Goal: Task Accomplishment & Management: Use online tool/utility

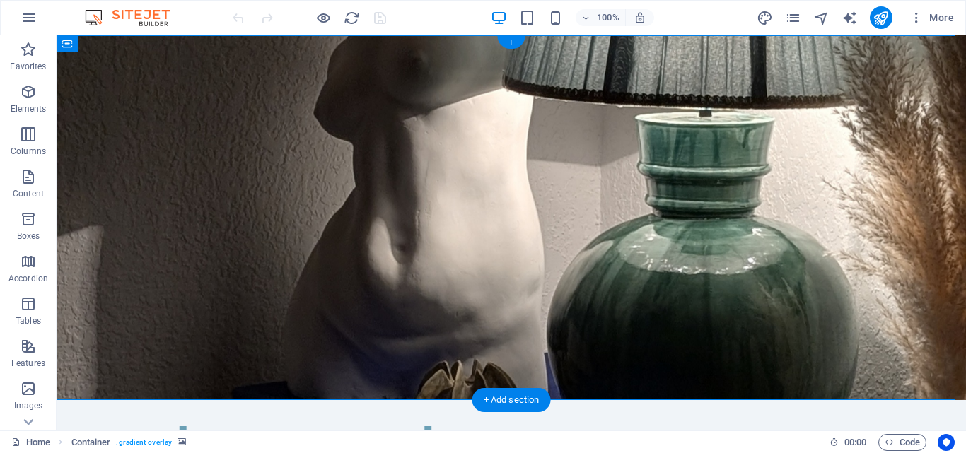
click at [688, 177] on figure at bounding box center [512, 217] width 910 height 365
click at [689, 176] on figure at bounding box center [512, 217] width 910 height 365
select select "header"
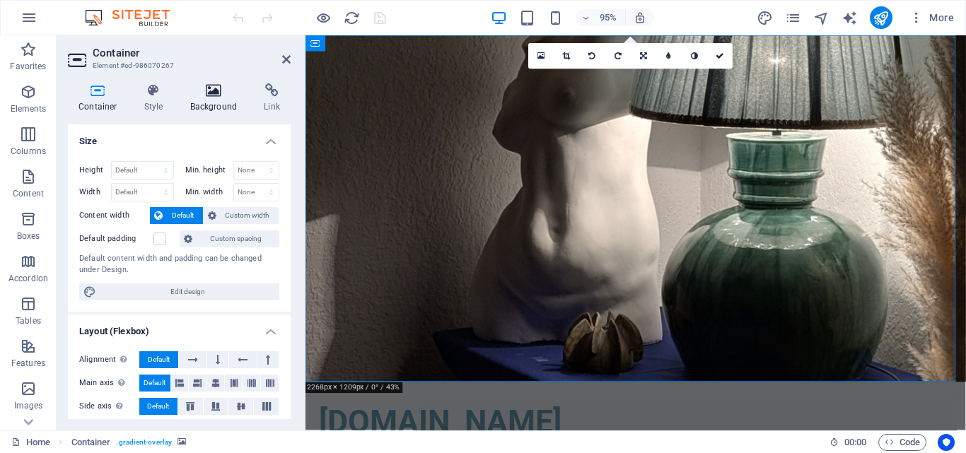
click at [210, 98] on h4 "Background" at bounding box center [217, 98] width 74 height 30
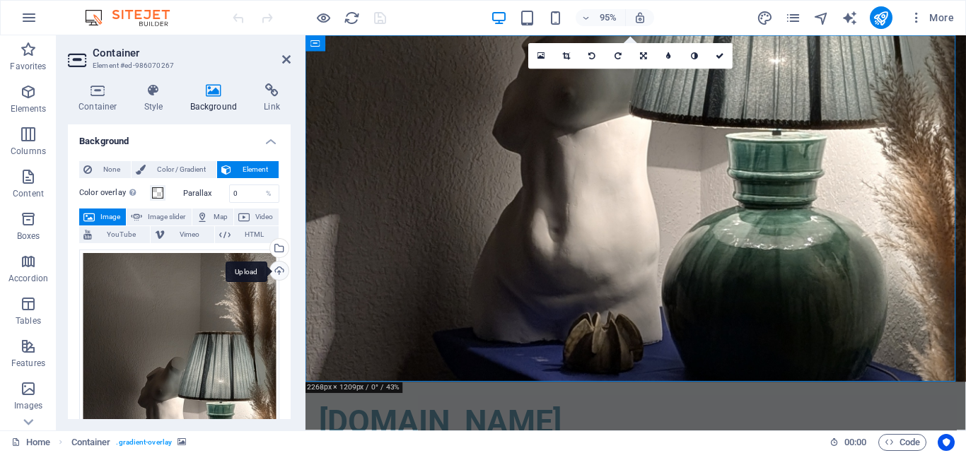
click at [278, 270] on div "Upload" at bounding box center [277, 272] width 21 height 21
click at [273, 272] on div "Upload" at bounding box center [277, 272] width 21 height 21
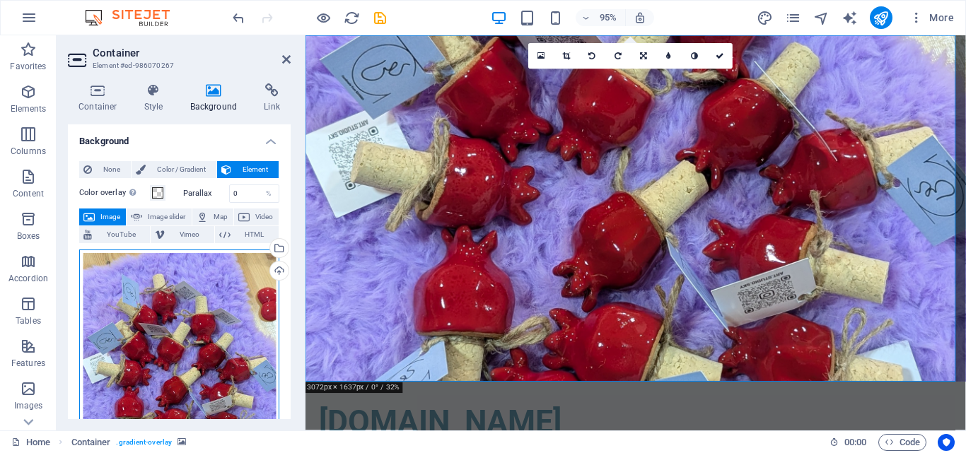
click at [209, 347] on div "Drag files here, click to choose files or select files from Files or our free s…" at bounding box center [179, 381] width 200 height 263
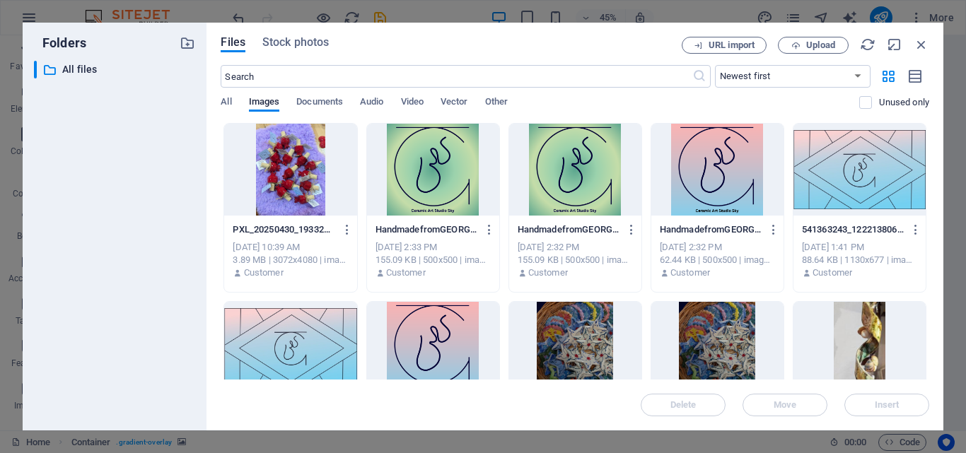
click at [681, 6] on div "Folders ​ All files All files Files Stock photos URL import Upload ​ Newest fir…" at bounding box center [483, 226] width 966 height 453
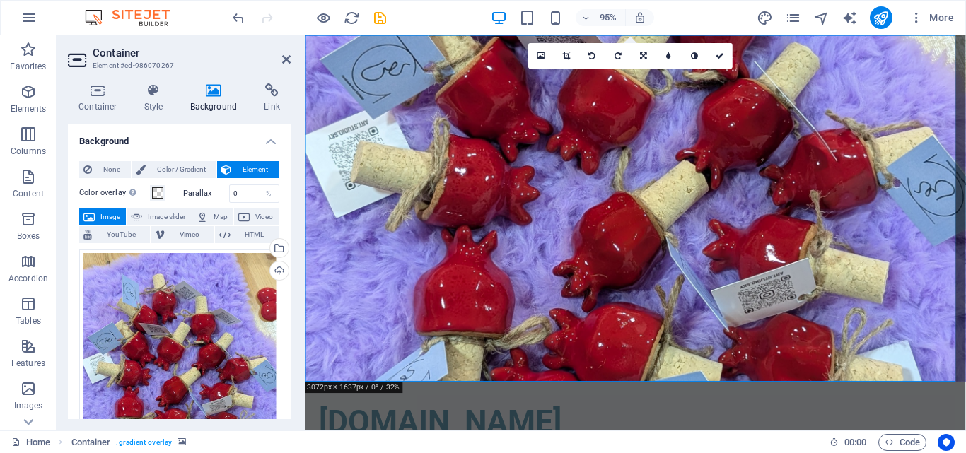
click at [840, 261] on figure at bounding box center [653, 217] width 695 height 365
click at [268, 66] on header "Container Element #ed-986070267" at bounding box center [179, 53] width 223 height 37
click at [913, 246] on figure at bounding box center [653, 217] width 695 height 365
click at [274, 271] on div "Upload" at bounding box center [277, 272] width 21 height 21
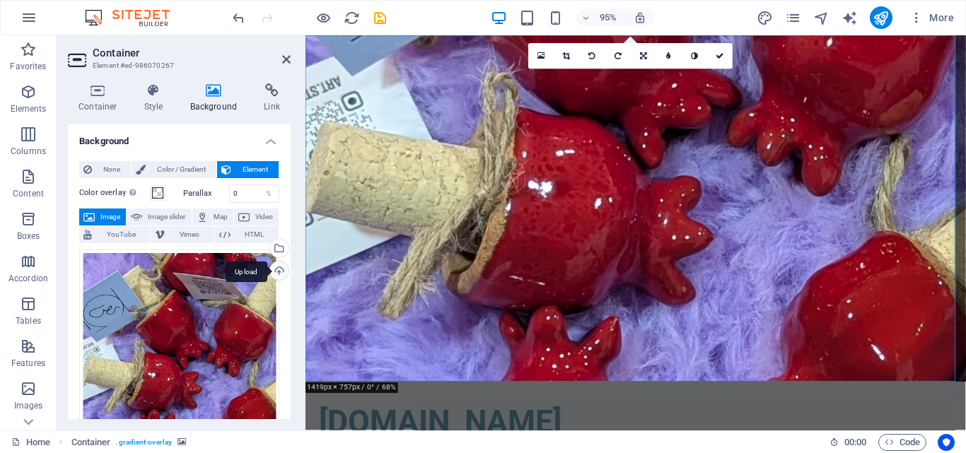
click at [277, 269] on div "Upload" at bounding box center [277, 272] width 21 height 21
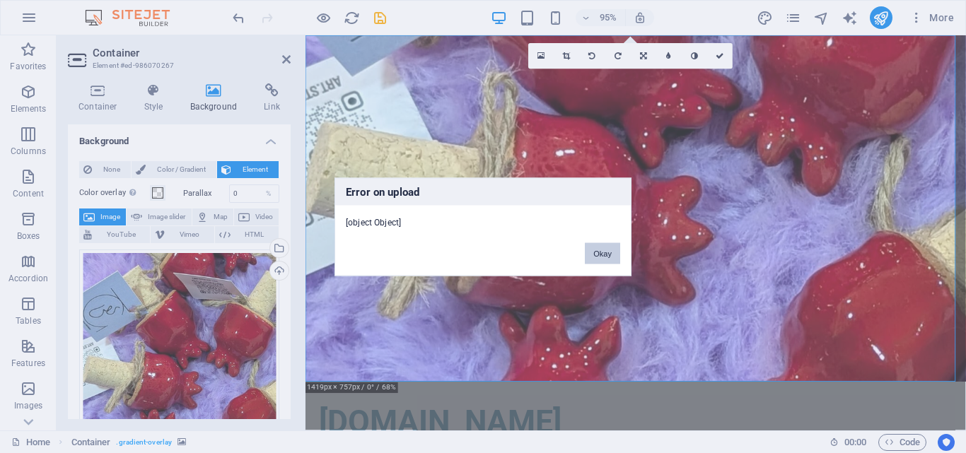
drag, startPoint x: 616, startPoint y: 250, endPoint x: 325, endPoint y: 226, distance: 292.5
click at [616, 250] on button "Okay" at bounding box center [602, 253] width 35 height 21
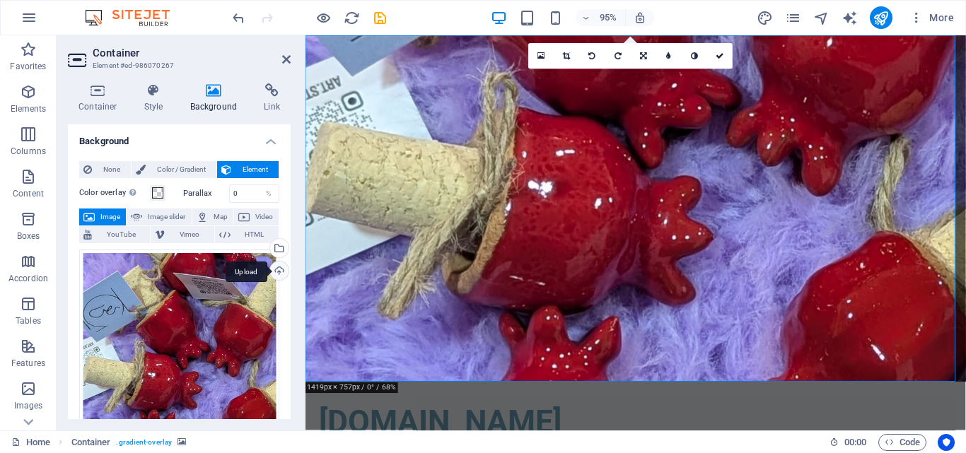
click at [275, 270] on div "Upload" at bounding box center [277, 272] width 21 height 21
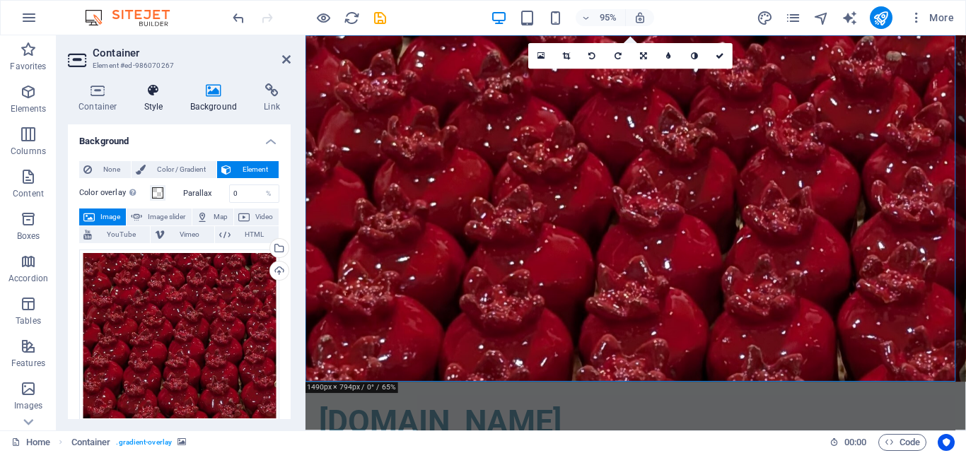
click at [158, 99] on h4 "Style" at bounding box center [157, 98] width 46 height 30
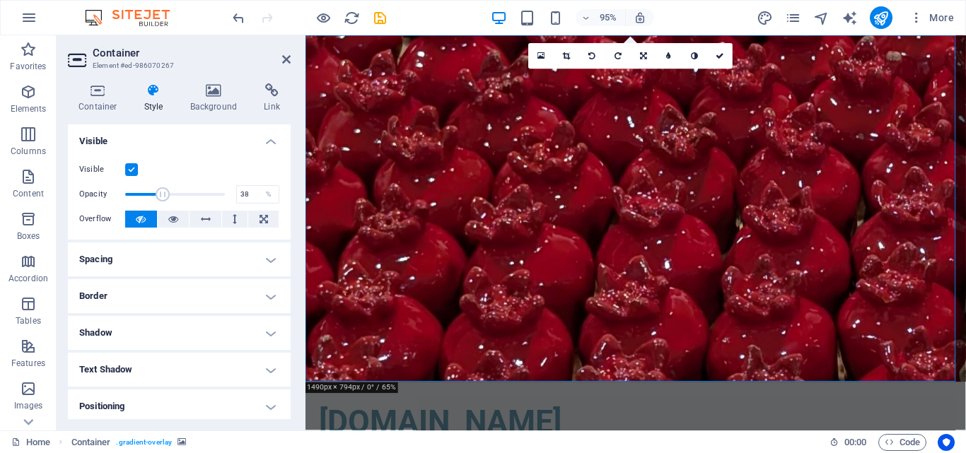
drag, startPoint x: 217, startPoint y: 196, endPoint x: 161, endPoint y: 199, distance: 56.0
click at [161, 199] on span at bounding box center [163, 194] width 14 height 14
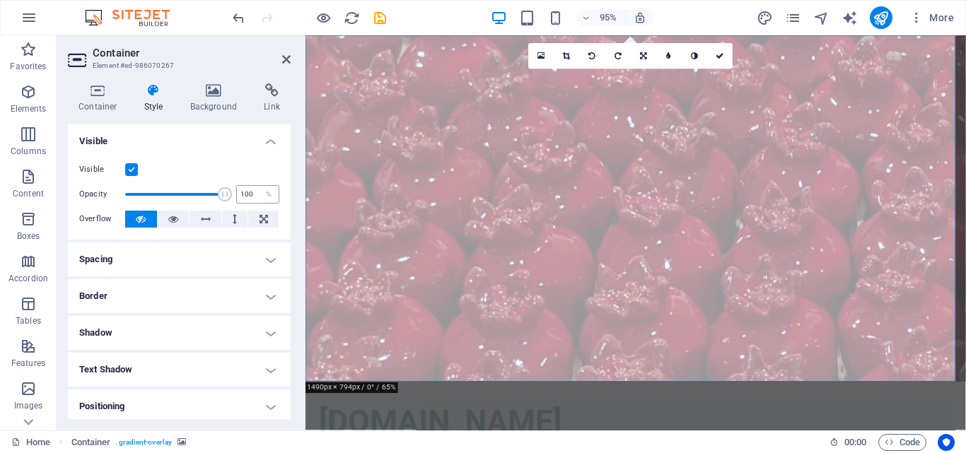
drag, startPoint x: 161, startPoint y: 199, endPoint x: 255, endPoint y: 201, distance: 93.4
click at [255, 201] on div "Opacity 100 %" at bounding box center [179, 194] width 200 height 21
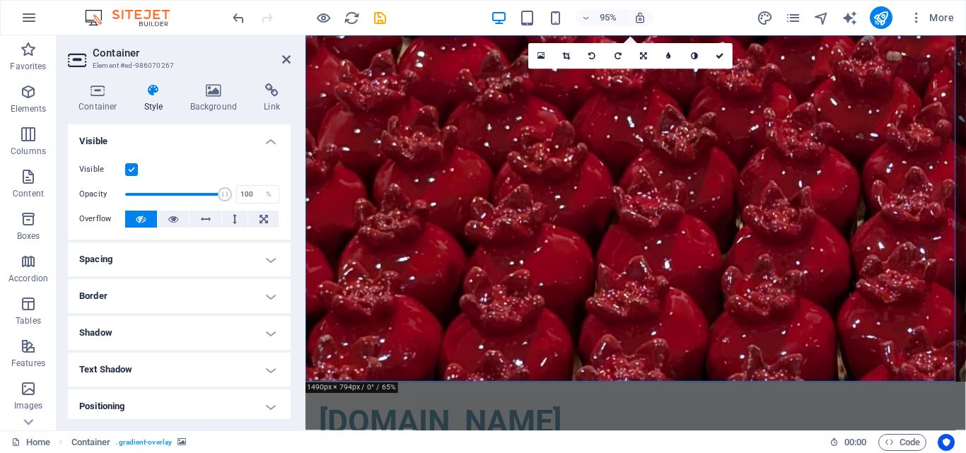
click at [133, 168] on label at bounding box center [131, 169] width 13 height 13
click at [0, 0] on input "Visible" at bounding box center [0, 0] width 0 height 0
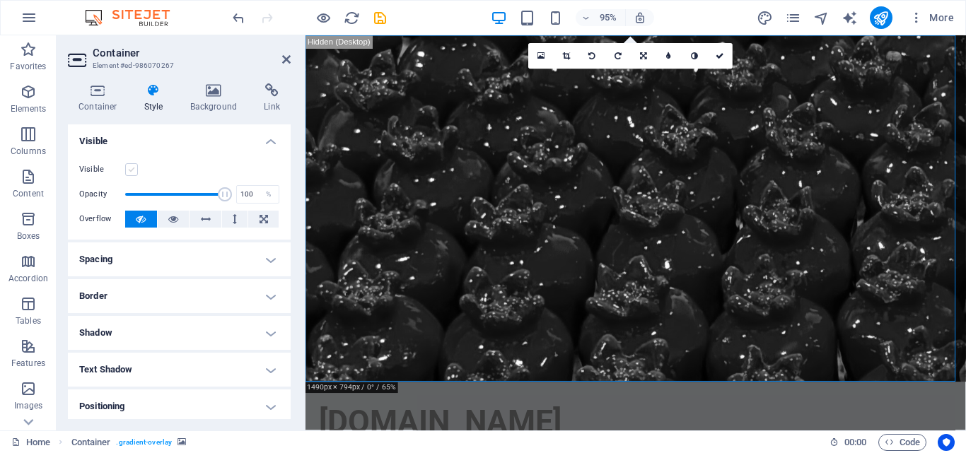
click at [133, 168] on label at bounding box center [131, 169] width 13 height 13
click at [0, 0] on input "Visible" at bounding box center [0, 0] width 0 height 0
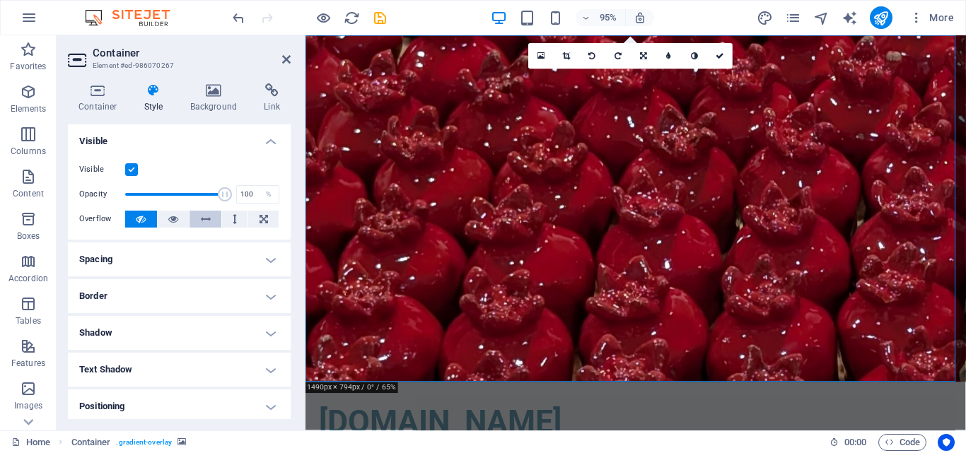
click at [204, 220] on icon at bounding box center [206, 219] width 10 height 17
click at [245, 219] on button at bounding box center [235, 219] width 26 height 17
click at [262, 221] on icon at bounding box center [264, 219] width 8 height 17
drag, startPoint x: 851, startPoint y: 303, endPoint x: 889, endPoint y: 303, distance: 37.5
click at [889, 303] on figure at bounding box center [653, 217] width 695 height 365
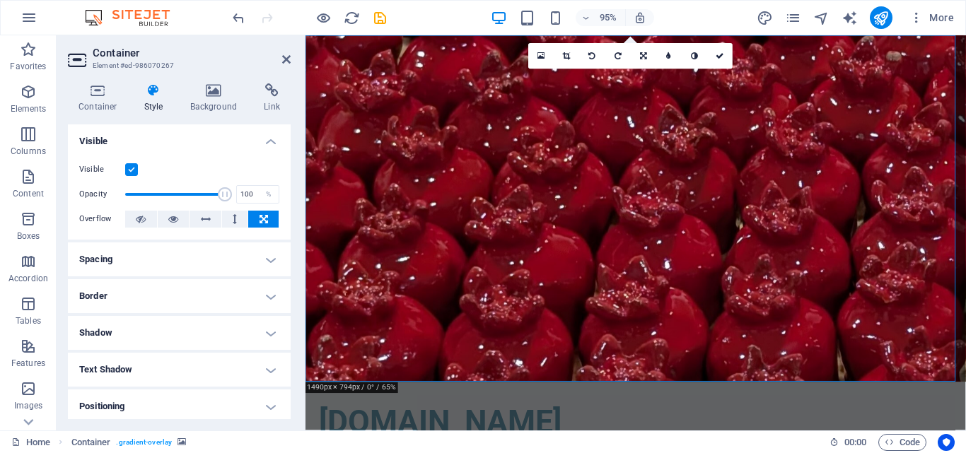
drag, startPoint x: 674, startPoint y: 287, endPoint x: 725, endPoint y: 287, distance: 50.9
click at [722, 287] on figure at bounding box center [653, 217] width 695 height 365
click at [228, 221] on button at bounding box center [235, 219] width 26 height 17
click at [203, 217] on icon at bounding box center [206, 219] width 10 height 17
click at [178, 220] on button at bounding box center [174, 219] width 32 height 17
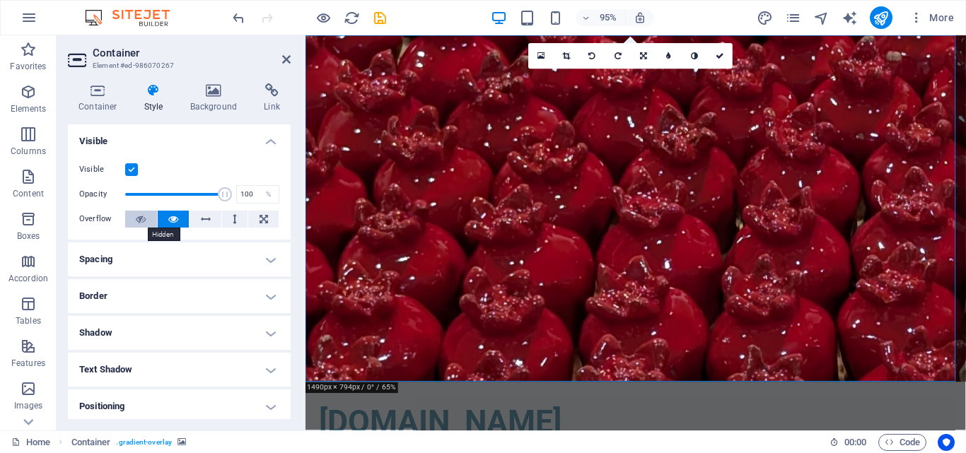
click at [143, 219] on icon at bounding box center [141, 219] width 10 height 17
click at [232, 251] on h4 "Spacing" at bounding box center [179, 260] width 223 height 34
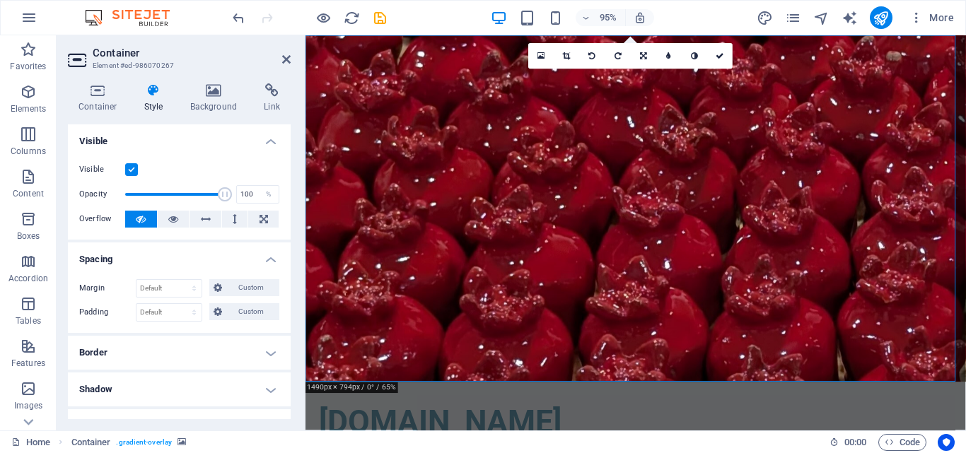
click at [232, 251] on h4 "Spacing" at bounding box center [179, 255] width 223 height 25
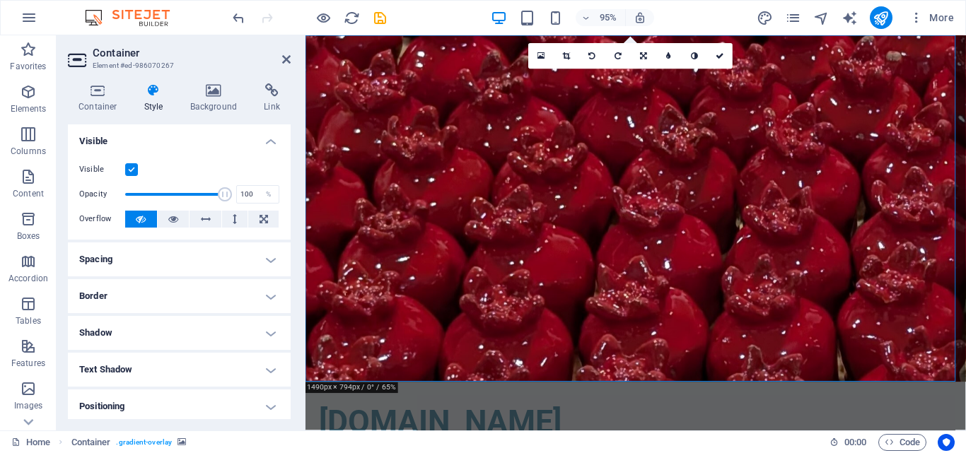
click at [231, 303] on h4 "Border" at bounding box center [179, 296] width 223 height 34
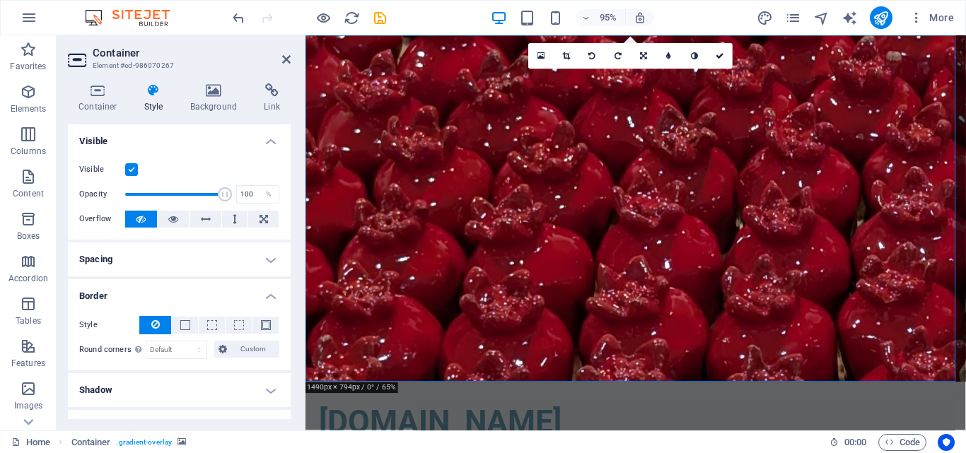
click at [267, 289] on h4 "Border" at bounding box center [179, 291] width 223 height 25
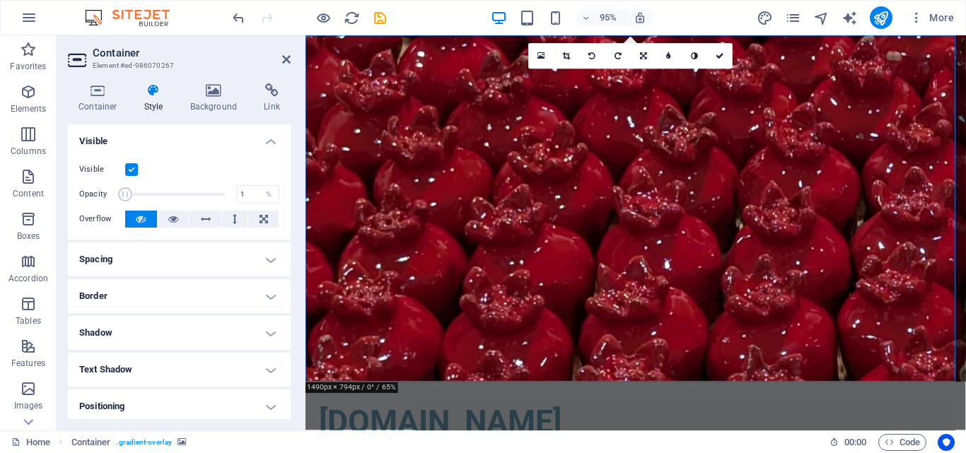
drag, startPoint x: 219, startPoint y: 195, endPoint x: 84, endPoint y: 202, distance: 135.3
click at [84, 202] on div "Opacity 1 %" at bounding box center [179, 194] width 200 height 21
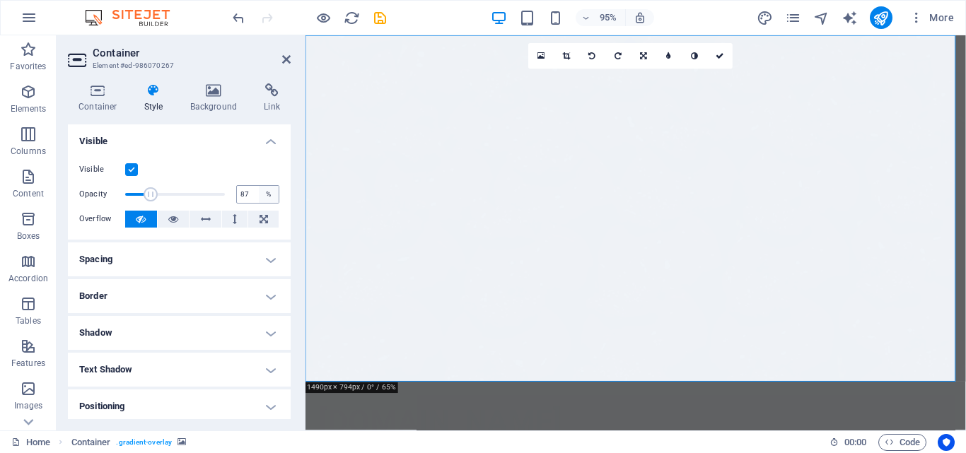
type input "100"
drag, startPoint x: 125, startPoint y: 195, endPoint x: 291, endPoint y: 195, distance: 166.2
click at [291, 195] on div "Container Style Background Link Size Height Default px rem % vh vw Min. height …" at bounding box center [179, 251] width 245 height 359
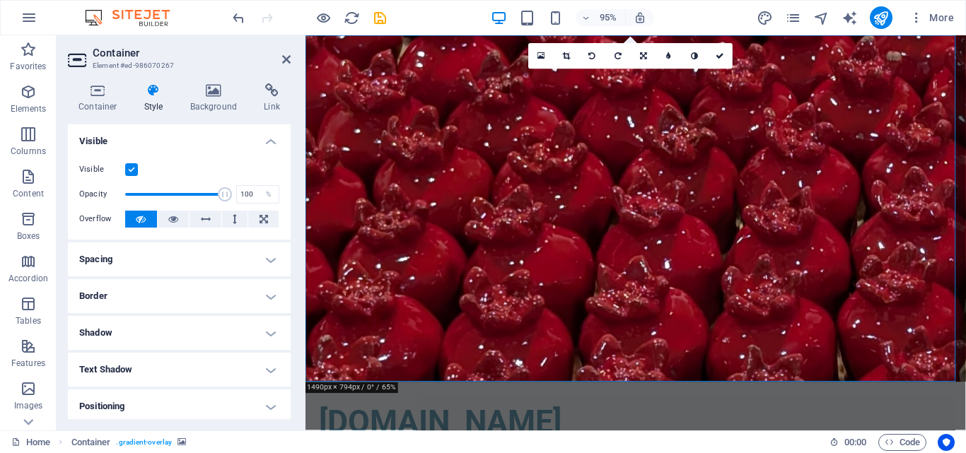
click at [129, 170] on label at bounding box center [131, 169] width 13 height 13
click at [0, 0] on input "Visible" at bounding box center [0, 0] width 0 height 0
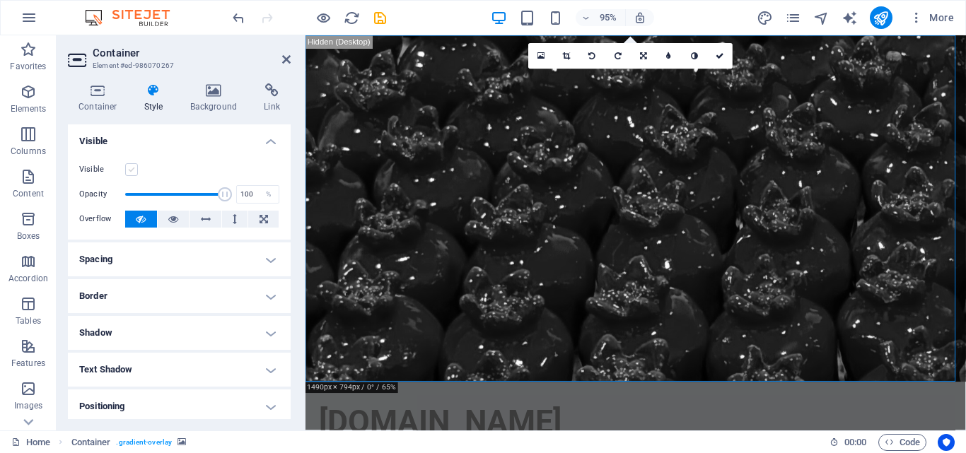
click at [129, 170] on label at bounding box center [131, 169] width 13 height 13
click at [0, 0] on input "Visible" at bounding box center [0, 0] width 0 height 0
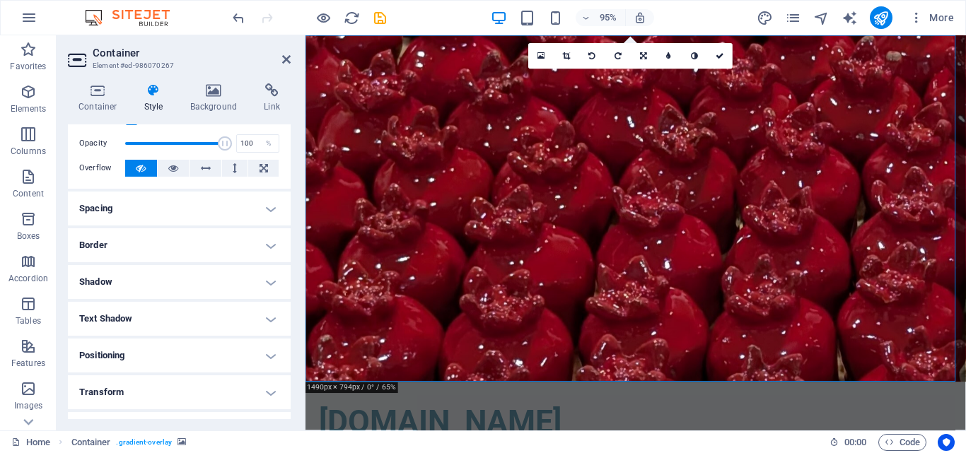
scroll to position [71, 0]
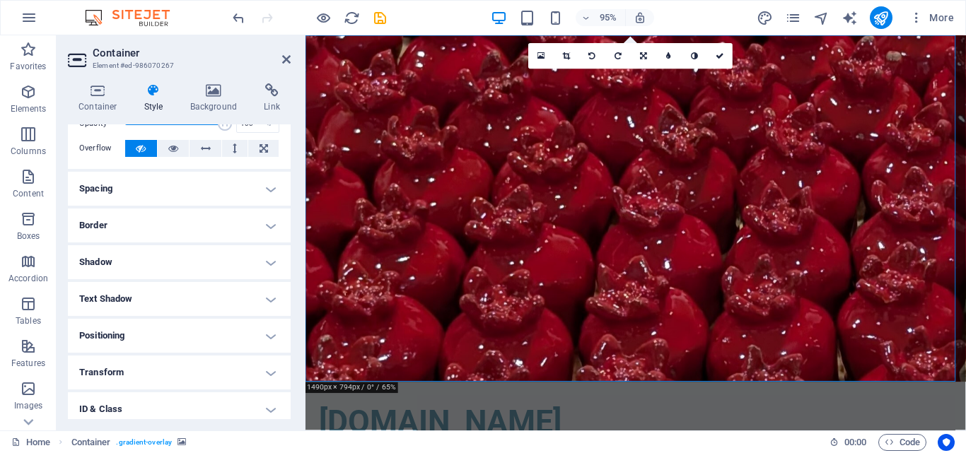
click at [190, 268] on h4 "Shadow" at bounding box center [179, 262] width 223 height 34
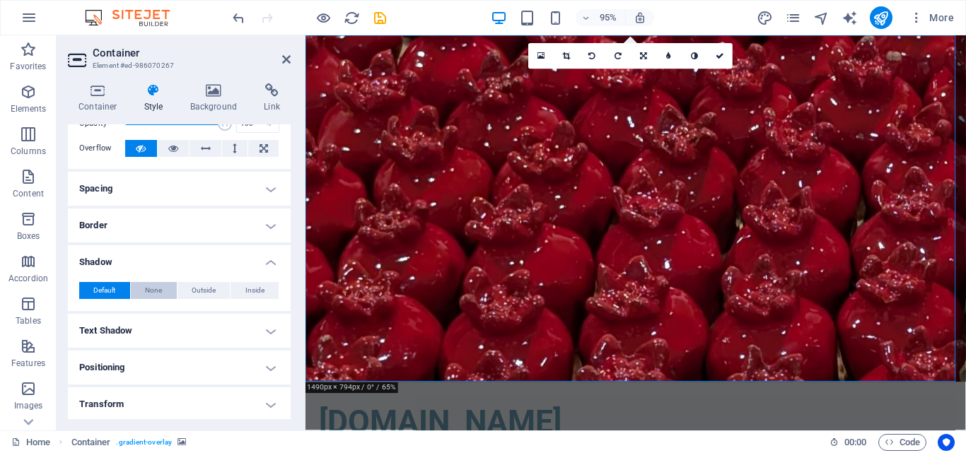
click at [165, 289] on button "None" at bounding box center [154, 290] width 46 height 17
click at [270, 266] on h4 "Shadow" at bounding box center [179, 257] width 223 height 25
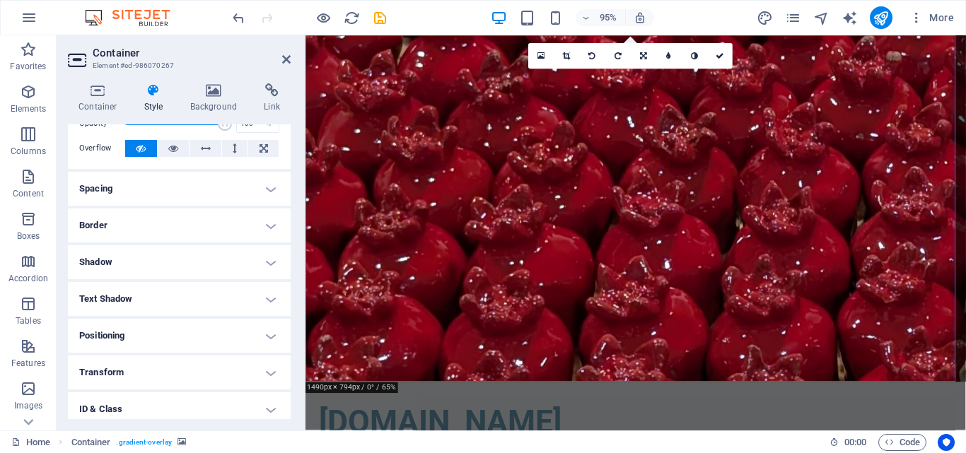
click at [248, 282] on h4 "Text Shadow" at bounding box center [179, 299] width 223 height 34
click at [256, 288] on h4 "Text Shadow" at bounding box center [179, 294] width 223 height 25
click at [252, 229] on h4 "Border" at bounding box center [179, 226] width 223 height 34
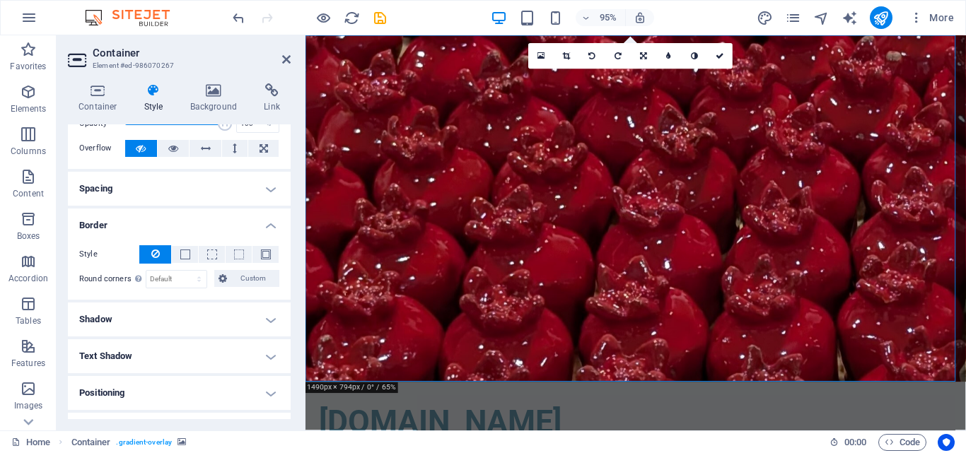
click at [252, 228] on h4 "Border" at bounding box center [179, 221] width 223 height 25
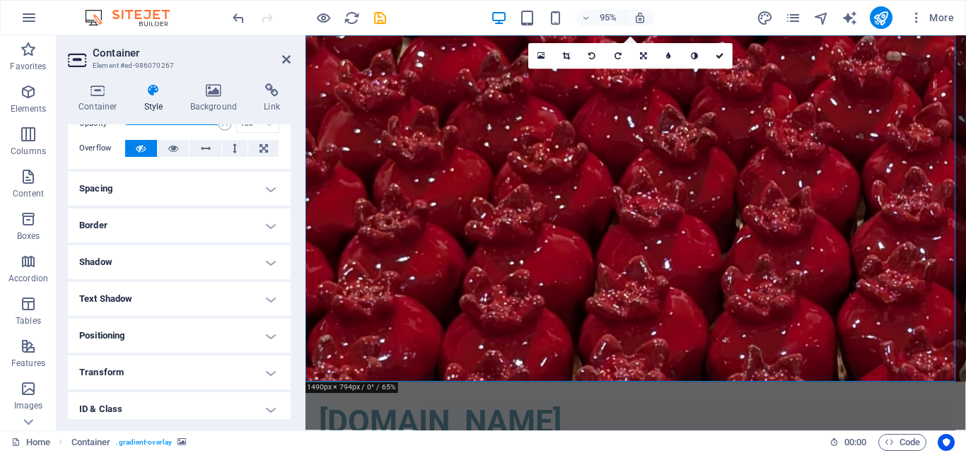
click at [245, 187] on h4 "Spacing" at bounding box center [179, 189] width 223 height 34
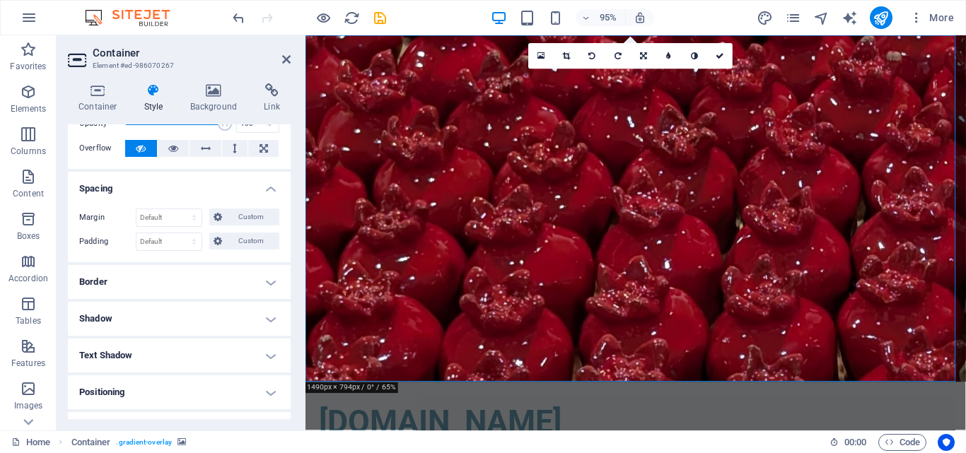
click at [245, 187] on h4 "Spacing" at bounding box center [179, 184] width 223 height 25
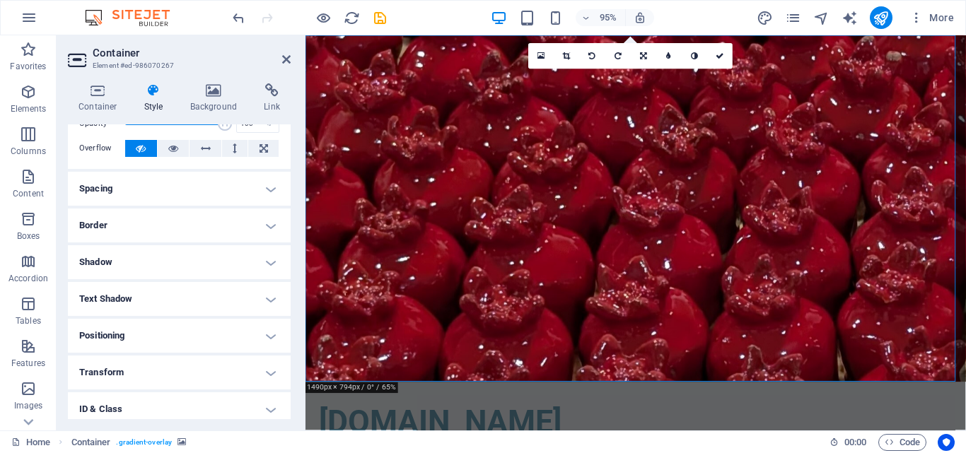
click at [237, 342] on h4 "Positioning" at bounding box center [179, 336] width 223 height 34
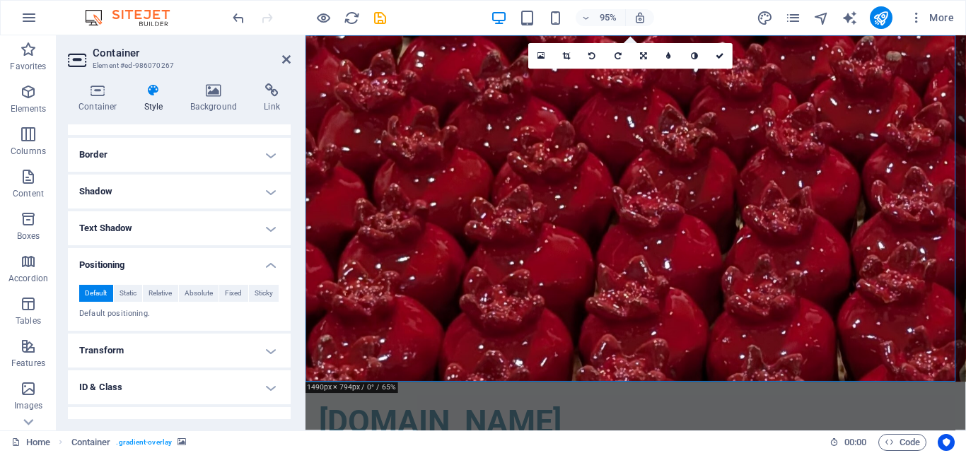
click at [214, 263] on h4 "Positioning" at bounding box center [179, 260] width 223 height 25
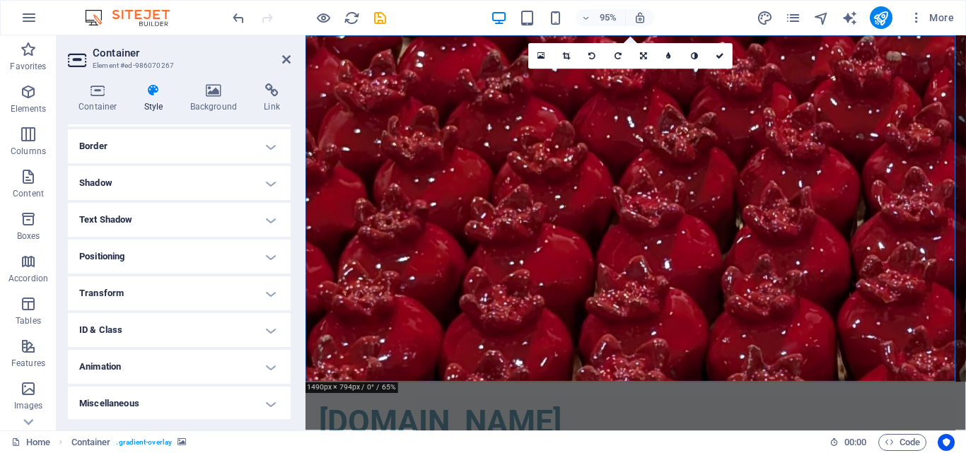
scroll to position [151, 0]
click at [201, 285] on h4 "Transform" at bounding box center [179, 292] width 223 height 34
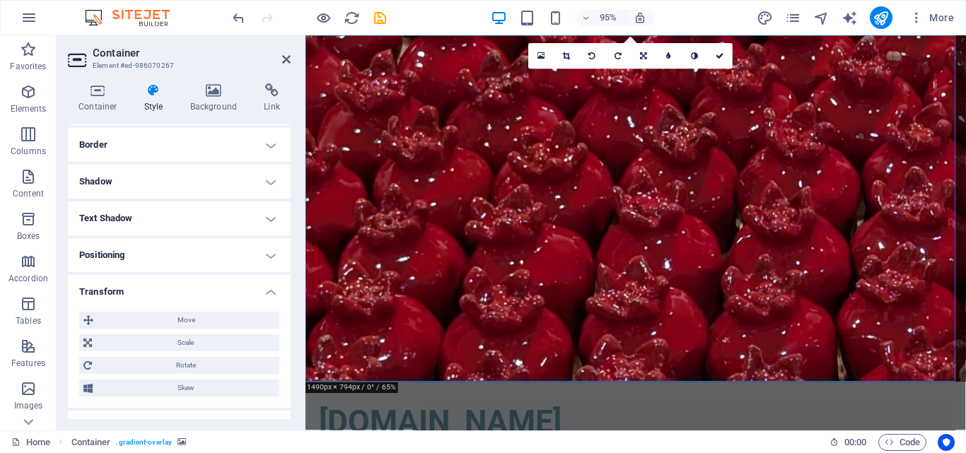
click at [201, 285] on h4 "Transform" at bounding box center [179, 287] width 223 height 25
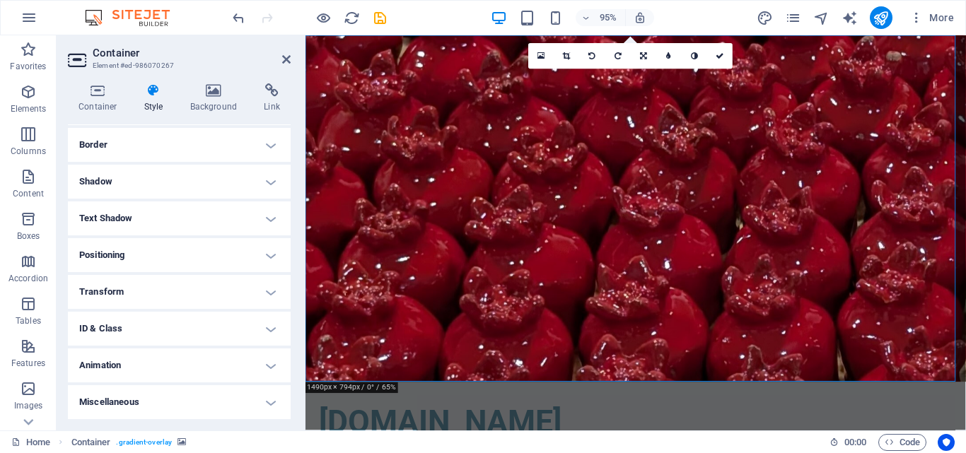
click at [192, 326] on h4 "ID & Class" at bounding box center [179, 329] width 223 height 34
click at [192, 326] on h4 "ID & Class" at bounding box center [179, 324] width 223 height 25
click at [194, 364] on h4 "Animation" at bounding box center [179, 366] width 223 height 34
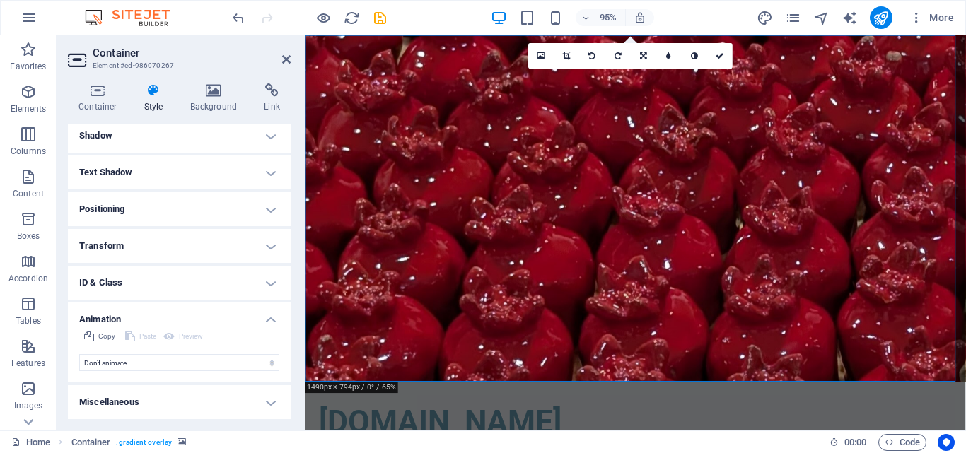
click at [203, 313] on h4 "Animation" at bounding box center [179, 315] width 223 height 25
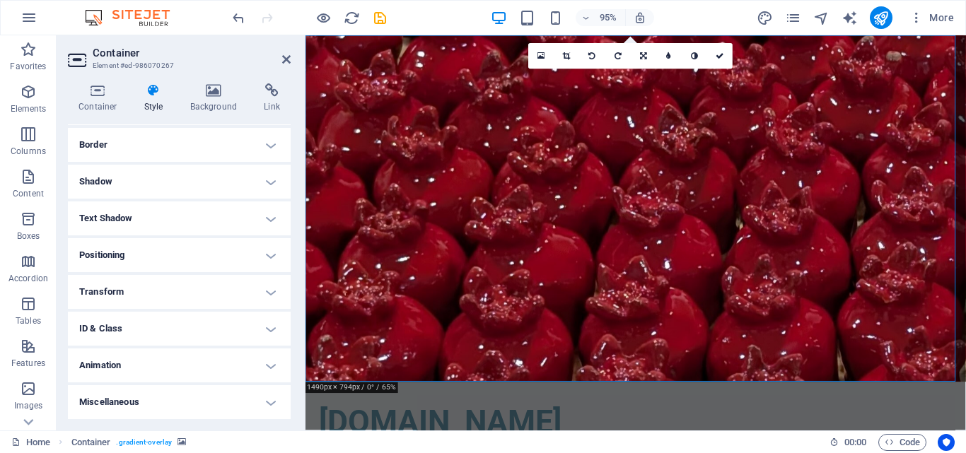
click at [197, 399] on h4 "Miscellaneous" at bounding box center [179, 403] width 223 height 34
click at [197, 399] on h4 "Miscellaneous" at bounding box center [179, 398] width 223 height 25
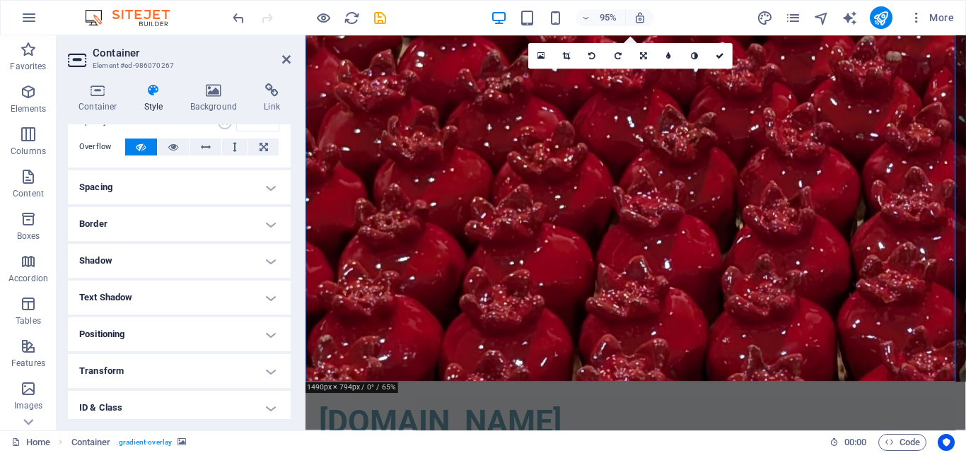
scroll to position [0, 0]
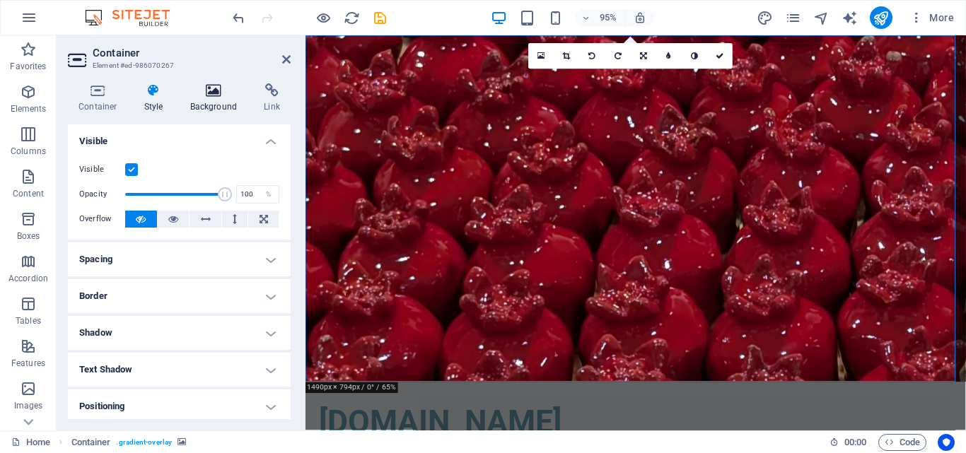
click at [202, 98] on h4 "Background" at bounding box center [217, 98] width 74 height 30
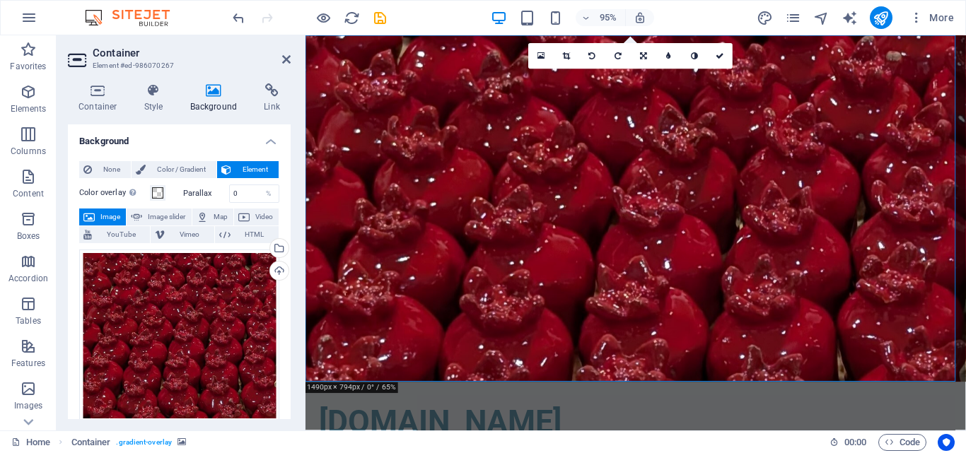
click at [238, 173] on span "Element" at bounding box center [255, 169] width 39 height 17
click at [175, 303] on div "Drag files here, click to choose files or select files from Files or our free s…" at bounding box center [179, 336] width 200 height 173
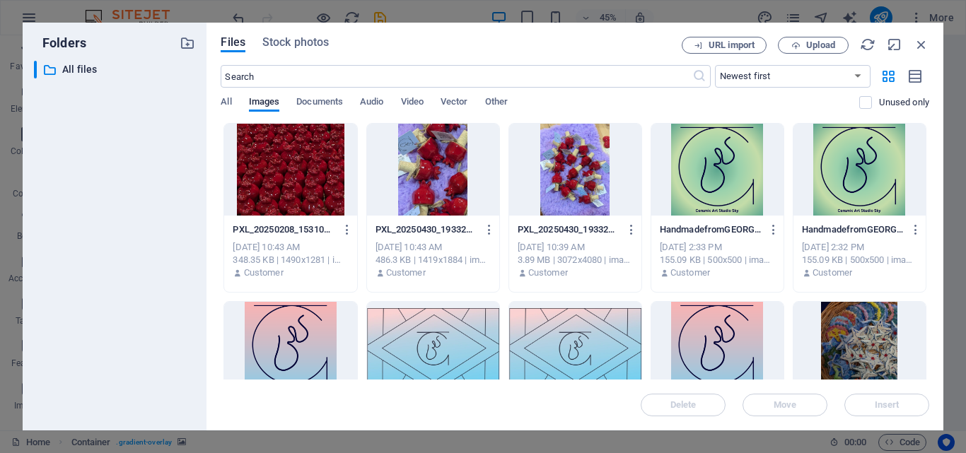
click at [299, 172] on div at bounding box center [290, 170] width 132 height 92
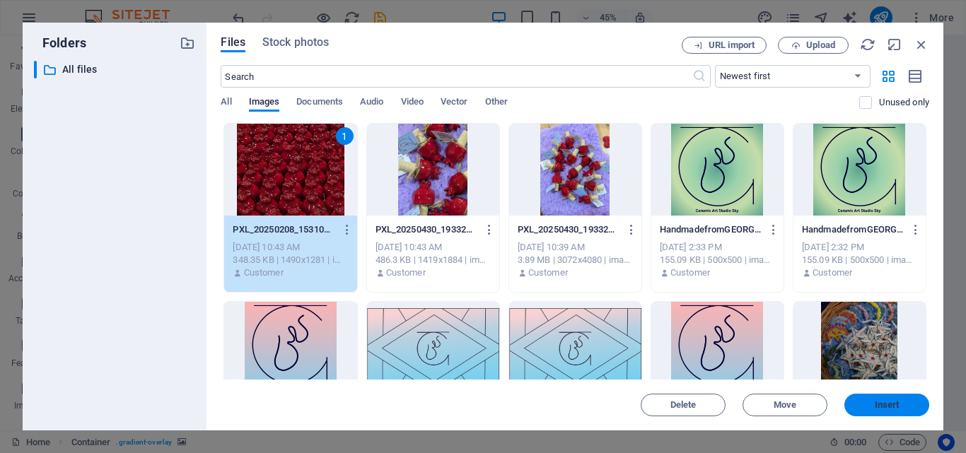
drag, startPoint x: 900, startPoint y: 412, endPoint x: 620, endPoint y: 395, distance: 280.7
click at [900, 412] on button "Insert" at bounding box center [887, 405] width 85 height 23
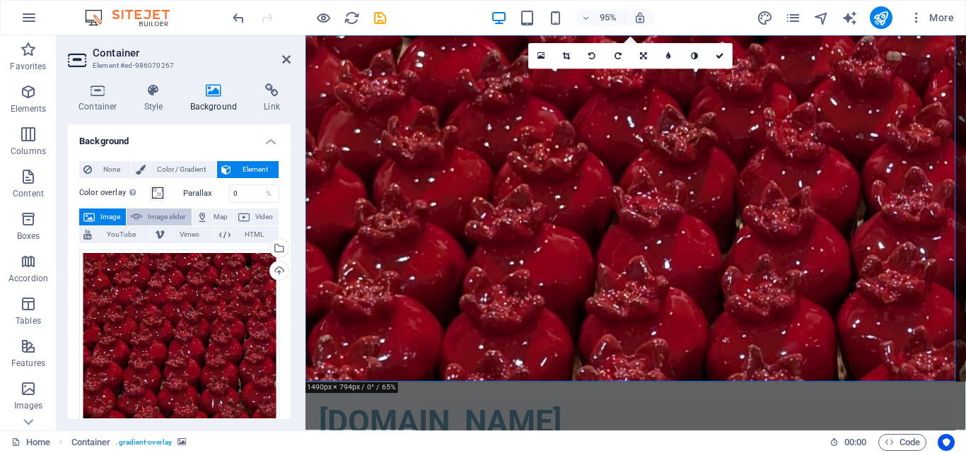
click at [152, 219] on span "Image slider" at bounding box center [166, 217] width 40 height 17
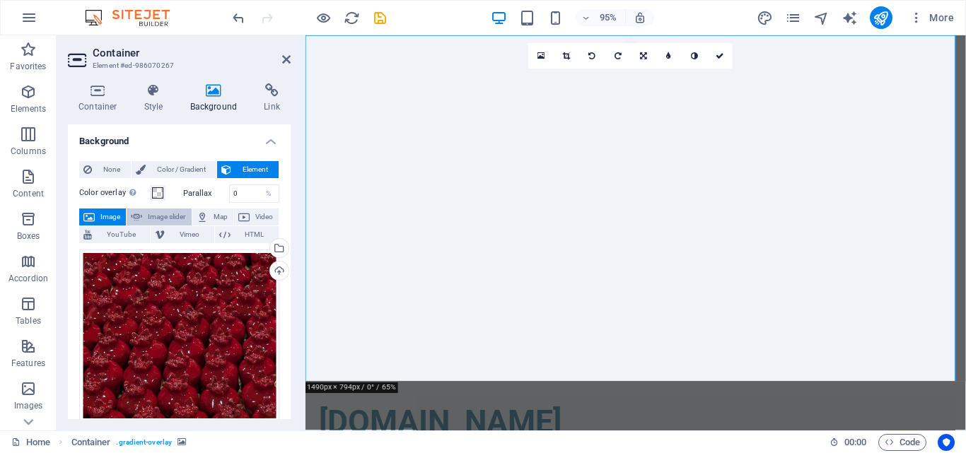
select select "ms"
select select "s"
select select "progressive"
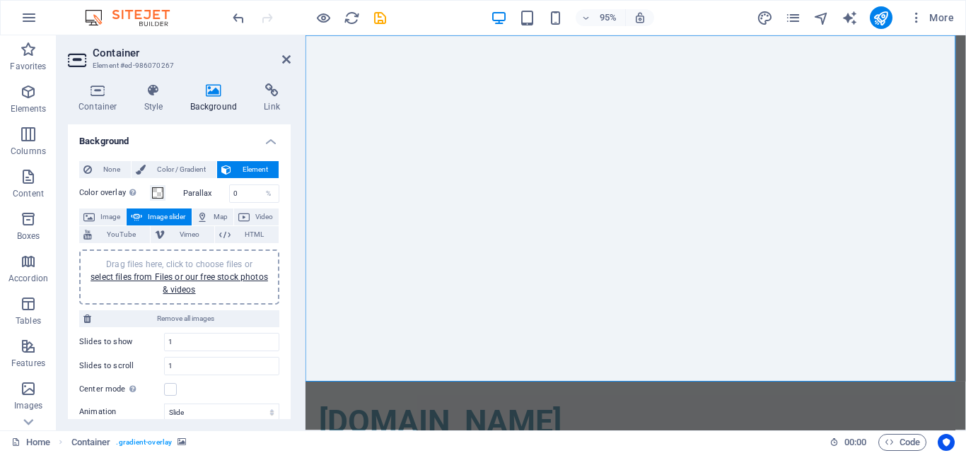
click at [118, 288] on div "Drag files here, click to choose files or select files from Files or our free s…" at bounding box center [179, 277] width 183 height 38
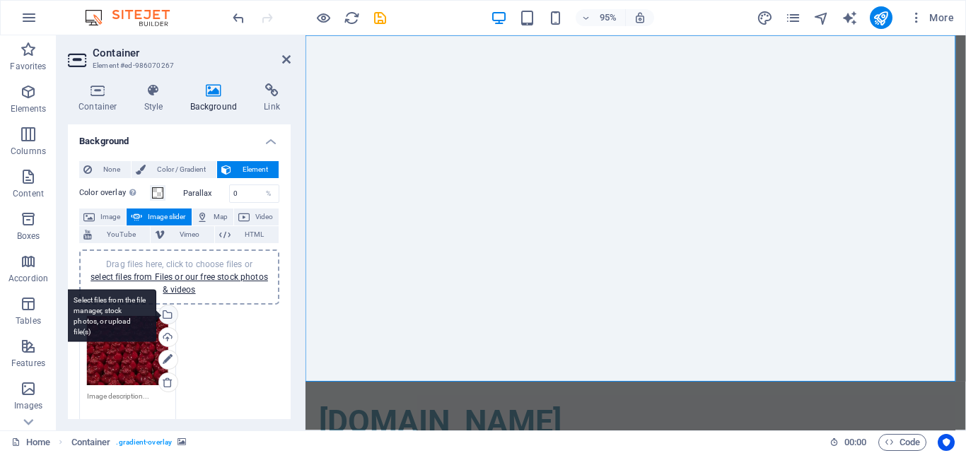
click at [125, 333] on div "Select files from the file manager, stock photos, or upload file(s)" at bounding box center [110, 315] width 92 height 53
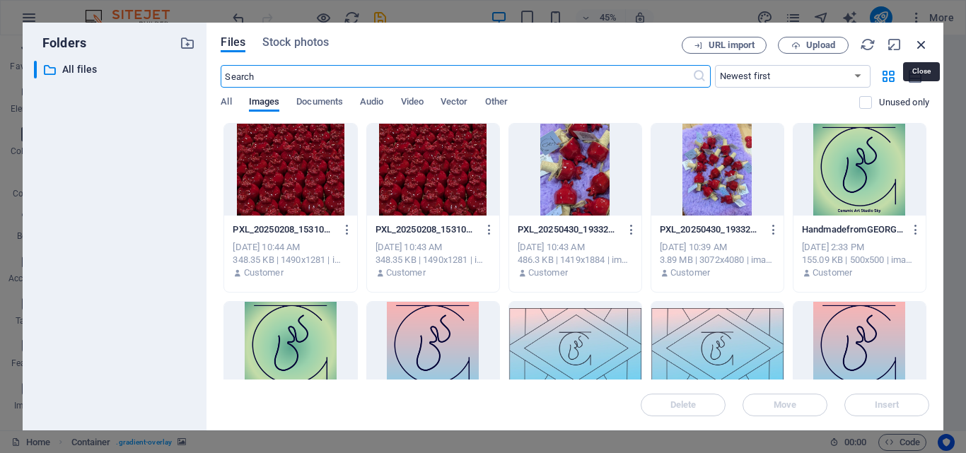
click at [921, 48] on icon "button" at bounding box center [922, 45] width 16 height 16
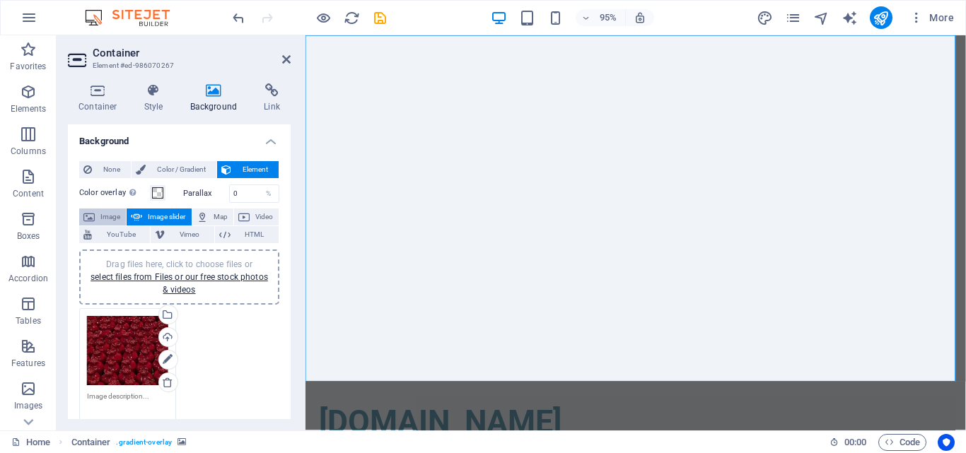
click at [92, 216] on icon at bounding box center [88, 217] width 11 height 17
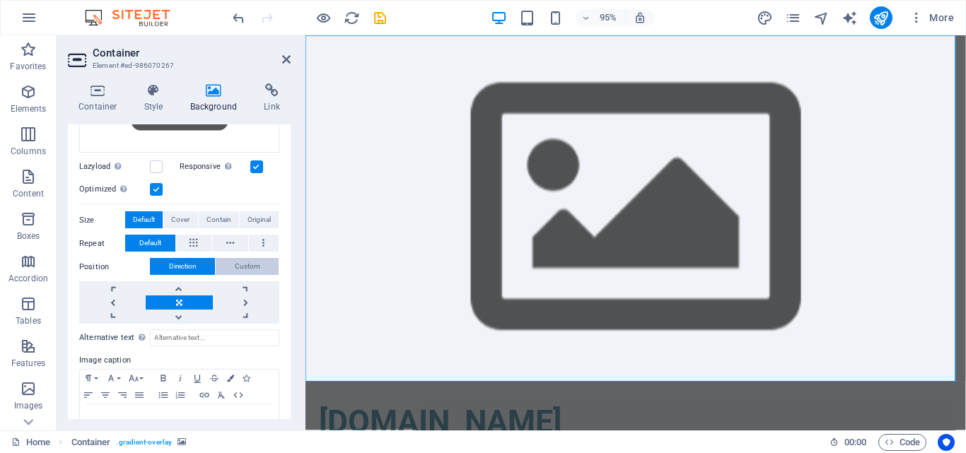
scroll to position [180, 0]
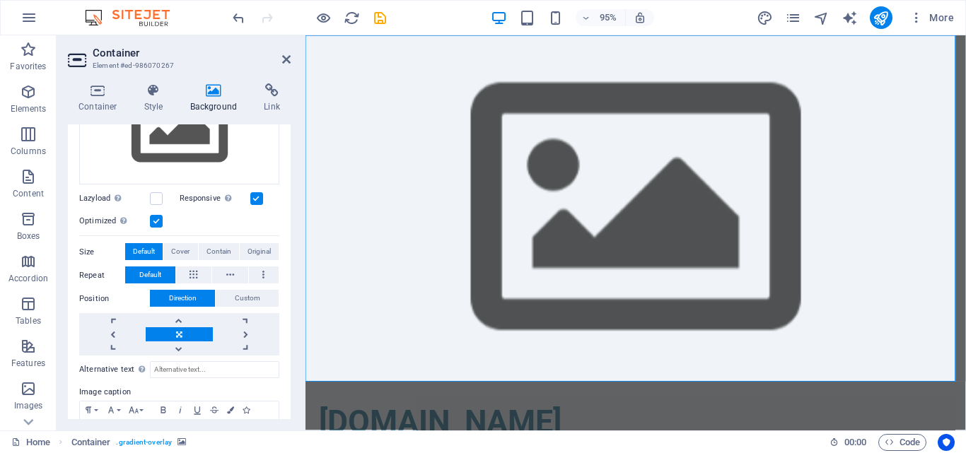
click at [149, 274] on span "Default" at bounding box center [150, 275] width 22 height 17
click at [149, 243] on span "Default" at bounding box center [144, 251] width 22 height 17
click at [187, 248] on span "Cover" at bounding box center [180, 251] width 18 height 17
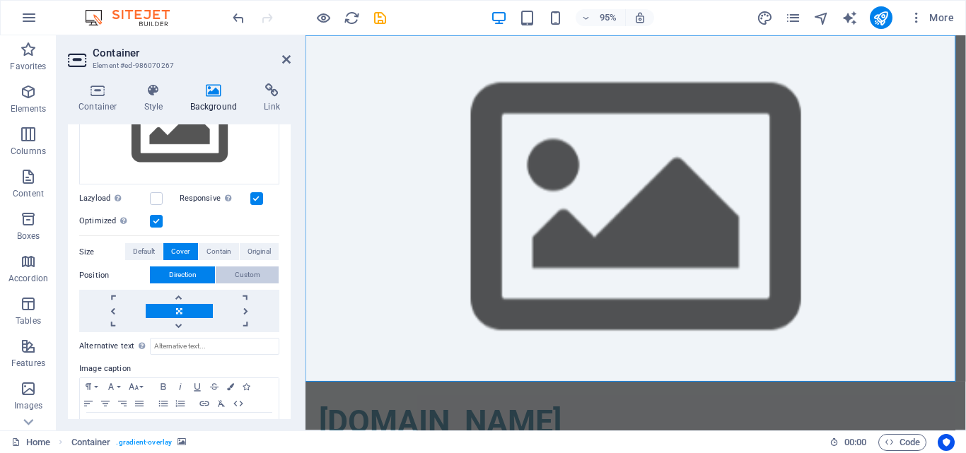
click at [236, 272] on span "Custom" at bounding box center [247, 275] width 25 height 17
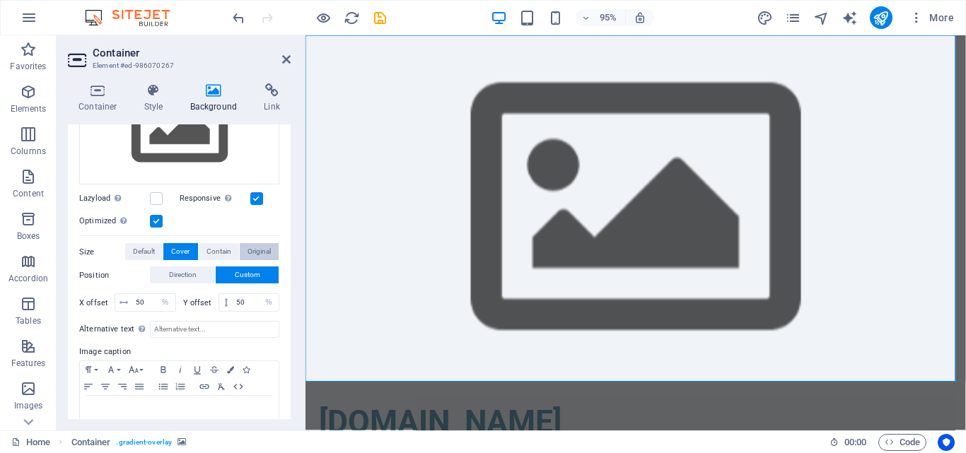
click at [258, 252] on span "Original" at bounding box center [259, 251] width 23 height 17
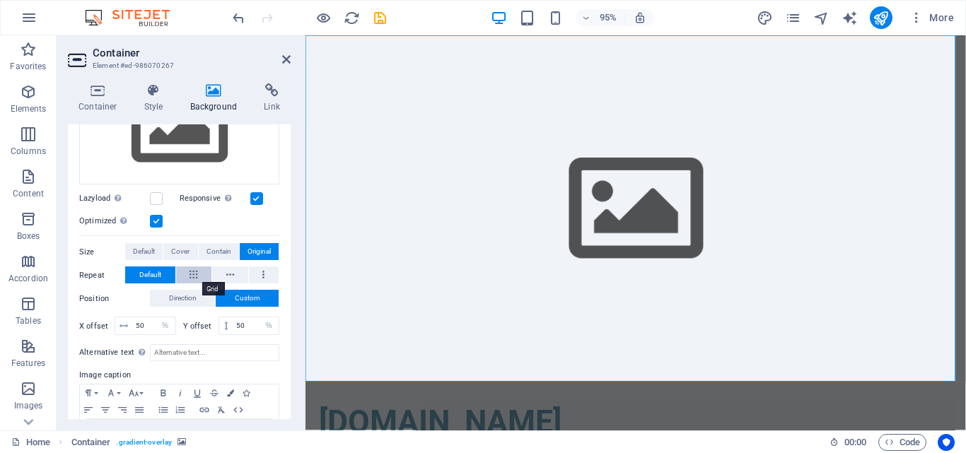
click at [195, 277] on icon at bounding box center [194, 275] width 8 height 17
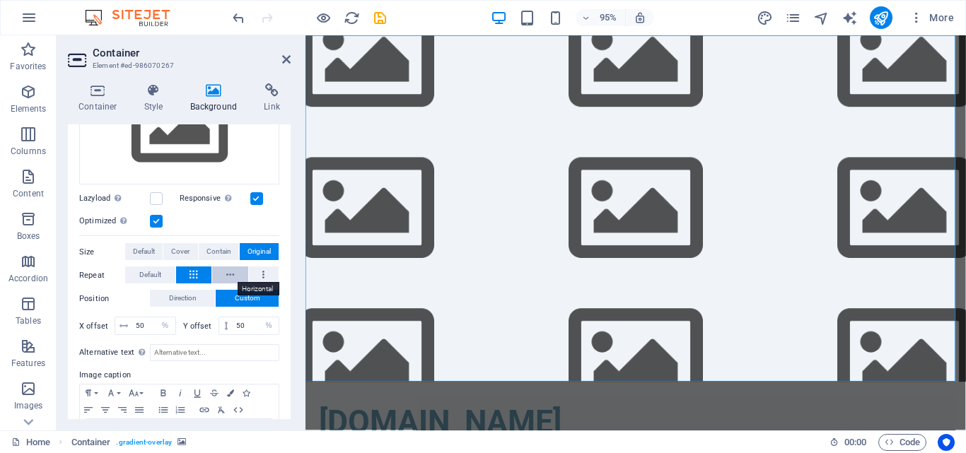
click at [226, 274] on icon at bounding box center [230, 275] width 8 height 17
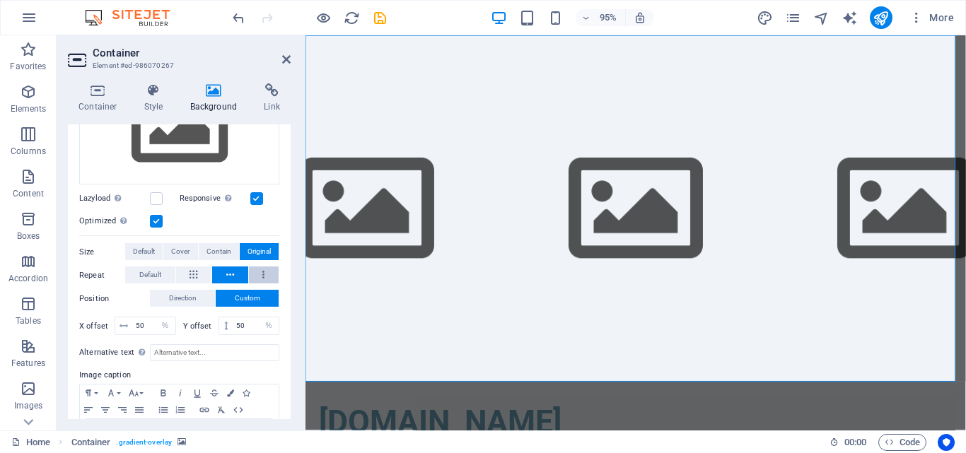
click at [265, 272] on button at bounding box center [264, 275] width 30 height 17
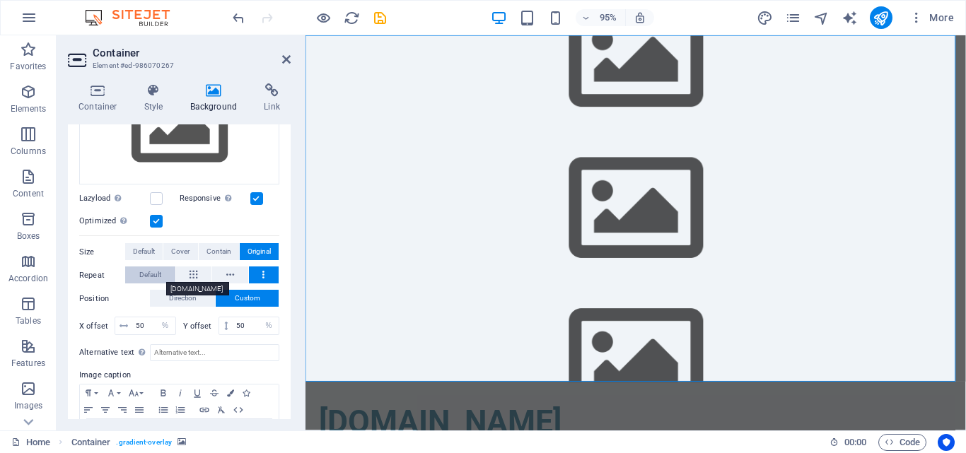
click at [149, 274] on span "Default" at bounding box center [150, 275] width 22 height 17
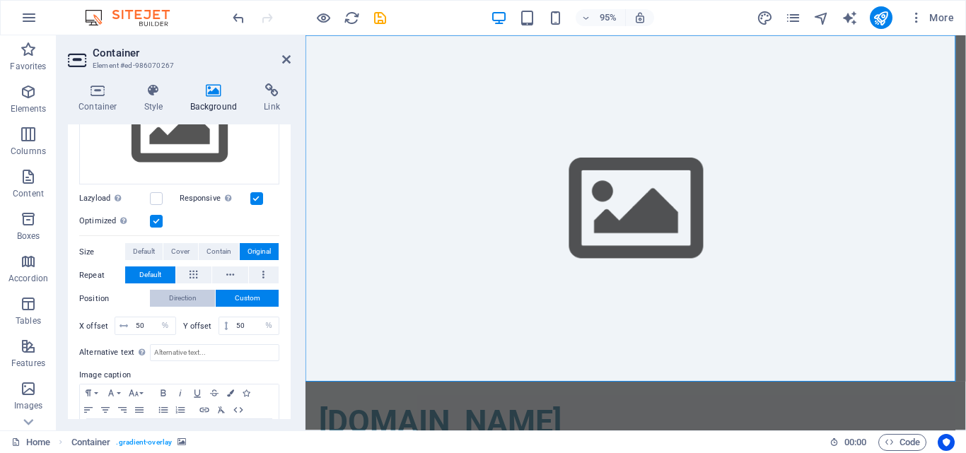
click at [156, 298] on button "Direction" at bounding box center [182, 298] width 65 height 17
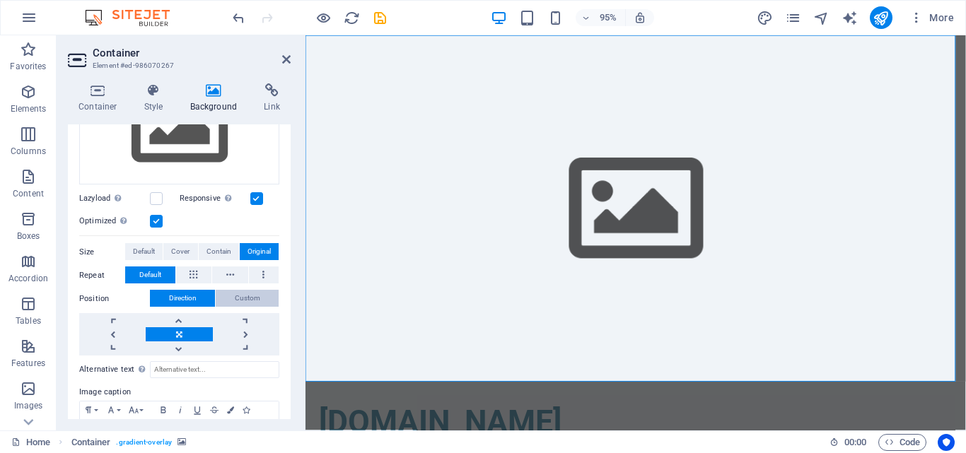
click at [241, 294] on span "Custom" at bounding box center [247, 298] width 25 height 17
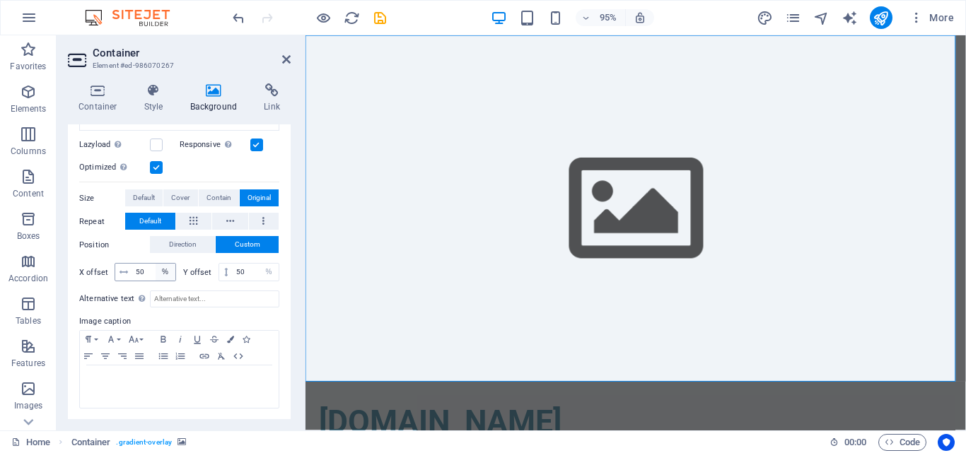
scroll to position [22, 0]
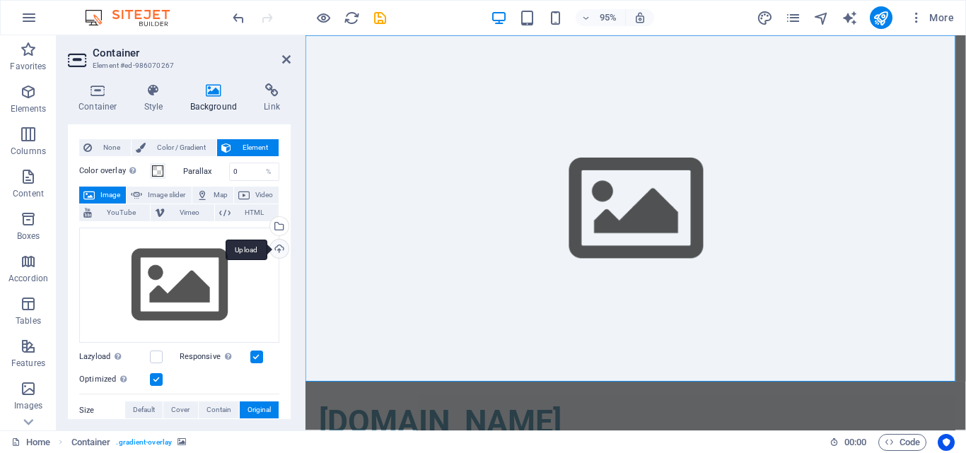
click at [274, 246] on div "Upload" at bounding box center [277, 250] width 21 height 21
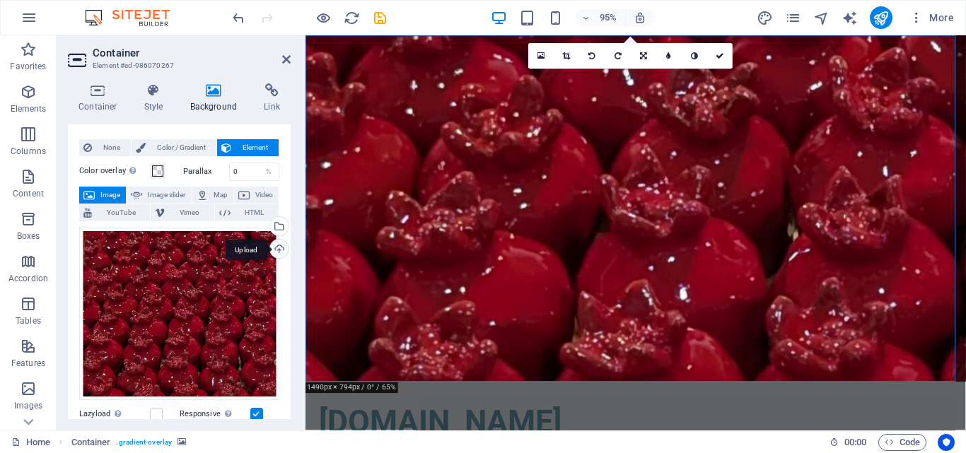
click at [275, 253] on div "Upload" at bounding box center [277, 250] width 21 height 21
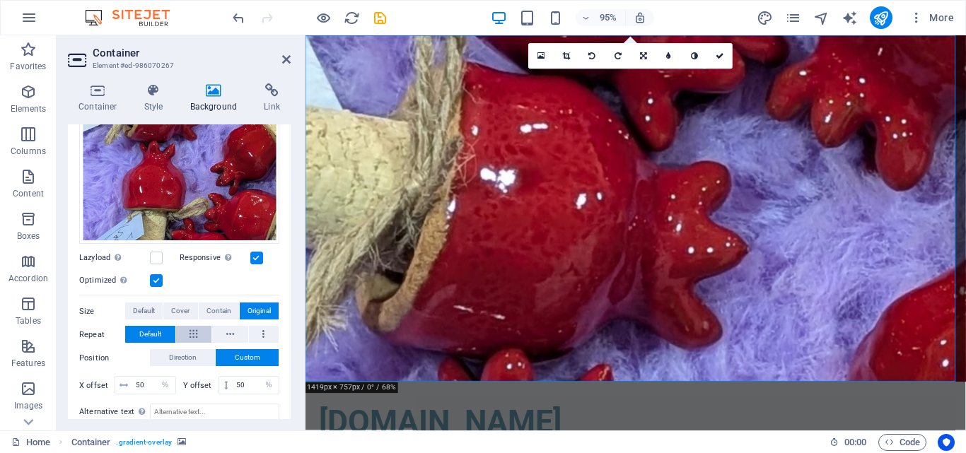
scroll to position [291, 0]
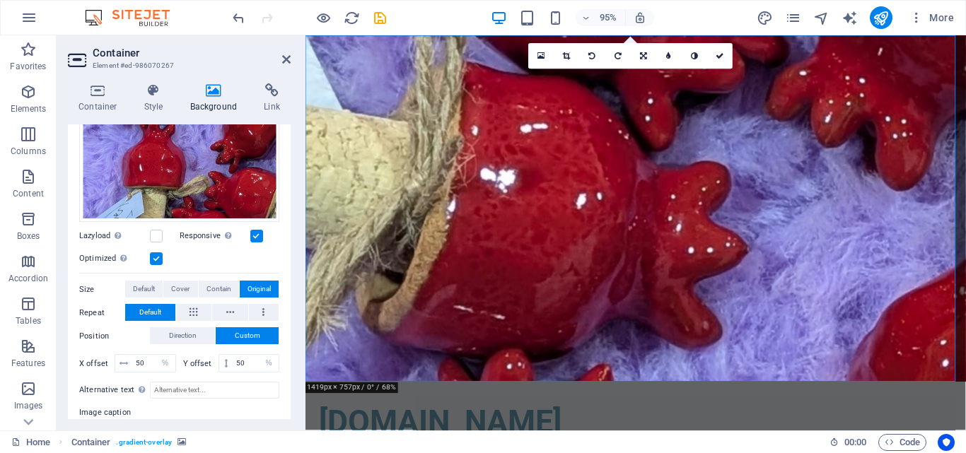
click at [158, 253] on label at bounding box center [156, 259] width 13 height 13
click at [0, 0] on input "Optimized Images are compressed to improve page speed." at bounding box center [0, 0] width 0 height 0
click at [258, 234] on label at bounding box center [256, 236] width 13 height 13
click at [165, 233] on div "Lazyload Loading images after the page loads improves page speed." at bounding box center [129, 236] width 100 height 17
click at [157, 234] on label at bounding box center [156, 236] width 13 height 13
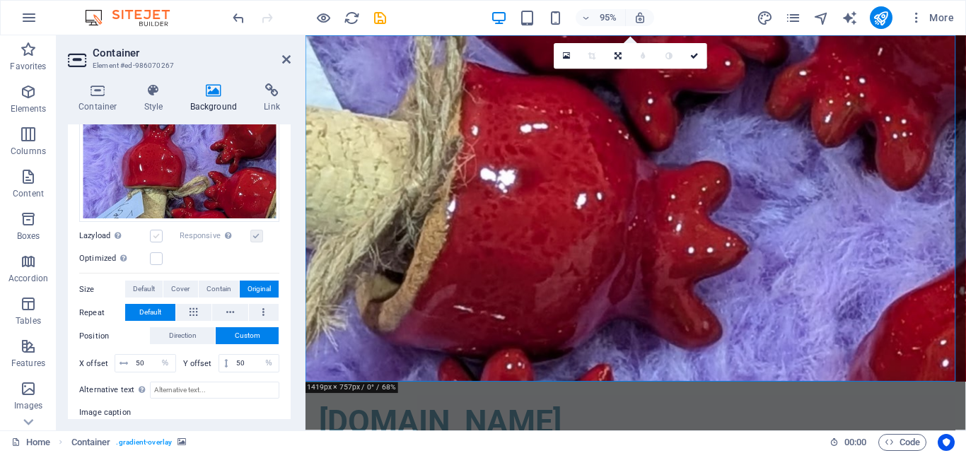
click at [0, 0] on input "Lazyload Loading images after the page loads improves page speed." at bounding box center [0, 0] width 0 height 0
click at [156, 253] on label at bounding box center [156, 259] width 13 height 13
click at [0, 0] on input "Optimized Images are compressed to improve page speed." at bounding box center [0, 0] width 0 height 0
click at [250, 233] on label at bounding box center [256, 236] width 13 height 13
click at [0, 0] on input "Responsive Automatically load retina image and smartphone optimized sizes." at bounding box center [0, 0] width 0 height 0
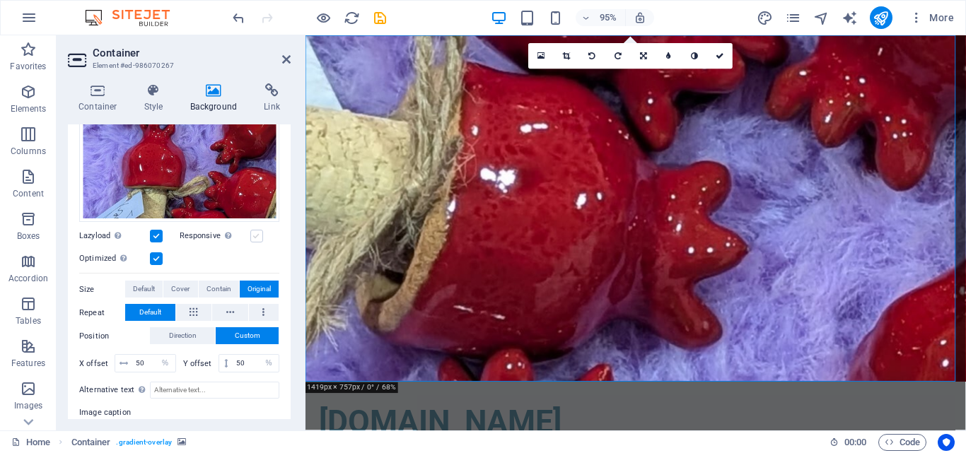
click at [255, 233] on label at bounding box center [256, 236] width 13 height 13
click at [0, 0] on input "Responsive Automatically load retina image and smartphone optimized sizes." at bounding box center [0, 0] width 0 height 0
click at [701, 57] on link at bounding box center [694, 55] width 25 height 25
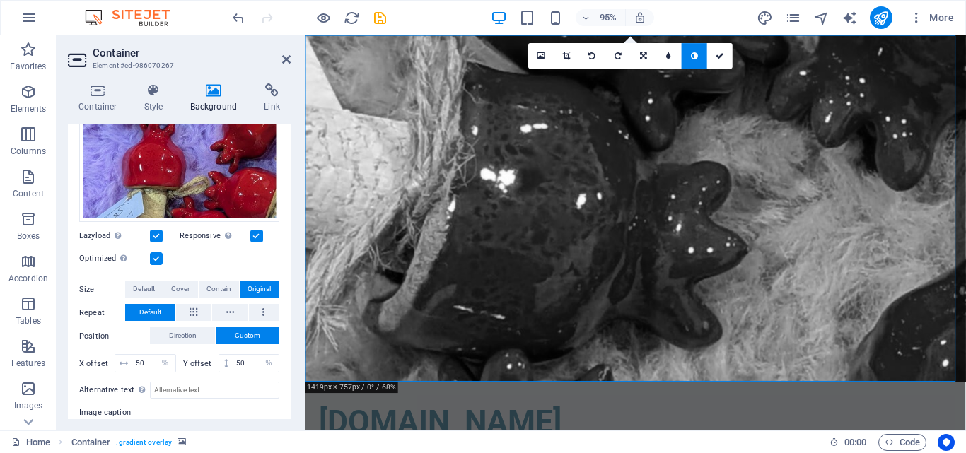
click at [701, 57] on link at bounding box center [694, 55] width 25 height 25
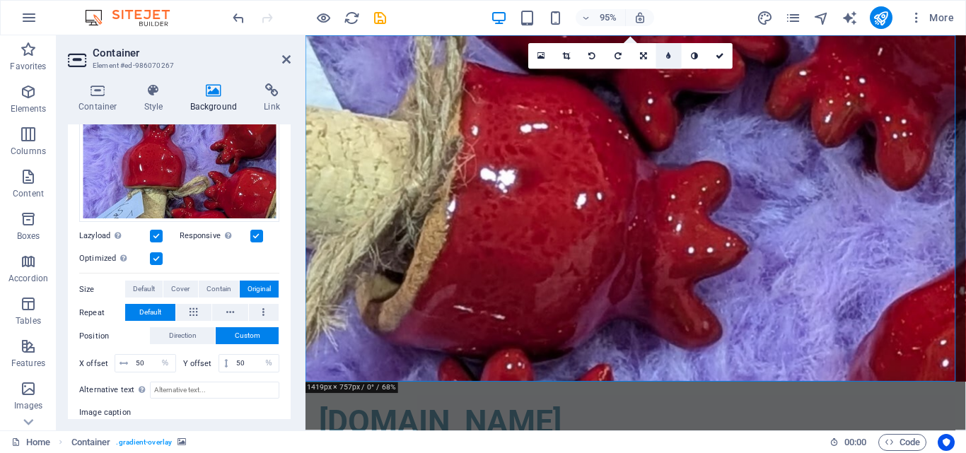
click at [660, 54] on link at bounding box center [668, 55] width 25 height 25
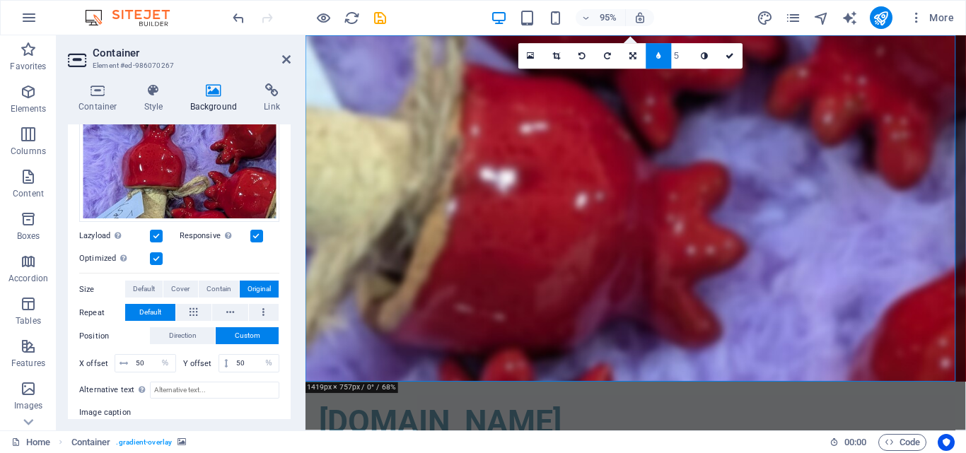
click at [660, 54] on icon at bounding box center [658, 56] width 5 height 8
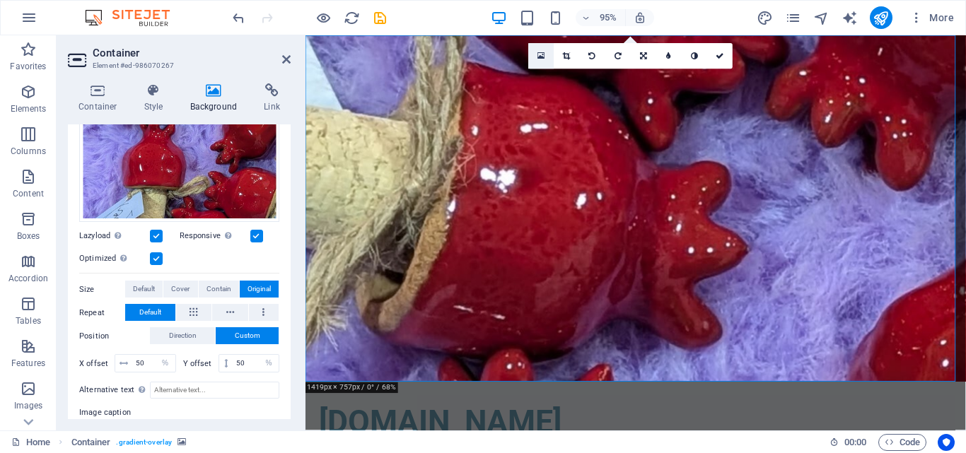
click at [536, 54] on link at bounding box center [540, 55] width 25 height 25
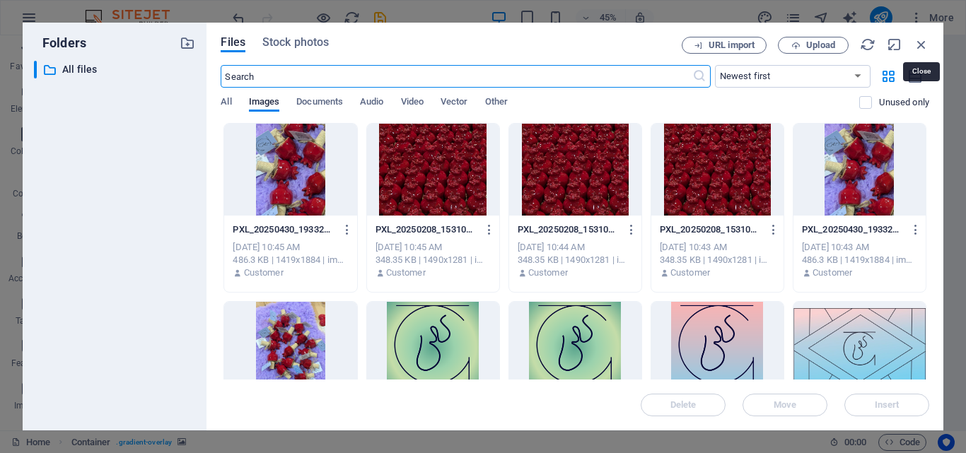
click at [930, 42] on div "Files Stock photos URL import Upload ​ Newest first Oldest first Name (A-Z) Nam…" at bounding box center [575, 227] width 737 height 408
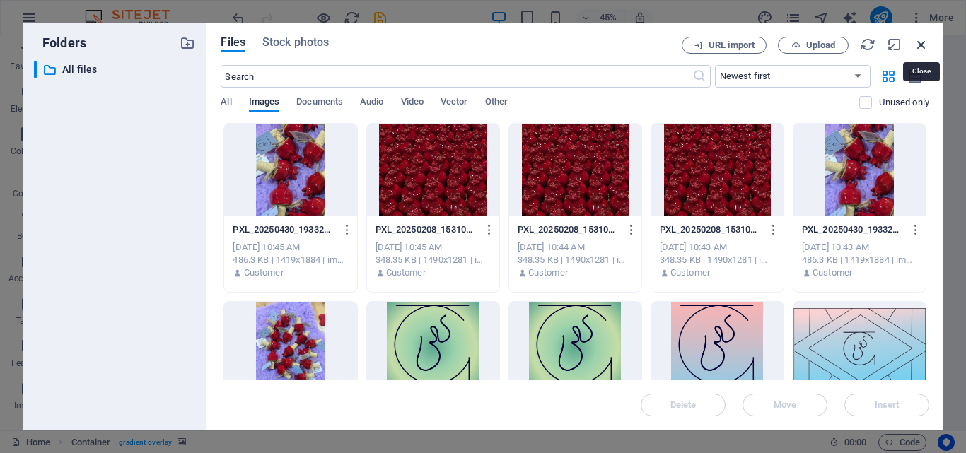
drag, startPoint x: 918, startPoint y: 45, endPoint x: 640, endPoint y: 11, distance: 279.4
click at [918, 45] on icon "button" at bounding box center [922, 45] width 16 height 16
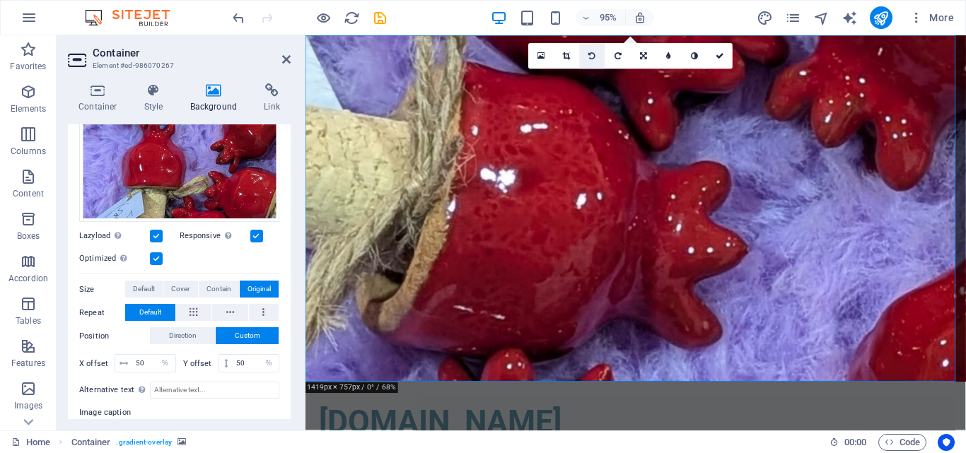
click at [590, 58] on icon at bounding box center [592, 56] width 7 height 8
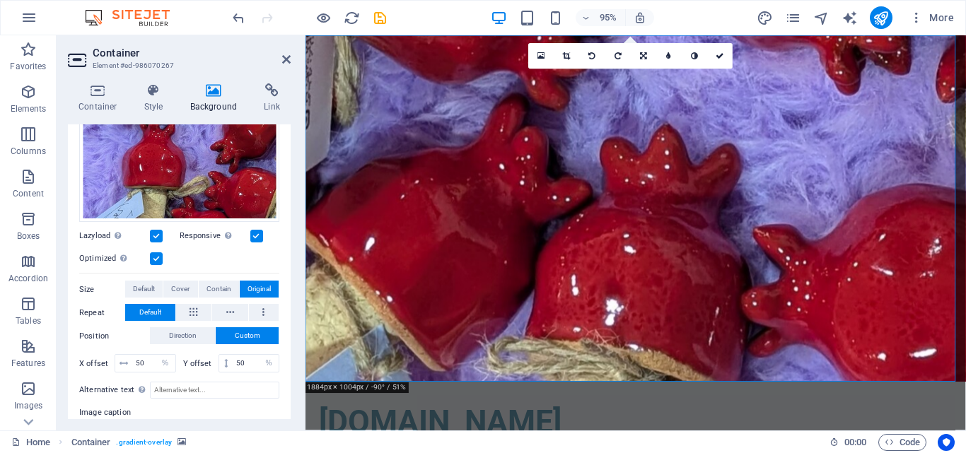
click at [590, 58] on icon at bounding box center [592, 56] width 7 height 8
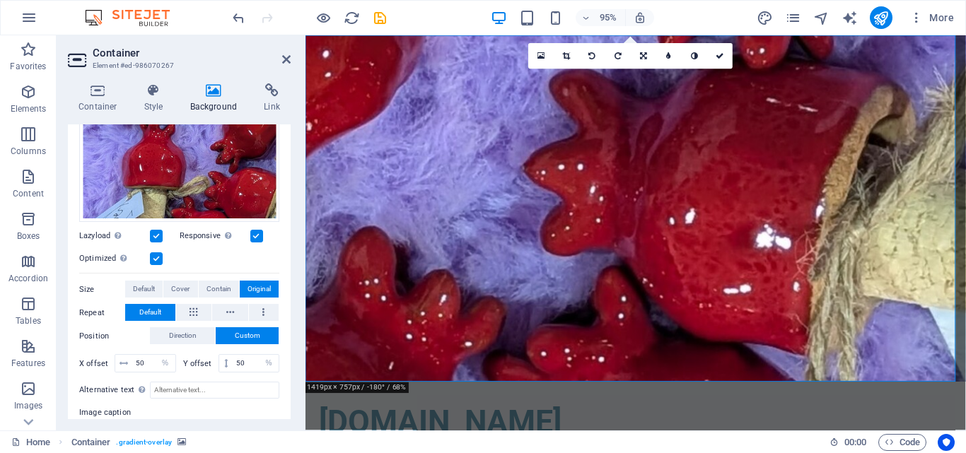
click at [590, 58] on icon at bounding box center [592, 56] width 7 height 8
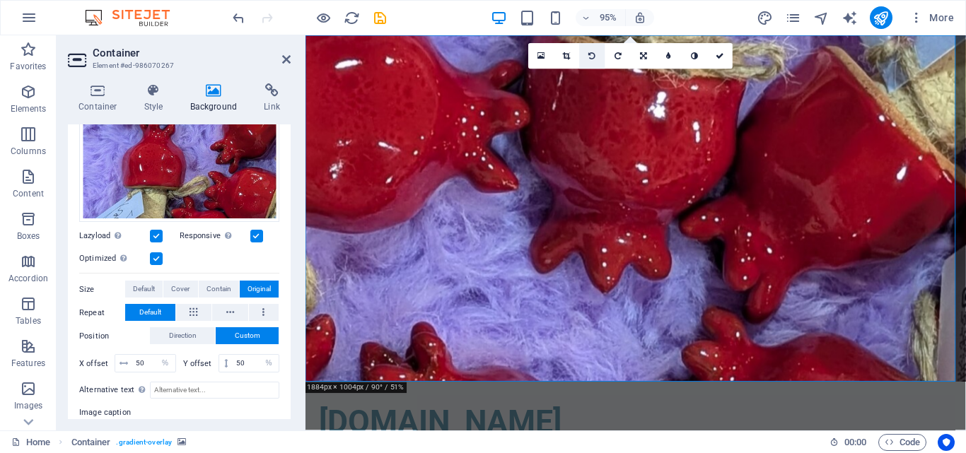
click at [595, 62] on link at bounding box center [592, 55] width 25 height 25
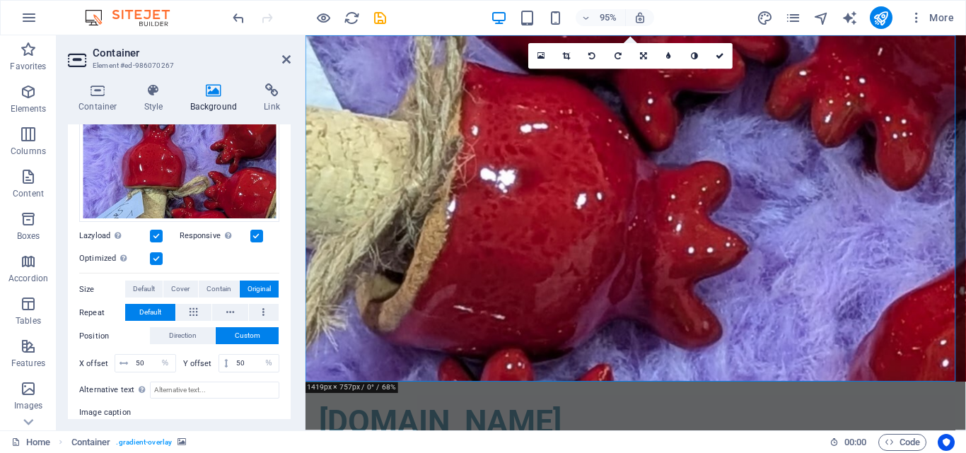
click at [595, 62] on link at bounding box center [592, 55] width 25 height 25
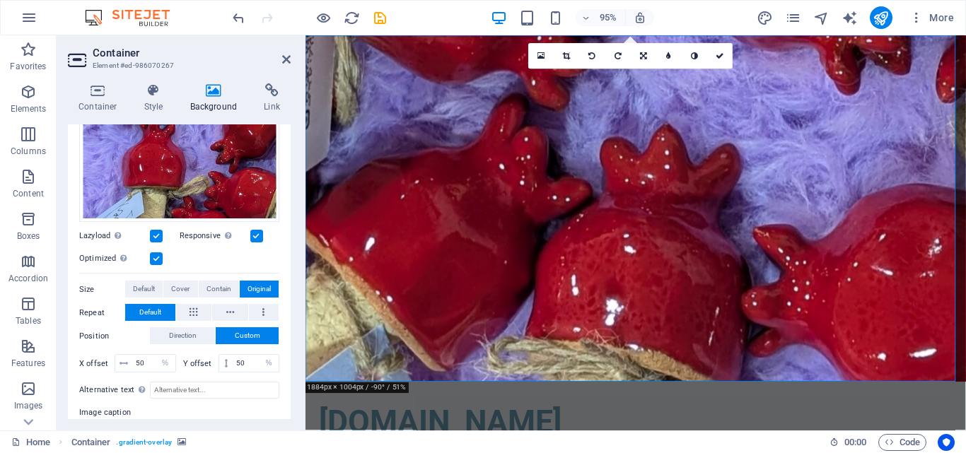
click at [595, 62] on link at bounding box center [592, 55] width 25 height 25
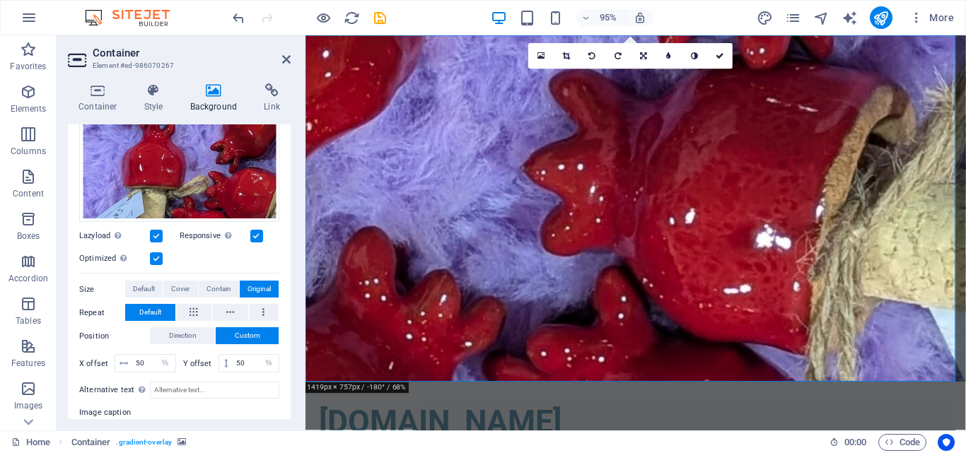
click at [595, 62] on link at bounding box center [592, 55] width 25 height 25
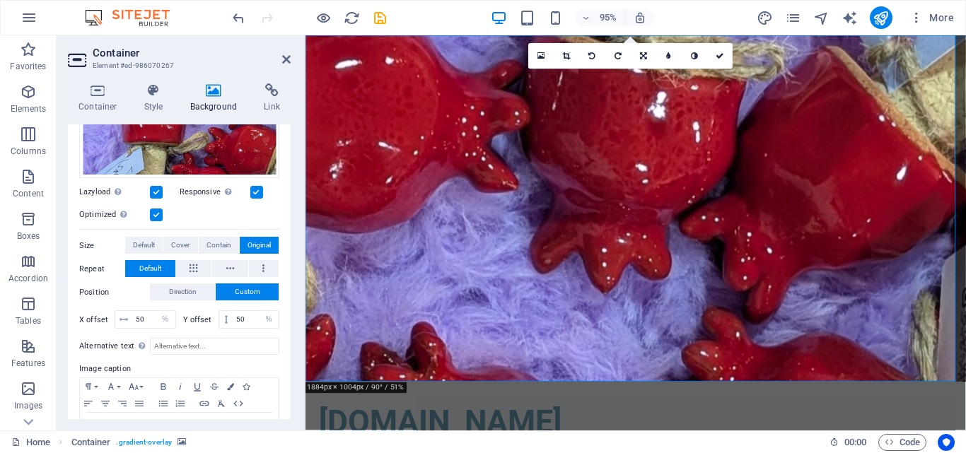
scroll to position [380, 0]
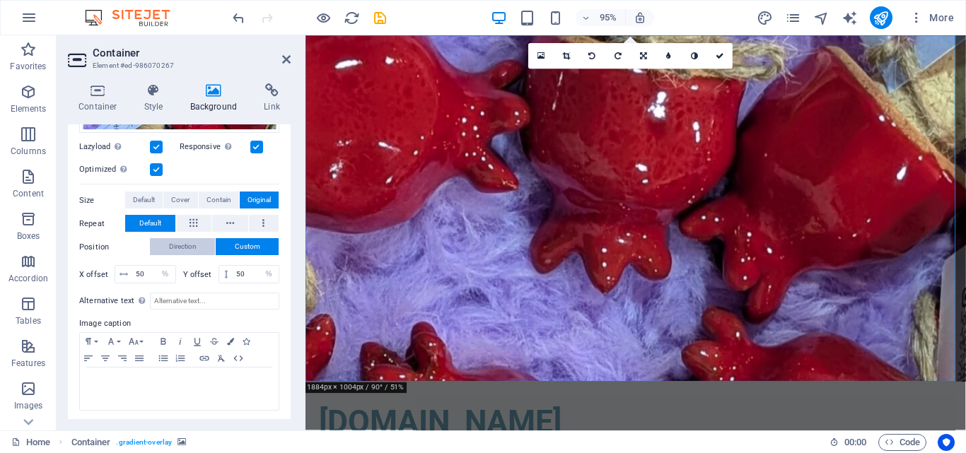
click at [189, 246] on span "Direction" at bounding box center [183, 246] width 28 height 17
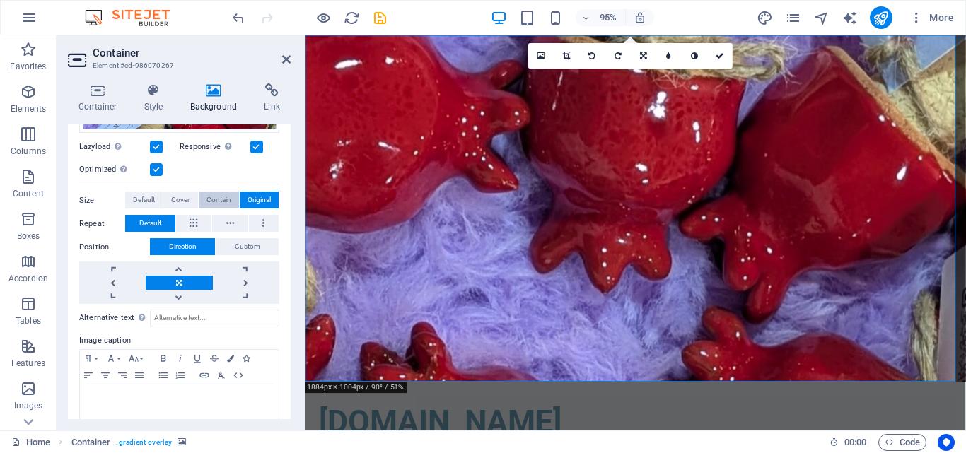
click at [214, 194] on span "Contain" at bounding box center [219, 200] width 25 height 17
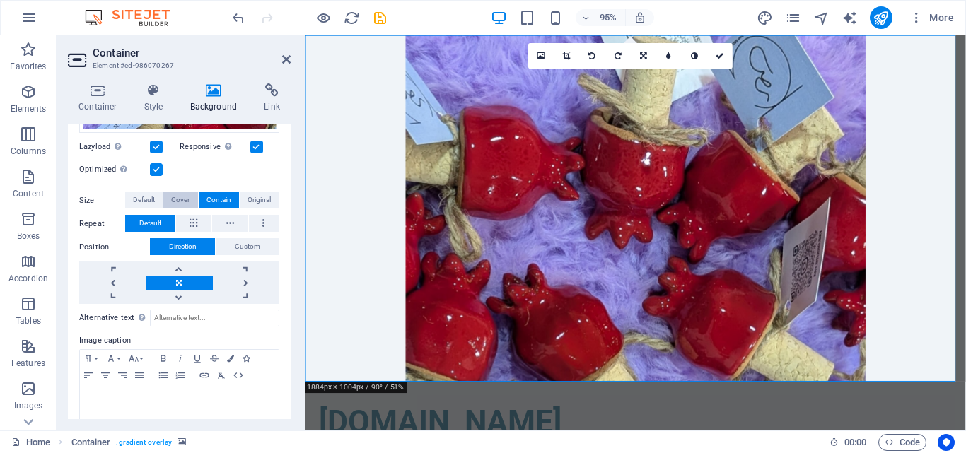
click at [183, 198] on span "Cover" at bounding box center [180, 200] width 18 height 17
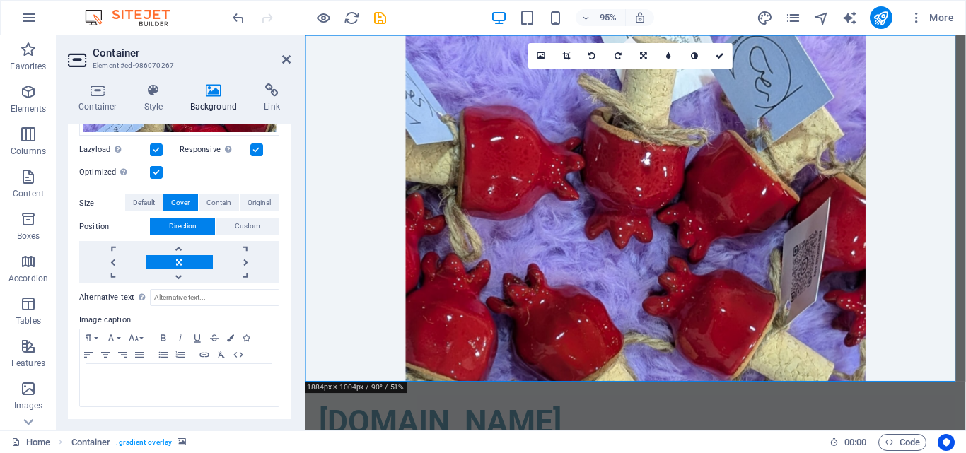
scroll to position [374, 0]
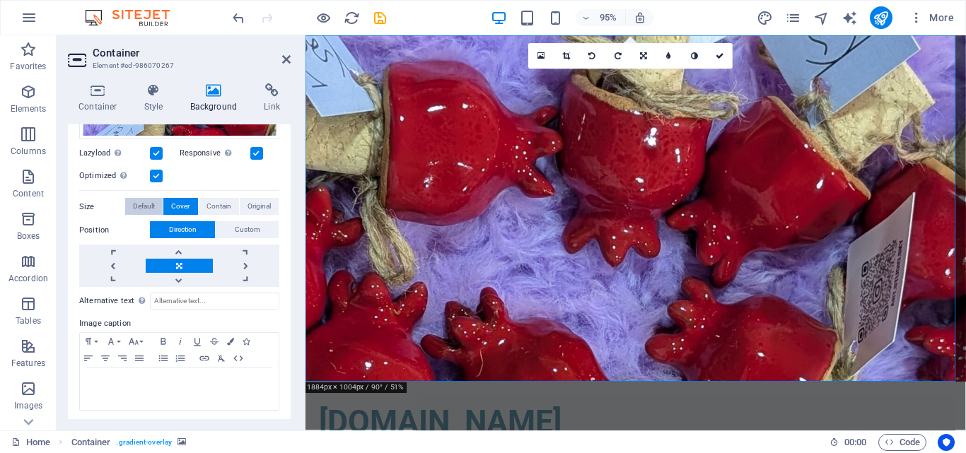
click at [144, 204] on span "Default" at bounding box center [144, 206] width 22 height 17
click at [207, 204] on span "Contain" at bounding box center [219, 206] width 25 height 17
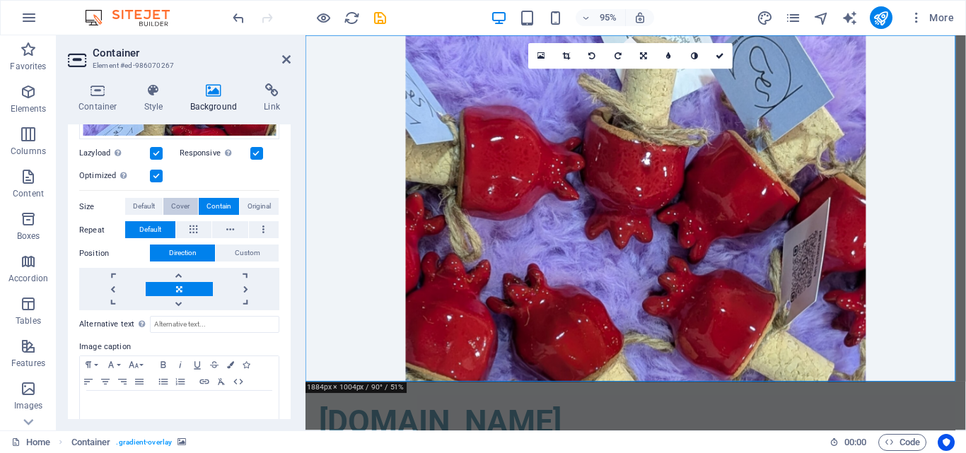
click at [190, 206] on button "Cover" at bounding box center [180, 206] width 34 height 17
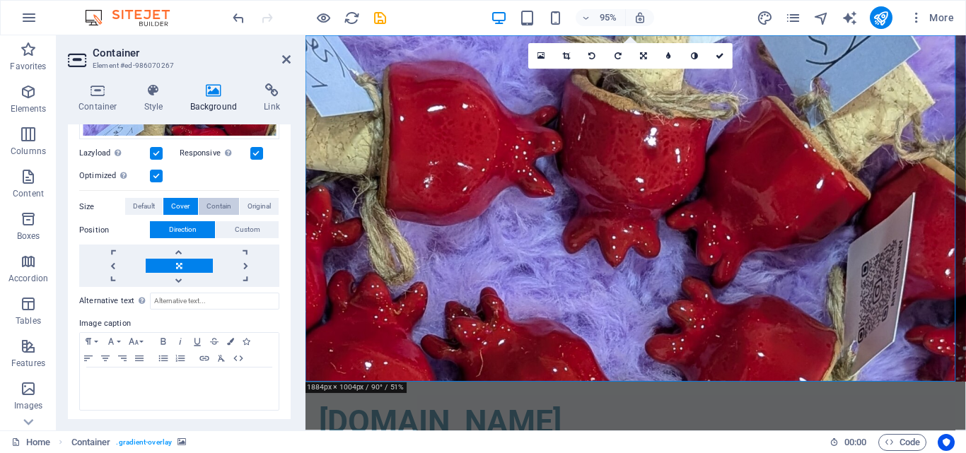
click at [221, 205] on span "Contain" at bounding box center [219, 206] width 25 height 17
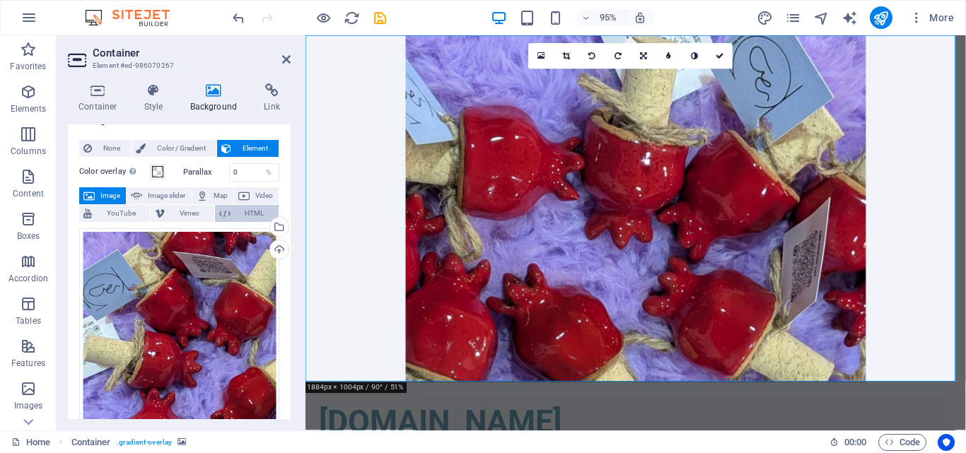
scroll to position [20, 0]
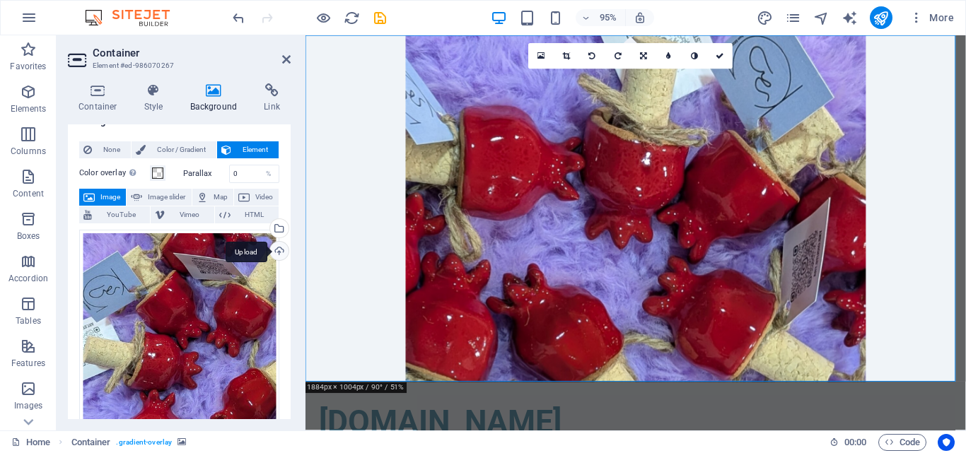
click at [274, 254] on div "Upload" at bounding box center [277, 252] width 21 height 21
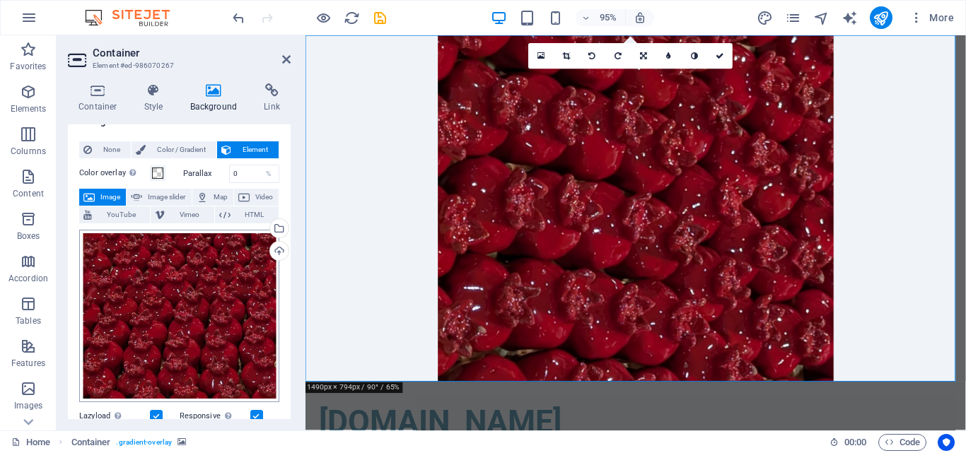
scroll to position [232, 0]
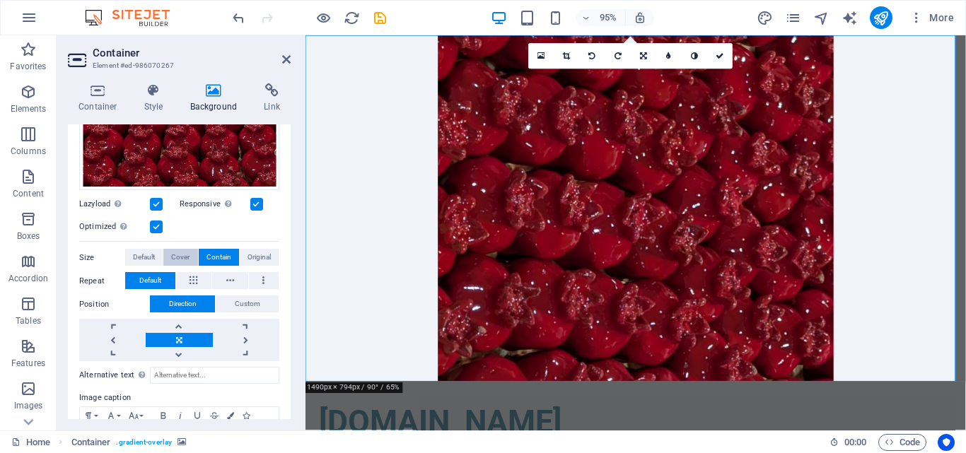
click at [181, 255] on span "Cover" at bounding box center [180, 257] width 18 height 17
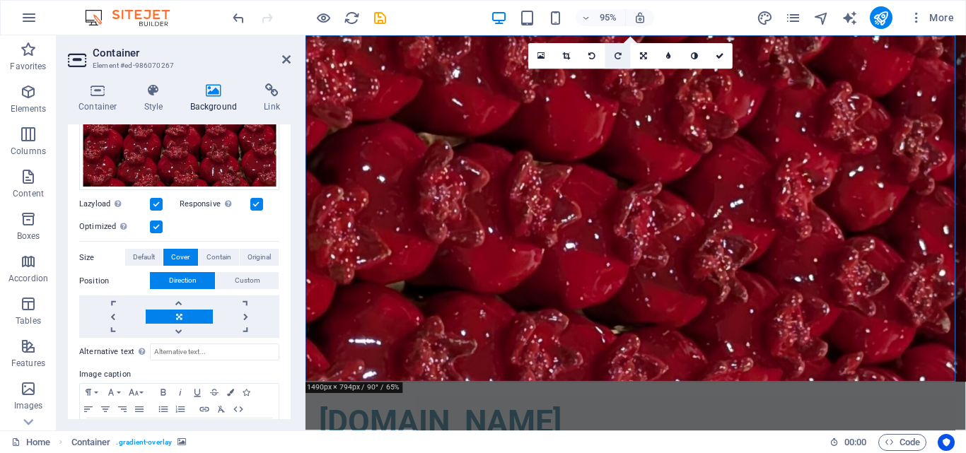
click at [615, 55] on icon at bounding box center [618, 56] width 7 height 8
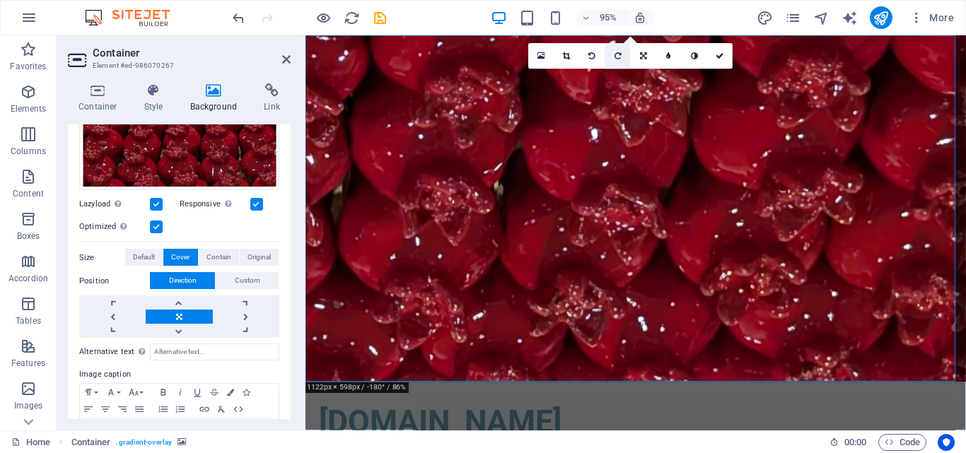
click at [615, 55] on icon at bounding box center [618, 56] width 7 height 8
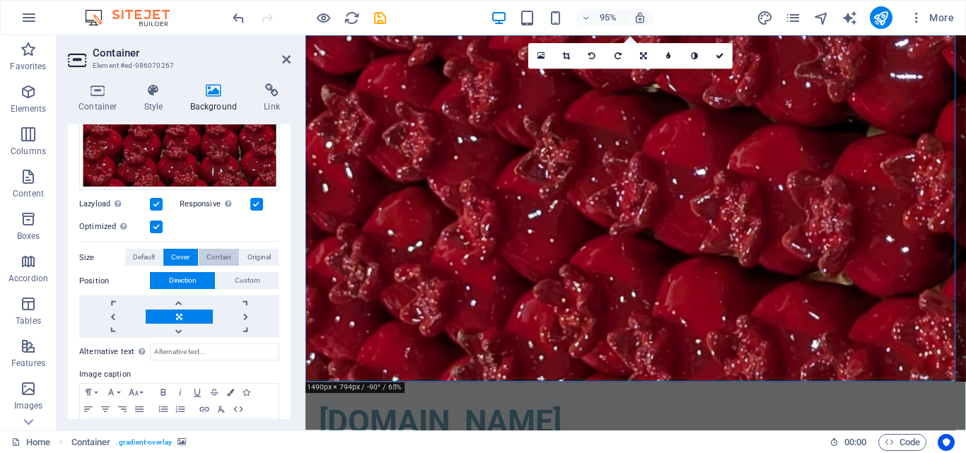
click at [213, 250] on span "Contain" at bounding box center [219, 257] width 25 height 17
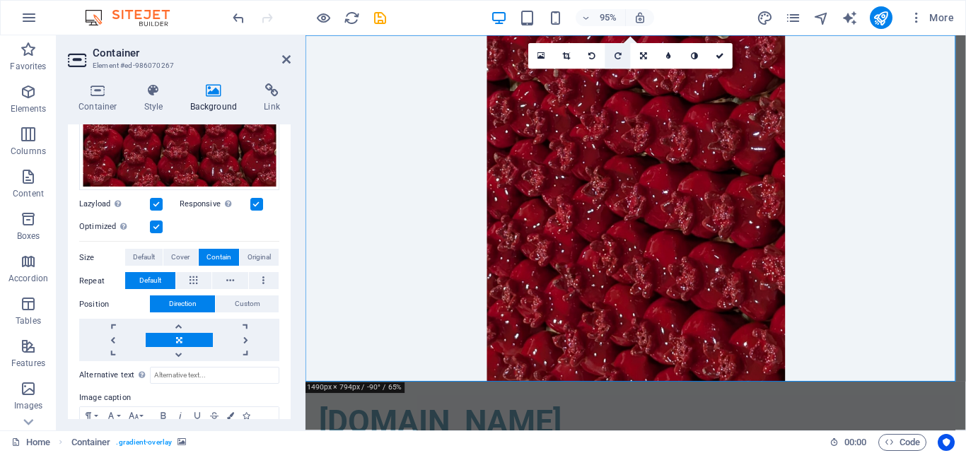
click at [617, 59] on icon at bounding box center [618, 56] width 7 height 8
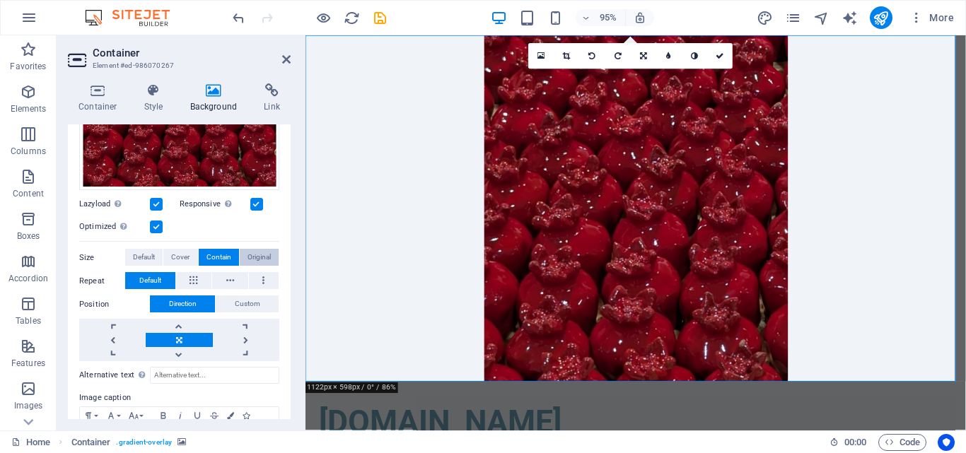
click at [258, 258] on span "Original" at bounding box center [259, 257] width 23 height 17
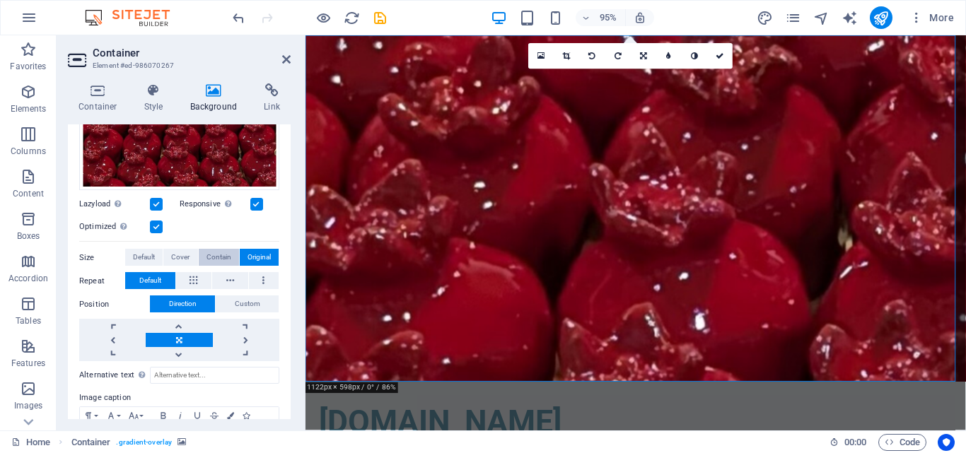
click at [223, 258] on span "Contain" at bounding box center [219, 257] width 25 height 17
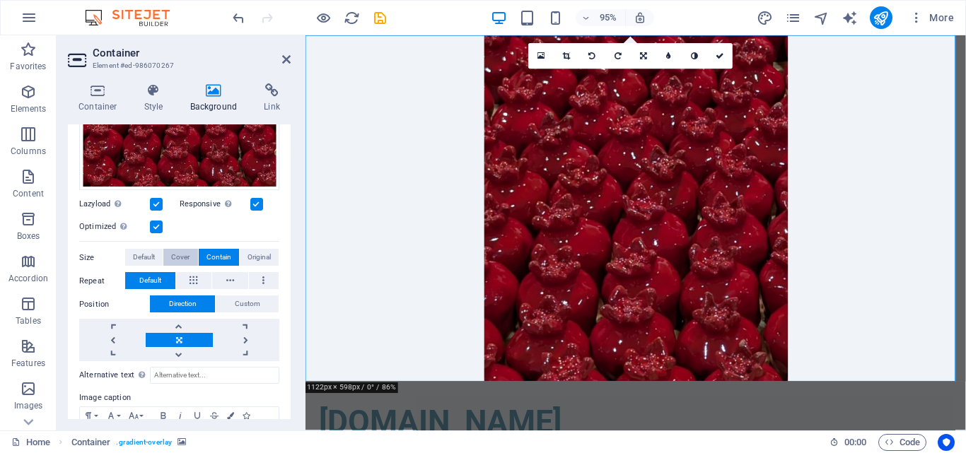
click at [180, 257] on span "Cover" at bounding box center [180, 257] width 18 height 17
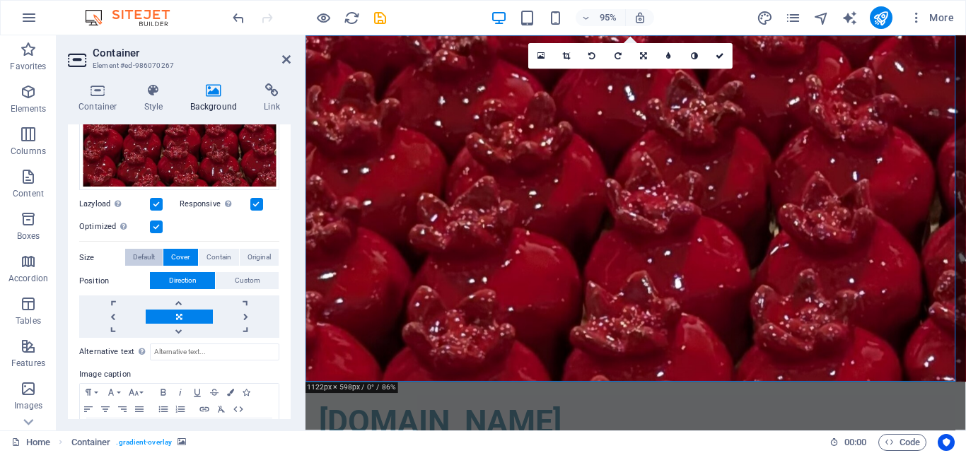
click at [154, 258] on span "Default" at bounding box center [144, 257] width 22 height 17
click at [194, 258] on div "Size Default Cover Contain Original" at bounding box center [179, 258] width 200 height 18
click at [184, 258] on span "Cover" at bounding box center [180, 257] width 18 height 17
click at [216, 258] on span "Contain" at bounding box center [219, 257] width 25 height 17
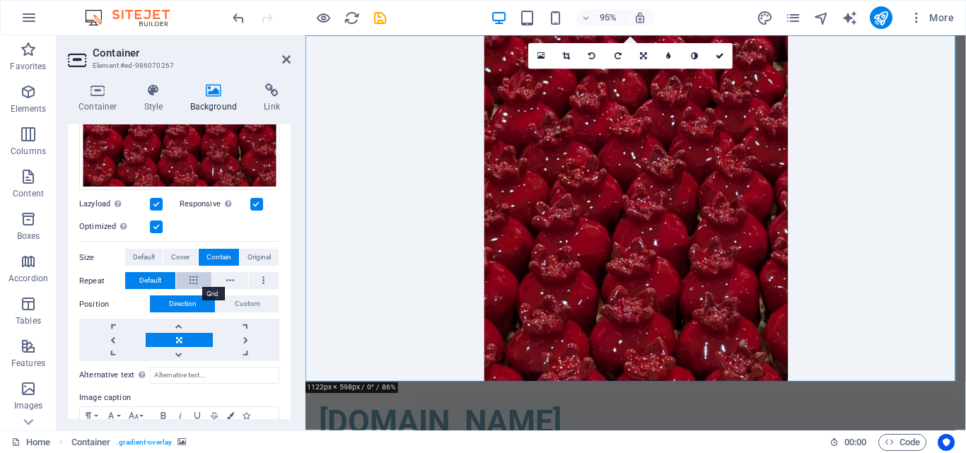
click at [201, 282] on button at bounding box center [194, 280] width 36 height 17
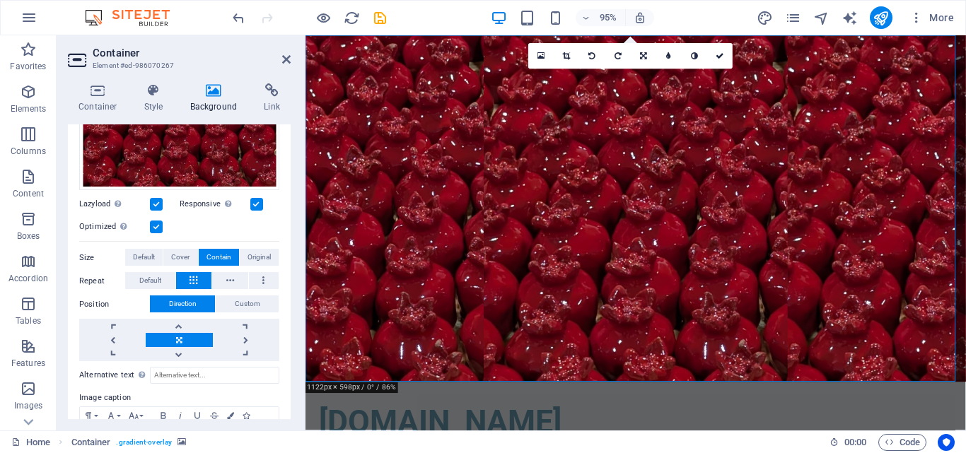
click at [201, 282] on button at bounding box center [194, 280] width 36 height 17
click at [136, 289] on div "Drag files here, click to choose files or select files from Files or our free s…" at bounding box center [179, 187] width 200 height 350
click at [146, 284] on span "Default" at bounding box center [150, 280] width 22 height 17
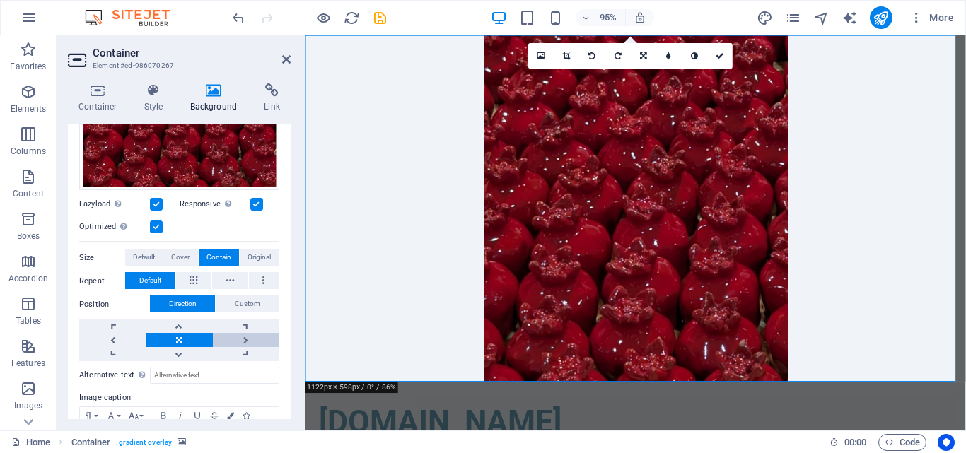
click at [239, 336] on link at bounding box center [246, 340] width 66 height 14
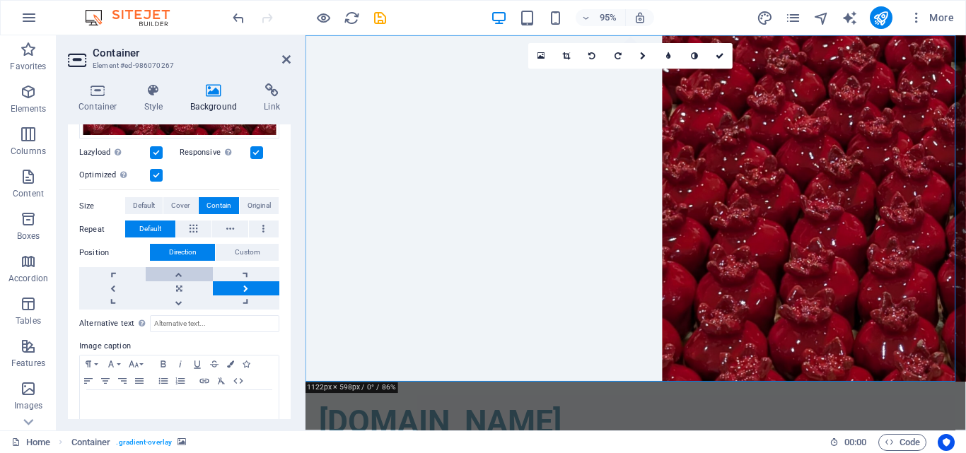
scroll to position [308, 0]
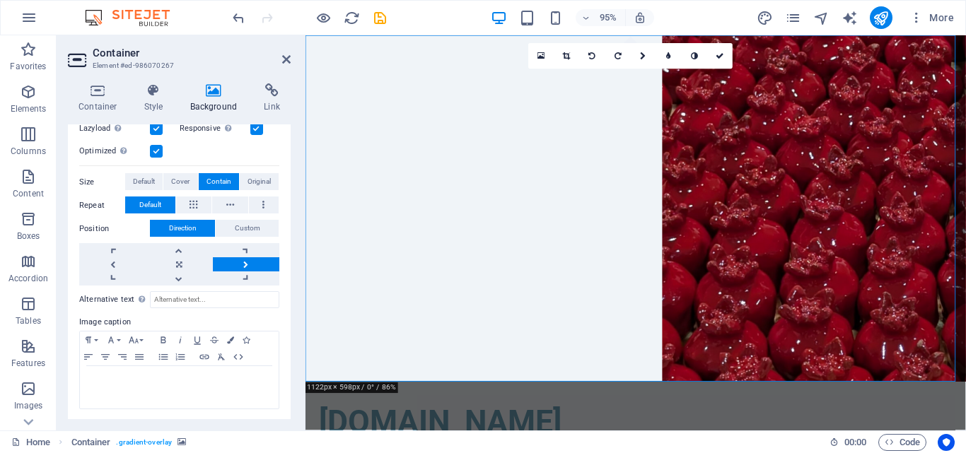
click at [265, 71] on header "Container Element #ed-986070267" at bounding box center [179, 53] width 223 height 37
click at [180, 279] on link at bounding box center [179, 279] width 66 height 14
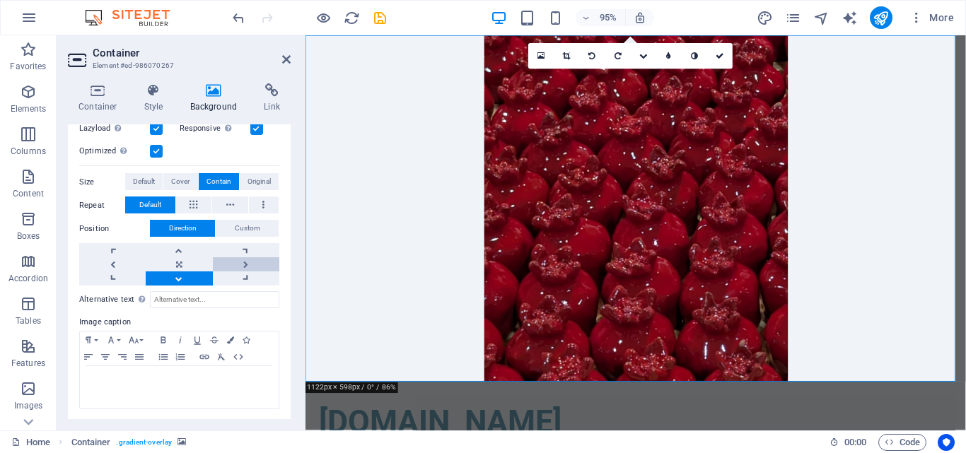
click at [234, 265] on link at bounding box center [246, 265] width 66 height 14
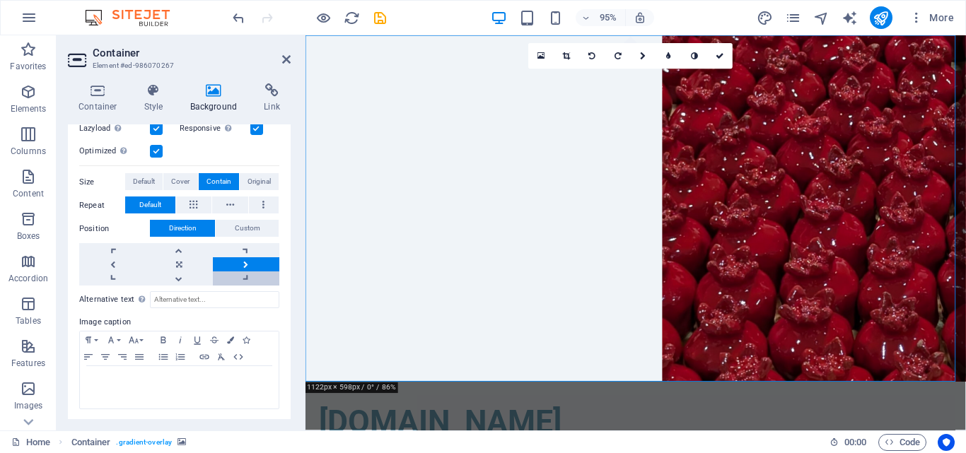
click at [237, 274] on link at bounding box center [246, 279] width 66 height 14
click at [241, 250] on link at bounding box center [246, 250] width 66 height 14
click at [184, 247] on link at bounding box center [179, 250] width 66 height 14
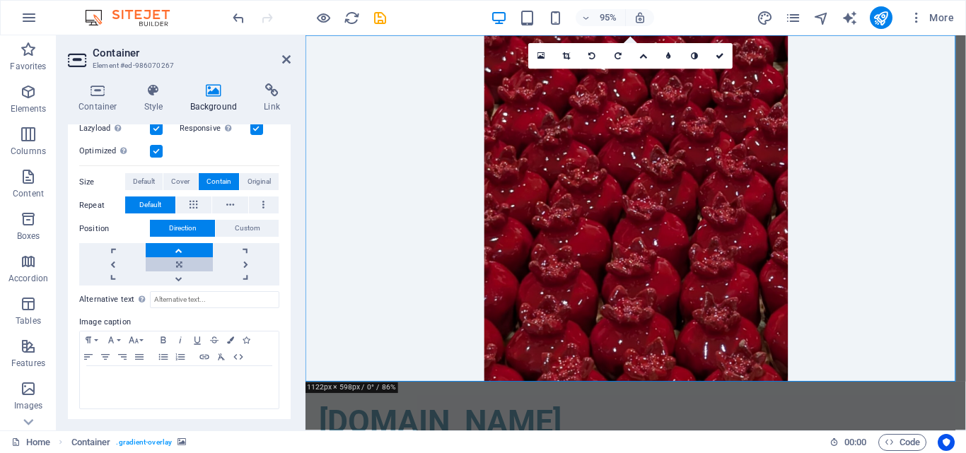
click at [168, 265] on link at bounding box center [179, 265] width 66 height 14
click at [177, 272] on link at bounding box center [179, 279] width 66 height 14
click at [102, 278] on link at bounding box center [112, 279] width 66 height 14
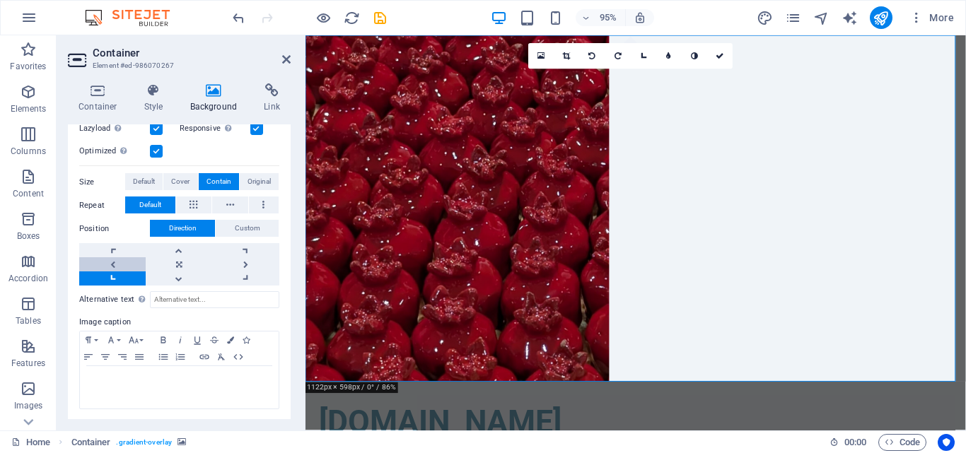
click at [110, 267] on link at bounding box center [112, 265] width 66 height 14
click at [120, 258] on link at bounding box center [112, 265] width 66 height 14
click at [120, 245] on link at bounding box center [112, 250] width 66 height 14
click at [236, 264] on link at bounding box center [246, 265] width 66 height 14
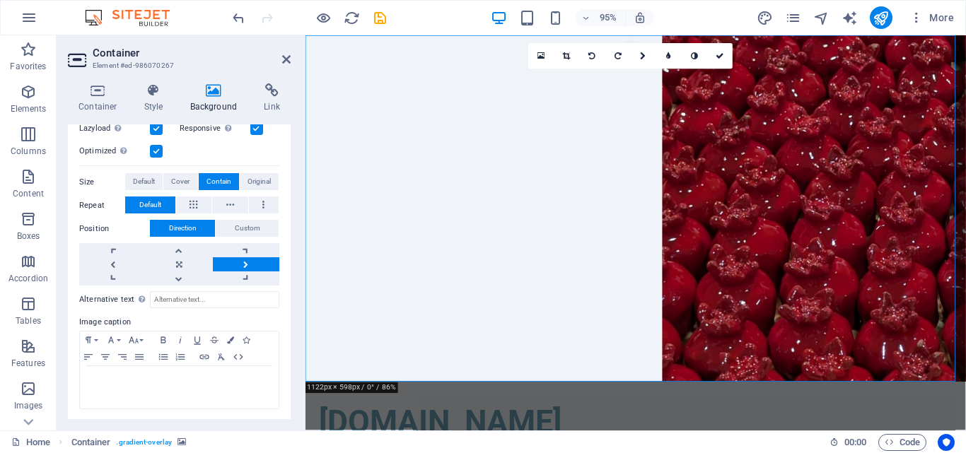
click at [237, 263] on link at bounding box center [246, 265] width 66 height 14
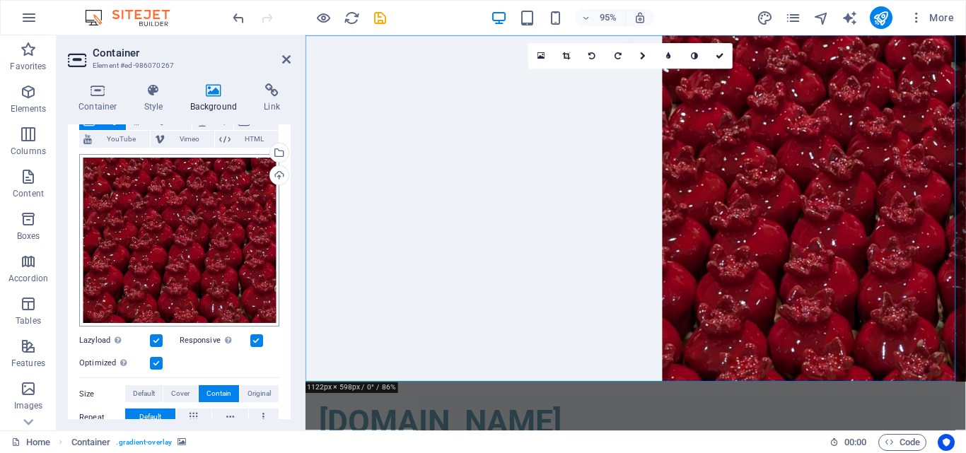
scroll to position [0, 0]
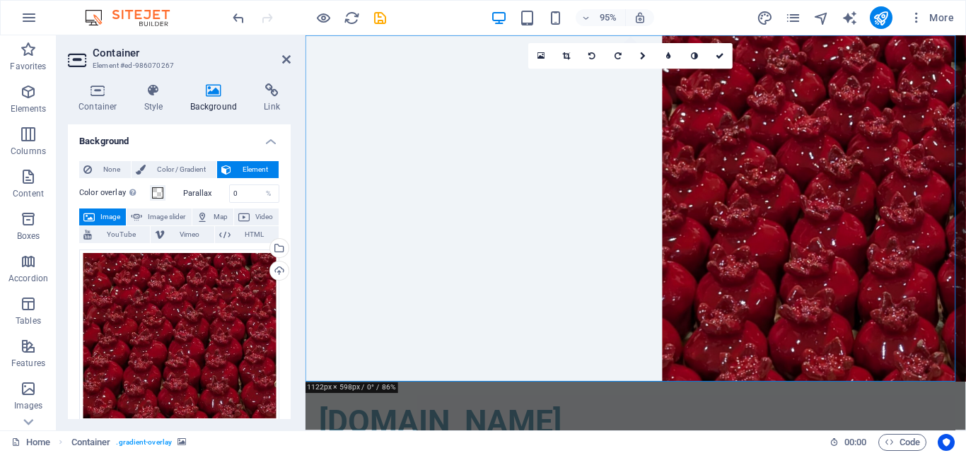
click at [654, 165] on figure at bounding box center [653, 217] width 695 height 365
click at [667, 148] on figure at bounding box center [653, 217] width 695 height 365
click at [77, 93] on icon at bounding box center [98, 90] width 60 height 14
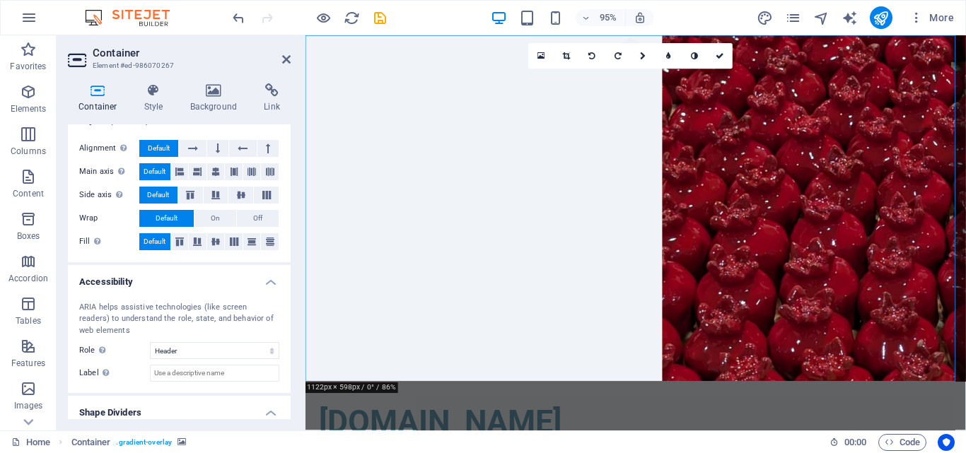
scroll to position [212, 0]
click at [253, 212] on span "Off" at bounding box center [257, 217] width 9 height 17
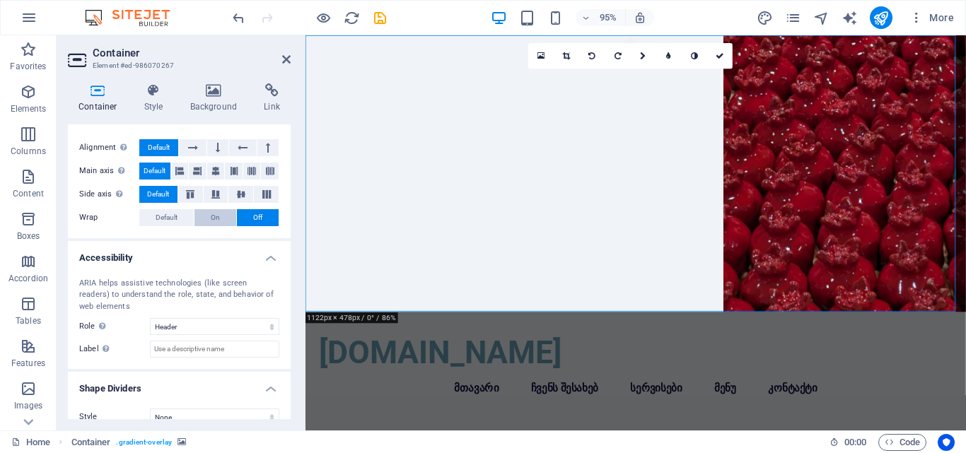
click at [214, 219] on span "On" at bounding box center [215, 217] width 9 height 17
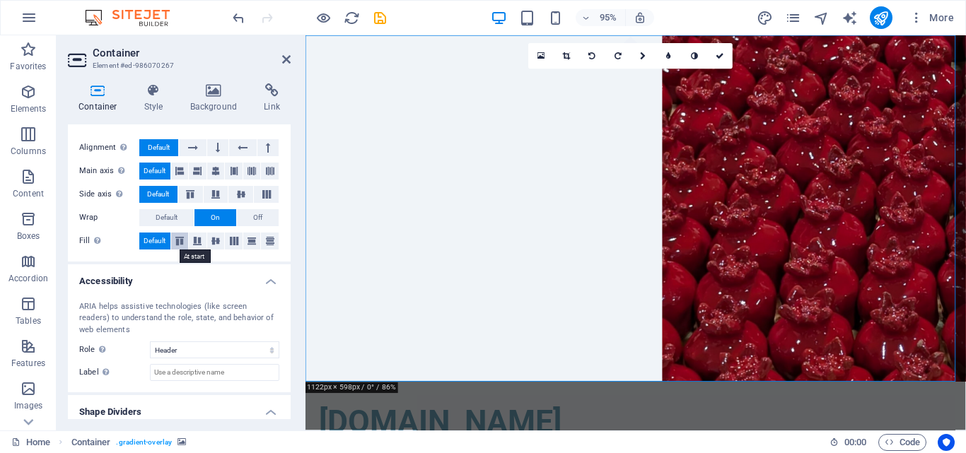
click at [180, 243] on icon at bounding box center [179, 241] width 17 height 8
click at [198, 243] on icon at bounding box center [197, 241] width 17 height 8
click at [163, 241] on span "Default" at bounding box center [155, 241] width 22 height 17
click at [147, 221] on button "Default" at bounding box center [166, 217] width 54 height 17
click at [215, 219] on span "On" at bounding box center [215, 217] width 9 height 17
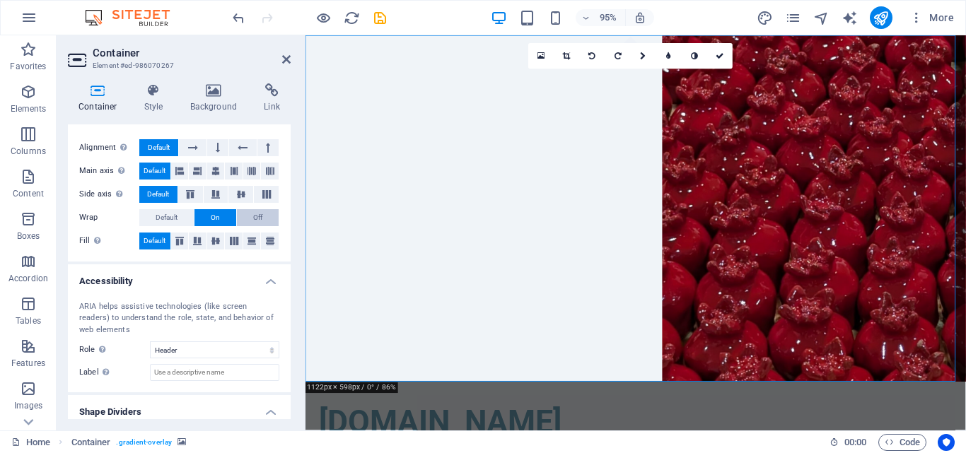
click at [248, 220] on button "Off" at bounding box center [258, 217] width 42 height 17
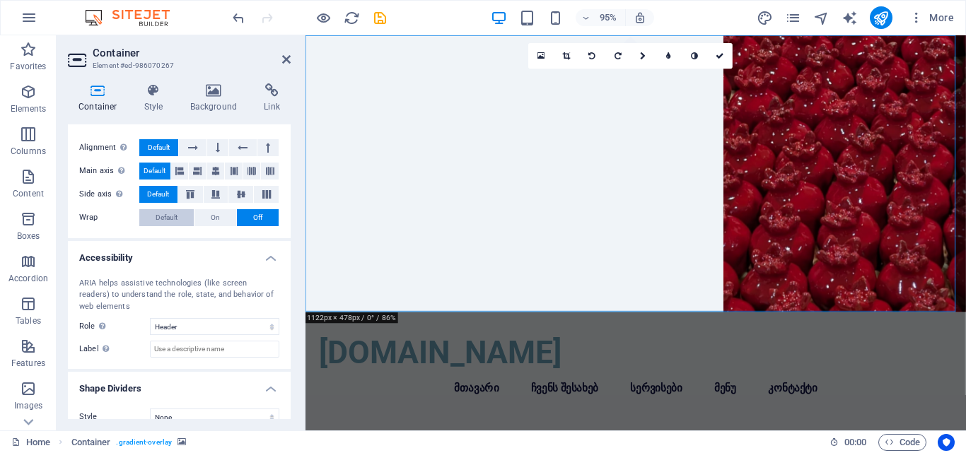
click at [175, 220] on span "Default" at bounding box center [167, 217] width 22 height 17
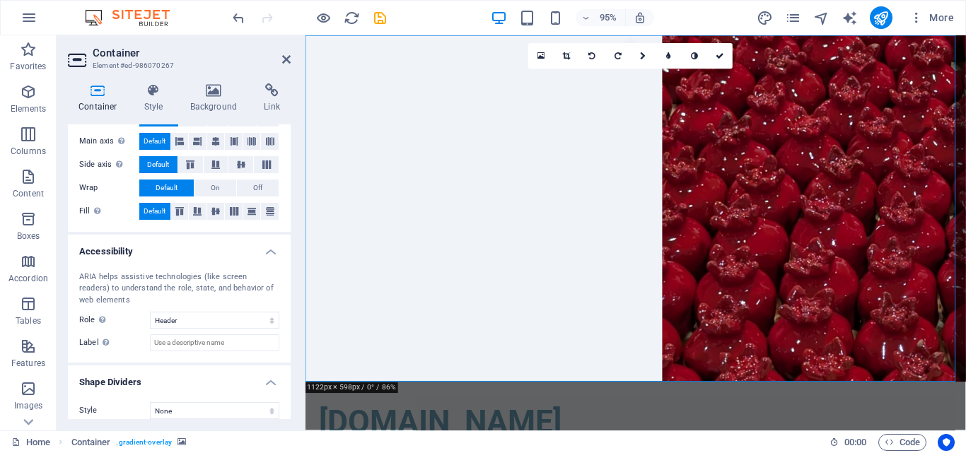
scroll to position [253, 0]
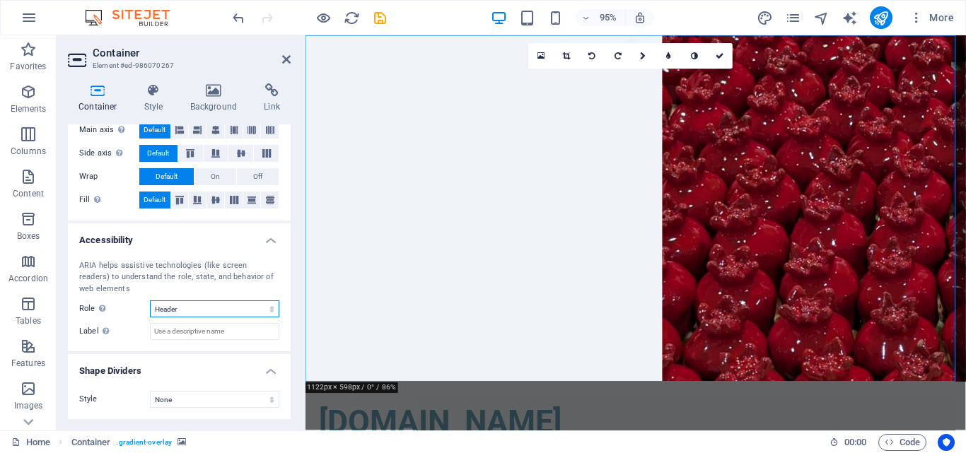
click at [245, 308] on select "None Alert Article Banner Comment Complementary Dialog Footer Header Marquee Pr…" at bounding box center [214, 309] width 129 height 17
select select "none"
click at [150, 301] on select "None Alert Article Banner Comment Complementary Dialog Footer Header Marquee Pr…" at bounding box center [214, 309] width 129 height 17
click at [227, 342] on div "ARIA helps assistive technologies (like screen readers) to understand the role,…" at bounding box center [179, 300] width 223 height 103
click at [226, 334] on input "Label Use the ARIA label to provide a clear and descriptive name for elements t…" at bounding box center [214, 331] width 129 height 17
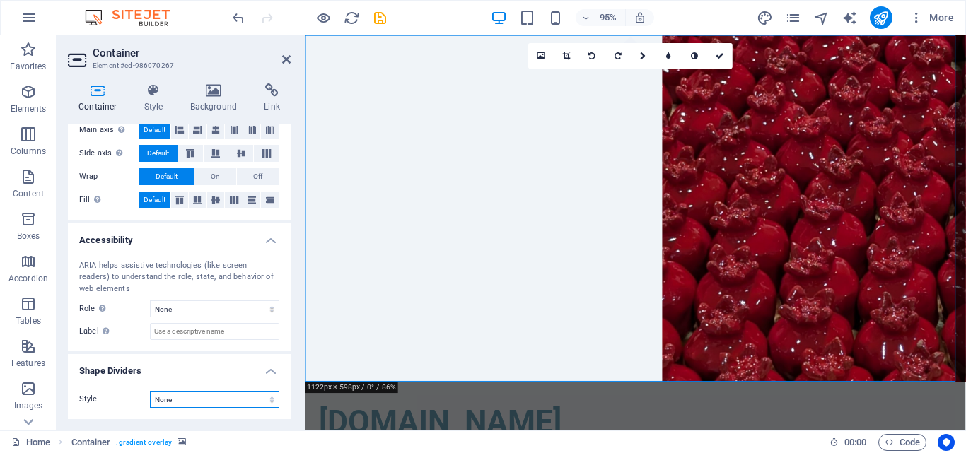
click at [224, 404] on select "None Triangle Square Diagonal Polygon 1 Polygon 2 Zigzag Multiple Zigzags Waves…" at bounding box center [214, 399] width 129 height 17
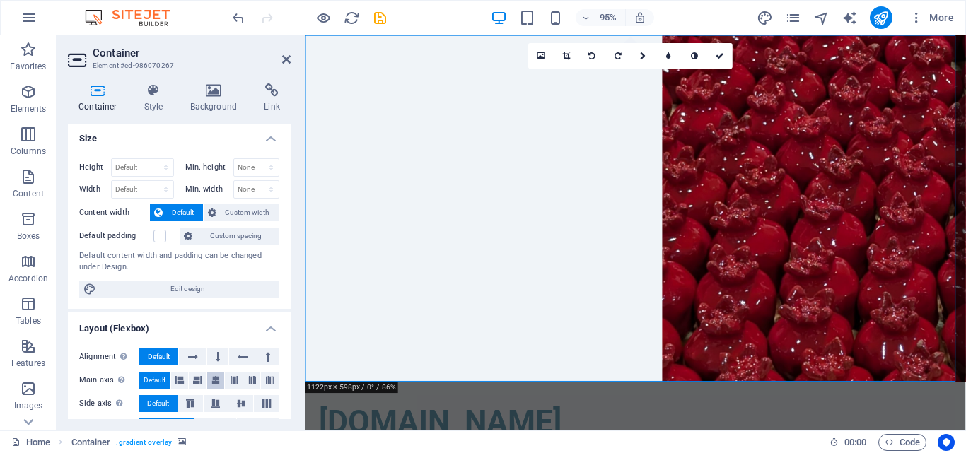
scroll to position [0, 0]
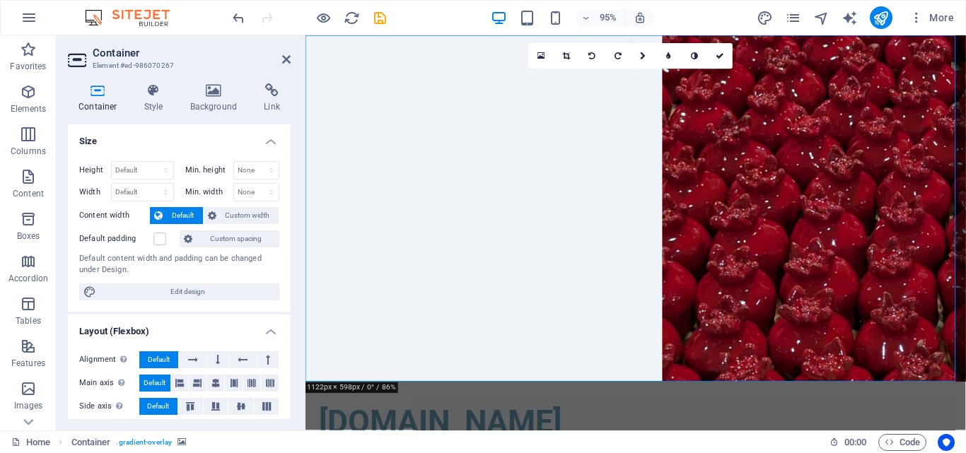
click at [190, 218] on span "Default" at bounding box center [183, 215] width 32 height 17
click at [241, 222] on span "Custom width" at bounding box center [248, 215] width 54 height 17
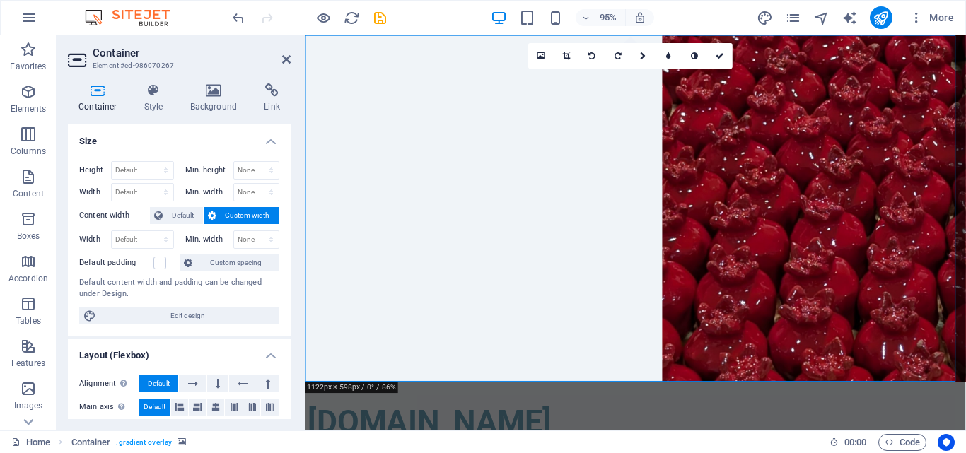
click at [241, 222] on span "Custom width" at bounding box center [248, 215] width 54 height 17
click at [183, 219] on span "Default" at bounding box center [183, 215] width 32 height 17
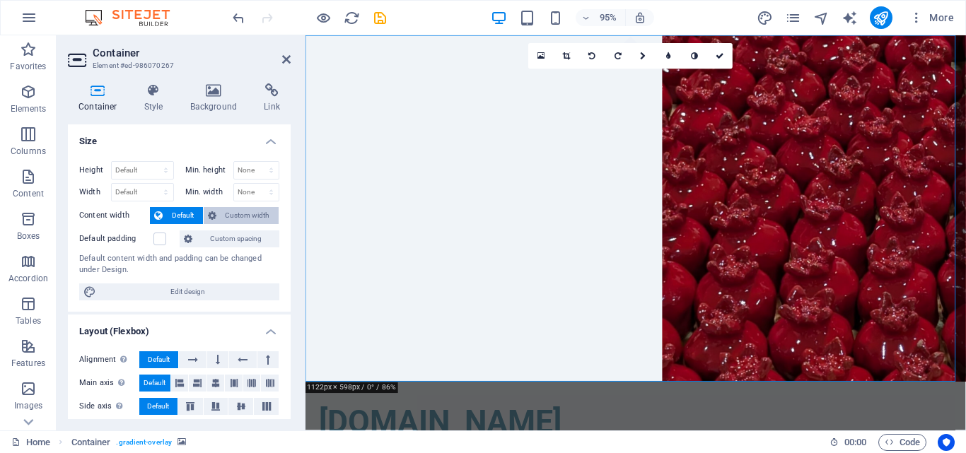
click at [255, 216] on span "Custom width" at bounding box center [248, 215] width 54 height 17
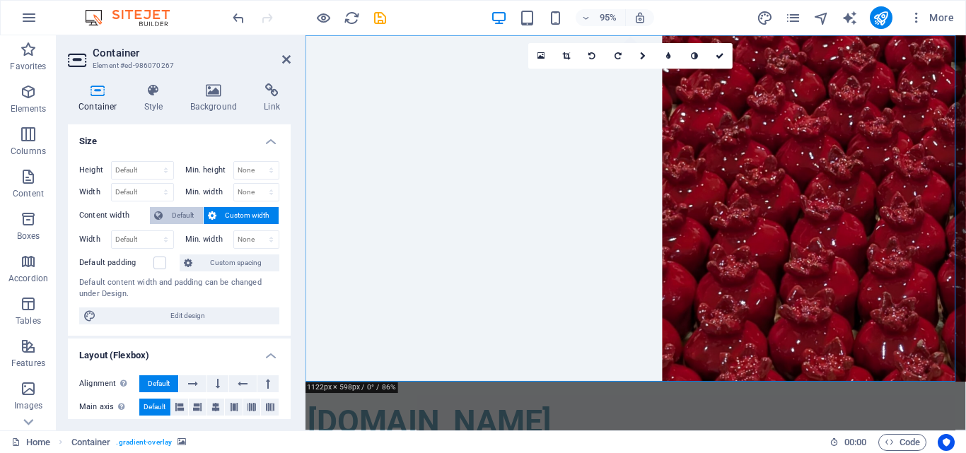
click at [201, 211] on button "Default" at bounding box center [176, 215] width 53 height 17
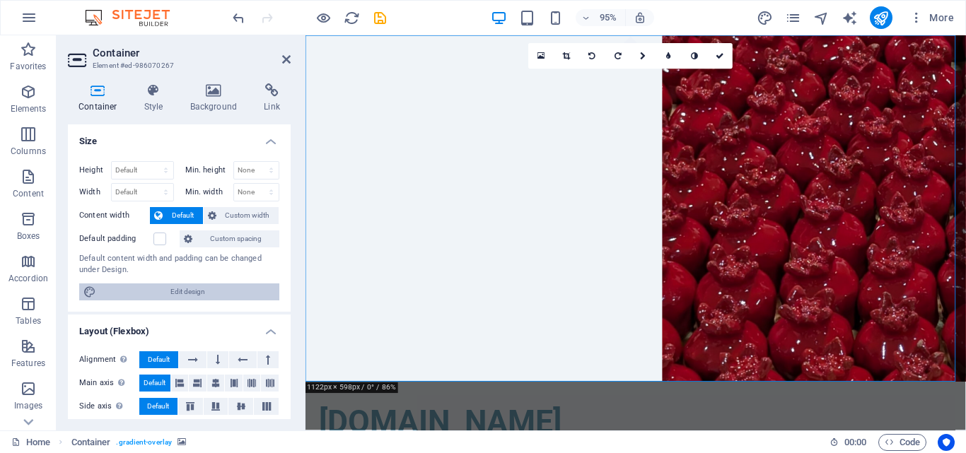
click at [195, 294] on span "Edit design" at bounding box center [187, 292] width 175 height 17
select select "rem"
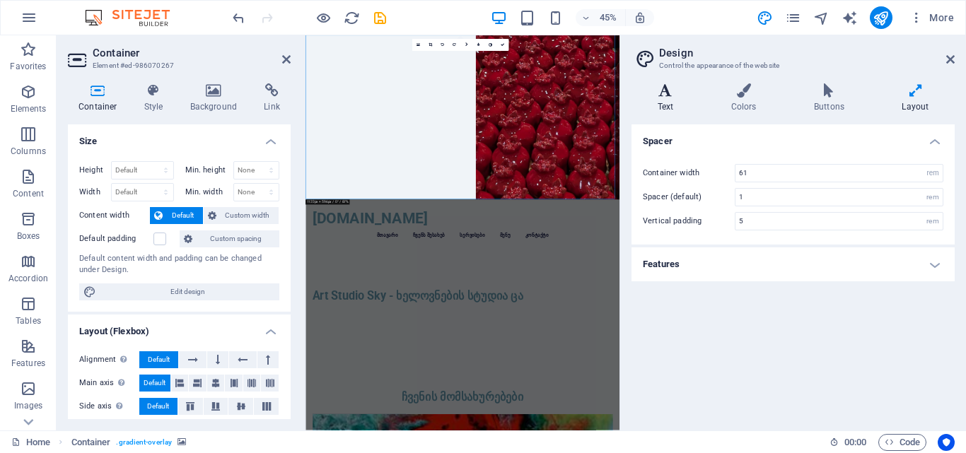
click at [677, 105] on h4 "Text" at bounding box center [669, 98] width 74 height 30
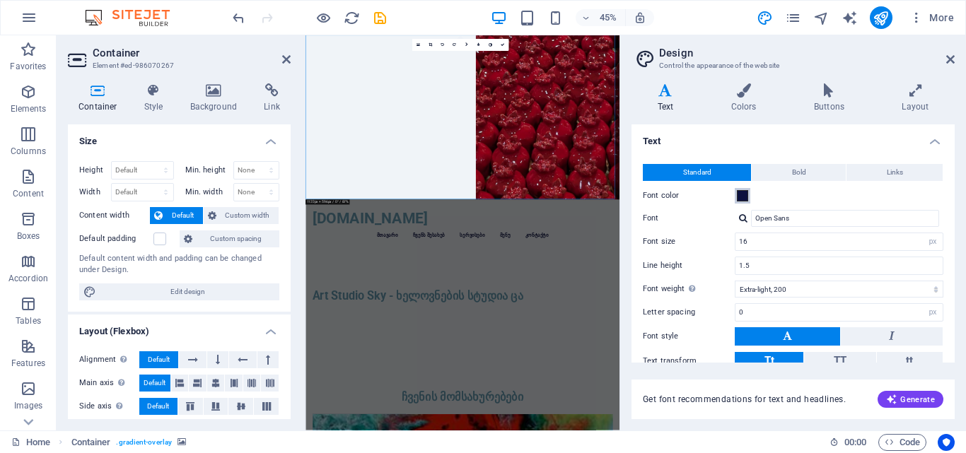
click at [746, 199] on span at bounding box center [742, 195] width 11 height 11
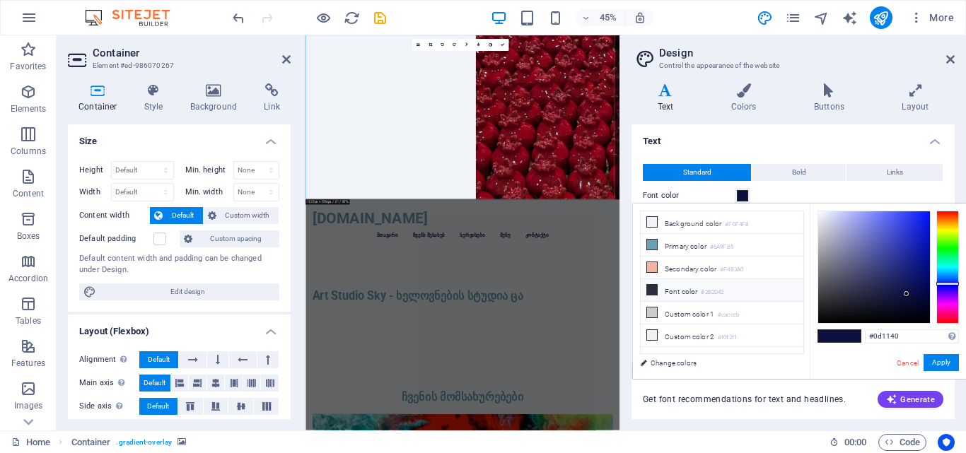
click at [677, 290] on li "Font color #2B2D42" at bounding box center [722, 290] width 163 height 23
type input "#2b2d42"
click at [935, 358] on button "Apply" at bounding box center [941, 362] width 35 height 17
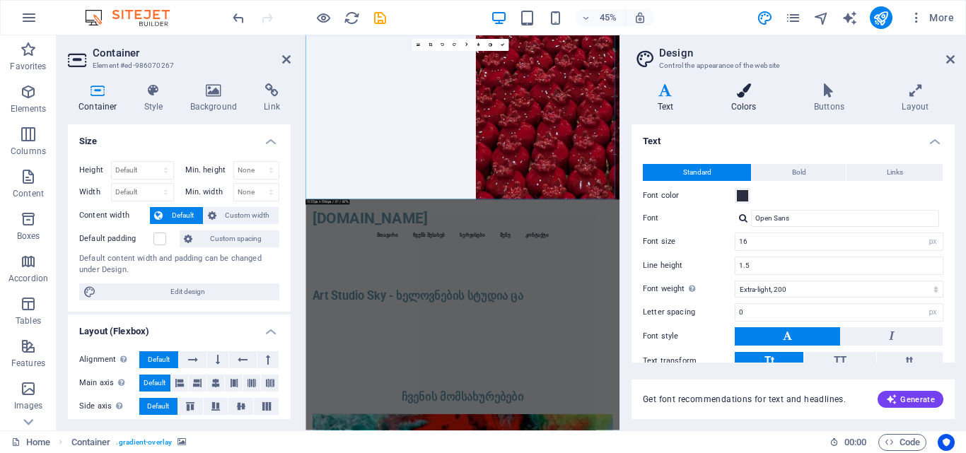
click at [748, 101] on h4 "Colors" at bounding box center [746, 98] width 83 height 30
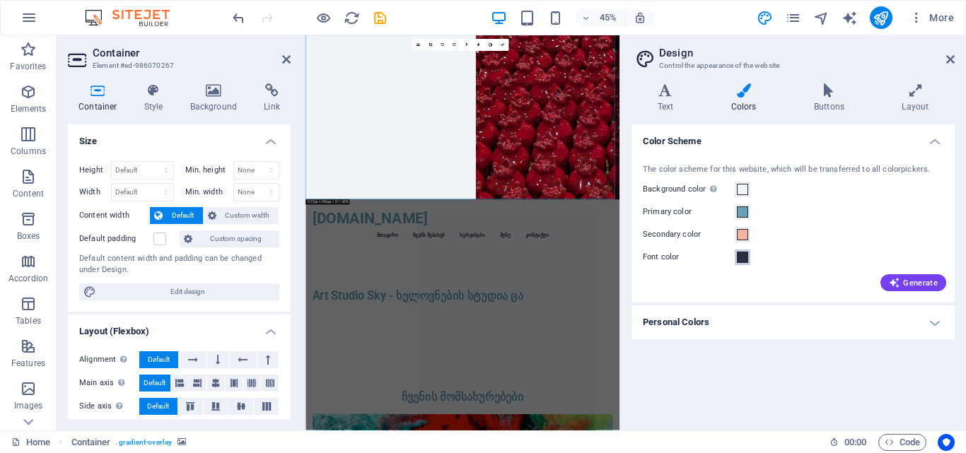
click at [743, 251] on button "Font color" at bounding box center [743, 258] width 16 height 16
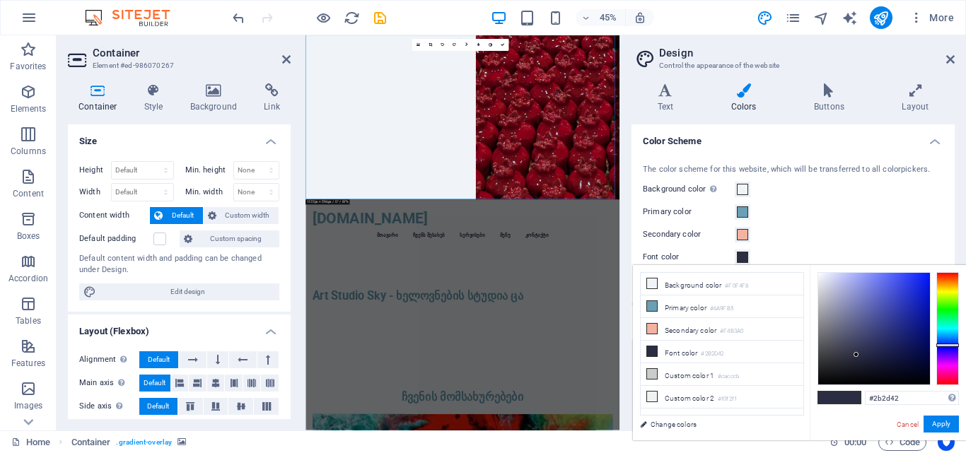
click at [826, 113] on div "Text Colors Buttons Layout Text Standard Bold Links Font color Font Open Sans F…" at bounding box center [793, 251] width 323 height 336
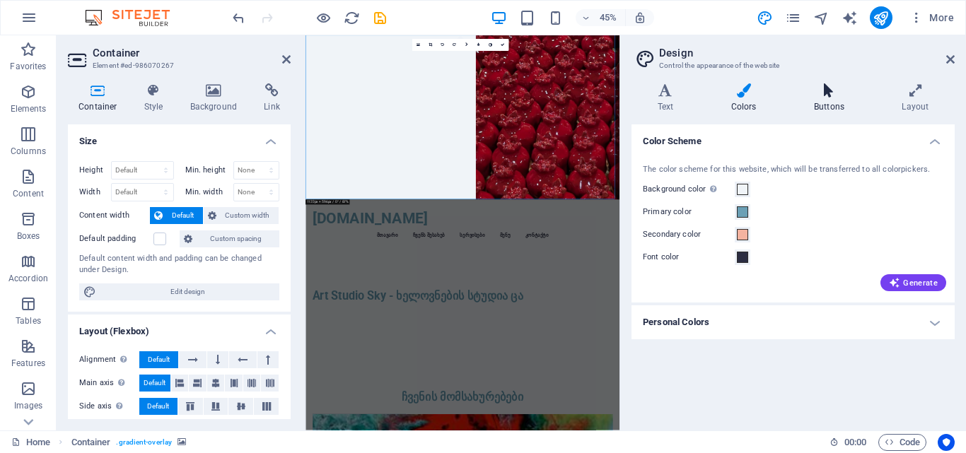
click at [827, 105] on h4 "Buttons" at bounding box center [832, 98] width 88 height 30
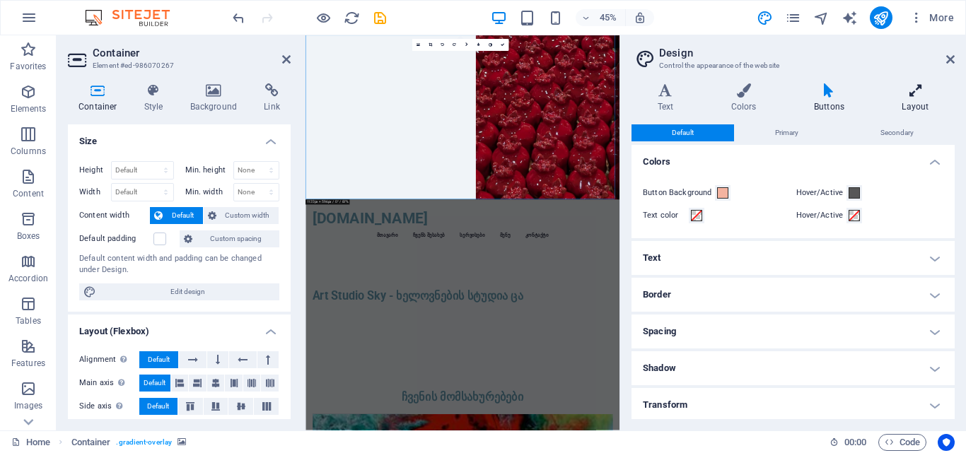
click at [899, 103] on h4 "Layout" at bounding box center [916, 98] width 79 height 30
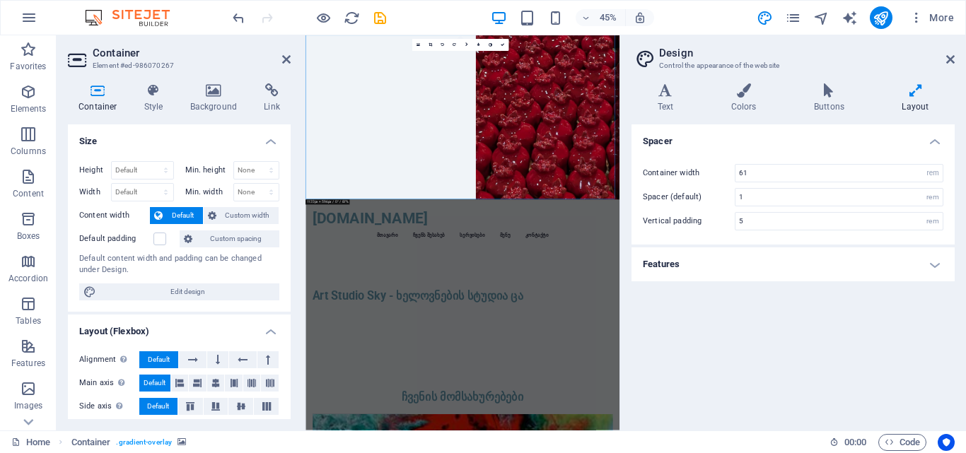
click at [945, 61] on header "Design Control the appearance of the website" at bounding box center [795, 53] width 320 height 37
click at [950, 65] on link at bounding box center [951, 60] width 8 height 12
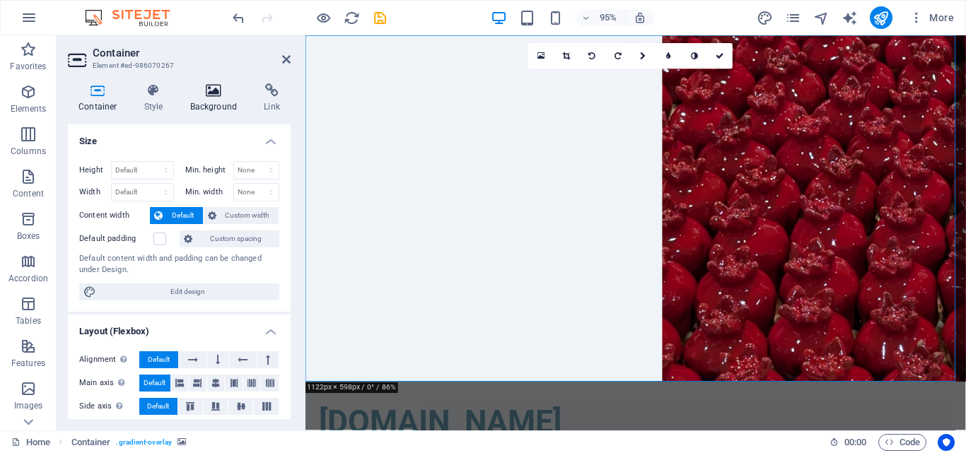
click at [209, 92] on icon at bounding box center [214, 90] width 69 height 14
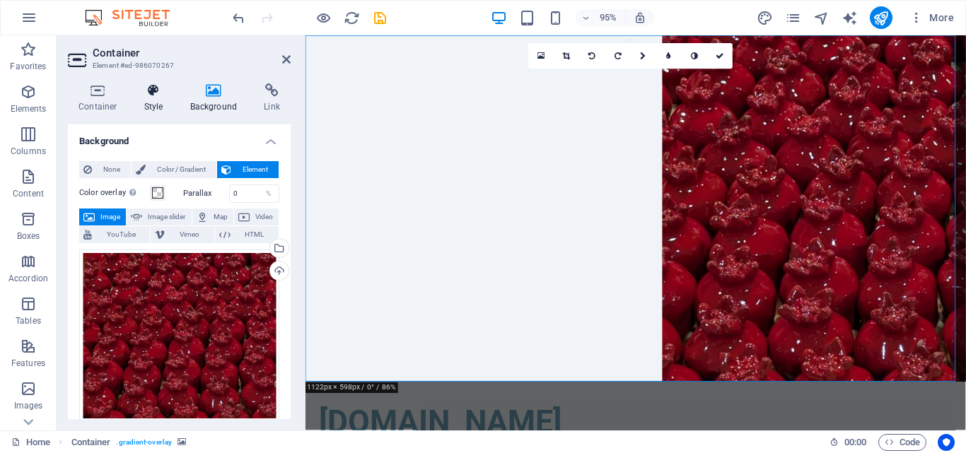
click at [163, 93] on icon at bounding box center [154, 90] width 40 height 14
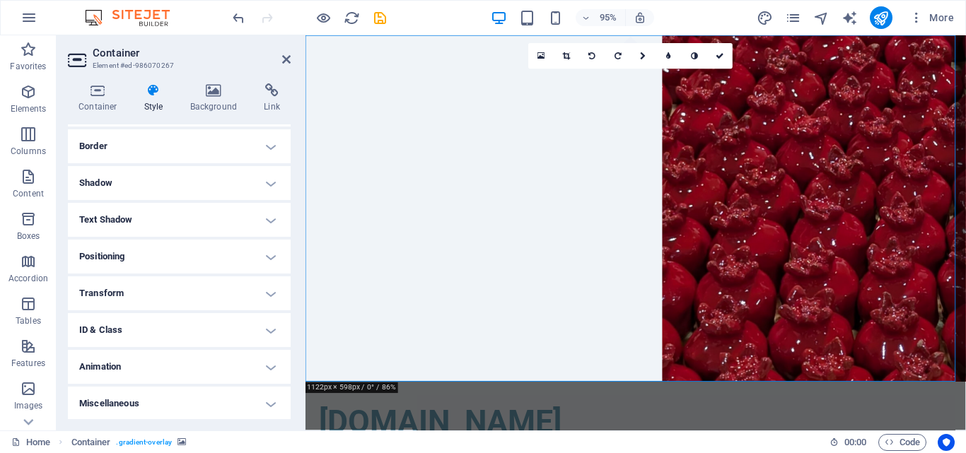
scroll to position [151, 0]
click at [216, 88] on icon at bounding box center [214, 90] width 69 height 14
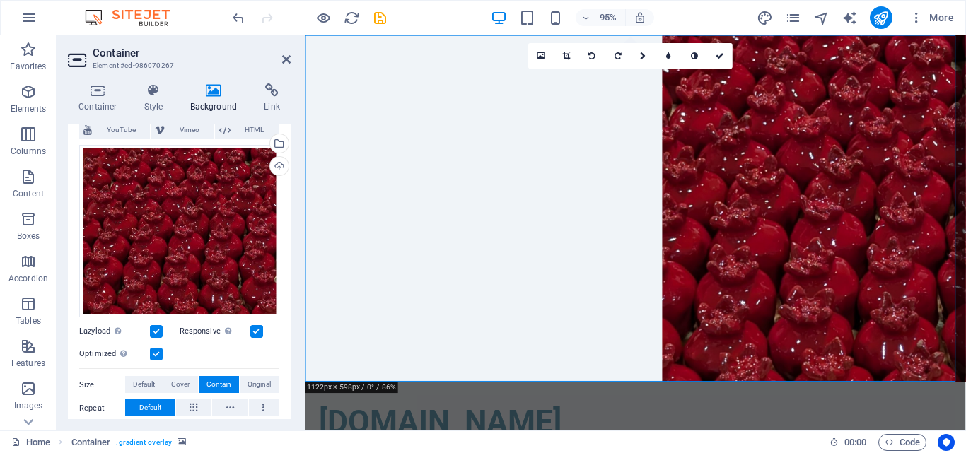
scroll to position [0, 0]
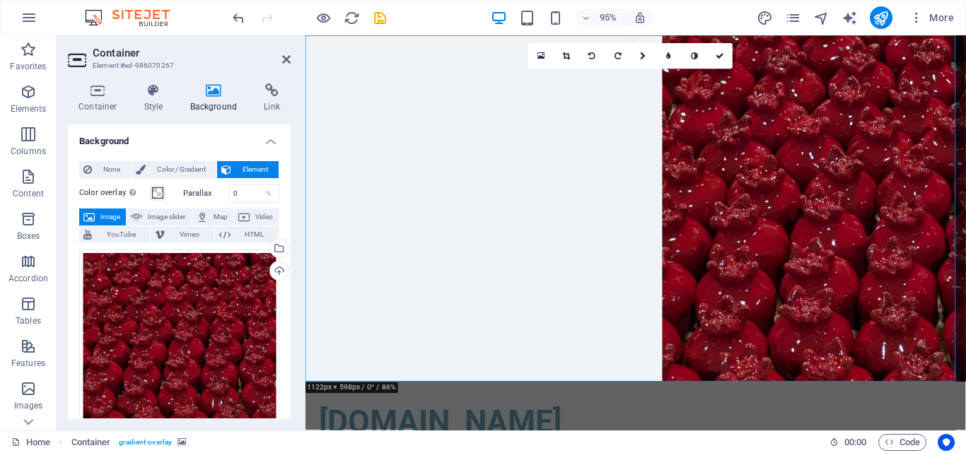
click at [190, 159] on div "None Color / Gradient Element Stretch background to full-width Color overlay Pl…" at bounding box center [179, 440] width 223 height 580
click at [187, 166] on span "Color / Gradient" at bounding box center [181, 169] width 62 height 17
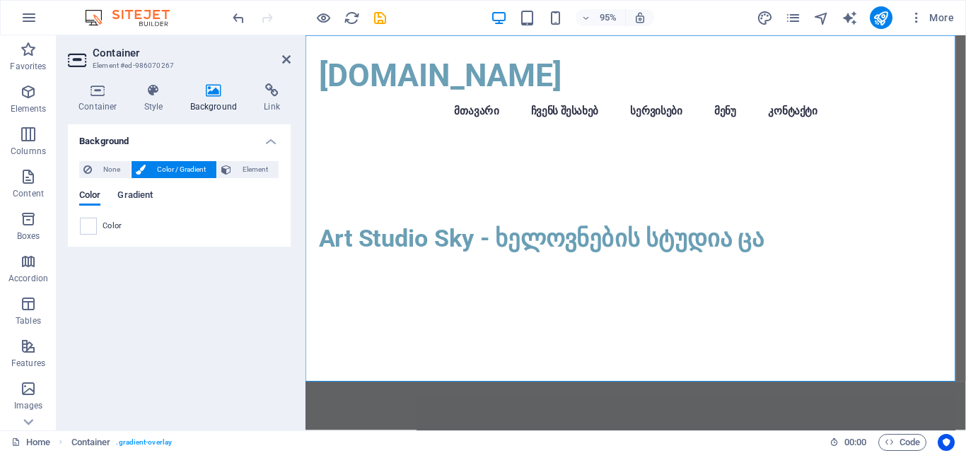
click at [130, 203] on span "Gradient" at bounding box center [134, 197] width 35 height 20
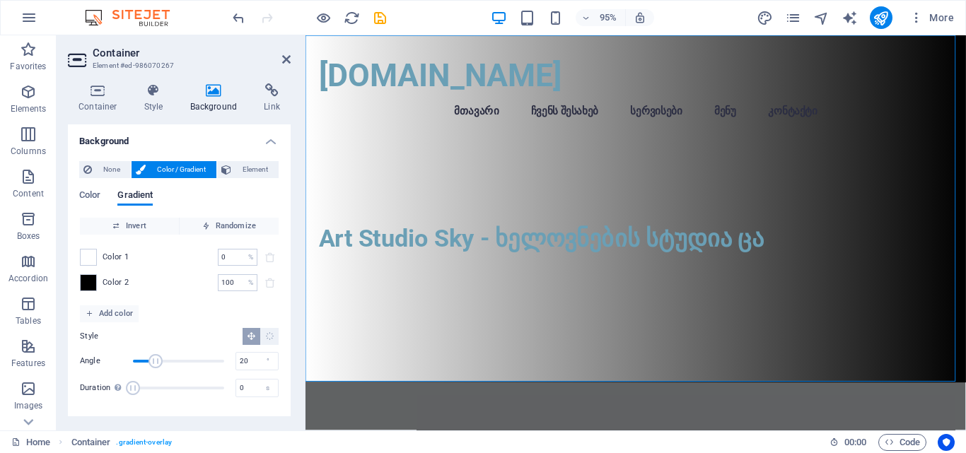
type input "0"
drag, startPoint x: 151, startPoint y: 361, endPoint x: 91, endPoint y: 362, distance: 60.9
click at [91, 362] on div "Angle 0 °" at bounding box center [179, 361] width 199 height 21
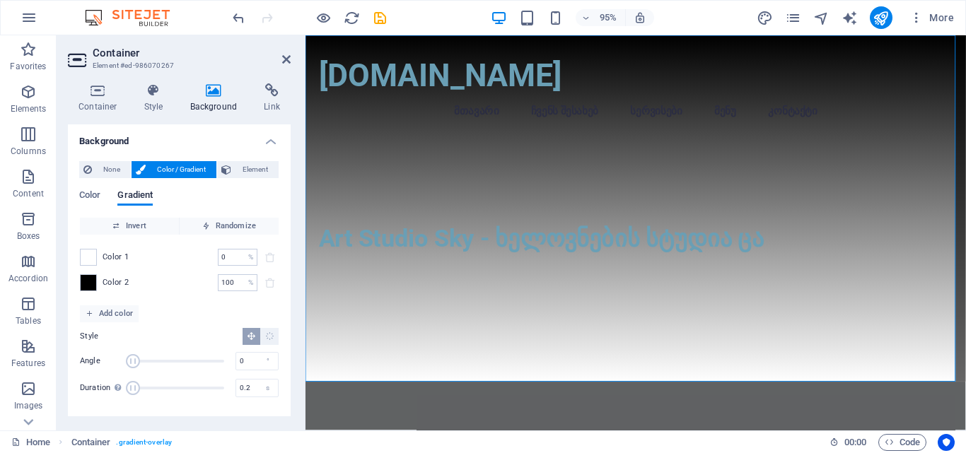
type input "0"
drag, startPoint x: 134, startPoint y: 386, endPoint x: 101, endPoint y: 381, distance: 32.9
click at [98, 386] on div "Duration Duration of the background animation. A value of "0" disables the anim…" at bounding box center [179, 388] width 199 height 21
drag, startPoint x: 149, startPoint y: 364, endPoint x: 191, endPoint y: 372, distance: 42.6
click at [191, 372] on div "Angle 229 ° Duration Duration of the background animation. A value of "0" disab…" at bounding box center [179, 375] width 199 height 48
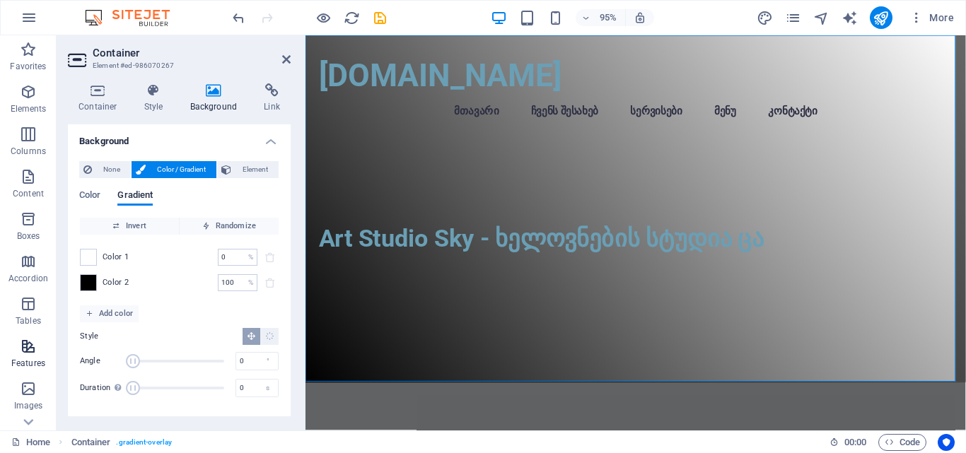
drag, startPoint x: 192, startPoint y: 365, endPoint x: 53, endPoint y: 354, distance: 139.1
click at [54, 354] on section "Favorites Elements Columns Content Boxes Accordion Tables Features Images Slide…" at bounding box center [483, 232] width 966 height 395
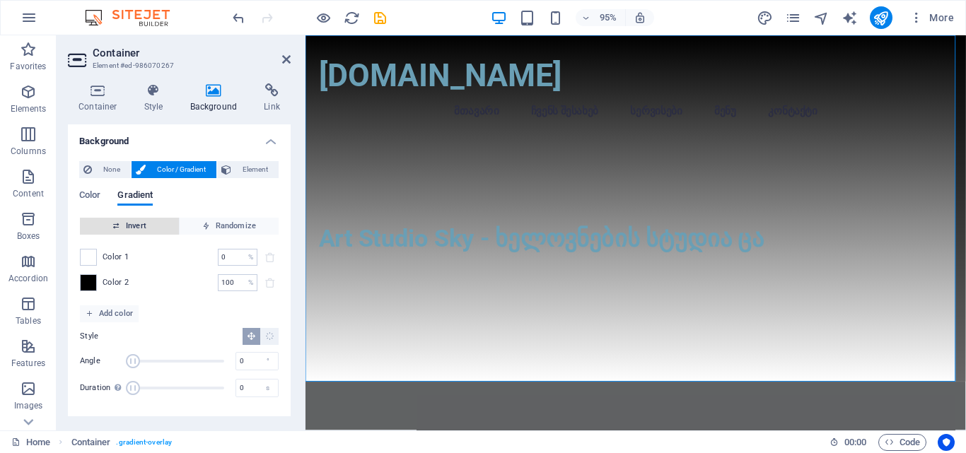
click at [137, 230] on span "Invert" at bounding box center [130, 226] width 88 height 17
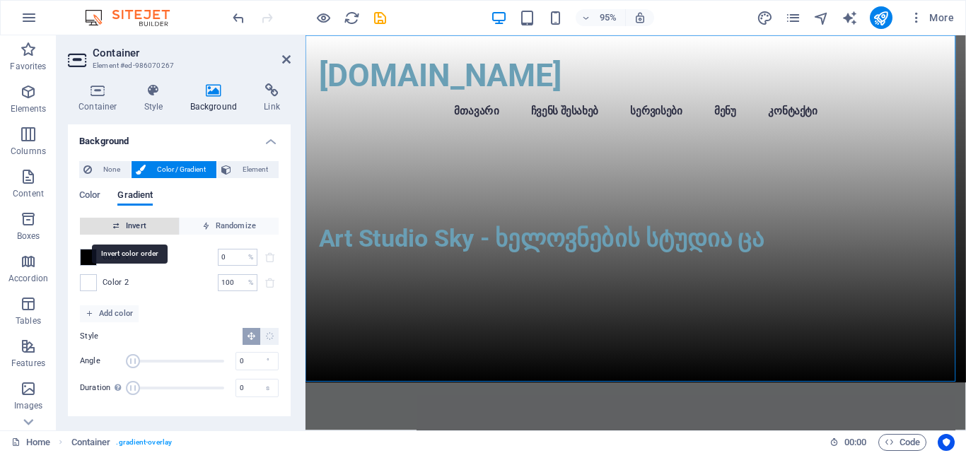
click at [137, 230] on span "Invert" at bounding box center [130, 226] width 88 height 17
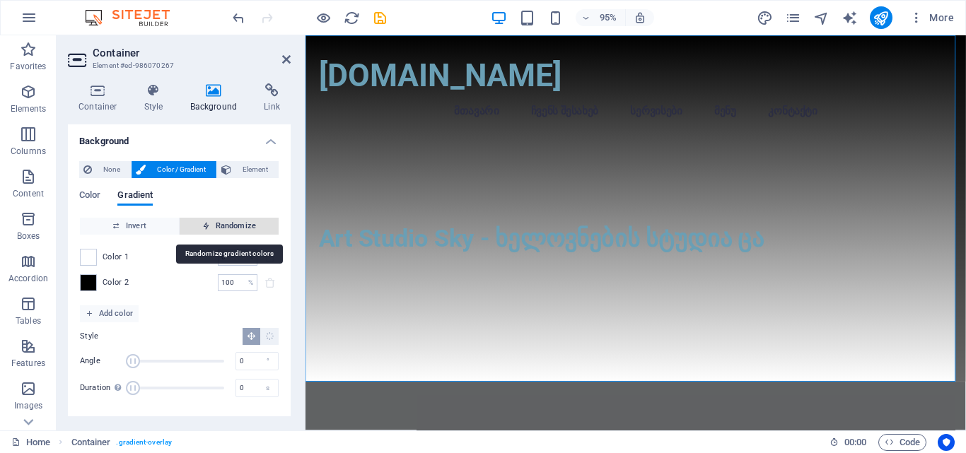
click at [216, 227] on span "Randomize" at bounding box center [229, 226] width 88 height 17
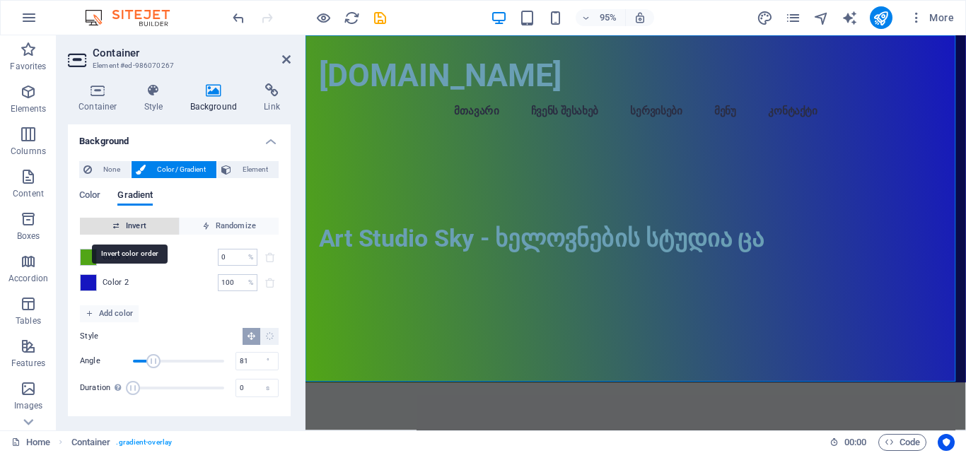
click at [173, 228] on button "Invert" at bounding box center [130, 226] width 100 height 17
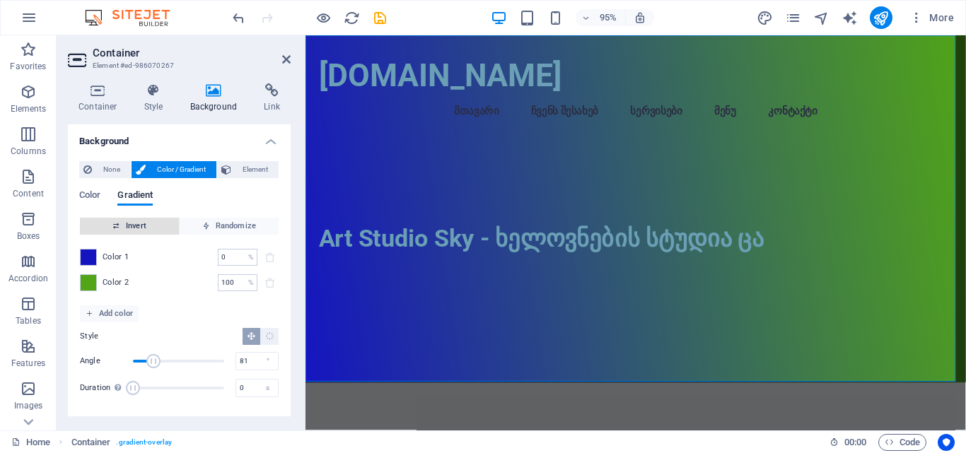
click at [132, 218] on span "Invert" at bounding box center [130, 226] width 88 height 17
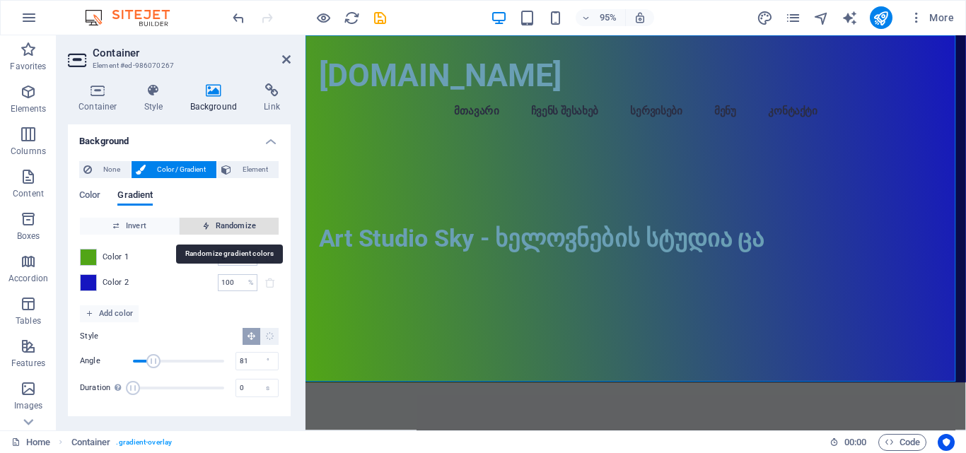
click at [221, 226] on span "Randomize" at bounding box center [229, 226] width 88 height 17
type input "318"
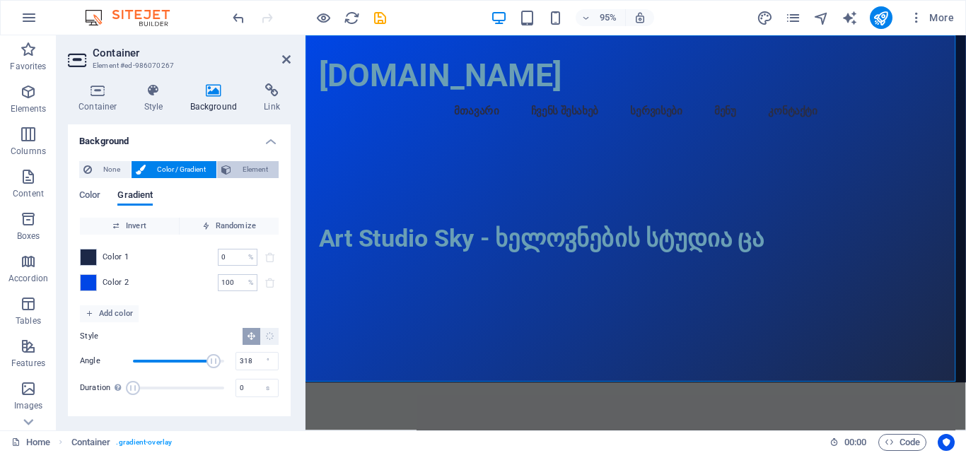
click at [226, 177] on icon at bounding box center [226, 169] width 10 height 17
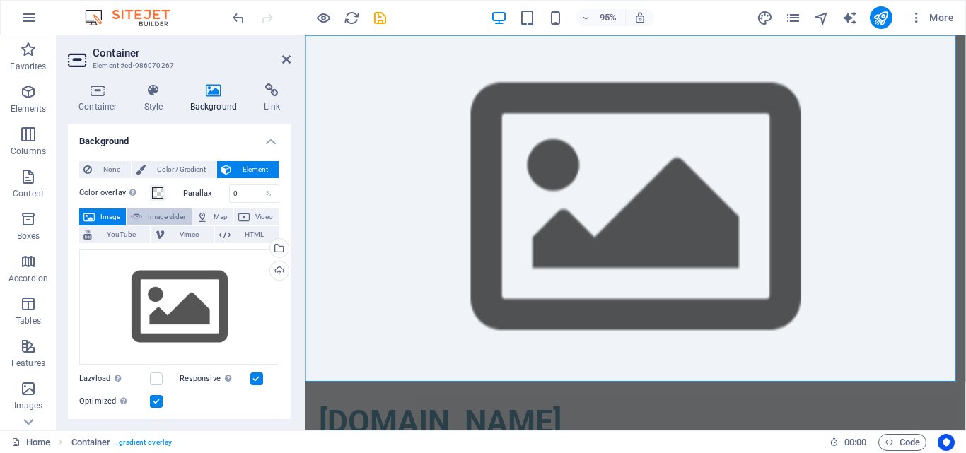
click at [167, 220] on span "Image slider" at bounding box center [166, 217] width 40 height 17
select select "ms"
select select "s"
select select "progressive"
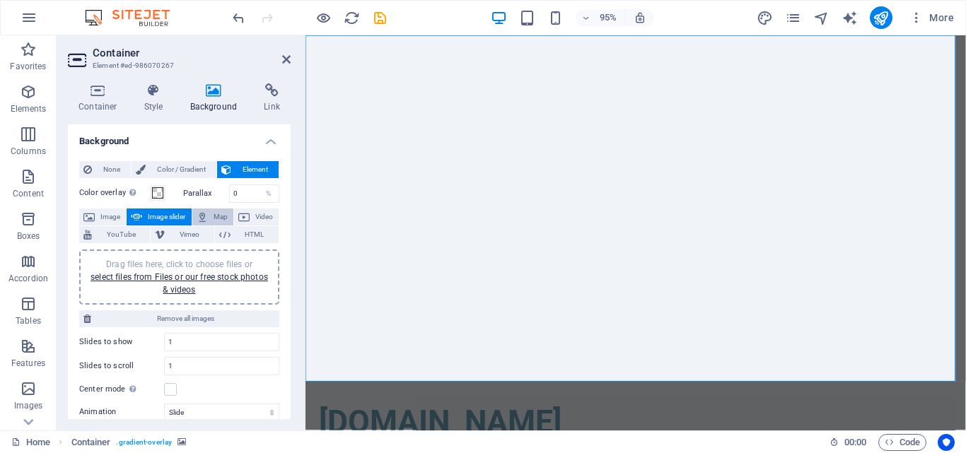
click at [207, 219] on button "Map" at bounding box center [212, 217] width 41 height 17
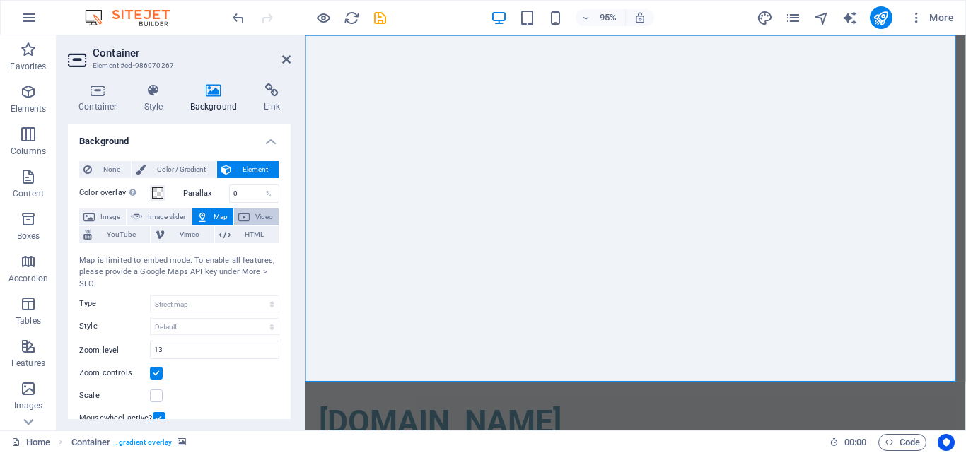
click at [248, 218] on button "Video" at bounding box center [256, 217] width 45 height 17
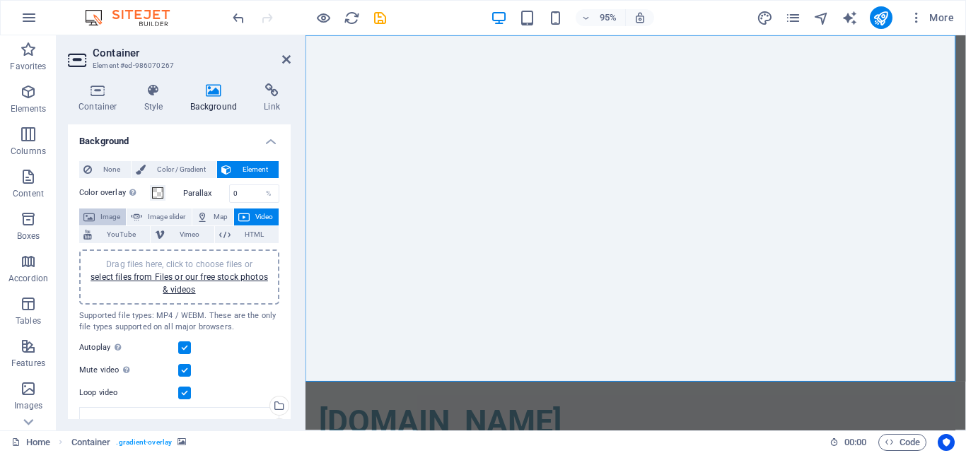
click at [108, 216] on span "Image" at bounding box center [110, 217] width 23 height 17
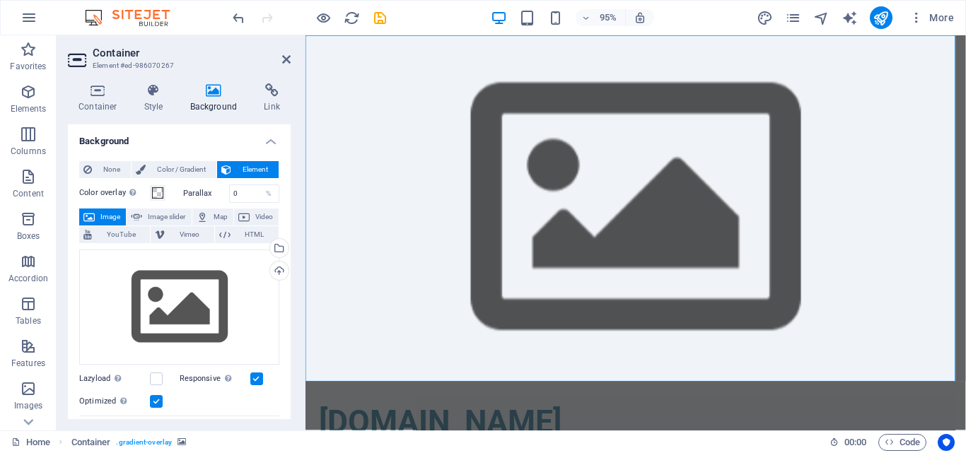
drag, startPoint x: 240, startPoint y: 103, endPoint x: 250, endPoint y: 101, distance: 10.8
click at [250, 101] on h4 "Background" at bounding box center [217, 98] width 74 height 30
click at [268, 99] on h4 "Link" at bounding box center [271, 98] width 37 height 30
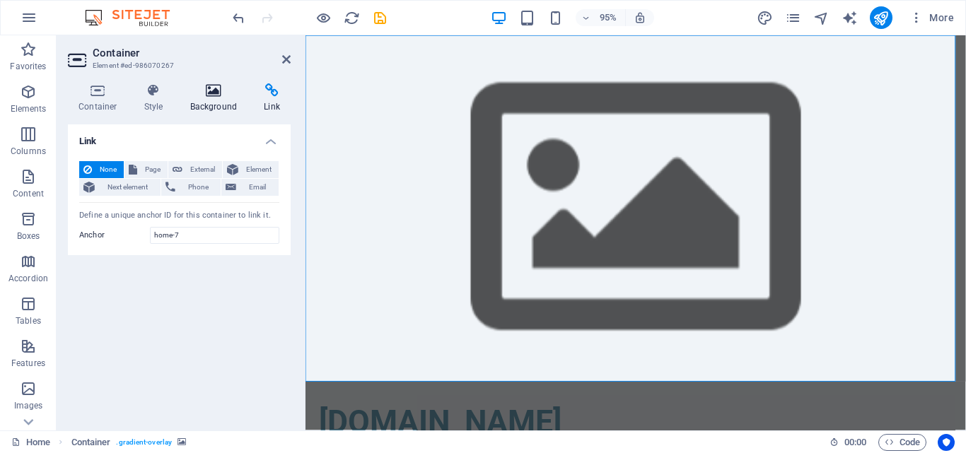
click at [236, 99] on h4 "Background" at bounding box center [217, 98] width 74 height 30
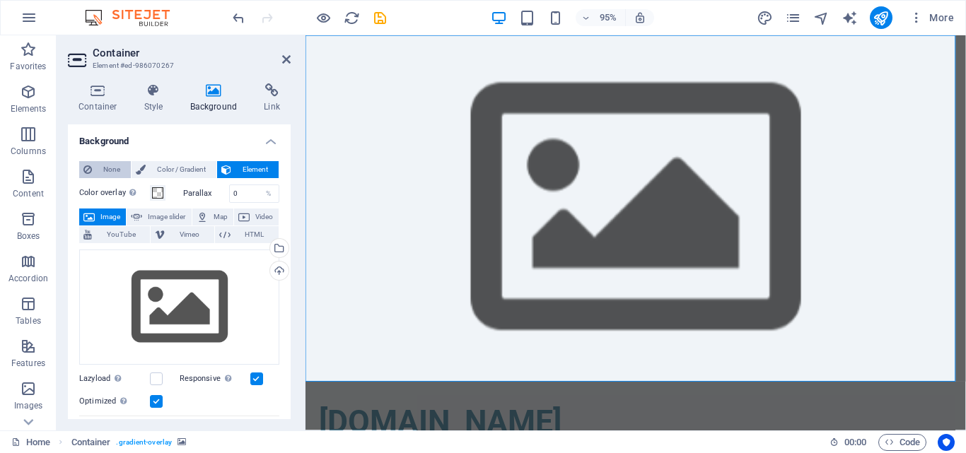
click at [115, 170] on span "None" at bounding box center [111, 169] width 30 height 17
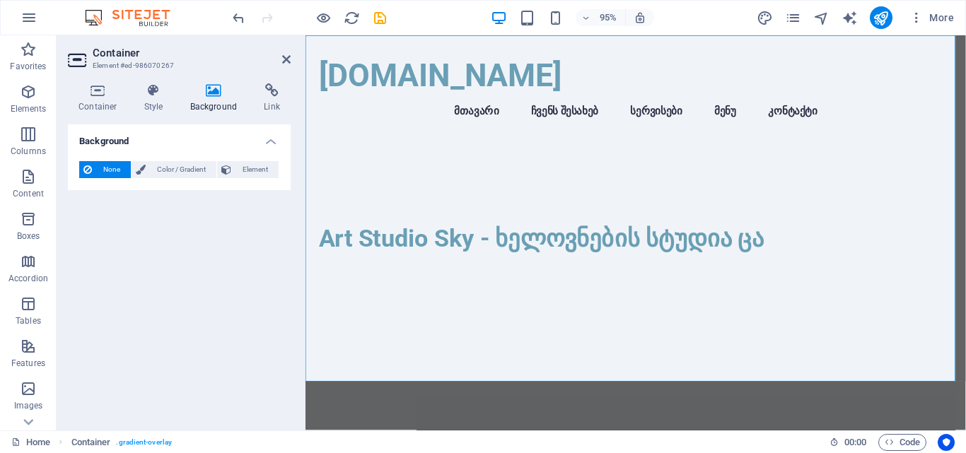
click at [154, 147] on h4 "Background" at bounding box center [179, 137] width 223 height 25
click at [171, 156] on h4 "Background" at bounding box center [179, 142] width 223 height 34
click at [177, 172] on span "Color / Gradient" at bounding box center [181, 169] width 62 height 17
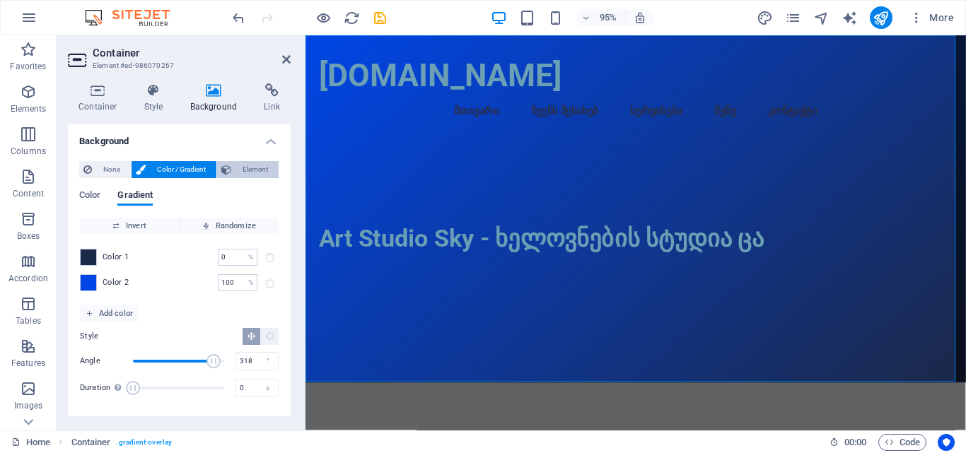
click at [250, 172] on span "Element" at bounding box center [255, 169] width 39 height 17
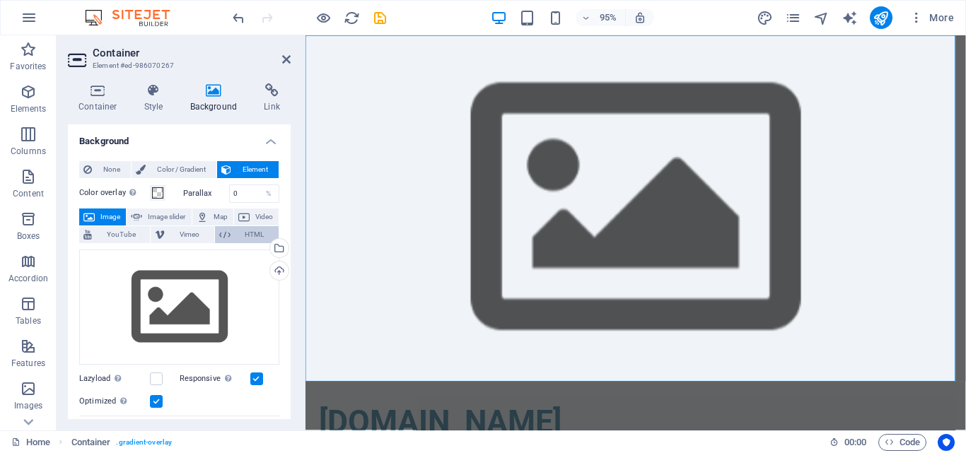
click at [228, 238] on button "HTML" at bounding box center [247, 234] width 64 height 17
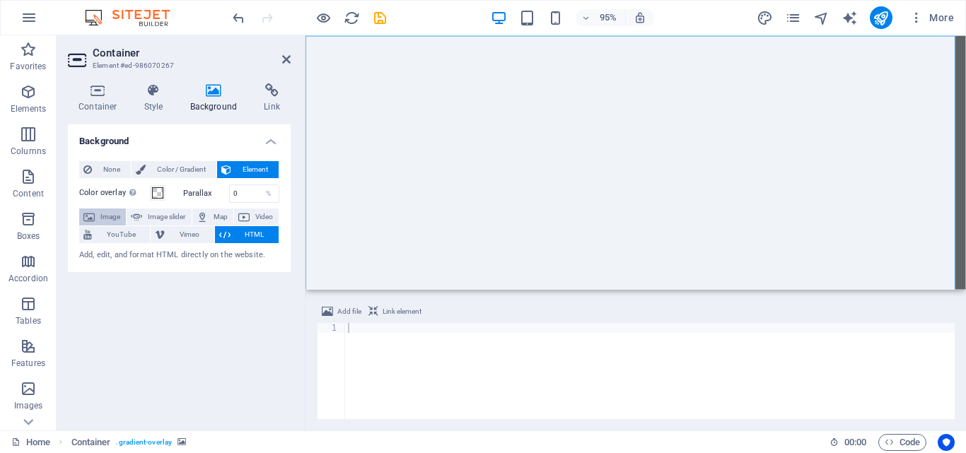
click at [104, 216] on span "Image" at bounding box center [110, 217] width 23 height 17
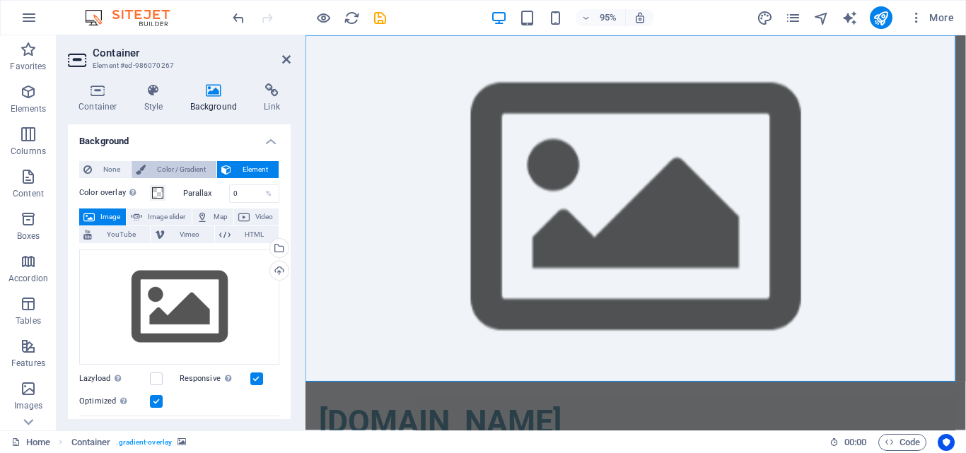
click at [178, 165] on span "Color / Gradient" at bounding box center [181, 169] width 62 height 17
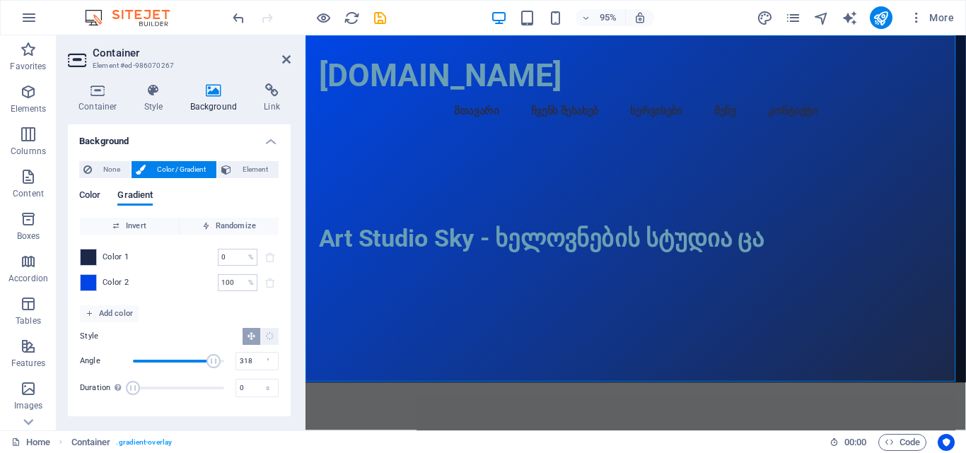
click at [98, 202] on span "Color" at bounding box center [89, 197] width 21 height 20
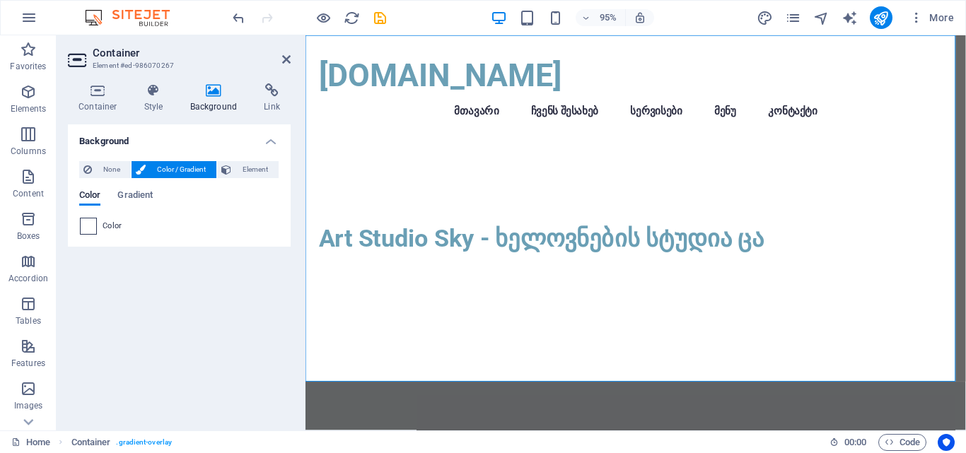
click at [90, 228] on span at bounding box center [89, 227] width 16 height 16
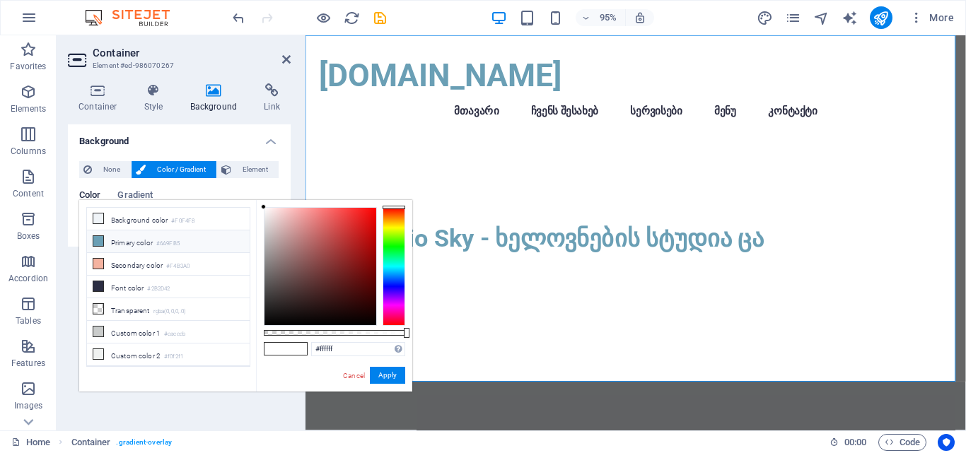
click at [104, 241] on li "Primary color #6A9FB5" at bounding box center [168, 242] width 163 height 23
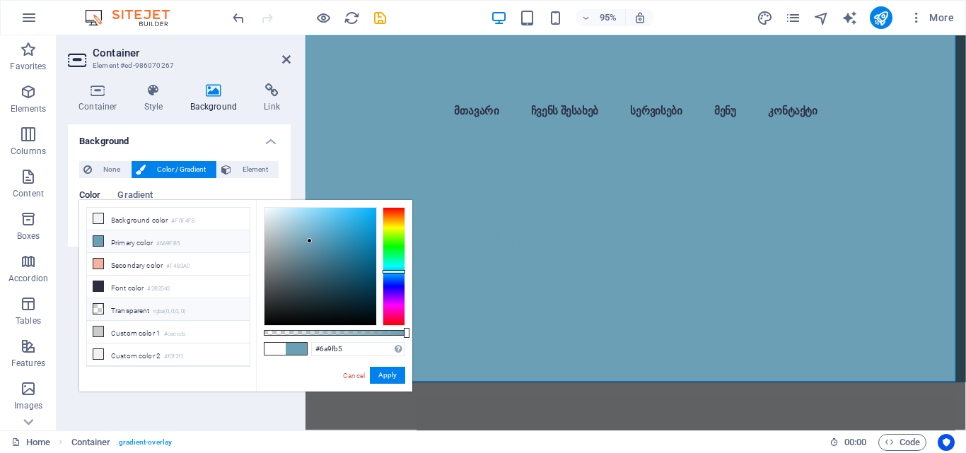
click at [103, 311] on span at bounding box center [98, 308] width 11 height 11
type input "rgba(0, 0, 0, 0)"
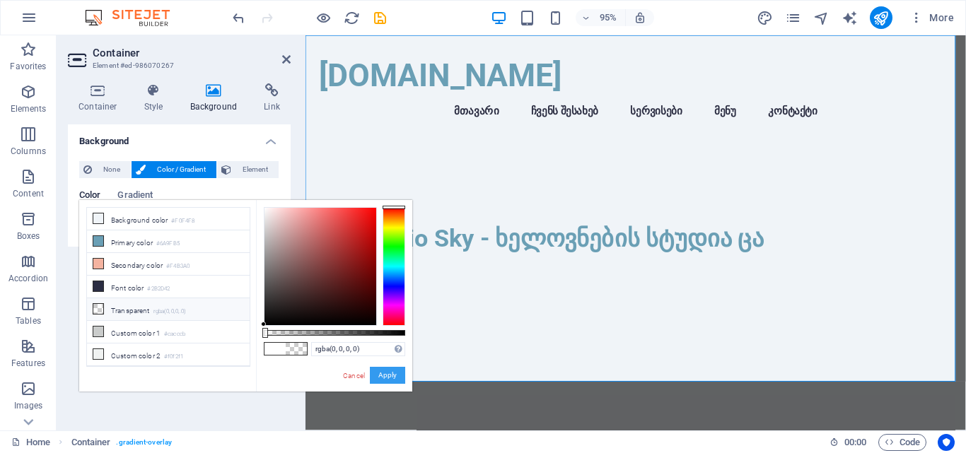
click at [386, 374] on button "Apply" at bounding box center [387, 375] width 35 height 17
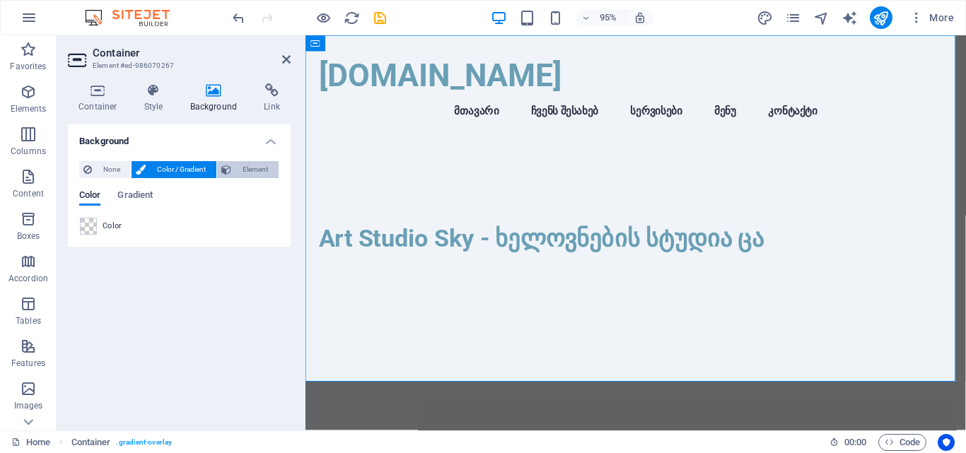
click at [241, 174] on span "Element" at bounding box center [255, 169] width 39 height 17
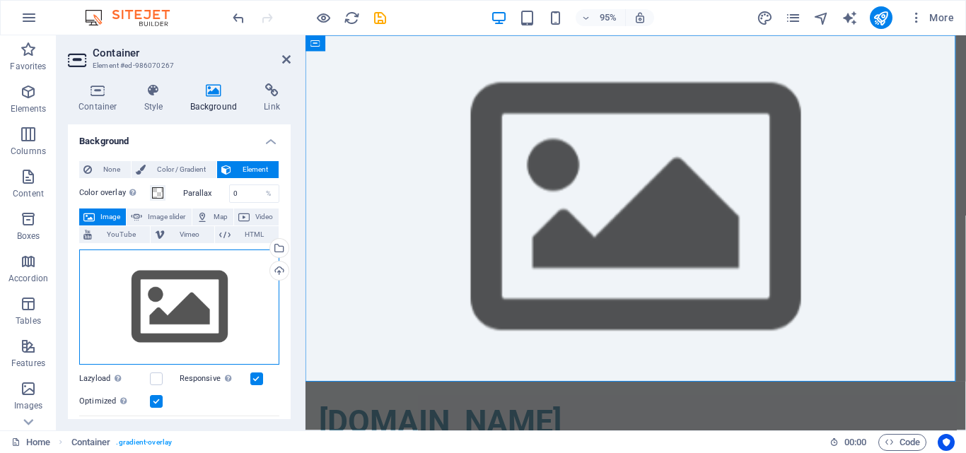
drag, startPoint x: 201, startPoint y: 310, endPoint x: 207, endPoint y: 300, distance: 11.8
click at [202, 308] on div "Drag files here, click to choose files or select files from Files or our free s…" at bounding box center [179, 308] width 200 height 116
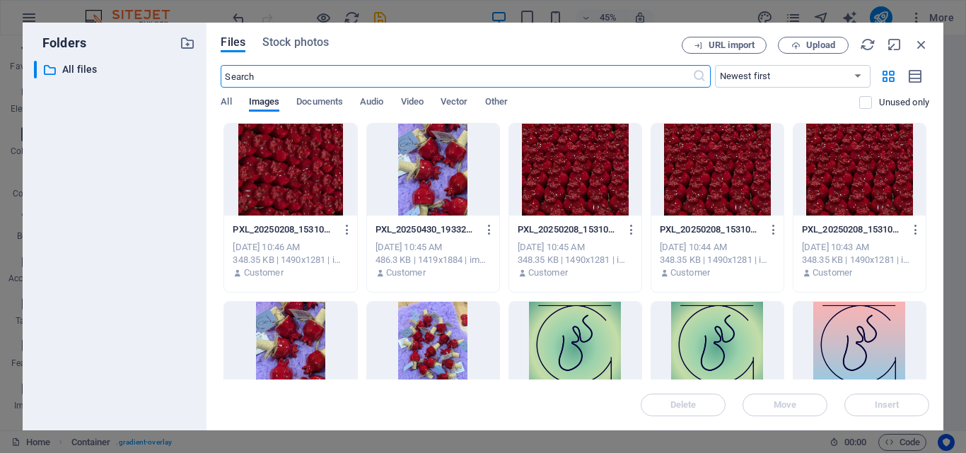
click at [722, 183] on div at bounding box center [718, 170] width 132 height 92
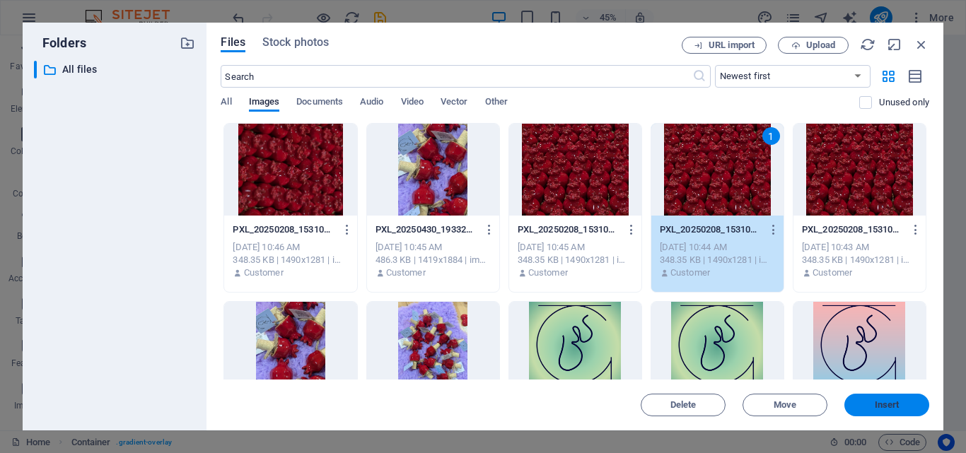
click at [879, 403] on span "Insert" at bounding box center [887, 405] width 25 height 8
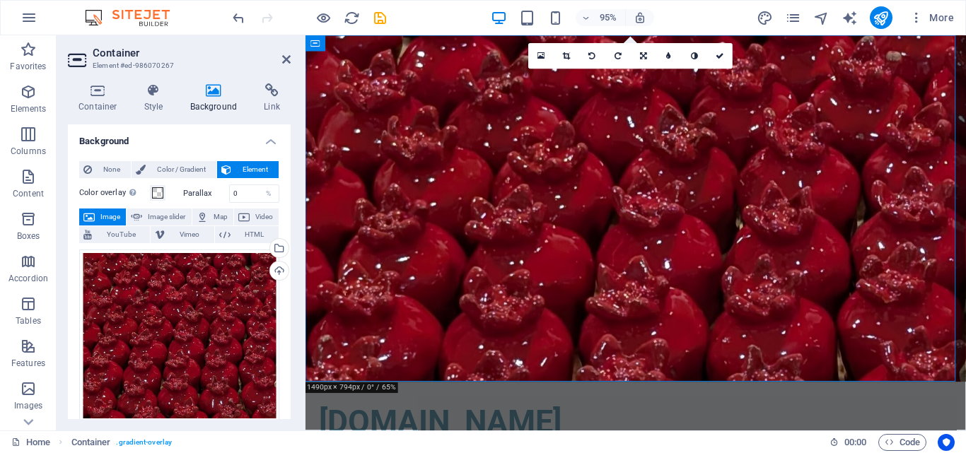
click at [103, 219] on span "Image" at bounding box center [110, 217] width 23 height 17
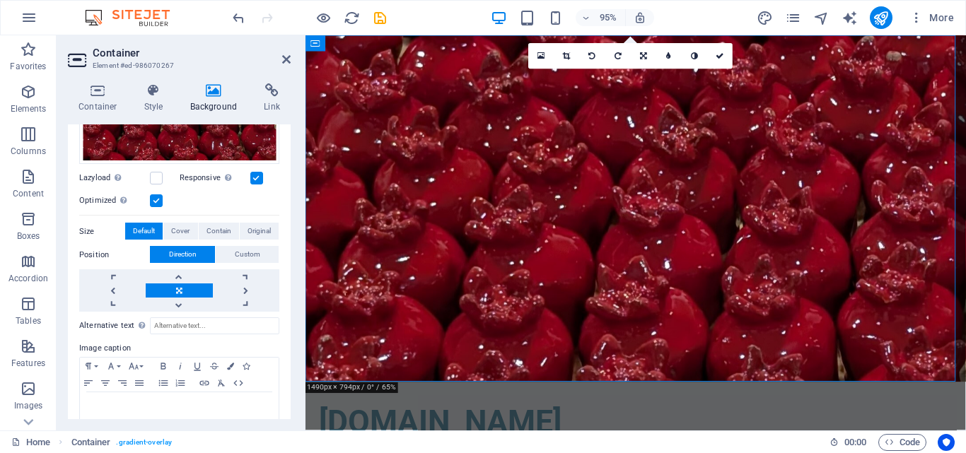
scroll to position [284, 0]
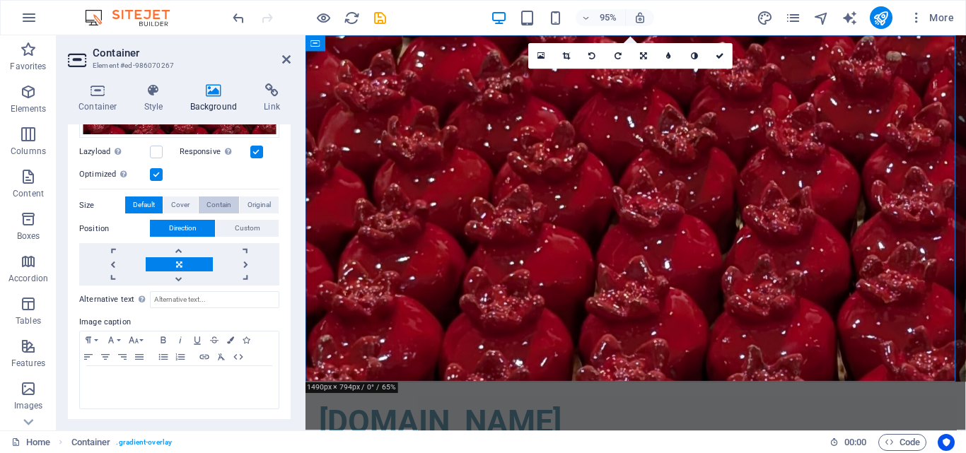
click at [207, 200] on span "Contain" at bounding box center [219, 205] width 25 height 17
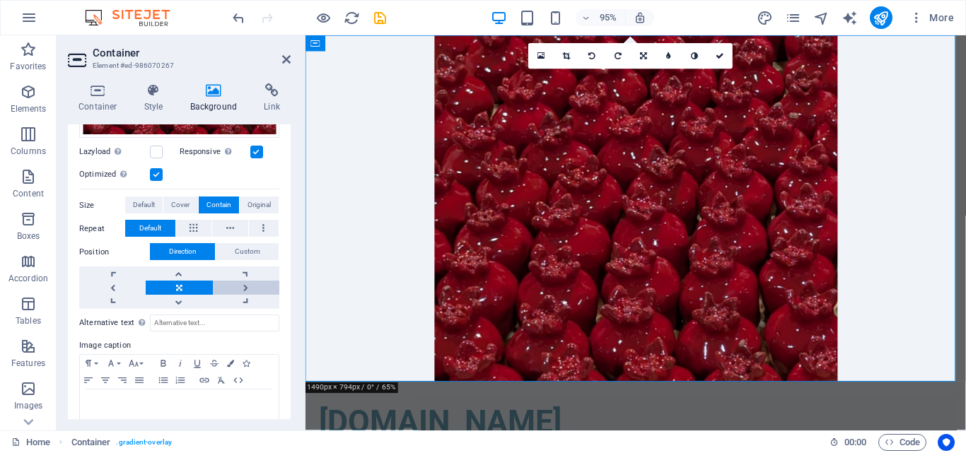
click at [248, 288] on link at bounding box center [246, 288] width 66 height 14
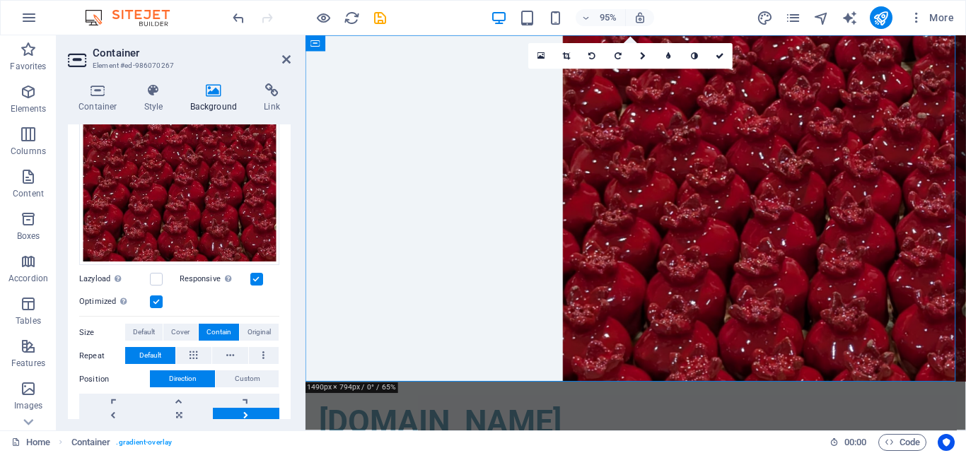
scroll to position [308, 0]
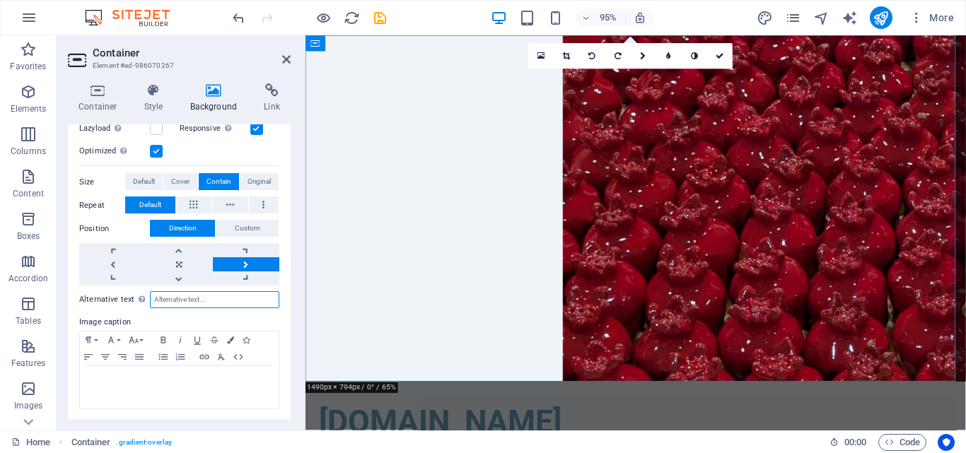
click at [195, 302] on input "Alternative text The alternative text is used by devices that cannot display im…" at bounding box center [214, 299] width 129 height 17
click at [231, 337] on icon "button" at bounding box center [230, 340] width 7 height 7
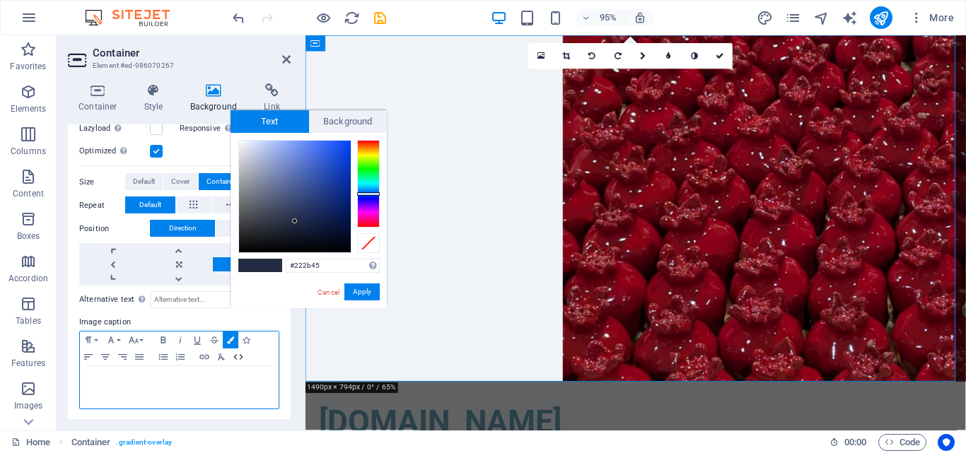
click at [236, 358] on icon "button" at bounding box center [238, 357] width 17 height 11
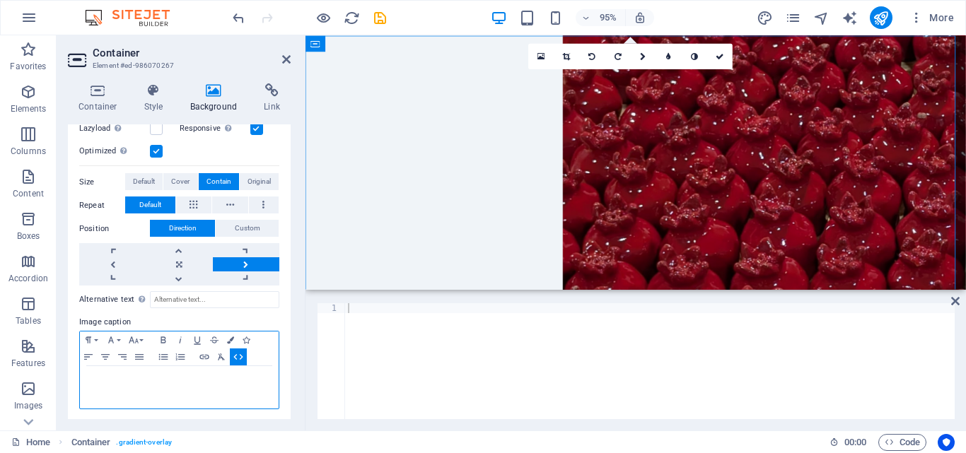
click at [243, 358] on icon "button" at bounding box center [238, 357] width 17 height 11
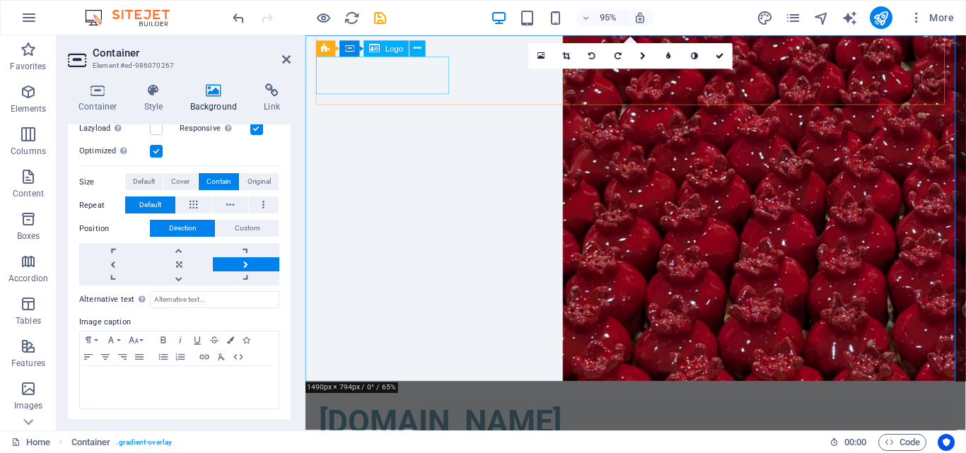
click at [455, 423] on div "[DOMAIN_NAME]" at bounding box center [654, 443] width 668 height 40
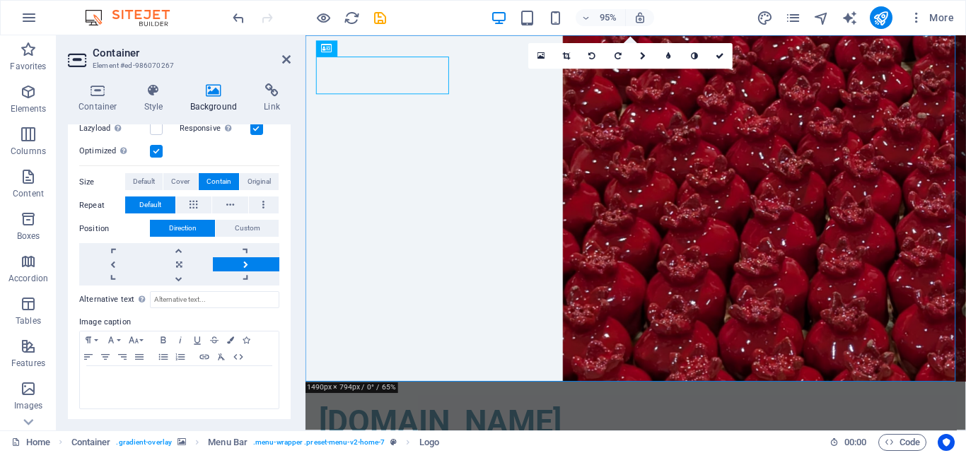
click at [678, 180] on figure at bounding box center [653, 217] width 695 height 365
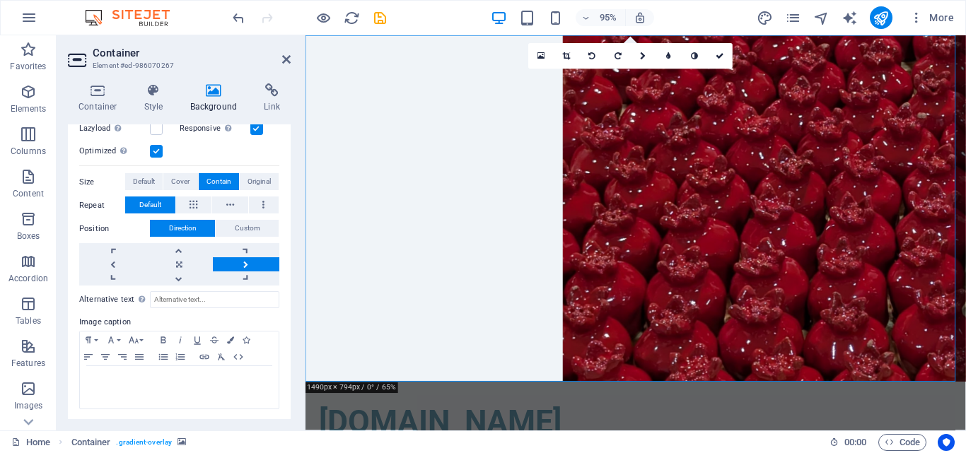
click at [727, 260] on figure at bounding box center [653, 217] width 695 height 365
click at [285, 59] on icon at bounding box center [286, 59] width 8 height 11
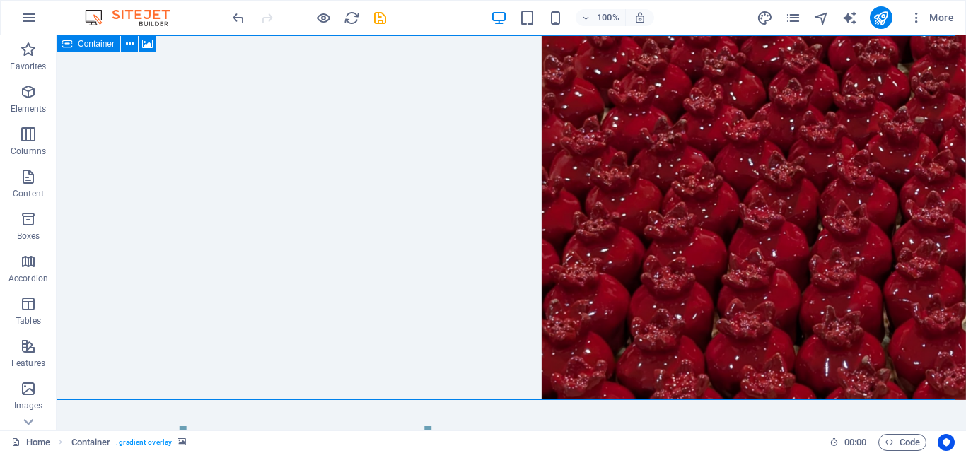
click at [71, 46] on icon at bounding box center [67, 43] width 10 height 17
click at [131, 43] on icon at bounding box center [130, 44] width 8 height 15
click at [71, 51] on icon at bounding box center [67, 43] width 10 height 17
click at [132, 45] on icon at bounding box center [130, 44] width 8 height 15
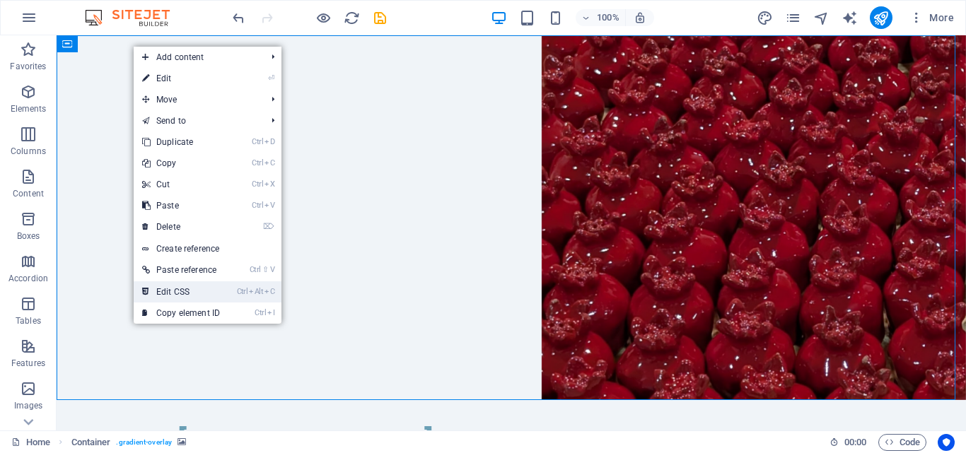
click at [186, 291] on link "Ctrl Alt C Edit CSS" at bounding box center [181, 292] width 95 height 21
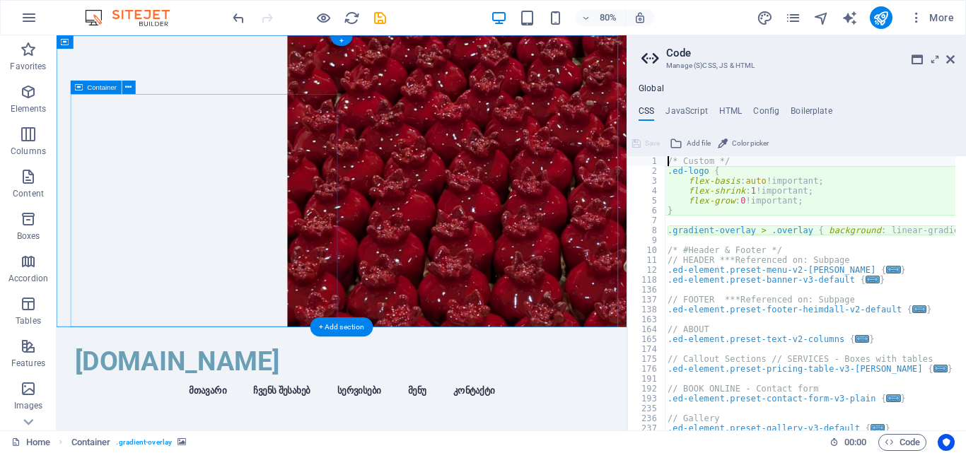
type textarea "@include menu-v2("
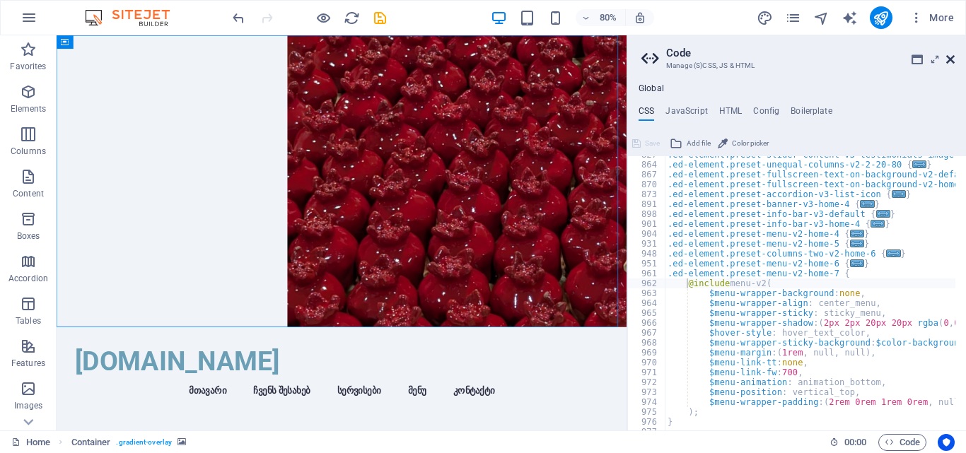
drag, startPoint x: 950, startPoint y: 57, endPoint x: 512, endPoint y: 25, distance: 439.1
click at [950, 57] on icon at bounding box center [951, 59] width 8 height 11
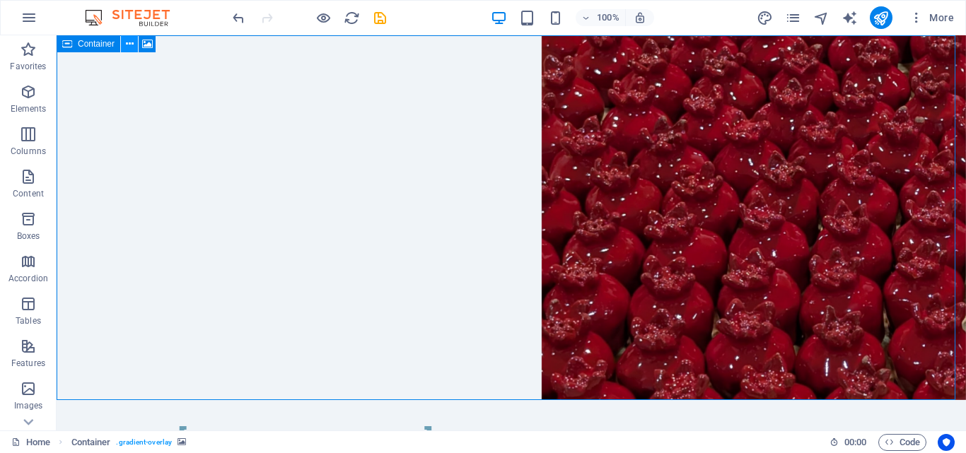
click at [132, 44] on icon at bounding box center [130, 44] width 8 height 15
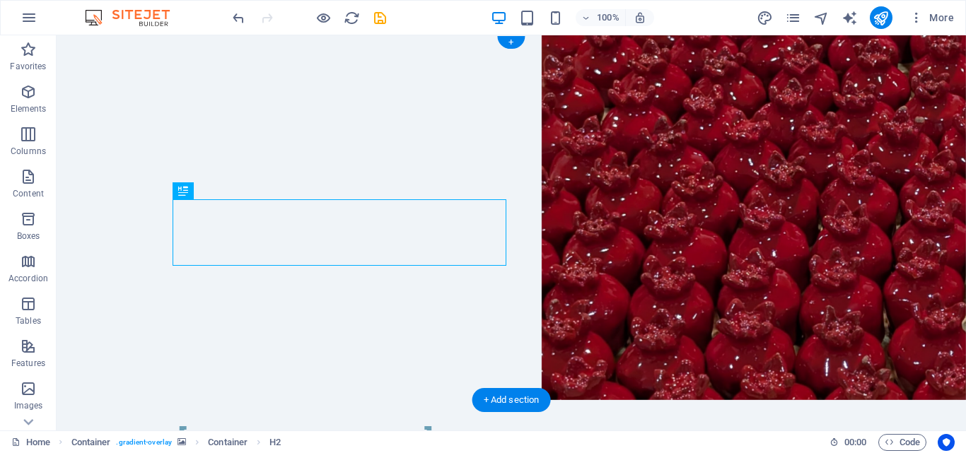
click at [120, 78] on figure at bounding box center [512, 217] width 910 height 365
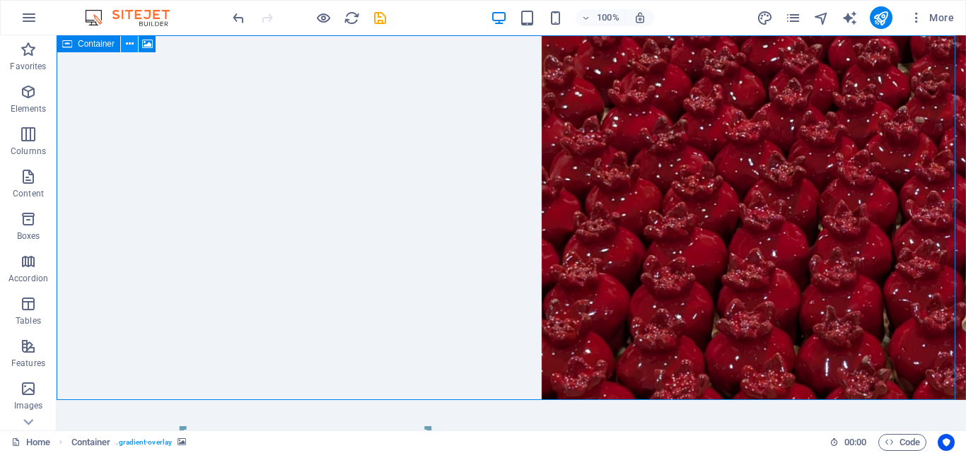
click at [127, 42] on icon at bounding box center [130, 44] width 8 height 15
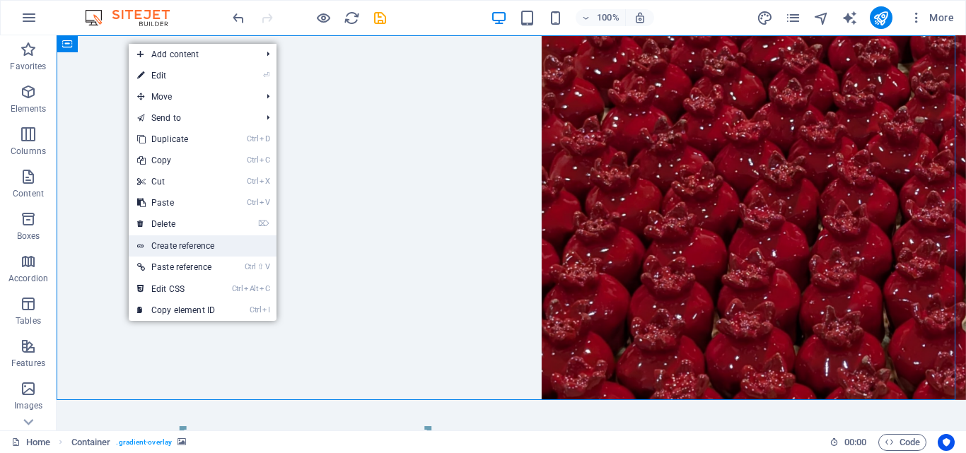
click at [168, 248] on link "Create reference" at bounding box center [203, 246] width 148 height 21
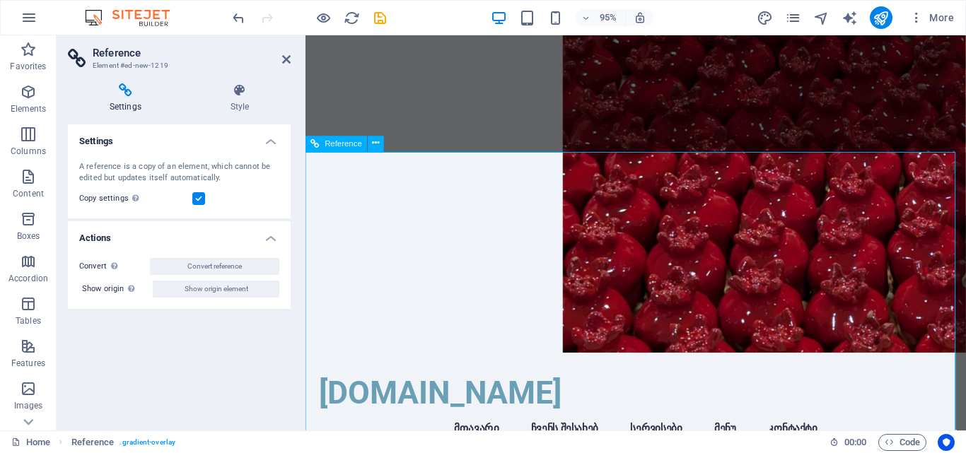
scroll to position [0, 0]
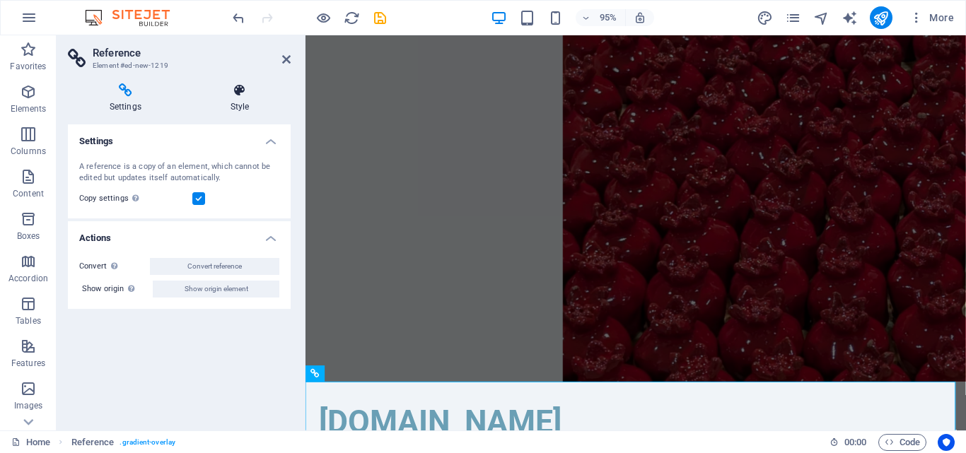
click at [235, 96] on icon at bounding box center [240, 90] width 102 height 14
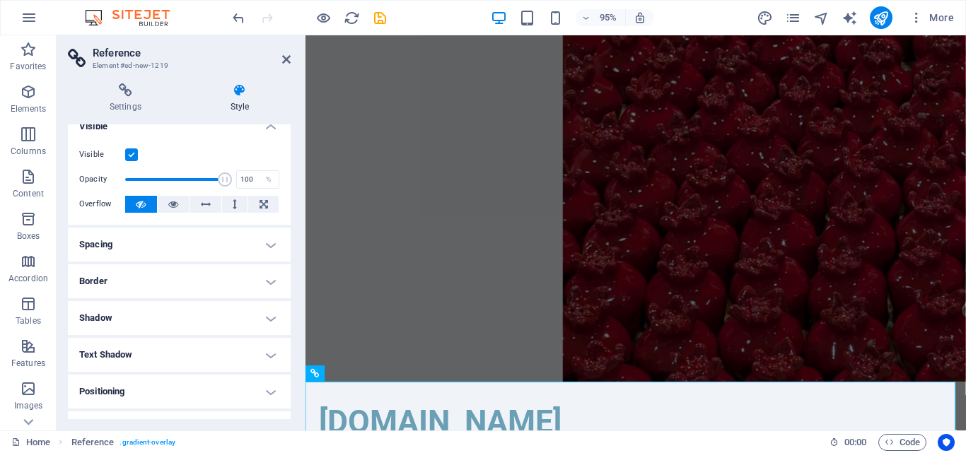
scroll to position [10, 0]
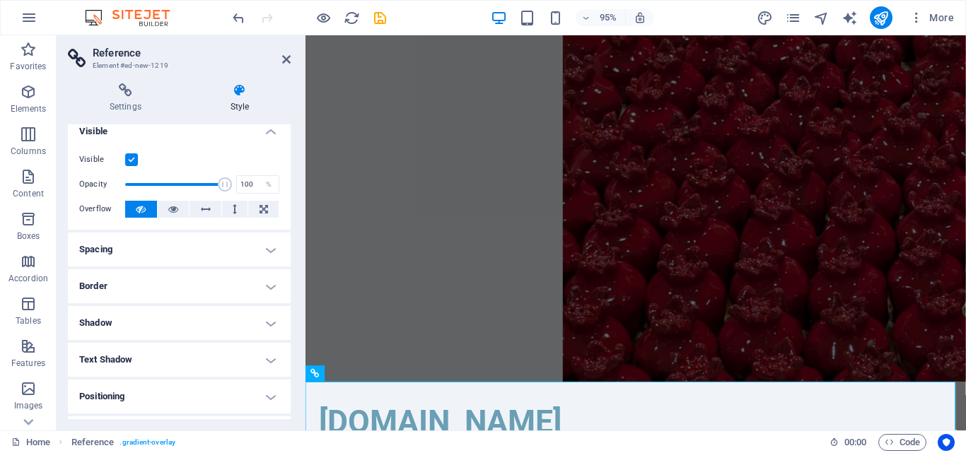
click at [181, 267] on ul "Layout How this element expands within the layout (Flexbox). Size Default auto …" at bounding box center [179, 338] width 223 height 446
click at [181, 256] on h4 "Spacing" at bounding box center [179, 250] width 223 height 34
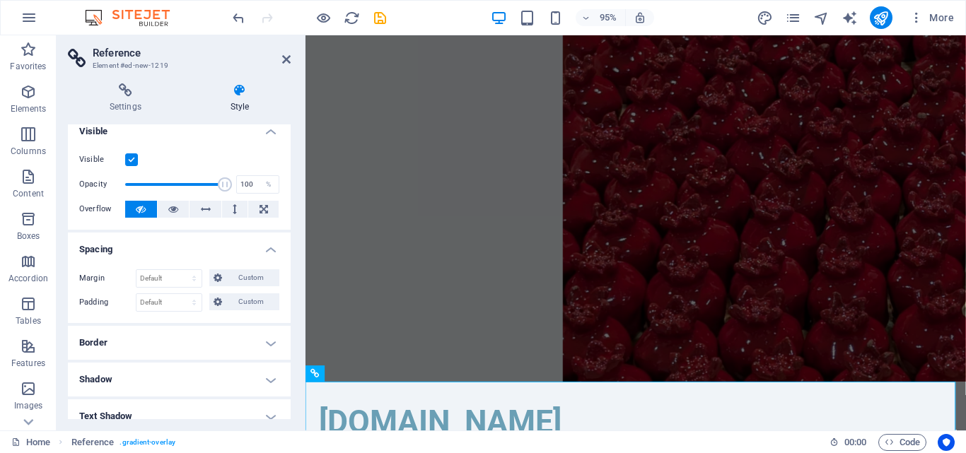
scroll to position [81, 0]
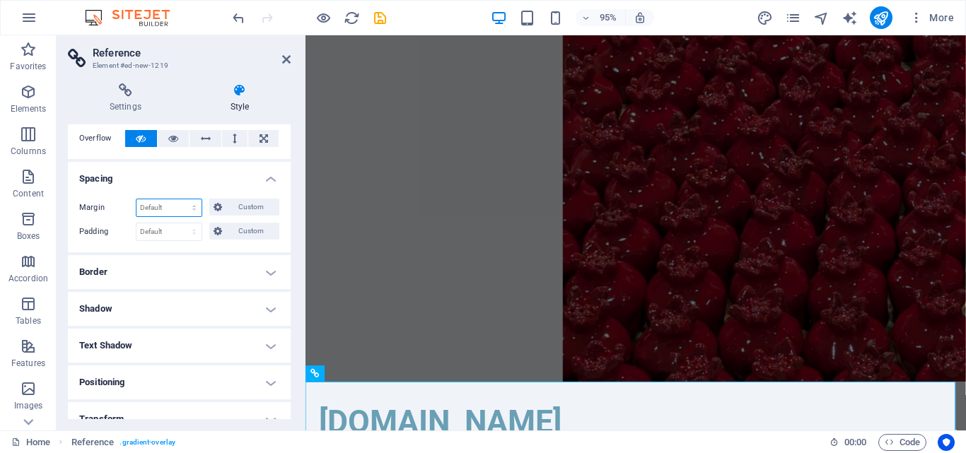
click at [184, 206] on select "Default auto px % rem vw vh Custom" at bounding box center [169, 207] width 65 height 17
select select "px"
click at [180, 199] on select "Default auto px % rem vw vh Custom" at bounding box center [169, 207] width 65 height 17
type input "0"
click at [186, 230] on select "Default px rem % vh vw Custom" at bounding box center [169, 232] width 65 height 17
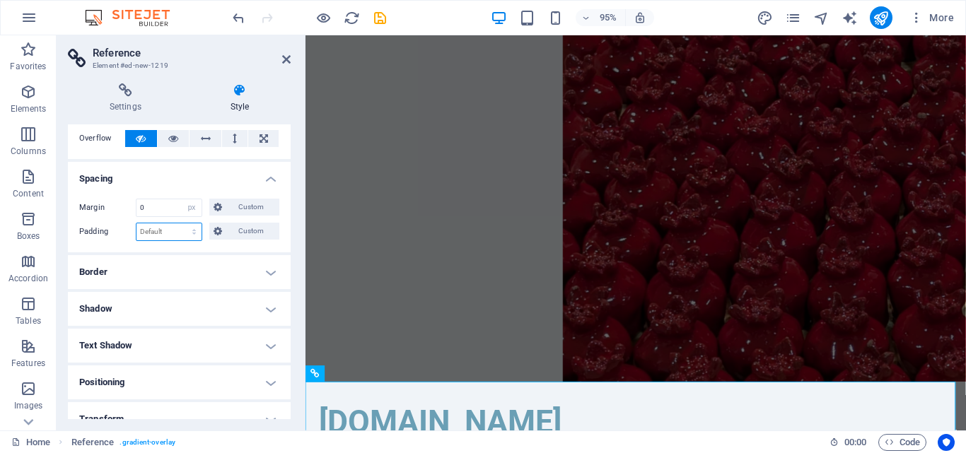
select select "px"
click at [180, 224] on select "Default px rem % vh vw Custom" at bounding box center [169, 232] width 65 height 17
type input "0"
click at [187, 304] on h4 "Shadow" at bounding box center [179, 309] width 223 height 34
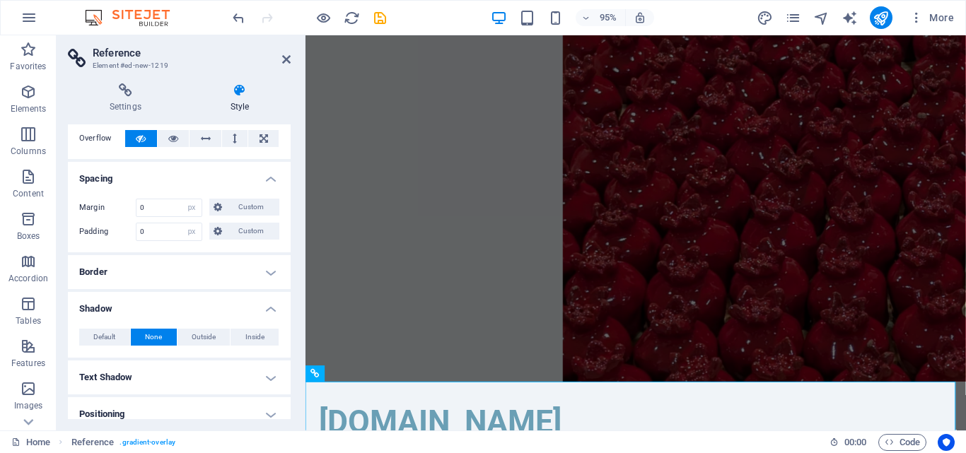
click at [223, 257] on h4 "Border" at bounding box center [179, 272] width 223 height 34
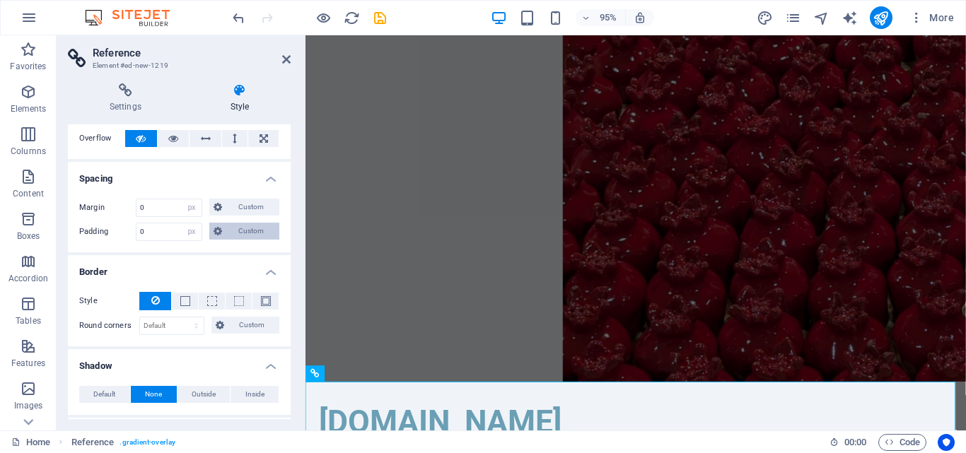
click at [238, 239] on span "Custom" at bounding box center [250, 231] width 49 height 17
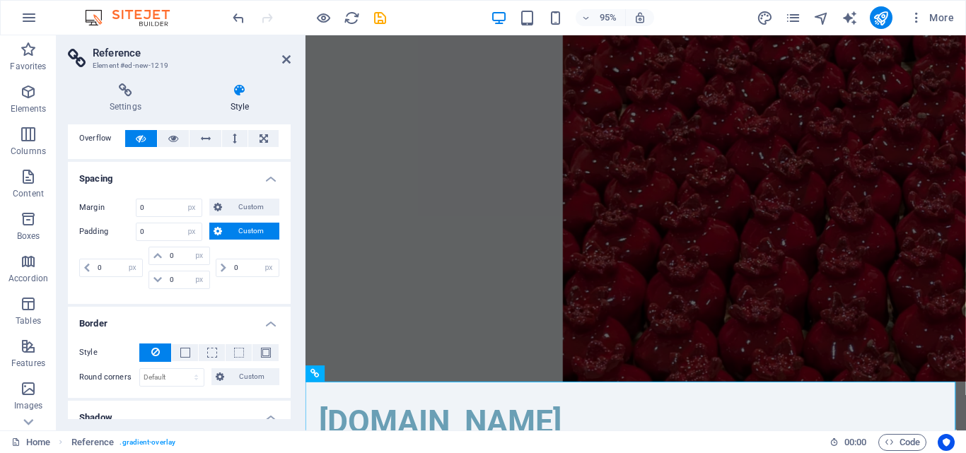
click at [238, 239] on span "Custom" at bounding box center [250, 231] width 49 height 17
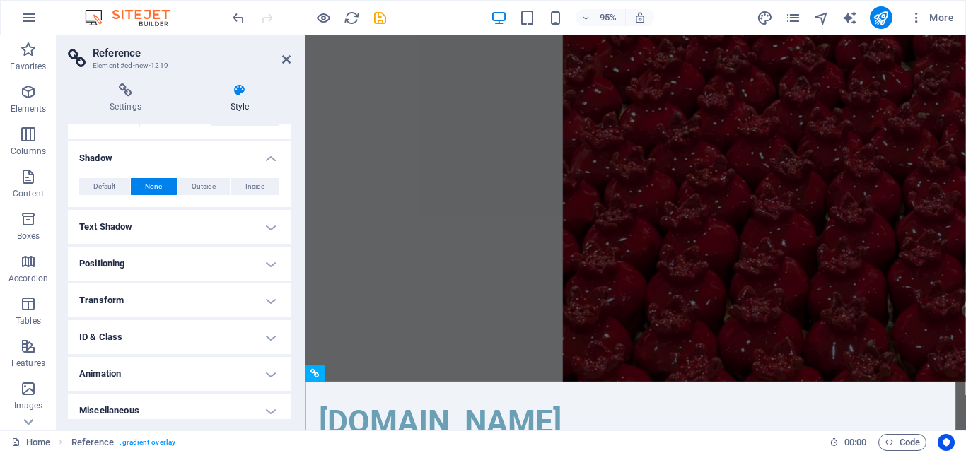
scroll to position [293, 0]
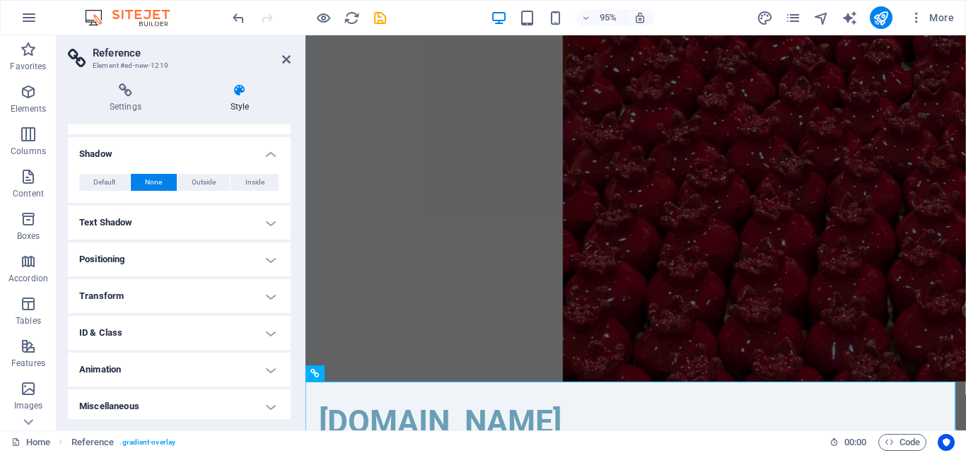
click at [159, 227] on h4 "Text Shadow" at bounding box center [179, 223] width 223 height 34
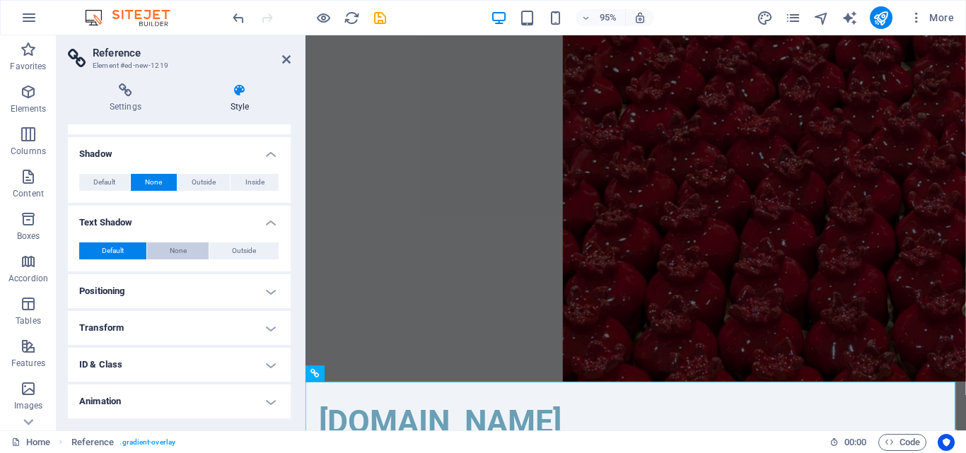
click at [175, 253] on span "None" at bounding box center [178, 251] width 17 height 17
click at [170, 292] on h4 "Positioning" at bounding box center [179, 291] width 223 height 34
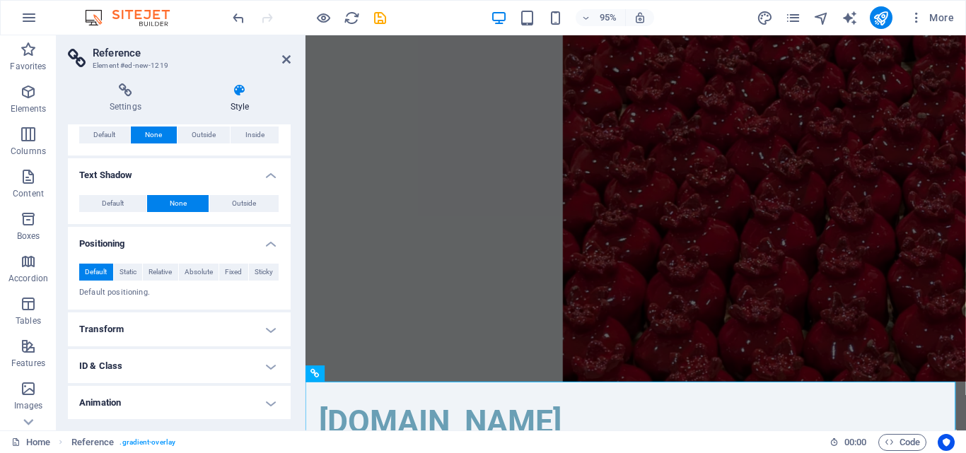
scroll to position [364, 0]
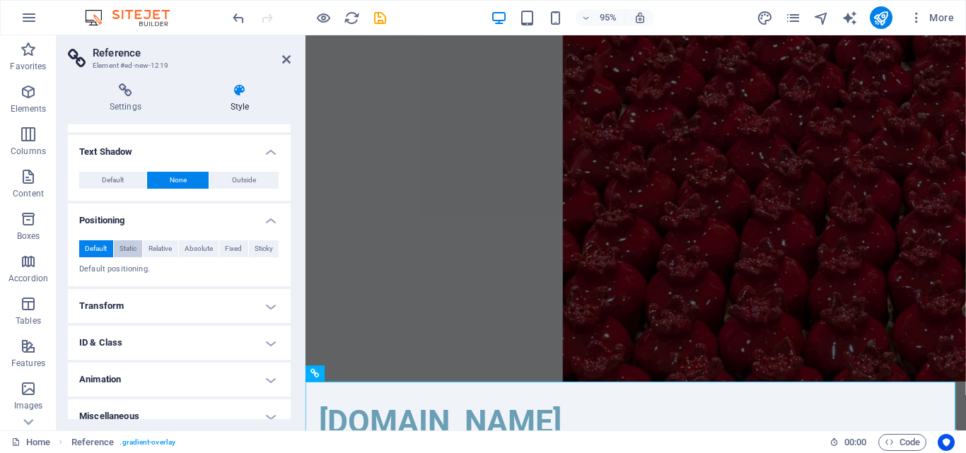
click at [140, 250] on button "Static" at bounding box center [128, 249] width 29 height 17
click at [209, 300] on h4 "Transform" at bounding box center [179, 306] width 223 height 34
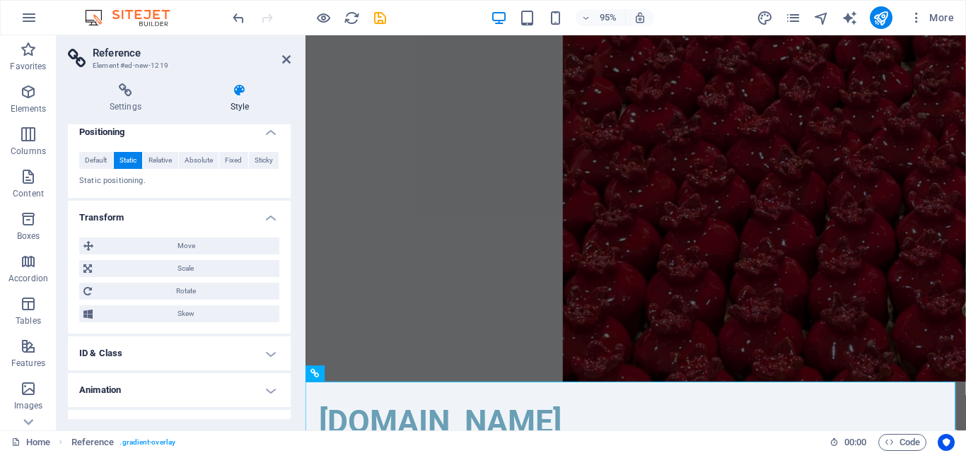
scroll to position [477, 0]
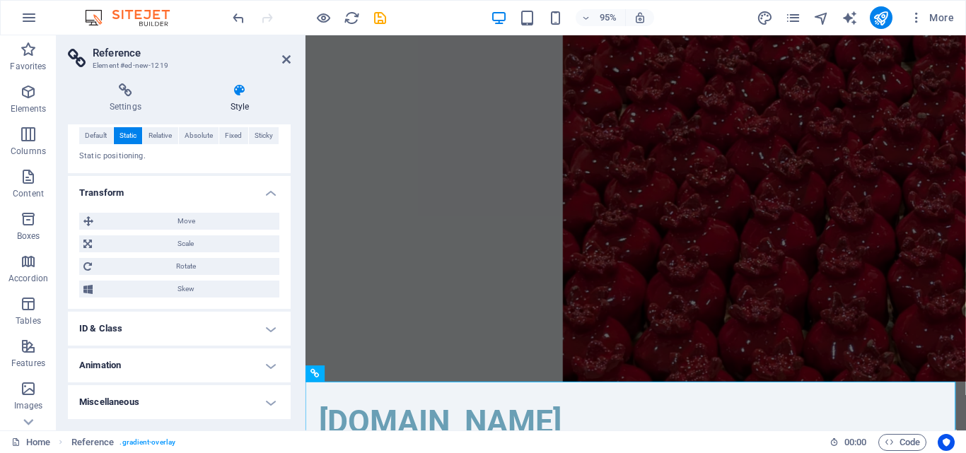
click at [195, 313] on h4 "ID & Class" at bounding box center [179, 329] width 223 height 34
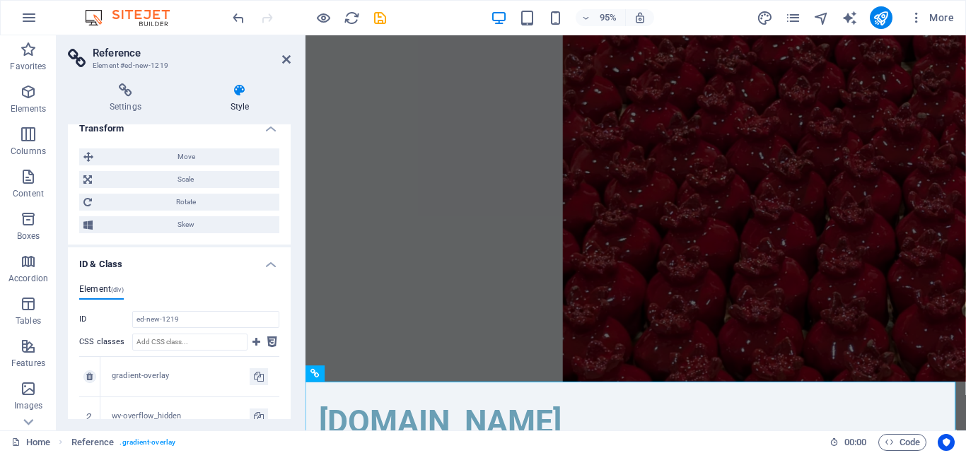
scroll to position [618, 0]
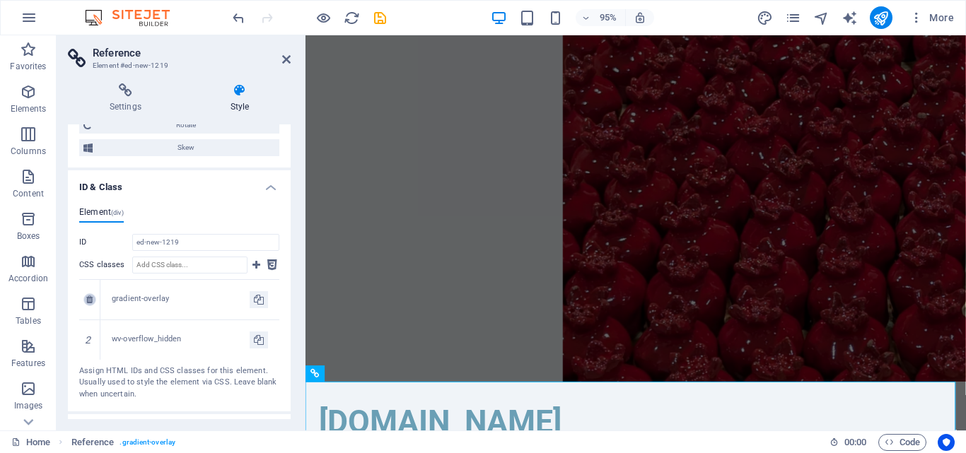
click at [93, 299] on icon at bounding box center [89, 300] width 6 height 8
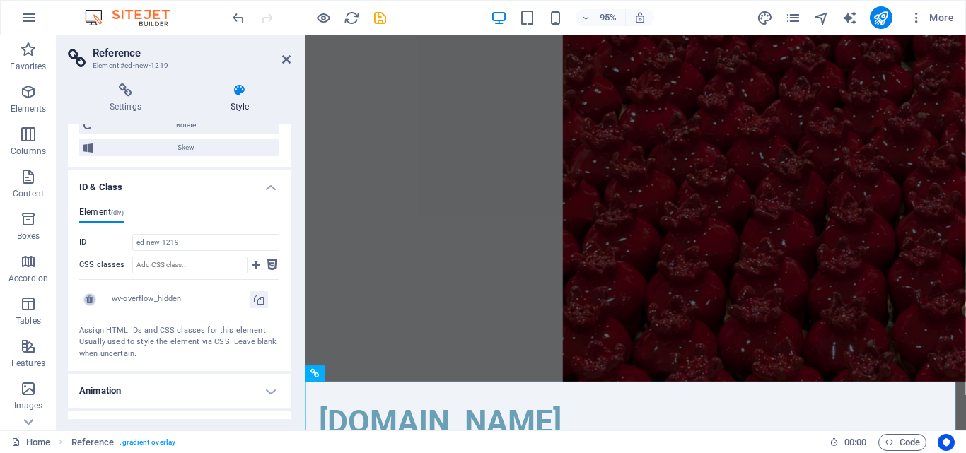
click at [93, 296] on link at bounding box center [89, 300] width 13 height 13
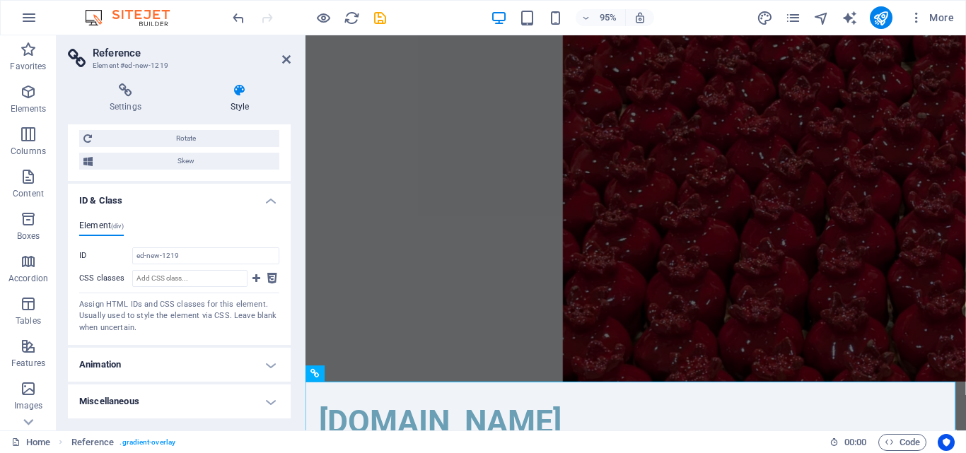
scroll to position [605, 0]
click at [144, 366] on h4 "Animation" at bounding box center [179, 365] width 223 height 34
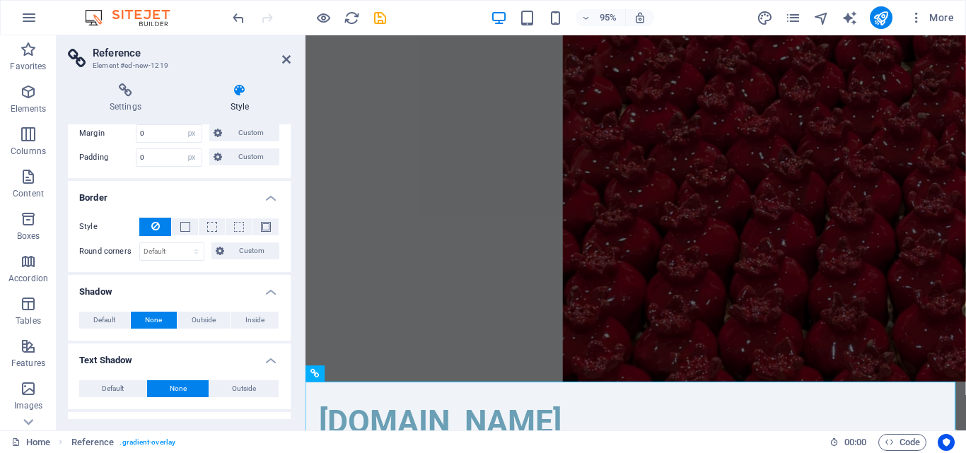
scroll to position [0, 0]
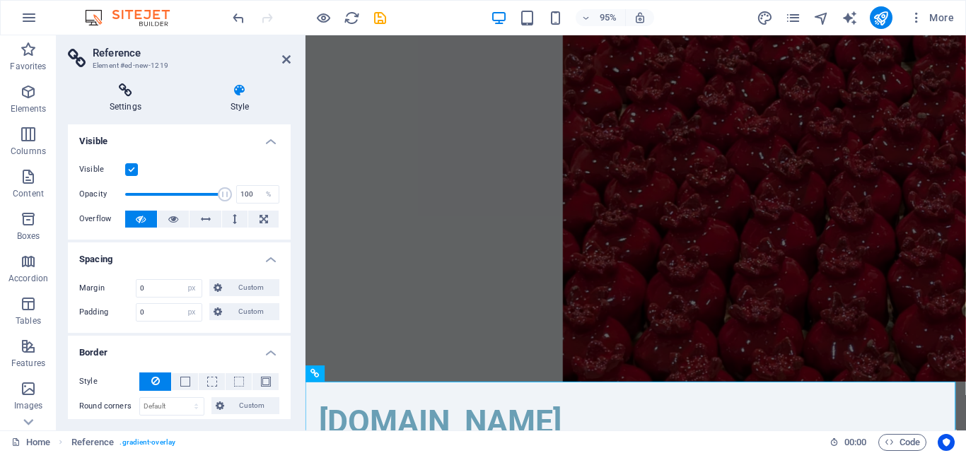
click at [105, 105] on h4 "Settings" at bounding box center [128, 98] width 121 height 30
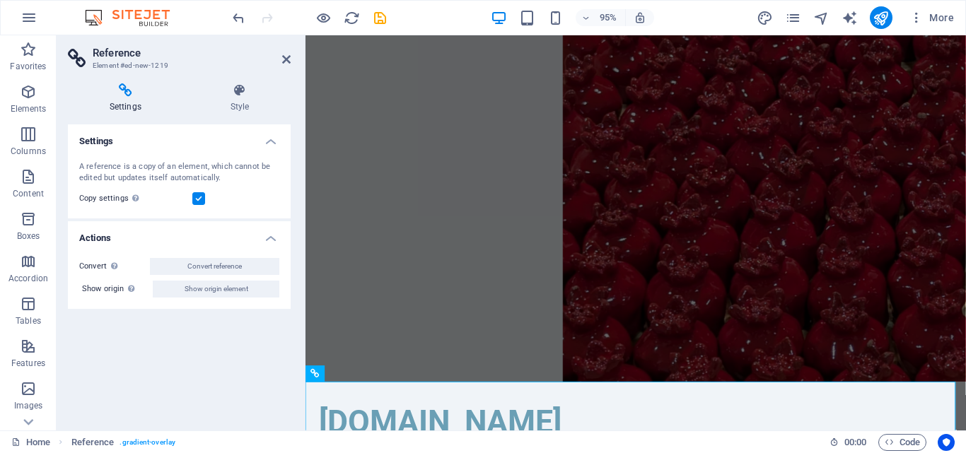
click at [287, 66] on header "Reference Element #ed-new-1219" at bounding box center [179, 53] width 223 height 37
click at [284, 59] on icon at bounding box center [286, 59] width 8 height 11
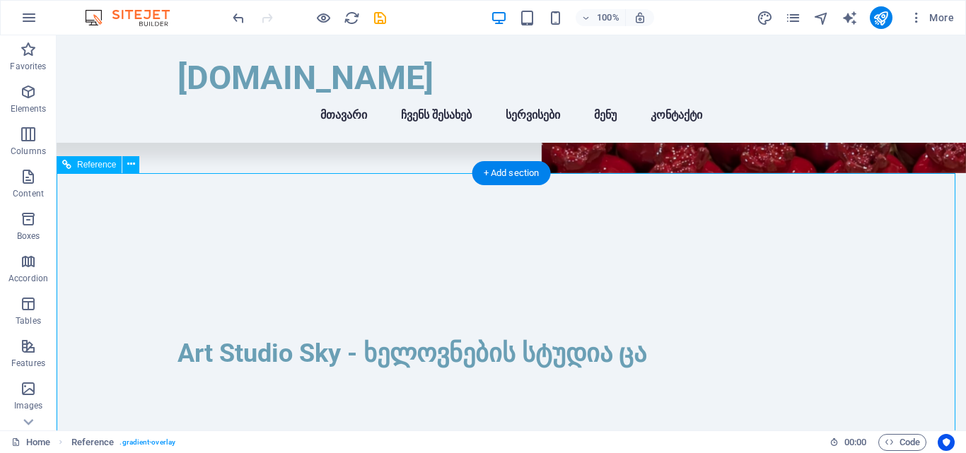
scroll to position [212, 0]
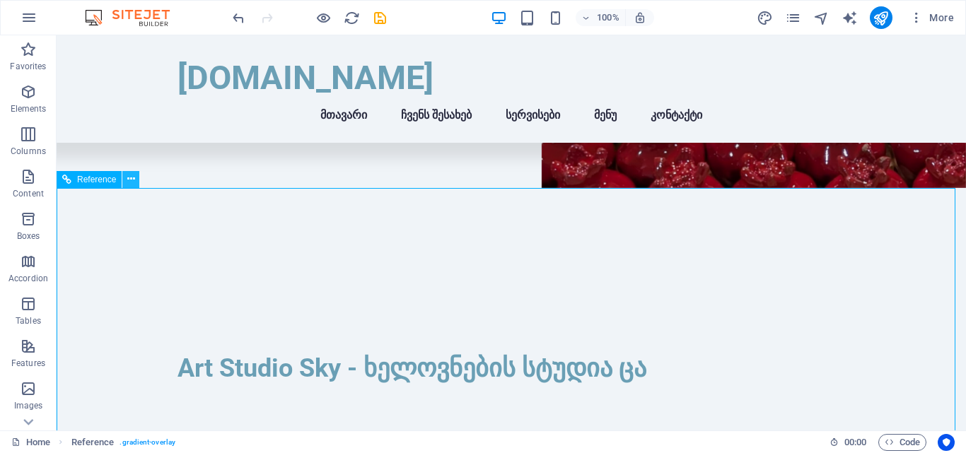
click at [128, 183] on icon at bounding box center [131, 179] width 8 height 15
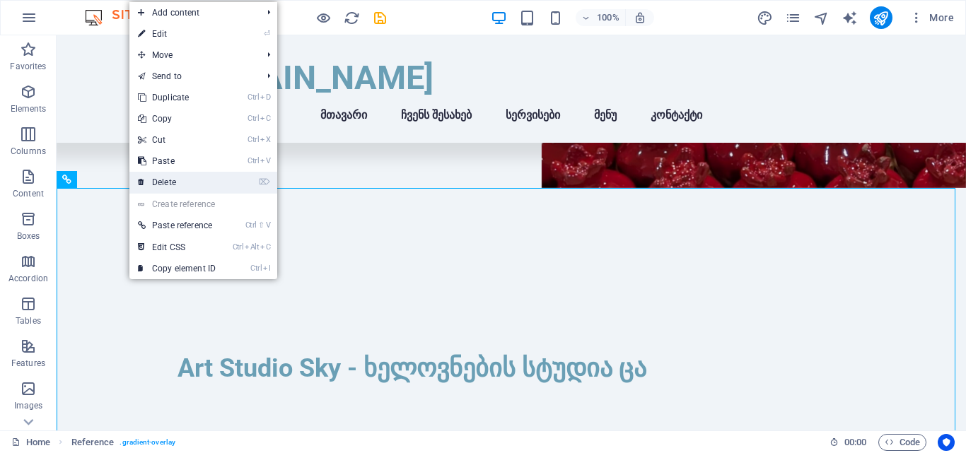
click at [148, 185] on link "⌦ Delete" at bounding box center [176, 182] width 95 height 21
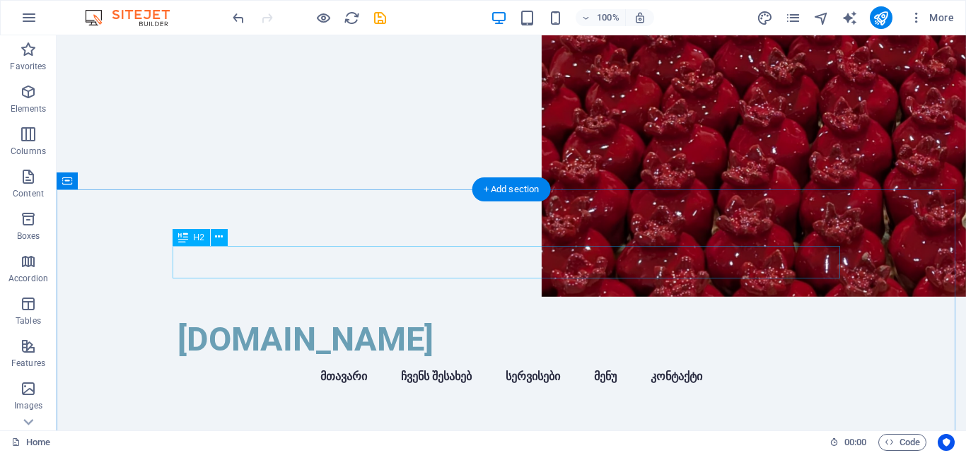
scroll to position [0, 0]
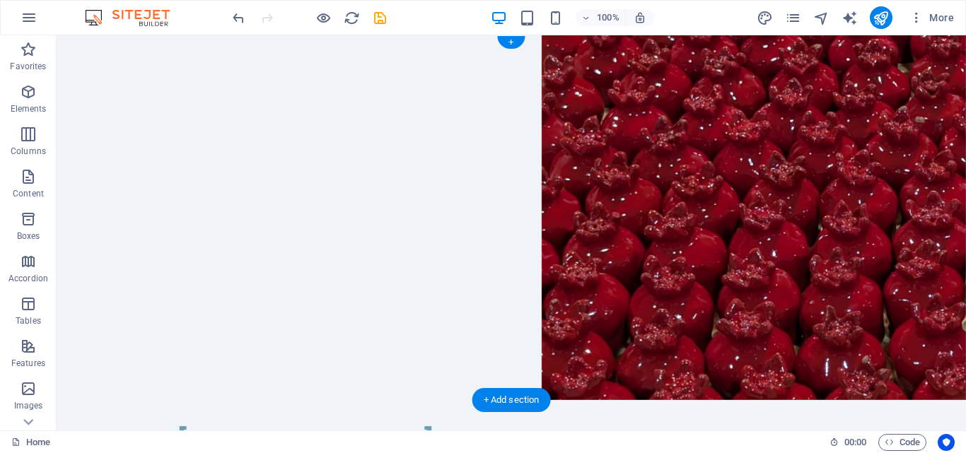
click at [551, 224] on figure at bounding box center [512, 217] width 910 height 365
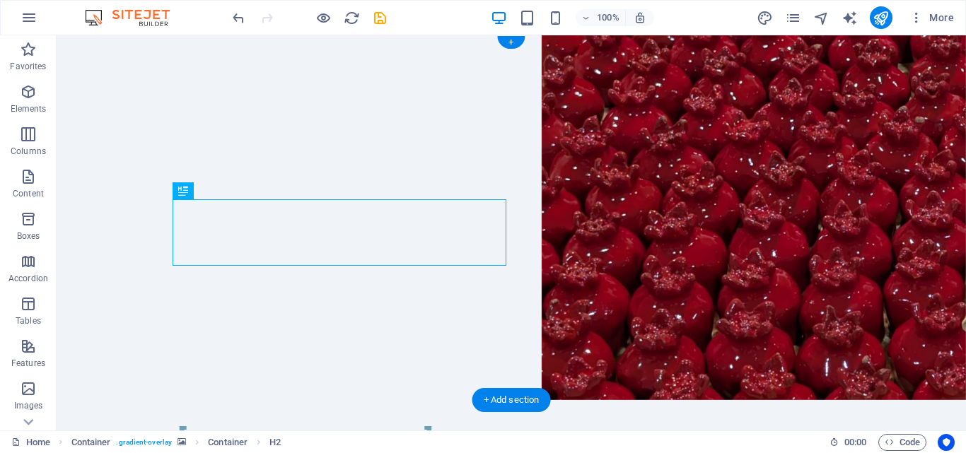
click at [131, 173] on figure at bounding box center [512, 217] width 910 height 365
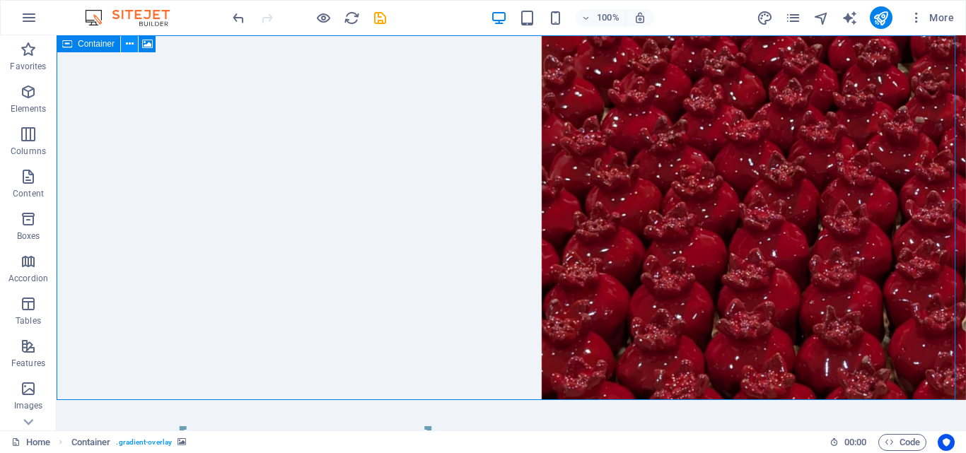
click at [126, 47] on icon at bounding box center [130, 44] width 8 height 15
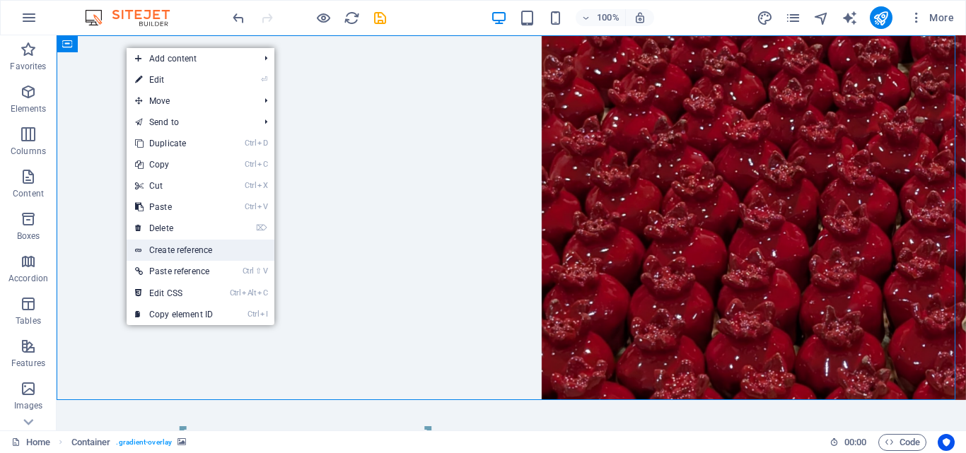
click at [205, 248] on link "Create reference" at bounding box center [201, 250] width 148 height 21
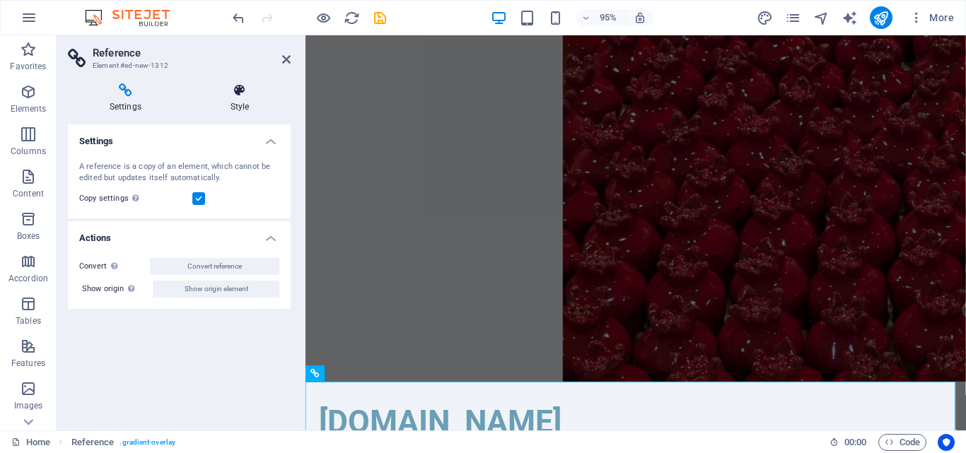
click at [236, 93] on icon at bounding box center [240, 90] width 102 height 14
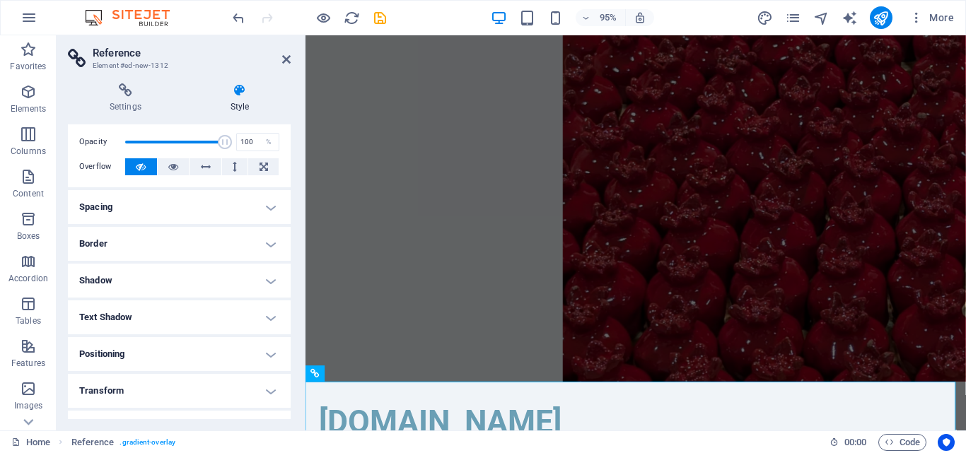
scroll to position [71, 0]
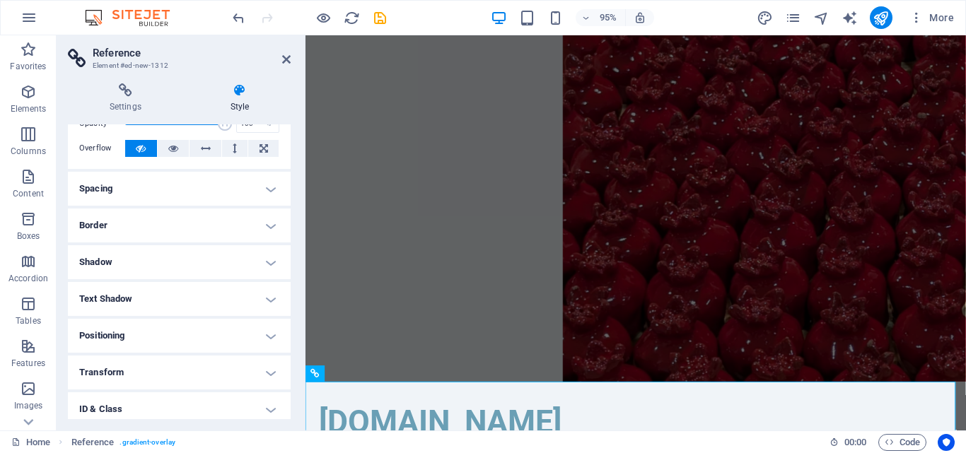
click at [183, 192] on h4 "Spacing" at bounding box center [179, 189] width 223 height 34
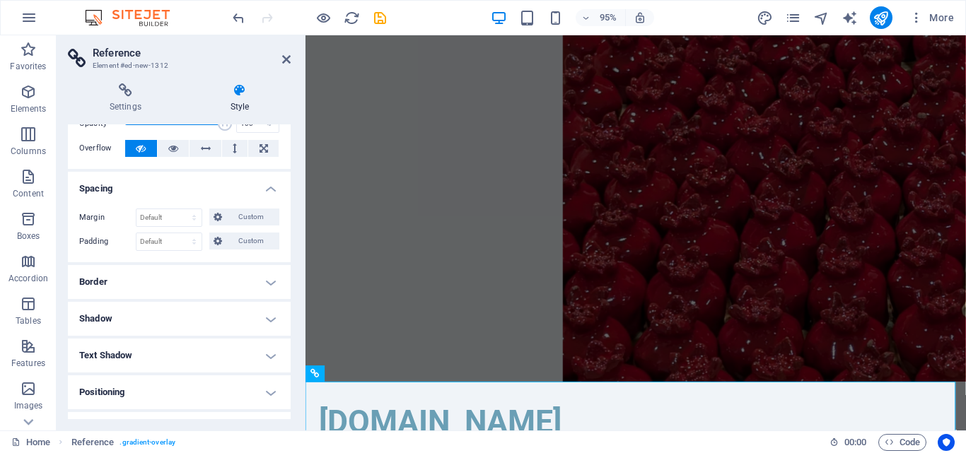
click at [183, 191] on h4 "Spacing" at bounding box center [179, 184] width 223 height 25
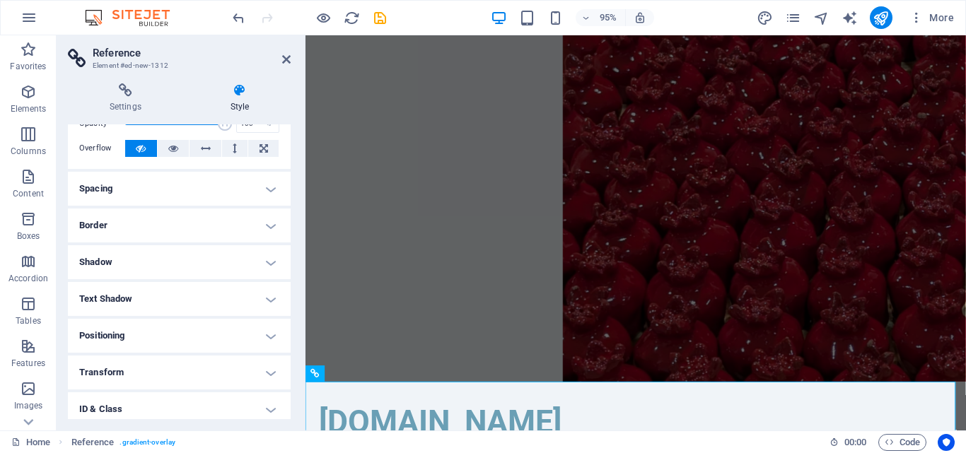
click at [162, 235] on h4 "Border" at bounding box center [179, 226] width 223 height 34
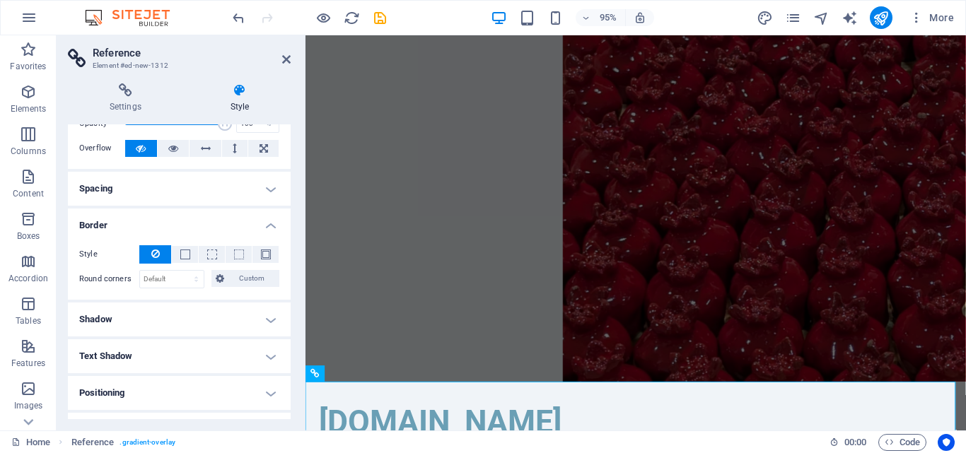
click at [164, 227] on h4 "Border" at bounding box center [179, 221] width 223 height 25
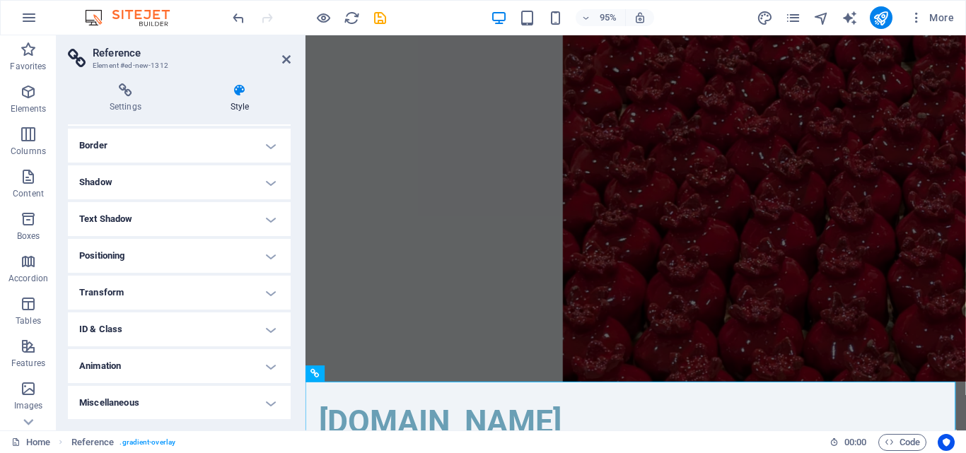
scroll to position [151, 0]
click at [167, 182] on h4 "Shadow" at bounding box center [179, 182] width 223 height 34
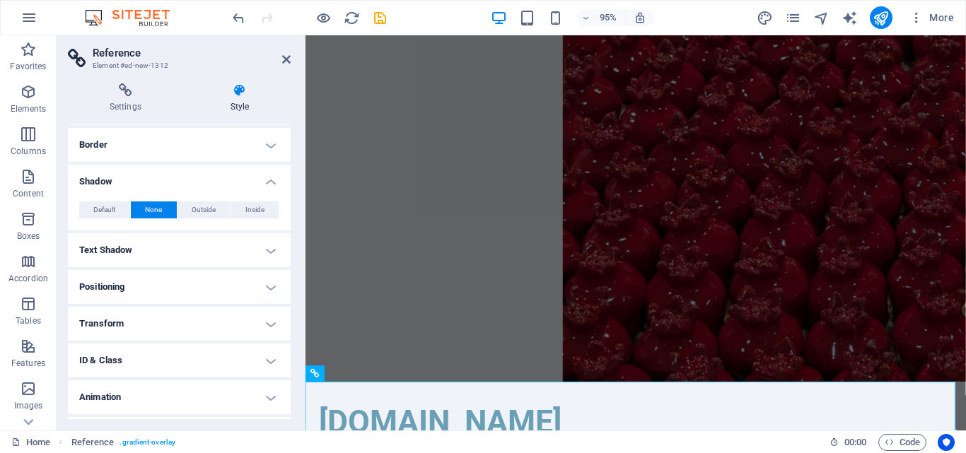
click at [155, 207] on span "None" at bounding box center [153, 210] width 17 height 17
click at [138, 245] on h4 "Text Shadow" at bounding box center [179, 250] width 223 height 34
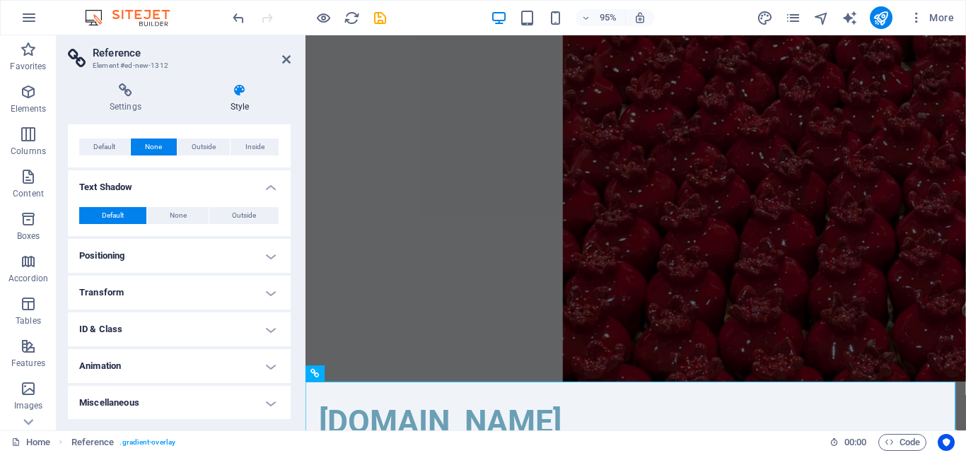
scroll to position [215, 0]
click at [170, 214] on span "None" at bounding box center [178, 215] width 17 height 17
click at [168, 251] on h4 "Positioning" at bounding box center [179, 255] width 223 height 34
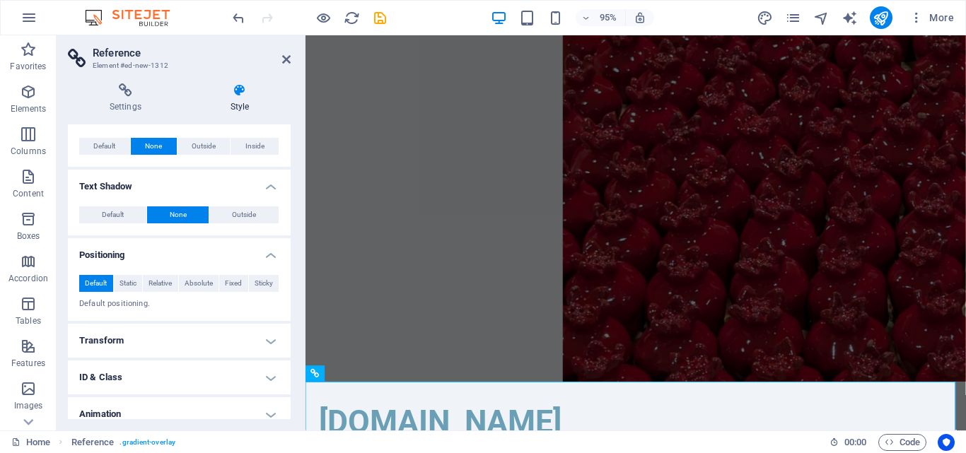
scroll to position [264, 0]
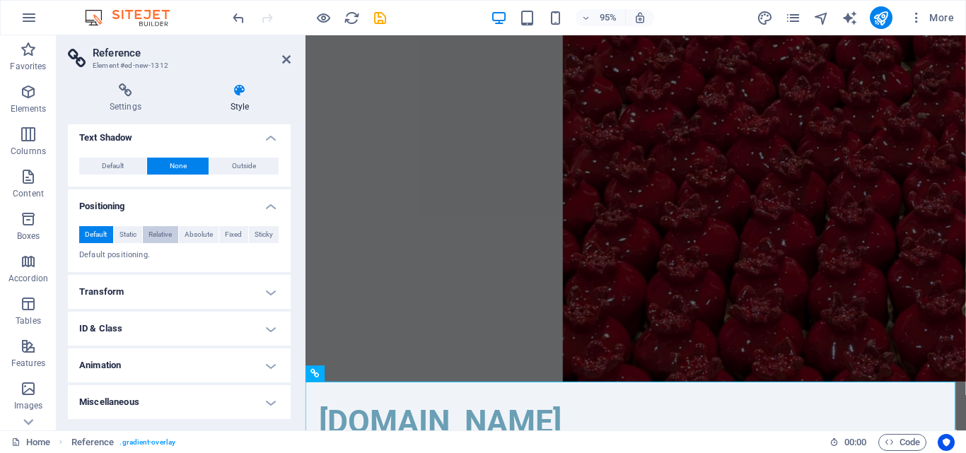
click at [177, 240] on button "Relative" at bounding box center [160, 234] width 35 height 17
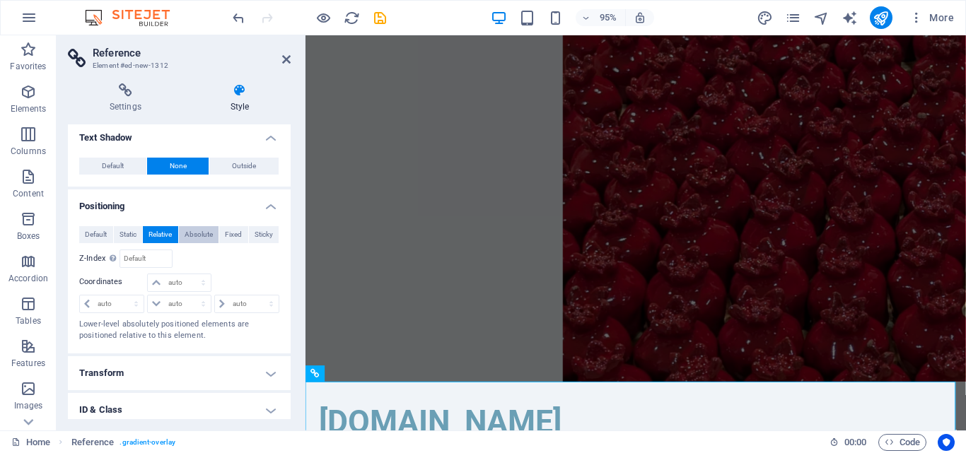
click at [203, 236] on span "Absolute" at bounding box center [199, 234] width 28 height 17
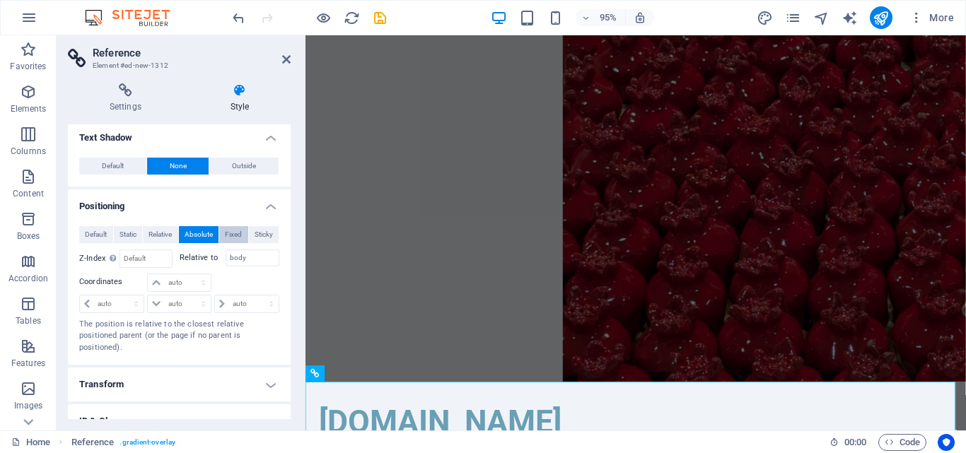
click at [231, 238] on span "Fixed" at bounding box center [233, 234] width 17 height 17
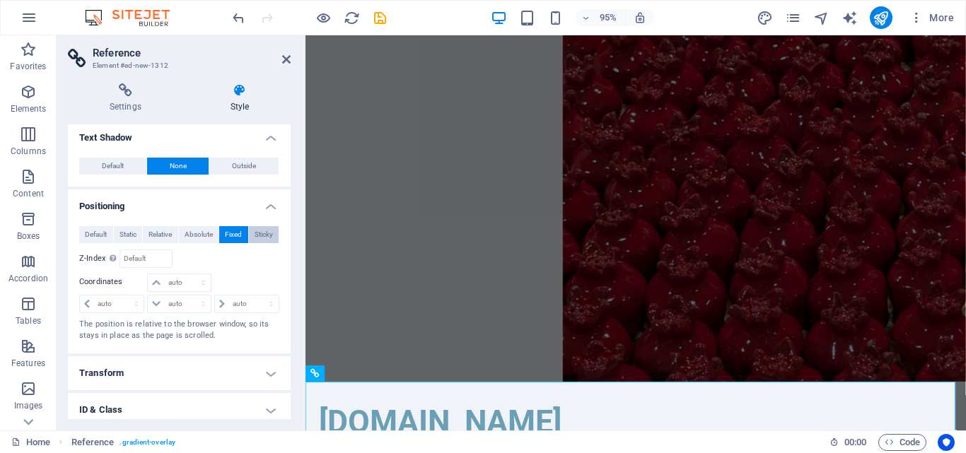
click at [262, 236] on span "Sticky" at bounding box center [264, 234] width 18 height 17
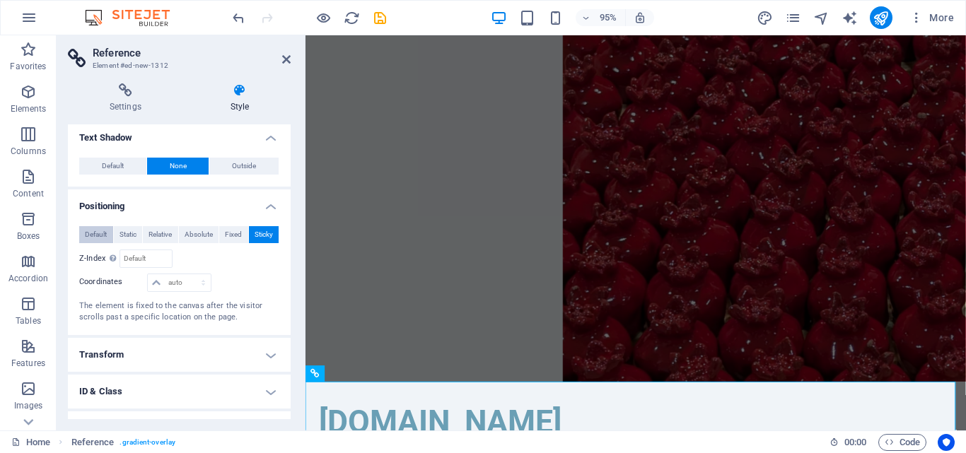
click at [107, 237] on span "Default" at bounding box center [96, 234] width 22 height 17
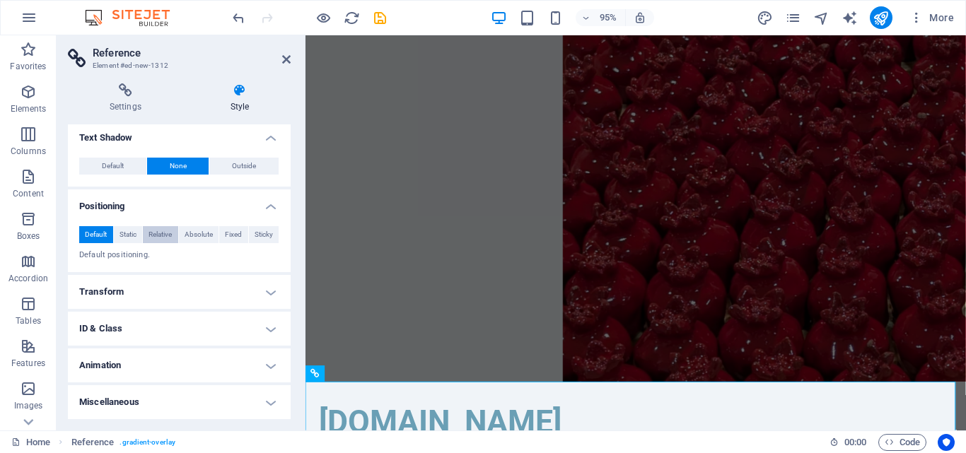
click at [143, 238] on button "Relative" at bounding box center [160, 234] width 35 height 17
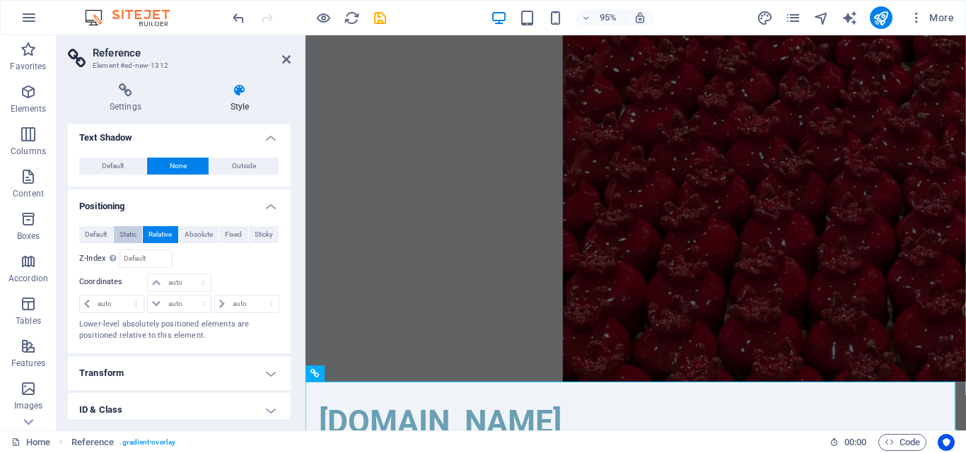
click at [131, 236] on span "Static" at bounding box center [128, 234] width 17 height 17
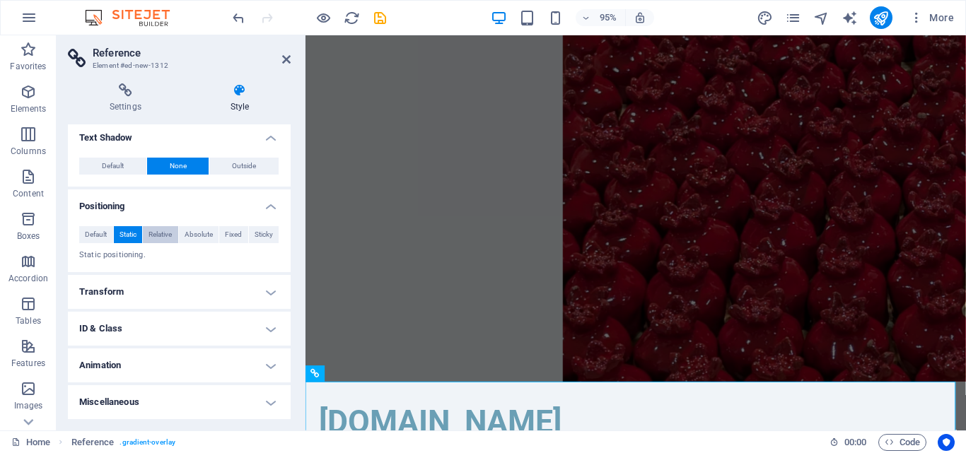
click at [154, 232] on span "Relative" at bounding box center [160, 234] width 23 height 17
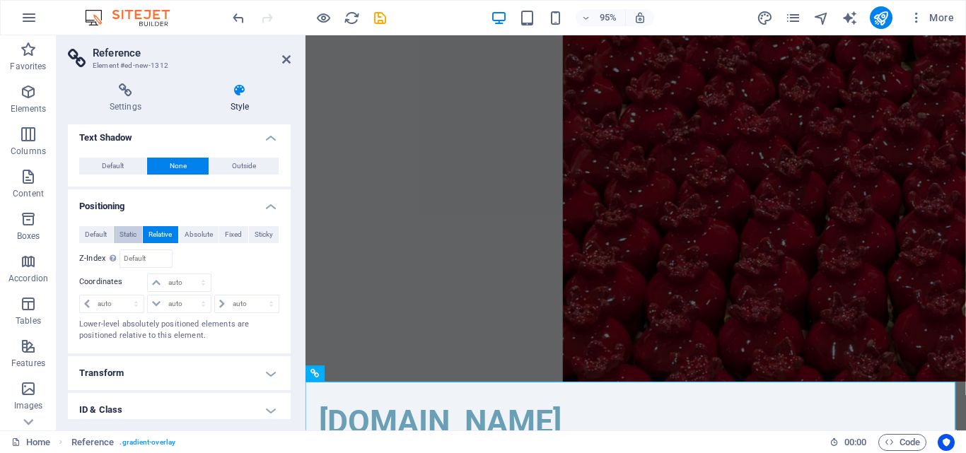
click at [128, 233] on span "Static" at bounding box center [128, 234] width 17 height 17
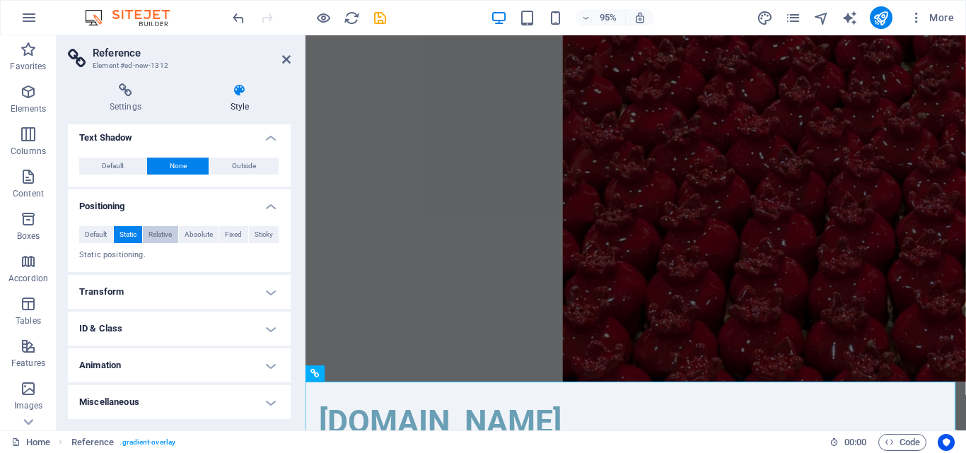
click at [158, 241] on span "Relative" at bounding box center [160, 234] width 23 height 17
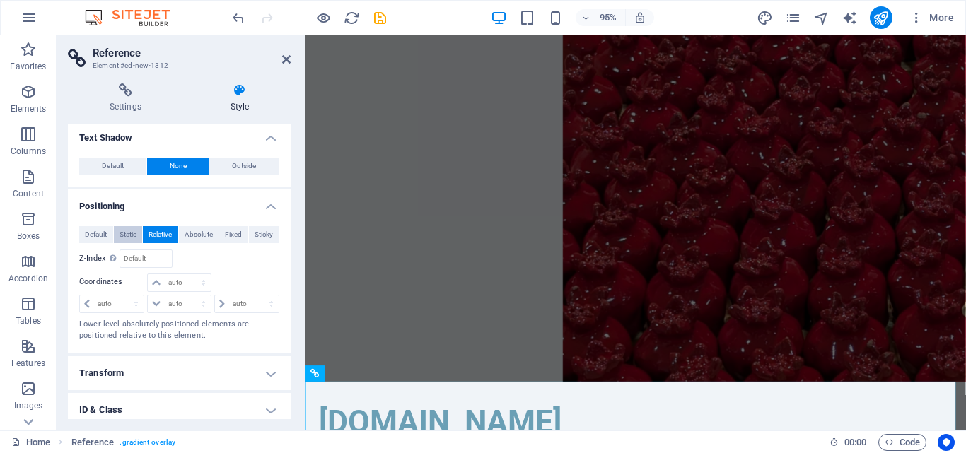
click at [122, 235] on span "Static" at bounding box center [128, 234] width 17 height 17
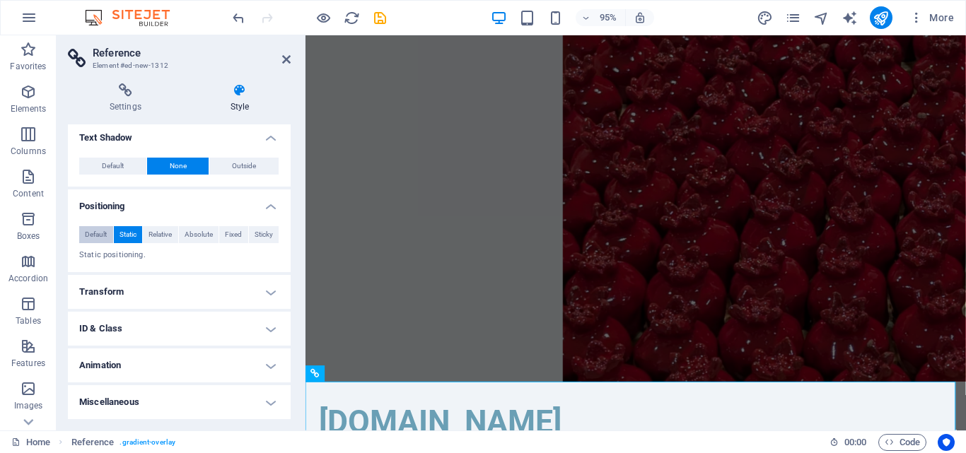
click at [100, 232] on span "Default" at bounding box center [96, 234] width 22 height 17
click at [110, 238] on button "Default" at bounding box center [96, 234] width 34 height 17
click at [139, 238] on button "Static" at bounding box center [128, 234] width 29 height 17
click at [173, 239] on button "Relative" at bounding box center [160, 234] width 35 height 17
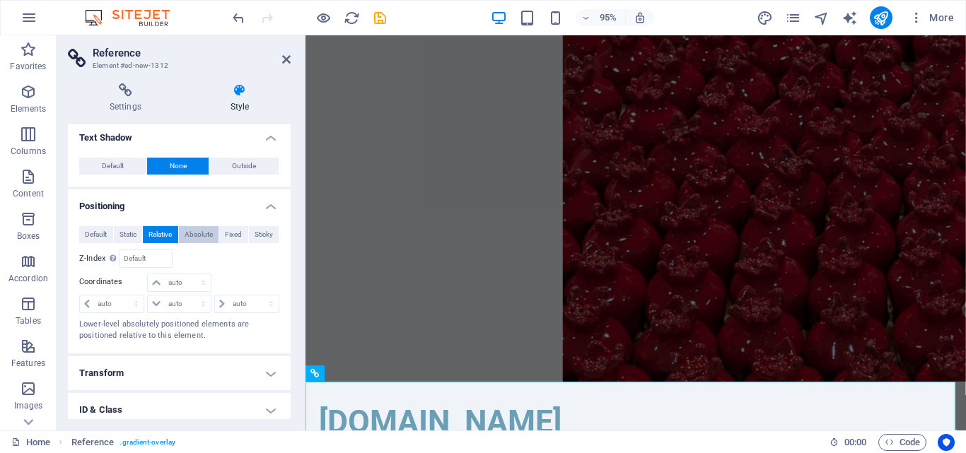
click at [194, 239] on span "Absolute" at bounding box center [199, 234] width 28 height 17
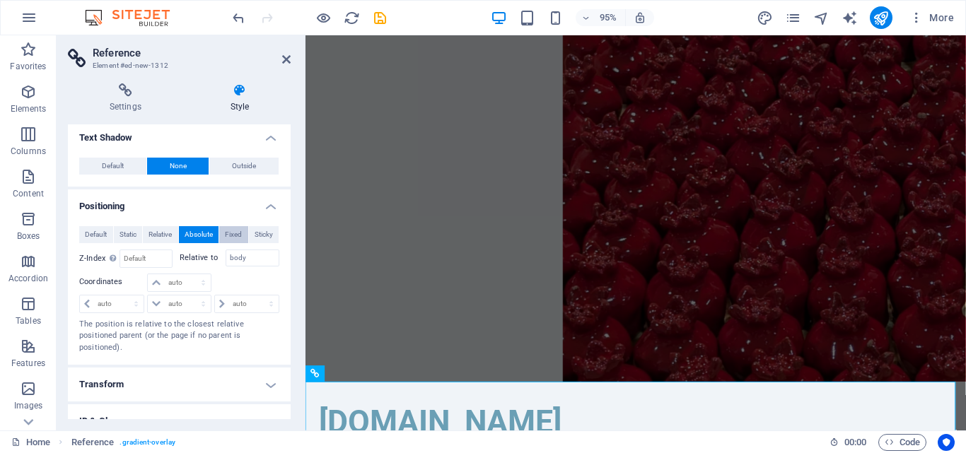
click at [233, 237] on span "Fixed" at bounding box center [233, 234] width 17 height 17
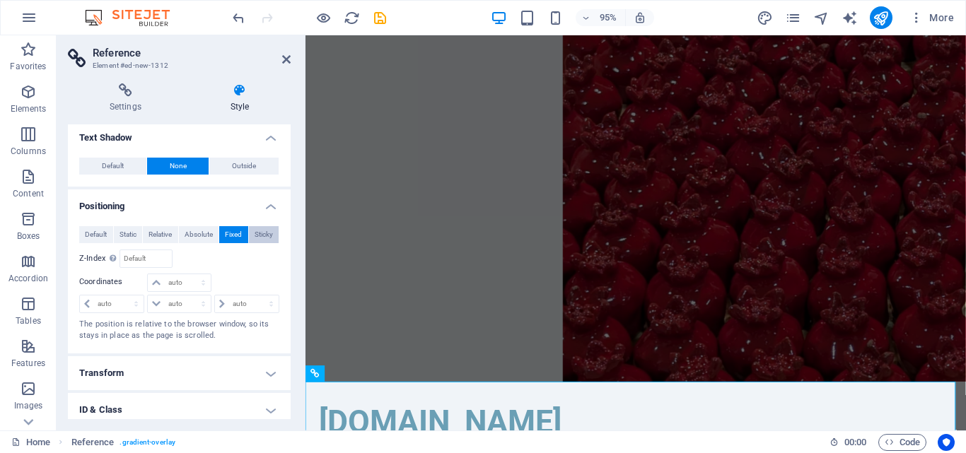
click at [258, 236] on span "Sticky" at bounding box center [264, 234] width 18 height 17
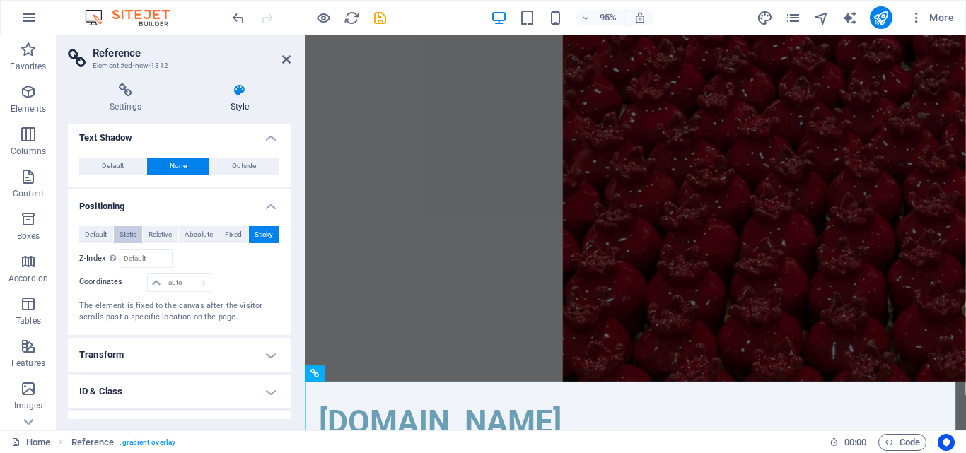
click at [120, 236] on span "Static" at bounding box center [128, 234] width 17 height 17
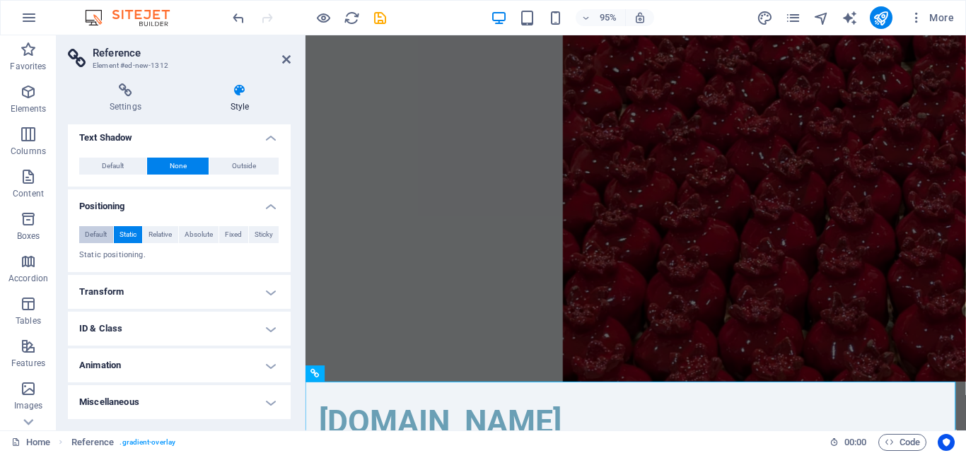
click at [92, 231] on span "Default" at bounding box center [96, 234] width 22 height 17
click at [164, 296] on h4 "Transform" at bounding box center [179, 292] width 223 height 34
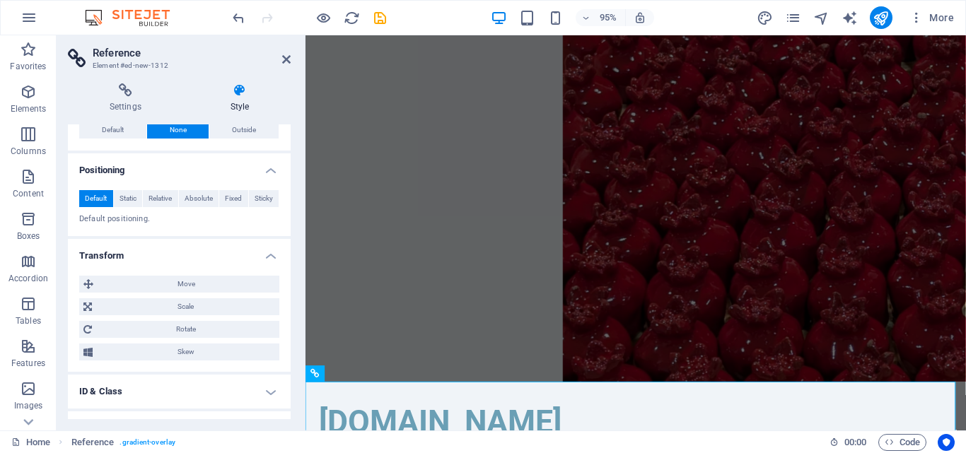
scroll to position [221, 0]
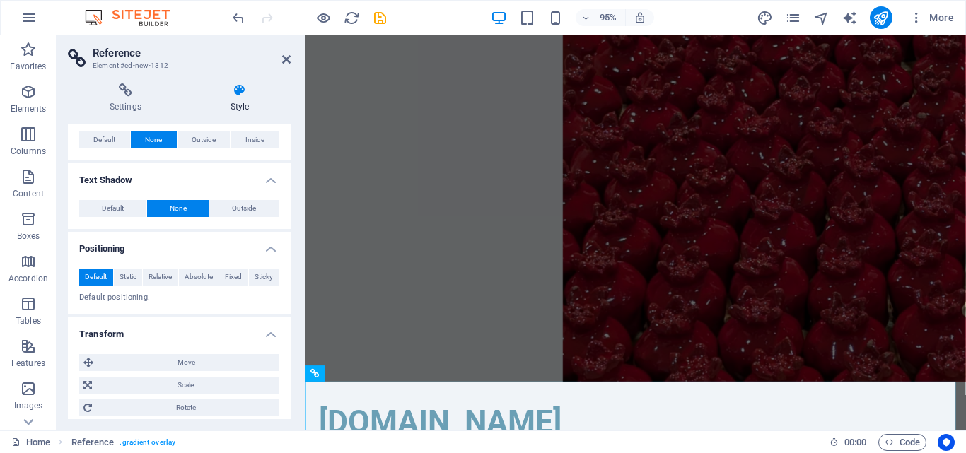
click at [114, 333] on h4 "Transform" at bounding box center [179, 330] width 223 height 25
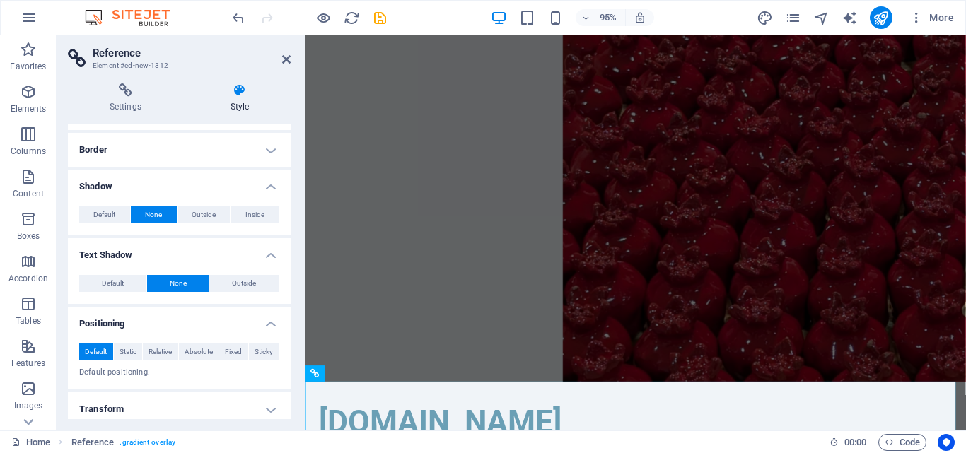
scroll to position [9, 0]
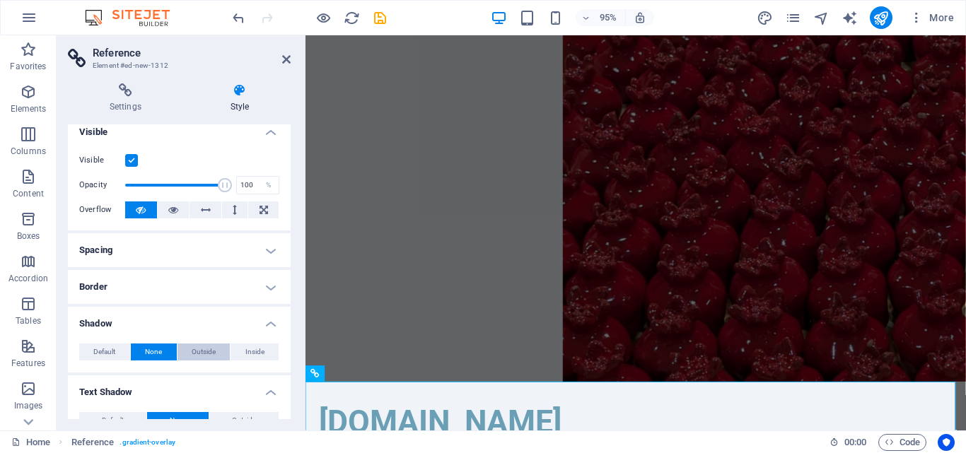
click at [205, 352] on span "Outside" at bounding box center [204, 352] width 24 height 17
type input "2"
type input "4"
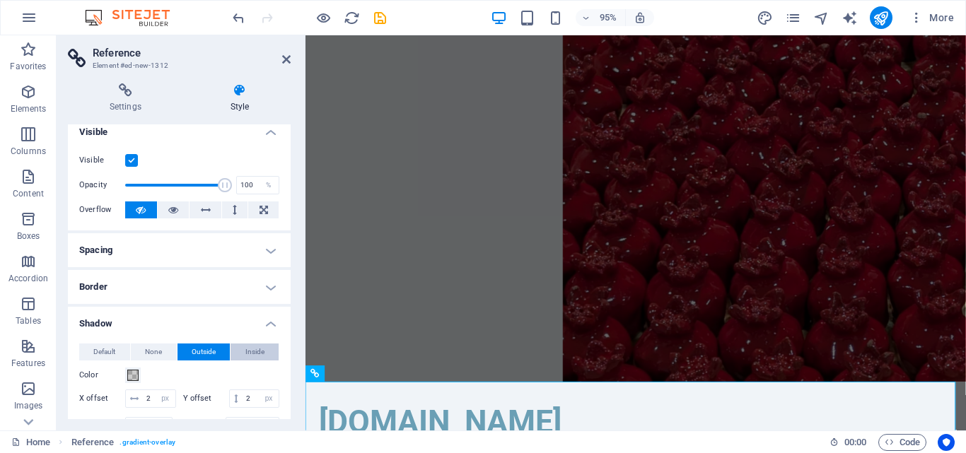
click at [259, 351] on span "Inside" at bounding box center [254, 352] width 19 height 17
click at [155, 349] on span "None" at bounding box center [153, 352] width 17 height 17
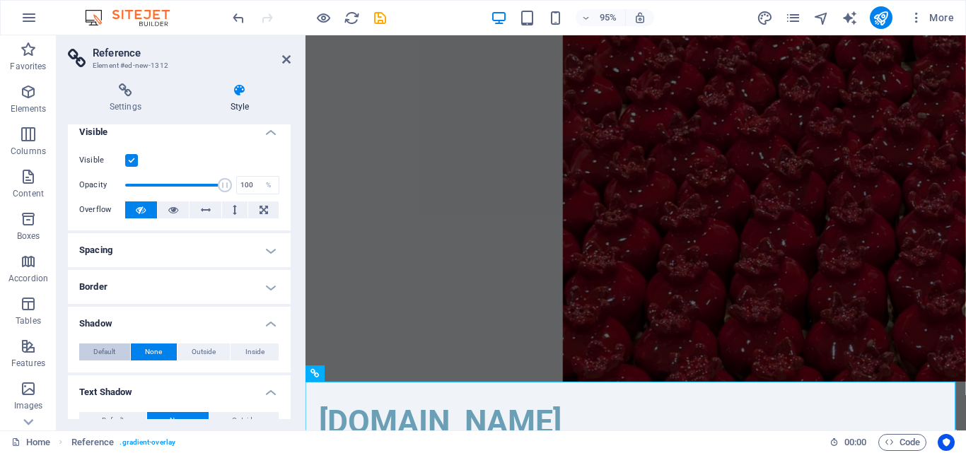
click at [108, 360] on span "Default" at bounding box center [104, 352] width 22 height 17
click at [149, 353] on span "None" at bounding box center [153, 352] width 17 height 17
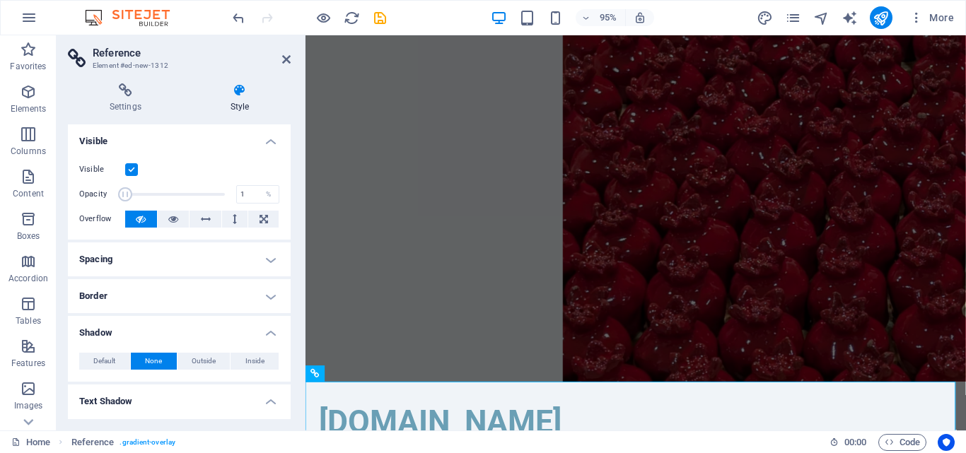
drag, startPoint x: 219, startPoint y: 196, endPoint x: 80, endPoint y: 201, distance: 139.5
click at [80, 201] on div "Opacity 1 %" at bounding box center [179, 194] width 200 height 21
type input "100"
drag, startPoint x: 132, startPoint y: 199, endPoint x: 265, endPoint y: 212, distance: 134.3
click at [264, 212] on div "Visible Opacity 100 % Overflow" at bounding box center [179, 195] width 223 height 90
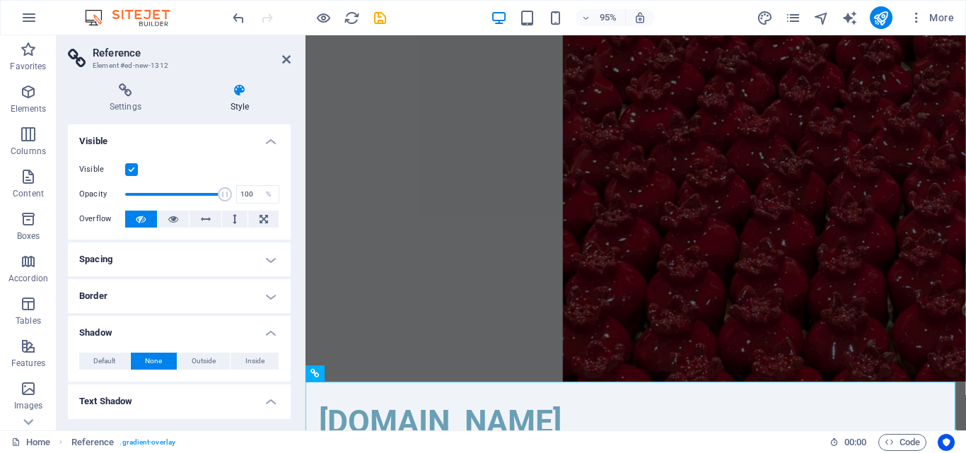
click at [132, 168] on label at bounding box center [131, 169] width 13 height 13
click at [0, 0] on input "Visible" at bounding box center [0, 0] width 0 height 0
click at [132, 168] on label at bounding box center [131, 169] width 13 height 13
click at [0, 0] on input "Visible" at bounding box center [0, 0] width 0 height 0
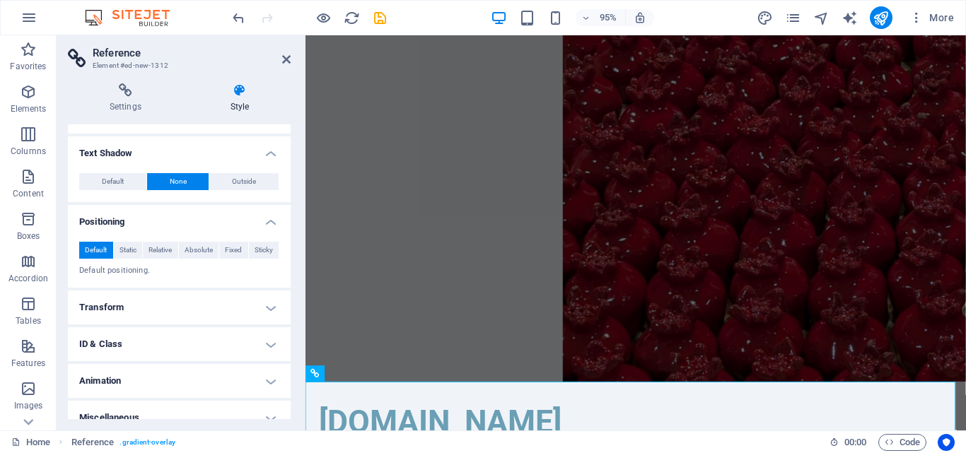
scroll to position [264, 0]
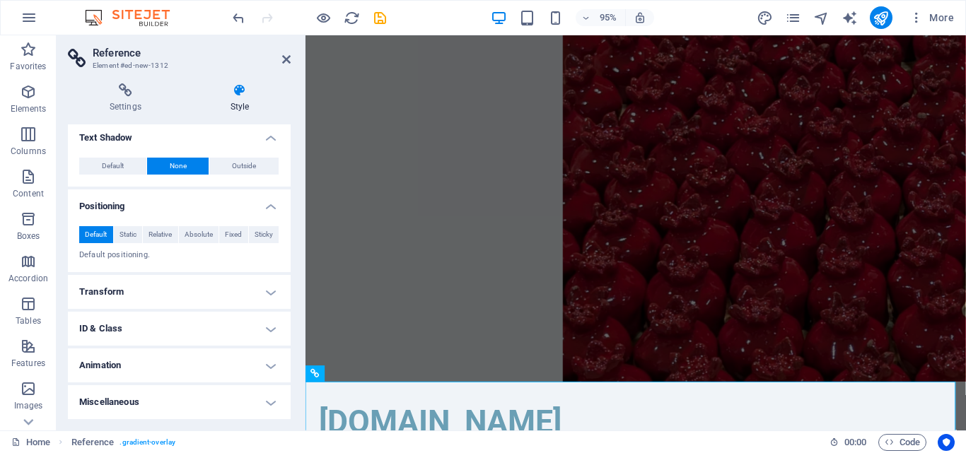
click at [164, 290] on h4 "Transform" at bounding box center [179, 292] width 223 height 34
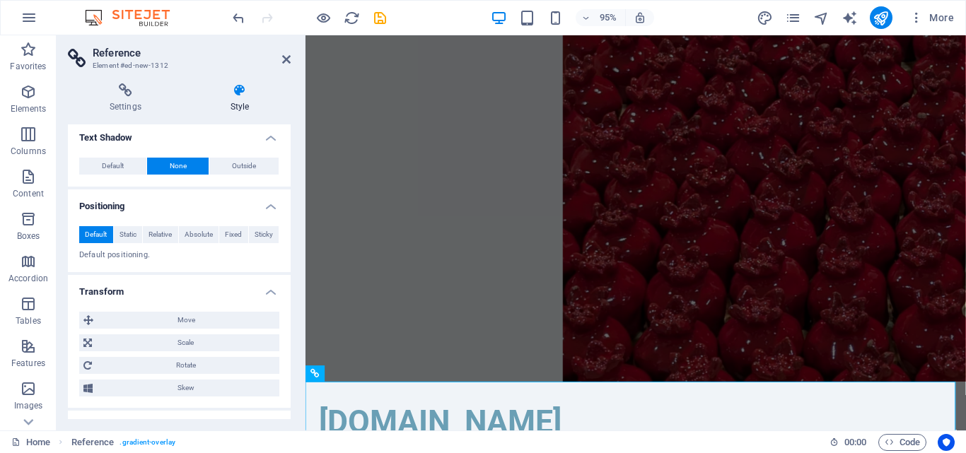
click at [164, 290] on h4 "Transform" at bounding box center [179, 287] width 223 height 25
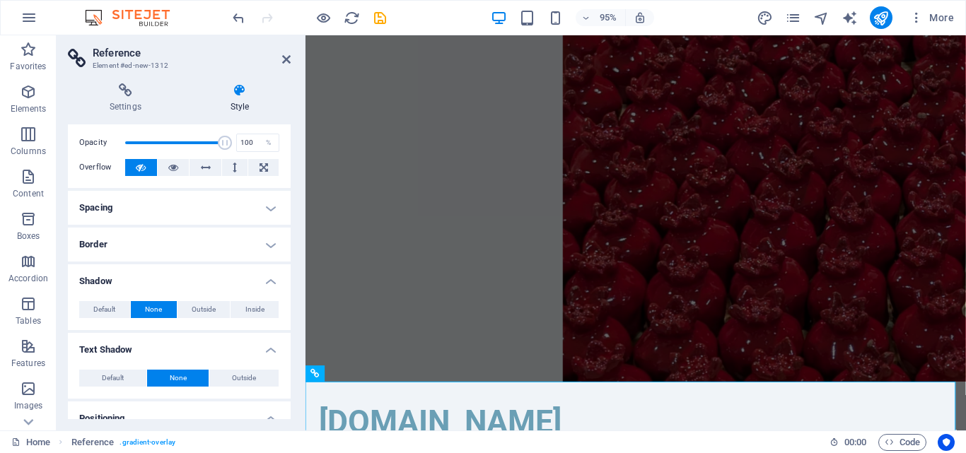
scroll to position [0, 0]
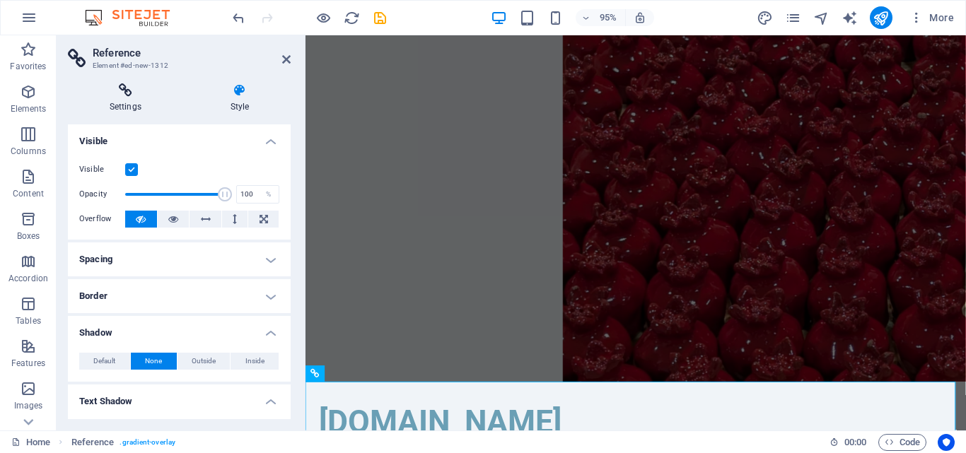
click at [117, 96] on icon at bounding box center [125, 90] width 115 height 14
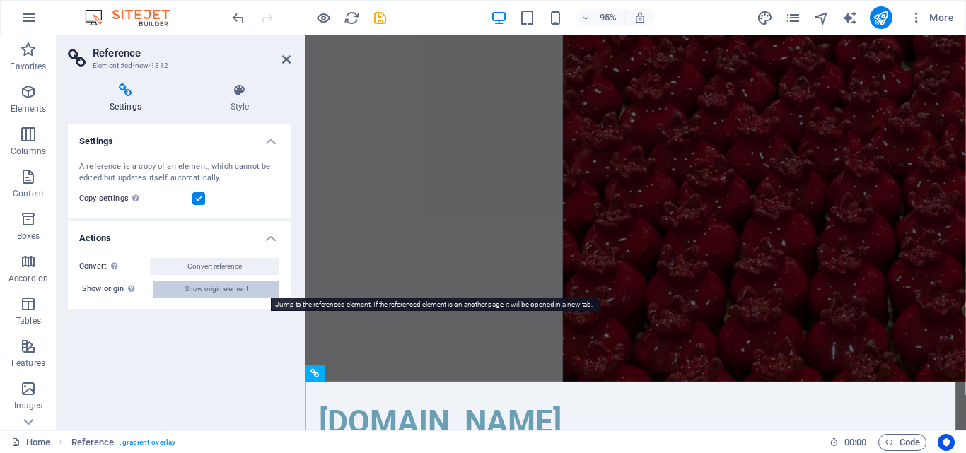
click at [177, 293] on button "Show origin element" at bounding box center [216, 289] width 127 height 17
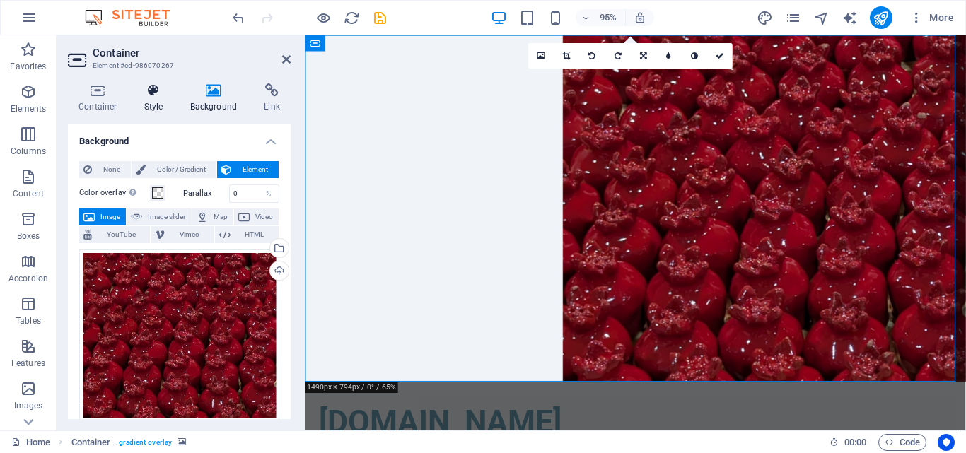
click at [157, 91] on icon at bounding box center [154, 90] width 40 height 14
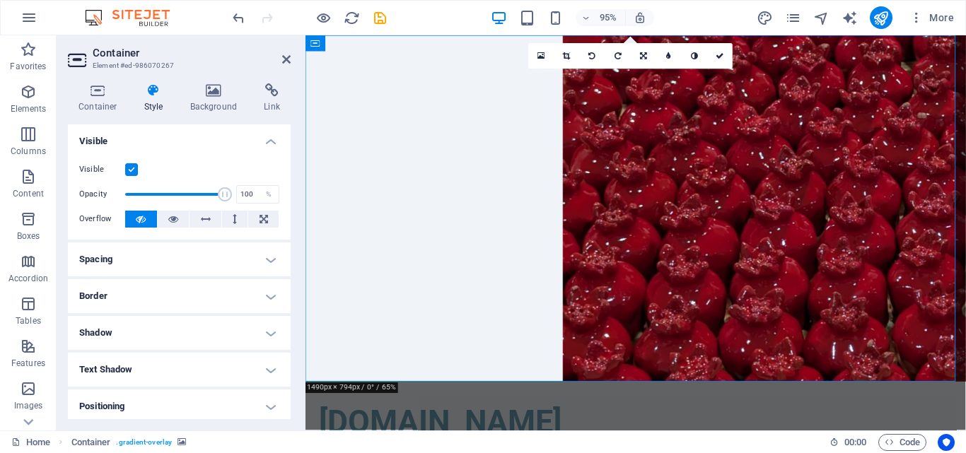
click at [173, 270] on h4 "Spacing" at bounding box center [179, 260] width 223 height 34
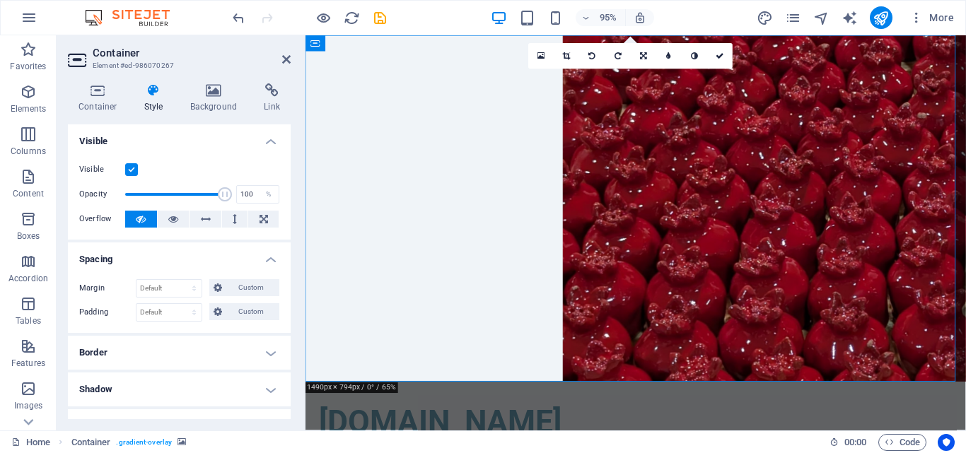
click at [173, 256] on h4 "Spacing" at bounding box center [179, 255] width 223 height 25
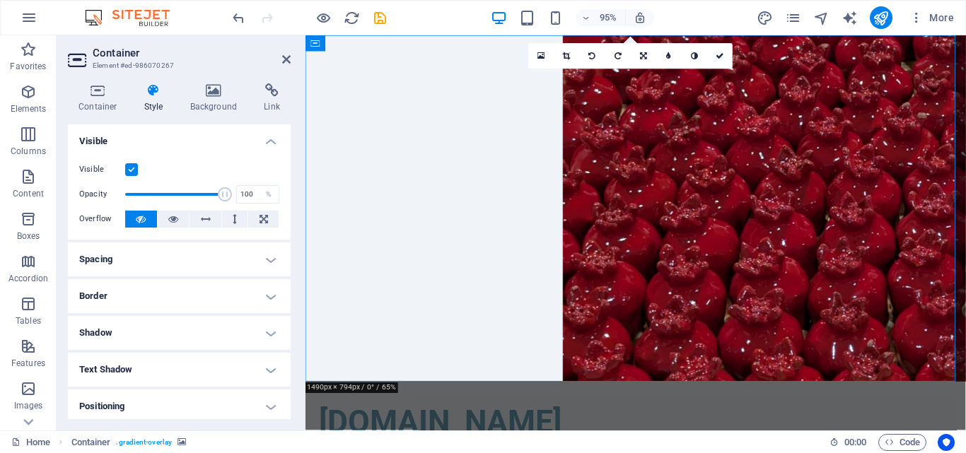
click at [173, 256] on h4 "Spacing" at bounding box center [179, 260] width 223 height 34
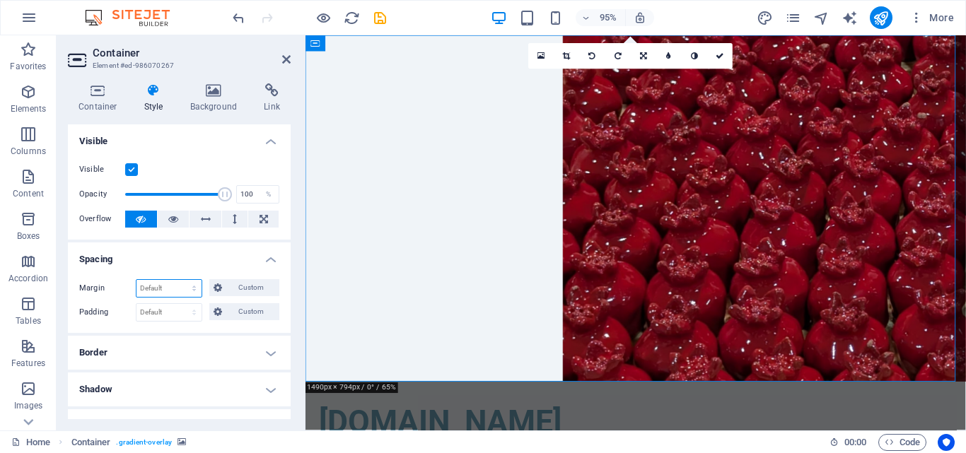
click at [168, 288] on select "Default auto px % rem vw vh Custom" at bounding box center [169, 288] width 65 height 17
select select "px"
click at [180, 280] on select "Default auto px % rem vw vh Custom" at bounding box center [169, 288] width 65 height 17
type input "0"
click at [170, 313] on select "Default px rem % vh vw Custom" at bounding box center [169, 312] width 65 height 17
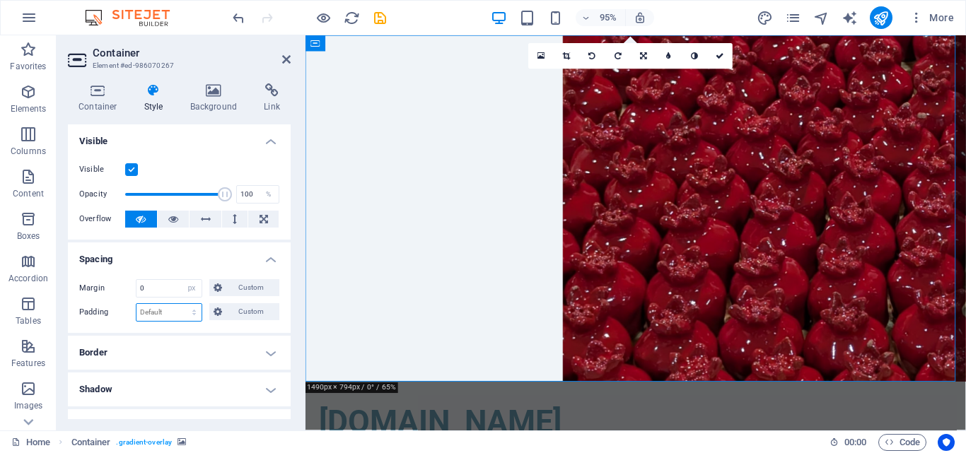
select select "px"
click at [180, 304] on select "Default px rem % vh vw Custom" at bounding box center [169, 312] width 65 height 17
type input "0"
click at [168, 347] on h4 "Border" at bounding box center [179, 353] width 223 height 34
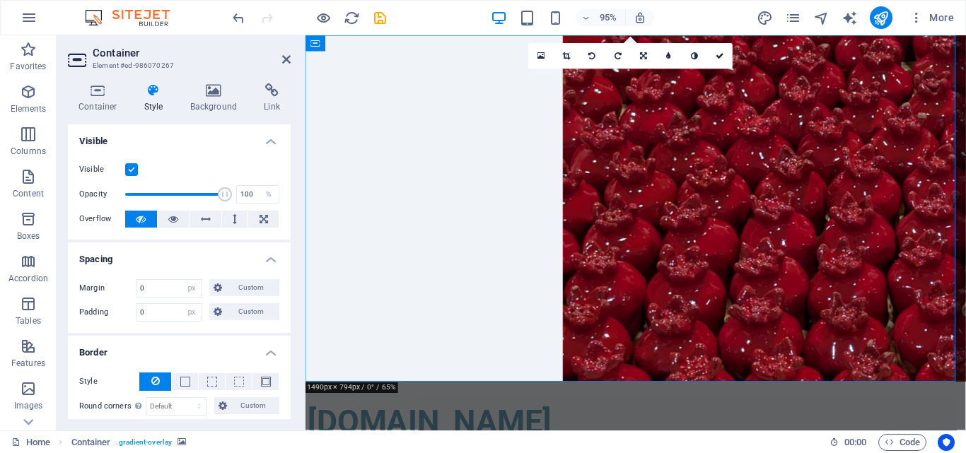
scroll to position [141, 0]
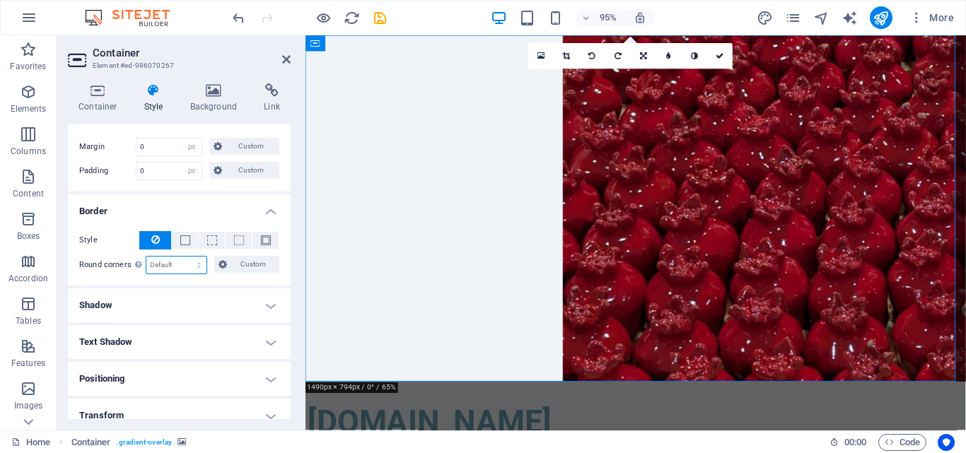
click at [161, 270] on select "Default px rem % vh vw Custom" at bounding box center [176, 265] width 60 height 17
select select "rem"
click at [185, 257] on select "Default px rem % vh vw Custom" at bounding box center [176, 265] width 60 height 17
type input "0"
click at [178, 270] on input "0" at bounding box center [176, 265] width 60 height 17
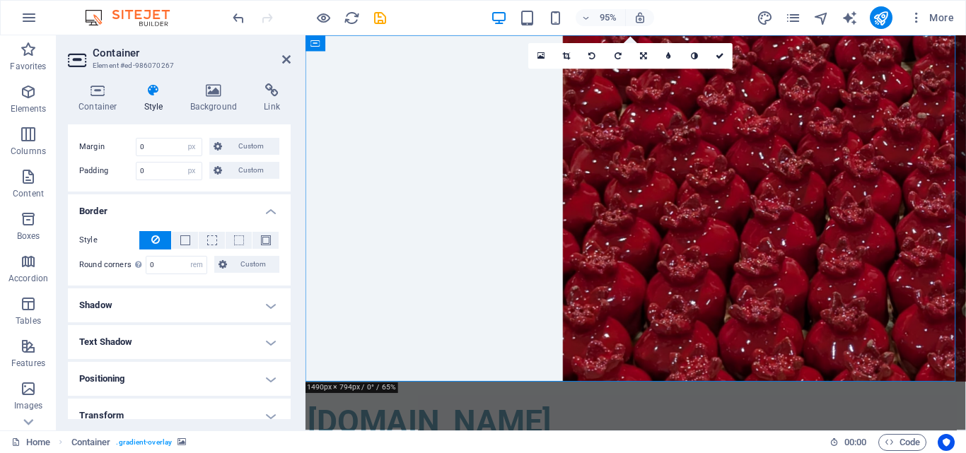
click at [195, 255] on div "Style - Width 1 auto px rem % vh vw Custom Custom 1 auto px rem % vh vw 1 auto …" at bounding box center [179, 253] width 223 height 66
click at [194, 266] on select "Default px rem % vh vw Custom" at bounding box center [197, 265] width 20 height 17
select select "px"
click at [187, 257] on select "Default px rem % vh vw Custom" at bounding box center [197, 265] width 20 height 17
click at [174, 313] on h4 "Shadow" at bounding box center [179, 306] width 223 height 34
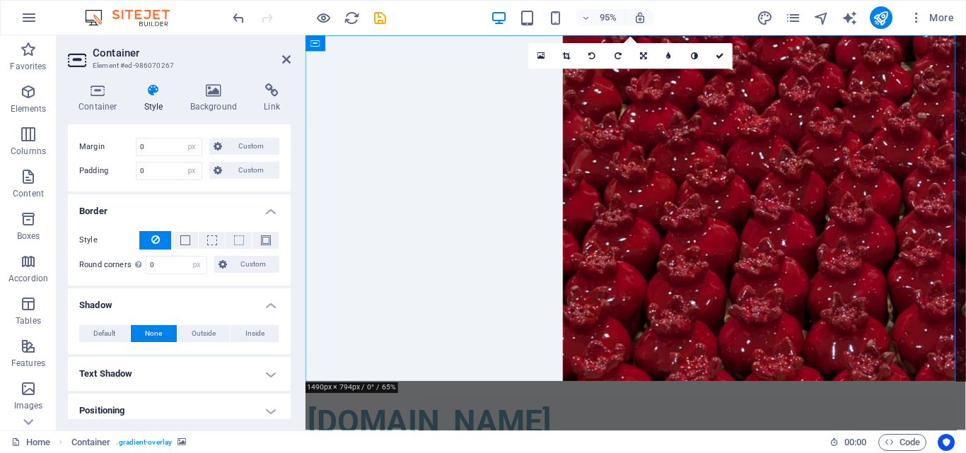
click at [156, 338] on span "None" at bounding box center [153, 333] width 17 height 17
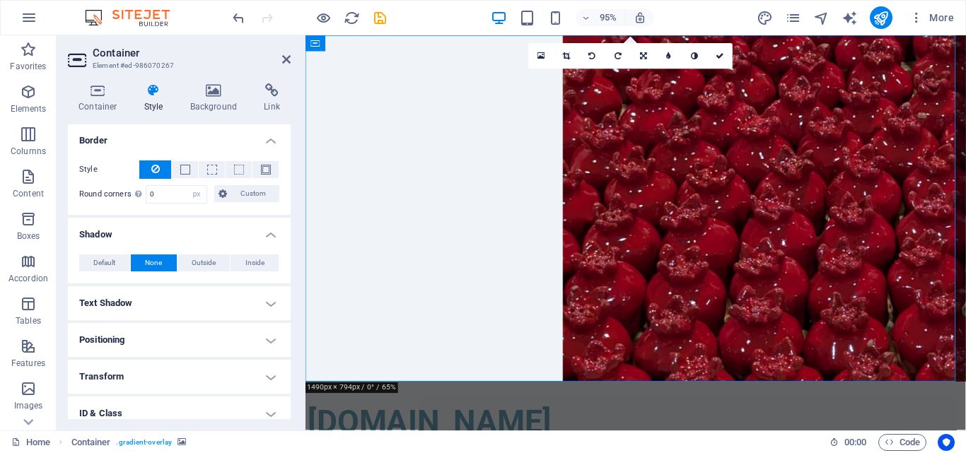
click at [160, 301] on h4 "Text Shadow" at bounding box center [179, 304] width 223 height 34
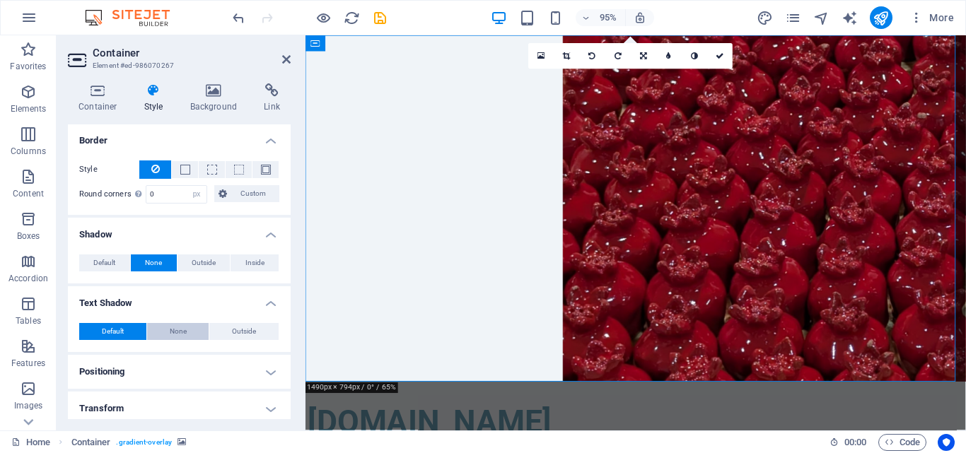
click at [163, 329] on button "None" at bounding box center [178, 331] width 62 height 17
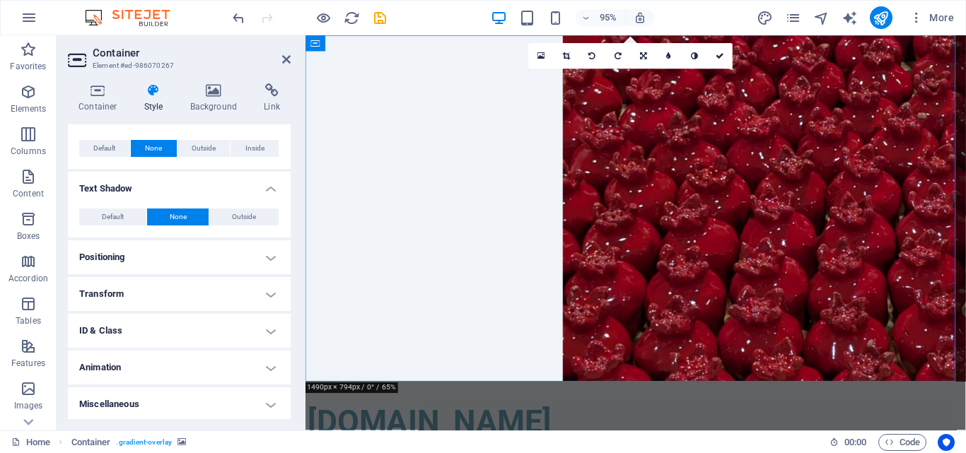
scroll to position [329, 0]
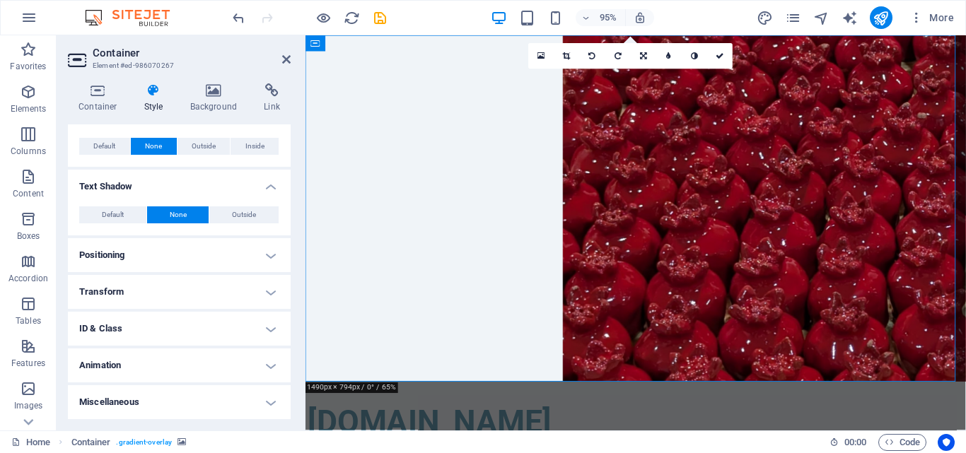
click at [164, 262] on h4 "Positioning" at bounding box center [179, 255] width 223 height 34
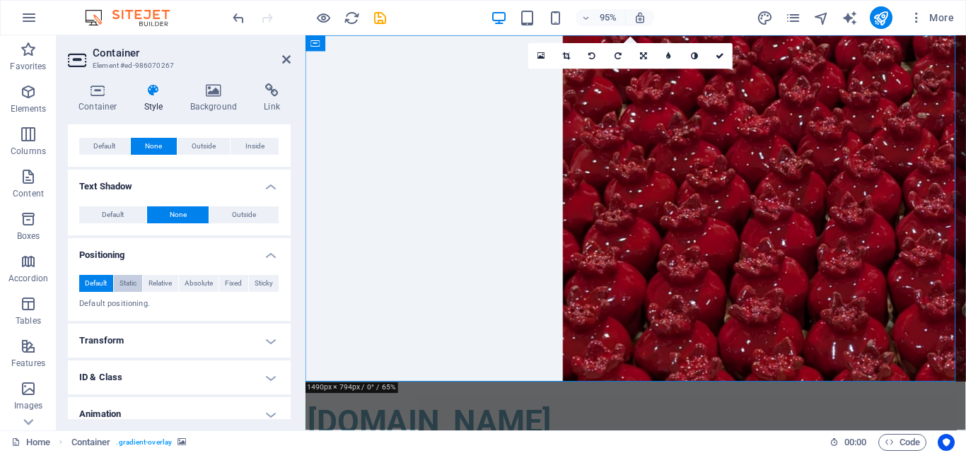
click at [134, 287] on span "Static" at bounding box center [128, 283] width 17 height 17
click at [167, 280] on span "Relative" at bounding box center [160, 283] width 23 height 17
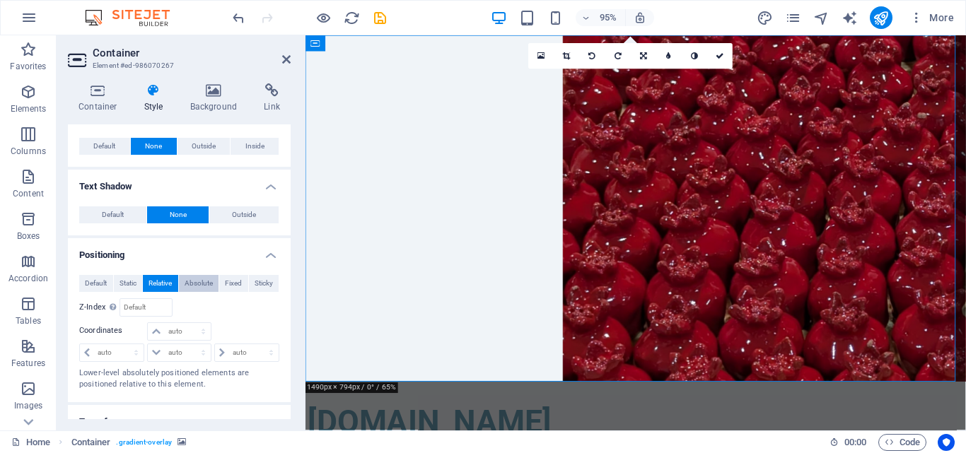
click at [189, 280] on span "Absolute" at bounding box center [199, 283] width 28 height 17
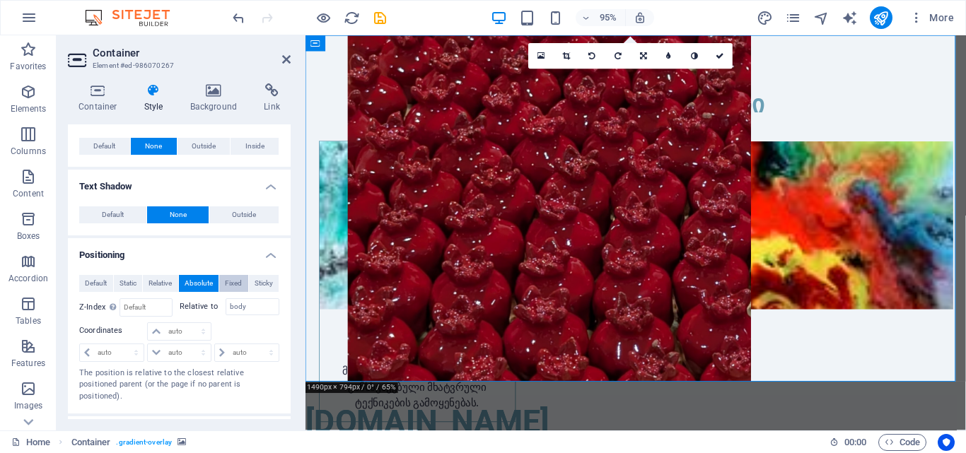
click at [228, 287] on span "Fixed" at bounding box center [233, 283] width 17 height 17
click at [155, 283] on span "Relative" at bounding box center [160, 283] width 23 height 17
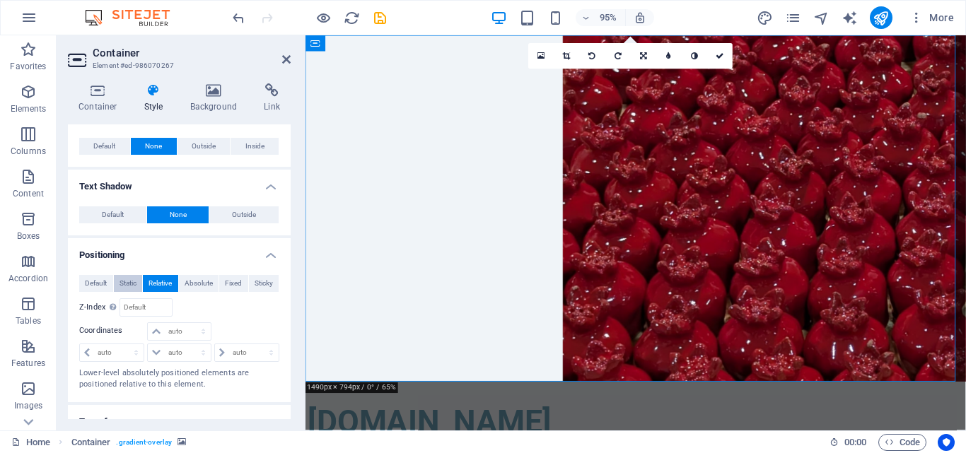
click at [126, 279] on span "Static" at bounding box center [128, 283] width 17 height 17
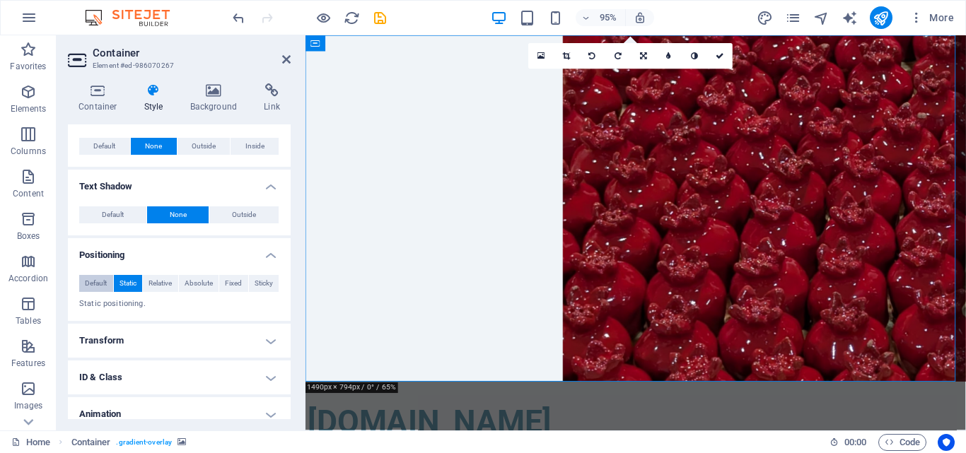
click at [93, 279] on span "Default" at bounding box center [96, 283] width 22 height 17
click at [138, 282] on button "Static" at bounding box center [128, 283] width 29 height 17
drag, startPoint x: 81, startPoint y: 274, endPoint x: 92, endPoint y: 274, distance: 10.6
click at [83, 275] on button "Default" at bounding box center [96, 283] width 34 height 17
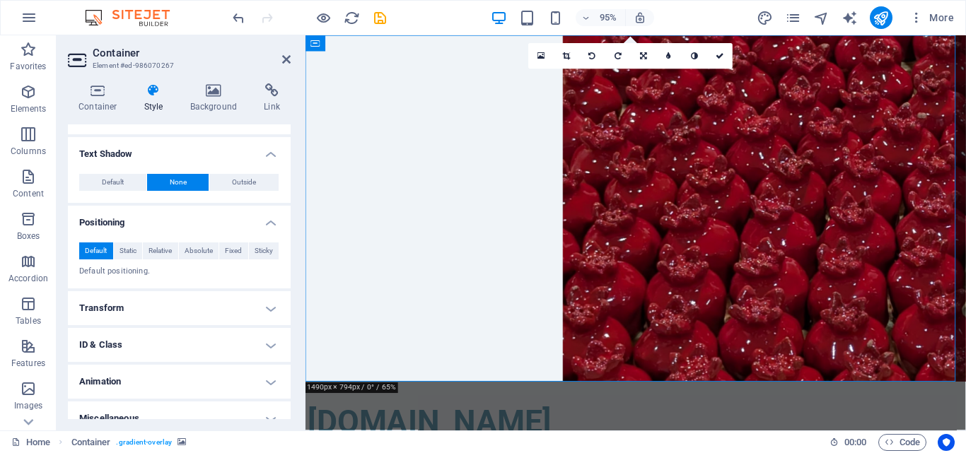
scroll to position [378, 0]
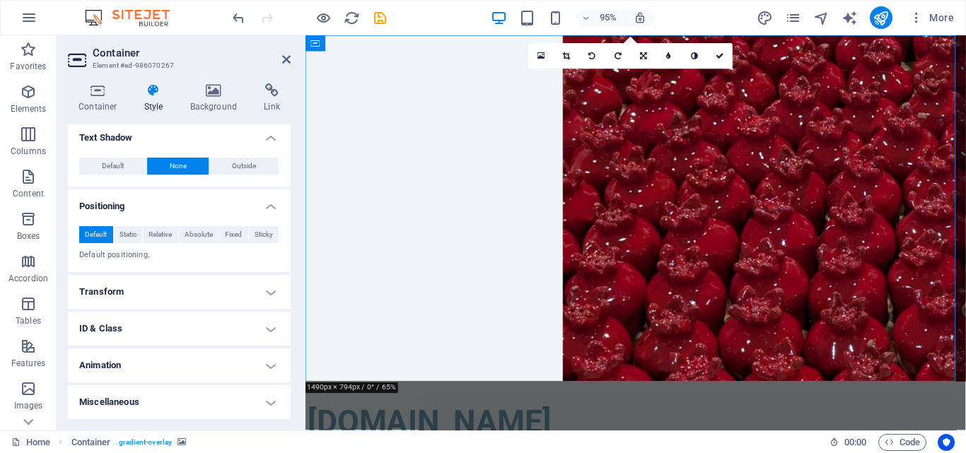
click at [135, 285] on h4 "Transform" at bounding box center [179, 292] width 223 height 34
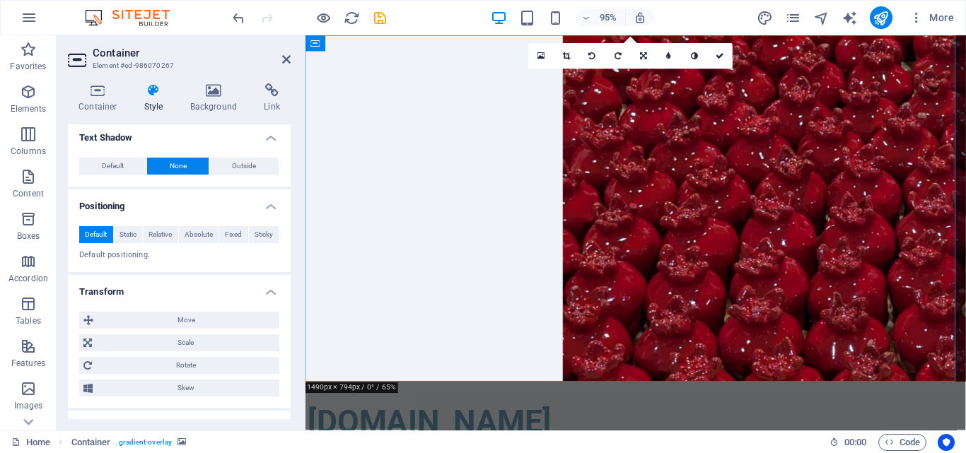
click at [152, 288] on h4 "Transform" at bounding box center [179, 287] width 223 height 25
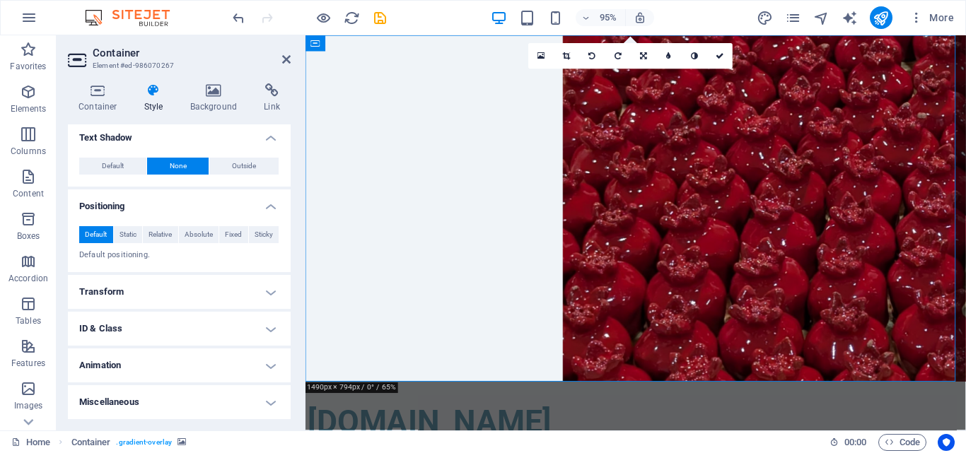
click at [149, 322] on h4 "ID & Class" at bounding box center [179, 329] width 223 height 34
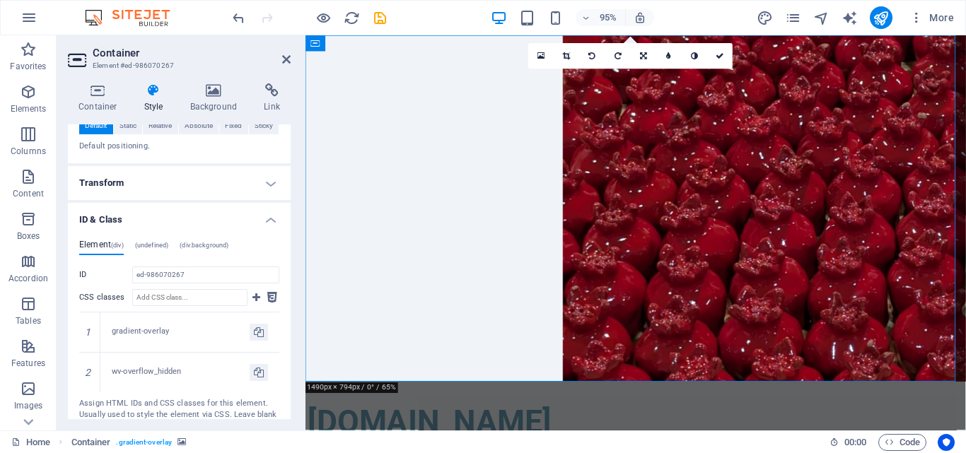
scroll to position [519, 0]
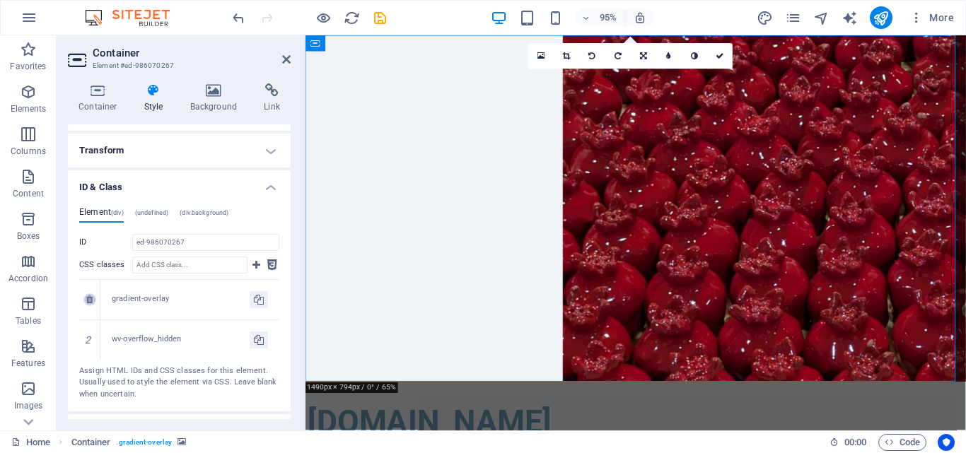
click at [90, 299] on icon at bounding box center [89, 300] width 6 height 8
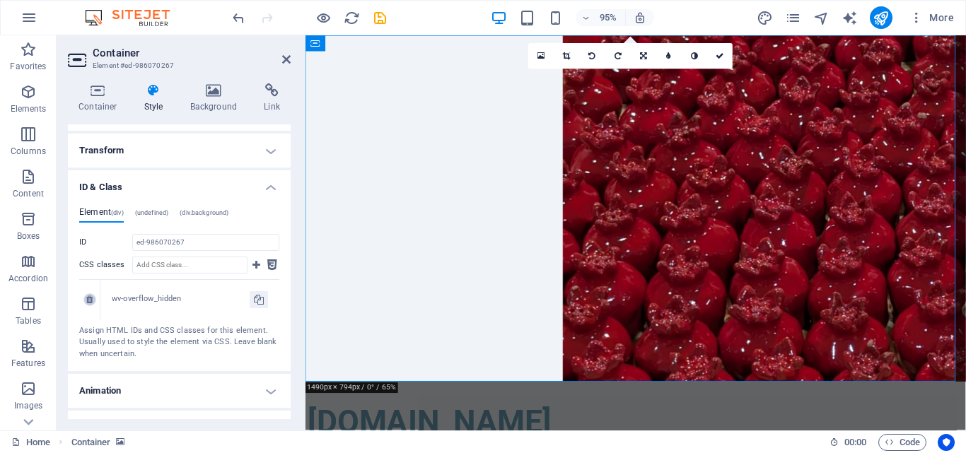
click at [90, 302] on icon at bounding box center [89, 300] width 6 height 8
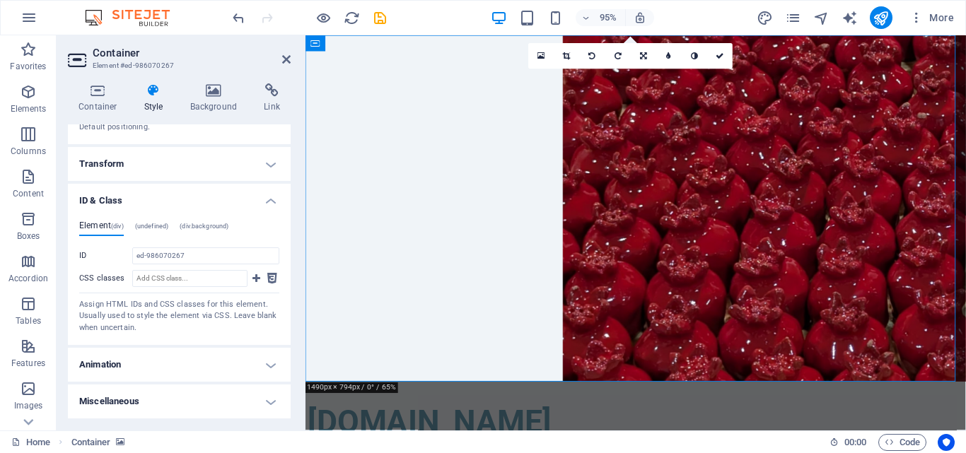
scroll to position [506, 0]
click at [151, 367] on h4 "Animation" at bounding box center [179, 365] width 223 height 34
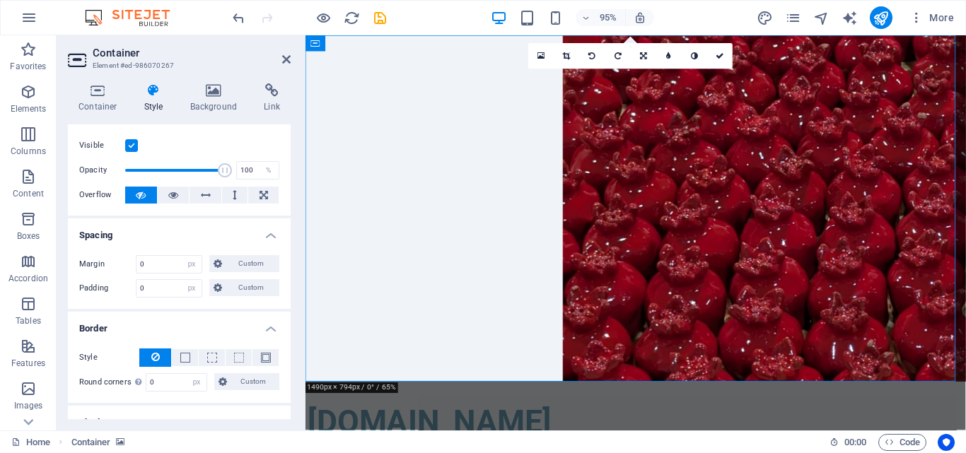
scroll to position [0, 0]
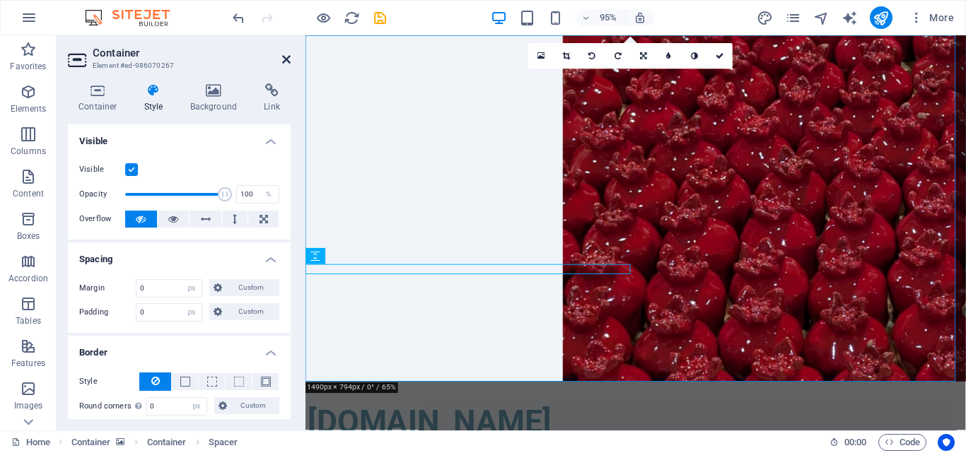
click at [285, 57] on icon at bounding box center [286, 59] width 8 height 11
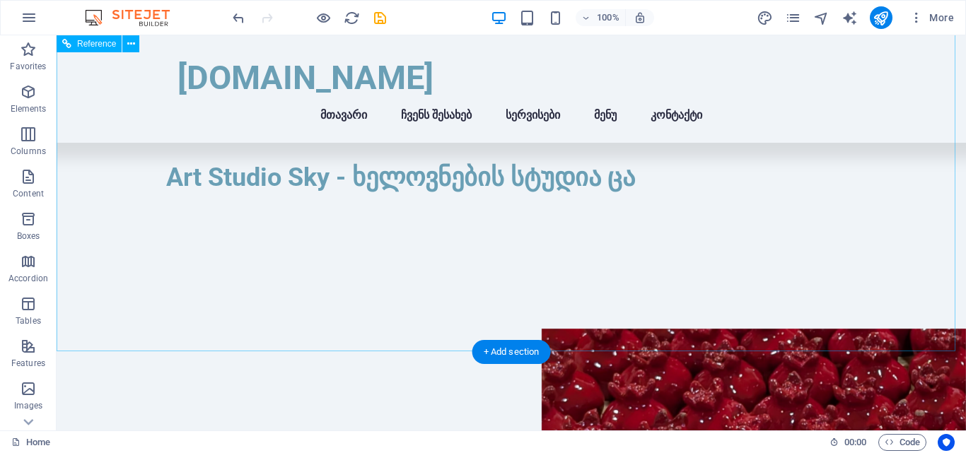
scroll to position [283, 0]
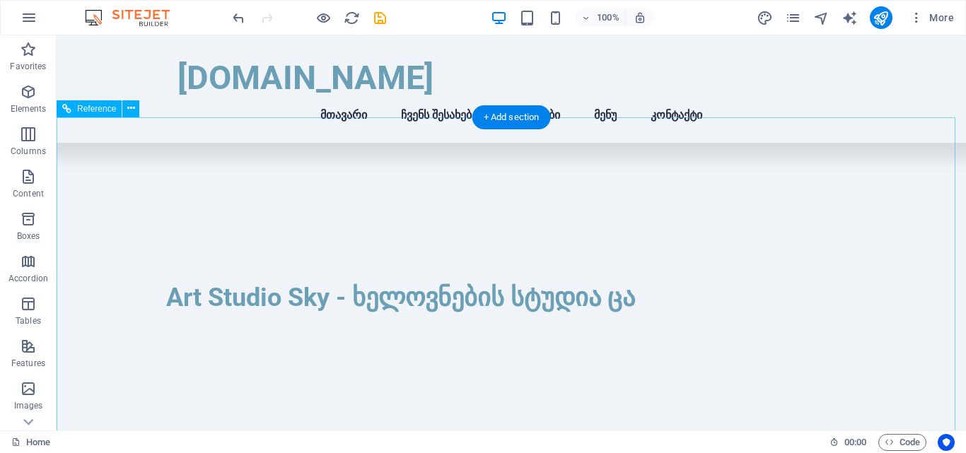
drag, startPoint x: 130, startPoint y: 108, endPoint x: 74, endPoint y: 120, distance: 57.3
click at [130, 108] on icon at bounding box center [131, 108] width 8 height 15
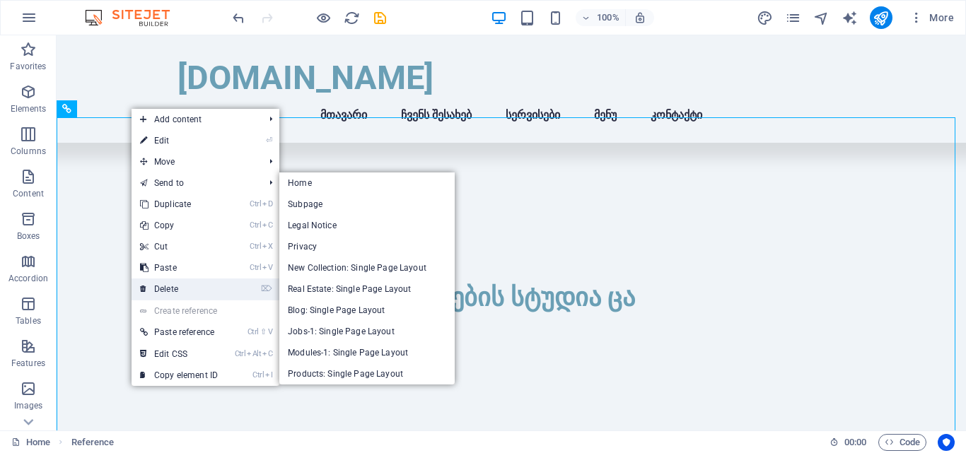
click at [149, 291] on link "⌦ Delete" at bounding box center [179, 289] width 95 height 21
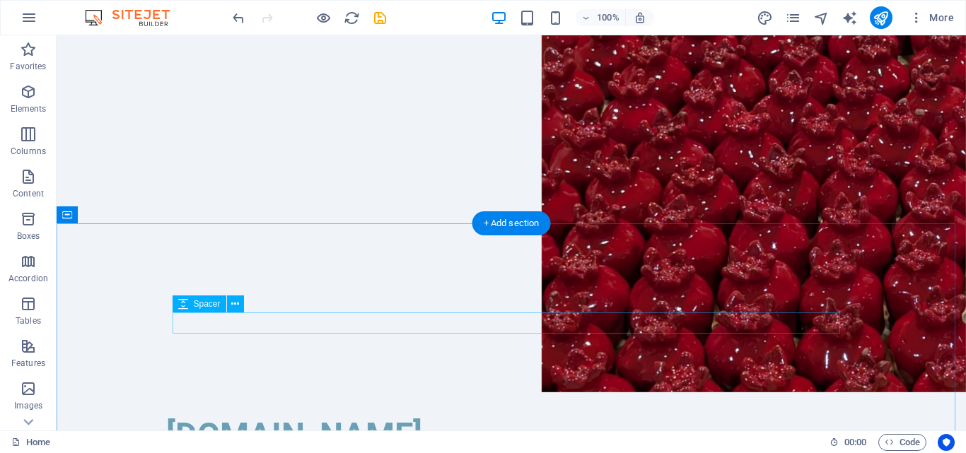
scroll to position [0, 0]
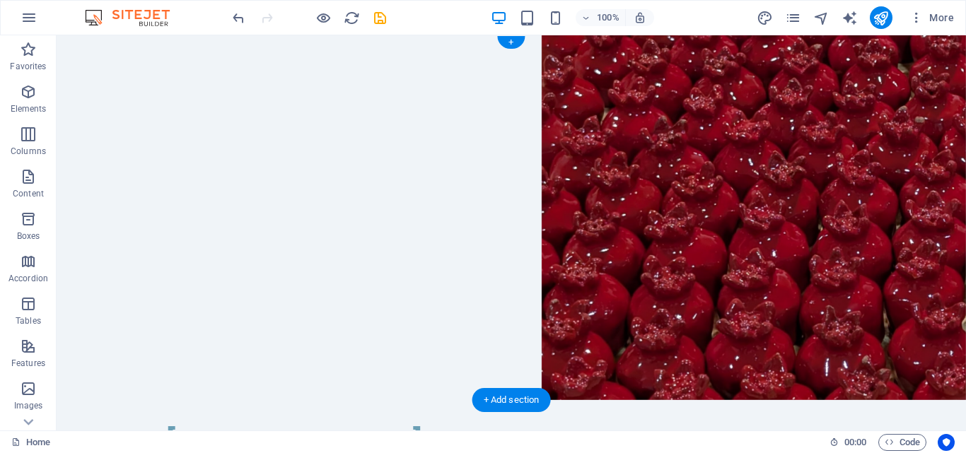
click at [93, 158] on figure at bounding box center [512, 217] width 910 height 365
click at [121, 221] on figure at bounding box center [512, 217] width 910 height 365
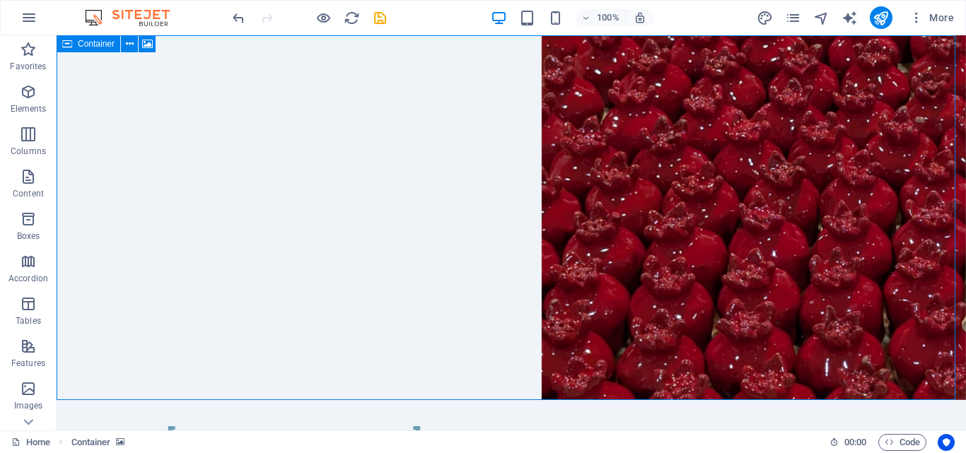
click at [72, 45] on div "Container" at bounding box center [89, 43] width 64 height 17
click at [132, 43] on icon at bounding box center [130, 44] width 8 height 15
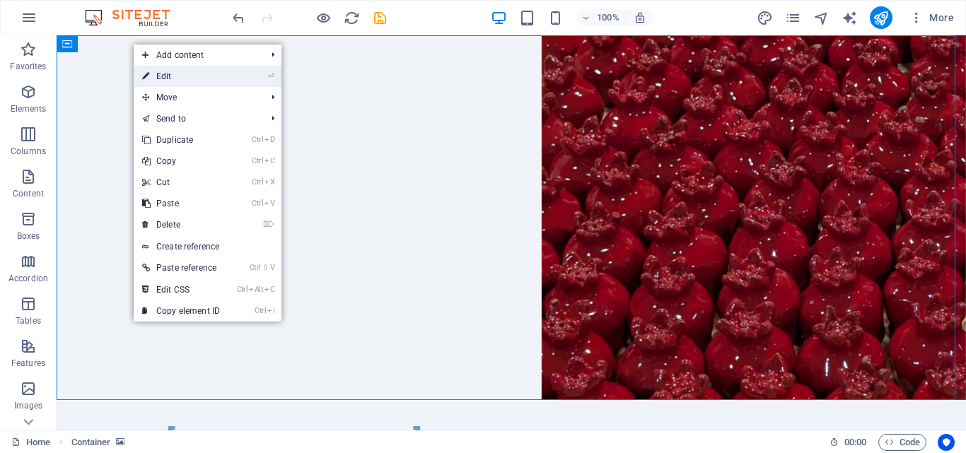
click at [187, 74] on link "⏎ Edit" at bounding box center [181, 76] width 95 height 21
select select "px"
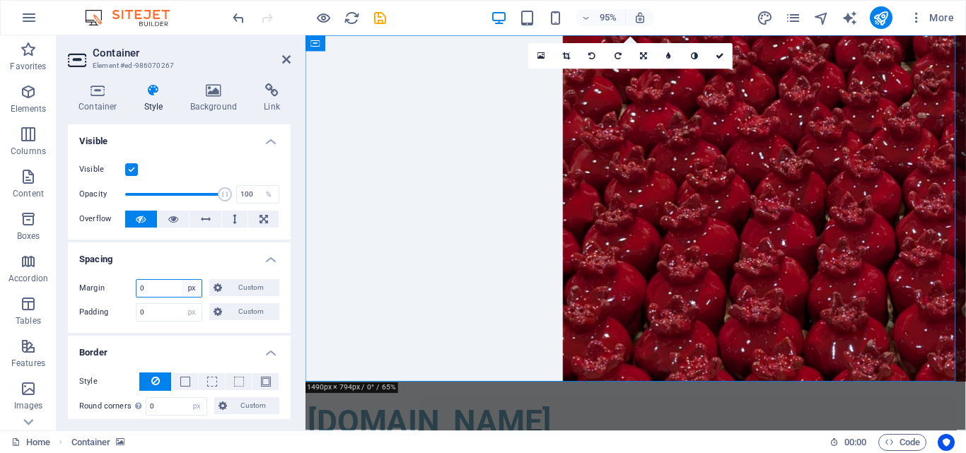
click at [194, 291] on select "Default auto px % rem vw vh Custom" at bounding box center [192, 288] width 20 height 17
select select "rem"
click at [182, 280] on select "Default auto px % rem vw vh Custom" at bounding box center [192, 288] width 20 height 17
click at [187, 316] on select "Default px rem % vh vw Custom" at bounding box center [192, 312] width 20 height 17
select select "rem"
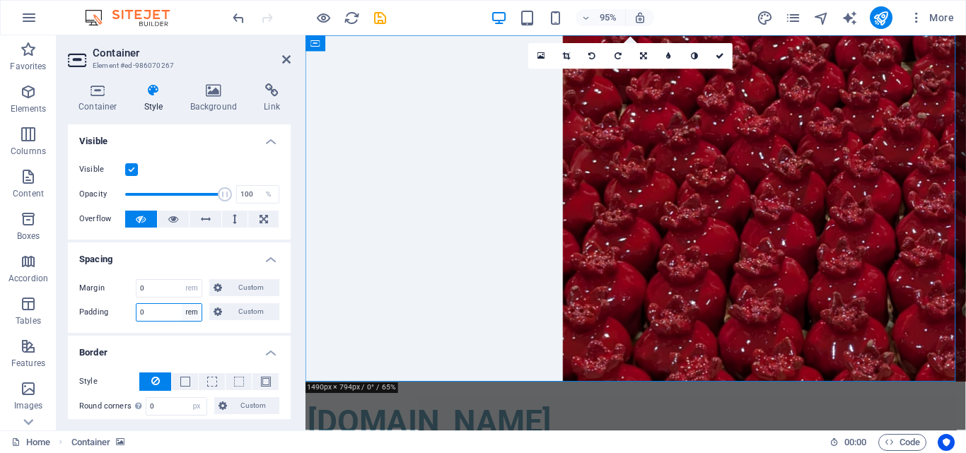
click at [182, 304] on select "Default px rem % vh vw Custom" at bounding box center [192, 312] width 20 height 17
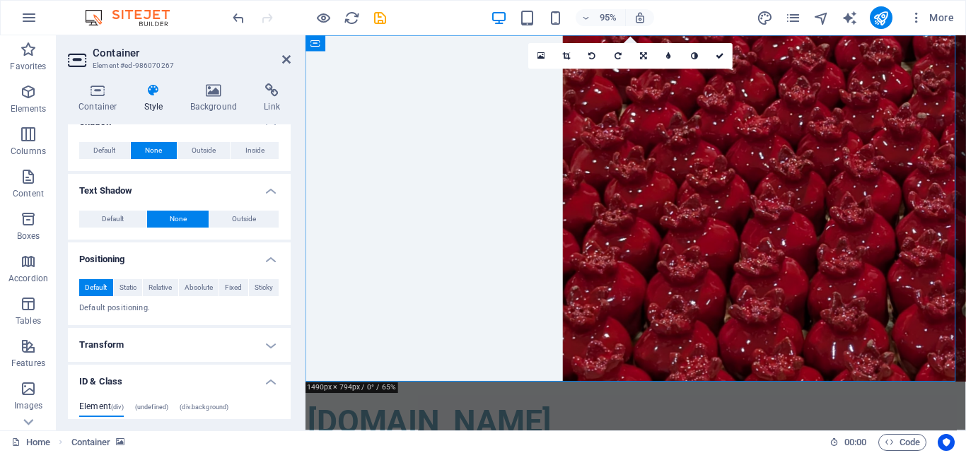
scroll to position [354, 0]
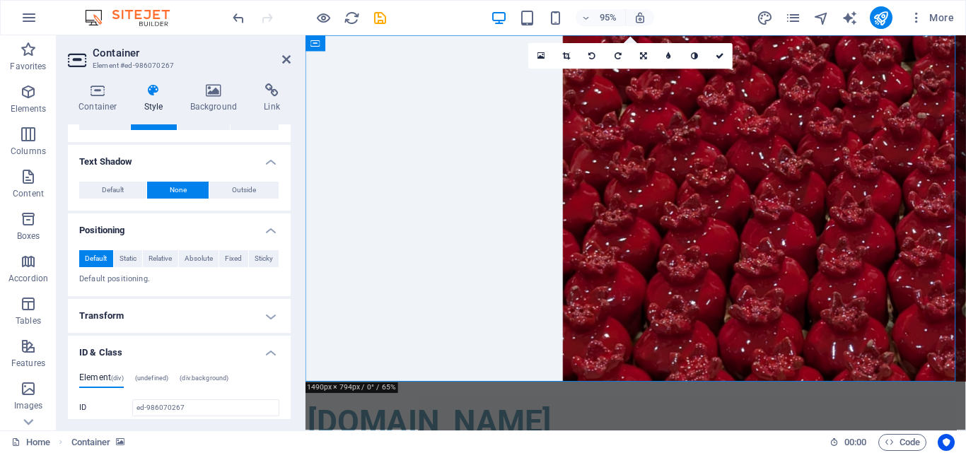
click at [191, 326] on h4 "Transform" at bounding box center [179, 316] width 223 height 34
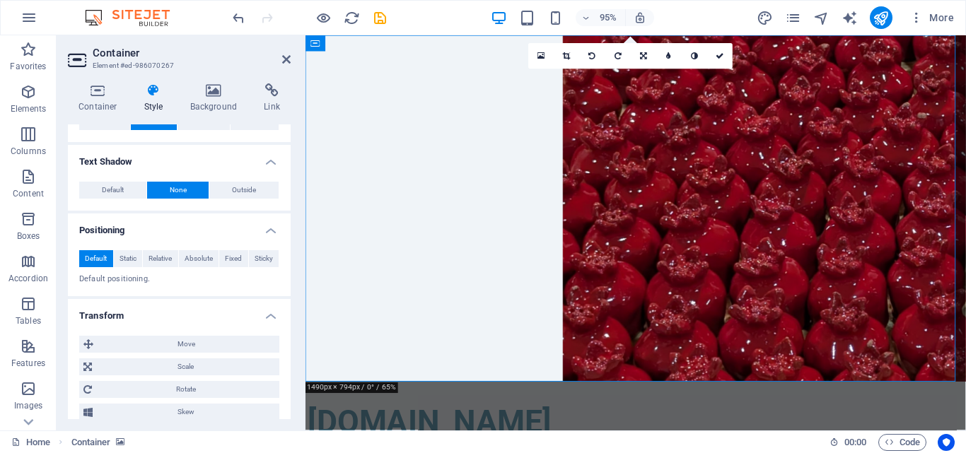
click at [192, 318] on h4 "Transform" at bounding box center [179, 311] width 223 height 25
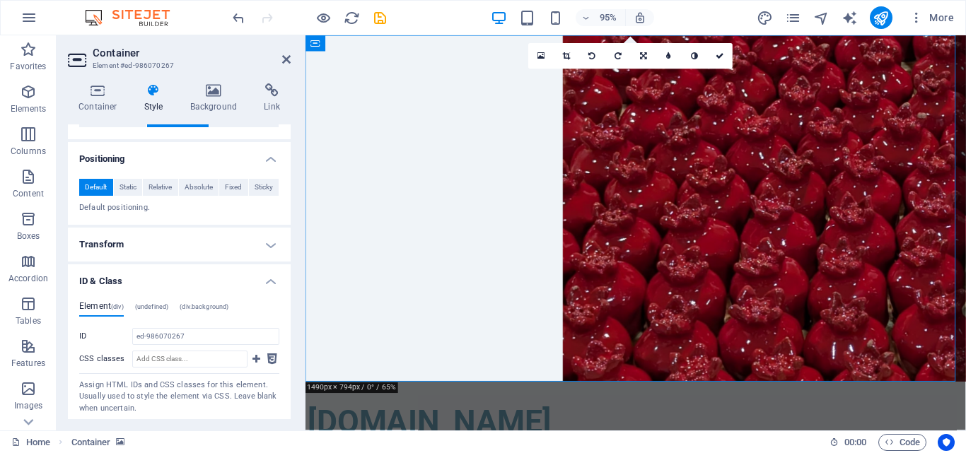
scroll to position [410, 0]
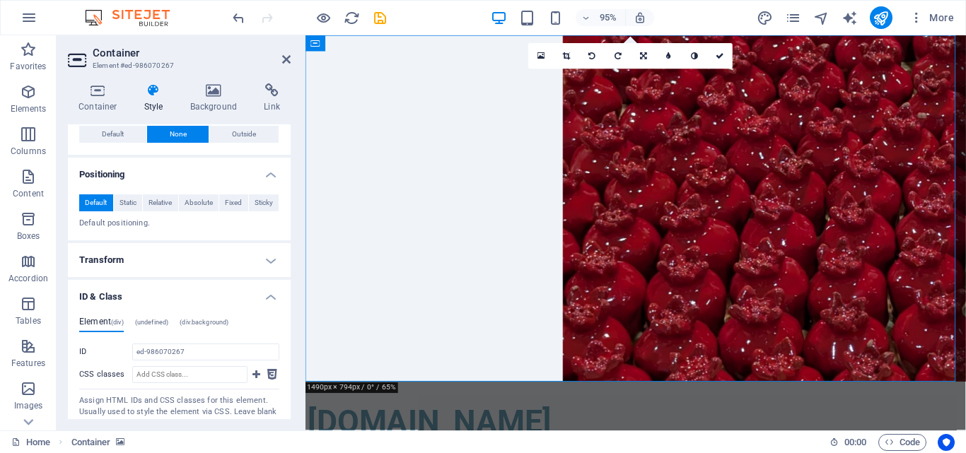
click at [149, 328] on h4 "(undefined)" at bounding box center [152, 325] width 34 height 16
click at [212, 311] on div "Element (div) (undefined) (div.background) ID ed-986070267 CSS classes Assign H…" at bounding box center [179, 374] width 223 height 136
click at [208, 322] on span "(div.background)" at bounding box center [204, 322] width 49 height 7
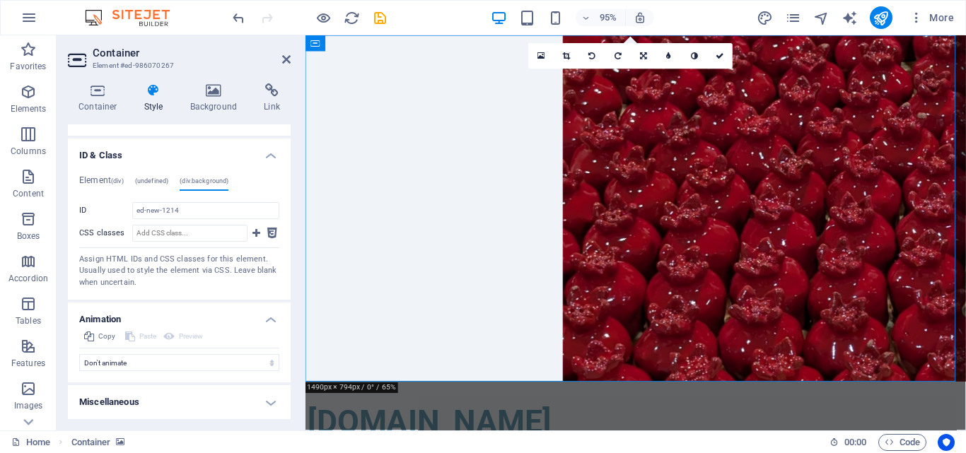
scroll to position [480, 0]
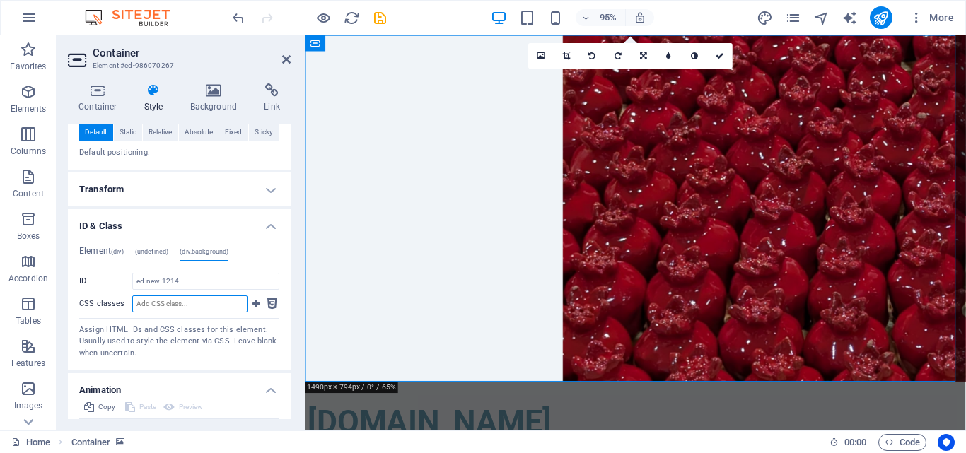
click at [166, 301] on input "CSS classes" at bounding box center [189, 304] width 115 height 17
click at [166, 285] on input "ed-new-1214" at bounding box center [205, 281] width 147 height 17
click at [158, 254] on span "(undefined)" at bounding box center [152, 251] width 34 height 7
click at [170, 280] on input "home-7" at bounding box center [205, 281] width 147 height 17
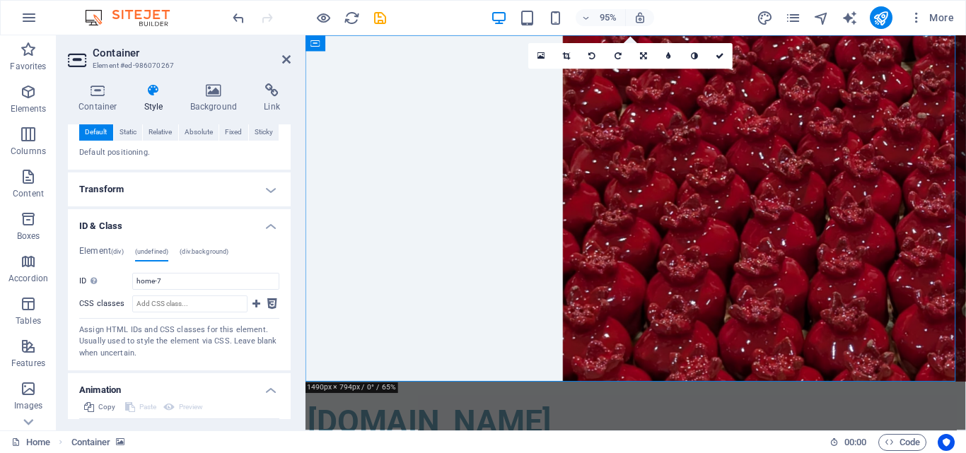
click at [185, 248] on span "(div.background)" at bounding box center [204, 251] width 49 height 7
click at [112, 250] on span "(div)" at bounding box center [117, 251] width 13 height 7
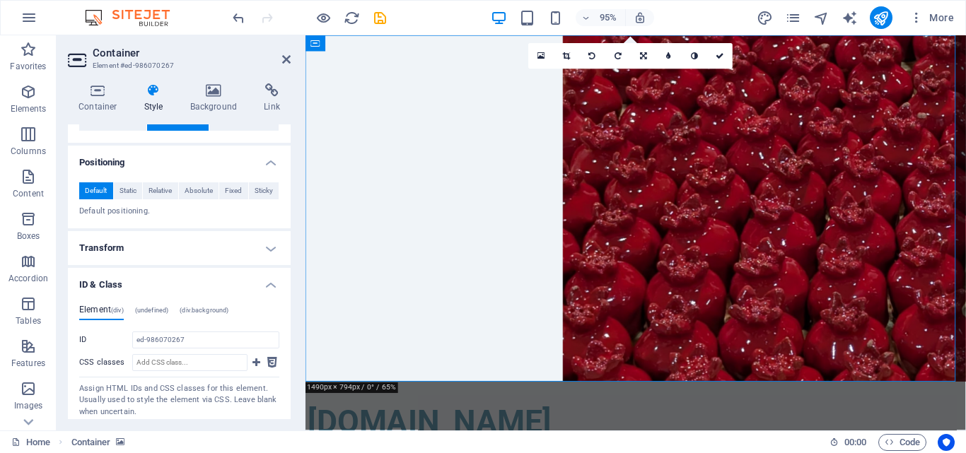
scroll to position [410, 0]
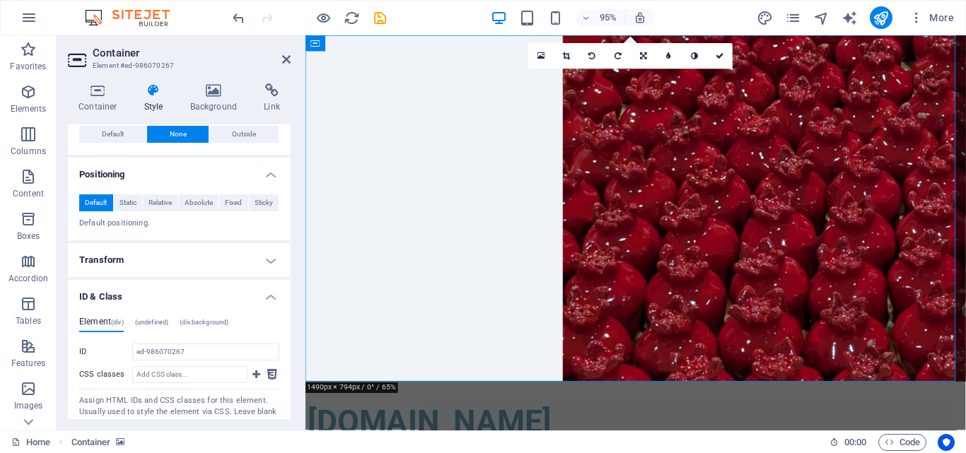
click at [206, 330] on h4 "(div.background)" at bounding box center [204, 325] width 49 height 16
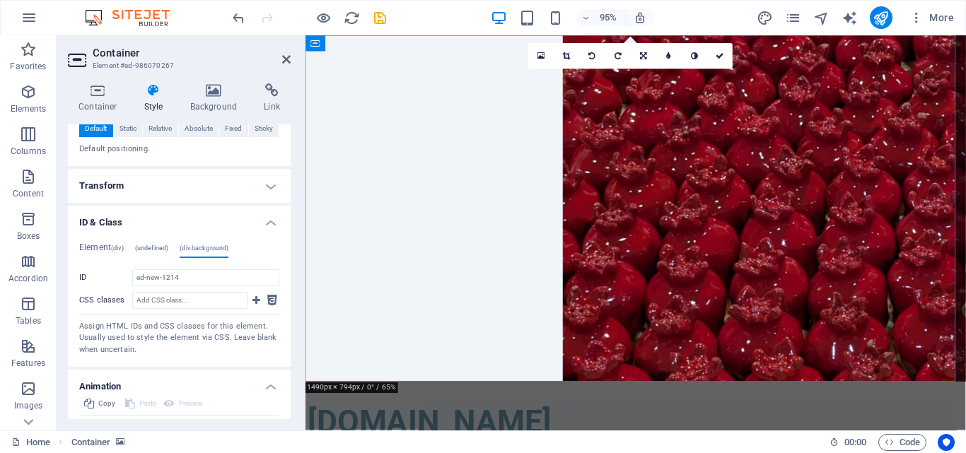
scroll to position [551, 0]
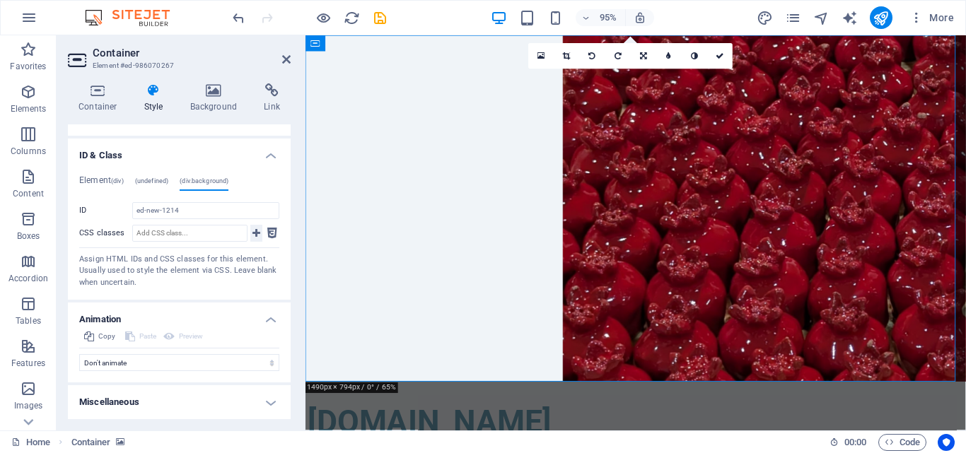
click at [256, 235] on icon at bounding box center [257, 233] width 8 height 17
click at [205, 234] on input "CSS classes" at bounding box center [189, 233] width 115 height 17
click at [265, 234] on button at bounding box center [272, 233] width 14 height 17
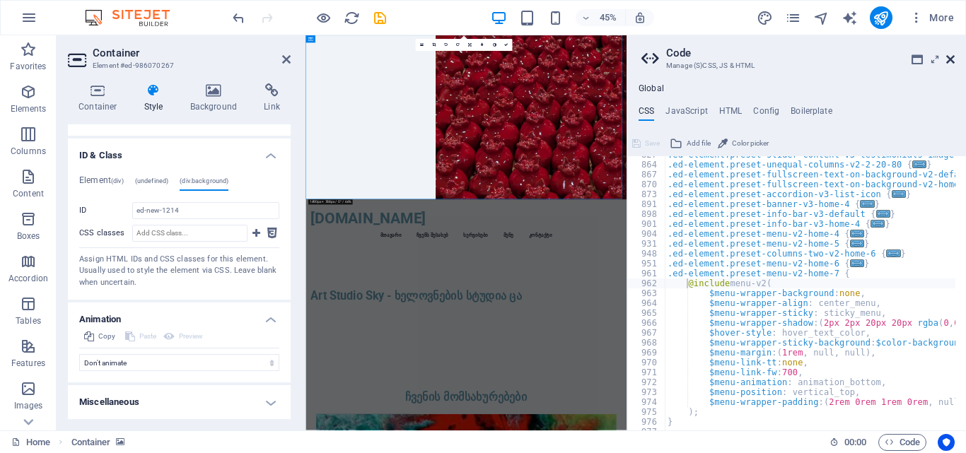
click at [953, 58] on icon at bounding box center [951, 59] width 8 height 11
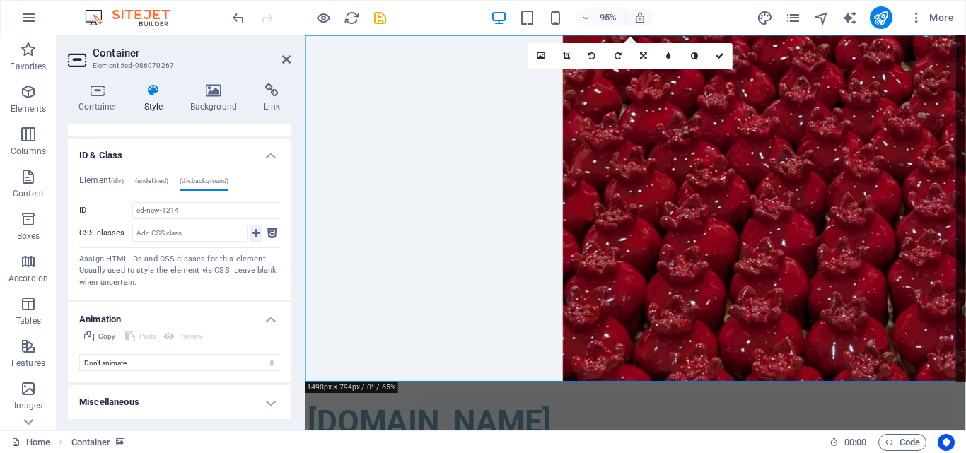
click at [258, 232] on button at bounding box center [256, 233] width 12 height 17
click at [268, 232] on icon at bounding box center [272, 233] width 10 height 17
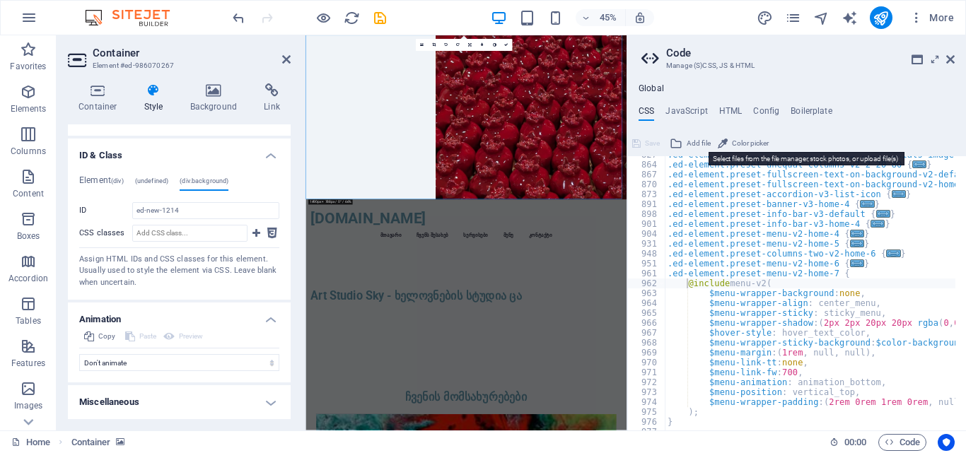
click at [697, 144] on span "Add file" at bounding box center [699, 143] width 24 height 17
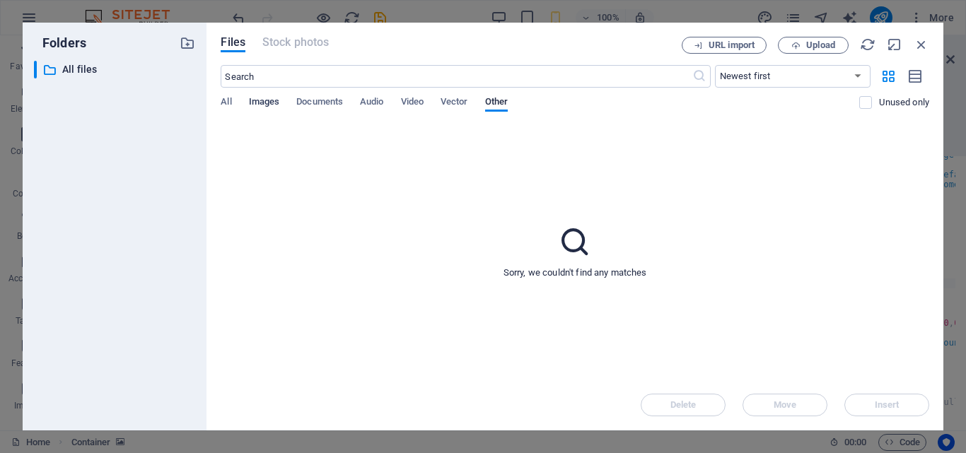
click at [269, 107] on span "Images" at bounding box center [264, 103] width 31 height 20
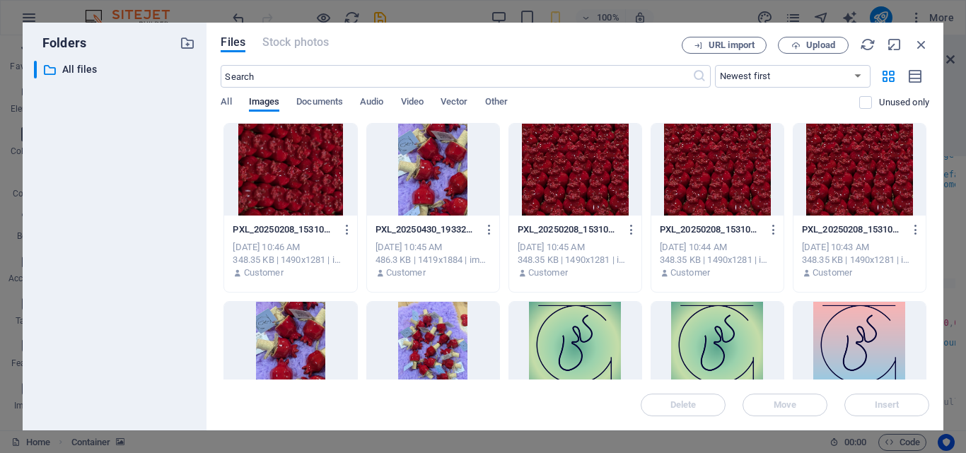
click at [557, 170] on div at bounding box center [575, 170] width 132 height 92
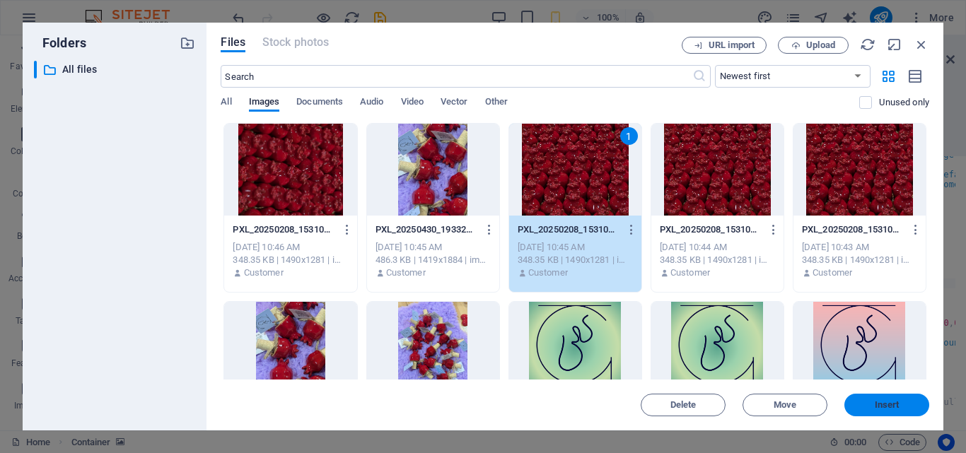
click at [901, 403] on span "Insert" at bounding box center [887, 405] width 74 height 8
type textarea "[URL][DOMAIN_NAME] menu-v2("
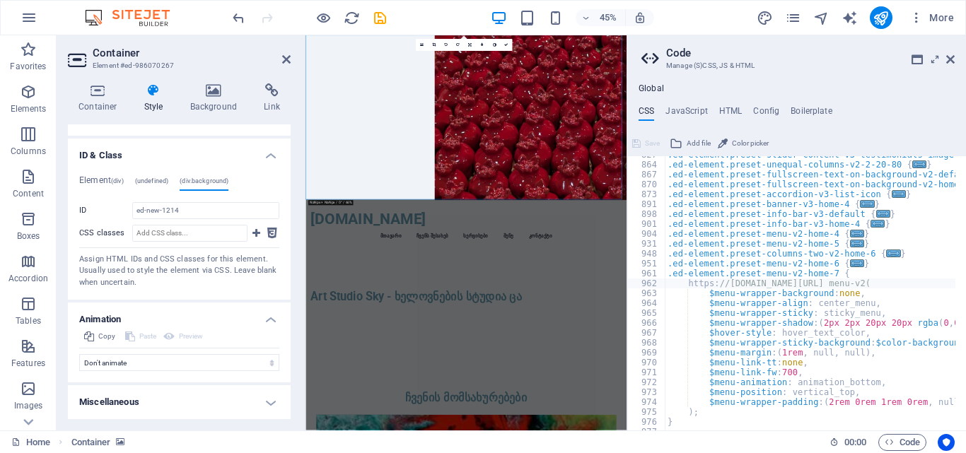
scroll to position [730, 0]
click at [645, 145] on span "Save" at bounding box center [652, 143] width 15 height 17
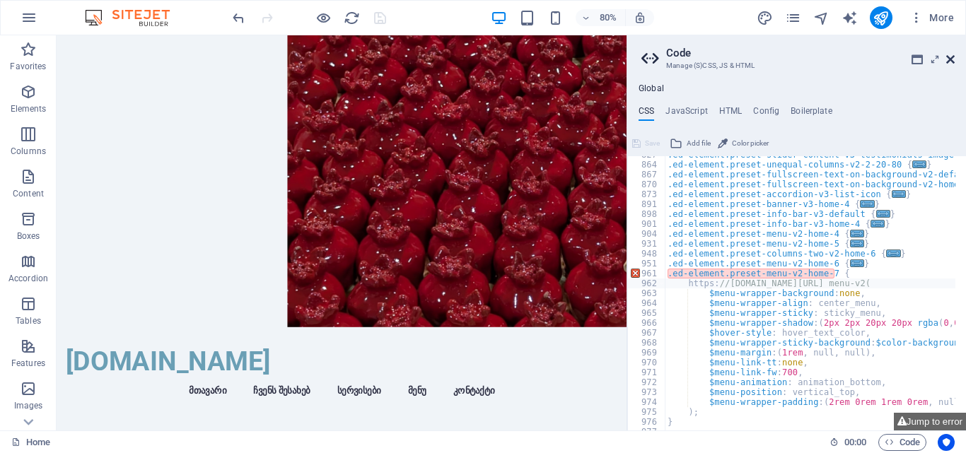
drag, startPoint x: 951, startPoint y: 58, endPoint x: 668, endPoint y: 28, distance: 285.3
click at [951, 58] on icon at bounding box center [951, 59] width 8 height 11
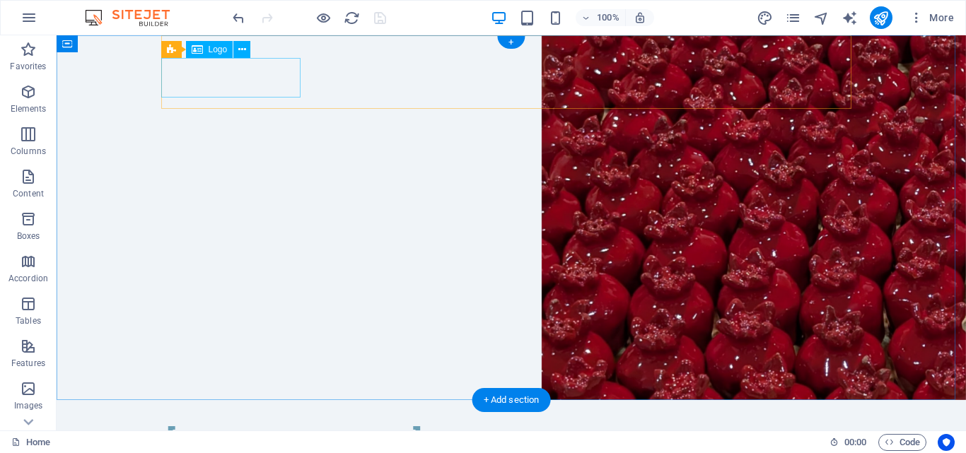
click at [276, 423] on div "[DOMAIN_NAME]" at bounding box center [511, 443] width 690 height 40
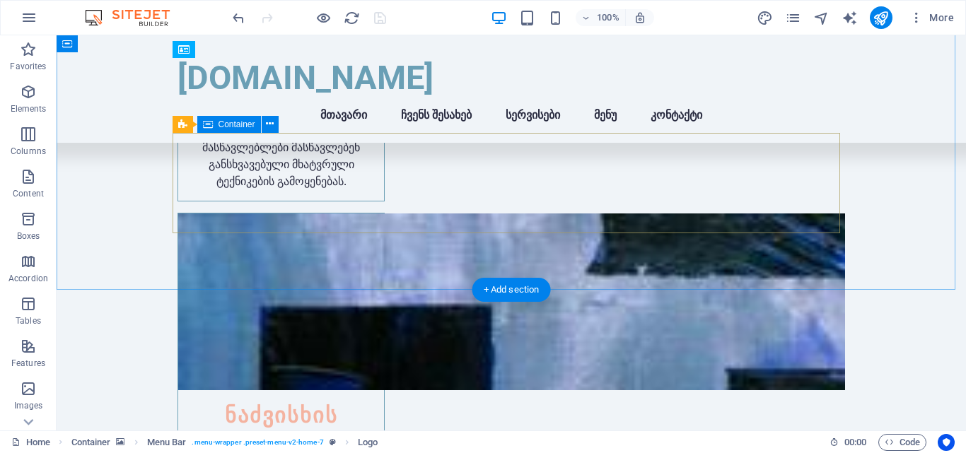
scroll to position [2871, 0]
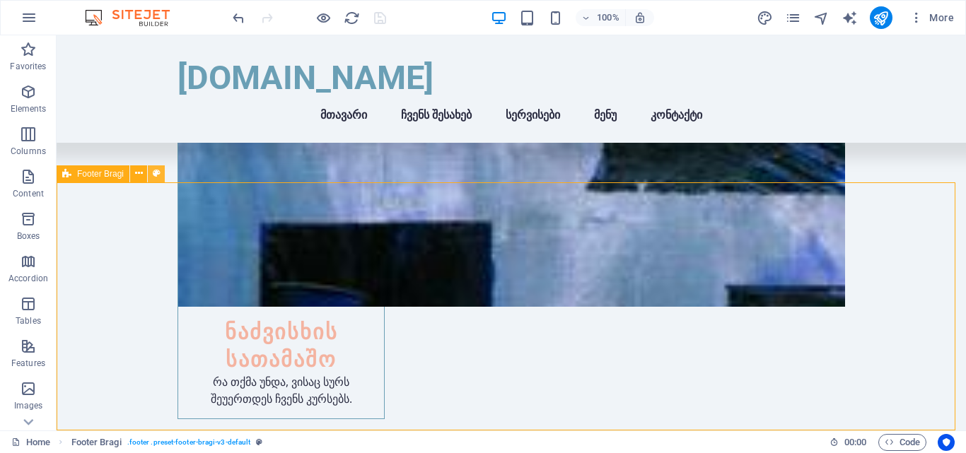
click at [156, 175] on icon at bounding box center [157, 173] width 8 height 15
select select "%"
select select "rem"
select select "px"
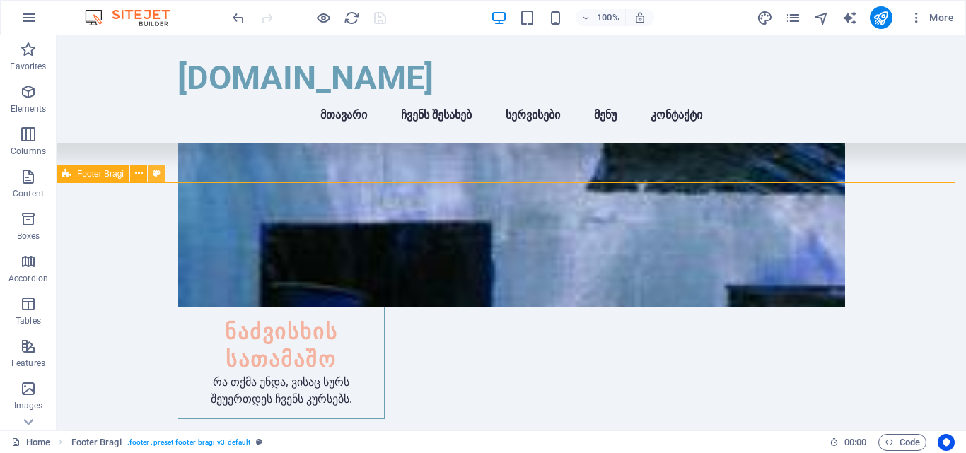
select select "rem"
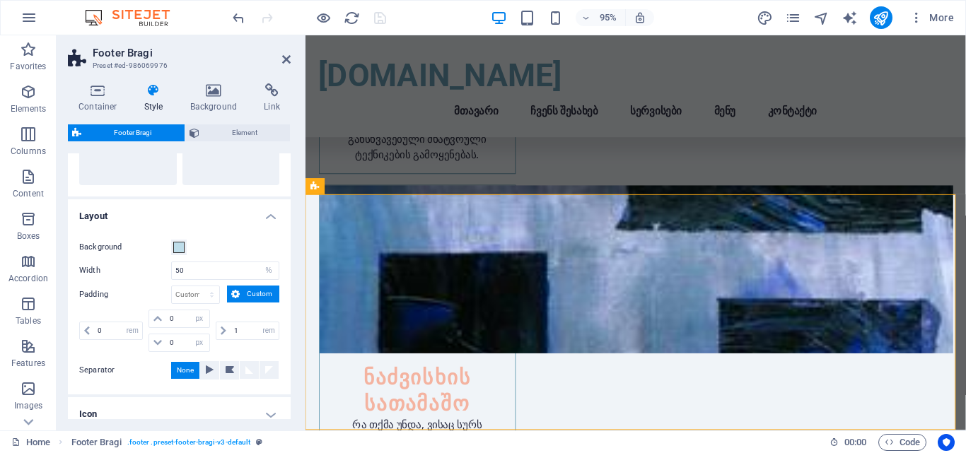
scroll to position [266, 0]
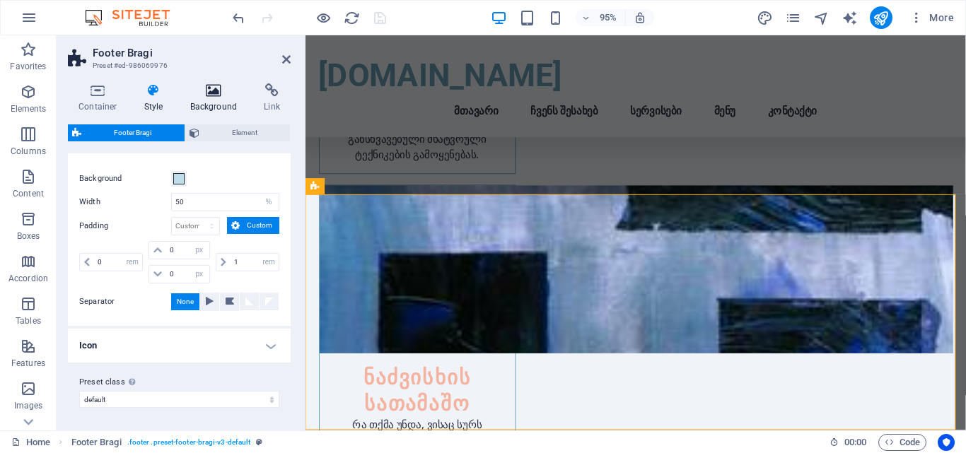
click at [207, 103] on h4 "Background" at bounding box center [217, 98] width 74 height 30
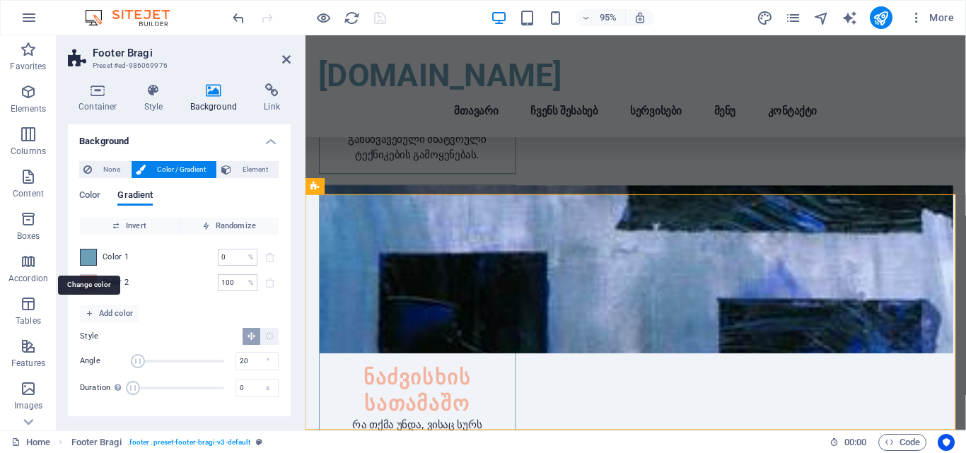
click at [90, 257] on span at bounding box center [89, 258] width 16 height 16
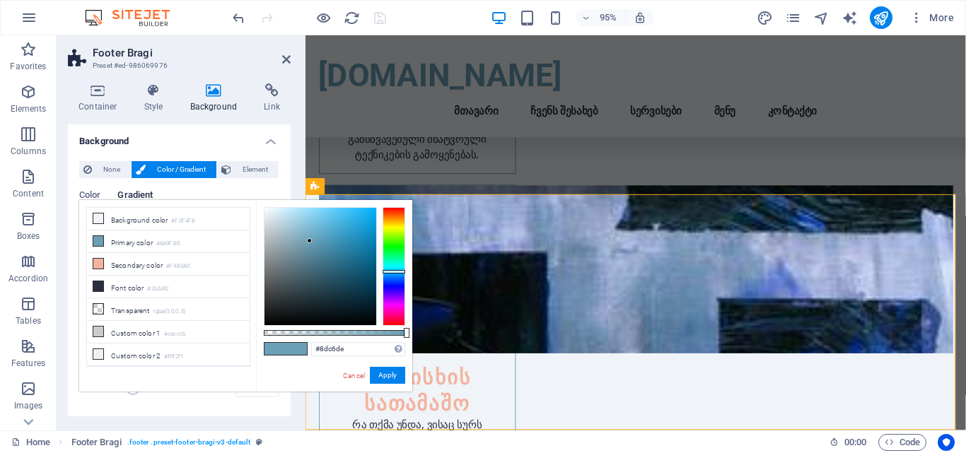
click at [305, 222] on div at bounding box center [321, 266] width 112 height 117
click at [282, 212] on div at bounding box center [321, 266] width 112 height 117
click at [274, 212] on div at bounding box center [321, 266] width 112 height 117
click at [274, 208] on div at bounding box center [321, 266] width 112 height 117
click at [106, 218] on li "Background color #F0F4F8" at bounding box center [168, 219] width 163 height 23
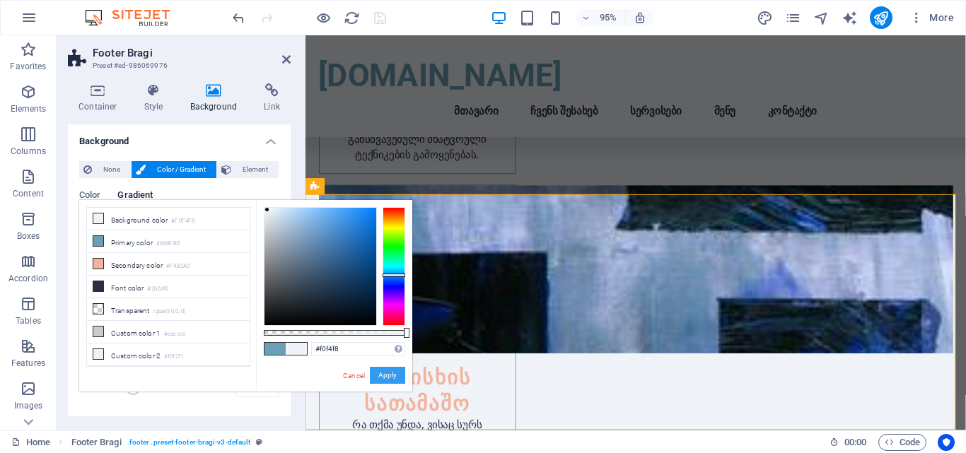
drag, startPoint x: 386, startPoint y: 374, endPoint x: 12, endPoint y: 341, distance: 375.0
click at [386, 374] on button "Apply" at bounding box center [387, 375] width 35 height 17
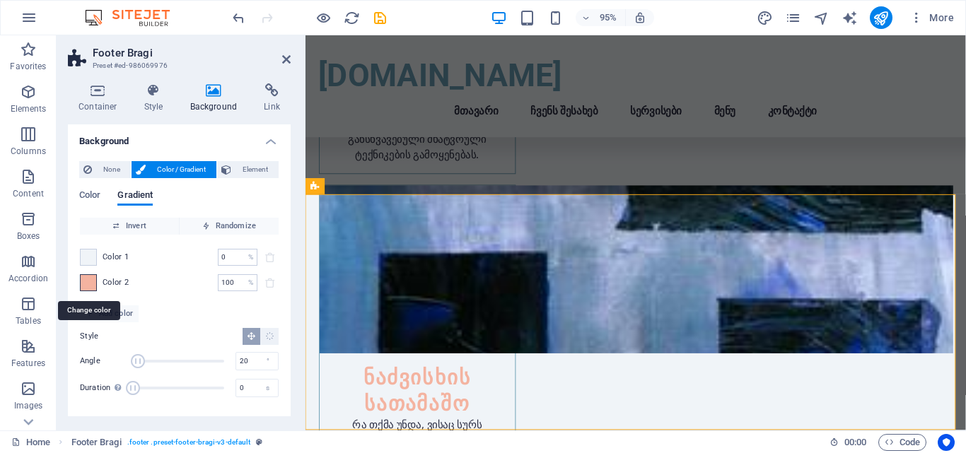
click at [90, 282] on span at bounding box center [89, 283] width 16 height 16
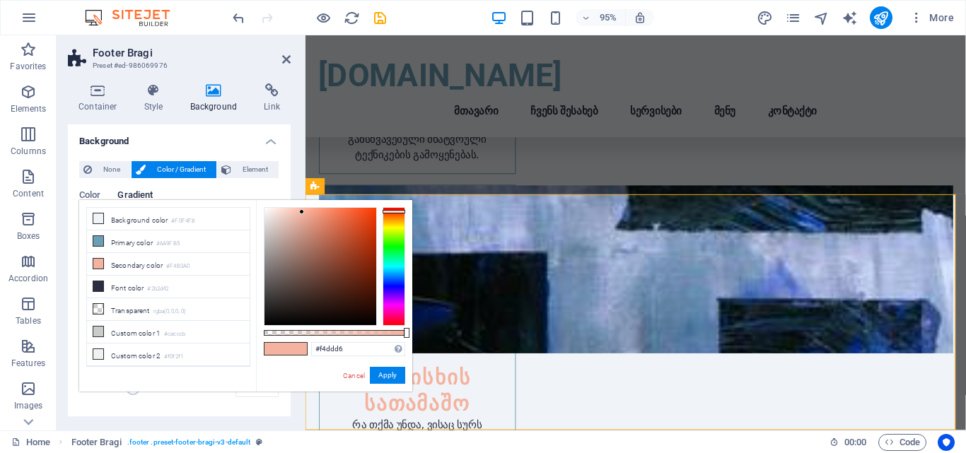
click at [277, 212] on div at bounding box center [321, 266] width 112 height 117
click at [284, 210] on div at bounding box center [321, 266] width 112 height 117
click at [287, 213] on div at bounding box center [321, 266] width 112 height 117
drag, startPoint x: 397, startPoint y: 373, endPoint x: 23, endPoint y: 341, distance: 374.9
click at [397, 373] on button "Apply" at bounding box center [387, 375] width 35 height 17
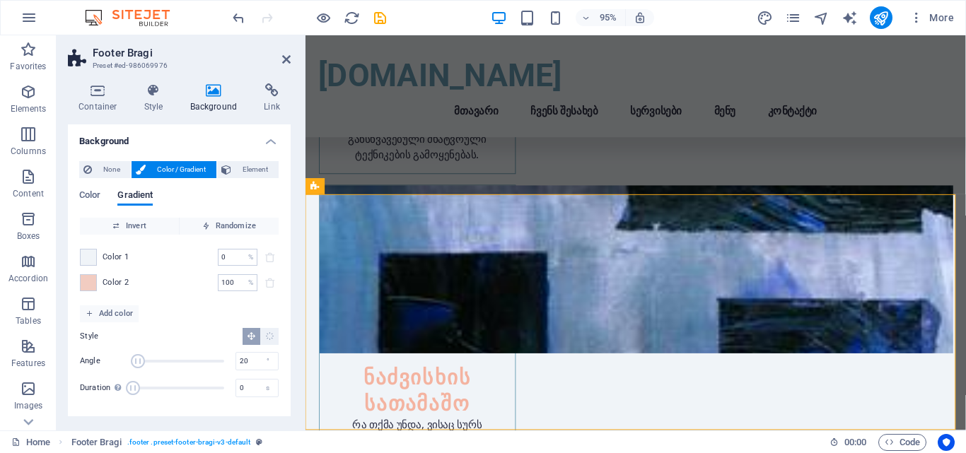
click at [105, 257] on span "Color 1" at bounding box center [116, 257] width 27 height 11
click at [91, 254] on span at bounding box center [89, 258] width 16 height 16
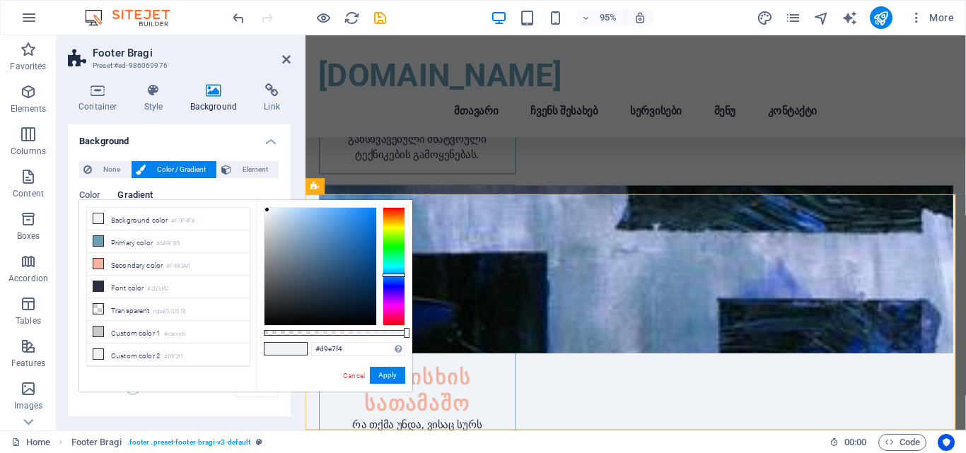
click at [276, 212] on div at bounding box center [321, 266] width 112 height 117
click at [284, 211] on div at bounding box center [321, 266] width 112 height 117
click at [290, 212] on div at bounding box center [321, 266] width 112 height 117
click at [286, 217] on div at bounding box center [321, 266] width 112 height 117
click at [292, 218] on div at bounding box center [321, 266] width 112 height 117
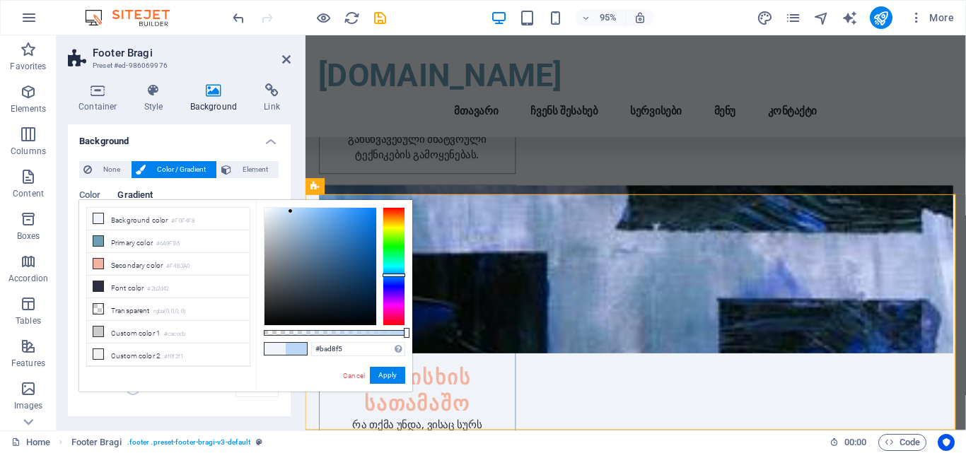
click at [291, 212] on div at bounding box center [321, 266] width 112 height 117
drag, startPoint x: 378, startPoint y: 375, endPoint x: 43, endPoint y: 348, distance: 335.7
click at [378, 375] on button "Apply" at bounding box center [387, 375] width 35 height 17
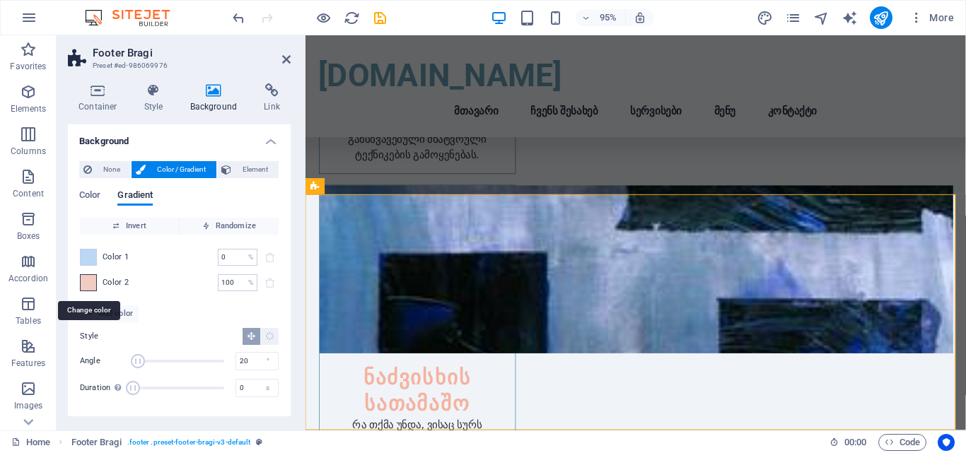
click at [93, 284] on span at bounding box center [89, 283] width 16 height 16
click at [0, 0] on icon at bounding box center [0, 0] width 0 height 0
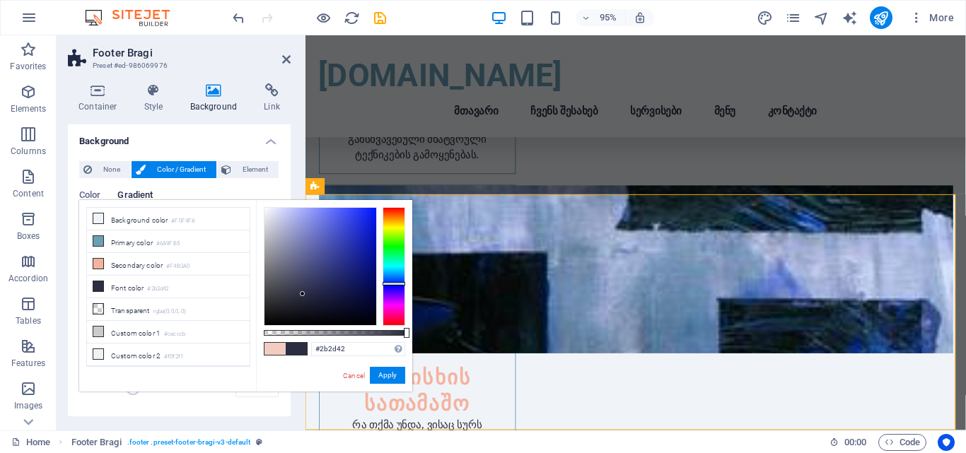
click at [275, 349] on span at bounding box center [275, 349] width 21 height 12
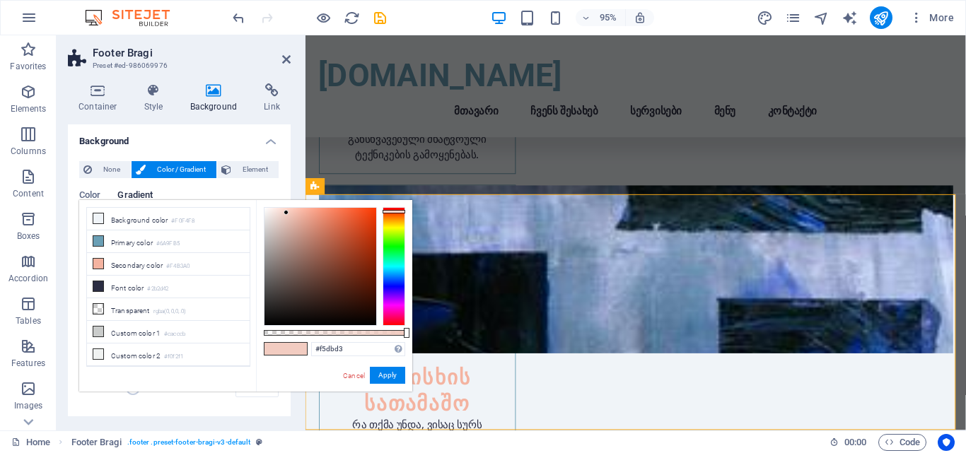
click at [279, 212] on div at bounding box center [321, 266] width 112 height 117
click at [390, 319] on div at bounding box center [394, 266] width 23 height 119
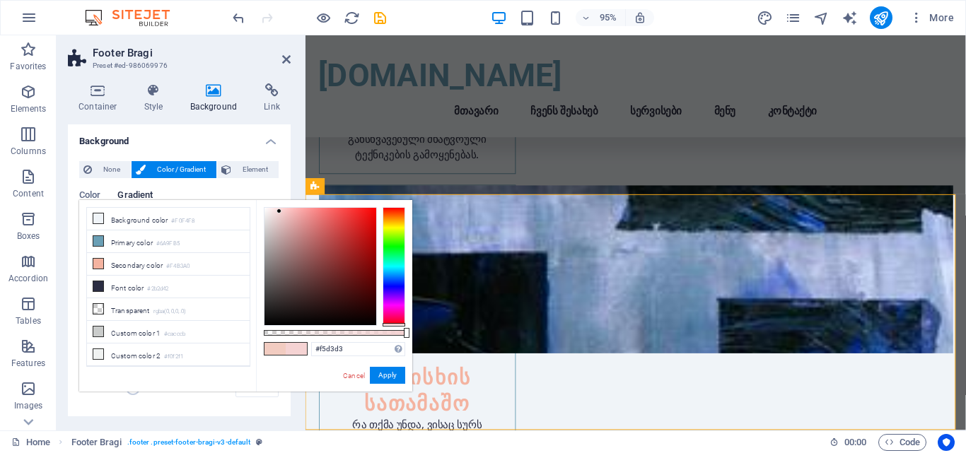
drag, startPoint x: 390, startPoint y: 320, endPoint x: 392, endPoint y: 332, distance: 12.2
click at [392, 326] on div at bounding box center [334, 266] width 141 height 119
type input "#f5bcbc"
click at [290, 212] on div at bounding box center [321, 266] width 112 height 117
click at [379, 372] on button "Apply" at bounding box center [387, 375] width 35 height 17
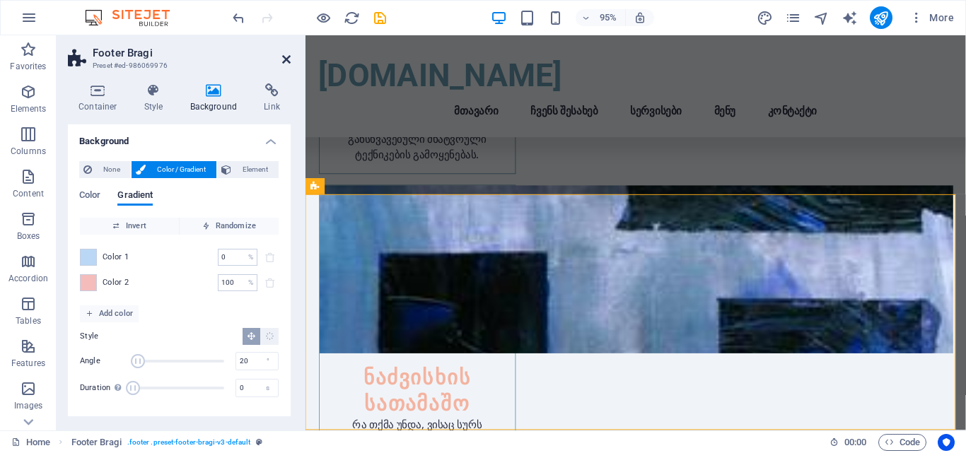
click at [287, 62] on icon at bounding box center [286, 59] width 8 height 11
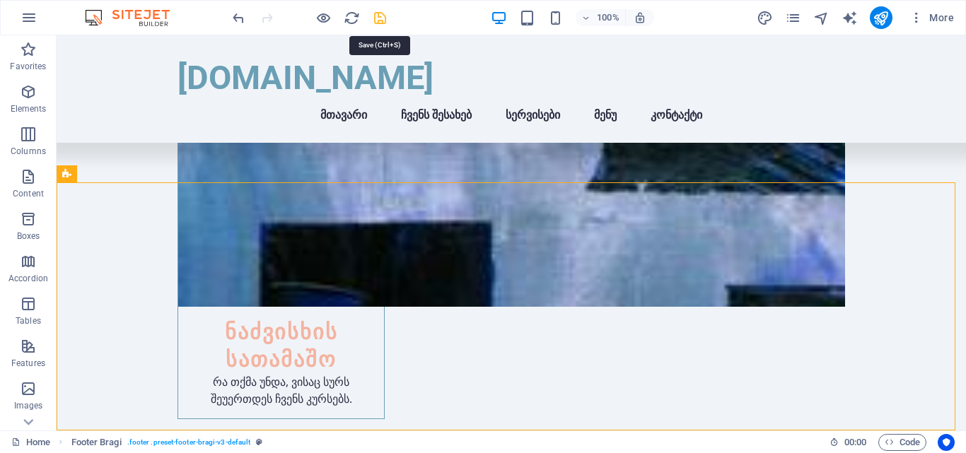
click at [380, 19] on icon "save" at bounding box center [380, 18] width 16 height 16
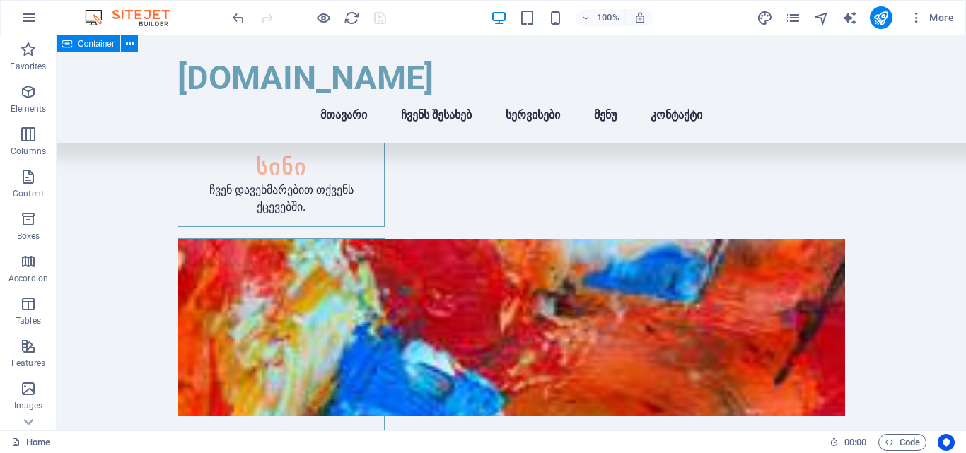
scroll to position [2022, 0]
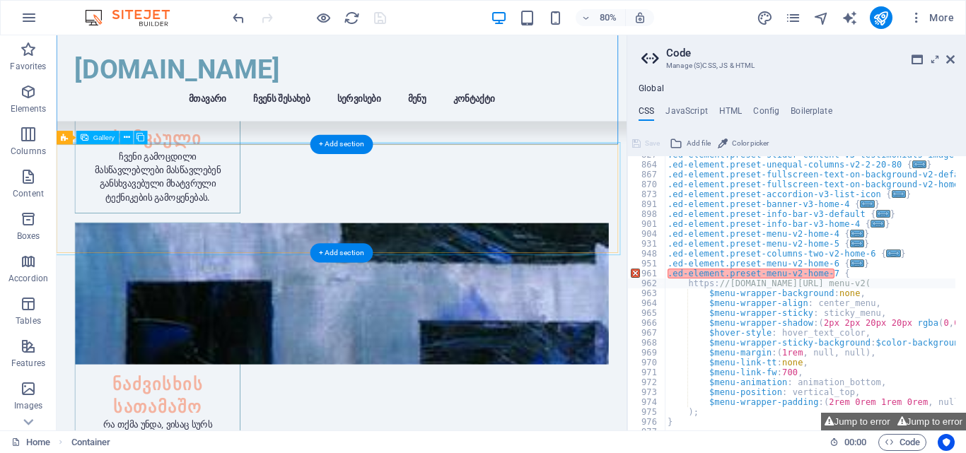
scroll to position [2732, 0]
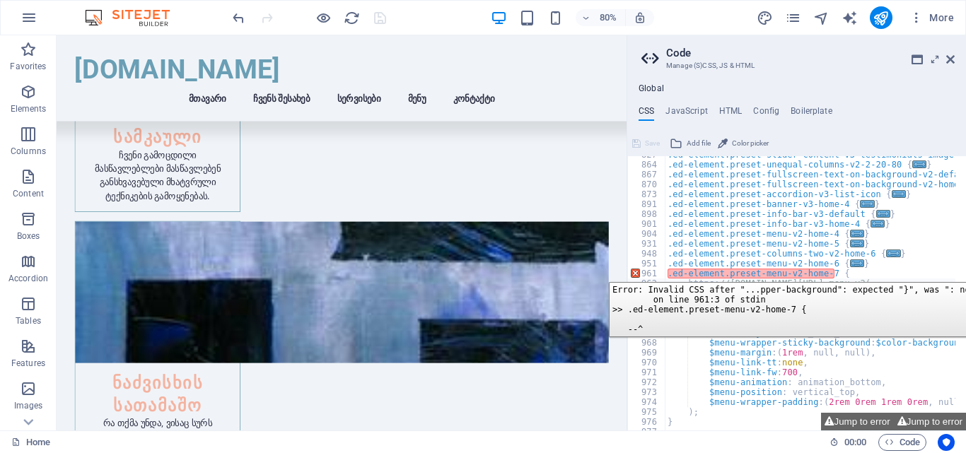
click at [636, 272] on div "961" at bounding box center [647, 274] width 38 height 10
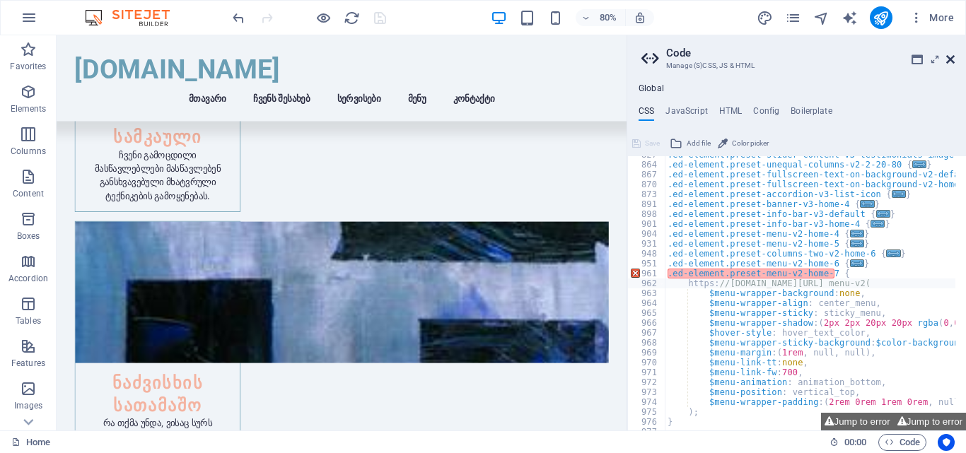
click at [949, 61] on icon at bounding box center [951, 59] width 8 height 11
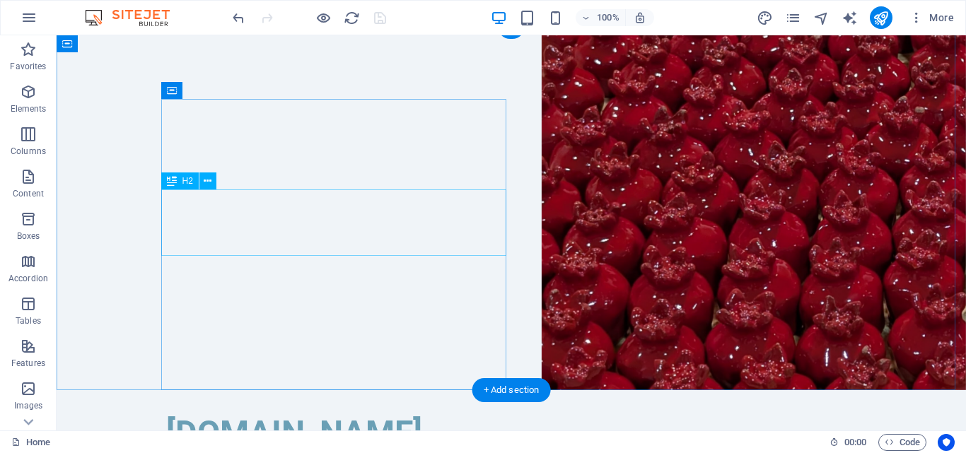
scroll to position [0, 0]
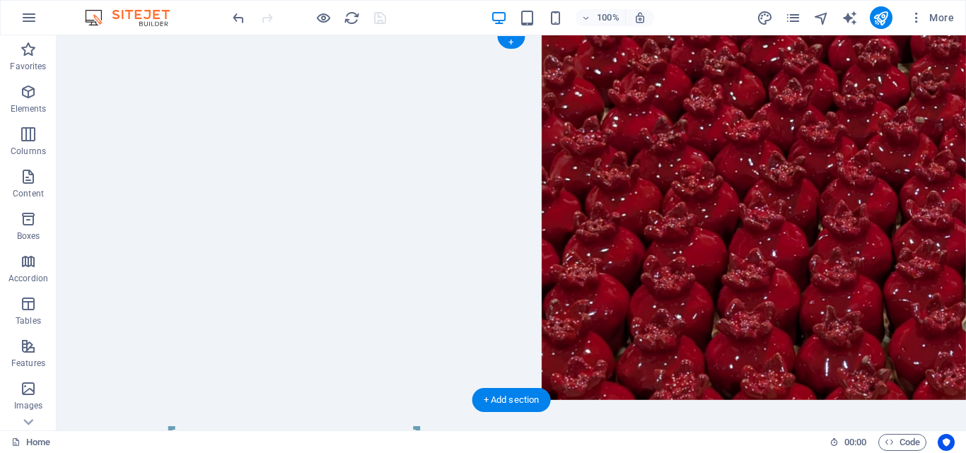
click at [526, 300] on figure at bounding box center [512, 217] width 910 height 365
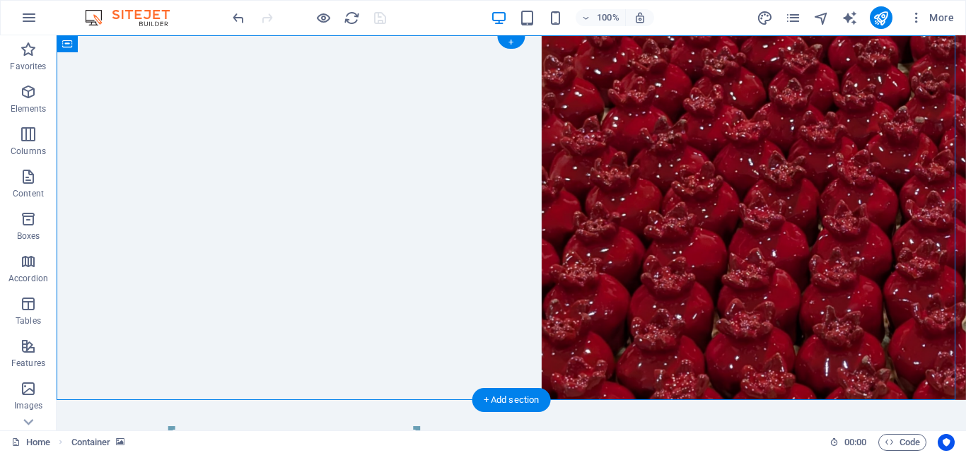
click at [511, 299] on figure at bounding box center [512, 217] width 910 height 365
select select "rem"
select select "px"
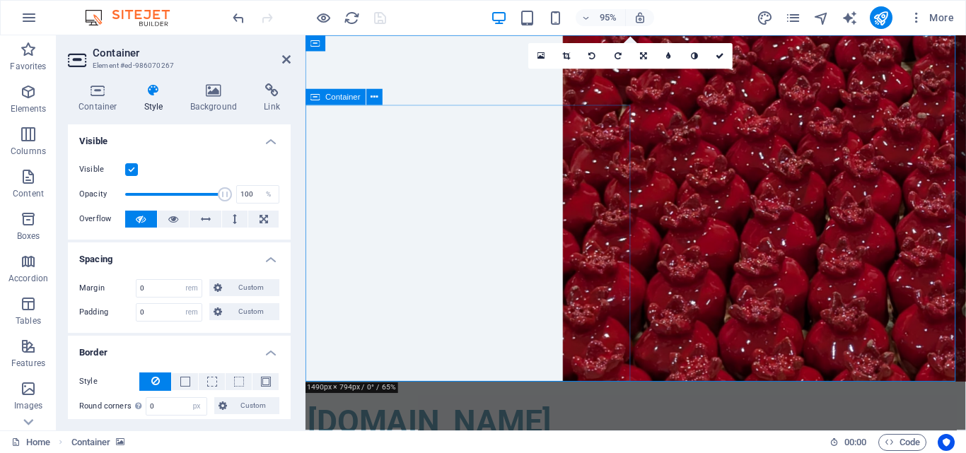
drag, startPoint x: 760, startPoint y: 299, endPoint x: 521, endPoint y: 313, distance: 239.5
click at [372, 99] on icon at bounding box center [374, 98] width 7 height 14
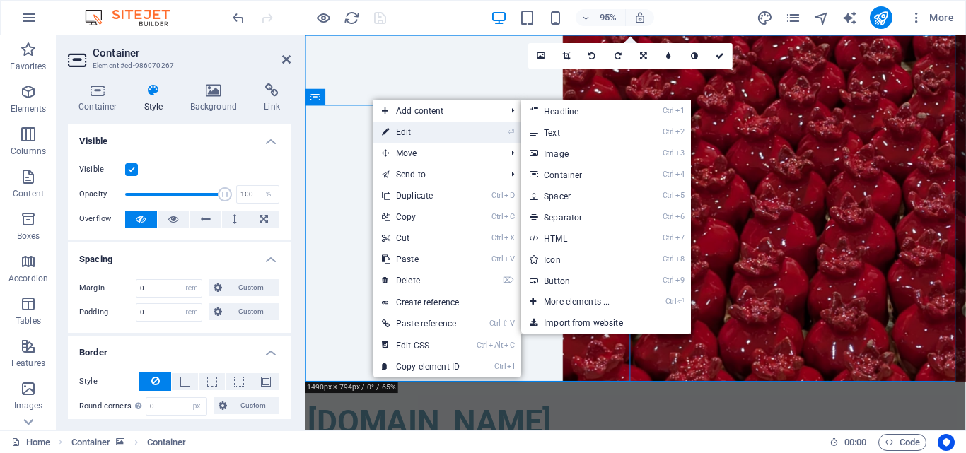
click at [400, 134] on link "⏎ Edit" at bounding box center [421, 132] width 95 height 21
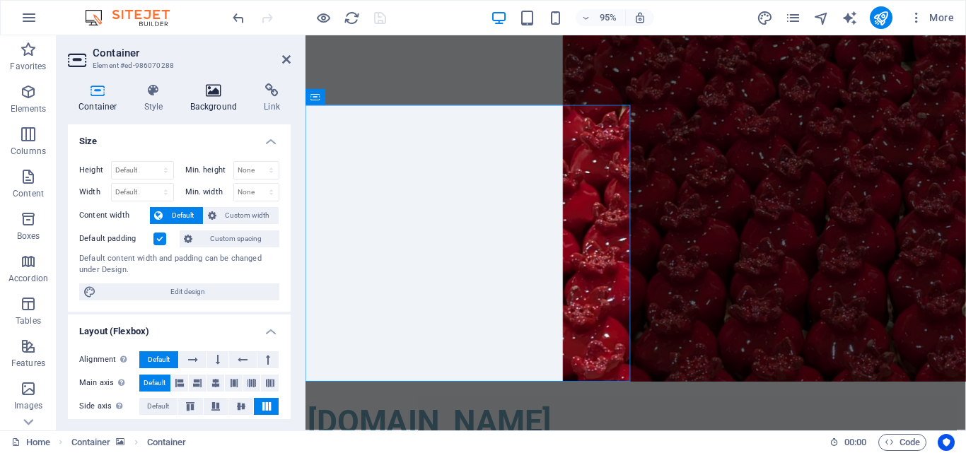
click at [216, 101] on h4 "Background" at bounding box center [217, 98] width 74 height 30
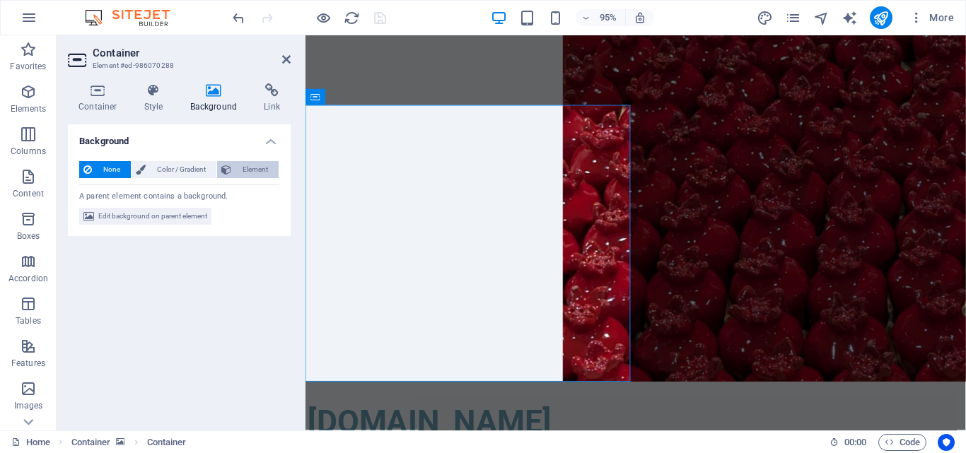
click at [229, 171] on icon at bounding box center [226, 169] width 10 height 17
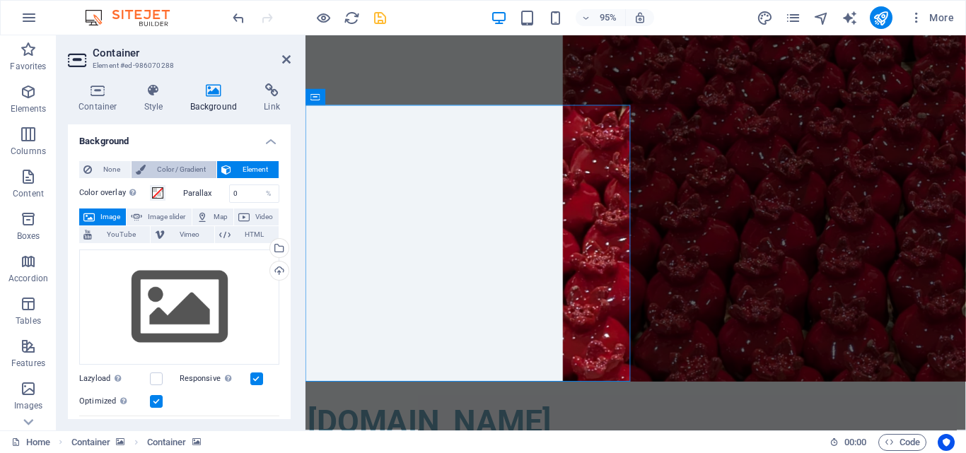
click at [189, 167] on span "Color / Gradient" at bounding box center [181, 169] width 62 height 17
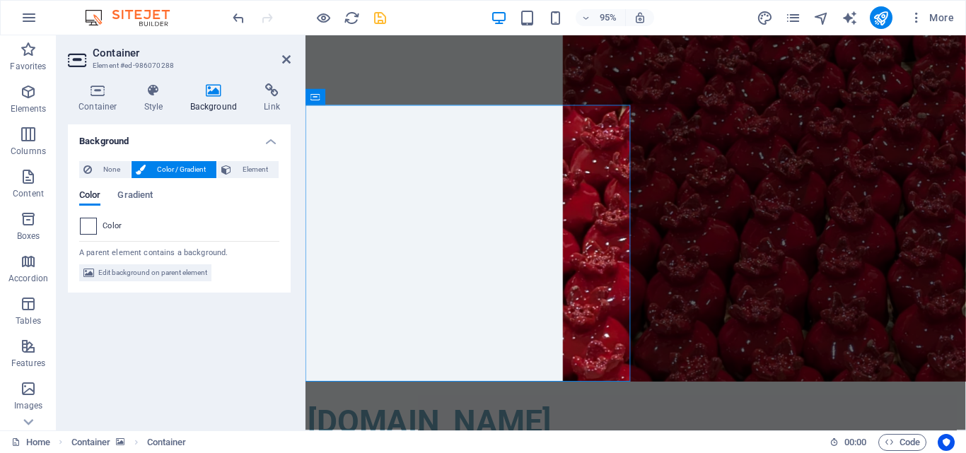
click at [96, 225] on span at bounding box center [89, 227] width 16 height 16
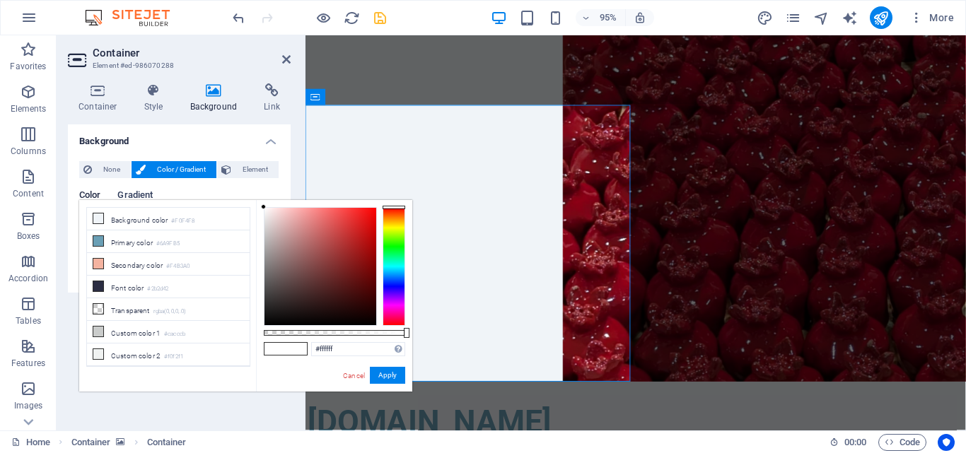
click at [135, 198] on span "Gradient" at bounding box center [134, 197] width 35 height 20
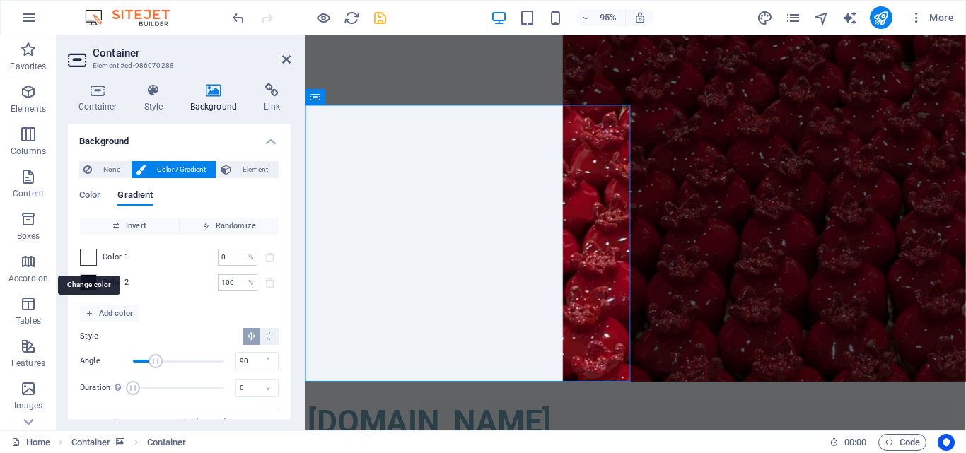
click at [83, 263] on span at bounding box center [89, 258] width 16 height 16
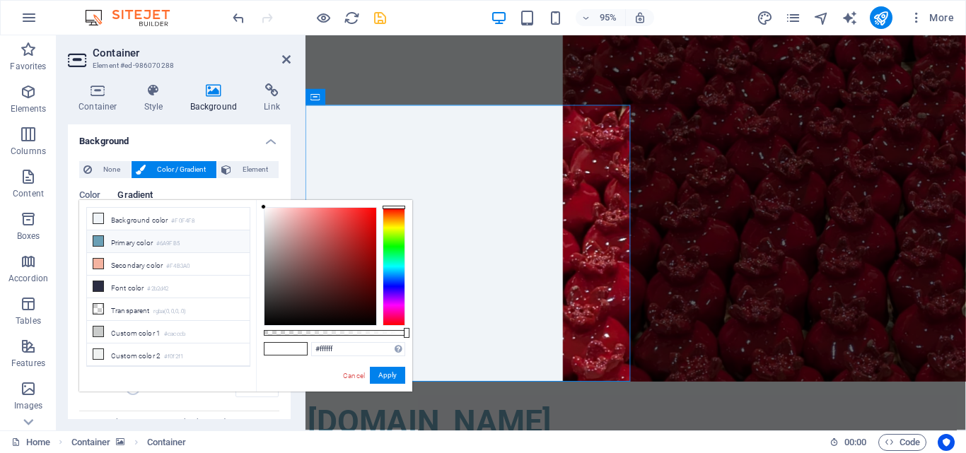
click at [102, 243] on icon at bounding box center [98, 241] width 10 height 10
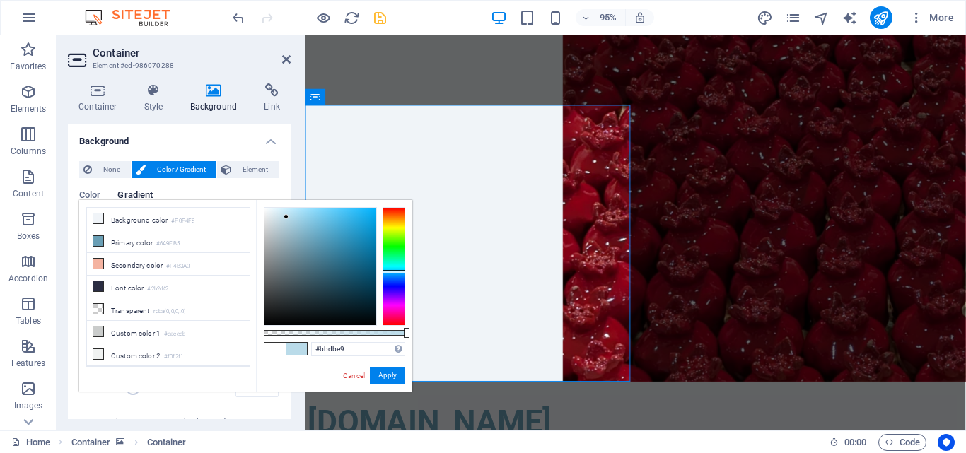
click at [286, 218] on div at bounding box center [321, 266] width 112 height 117
click at [284, 212] on div at bounding box center [321, 266] width 112 height 117
drag, startPoint x: 385, startPoint y: 376, endPoint x: 39, endPoint y: 347, distance: 347.1
click at [385, 376] on button "Apply" at bounding box center [387, 375] width 35 height 17
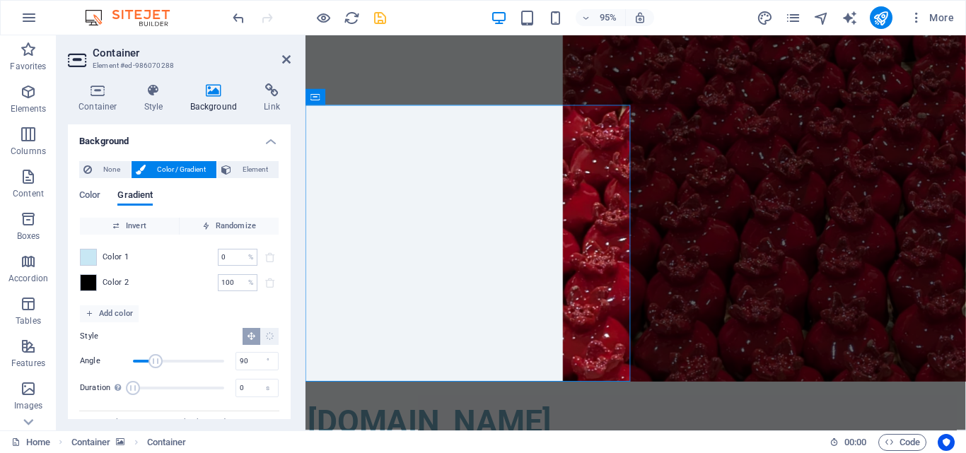
click at [98, 285] on div "Color 2 100 % ​" at bounding box center [179, 282] width 199 height 17
click at [95, 285] on span at bounding box center [89, 283] width 16 height 16
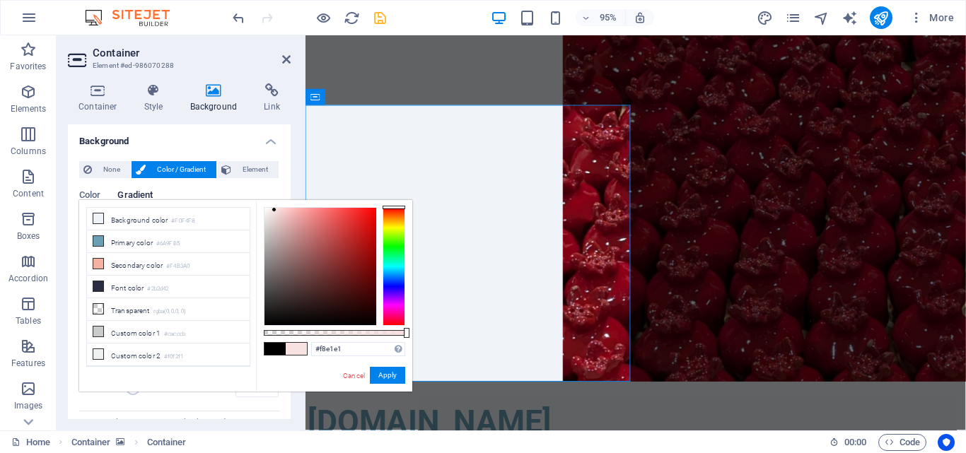
click at [274, 210] on div at bounding box center [321, 266] width 112 height 117
click at [283, 210] on div at bounding box center [321, 266] width 112 height 117
type input "#f2d2d2"
click at [279, 213] on div at bounding box center [321, 266] width 112 height 117
click at [393, 377] on button "Apply" at bounding box center [387, 375] width 35 height 17
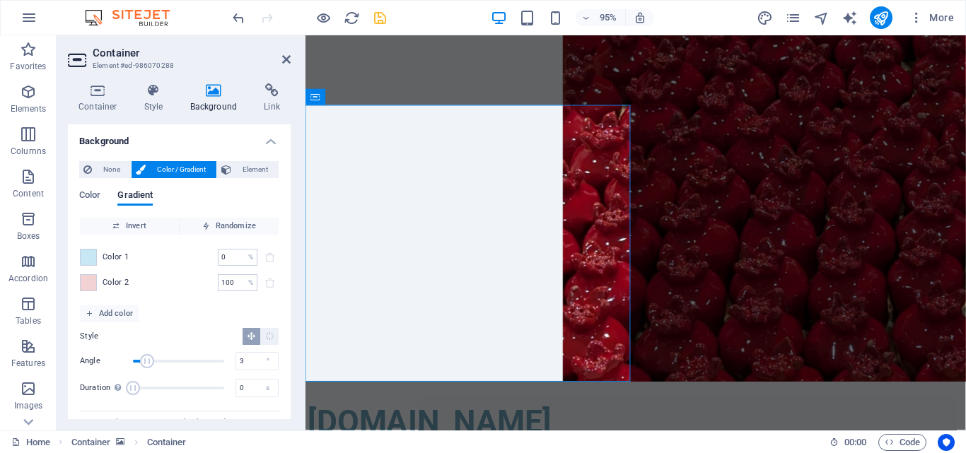
type input "0"
drag, startPoint x: 158, startPoint y: 358, endPoint x: 116, endPoint y: 359, distance: 41.8
click at [116, 359] on div "Angle 0 °" at bounding box center [179, 361] width 199 height 21
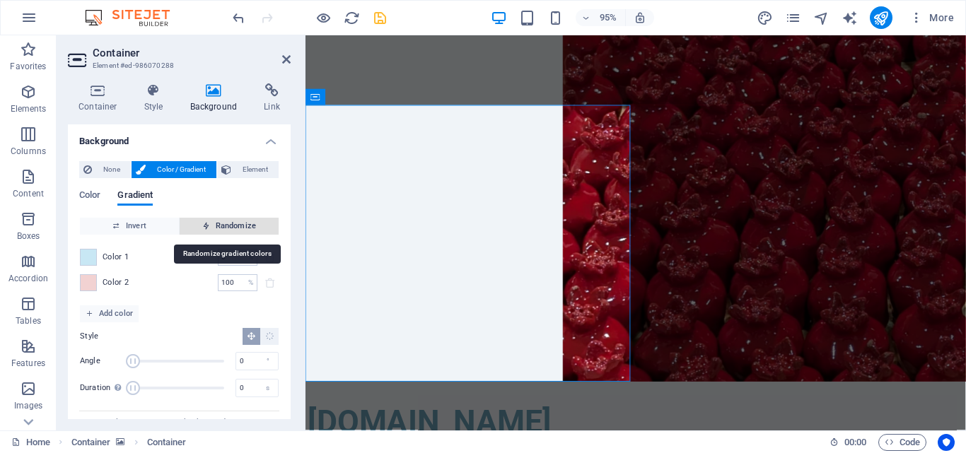
click at [202, 230] on icon "button" at bounding box center [206, 226] width 8 height 8
type input "8"
type input "284"
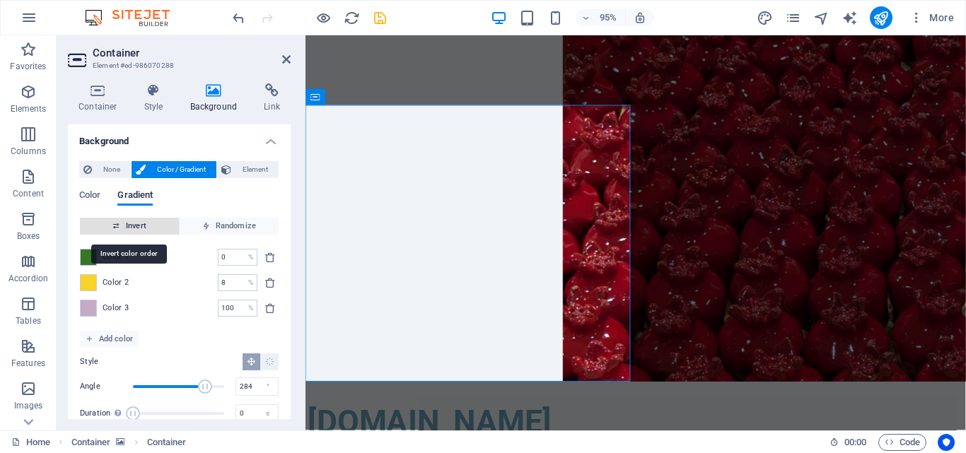
click at [136, 227] on span "Invert" at bounding box center [130, 226] width 88 height 17
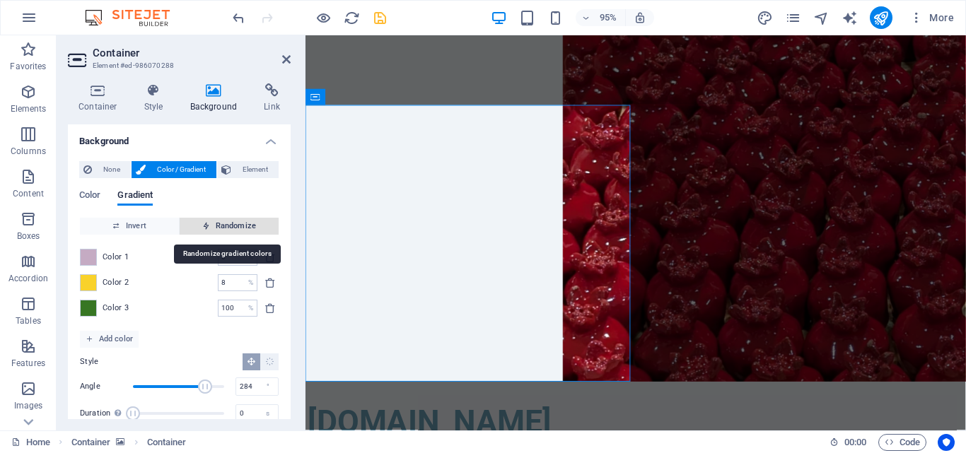
click at [219, 228] on span "Randomize" at bounding box center [229, 226] width 88 height 17
type input "37"
type input "32"
type input "90"
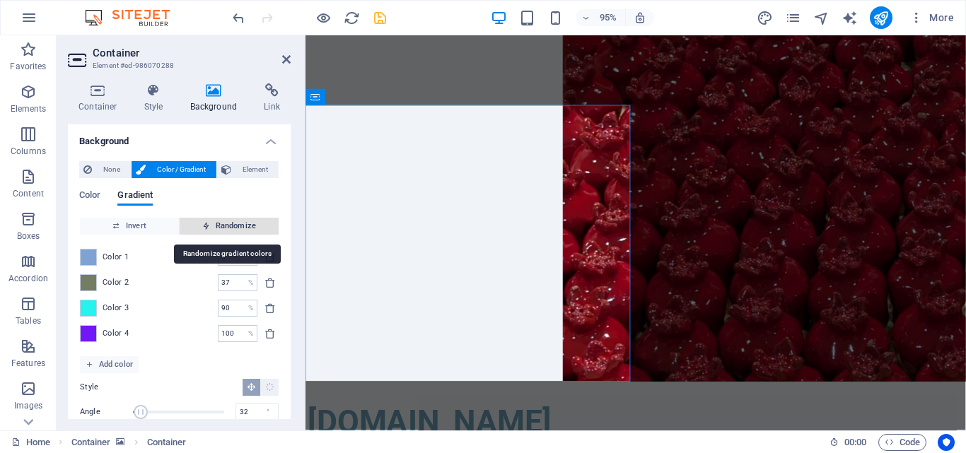
click at [219, 228] on span "Randomize" at bounding box center [229, 226] width 88 height 17
type input "31"
type input "50"
type input "100"
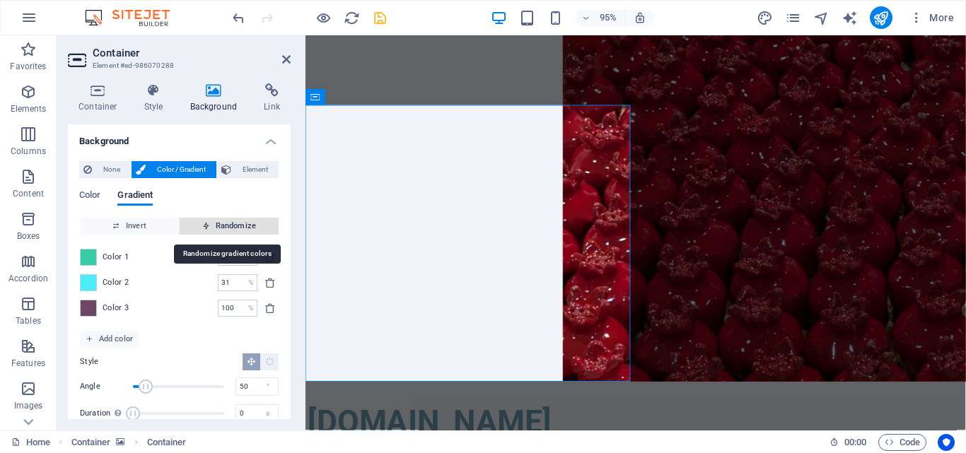
click at [219, 228] on span "Randomize" at bounding box center [229, 226] width 88 height 17
type input "62"
type input "147"
click at [219, 228] on span "Randomize" at bounding box center [229, 226] width 88 height 17
type input "17"
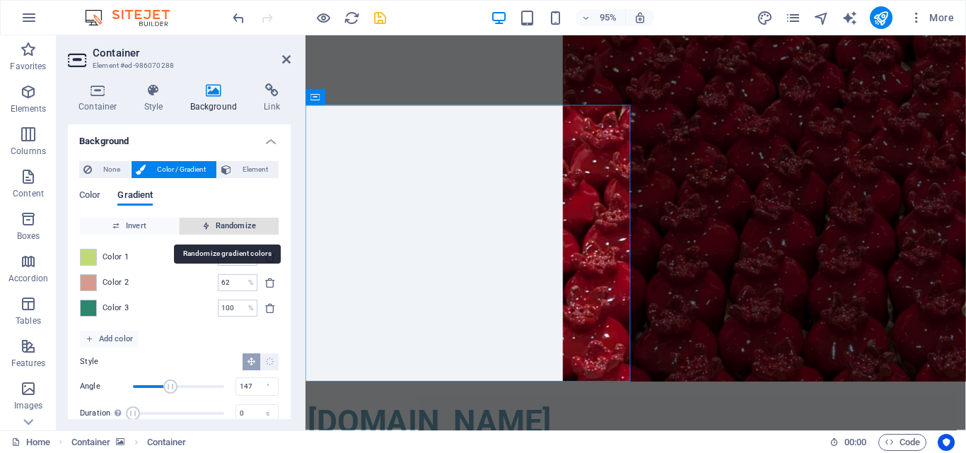
type input "318"
type input "63"
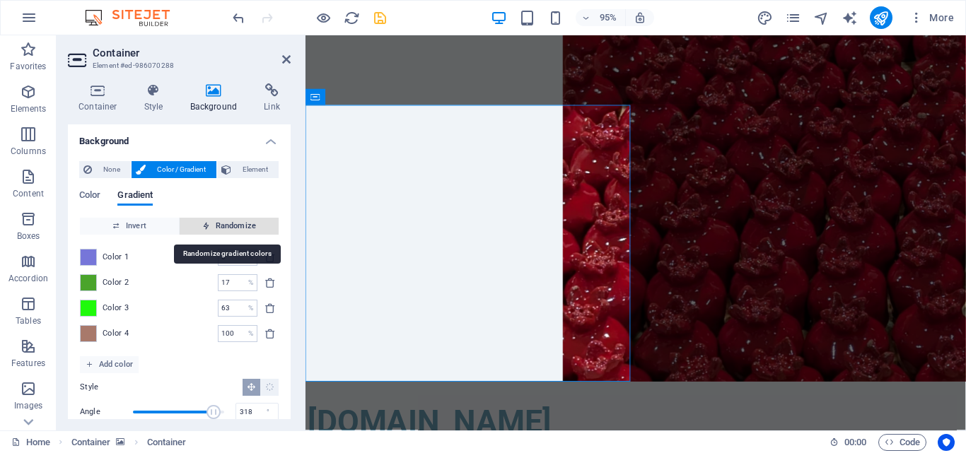
click at [219, 228] on span "Randomize" at bounding box center [229, 226] width 88 height 17
type input "100"
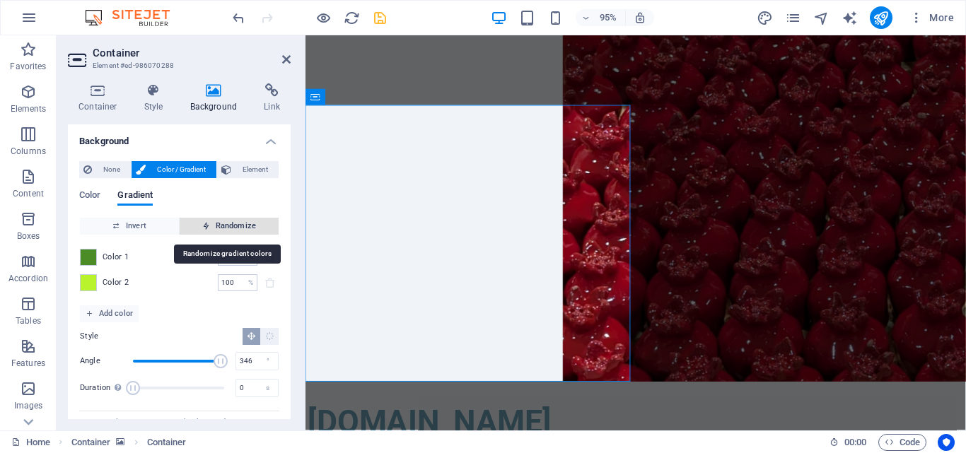
click at [219, 228] on span "Randomize" at bounding box center [229, 226] width 88 height 17
type input "287"
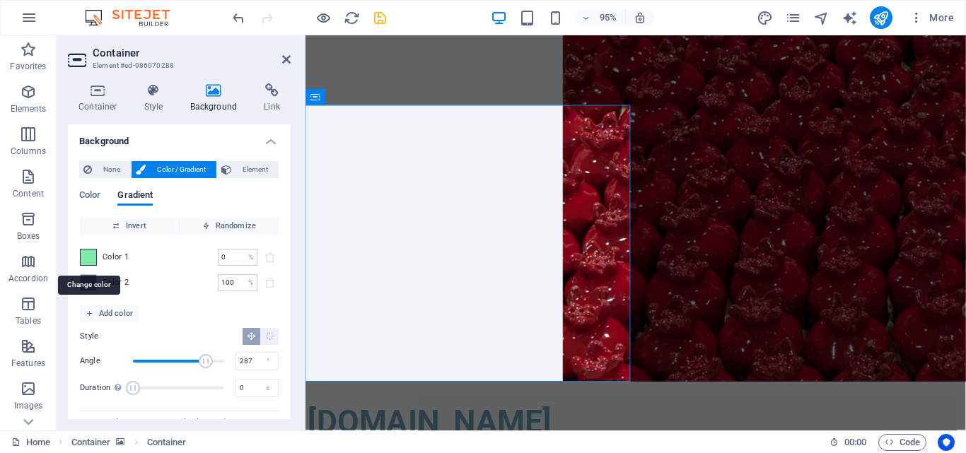
click at [91, 253] on span at bounding box center [89, 258] width 16 height 16
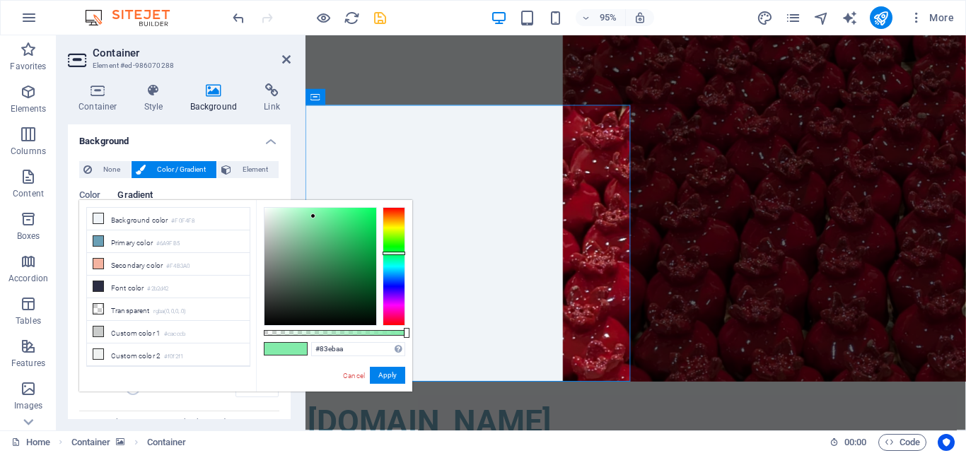
click at [91, 253] on li "Secondary color #F4B3A0" at bounding box center [168, 264] width 163 height 23
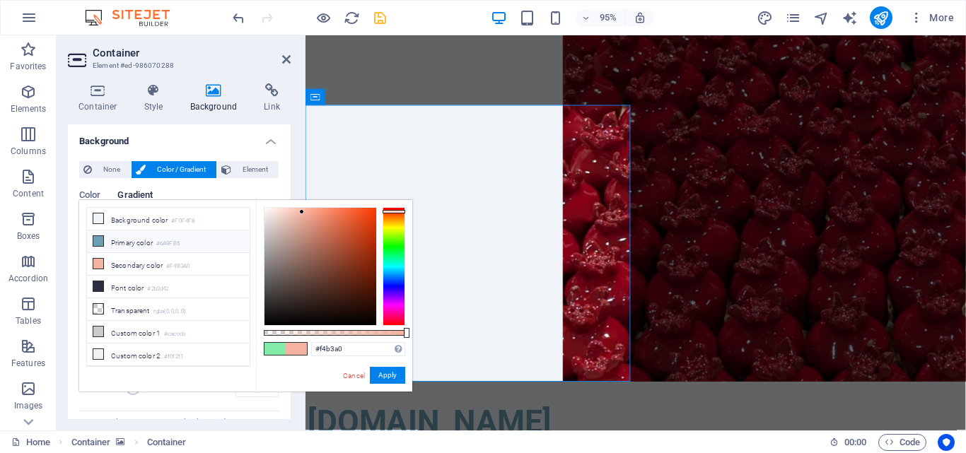
click at [128, 245] on li "Primary color #6A9FB5" at bounding box center [168, 242] width 163 height 23
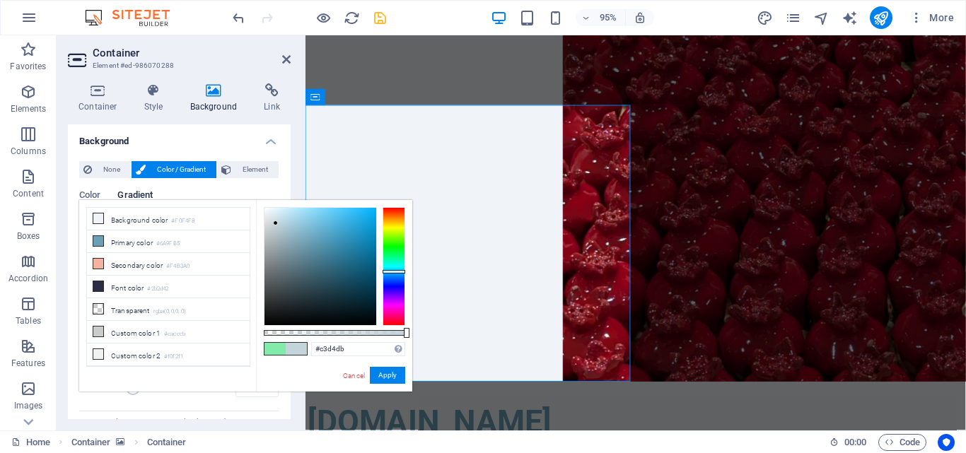
click at [276, 224] on div at bounding box center [321, 266] width 112 height 117
click at [287, 214] on div at bounding box center [321, 266] width 112 height 117
click at [282, 212] on div at bounding box center [281, 211] width 5 height 5
drag, startPoint x: 386, startPoint y: 381, endPoint x: 84, endPoint y: 362, distance: 302.7
click at [386, 381] on button "Apply" at bounding box center [387, 375] width 35 height 17
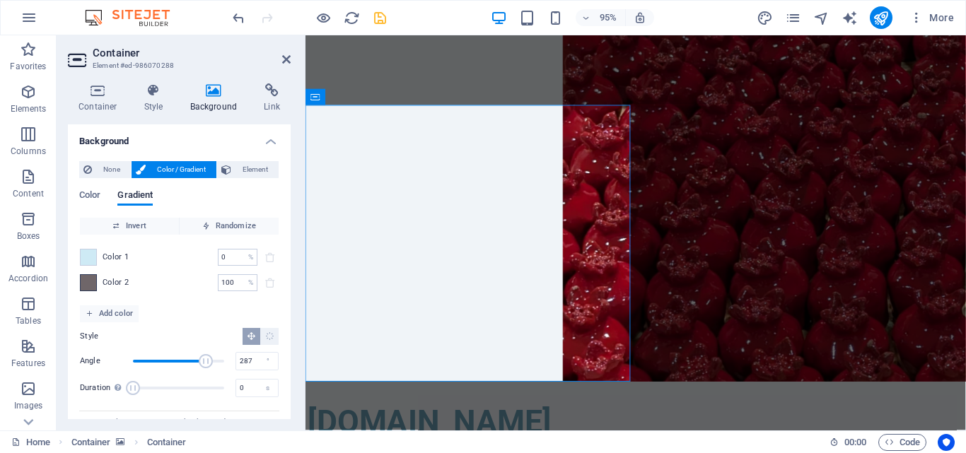
click at [91, 283] on span at bounding box center [89, 283] width 16 height 16
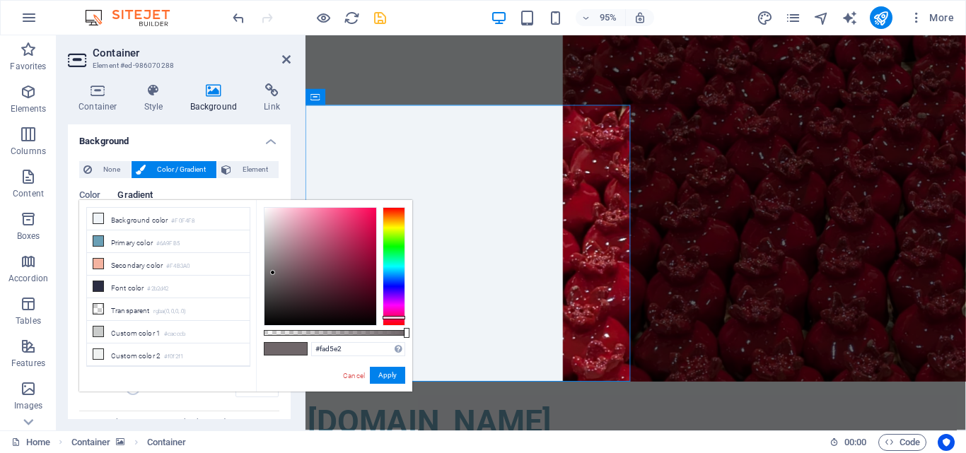
click at [279, 210] on div at bounding box center [321, 266] width 112 height 117
click at [278, 211] on div at bounding box center [279, 209] width 5 height 5
click at [378, 374] on button "Apply" at bounding box center [387, 375] width 35 height 17
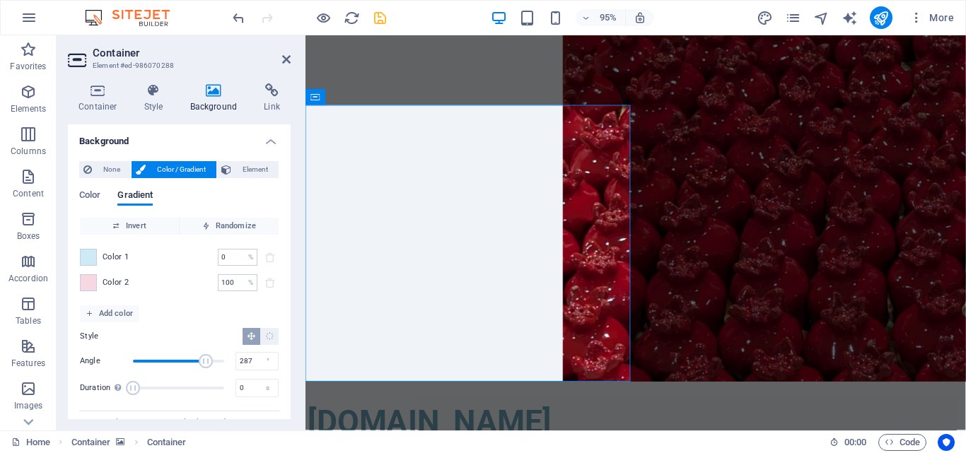
click at [97, 257] on div "Color 1 0 % ​" at bounding box center [179, 257] width 199 height 17
click at [96, 259] on span at bounding box center [89, 258] width 16 height 16
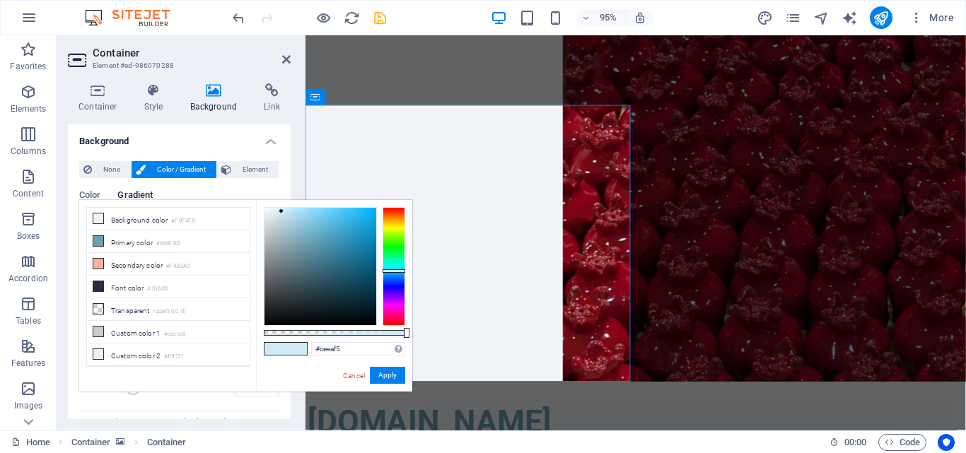
click at [96, 259] on icon at bounding box center [98, 264] width 10 height 10
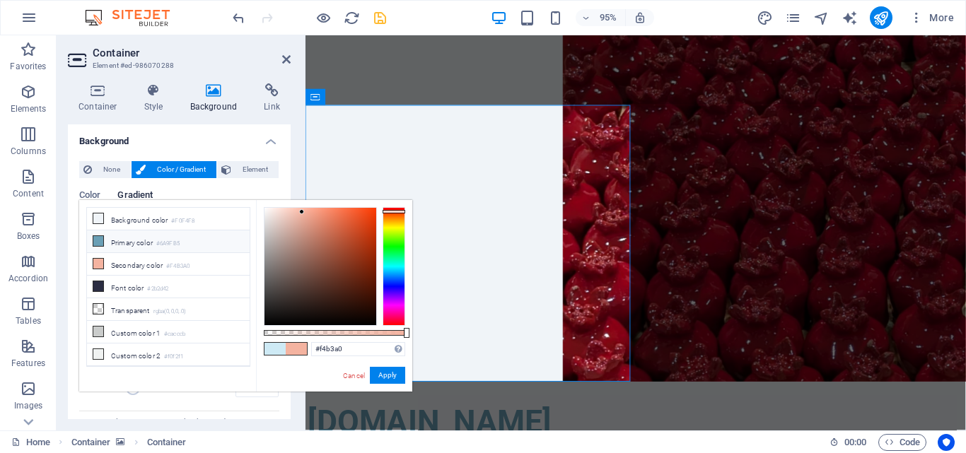
click at [115, 245] on li "Primary color #6A9FB5" at bounding box center [168, 242] width 163 height 23
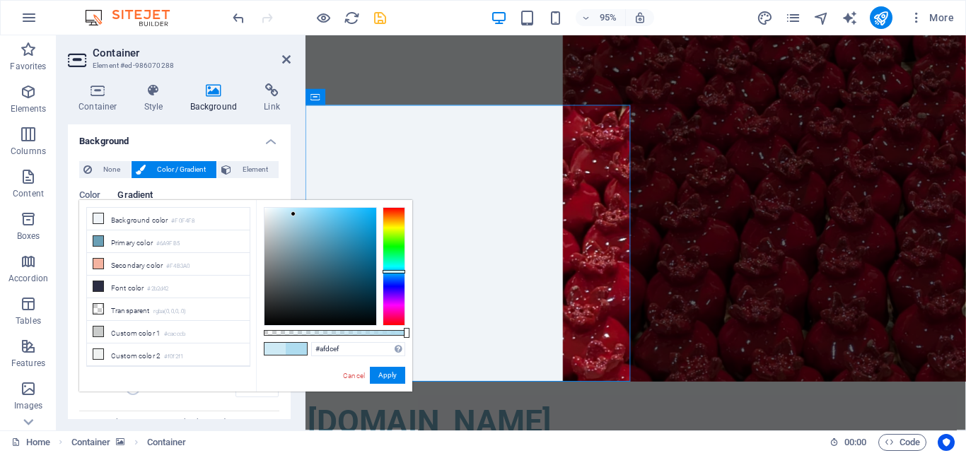
click at [294, 214] on div at bounding box center [321, 266] width 112 height 117
click at [289, 211] on div at bounding box center [321, 266] width 112 height 117
click at [391, 282] on div at bounding box center [394, 266] width 23 height 119
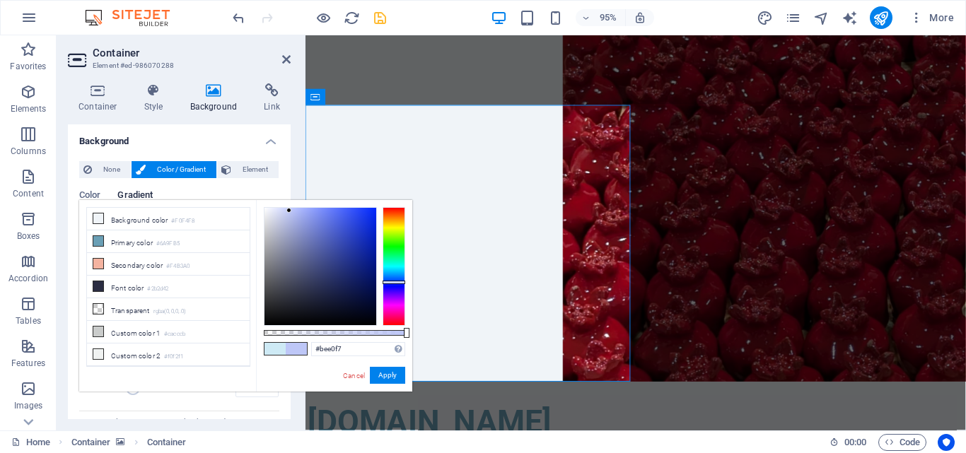
click at [398, 274] on div at bounding box center [394, 266] width 23 height 119
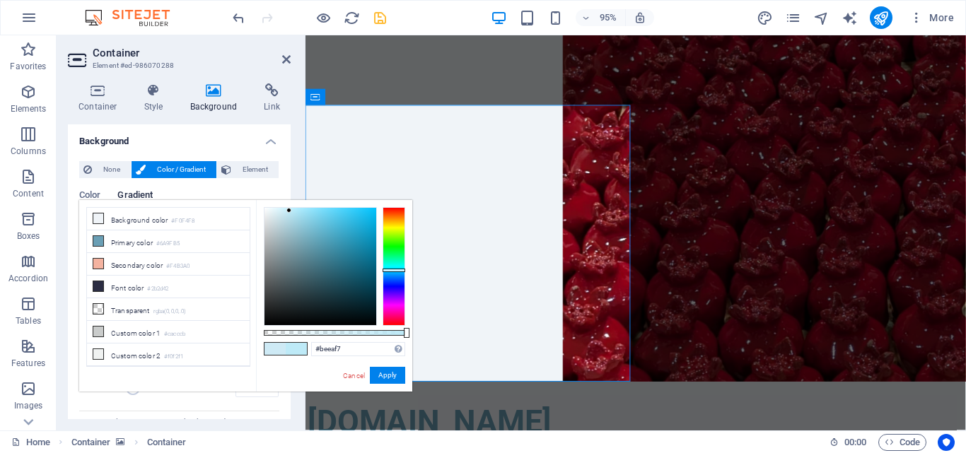
click at [397, 270] on div at bounding box center [394, 266] width 23 height 119
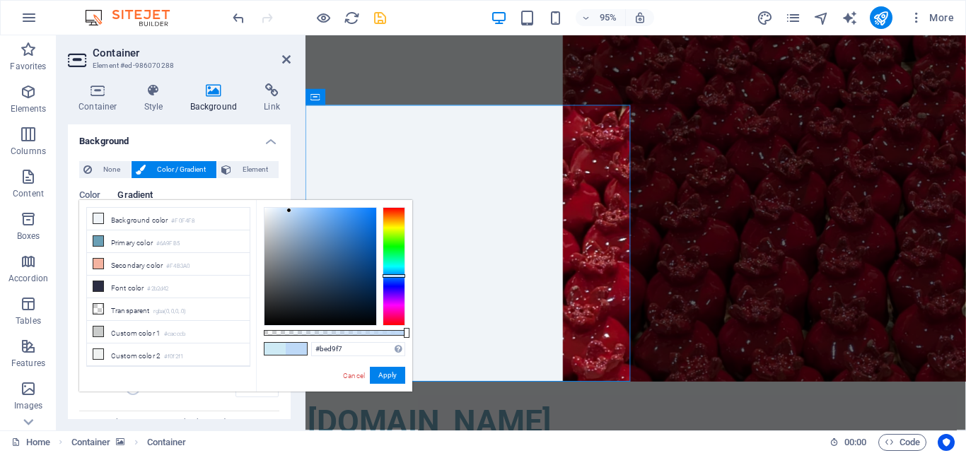
click at [392, 276] on div at bounding box center [394, 266] width 23 height 119
click at [294, 212] on div at bounding box center [321, 266] width 112 height 117
click at [287, 219] on div at bounding box center [321, 266] width 112 height 117
click at [294, 219] on div at bounding box center [321, 266] width 112 height 117
click at [295, 214] on div at bounding box center [321, 266] width 112 height 117
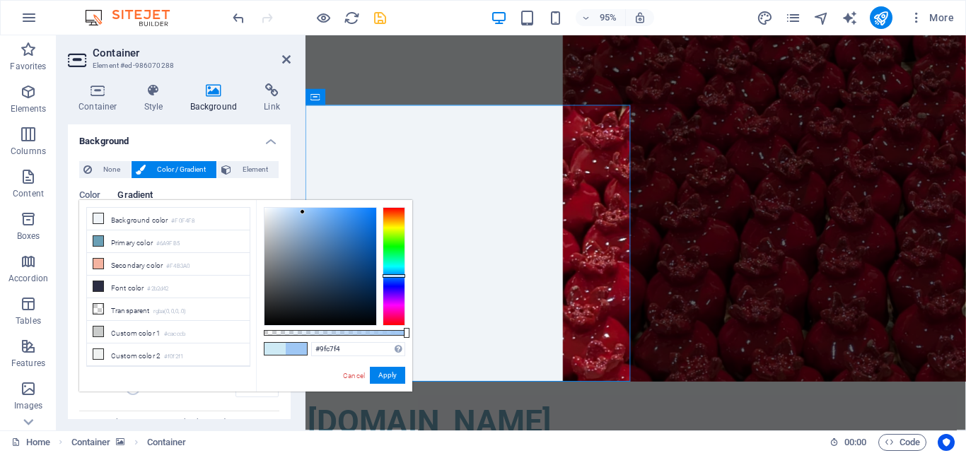
click at [303, 212] on div at bounding box center [321, 266] width 112 height 117
click at [294, 212] on div at bounding box center [321, 266] width 112 height 117
type input "#c0daf5"
click at [288, 212] on div at bounding box center [321, 266] width 112 height 117
drag, startPoint x: 382, startPoint y: 375, endPoint x: 72, endPoint y: 357, distance: 310.4
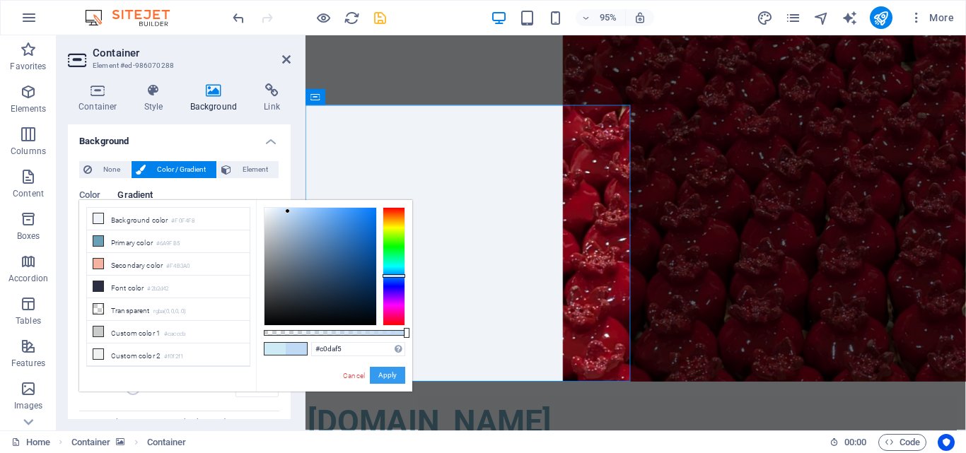
click at [382, 375] on button "Apply" at bounding box center [387, 375] width 35 height 17
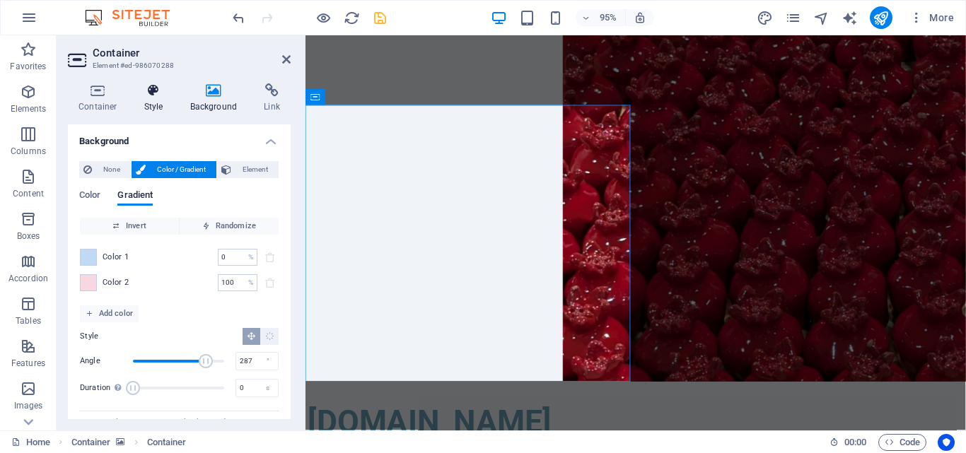
click at [154, 93] on icon at bounding box center [154, 90] width 40 height 14
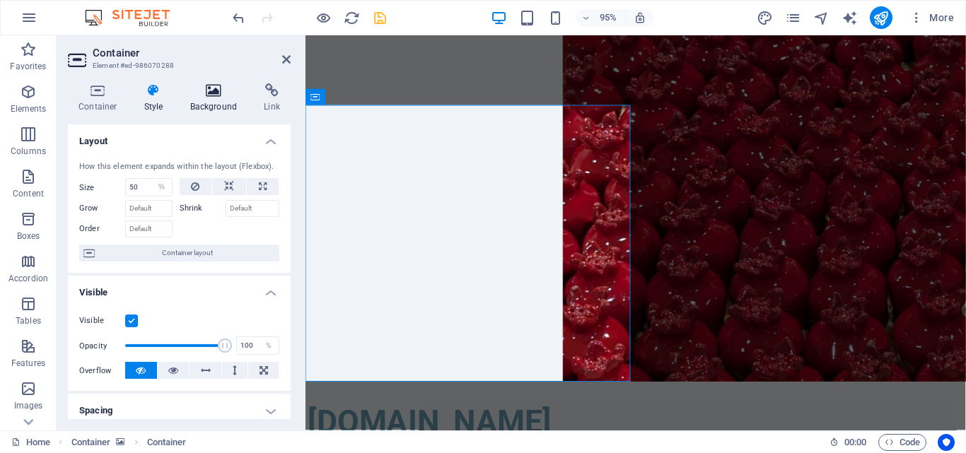
click at [214, 104] on h4 "Background" at bounding box center [217, 98] width 74 height 30
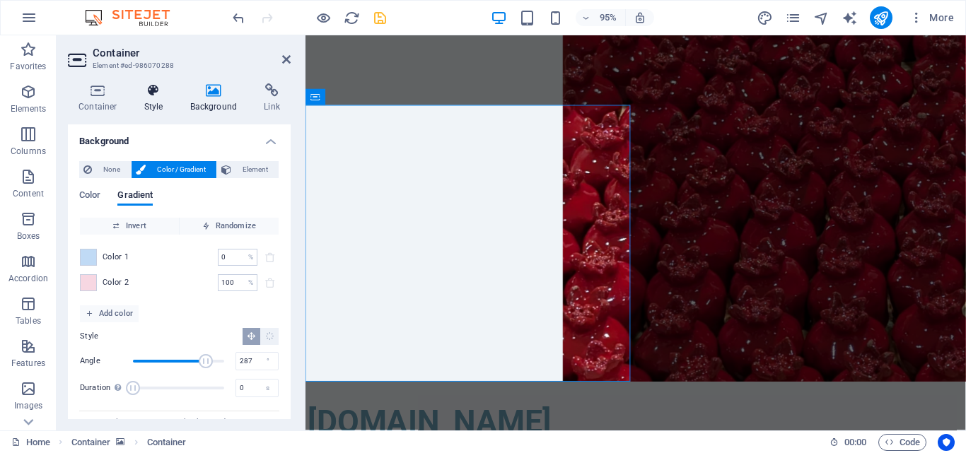
click at [163, 95] on icon at bounding box center [154, 90] width 40 height 14
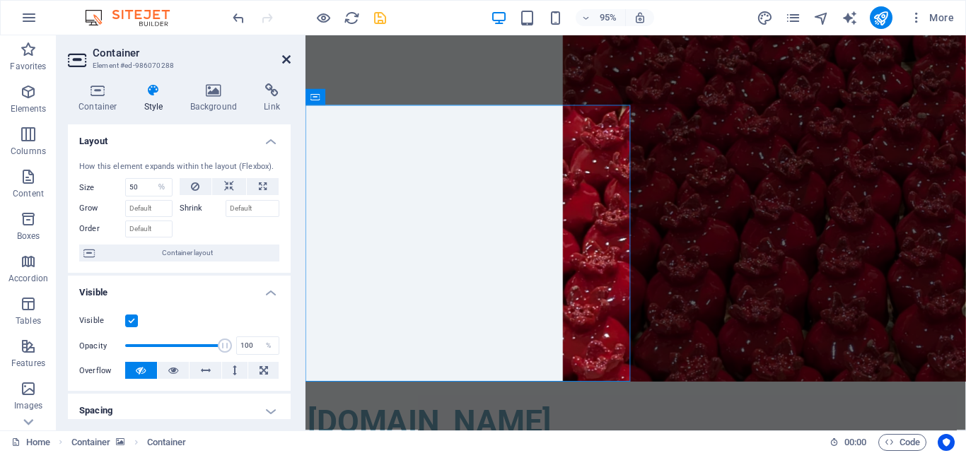
click at [286, 62] on icon at bounding box center [286, 59] width 8 height 11
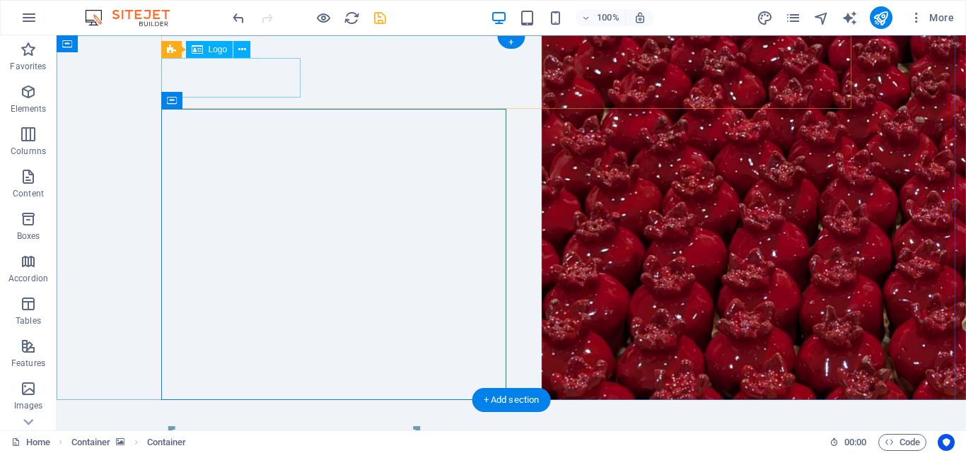
click at [223, 423] on div "[DOMAIN_NAME]" at bounding box center [511, 443] width 690 height 40
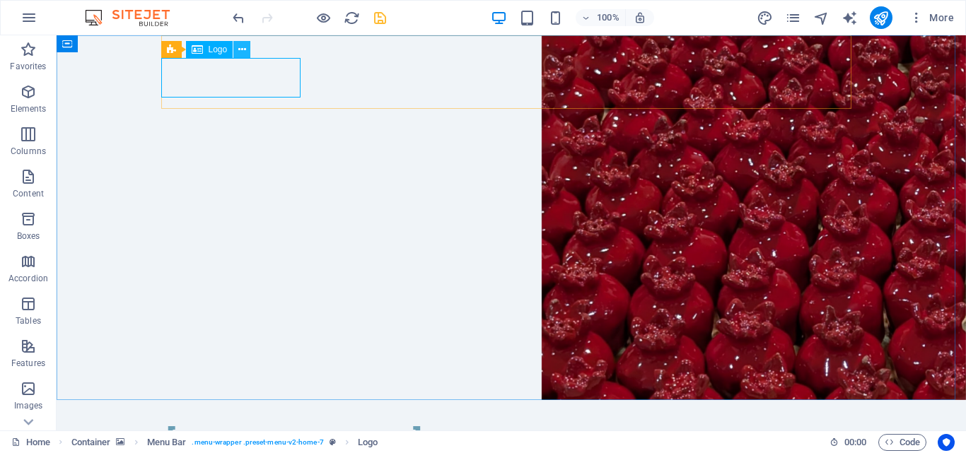
click at [243, 46] on icon at bounding box center [242, 49] width 8 height 15
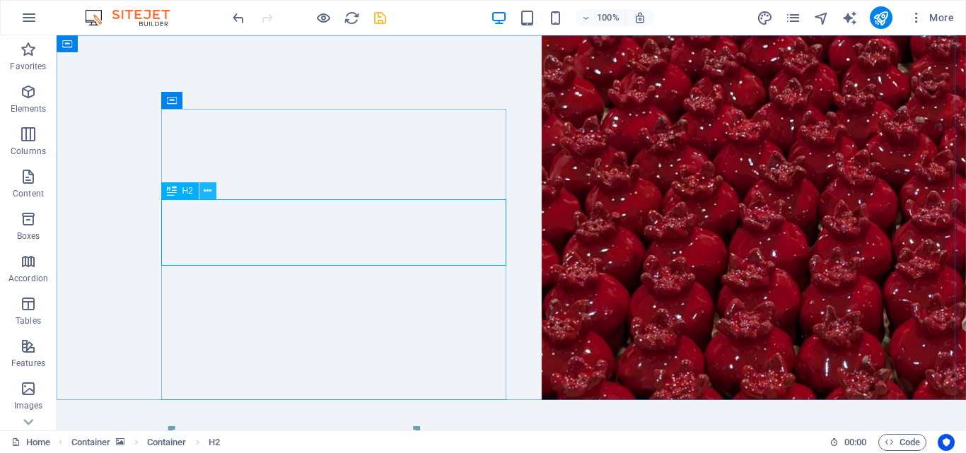
click at [209, 184] on icon at bounding box center [208, 191] width 8 height 15
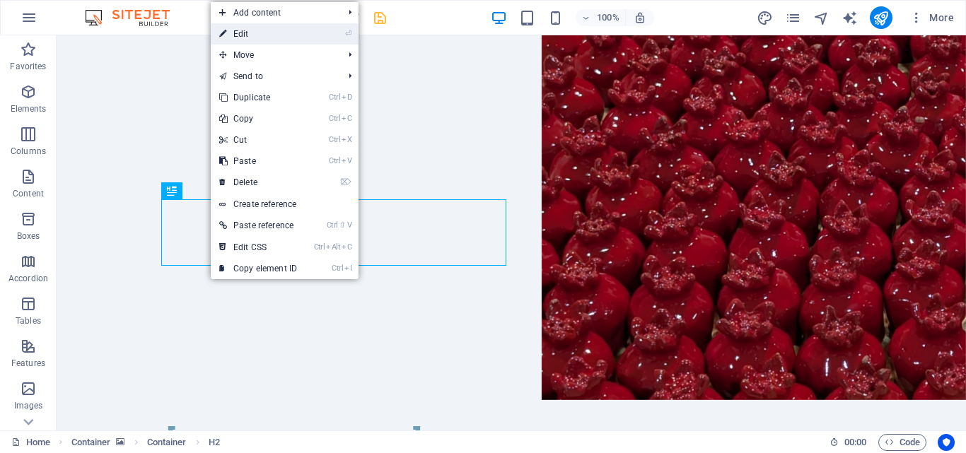
click at [257, 31] on link "⏎ Edit" at bounding box center [258, 33] width 95 height 21
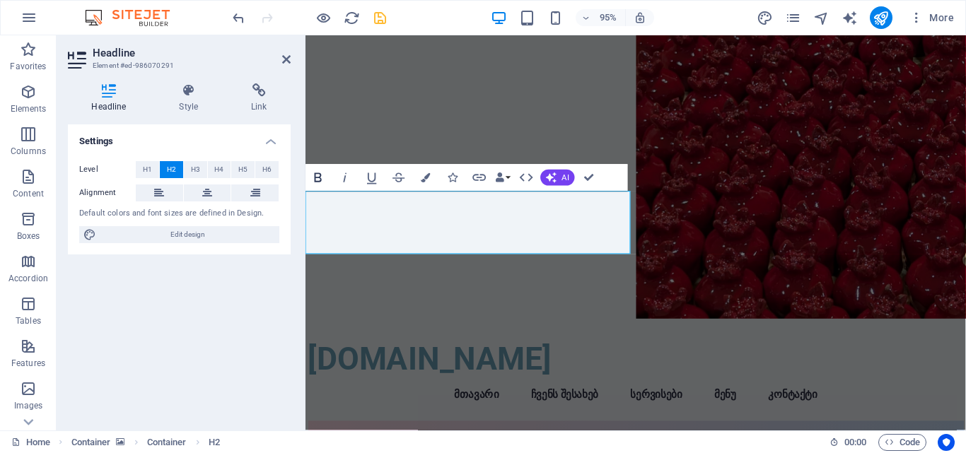
click at [323, 177] on icon "button" at bounding box center [319, 178] width 16 height 16
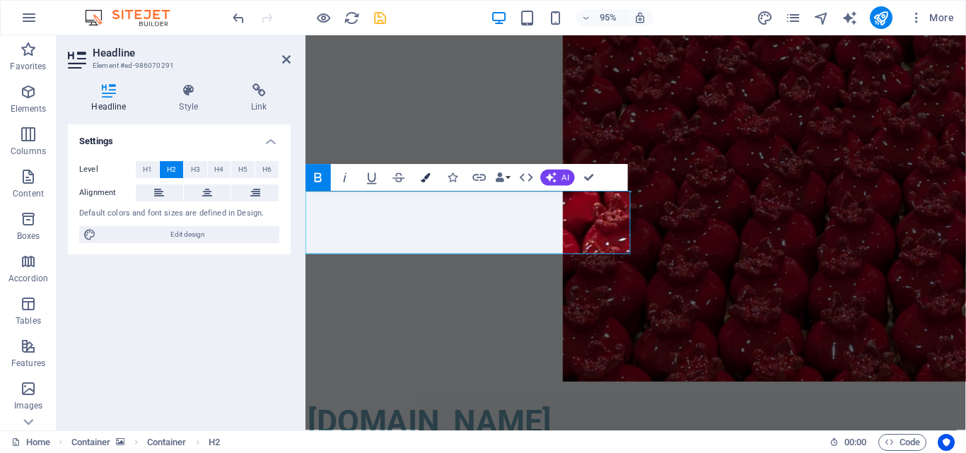
click at [427, 177] on icon "button" at bounding box center [425, 177] width 9 height 9
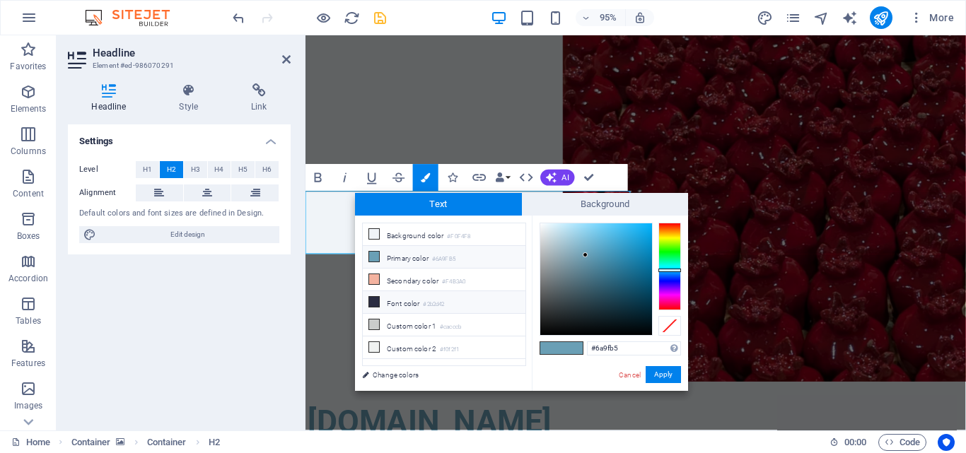
click at [386, 299] on li "Font color #2b2d42" at bounding box center [444, 302] width 163 height 23
type input "#2b2d42"
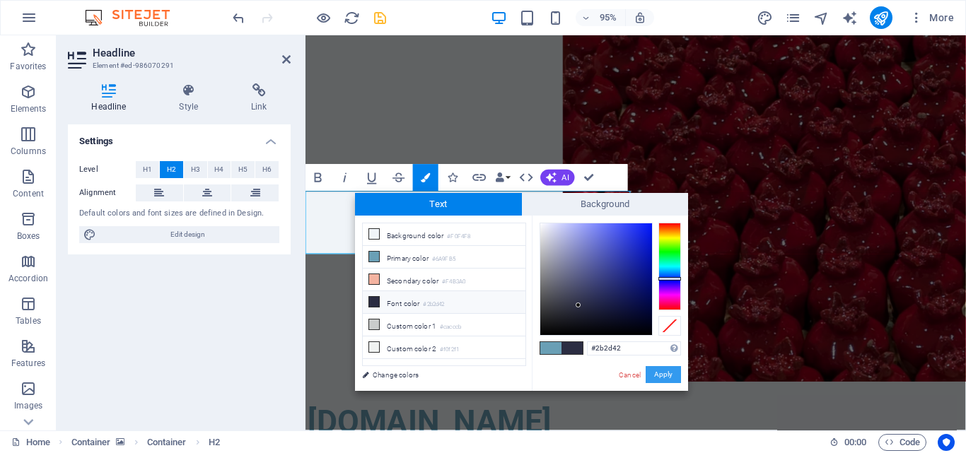
click at [669, 369] on button "Apply" at bounding box center [663, 374] width 35 height 17
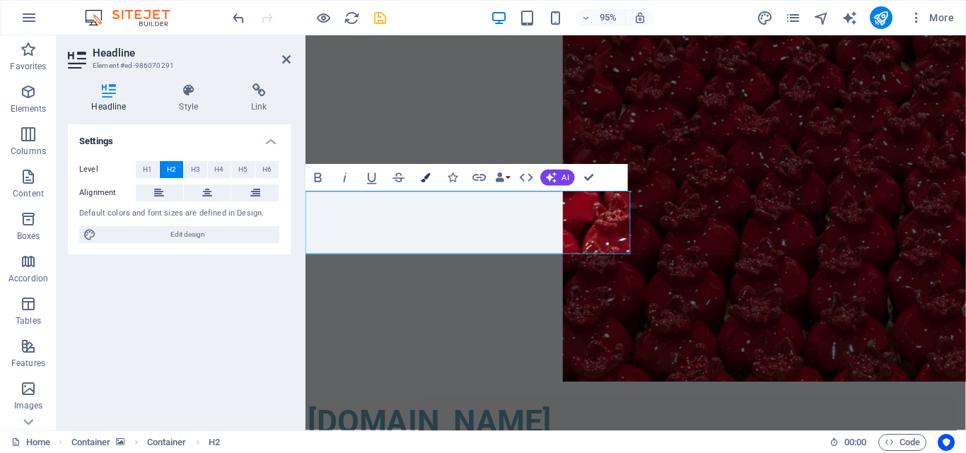
click at [420, 179] on button "Colors" at bounding box center [425, 178] width 25 height 27
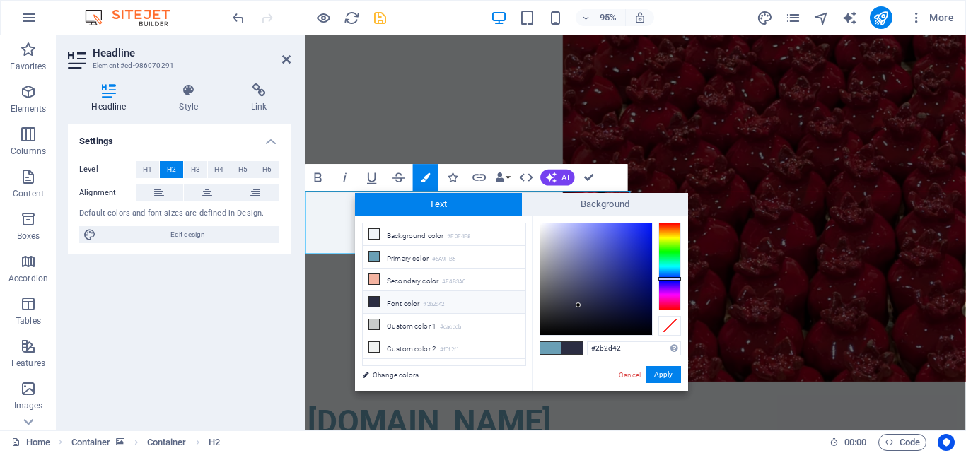
click at [405, 297] on li "Font color #2b2d42" at bounding box center [444, 302] width 163 height 23
drag, startPoint x: 660, startPoint y: 375, endPoint x: 352, endPoint y: 351, distance: 309.4
click at [660, 375] on button "Apply" at bounding box center [663, 374] width 35 height 17
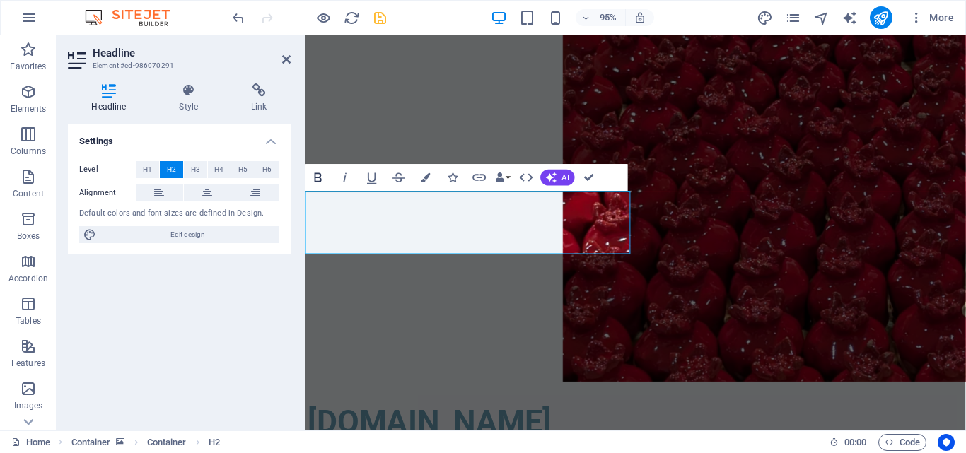
click at [324, 175] on icon "button" at bounding box center [319, 178] width 16 height 16
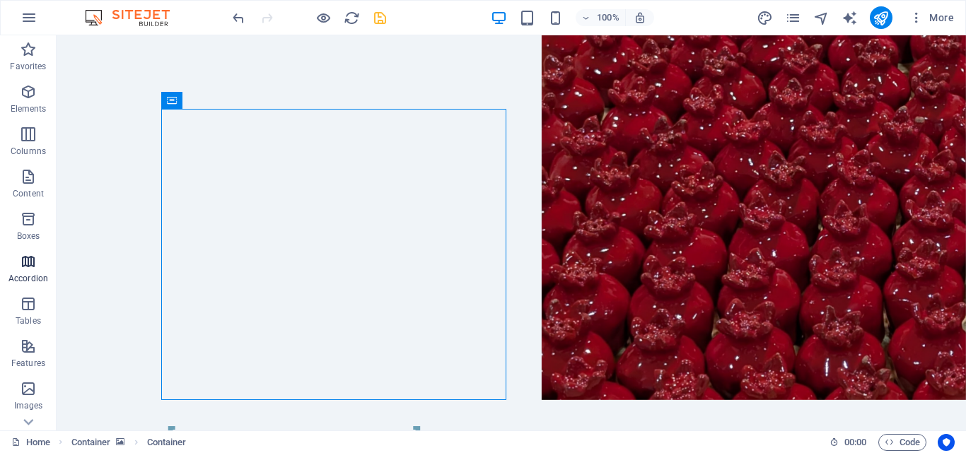
click at [20, 257] on icon "button" at bounding box center [28, 261] width 17 height 17
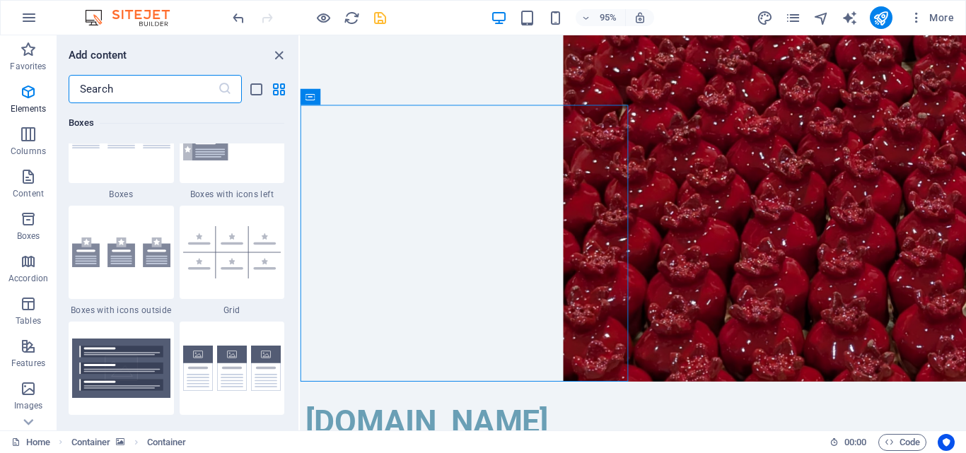
scroll to position [4517, 0]
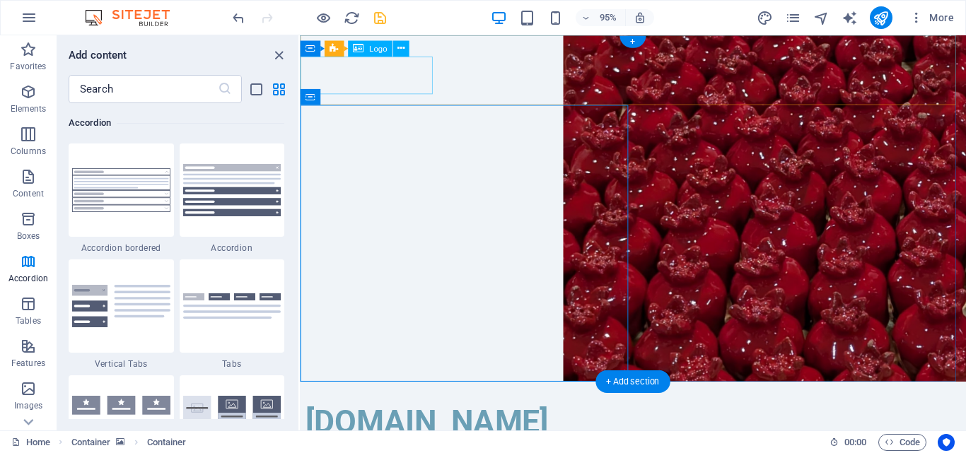
click at [393, 423] on div "[DOMAIN_NAME]" at bounding box center [651, 443] width 690 height 40
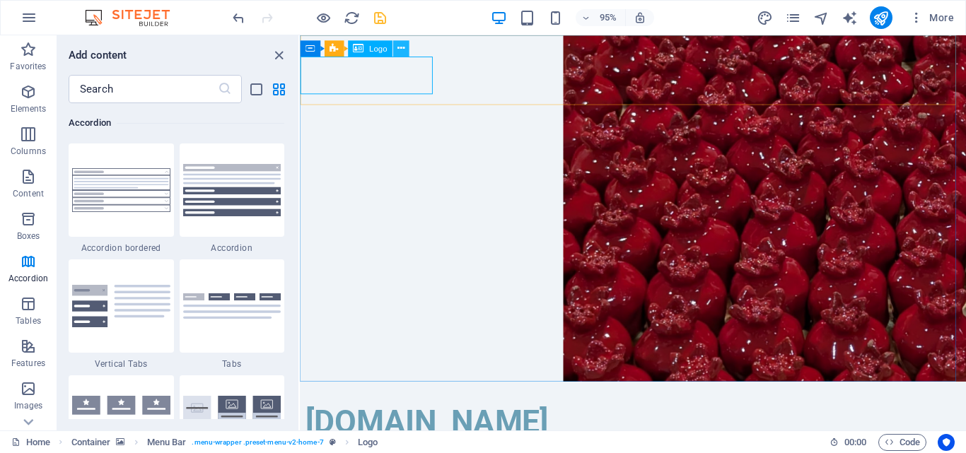
click at [405, 48] on button at bounding box center [401, 49] width 16 height 16
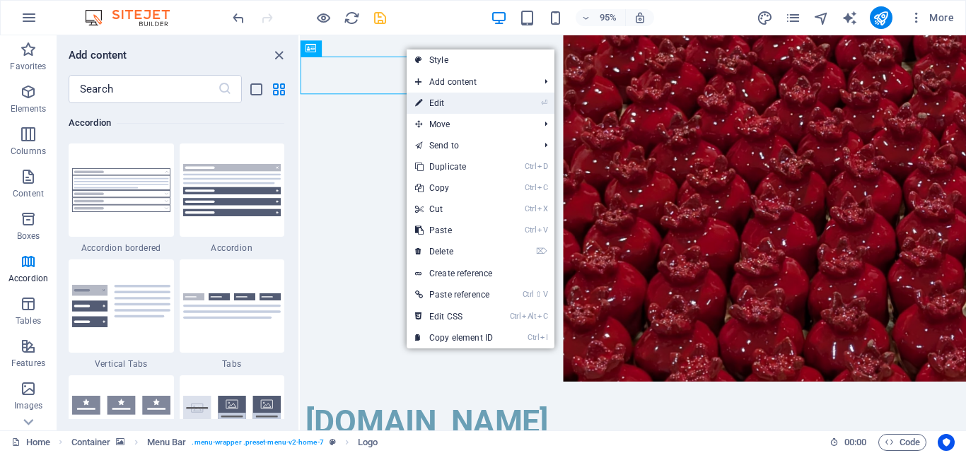
click at [438, 100] on link "⏎ Edit" at bounding box center [454, 103] width 95 height 21
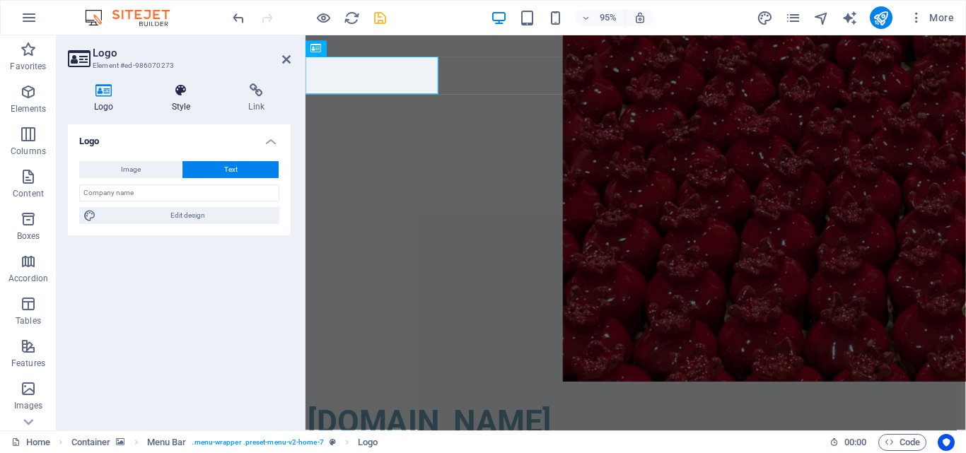
click at [180, 100] on h4 "Style" at bounding box center [184, 98] width 77 height 30
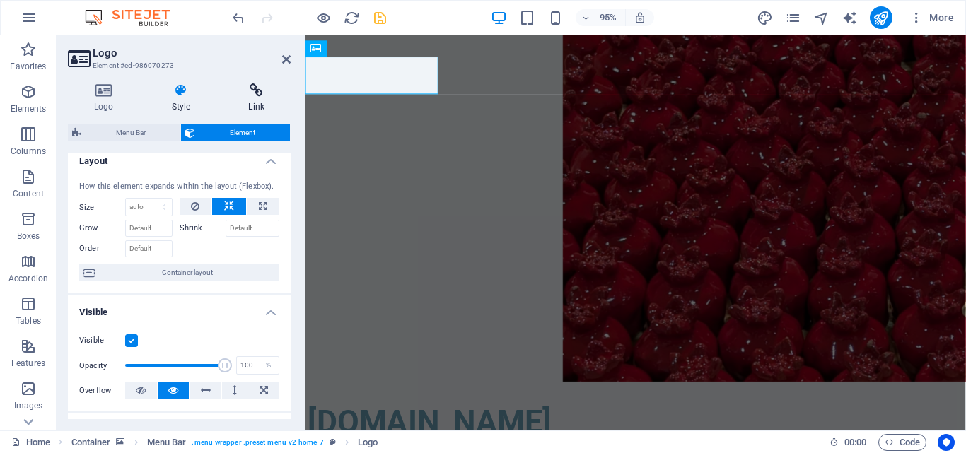
scroll to position [0, 0]
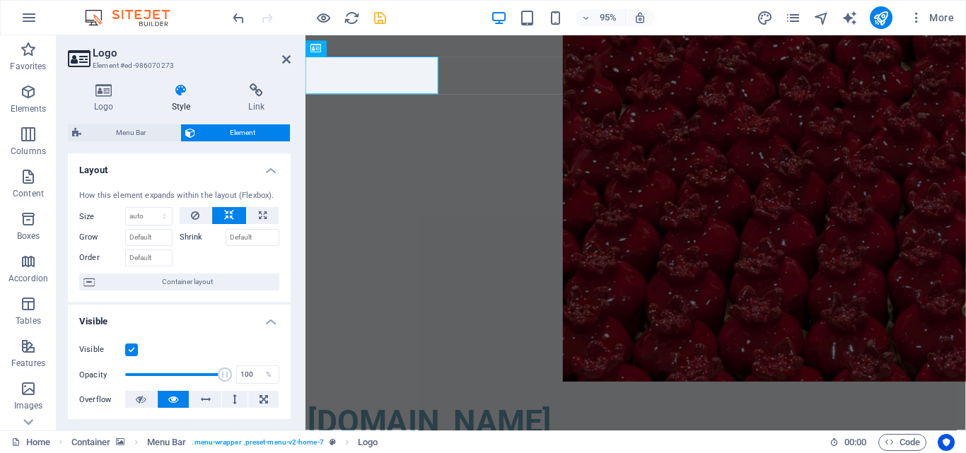
click at [255, 66] on h3 "Element #ed-986070273" at bounding box center [178, 65] width 170 height 13
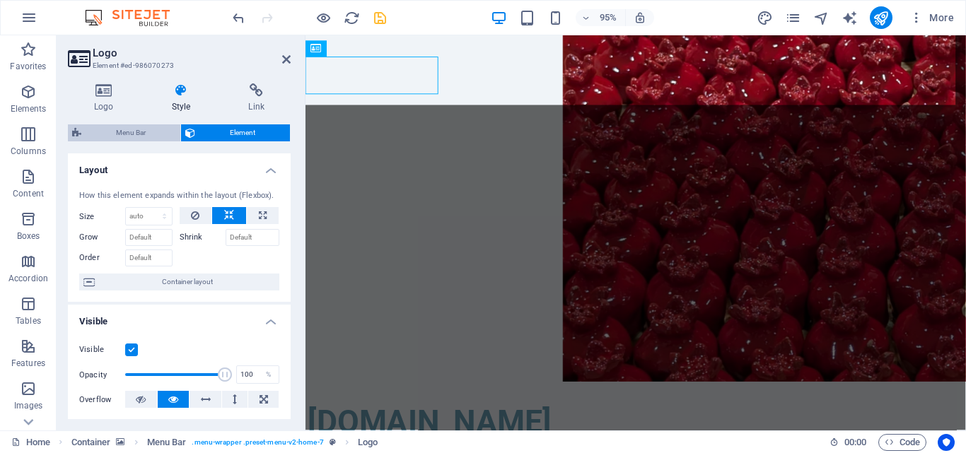
click at [123, 128] on span "Menu Bar" at bounding box center [131, 133] width 91 height 17
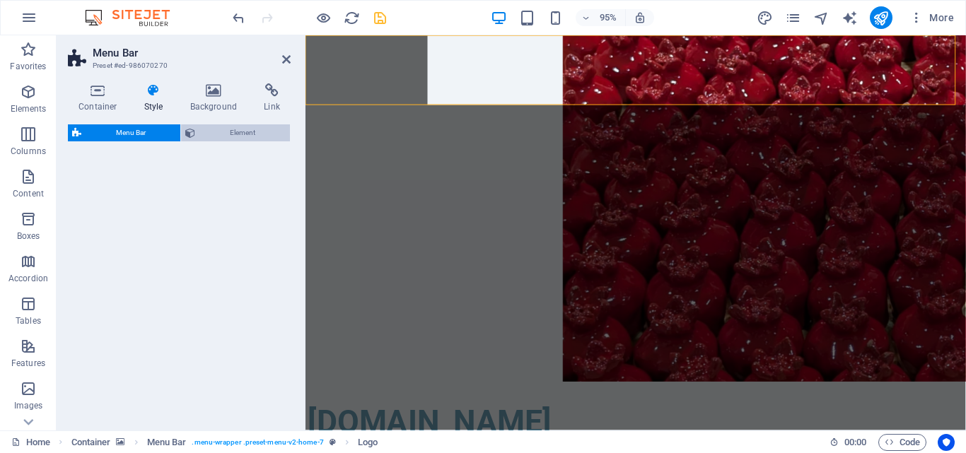
select select "rem"
select select "preset-menu-v2-home-7"
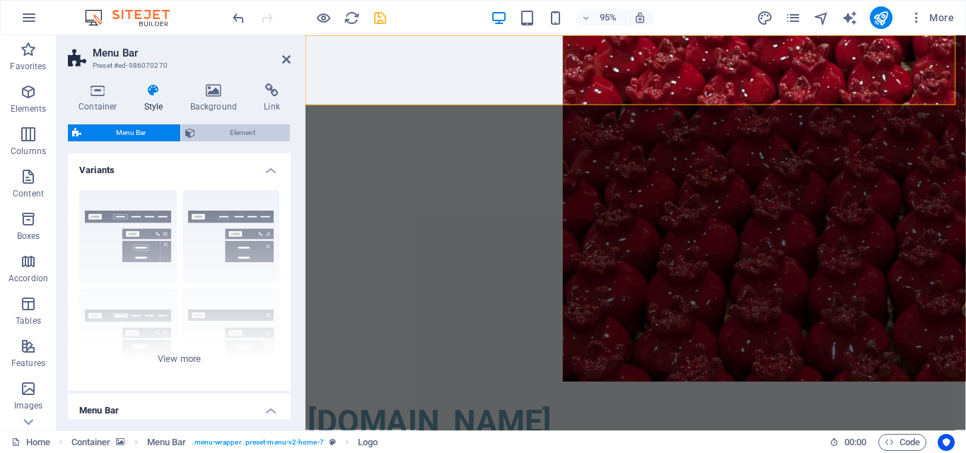
click at [248, 136] on span "Element" at bounding box center [242, 133] width 86 height 17
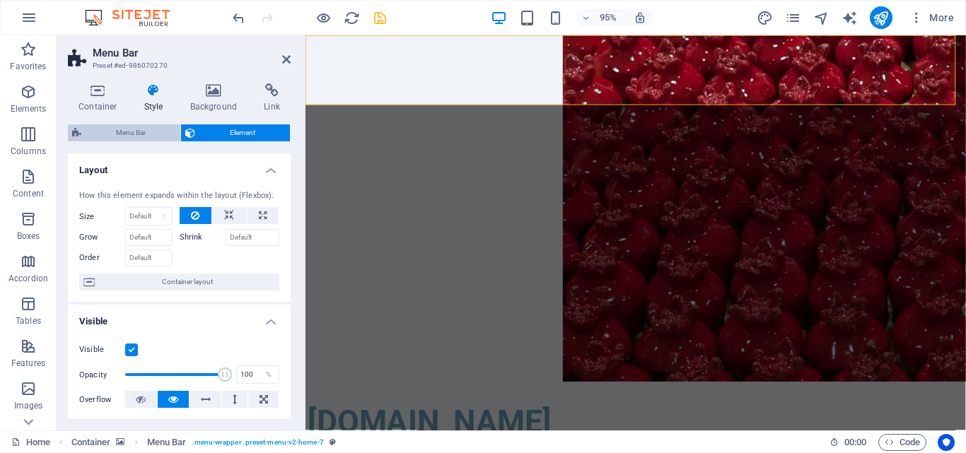
click at [122, 127] on span "Menu Bar" at bounding box center [131, 133] width 91 height 17
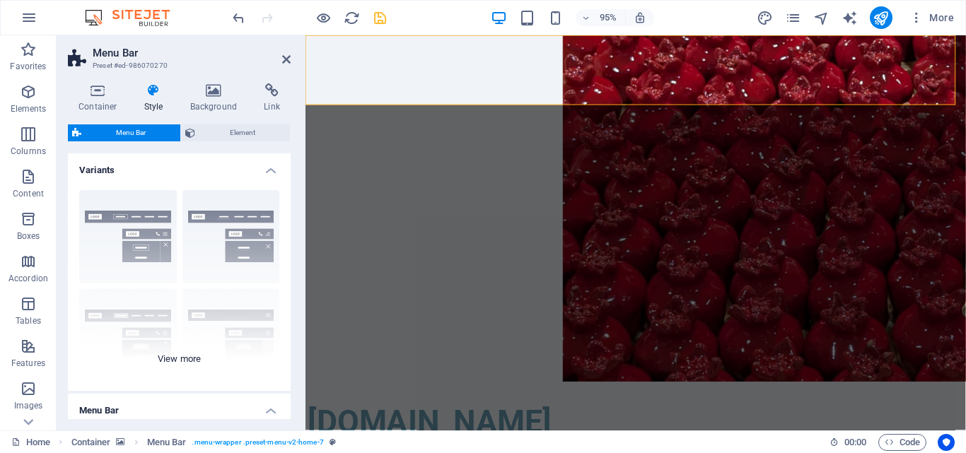
click at [174, 363] on div "Border Centered Default Fixed Loki Trigger Wide XXL" at bounding box center [179, 285] width 223 height 212
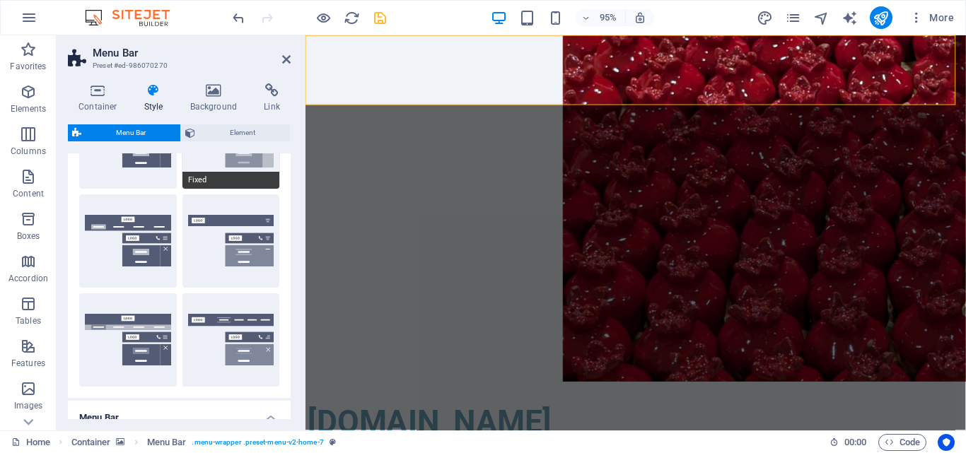
scroll to position [212, 0]
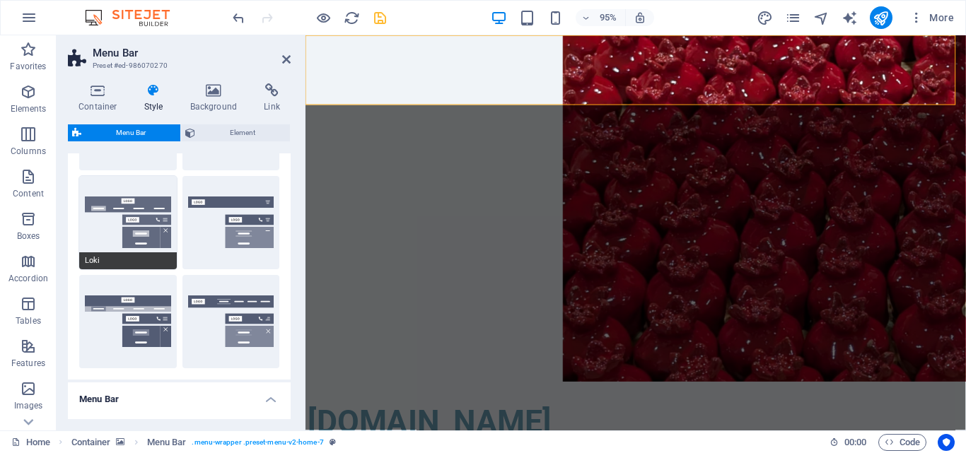
click at [141, 227] on button "Loki" at bounding box center [128, 222] width 98 height 93
type input "0"
select select "DISABLED_OPTION_VALUE"
type input "2"
type input "1"
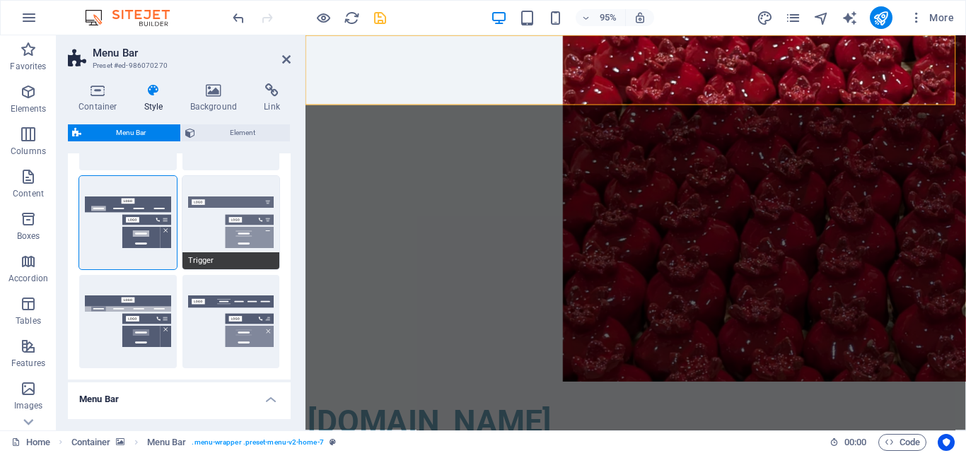
click at [221, 238] on button "Trigger" at bounding box center [232, 222] width 98 height 93
type input "1"
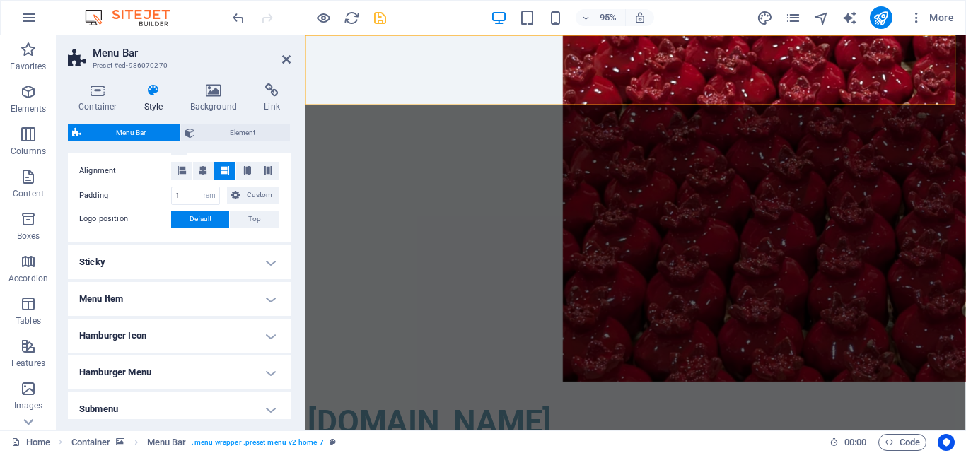
scroll to position [283, 0]
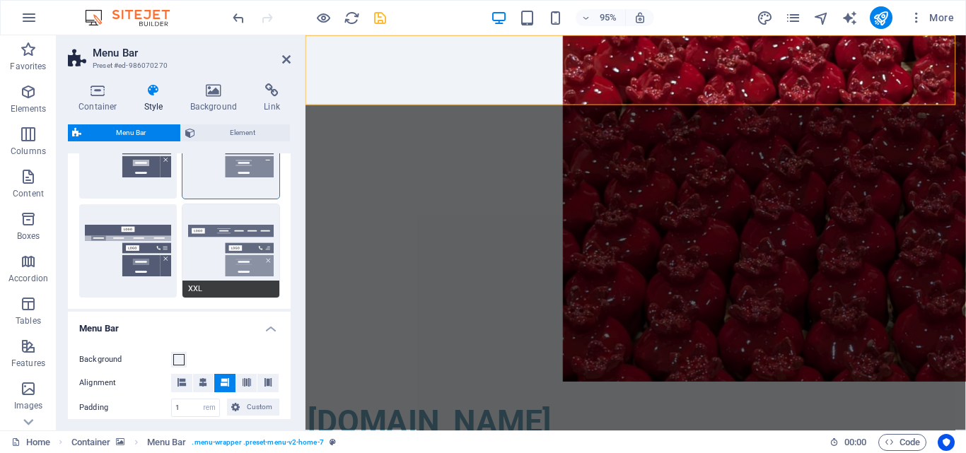
click at [219, 247] on button "XXL" at bounding box center [232, 250] width 98 height 93
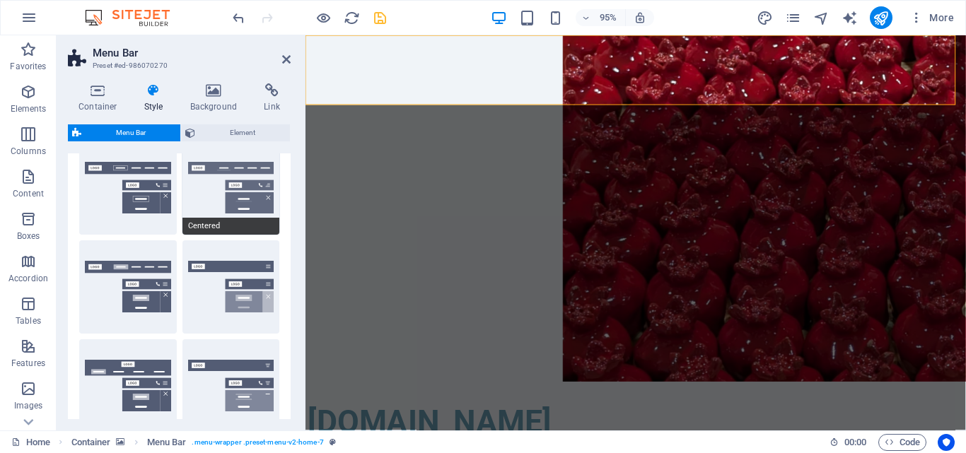
scroll to position [0, 0]
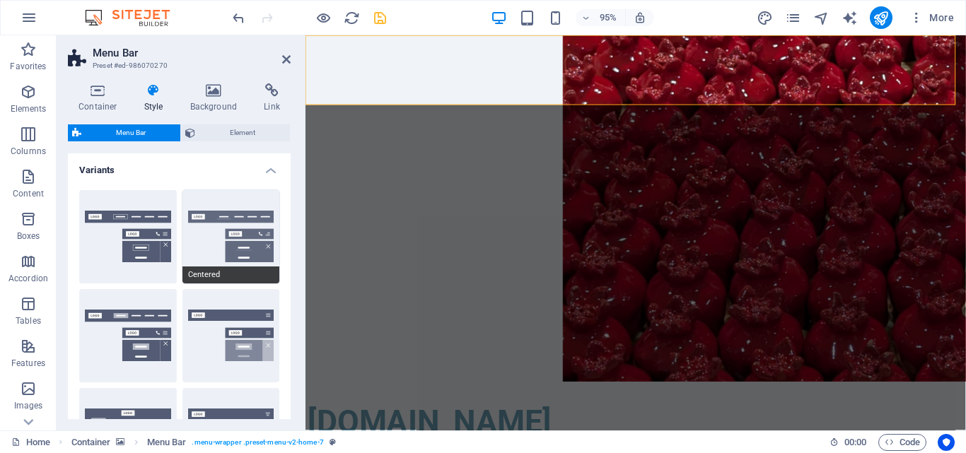
click at [206, 231] on button "Centered" at bounding box center [232, 236] width 98 height 93
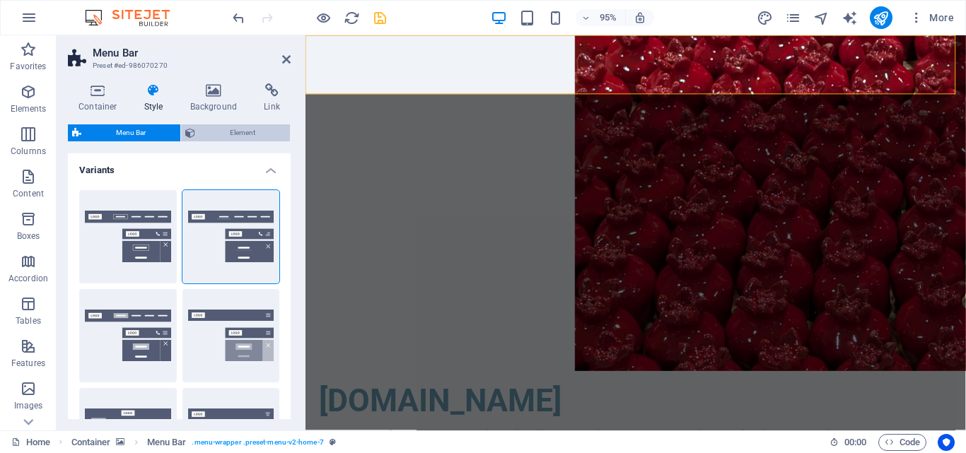
click at [232, 130] on span "Element" at bounding box center [242, 133] width 86 height 17
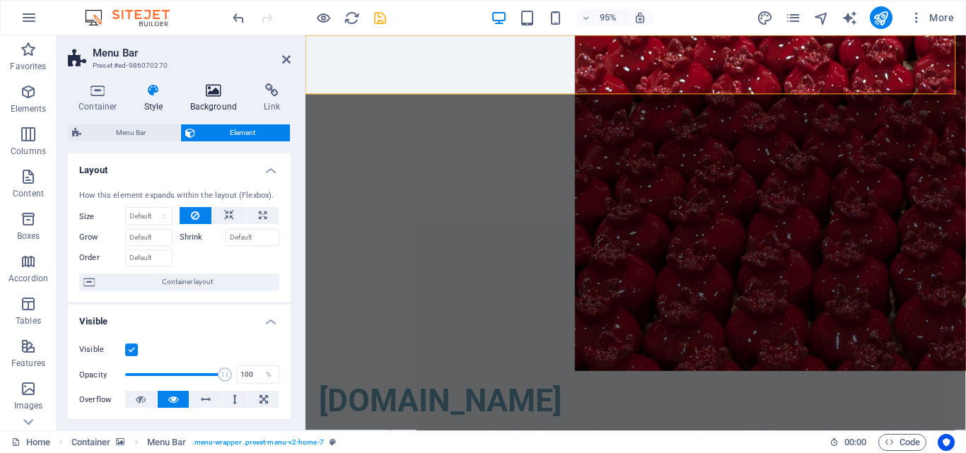
click at [214, 98] on h4 "Background" at bounding box center [217, 98] width 74 height 30
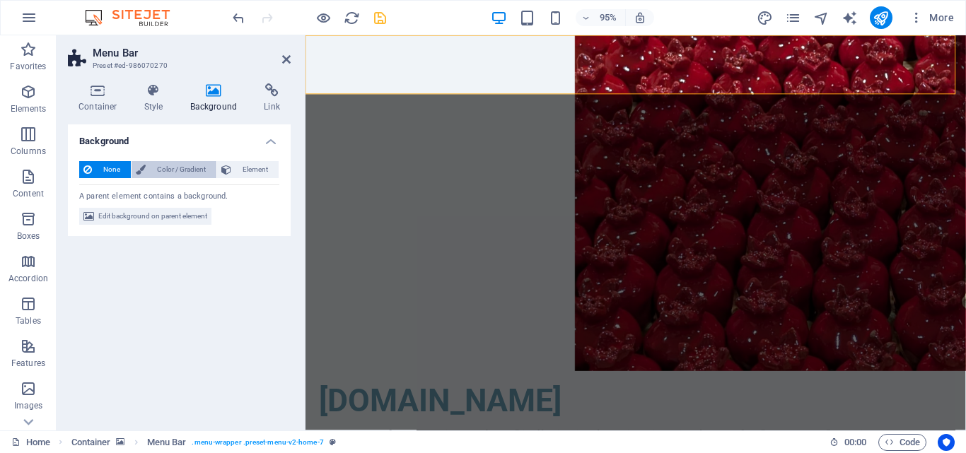
click at [189, 162] on span "Color / Gradient" at bounding box center [181, 169] width 62 height 17
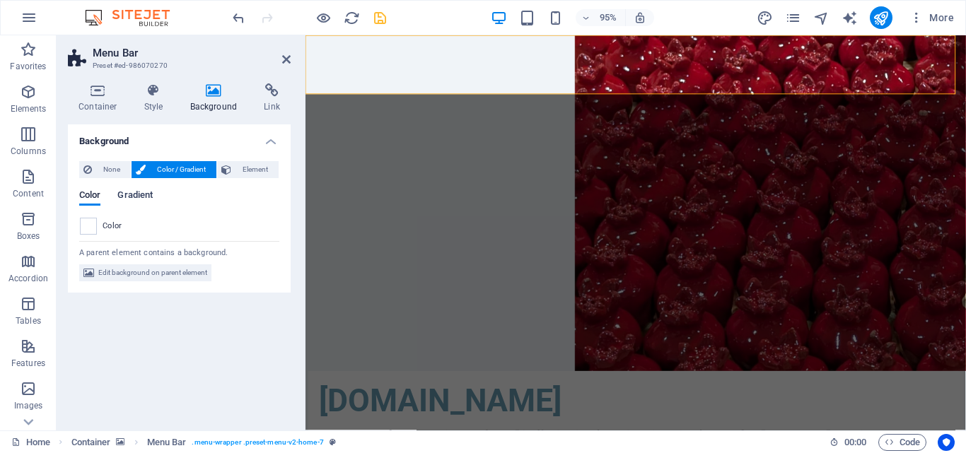
click at [137, 191] on span "Gradient" at bounding box center [134, 197] width 35 height 20
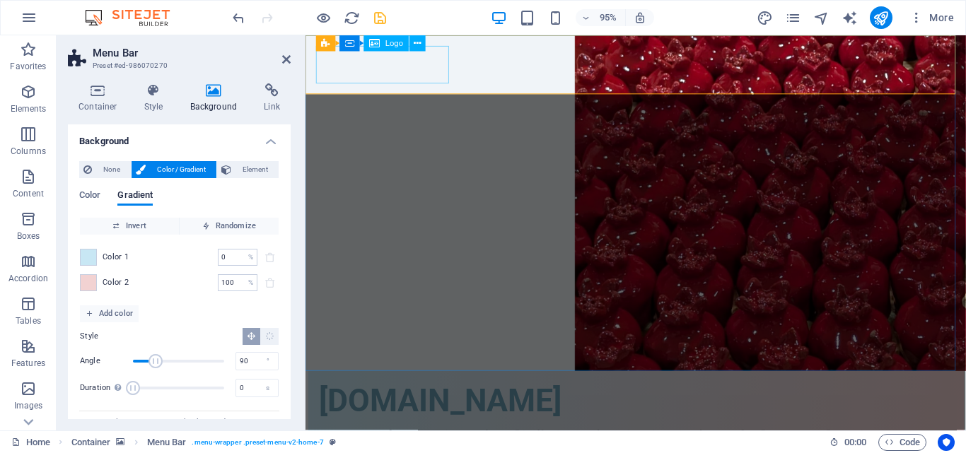
click at [404, 400] on div "[DOMAIN_NAME]" at bounding box center [654, 420] width 668 height 40
click at [403, 400] on div "[DOMAIN_NAME]" at bounding box center [654, 420] width 668 height 40
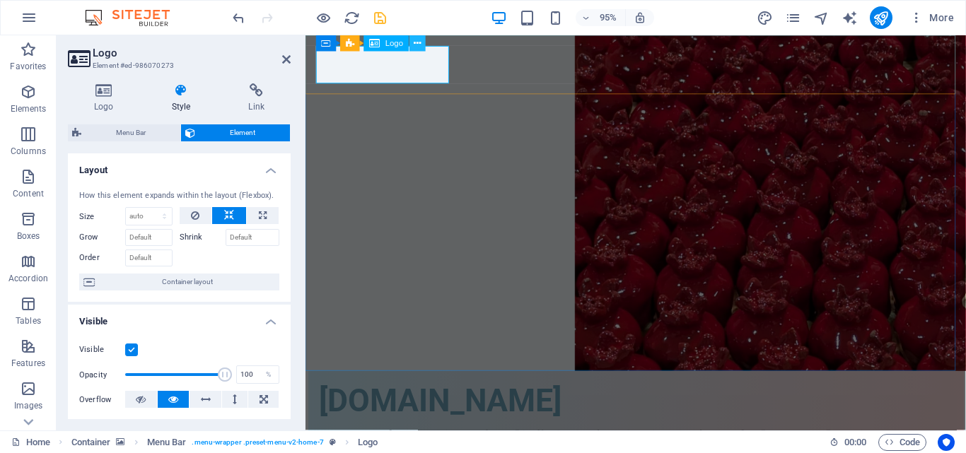
click at [421, 47] on icon at bounding box center [417, 43] width 7 height 14
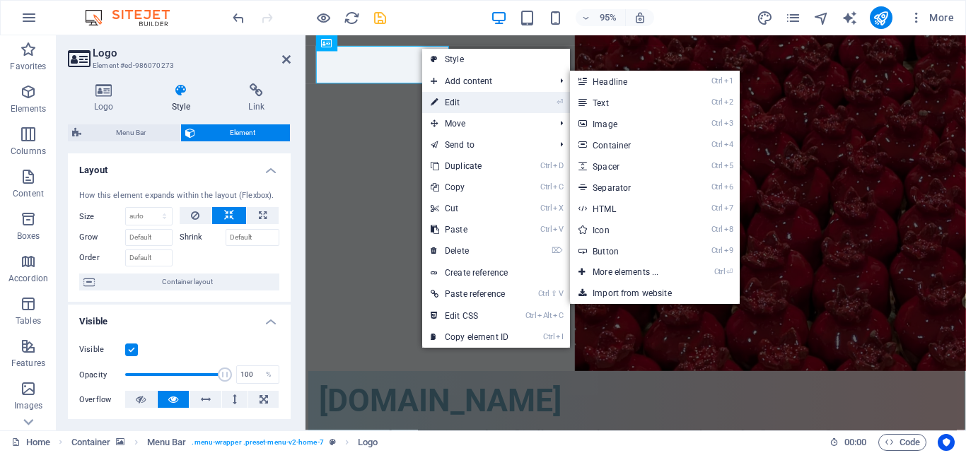
click at [449, 103] on link "⏎ Edit" at bounding box center [469, 102] width 95 height 21
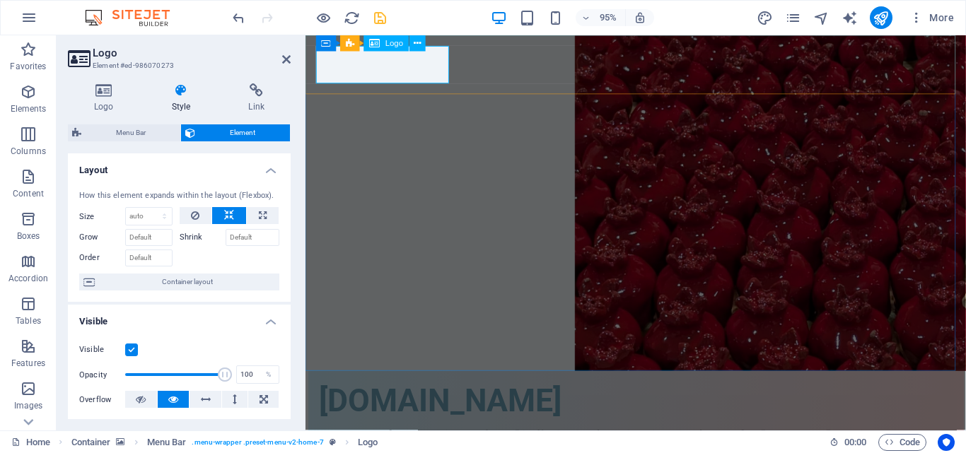
click at [418, 400] on div "[DOMAIN_NAME]" at bounding box center [654, 420] width 668 height 40
click at [418, 49] on icon at bounding box center [417, 43] width 7 height 14
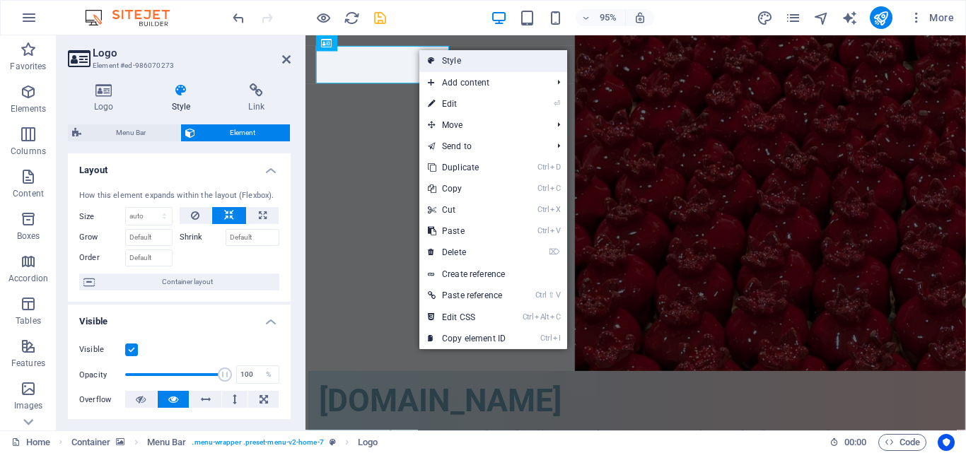
click at [436, 70] on link "Style" at bounding box center [494, 60] width 148 height 21
select select "rem"
select select "preset-menu-v2-home-7"
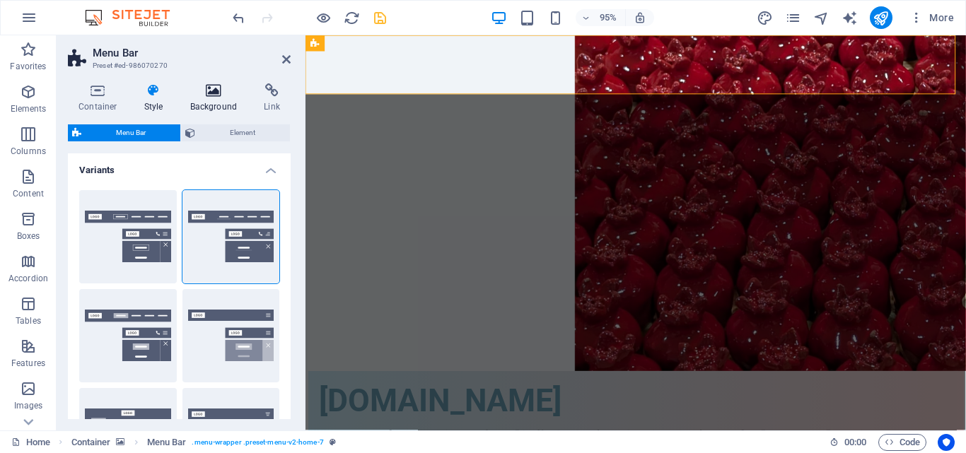
click at [206, 108] on h4 "Background" at bounding box center [217, 98] width 74 height 30
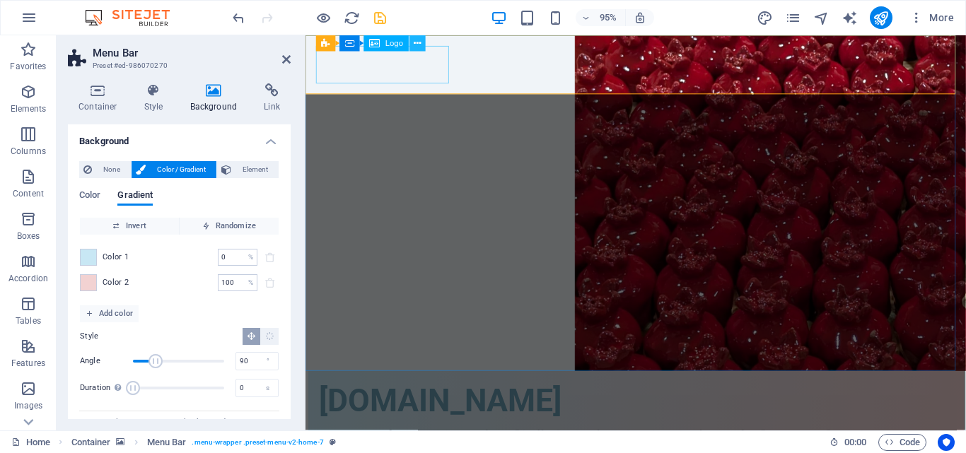
click at [414, 50] on icon at bounding box center [417, 43] width 7 height 14
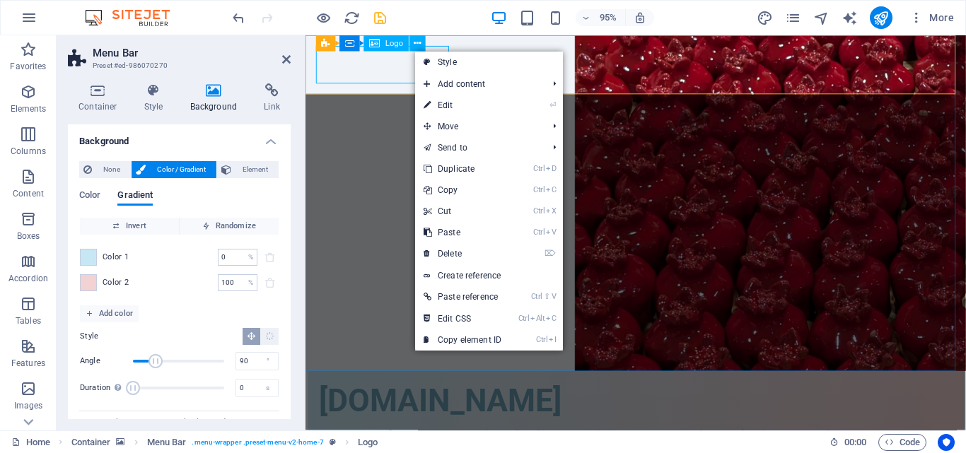
click at [412, 400] on div "[DOMAIN_NAME]" at bounding box center [654, 420] width 668 height 40
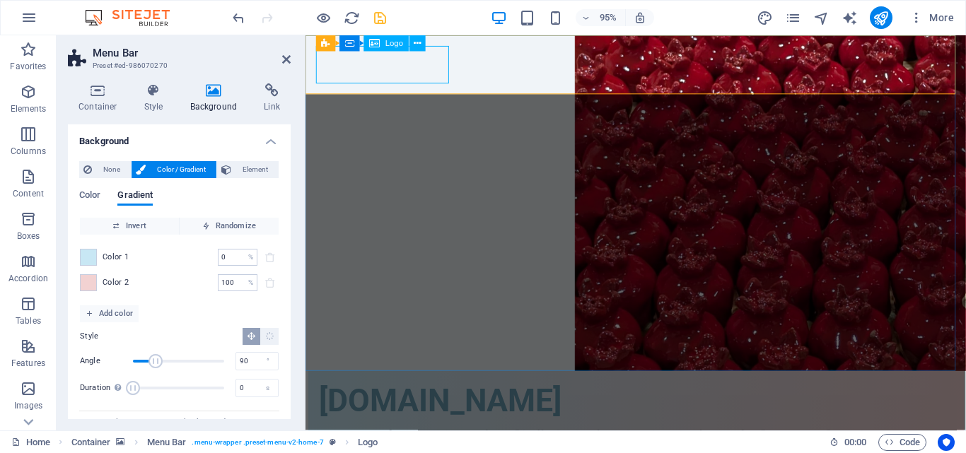
click at [412, 400] on div "[DOMAIN_NAME]" at bounding box center [654, 420] width 668 height 40
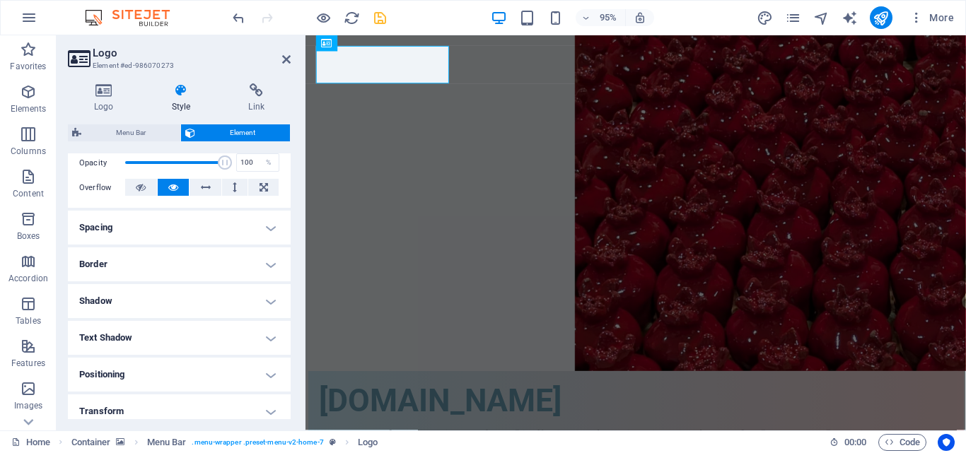
scroll to position [332, 0]
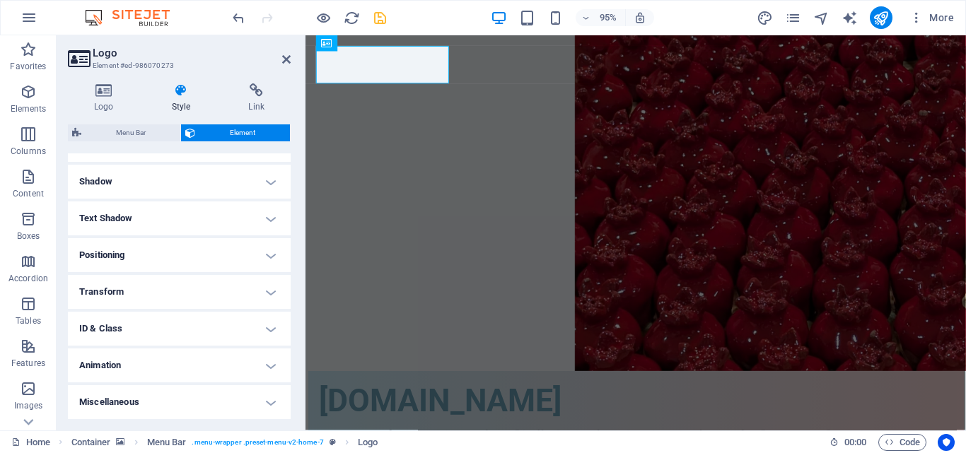
click at [144, 199] on h4 "Shadow" at bounding box center [179, 182] width 223 height 34
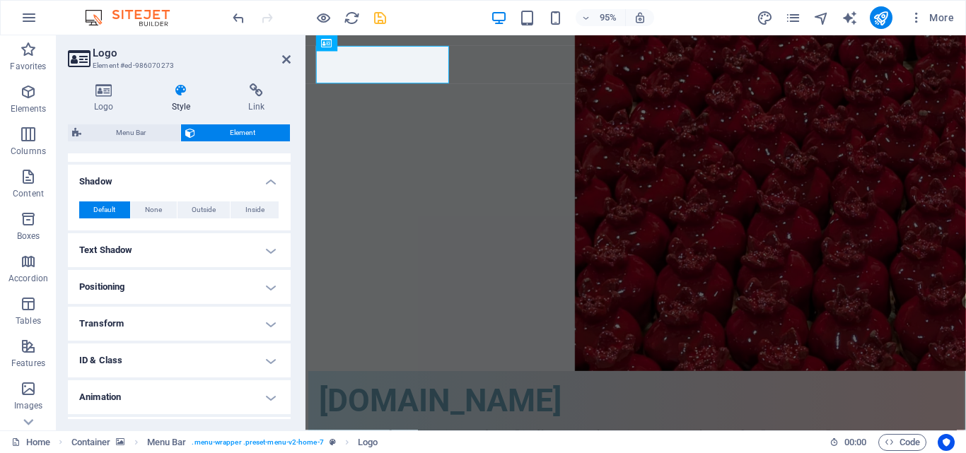
click at [150, 256] on h4 "Text Shadow" at bounding box center [179, 250] width 223 height 34
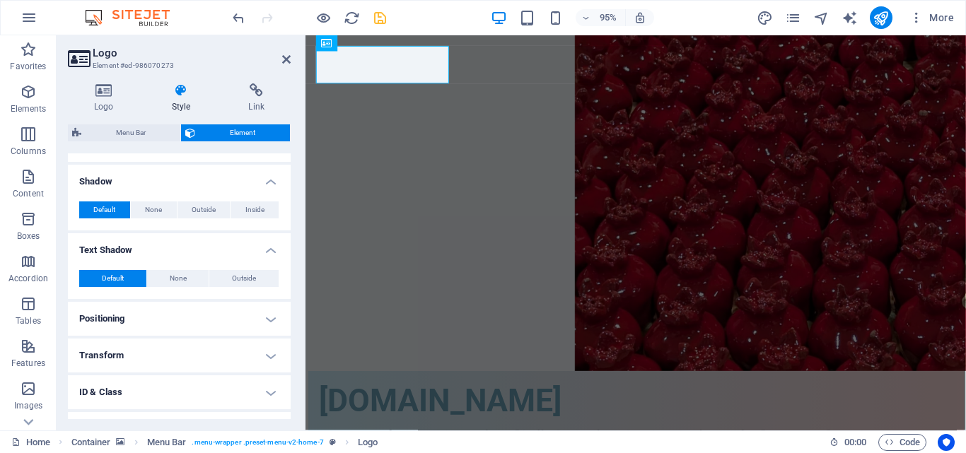
click at [150, 256] on h4 "Text Shadow" at bounding box center [179, 245] width 223 height 25
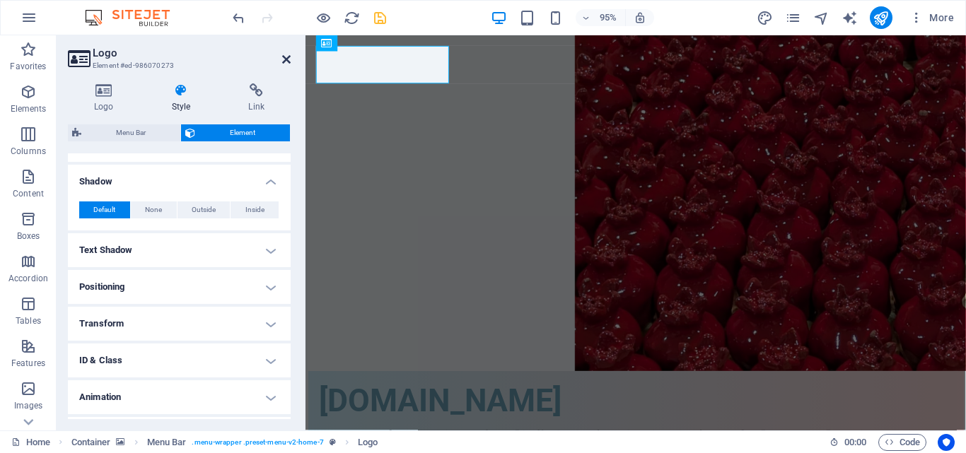
drag, startPoint x: 289, startPoint y: 61, endPoint x: 209, endPoint y: 62, distance: 80.7
click at [289, 61] on icon at bounding box center [286, 59] width 8 height 11
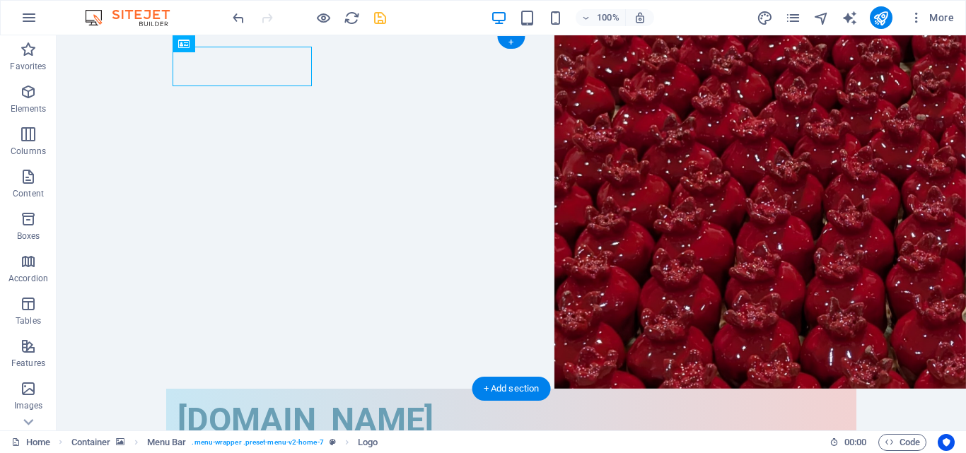
click at [105, 209] on figure at bounding box center [512, 212] width 910 height 354
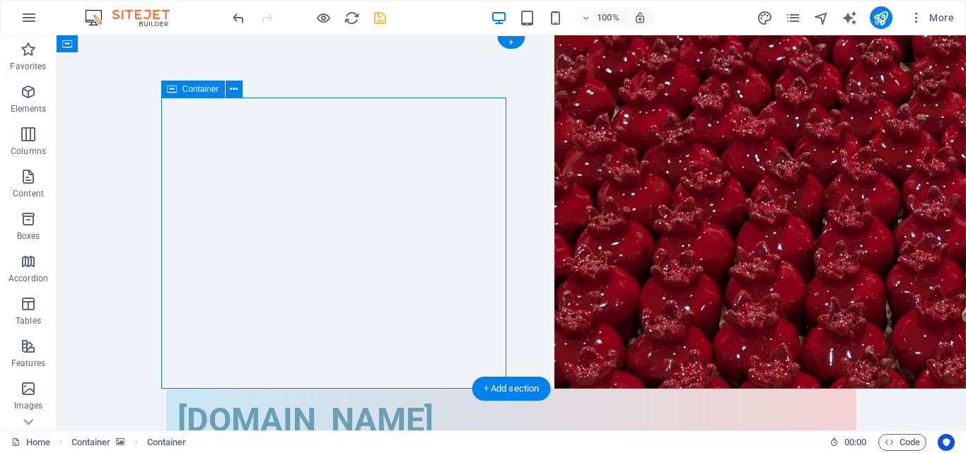
select select "%"
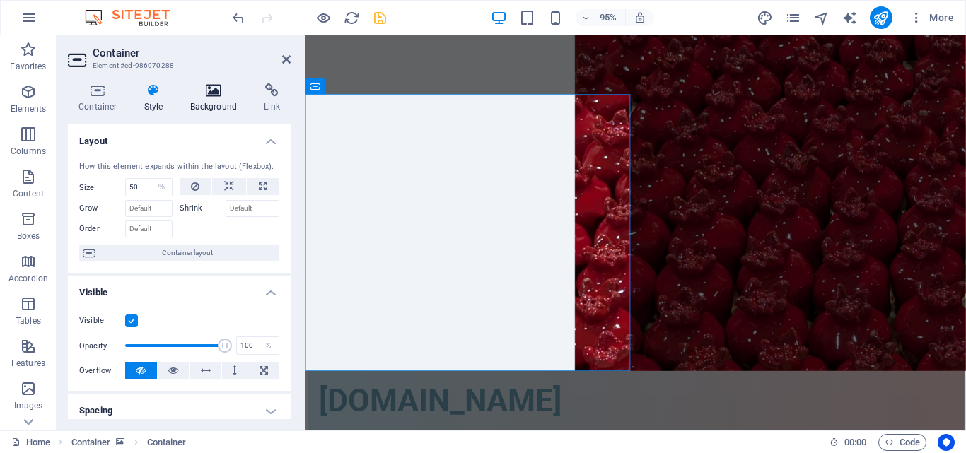
click at [204, 109] on h4 "Background" at bounding box center [217, 98] width 74 height 30
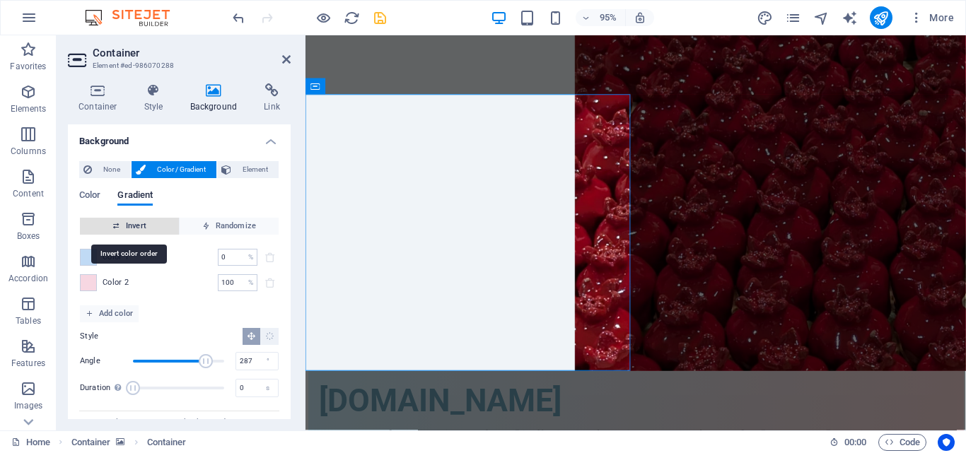
click at [148, 228] on span "Invert" at bounding box center [130, 226] width 88 height 17
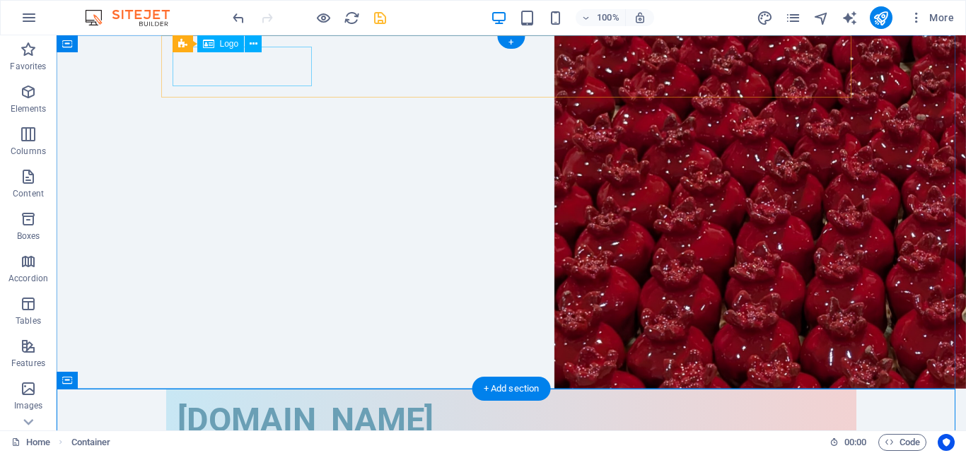
click at [178, 400] on div "[DOMAIN_NAME]" at bounding box center [512, 420] width 668 height 40
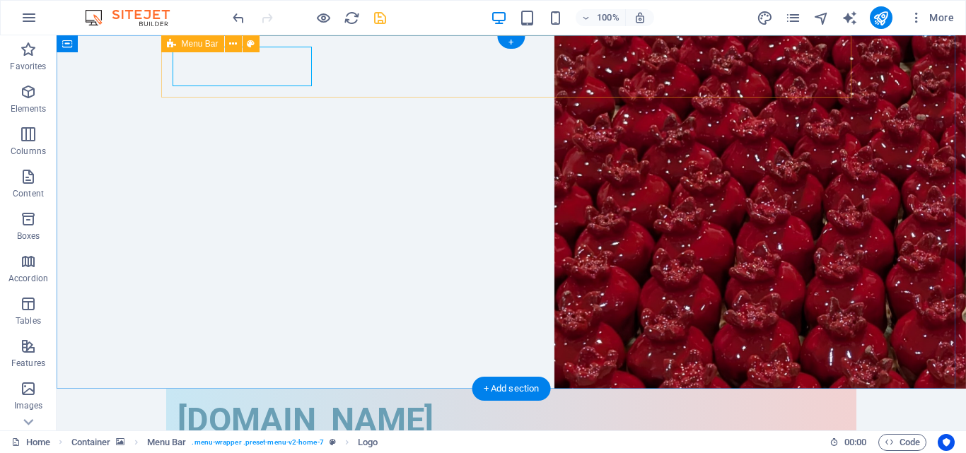
click at [167, 389] on div "[DOMAIN_NAME] Menu მთავარი ჩვენს შესახებ სერვისები მენუ კონტაქტი" at bounding box center [511, 440] width 690 height 102
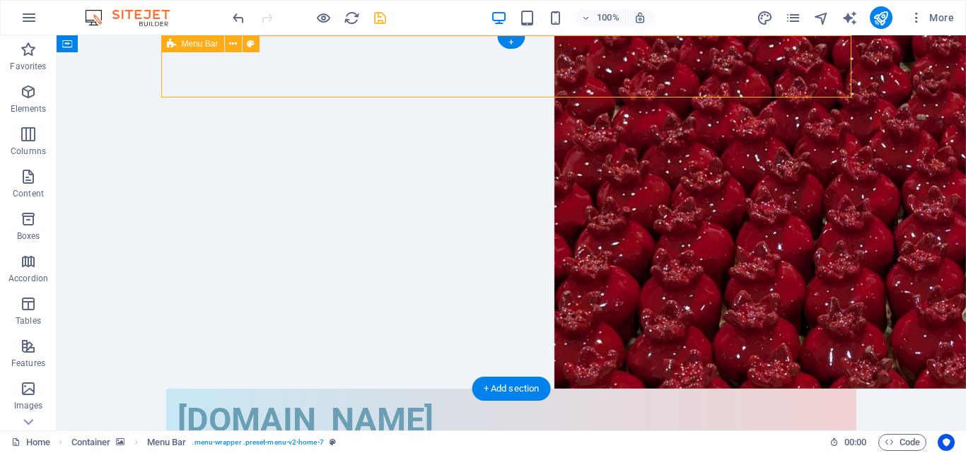
click at [167, 389] on div "[DOMAIN_NAME] Menu მთავარი ჩვენს შესახებ სერვისები მენუ კონტაქტი" at bounding box center [511, 440] width 690 height 102
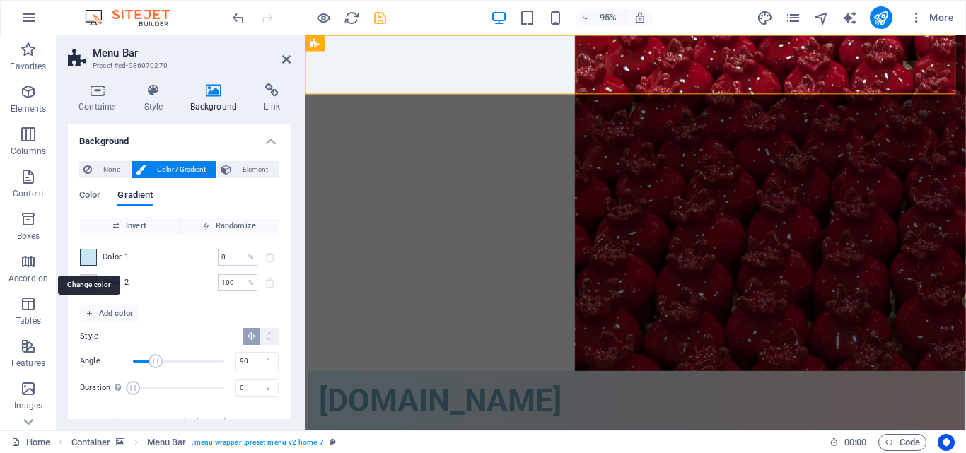
click at [87, 261] on span at bounding box center [89, 258] width 16 height 16
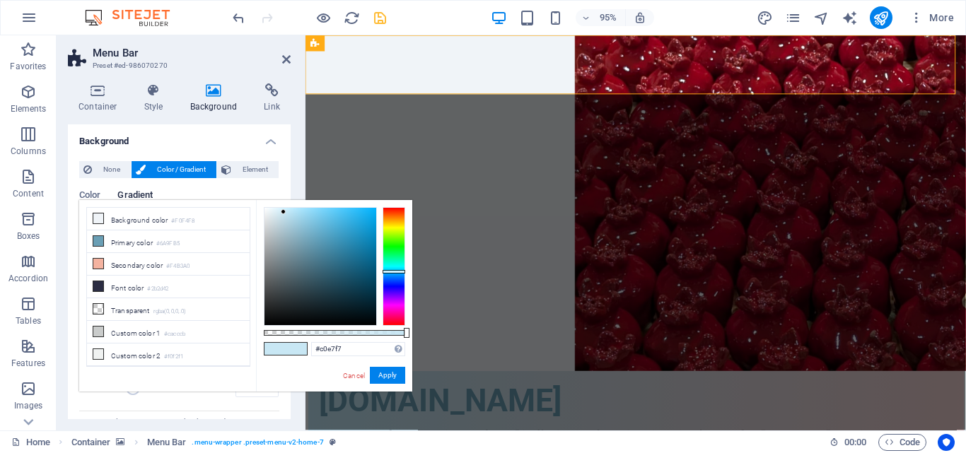
click at [289, 211] on div at bounding box center [321, 266] width 112 height 117
click at [286, 211] on div at bounding box center [288, 210] width 5 height 5
type input "#bfe8fa"
click at [290, 209] on div at bounding box center [321, 266] width 112 height 117
click at [381, 376] on button "Apply" at bounding box center [387, 375] width 35 height 17
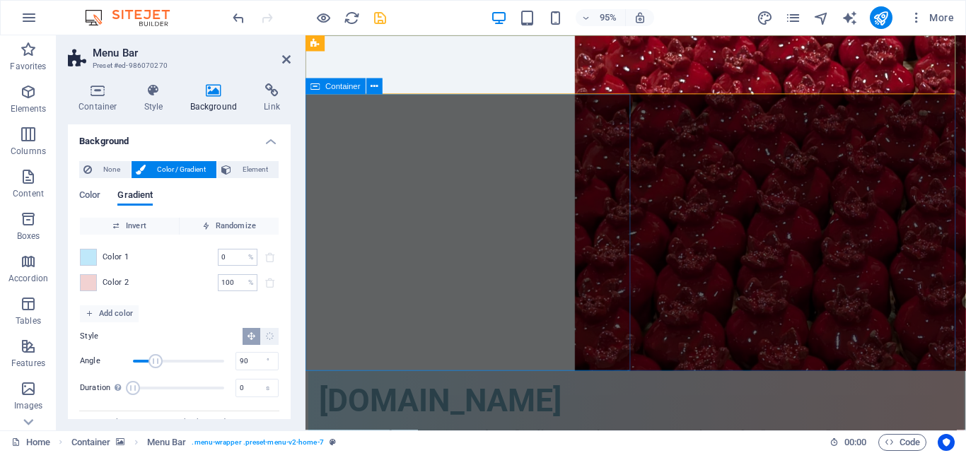
click at [0, 0] on div "Spacer" at bounding box center [0, 0] width 0 height 0
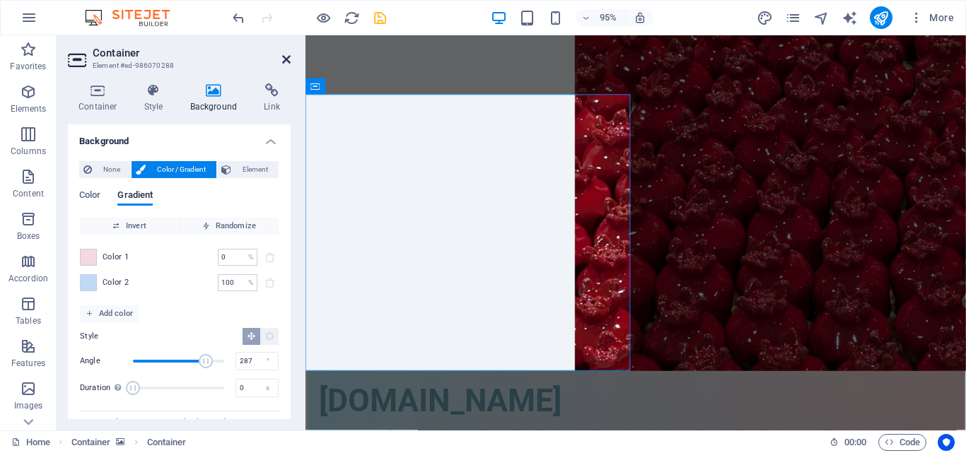
drag, startPoint x: 285, startPoint y: 62, endPoint x: 226, endPoint y: 27, distance: 69.2
click at [285, 62] on icon at bounding box center [286, 59] width 8 height 11
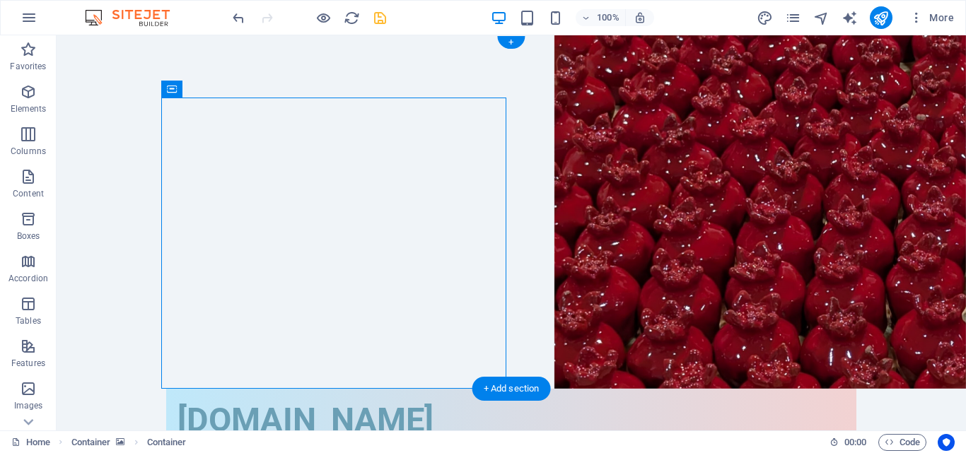
click at [119, 179] on figure at bounding box center [512, 212] width 910 height 354
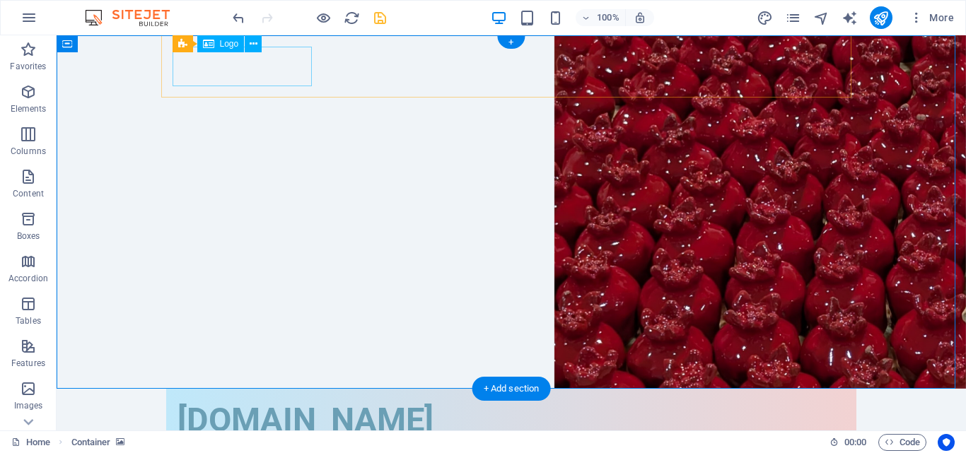
click at [296, 400] on div "[DOMAIN_NAME]" at bounding box center [512, 420] width 668 height 40
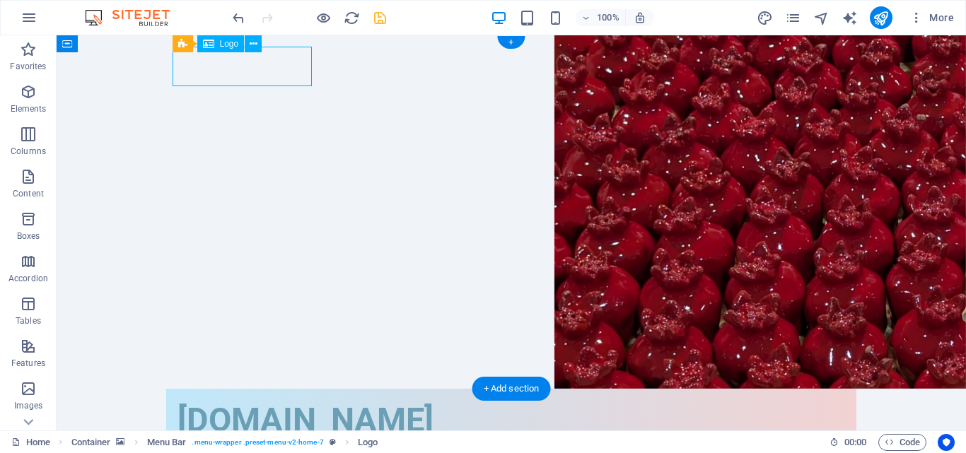
drag, startPoint x: 270, startPoint y: 69, endPoint x: 204, endPoint y: 73, distance: 66.6
click at [204, 400] on div "[DOMAIN_NAME]" at bounding box center [512, 420] width 668 height 40
click at [206, 400] on div "[DOMAIN_NAME]" at bounding box center [512, 420] width 668 height 40
drag, startPoint x: 274, startPoint y: 69, endPoint x: 175, endPoint y: 78, distance: 99.5
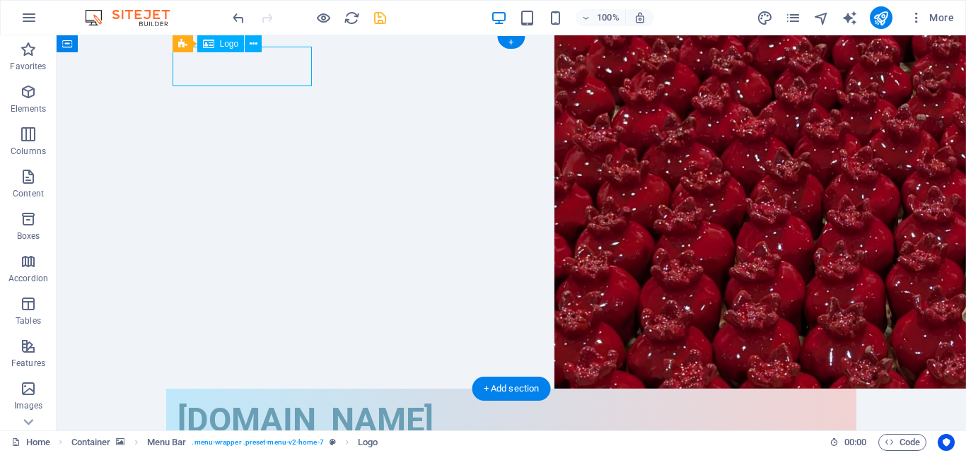
click at [178, 400] on div "[DOMAIN_NAME]" at bounding box center [512, 420] width 668 height 40
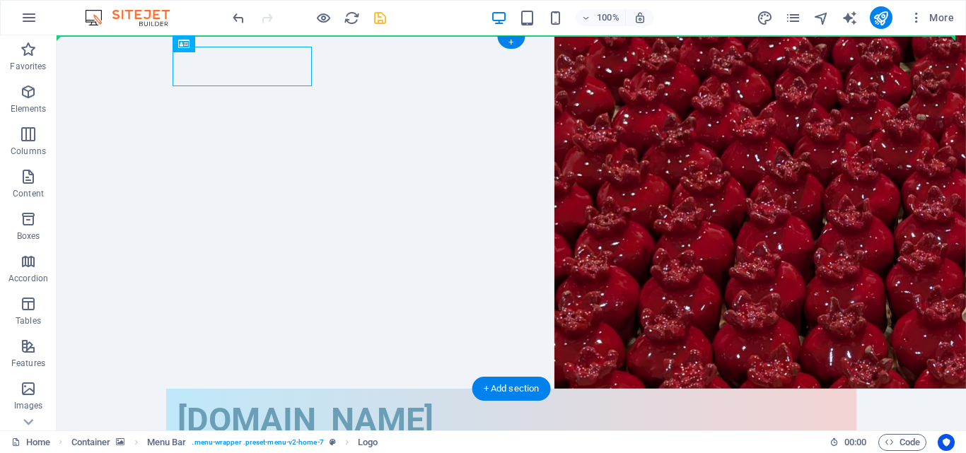
drag, startPoint x: 212, startPoint y: 74, endPoint x: 123, endPoint y: 77, distance: 88.5
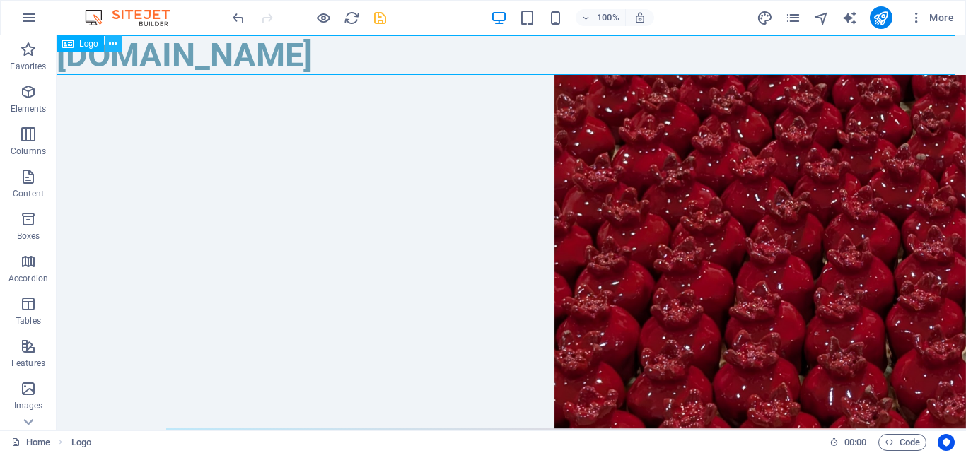
click at [116, 43] on icon at bounding box center [113, 44] width 8 height 15
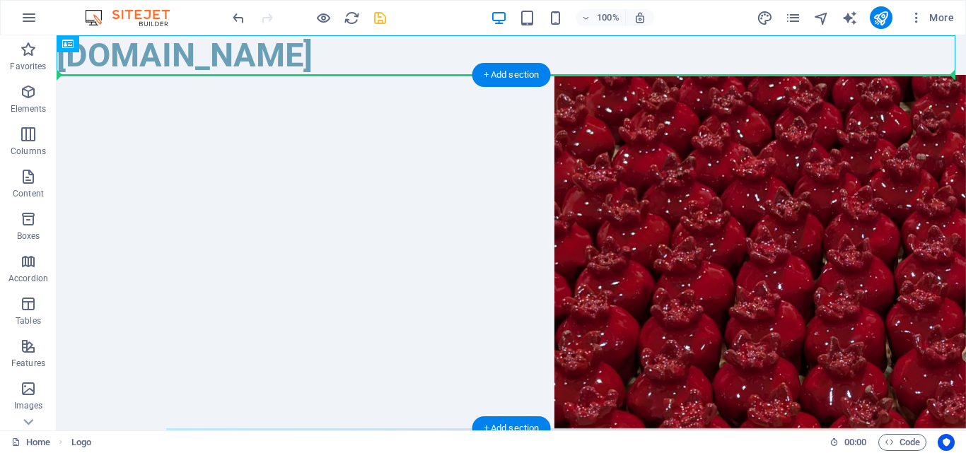
drag, startPoint x: 126, startPoint y: 79, endPoint x: 129, endPoint y: 116, distance: 36.9
drag, startPoint x: 145, startPoint y: 57, endPoint x: 172, endPoint y: 110, distance: 59.5
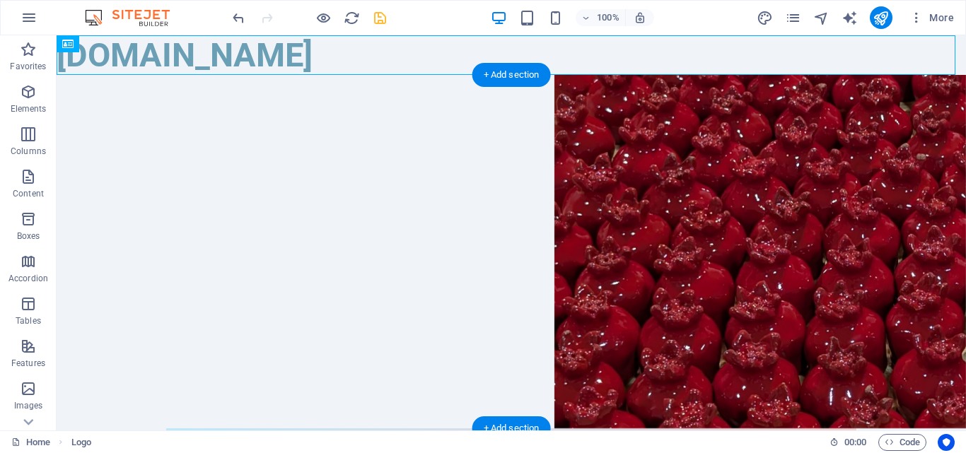
click at [115, 201] on figure at bounding box center [512, 252] width 910 height 354
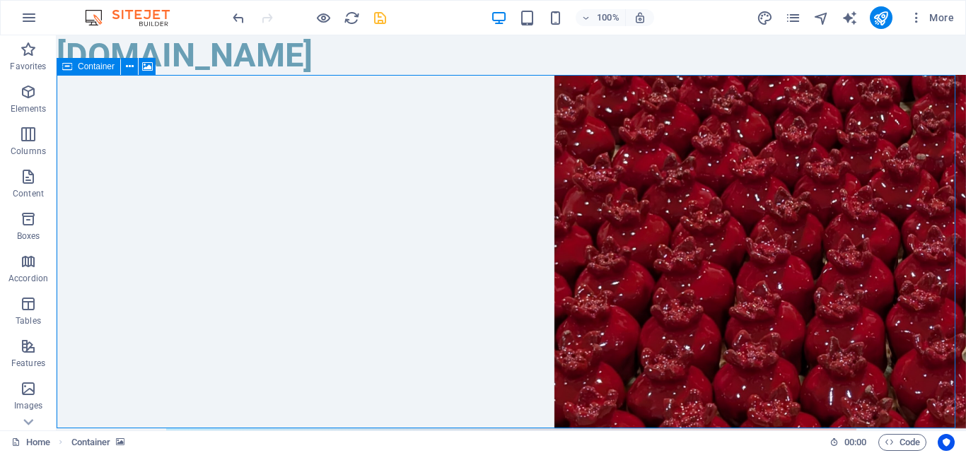
click at [69, 66] on icon at bounding box center [67, 66] width 10 height 17
click at [132, 67] on icon at bounding box center [130, 66] width 8 height 15
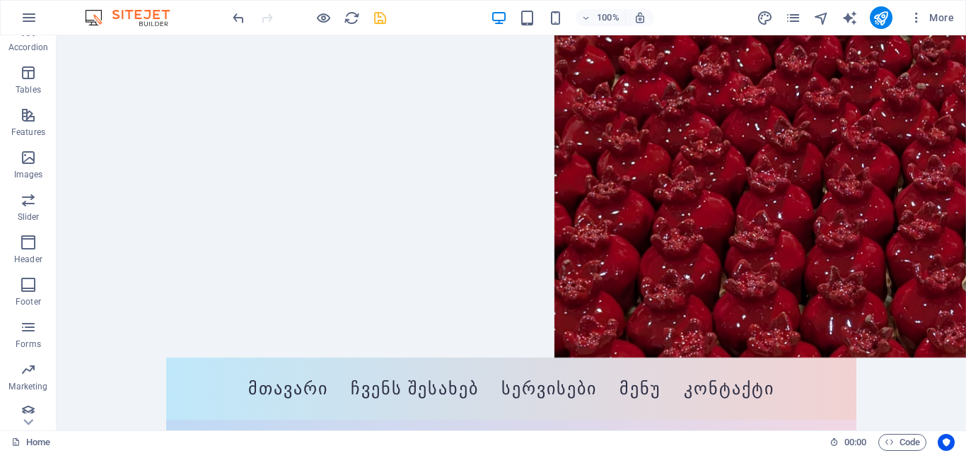
scroll to position [241, 0]
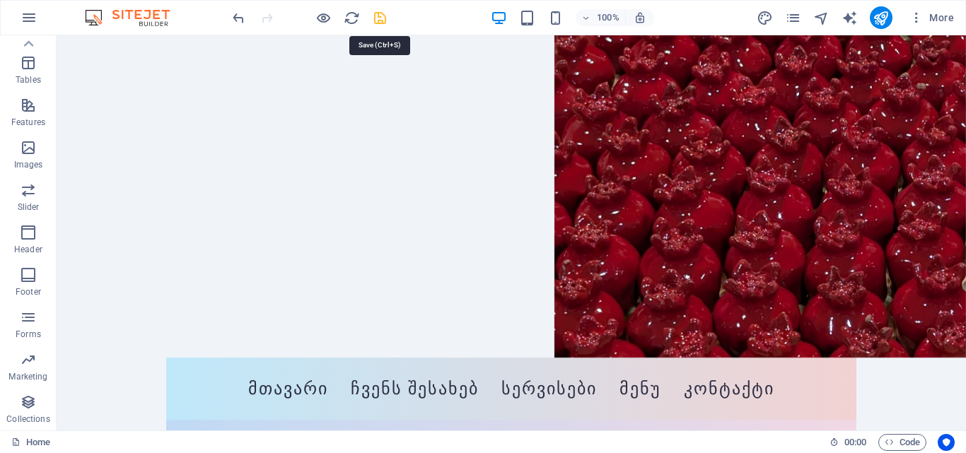
drag, startPoint x: 383, startPoint y: 15, endPoint x: 318, endPoint y: 31, distance: 66.4
click at [383, 15] on icon "save" at bounding box center [380, 18] width 16 height 16
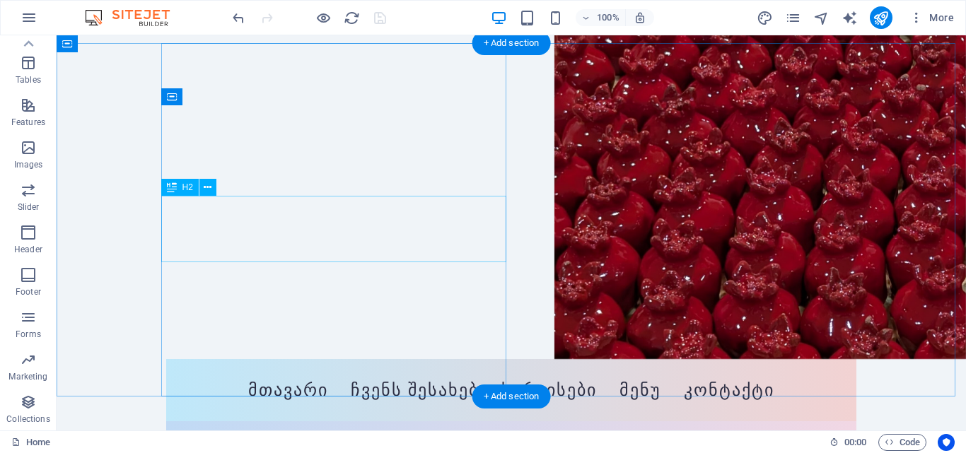
scroll to position [0, 0]
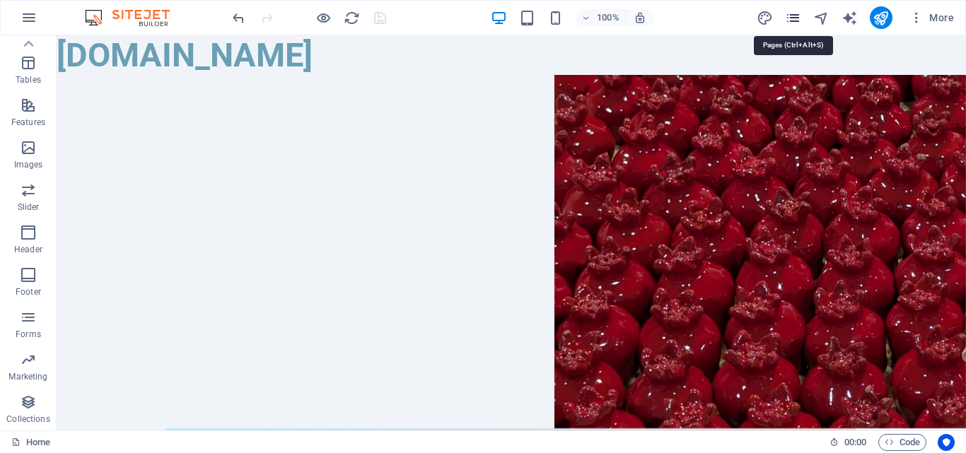
click at [795, 14] on icon "pages" at bounding box center [793, 18] width 16 height 16
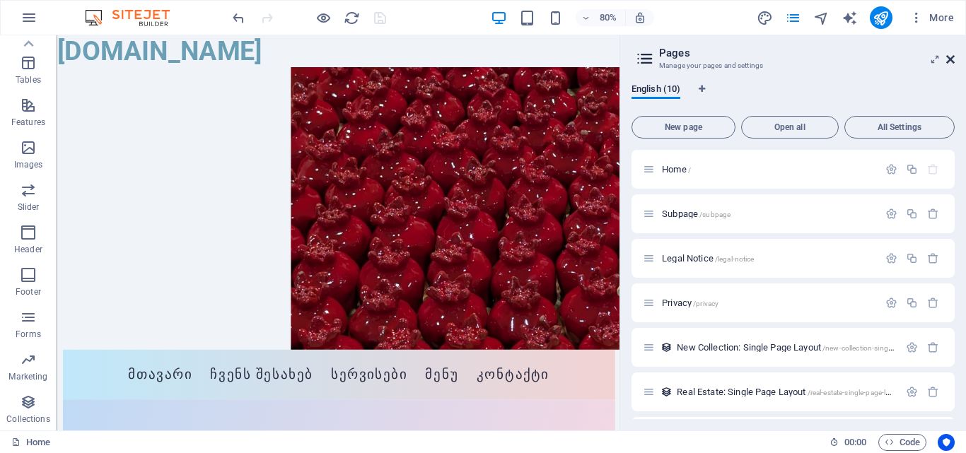
drag, startPoint x: 954, startPoint y: 62, endPoint x: 547, endPoint y: 100, distance: 409.3
click at [954, 62] on icon at bounding box center [951, 59] width 8 height 11
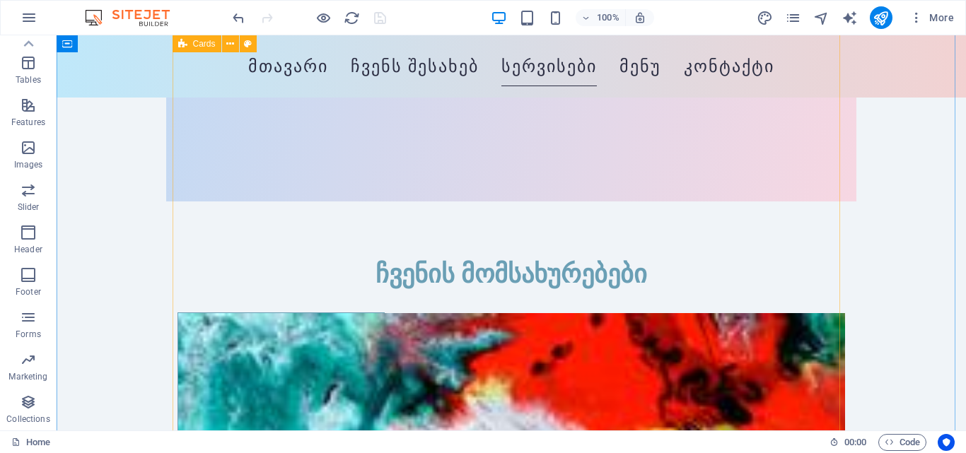
scroll to position [566, 0]
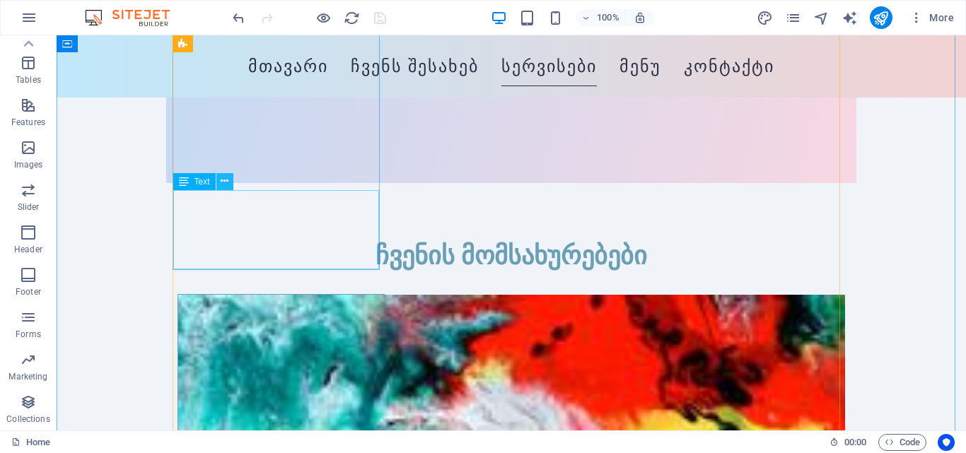
click at [216, 180] on button at bounding box center [224, 181] width 17 height 17
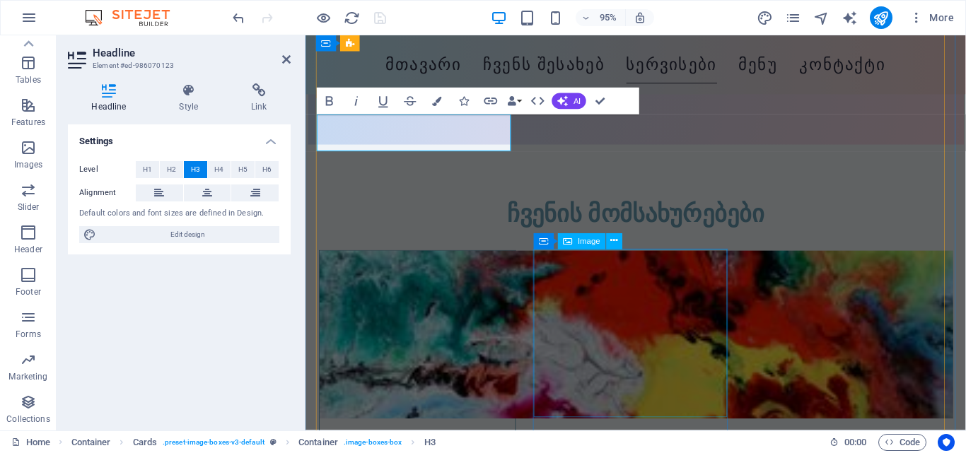
scroll to position [849, 0]
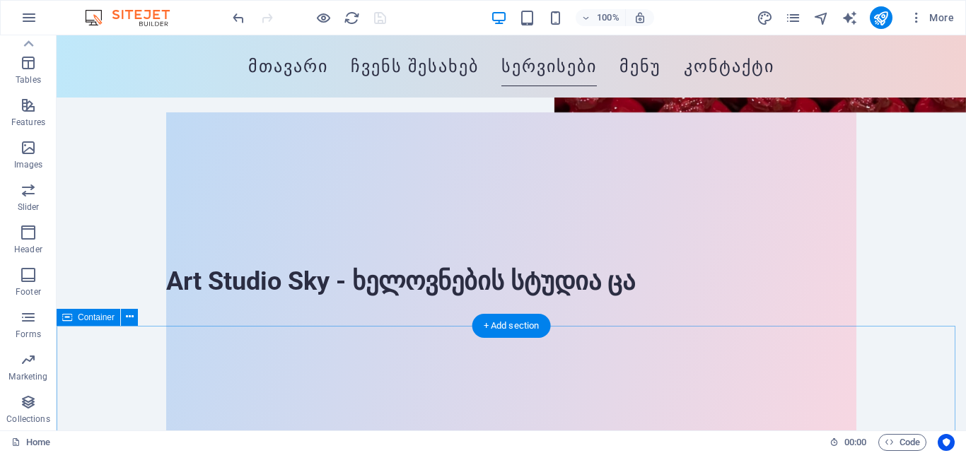
scroll to position [354, 0]
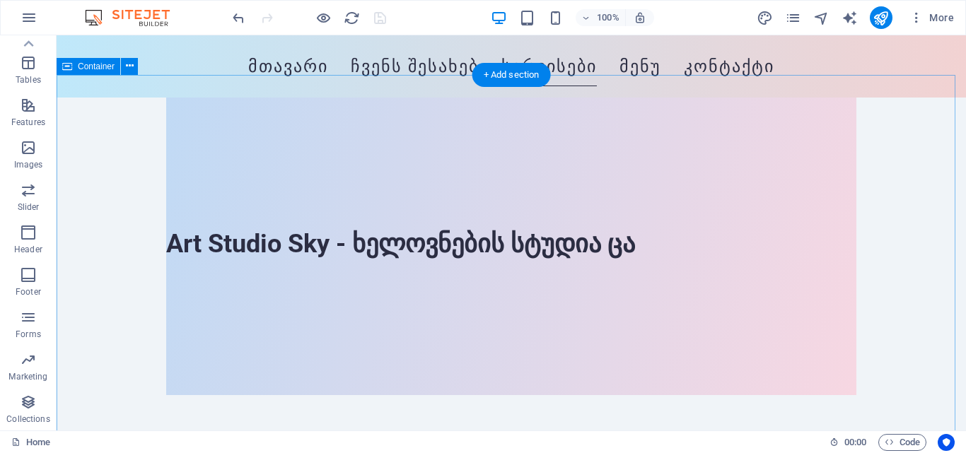
click at [35, 323] on icon "button" at bounding box center [28, 317] width 17 height 17
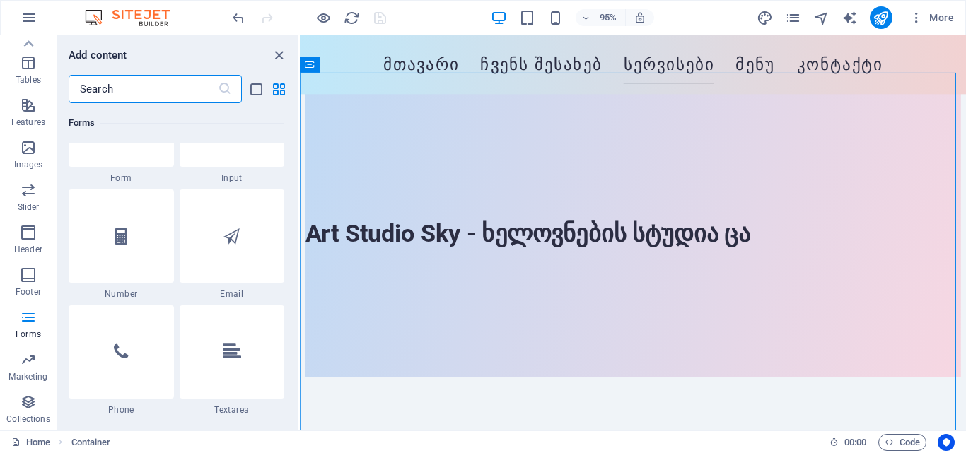
scroll to position [10753, 0]
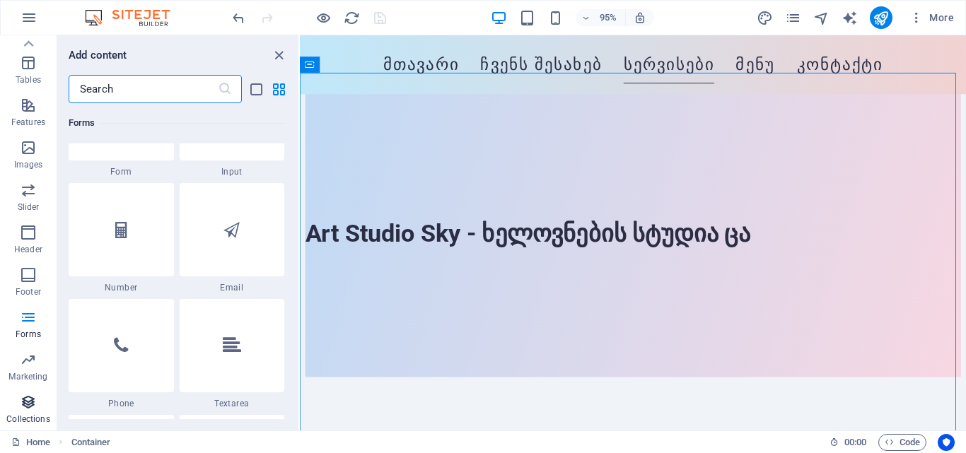
click at [9, 413] on span "Collections" at bounding box center [28, 411] width 57 height 34
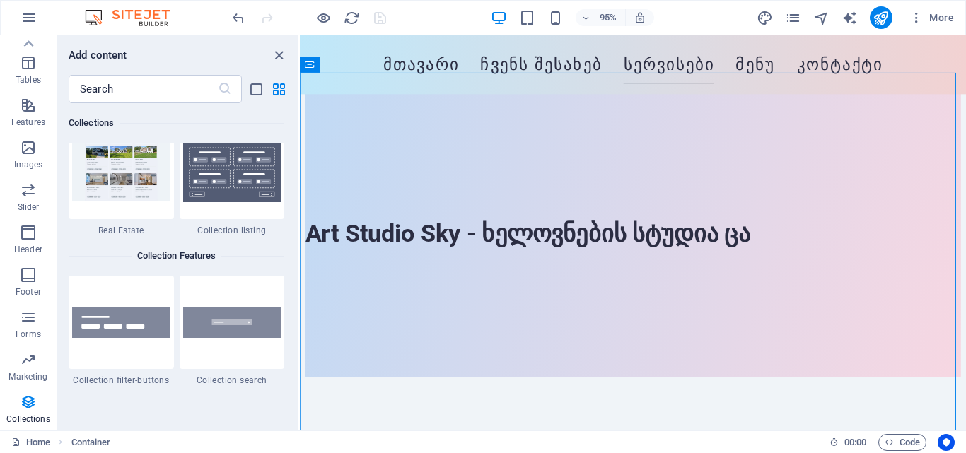
scroll to position [13346, 0]
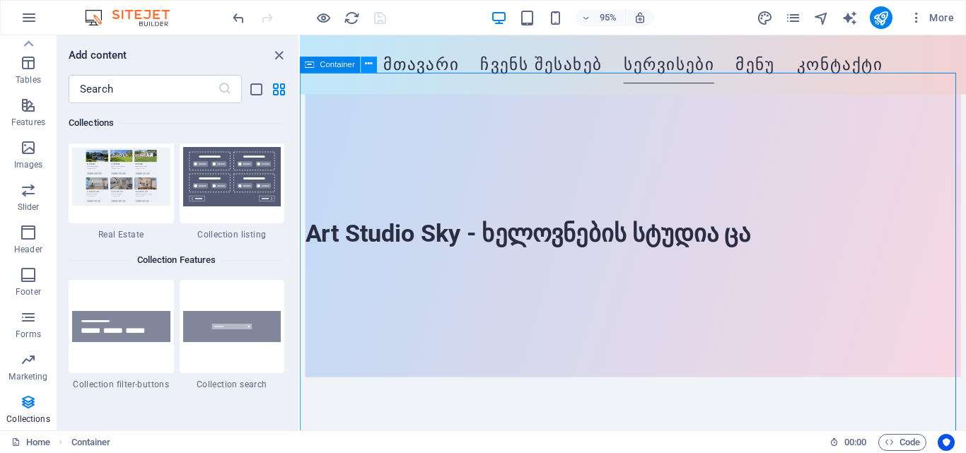
click at [366, 66] on icon at bounding box center [369, 65] width 7 height 14
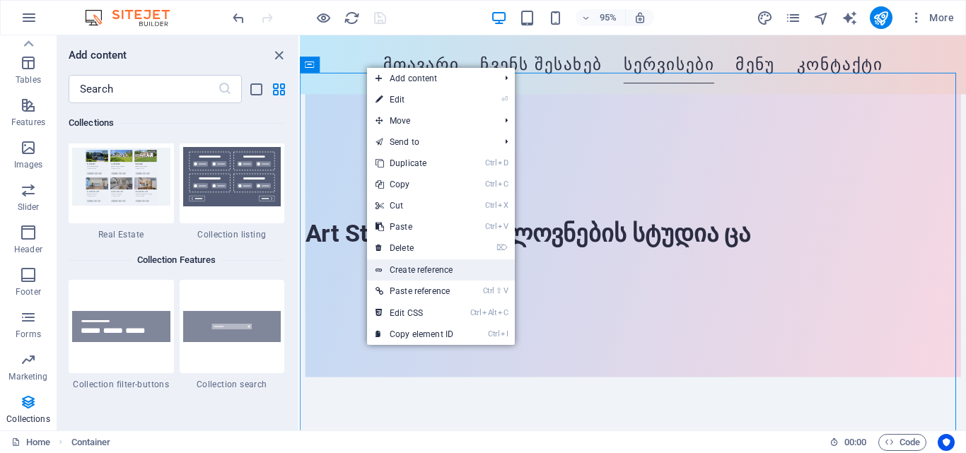
click at [428, 265] on link "Create reference" at bounding box center [441, 270] width 148 height 21
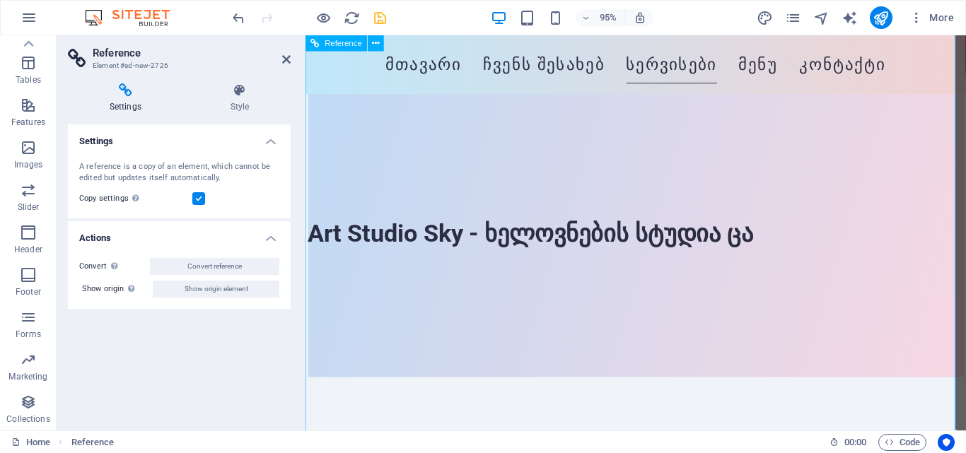
scroll to position [1334, 0]
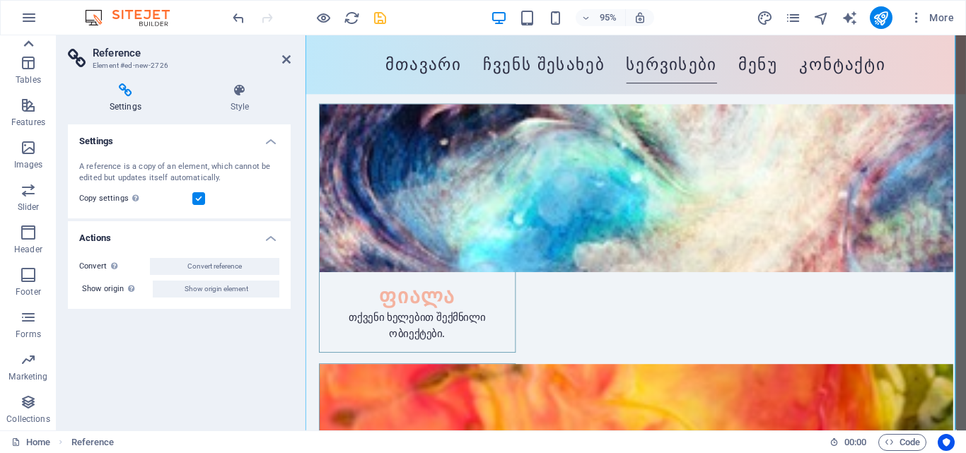
click at [23, 46] on icon at bounding box center [28, 44] width 20 height 20
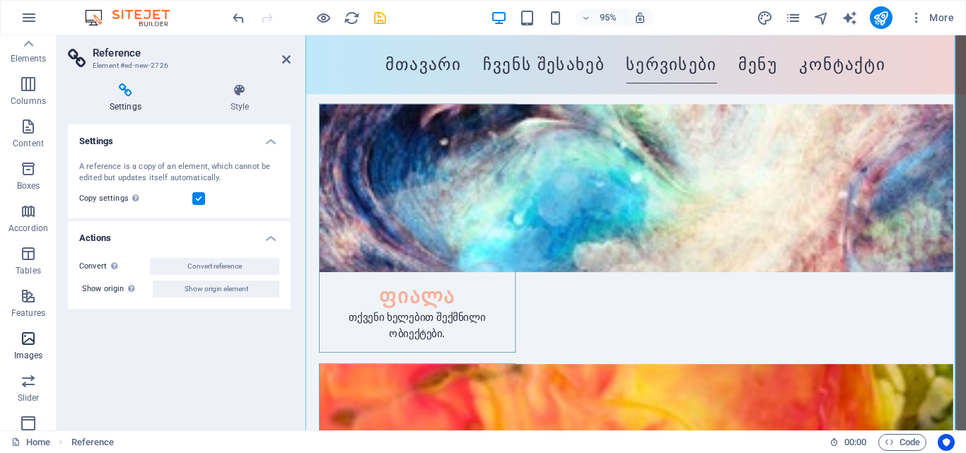
scroll to position [29, 0]
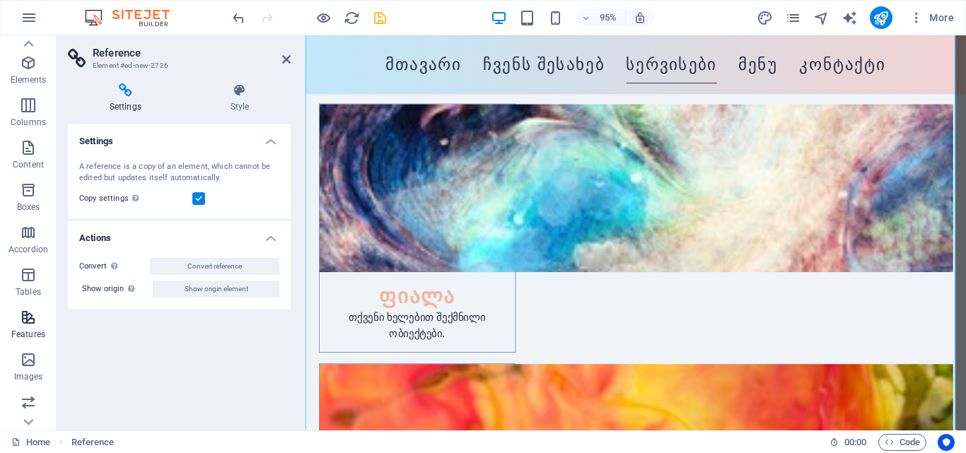
click at [35, 316] on icon "button" at bounding box center [28, 317] width 17 height 17
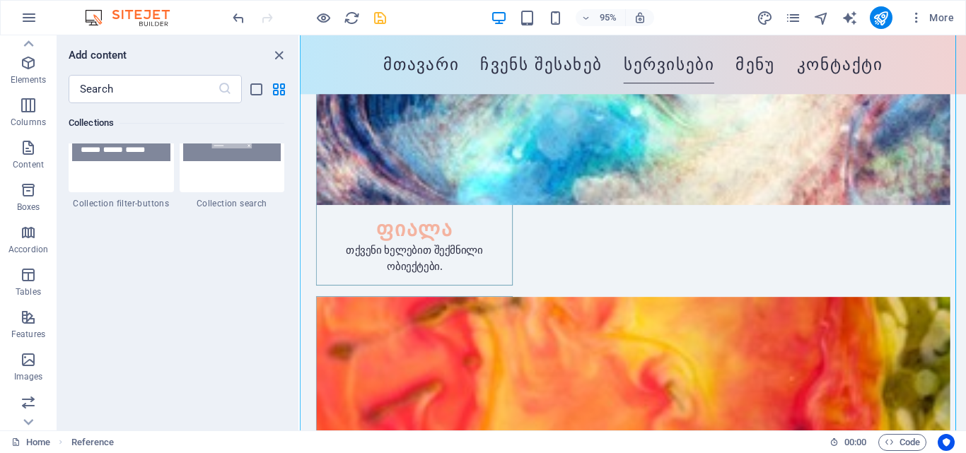
scroll to position [13558, 0]
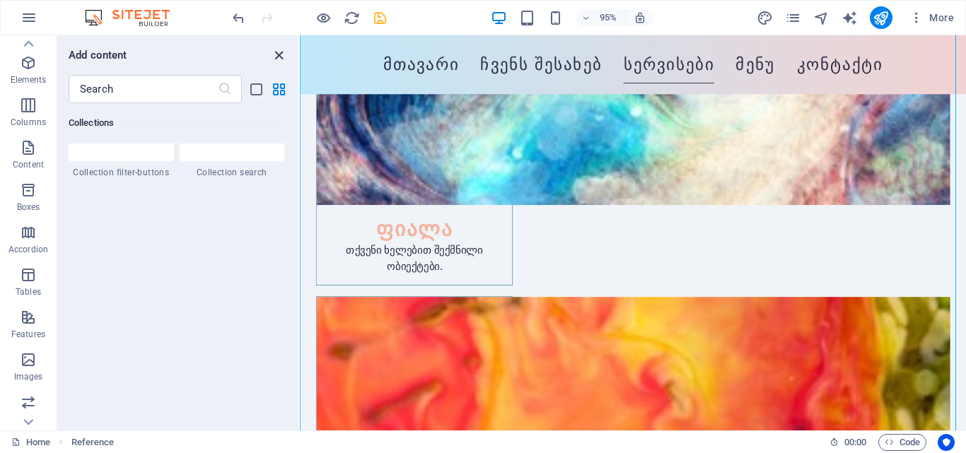
click at [281, 62] on icon "close panel" at bounding box center [279, 55] width 16 height 16
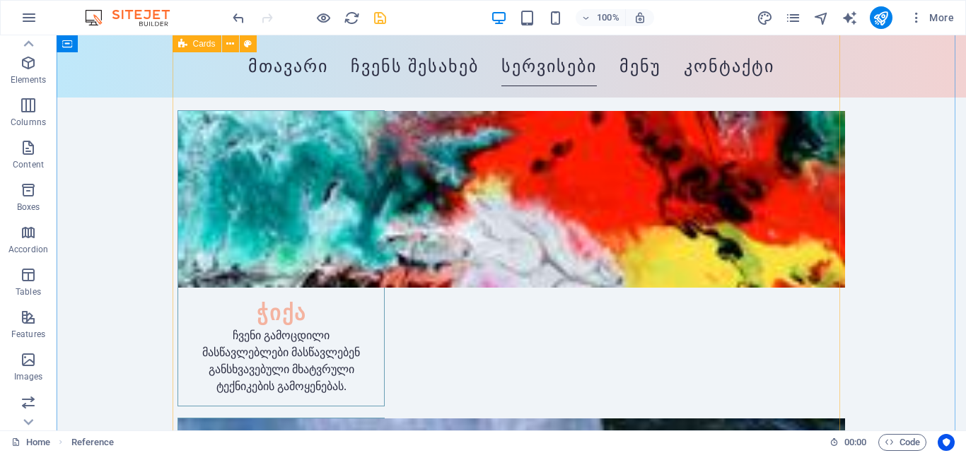
scroll to position [698, 0]
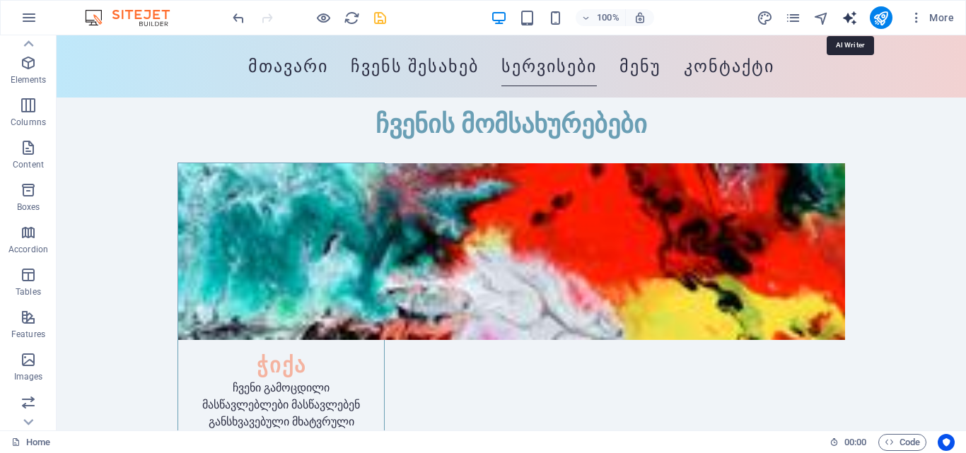
click at [848, 17] on icon "text_generator" at bounding box center [850, 18] width 16 height 16
select select "English"
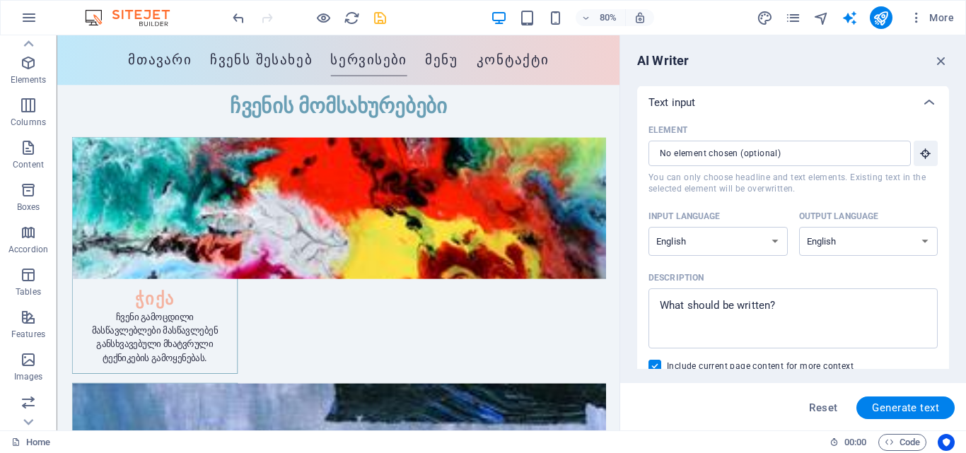
scroll to position [0, 0]
drag, startPoint x: 940, startPoint y: 63, endPoint x: 838, endPoint y: 76, distance: 103.5
click at [940, 63] on icon "button" at bounding box center [942, 61] width 16 height 16
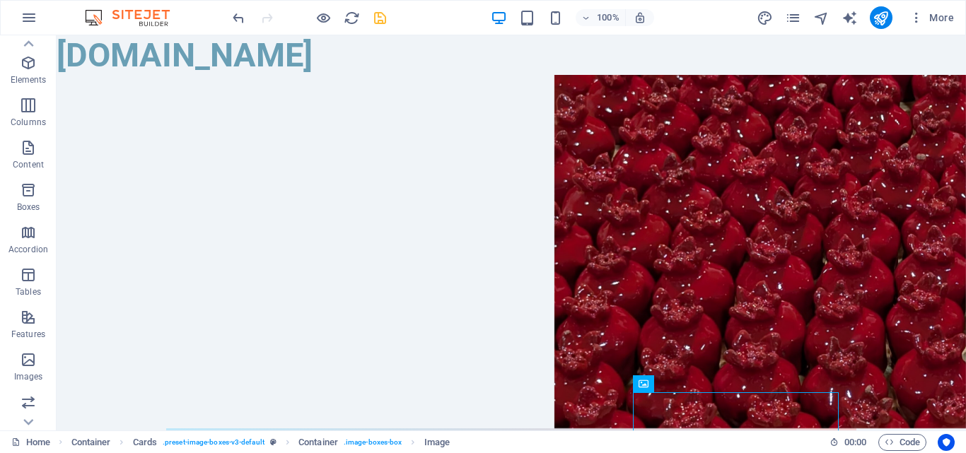
drag, startPoint x: 959, startPoint y: 98, endPoint x: 1001, endPoint y: 44, distance: 68.6
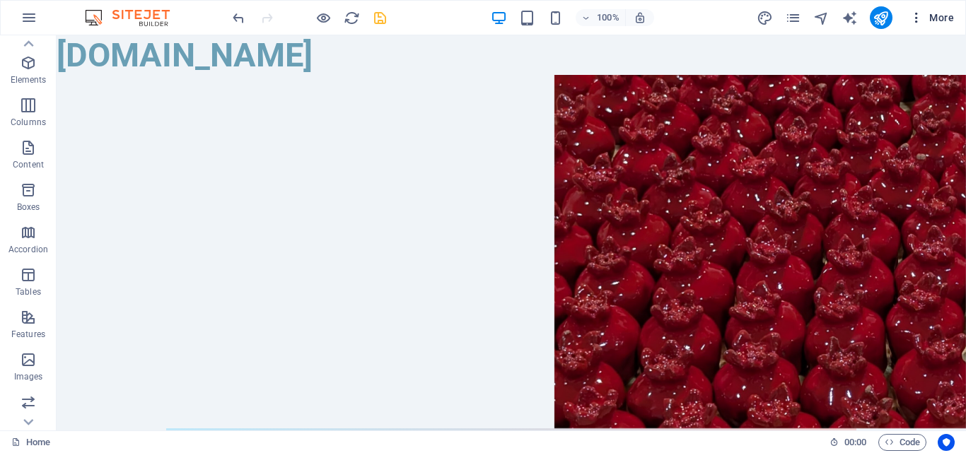
click at [920, 19] on icon "button" at bounding box center [917, 18] width 14 height 14
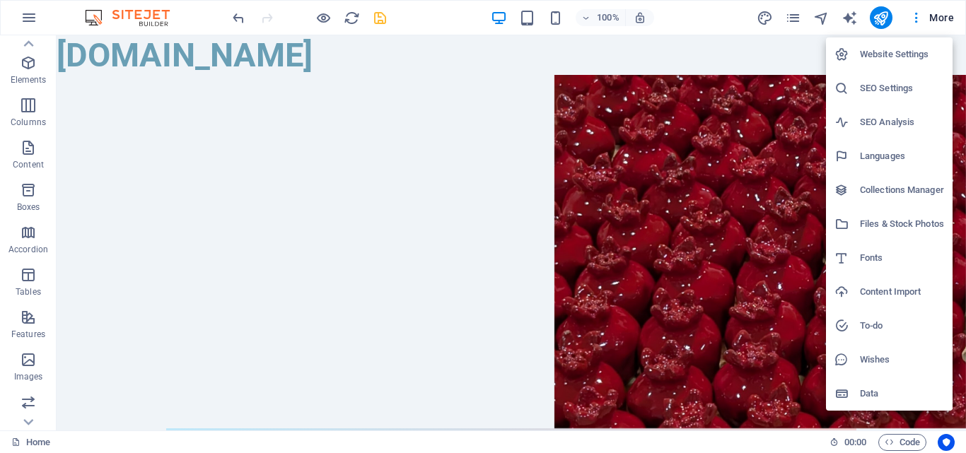
click at [917, 56] on h6 "Website Settings" at bounding box center [902, 54] width 84 height 17
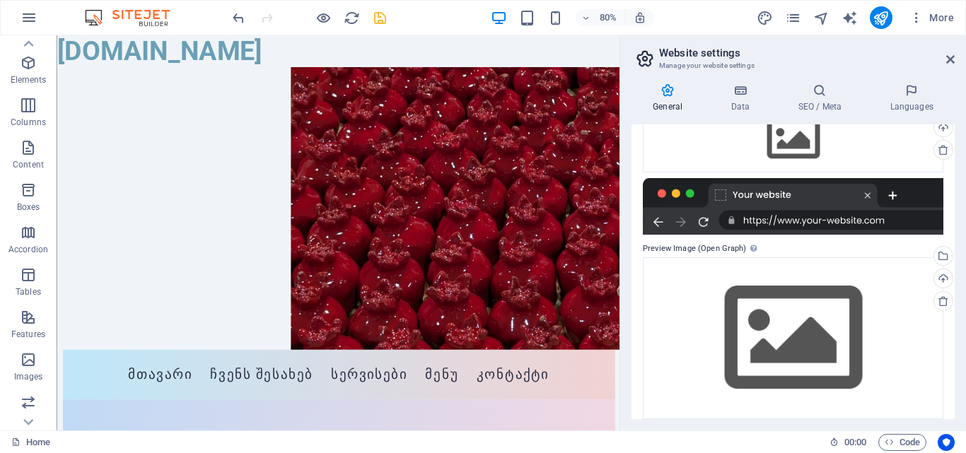
scroll to position [233, 0]
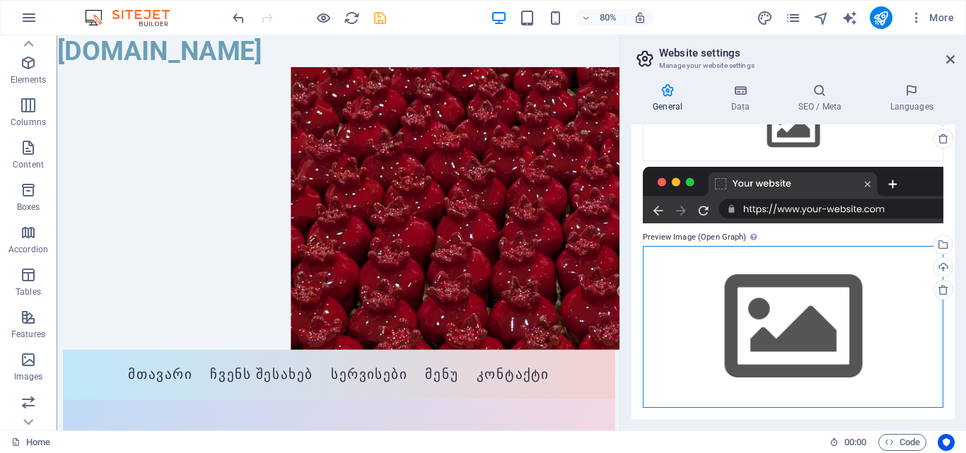
click at [731, 272] on div "Drag files here, click to choose files or select files from Files or our free s…" at bounding box center [793, 327] width 301 height 162
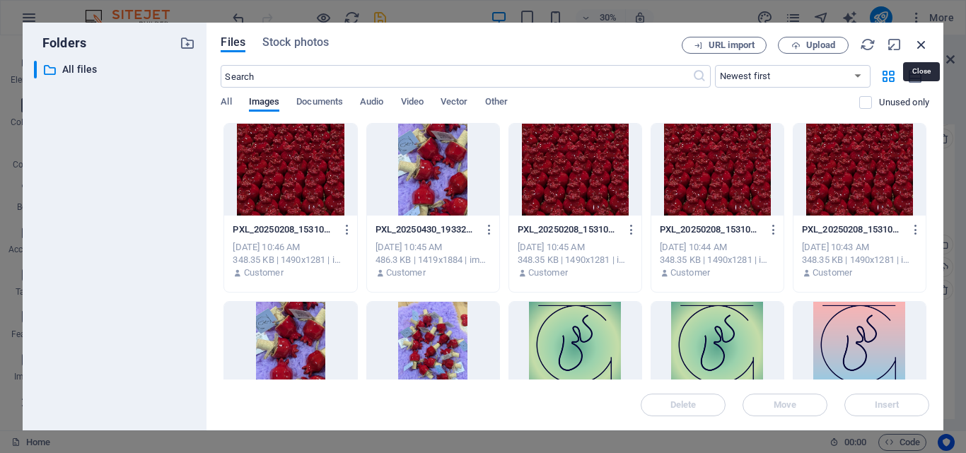
click at [922, 48] on icon "button" at bounding box center [922, 45] width 16 height 16
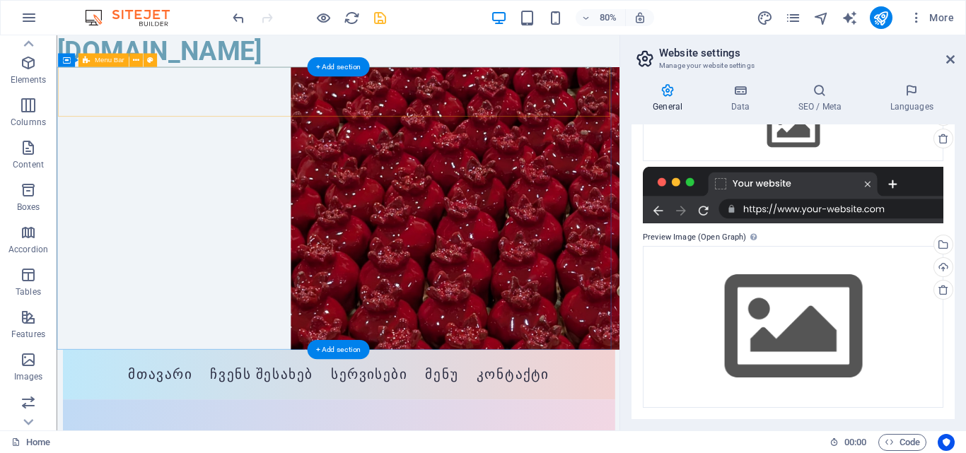
click at [329, 429] on div "Menu მთავარი ჩვენს შესახებ სერვისები მენუ კონტაქტი" at bounding box center [409, 460] width 690 height 62
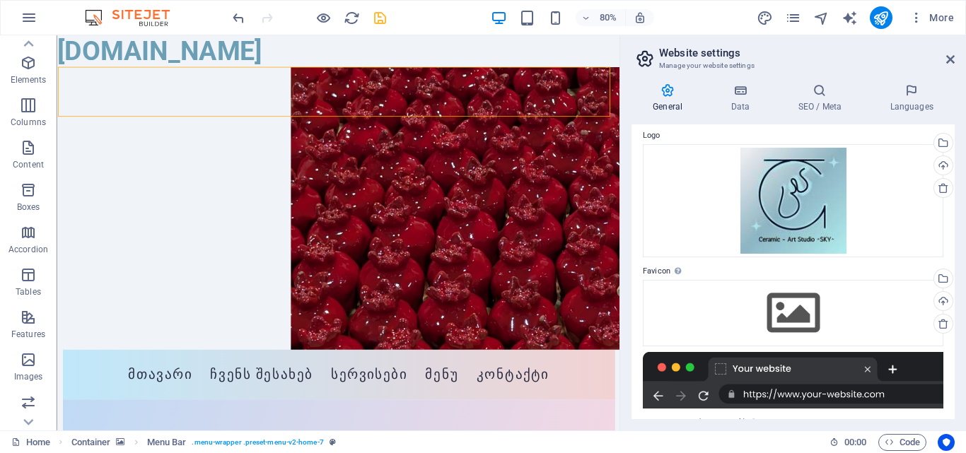
scroll to position [0, 0]
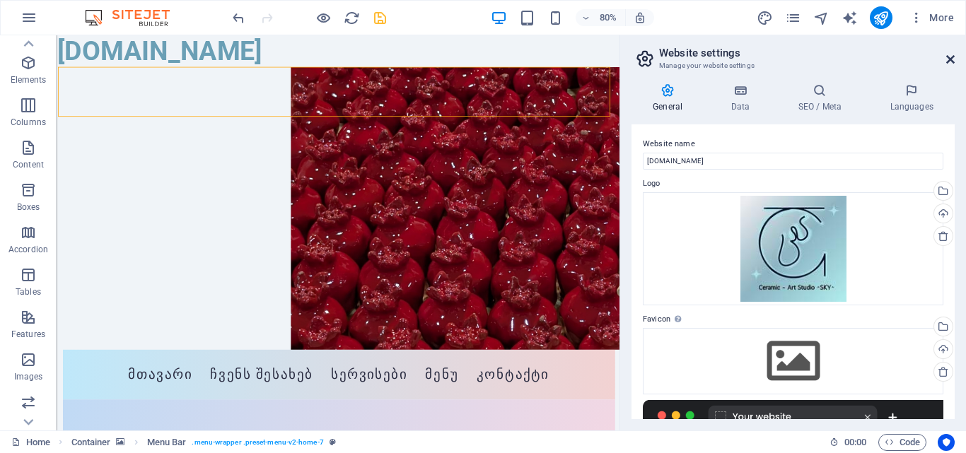
drag, startPoint x: 952, startPoint y: 58, endPoint x: 895, endPoint y: 9, distance: 75.3
click at [952, 58] on icon at bounding box center [951, 59] width 8 height 11
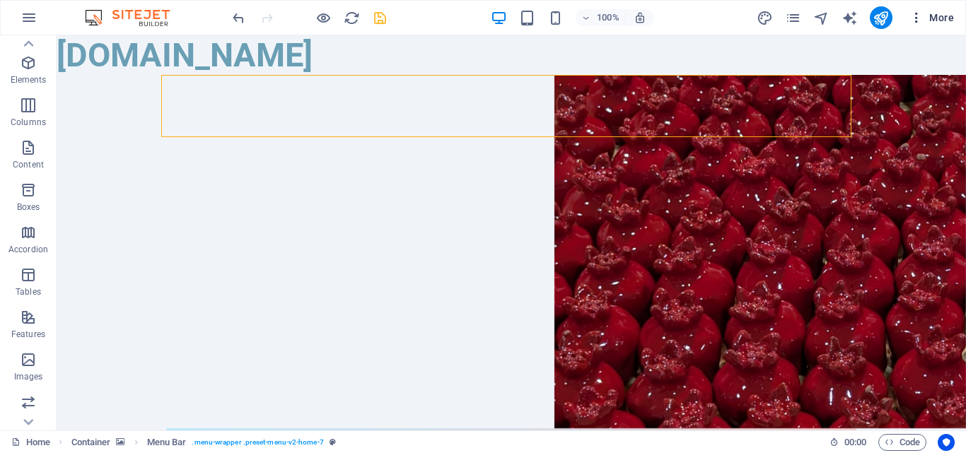
click at [919, 18] on icon "button" at bounding box center [917, 18] width 14 height 14
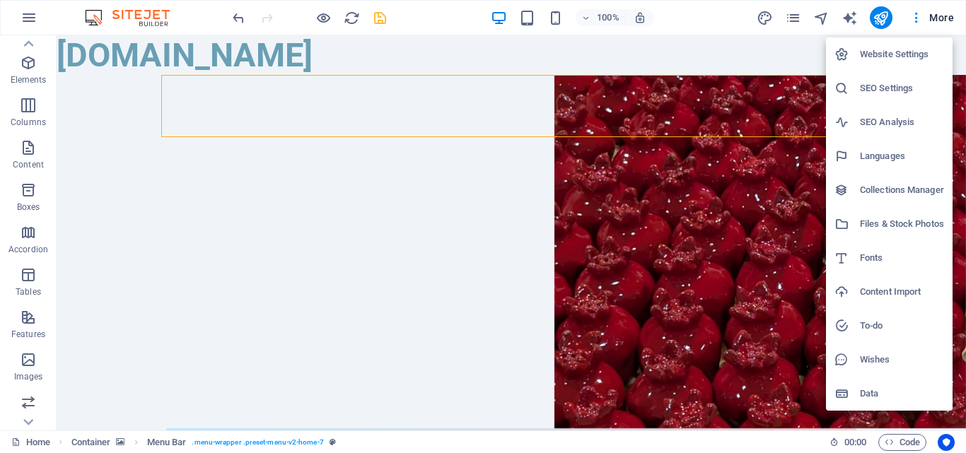
click at [872, 168] on li "Languages" at bounding box center [889, 156] width 127 height 34
select select "41"
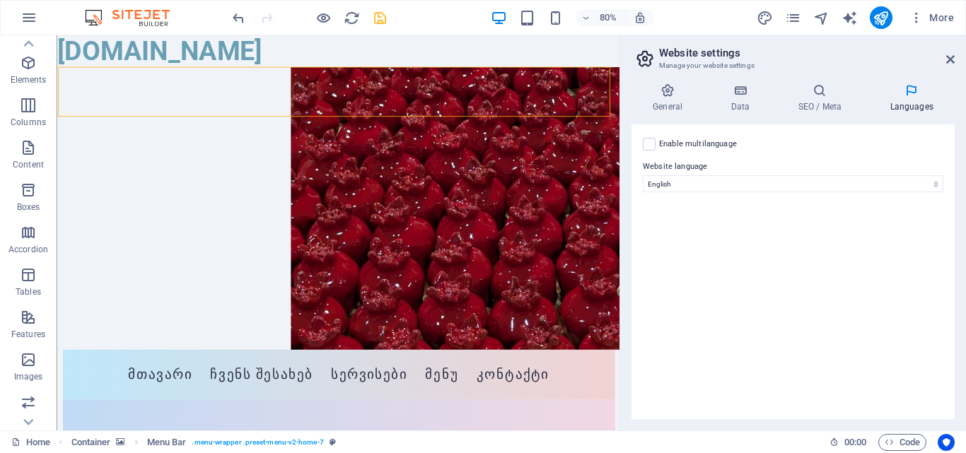
click at [727, 141] on label "Enable multilanguage To disable multilanguage delete all languages until only o…" at bounding box center [698, 144] width 78 height 17
click at [0, 0] on input "Enable multilanguage To disable multilanguage delete all languages until only o…" at bounding box center [0, 0] width 0 height 0
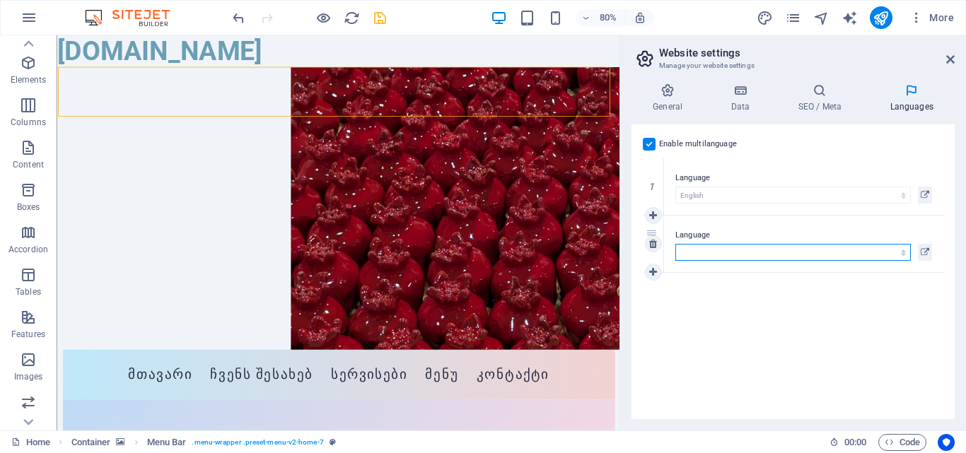
click at [793, 247] on select "Abkhazian Afar Afrikaans Akan Albanian Amharic Arabic Aragonese Armenian Assame…" at bounding box center [794, 252] width 236 height 17
select select "54"
click at [676, 244] on select "Abkhazian Afar Afrikaans Akan Albanian Amharic Arabic Aragonese Armenian Assame…" at bounding box center [794, 252] width 236 height 17
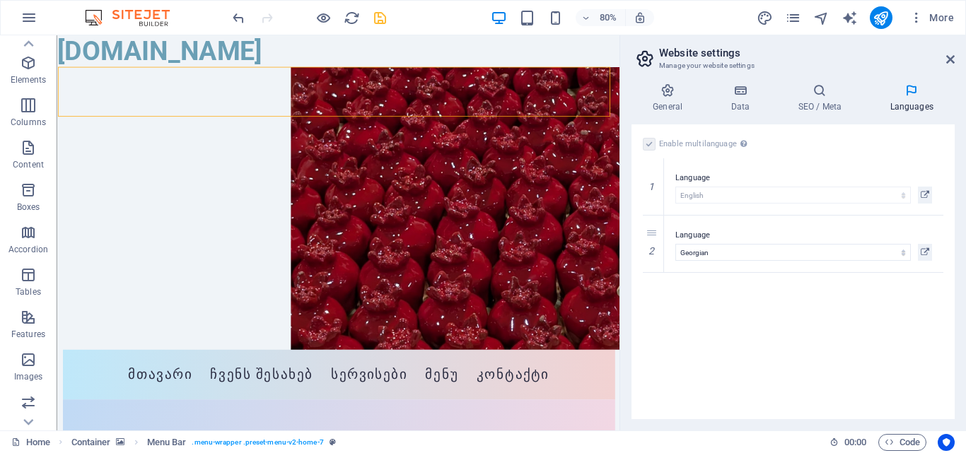
drag, startPoint x: 744, startPoint y: 316, endPoint x: 717, endPoint y: 296, distance: 32.8
click at [744, 316] on div "Enable multilanguage To disable multilanguage delete all languages until only o…" at bounding box center [793, 272] width 323 height 295
drag, startPoint x: 663, startPoint y: 255, endPoint x: 656, endPoint y: 190, distance: 64.7
select select "54"
click at [951, 54] on icon at bounding box center [951, 59] width 8 height 11
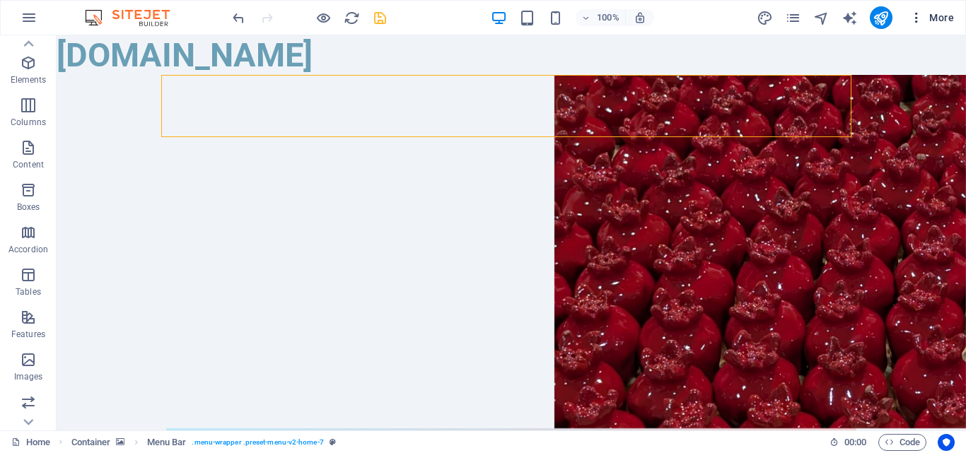
click at [917, 23] on icon "button" at bounding box center [917, 18] width 14 height 14
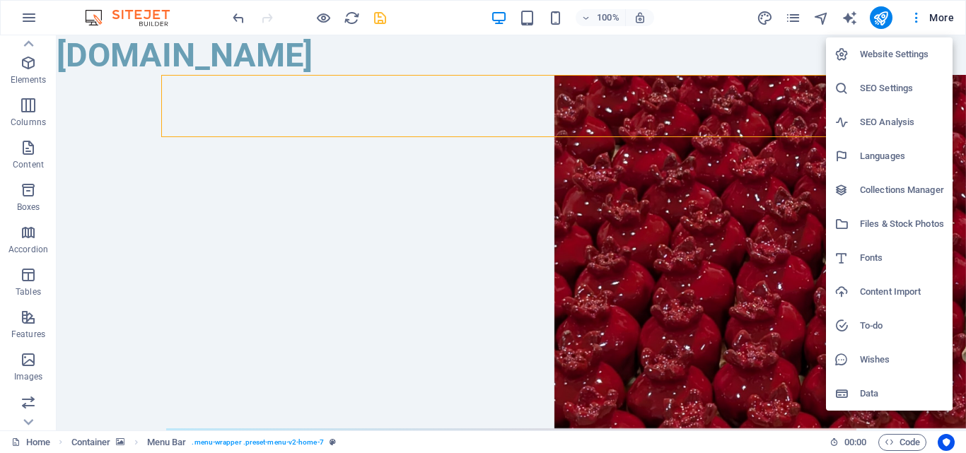
click at [898, 189] on h6 "Collections Manager" at bounding box center [902, 190] width 84 height 17
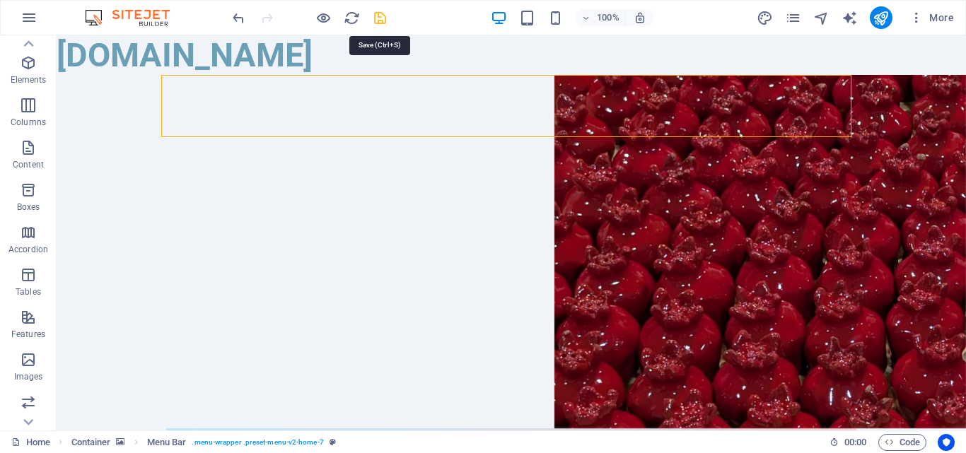
click at [376, 21] on icon "save" at bounding box center [380, 18] width 16 height 16
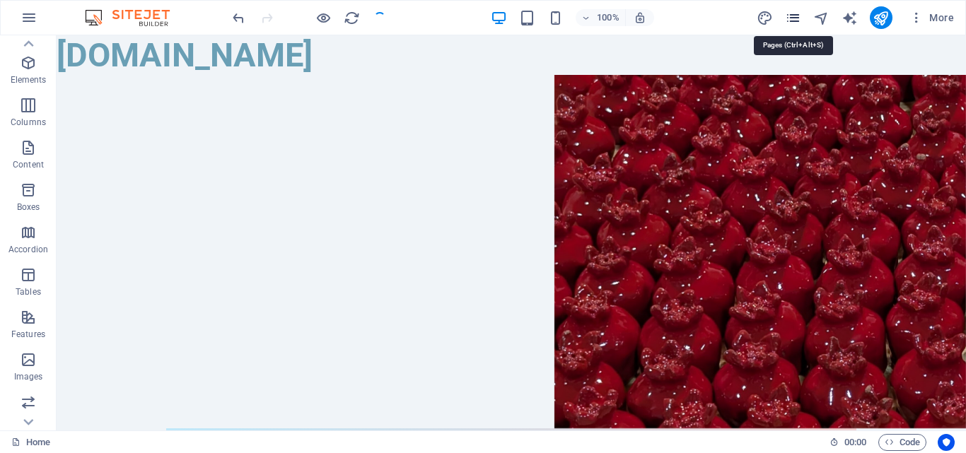
click at [796, 20] on icon "pages" at bounding box center [793, 18] width 16 height 16
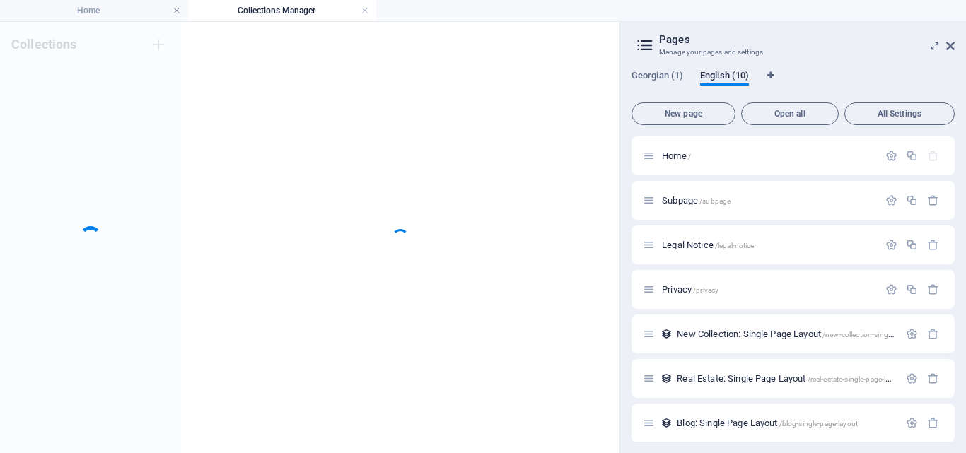
click at [656, 93] on div "Georgian (1) English (10)" at bounding box center [793, 83] width 323 height 27
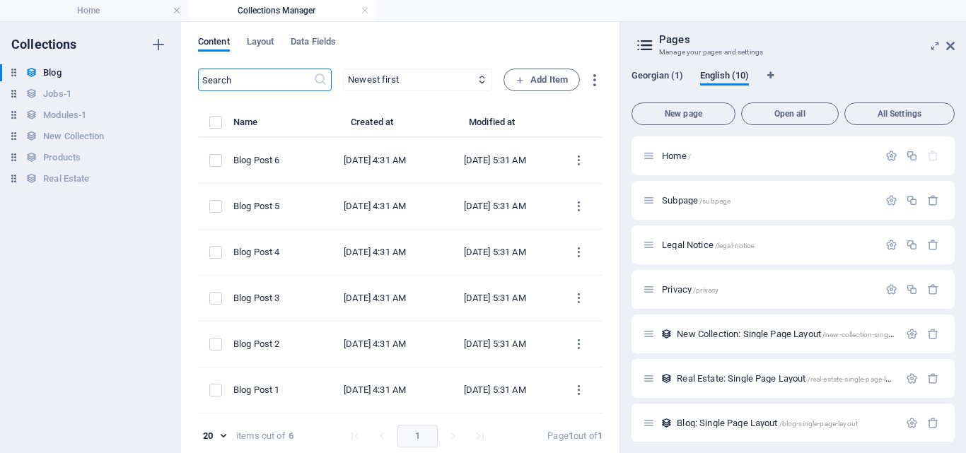
click at [663, 83] on span "Georgian (1)" at bounding box center [658, 77] width 52 height 20
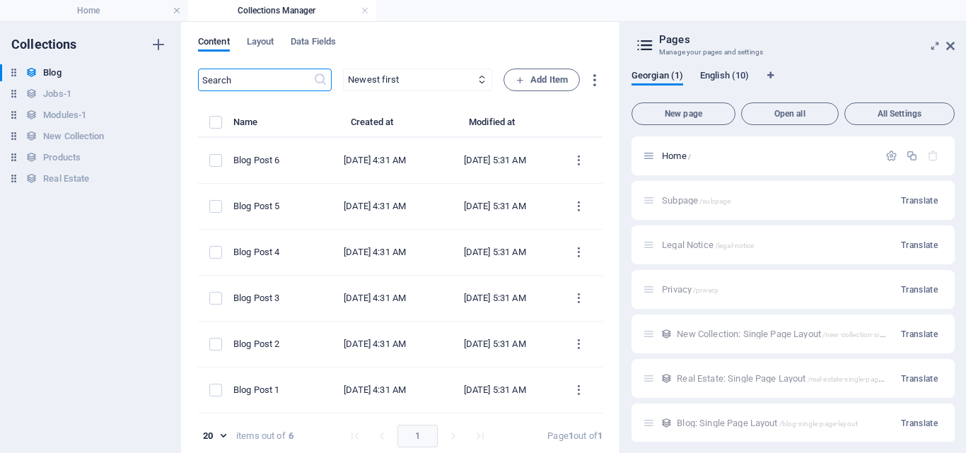
click at [727, 76] on span "English (10)" at bounding box center [724, 77] width 49 height 20
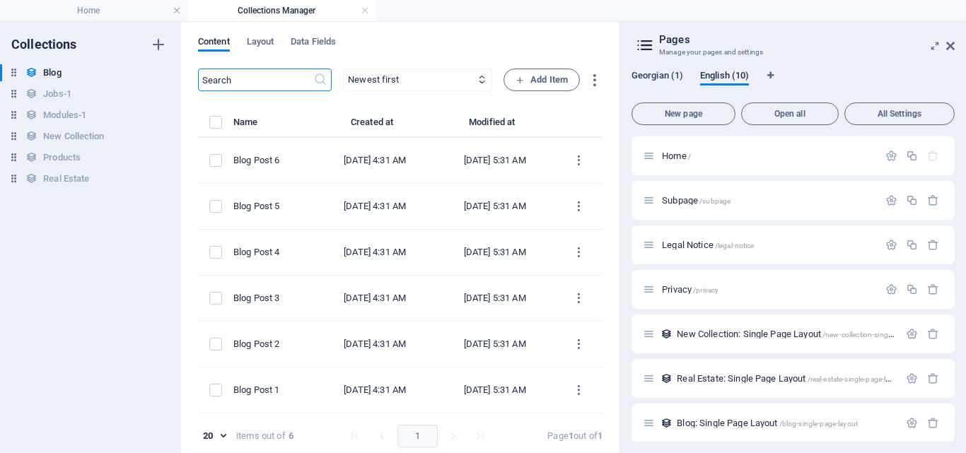
click at [673, 76] on span "Georgian (1)" at bounding box center [658, 77] width 52 height 20
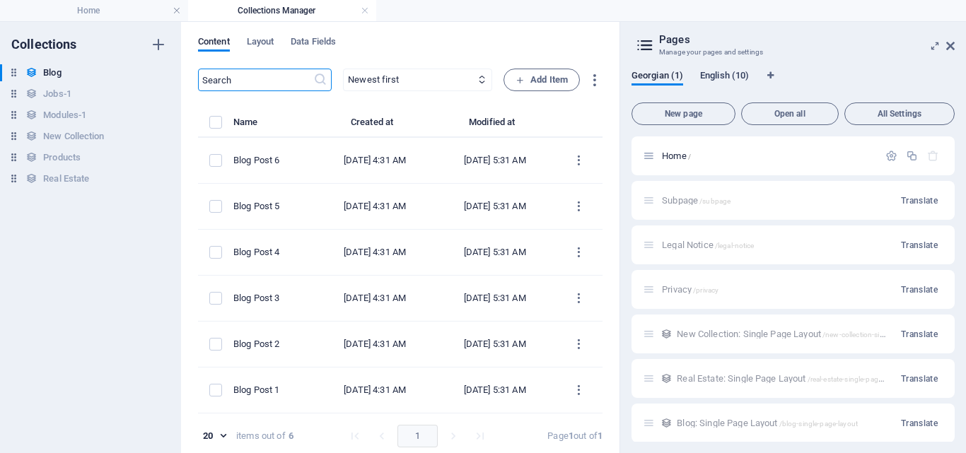
click at [711, 77] on span "English (10)" at bounding box center [724, 77] width 49 height 20
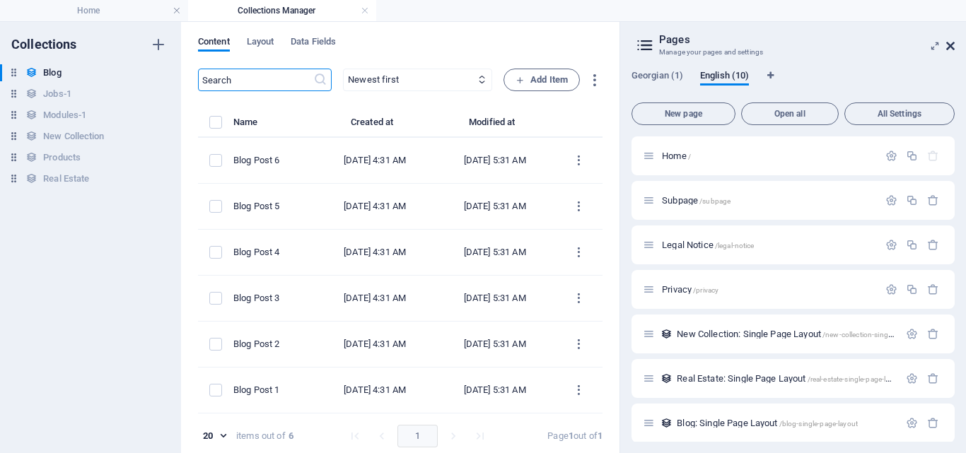
click at [949, 50] on icon at bounding box center [951, 45] width 8 height 11
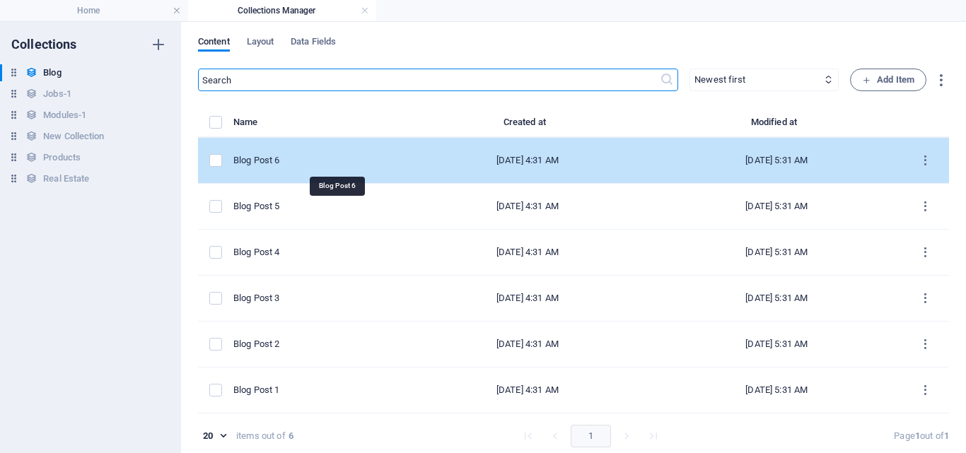
click at [378, 159] on div "Blog Post 6" at bounding box center [312, 160] width 158 height 13
select select "Category 2"
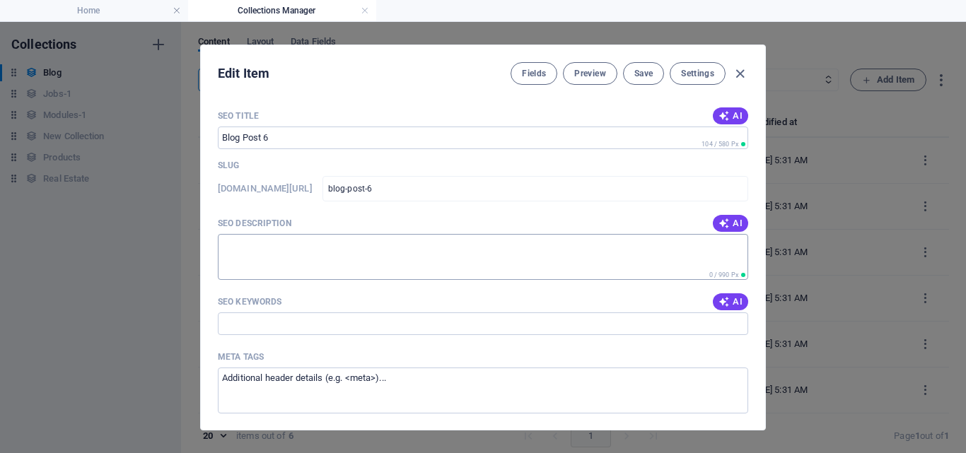
scroll to position [920, 0]
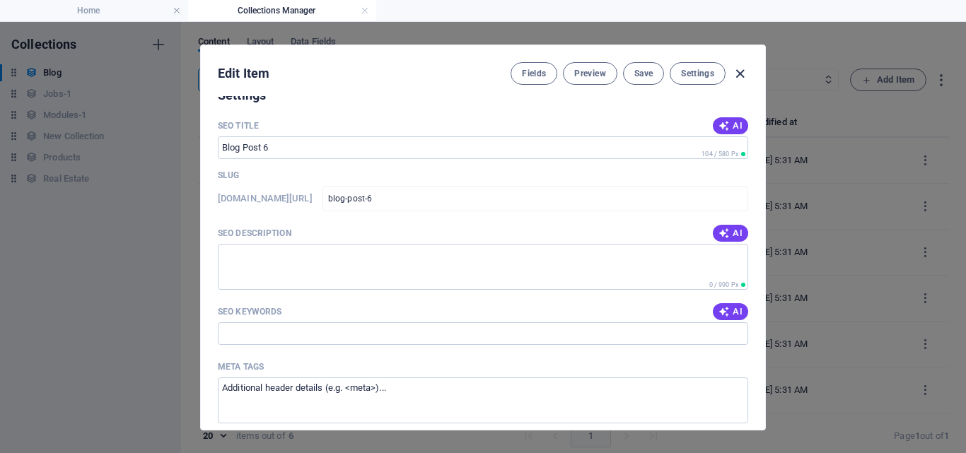
click at [741, 76] on icon "button" at bounding box center [740, 74] width 16 height 16
type input "[DATE]"
type input "blog-post-6"
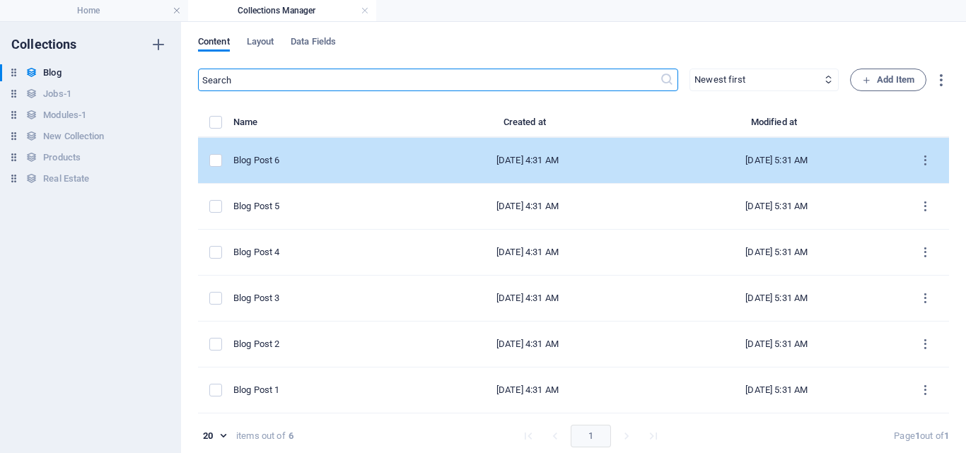
scroll to position [780, 0]
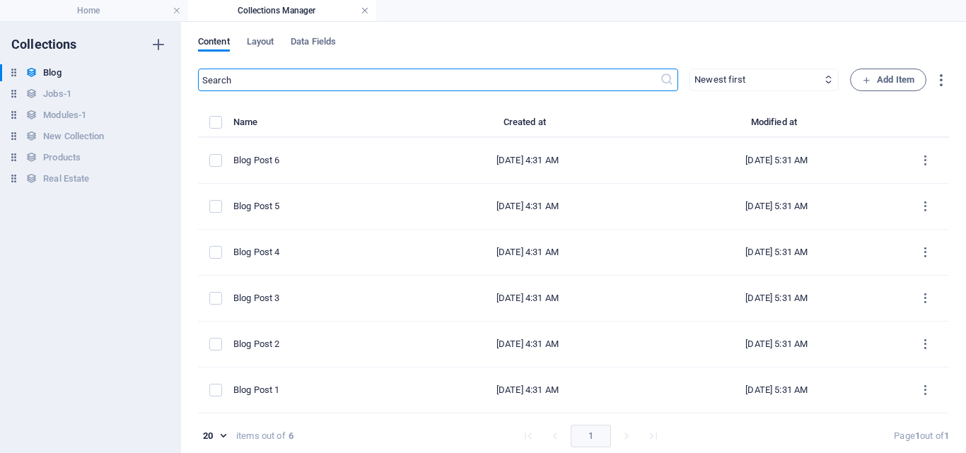
click at [368, 10] on link at bounding box center [365, 10] width 8 height 13
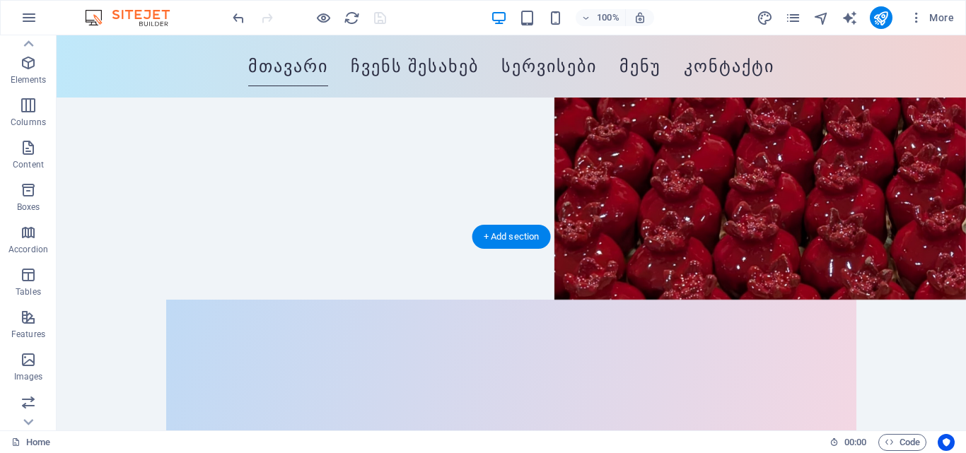
scroll to position [0, 0]
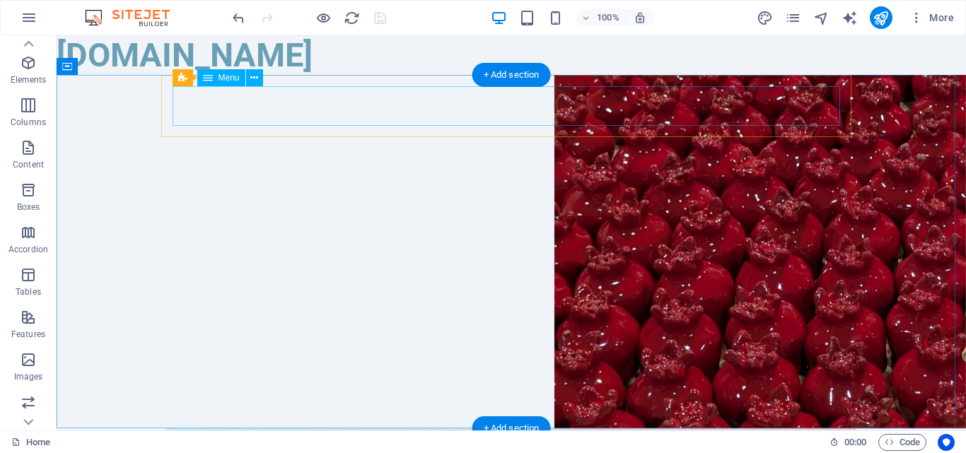
click at [819, 440] on nav "მთავარი ჩვენს შესახებ სერვისები მენუ კონტაქტი" at bounding box center [512, 460] width 668 height 40
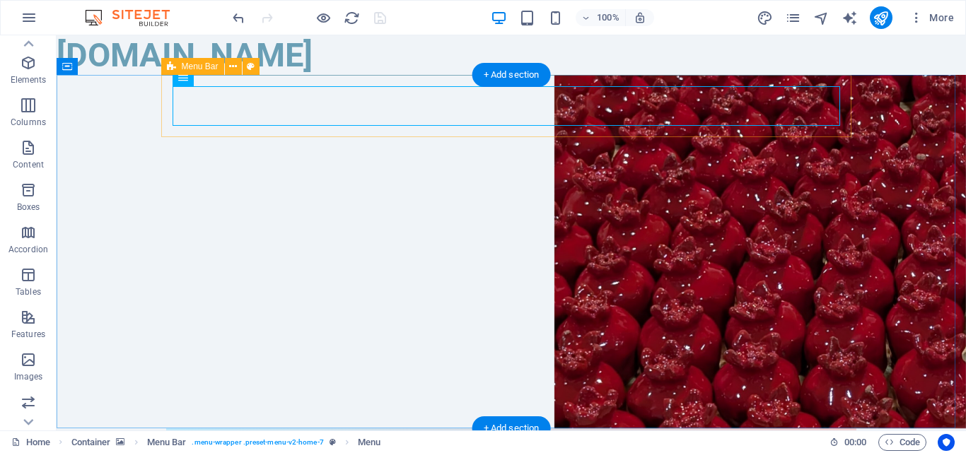
click at [839, 429] on div "Menu მთავარი ჩვენს შესახებ სერვისები მენუ კონტაქტი" at bounding box center [511, 460] width 690 height 62
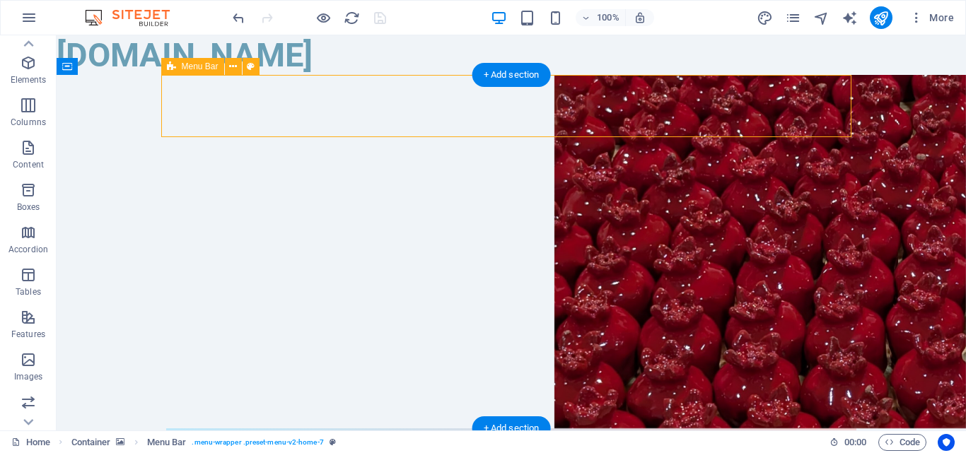
click at [839, 429] on div "Menu მთავარი ჩვენს შესახებ სერვისები მენუ კონტაქტი" at bounding box center [511, 460] width 690 height 62
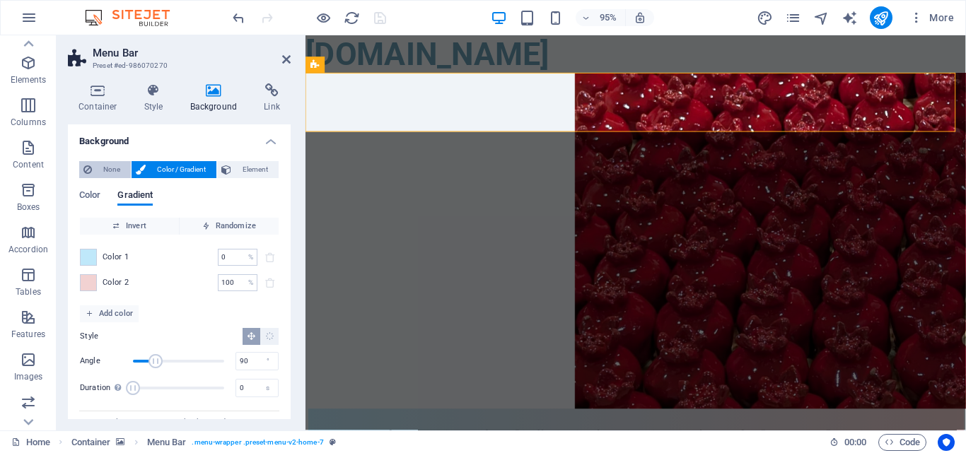
click at [115, 168] on span "None" at bounding box center [111, 169] width 30 height 17
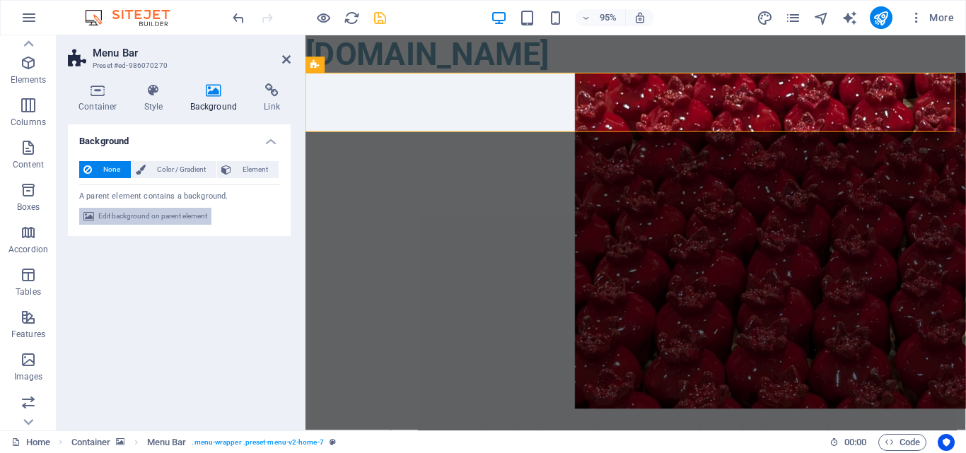
click at [166, 216] on span "Edit background on parent element" at bounding box center [152, 216] width 109 height 17
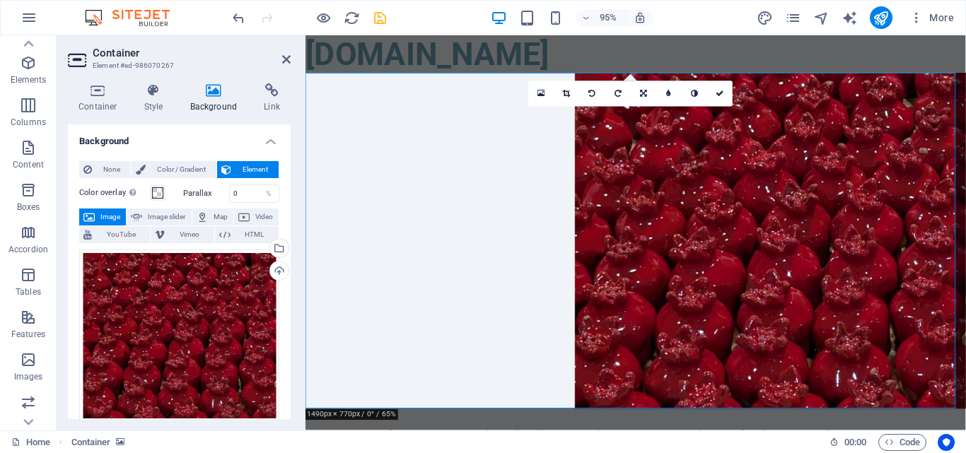
click at [748, 215] on figure at bounding box center [653, 252] width 695 height 354
click at [156, 166] on span "Color / Gradient" at bounding box center [181, 169] width 62 height 17
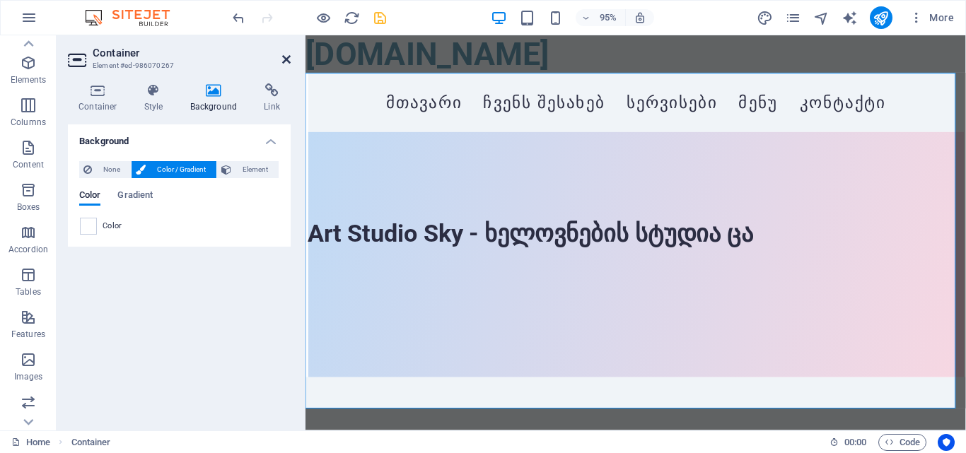
click at [289, 62] on icon at bounding box center [286, 59] width 8 height 11
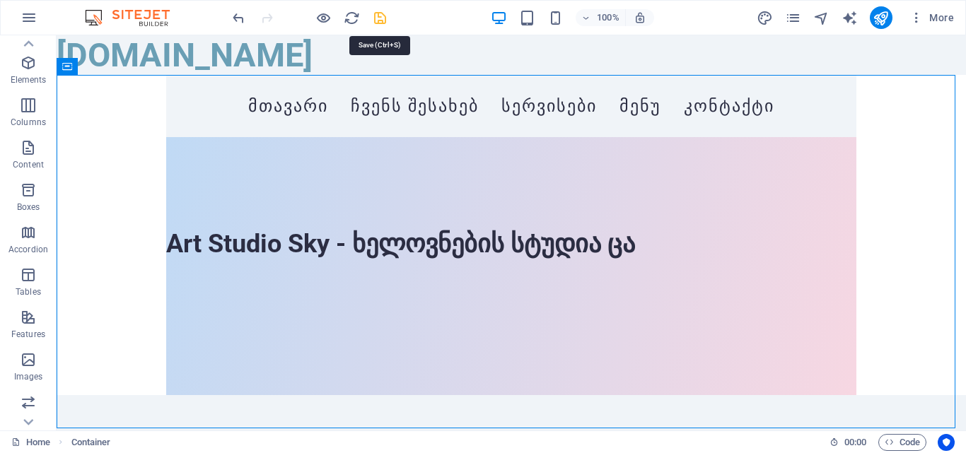
drag, startPoint x: 378, startPoint y: 19, endPoint x: 370, endPoint y: 29, distance: 12.6
click at [378, 19] on icon "save" at bounding box center [380, 18] width 16 height 16
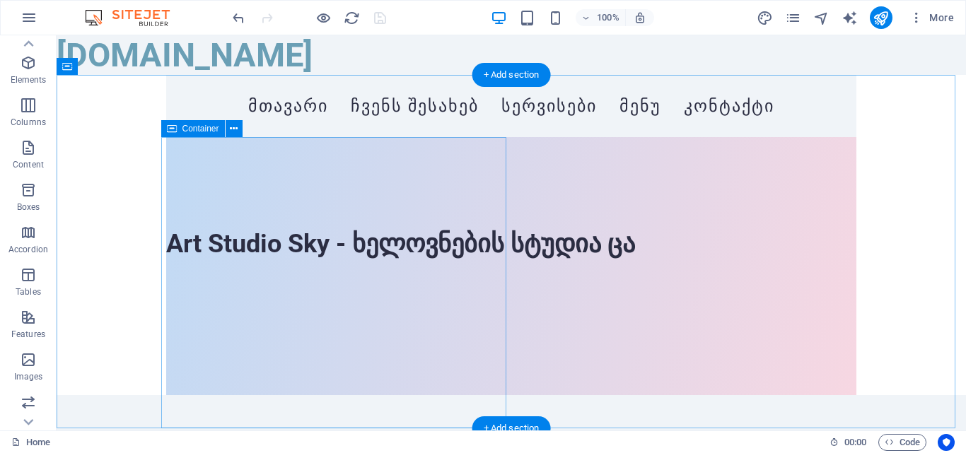
click at [470, 187] on div "Art Studio Sky - ხელოვნების სტუდია ცა" at bounding box center [511, 266] width 690 height 258
click at [449, 213] on div "Art Studio Sky - ხელოვნების სტუდია ცა" at bounding box center [511, 266] width 690 height 258
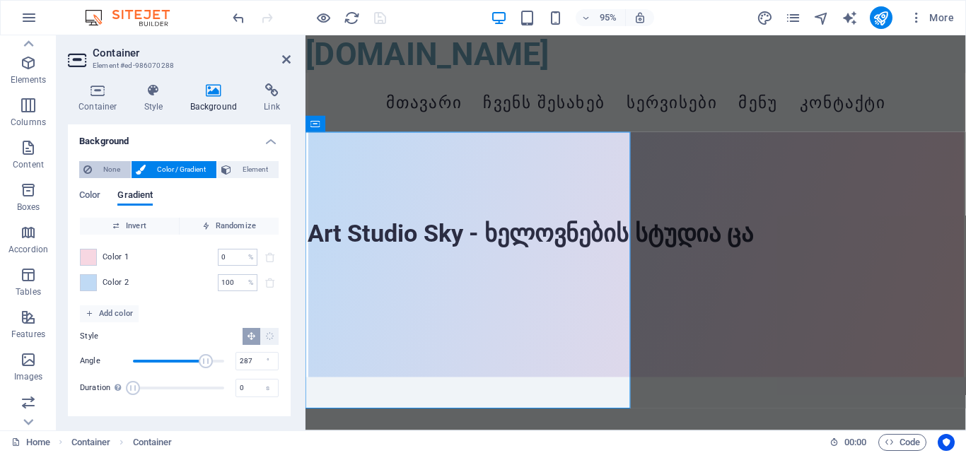
click at [102, 173] on span "None" at bounding box center [111, 169] width 30 height 17
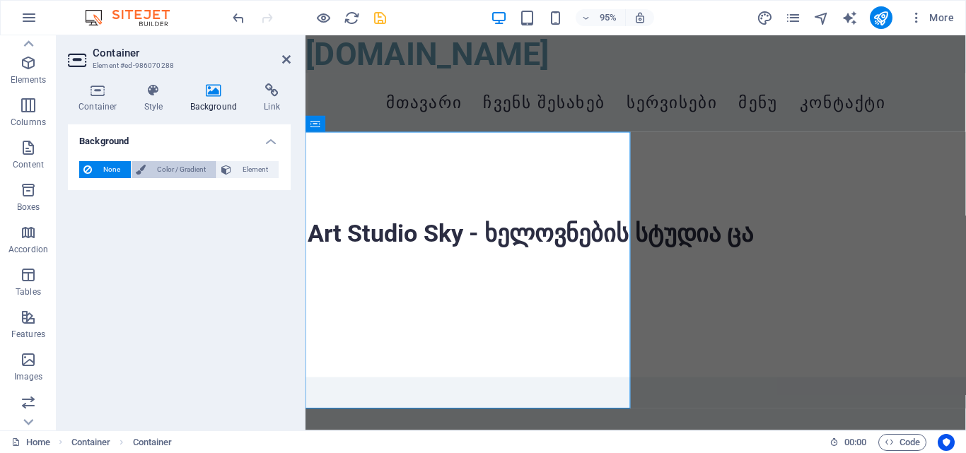
click at [172, 166] on span "Color / Gradient" at bounding box center [181, 169] width 62 height 17
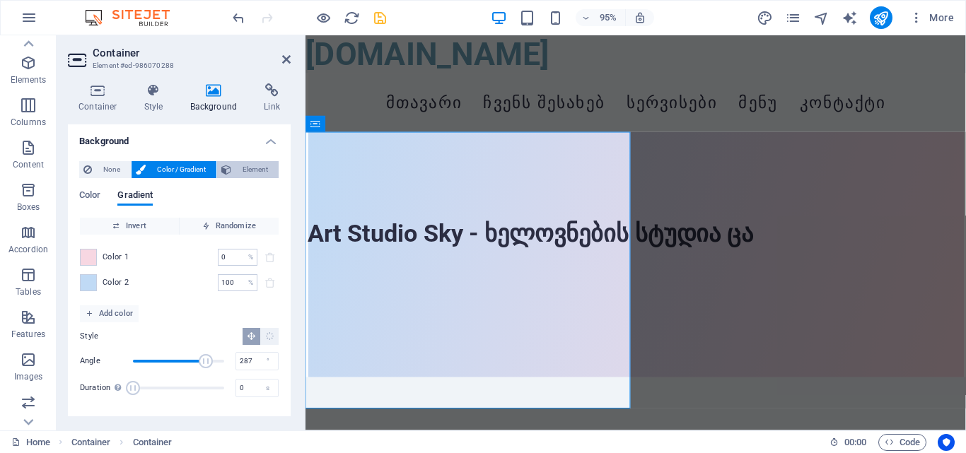
click at [243, 167] on span "Element" at bounding box center [255, 169] width 39 height 17
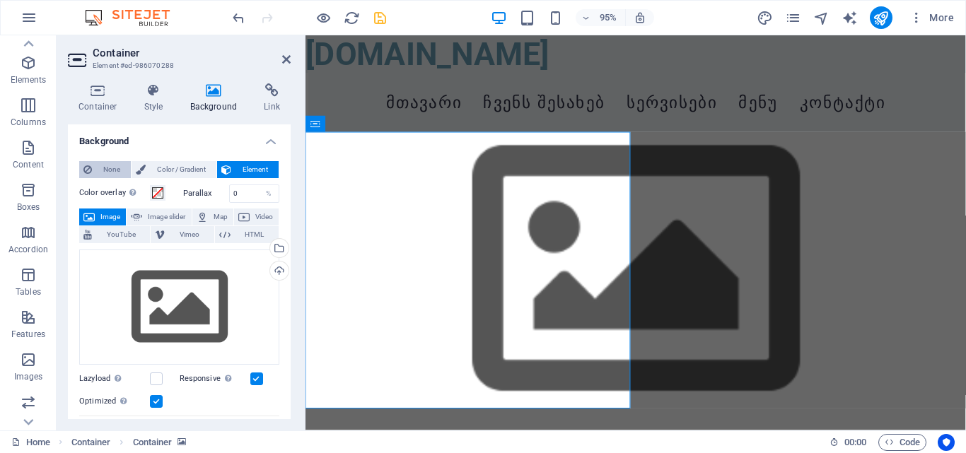
click at [88, 167] on icon at bounding box center [87, 169] width 8 height 17
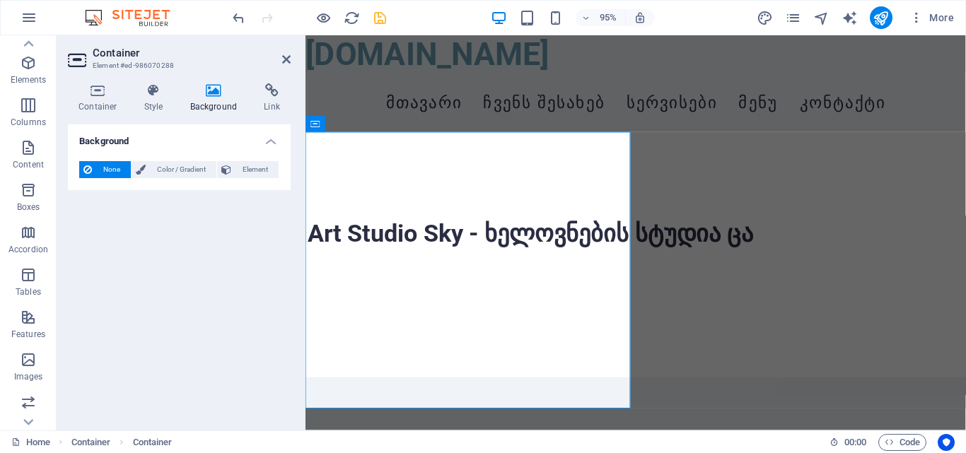
click at [274, 60] on header "Container Element #ed-986070288" at bounding box center [179, 53] width 223 height 37
drag, startPoint x: 282, startPoint y: 60, endPoint x: 227, endPoint y: 25, distance: 65.5
click at [282, 60] on icon at bounding box center [286, 59] width 8 height 11
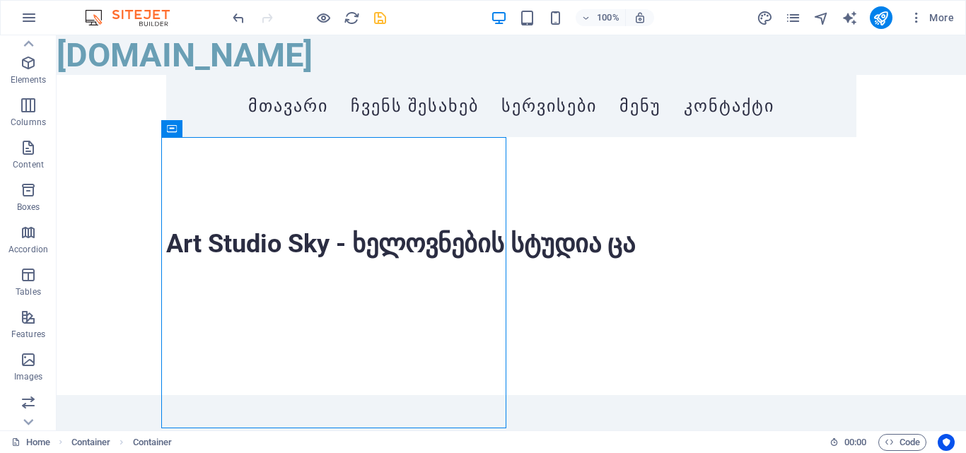
click at [381, 26] on div at bounding box center [309, 17] width 158 height 23
click at [381, 19] on icon "save" at bounding box center [380, 18] width 16 height 16
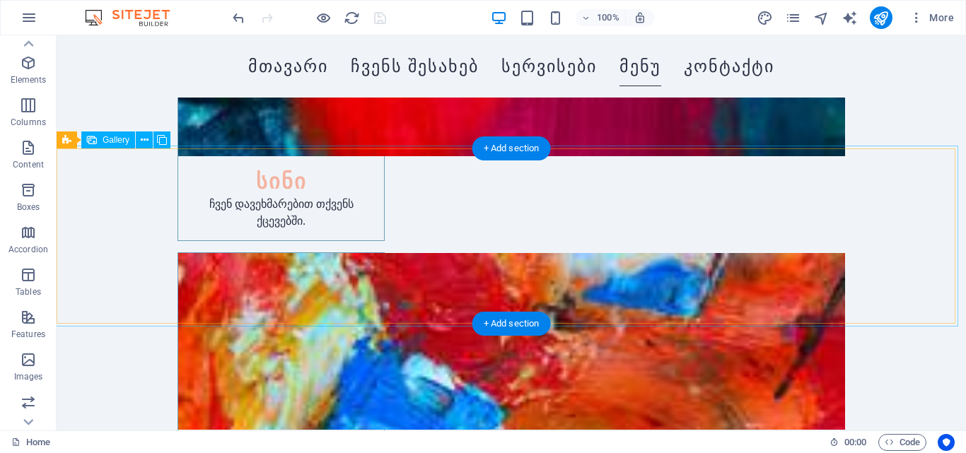
scroll to position [3453, 0]
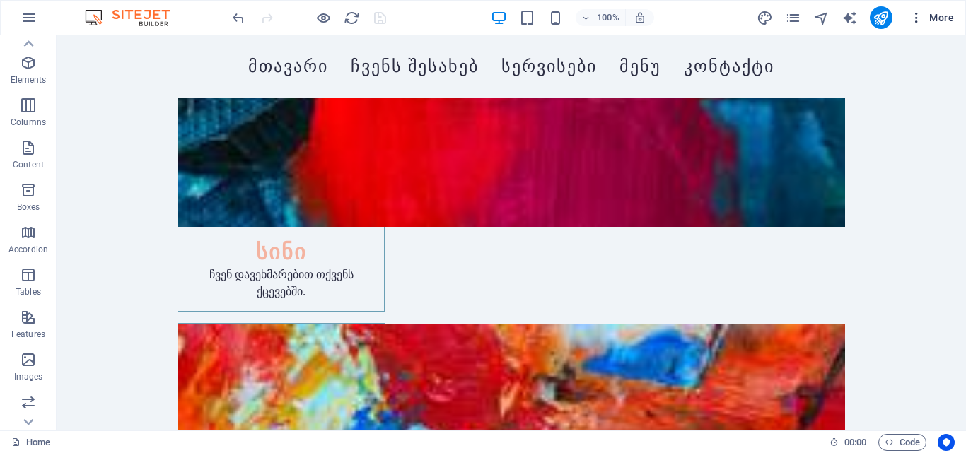
click at [918, 15] on icon "button" at bounding box center [917, 18] width 14 height 14
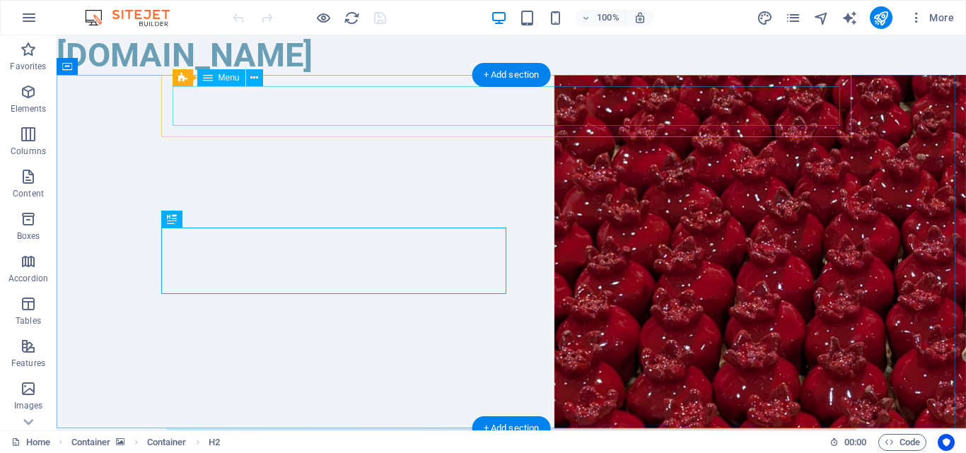
click at [799, 440] on nav "მთავარი ჩვენს შესახებ სერვისები მენუ კონტაქტი" at bounding box center [512, 460] width 668 height 40
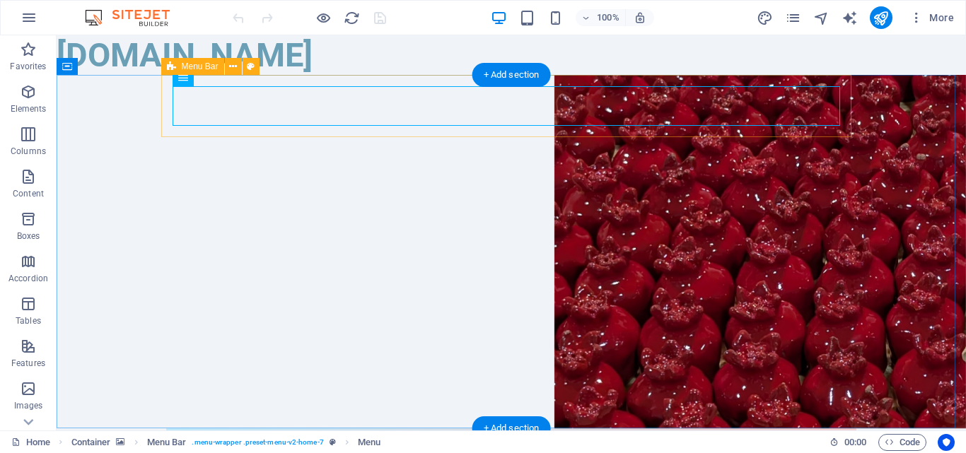
click at [845, 429] on div "Menu მთავარი ჩვენს შესახებ სერვისები მენუ კონტაქტი" at bounding box center [511, 460] width 690 height 62
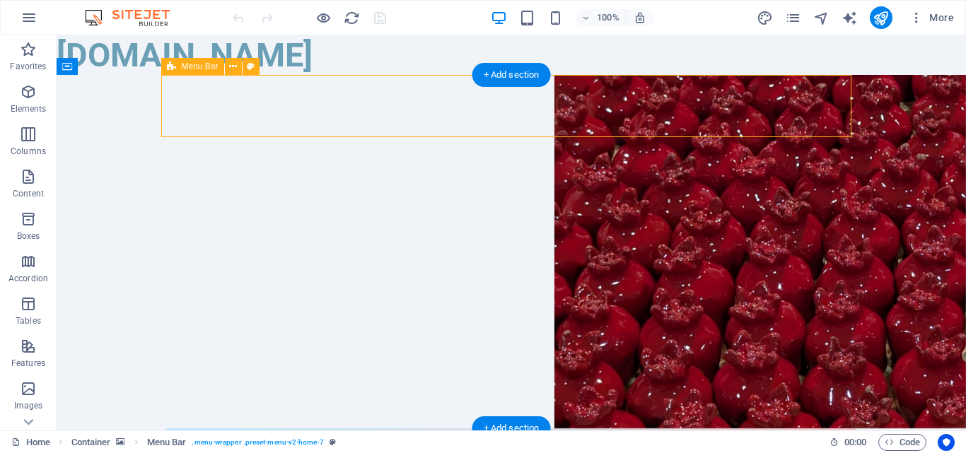
click at [845, 429] on div "Menu მთავარი ჩვენს შესახებ სერვისები მენუ კონტაქტი" at bounding box center [511, 460] width 690 height 62
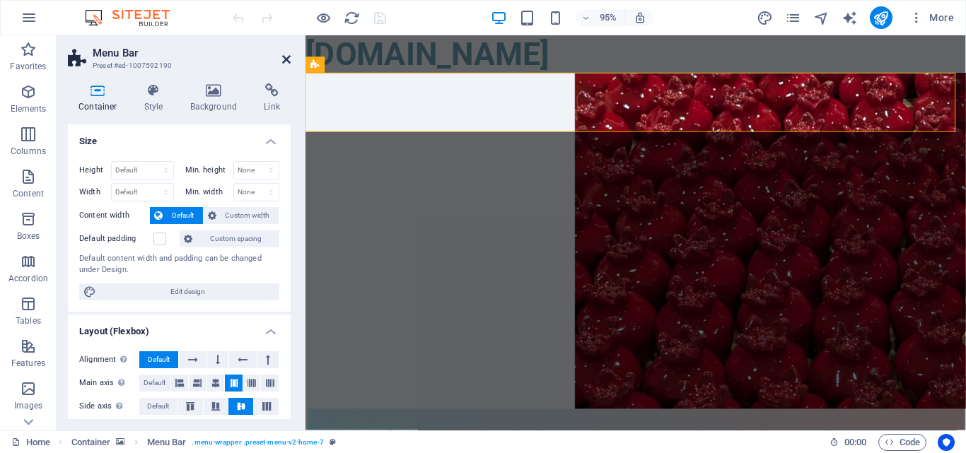
drag, startPoint x: 282, startPoint y: 62, endPoint x: 222, endPoint y: 30, distance: 67.7
click at [282, 62] on icon at bounding box center [286, 59] width 8 height 11
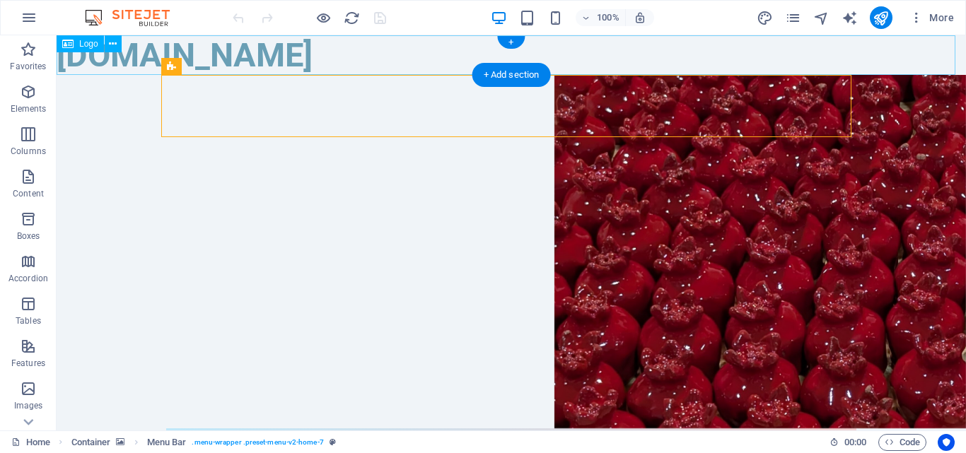
click at [115, 55] on div "[DOMAIN_NAME]" at bounding box center [512, 55] width 910 height 40
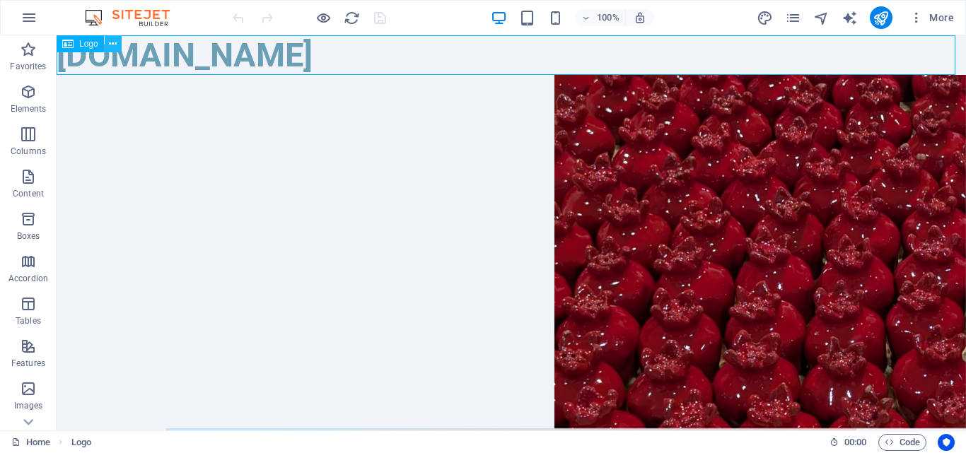
click at [120, 42] on button at bounding box center [113, 43] width 17 height 17
click at [163, 40] on div "[DOMAIN_NAME]" at bounding box center [512, 55] width 910 height 40
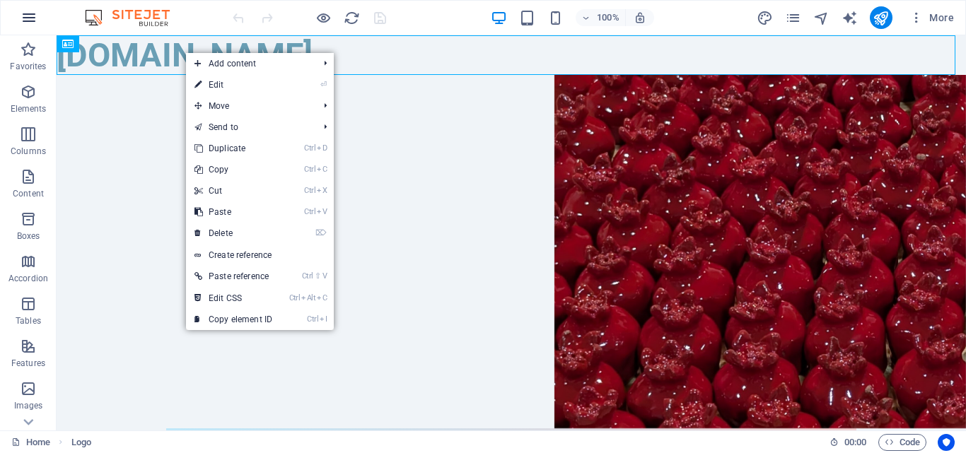
click at [29, 20] on icon "button" at bounding box center [29, 17] width 17 height 17
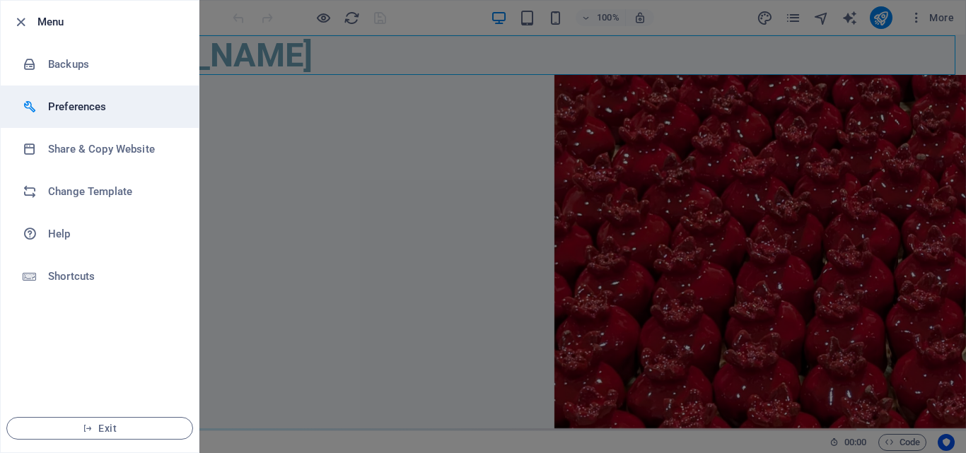
click at [103, 108] on h6 "Preferences" at bounding box center [113, 106] width 131 height 17
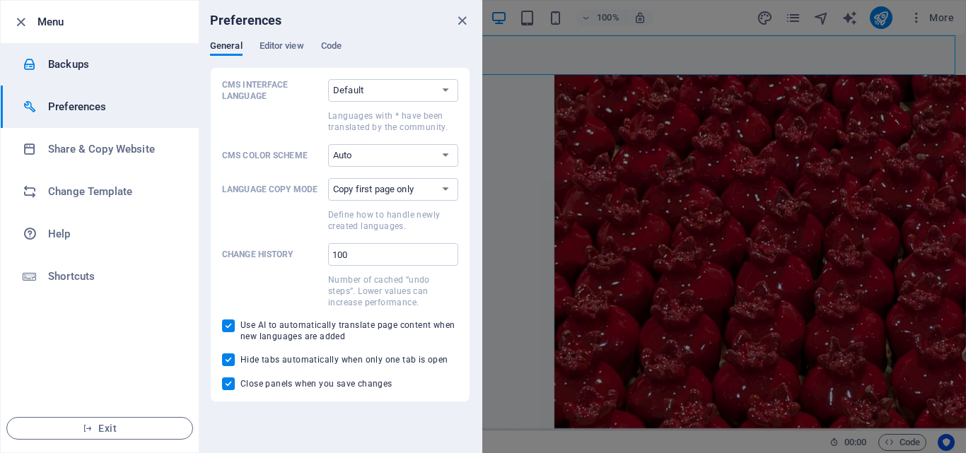
click at [76, 64] on h6 "Backups" at bounding box center [113, 64] width 131 height 17
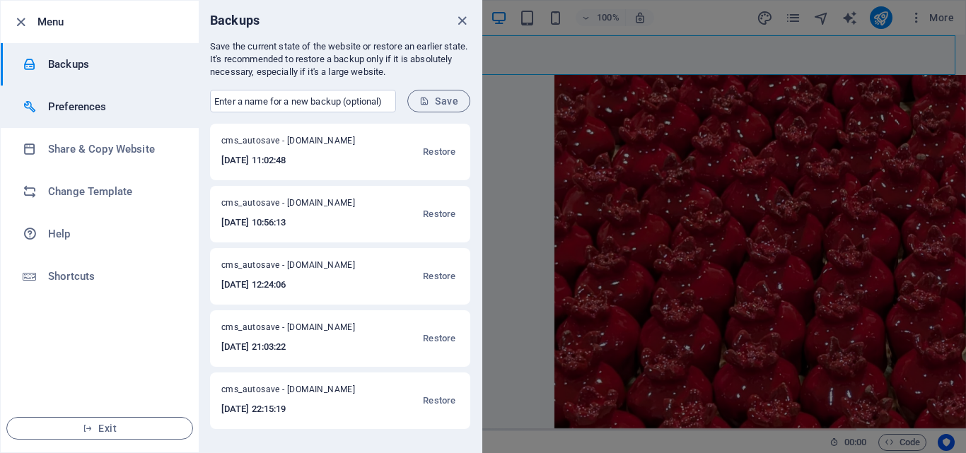
click at [80, 96] on li "Preferences" at bounding box center [100, 107] width 198 height 42
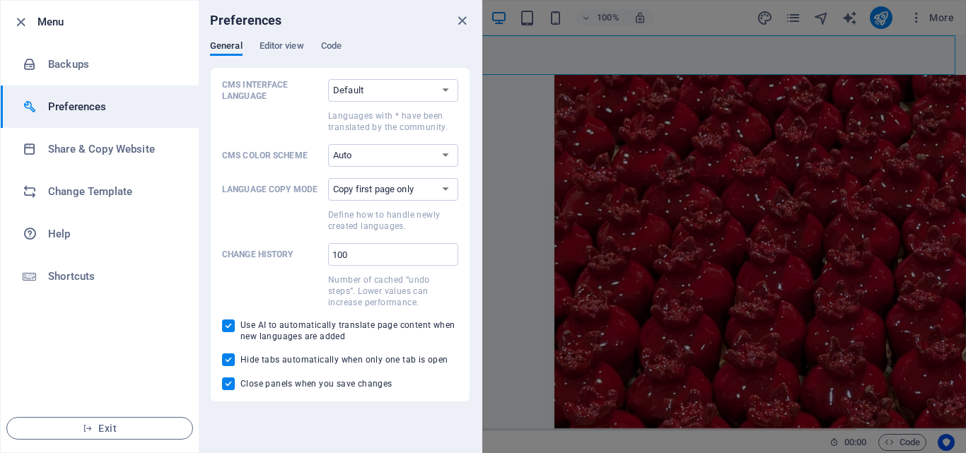
click at [231, 329] on input "Use AI to automatically translate page content when new languages are added" at bounding box center [231, 326] width 18 height 13
click at [231, 329] on span at bounding box center [228, 326] width 13 height 13
click at [231, 329] on input "Use AI to automatically translate page content when new languages are added" at bounding box center [231, 326] width 18 height 13
checkbox input "true"
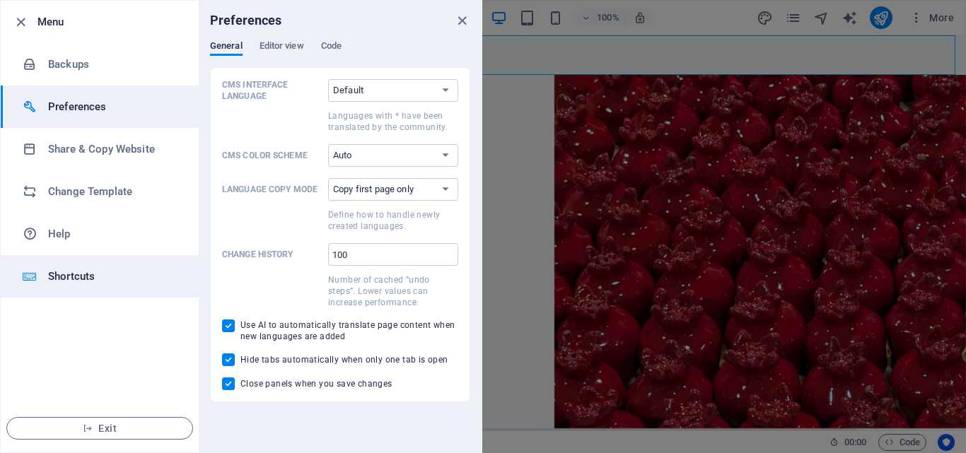
drag, startPoint x: 94, startPoint y: 256, endPoint x: 92, endPoint y: 265, distance: 8.8
click at [92, 258] on li "Shortcuts" at bounding box center [100, 276] width 198 height 42
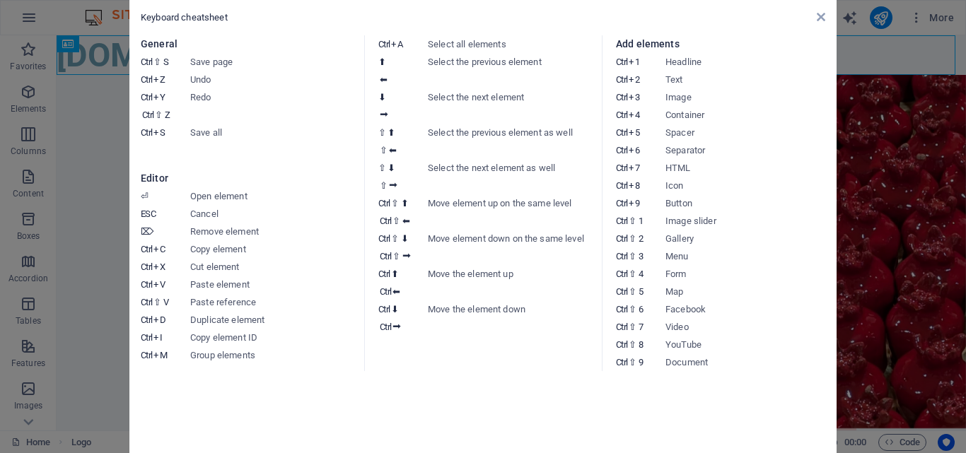
click at [111, 183] on aside "Keyboard cheatsheet General Ctrl ⇧ S Save page Ctrl Z Undo Ctrl Y Ctrl ⇧ Z Redo…" at bounding box center [483, 226] width 966 height 453
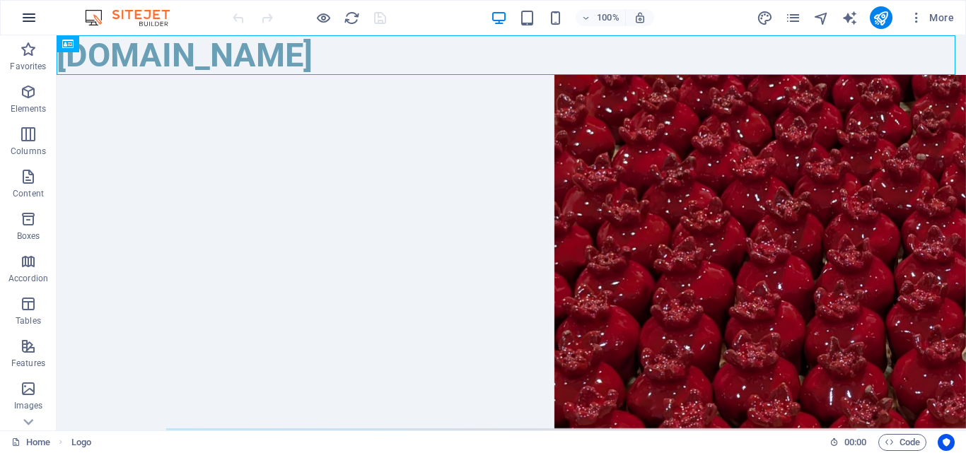
click at [24, 25] on icon "button" at bounding box center [29, 17] width 17 height 17
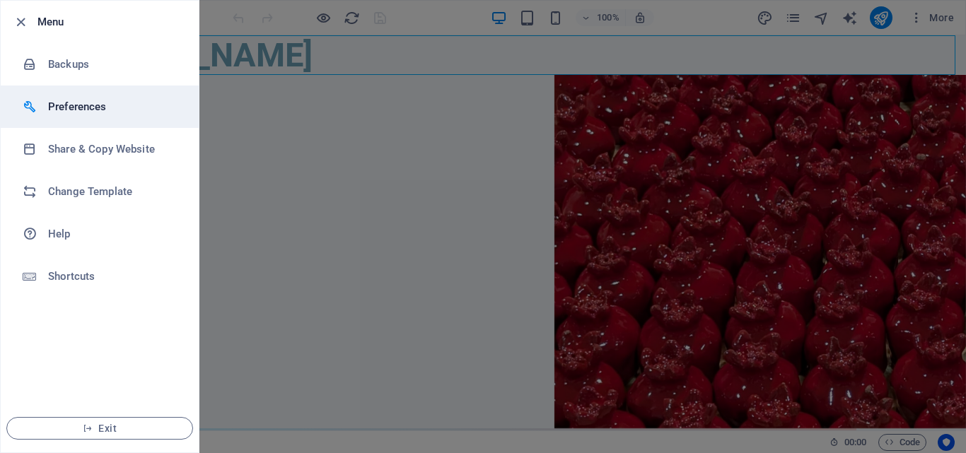
click at [83, 117] on li "Preferences" at bounding box center [100, 107] width 198 height 42
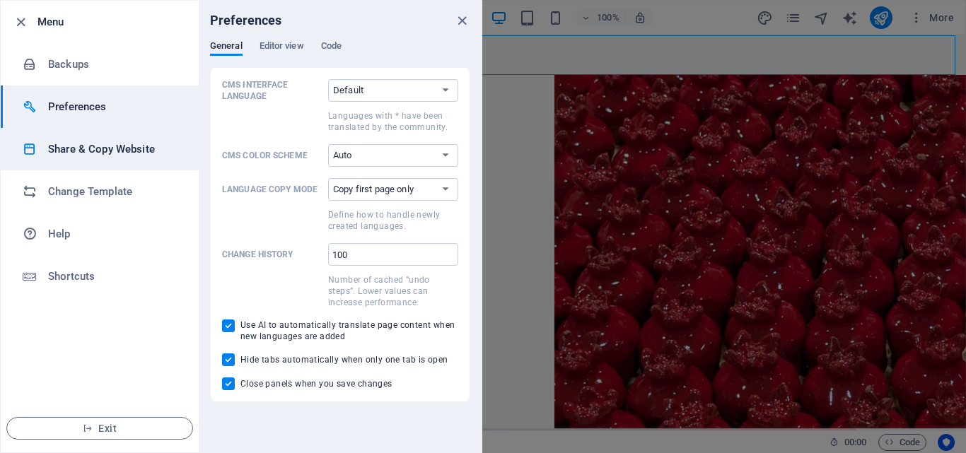
click at [82, 160] on li "Share & Copy Website" at bounding box center [100, 149] width 198 height 42
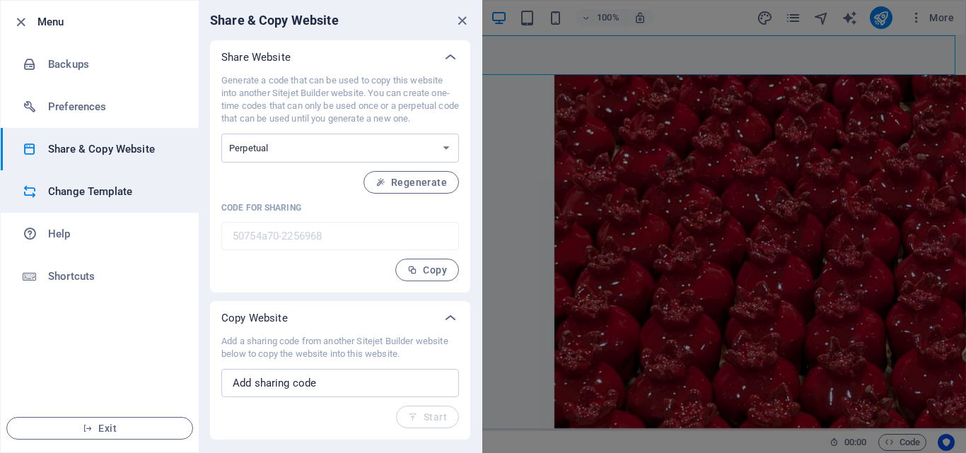
click at [82, 193] on h6 "Change Template" at bounding box center [113, 191] width 131 height 17
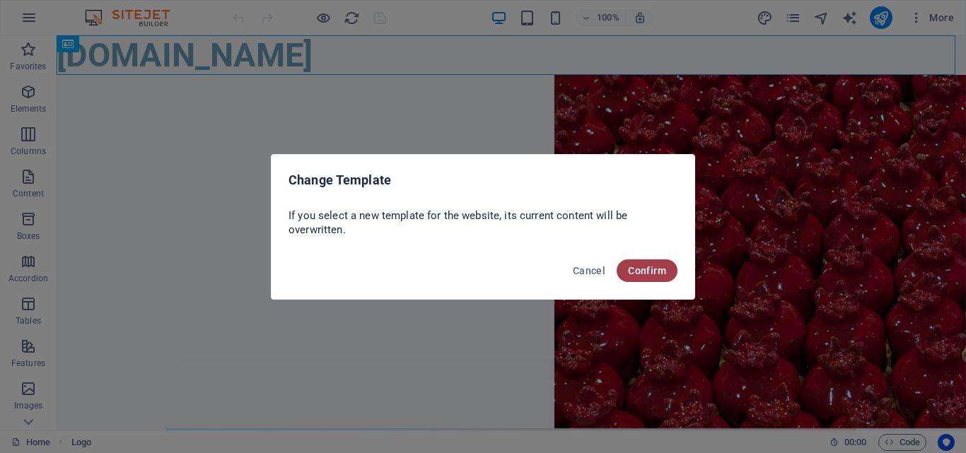
click at [652, 274] on span "Confirm" at bounding box center [647, 270] width 38 height 11
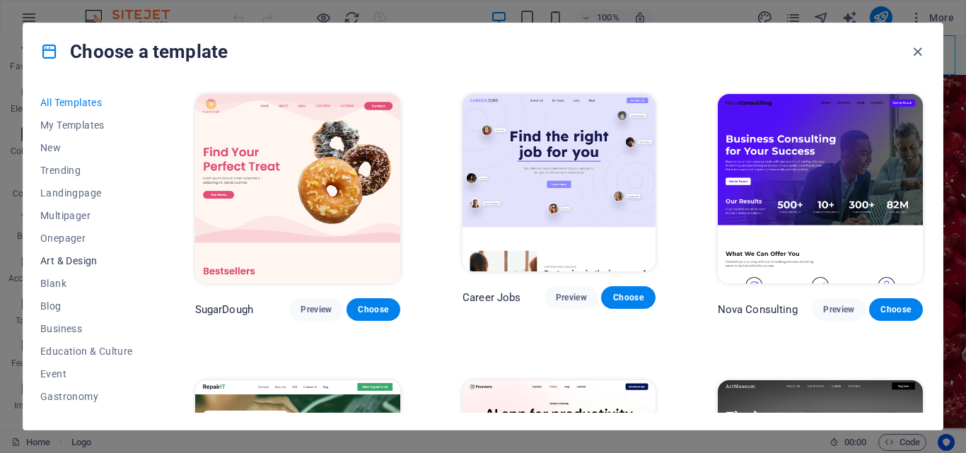
click at [77, 258] on span "Art & Design" at bounding box center [86, 260] width 93 height 11
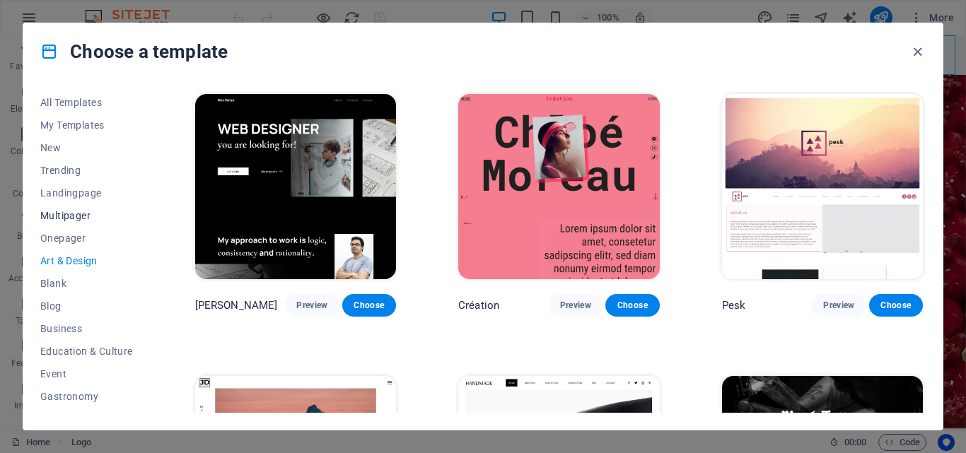
click at [48, 218] on span "Multipager" at bounding box center [86, 215] width 93 height 11
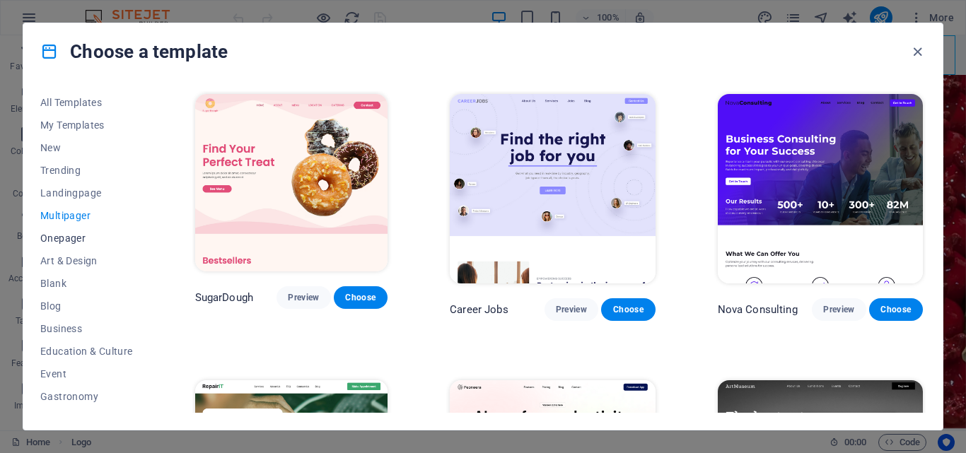
click at [54, 238] on span "Onepager" at bounding box center [86, 238] width 93 height 11
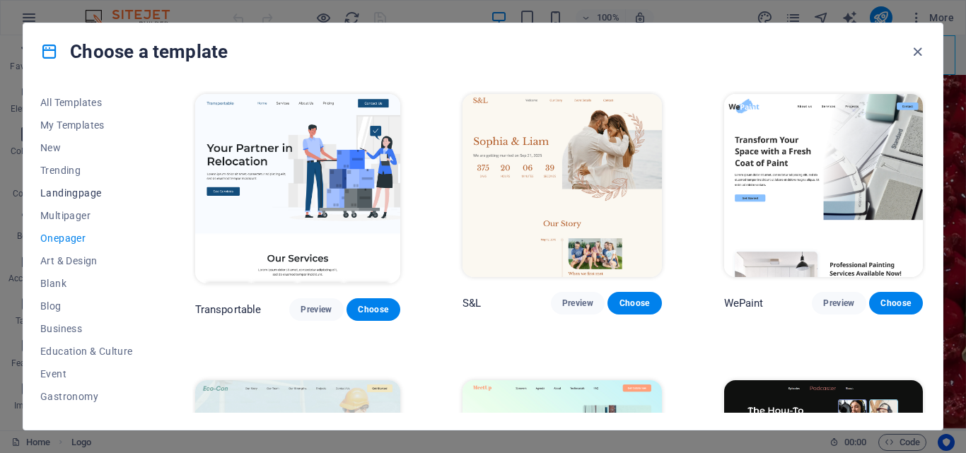
click at [74, 195] on span "Landingpage" at bounding box center [86, 192] width 93 height 11
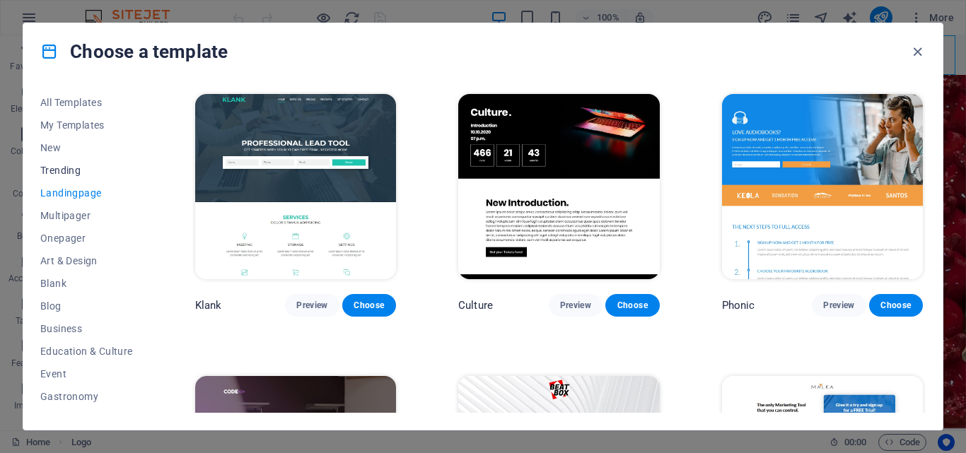
click at [71, 174] on span "Trending" at bounding box center [86, 170] width 93 height 11
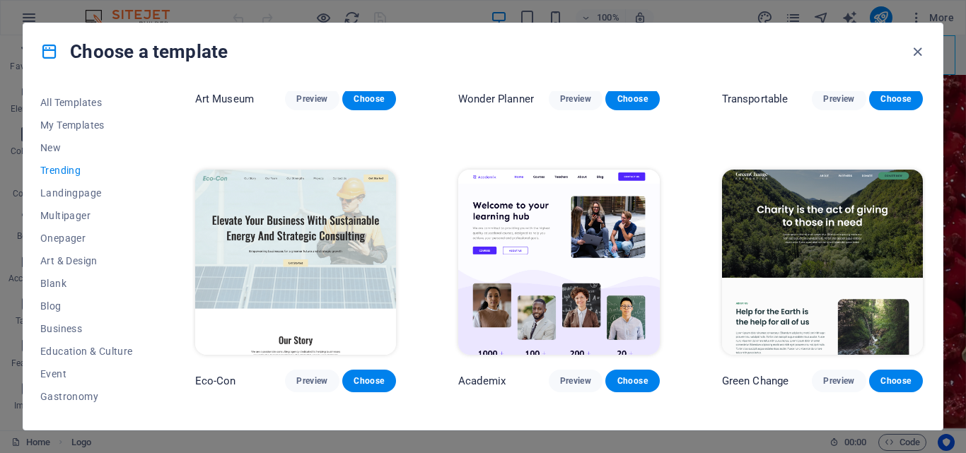
scroll to position [495, 0]
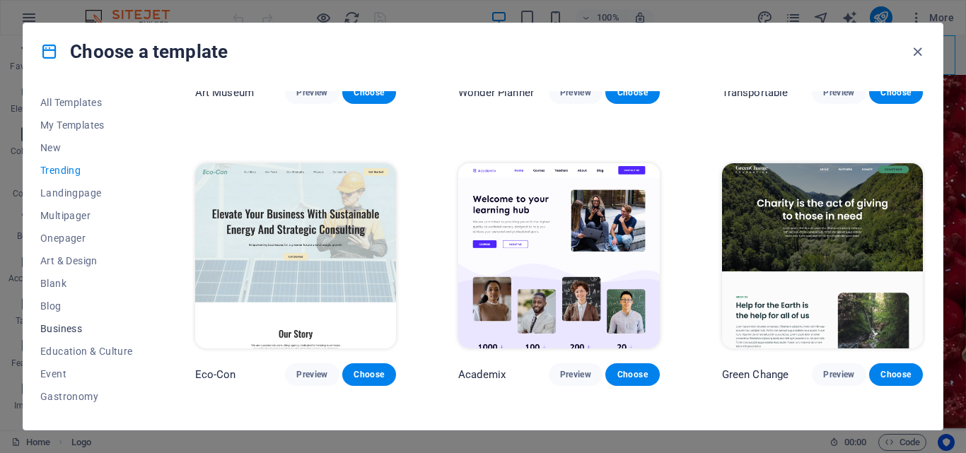
click at [54, 339] on button "Business" at bounding box center [86, 329] width 93 height 23
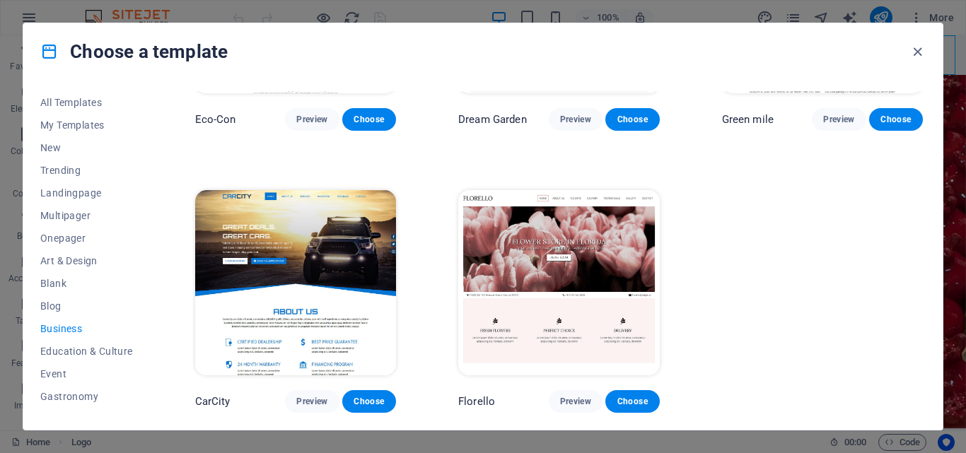
scroll to position [0, 0]
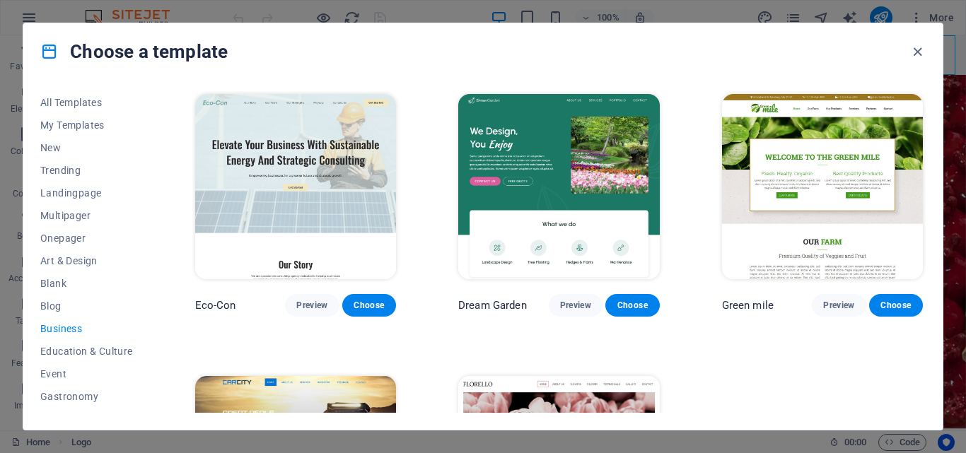
click at [54, 328] on span "Business" at bounding box center [86, 328] width 93 height 11
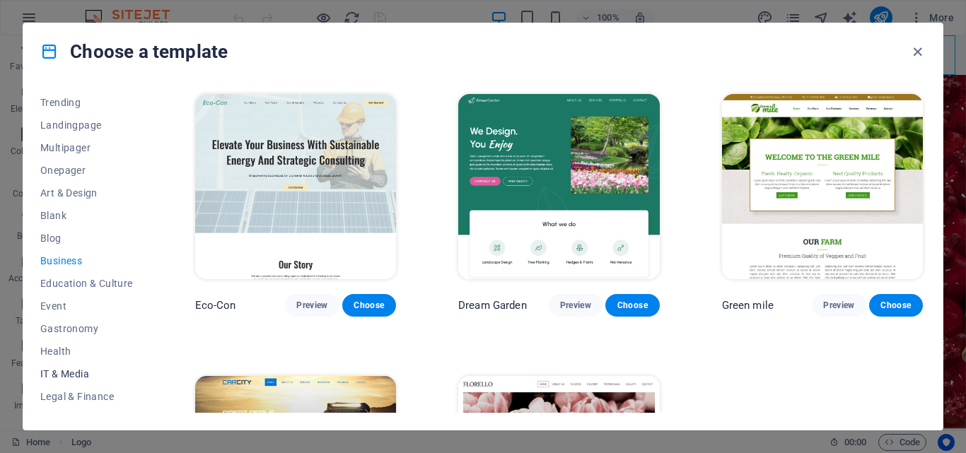
scroll to position [212, 0]
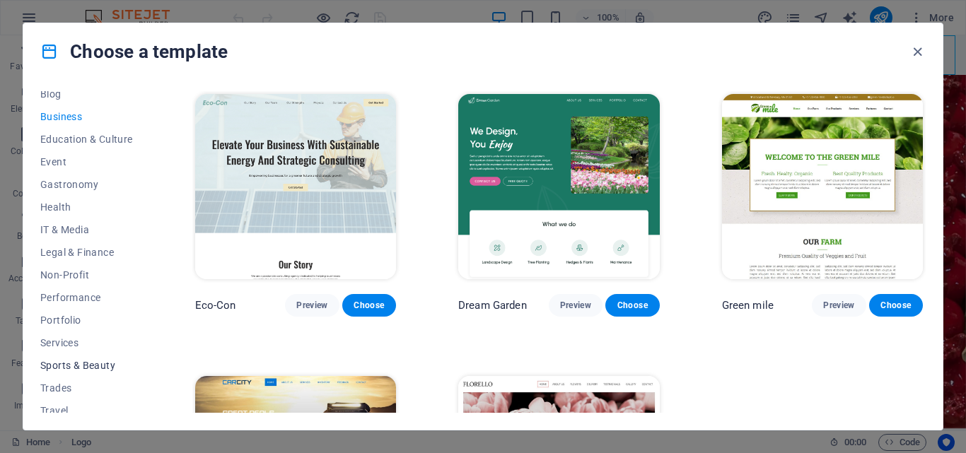
click at [97, 363] on span "Sports & Beauty" at bounding box center [86, 365] width 93 height 11
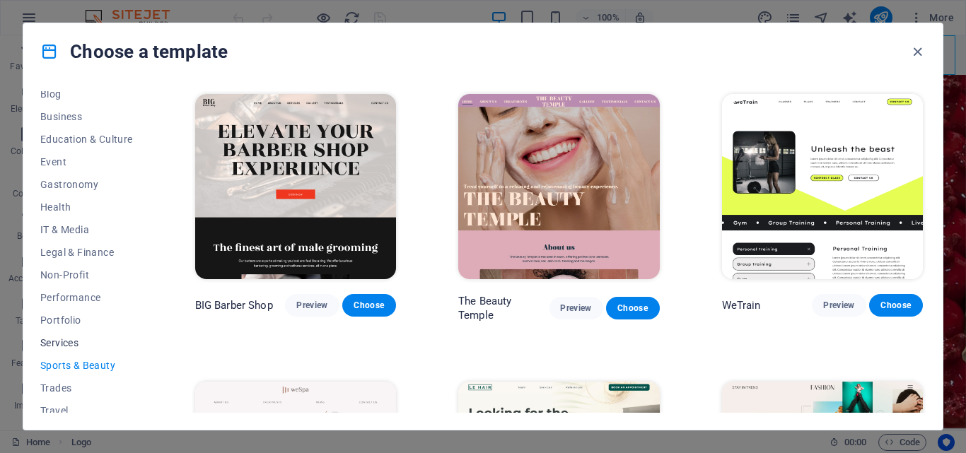
click at [96, 340] on span "Services" at bounding box center [86, 342] width 93 height 11
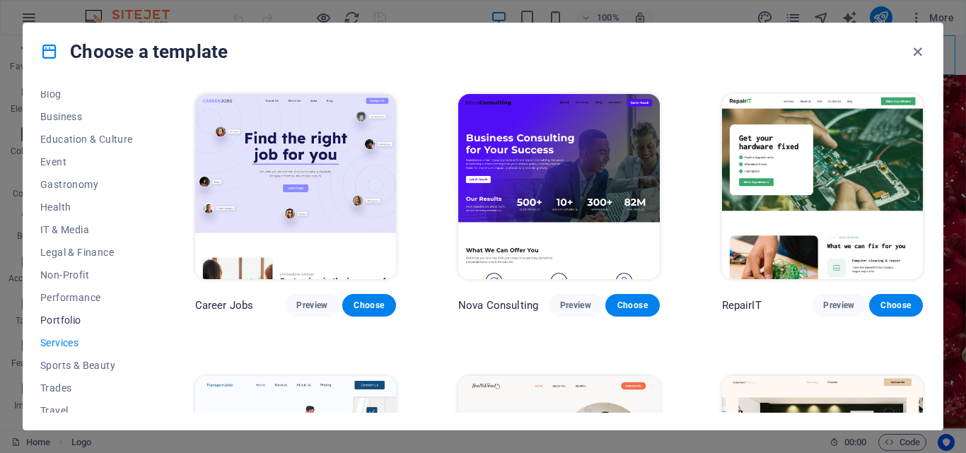
click at [69, 323] on span "Portfolio" at bounding box center [86, 320] width 93 height 11
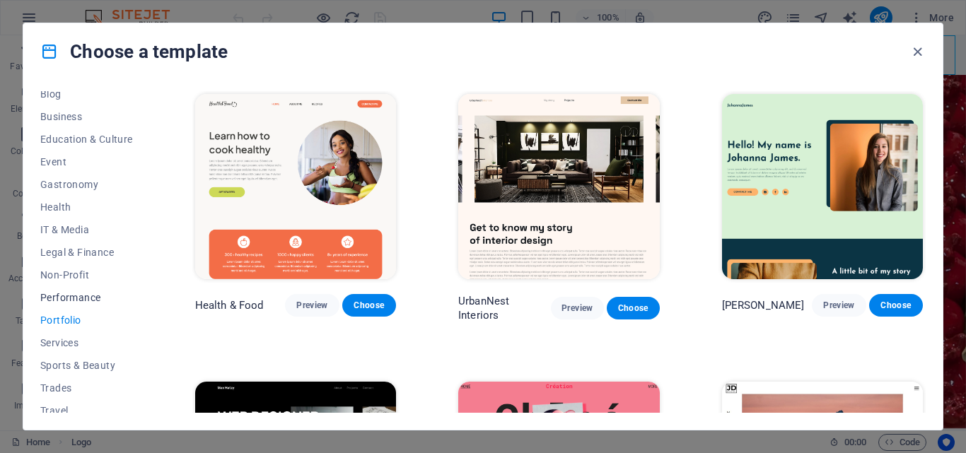
click at [78, 302] on span "Performance" at bounding box center [86, 297] width 93 height 11
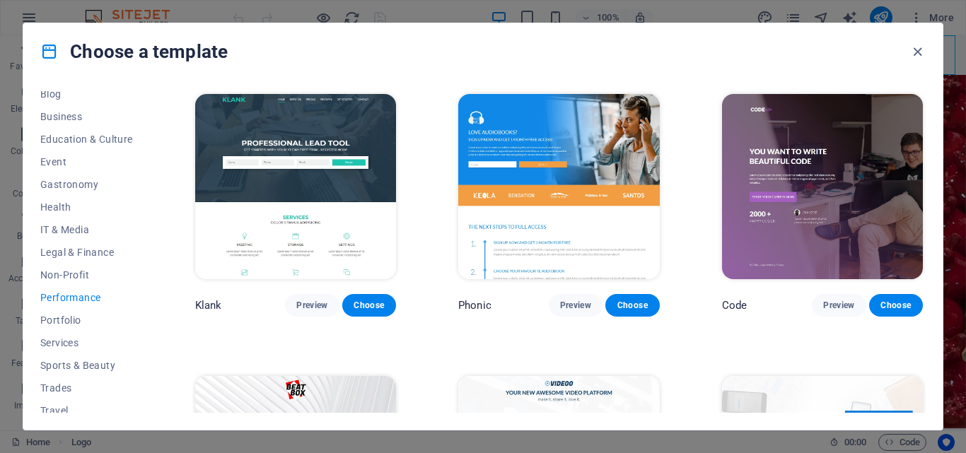
scroll to position [141, 0]
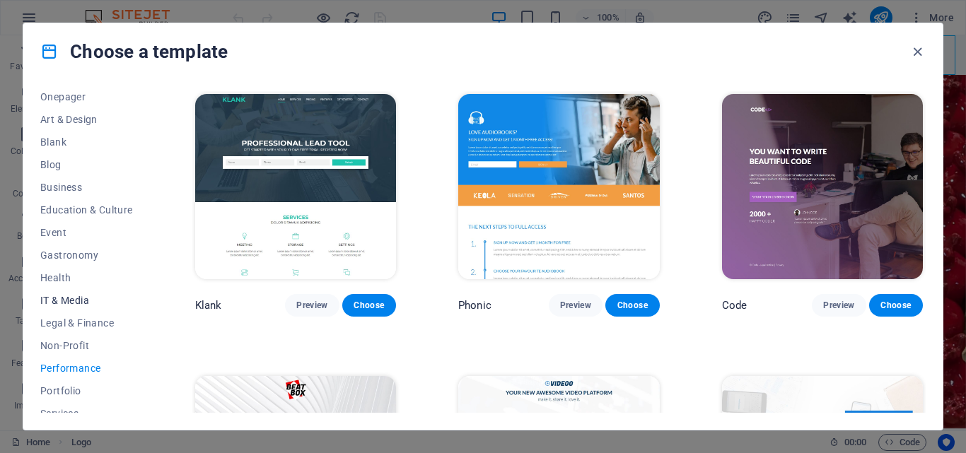
click at [76, 308] on button "IT & Media" at bounding box center [86, 300] width 93 height 23
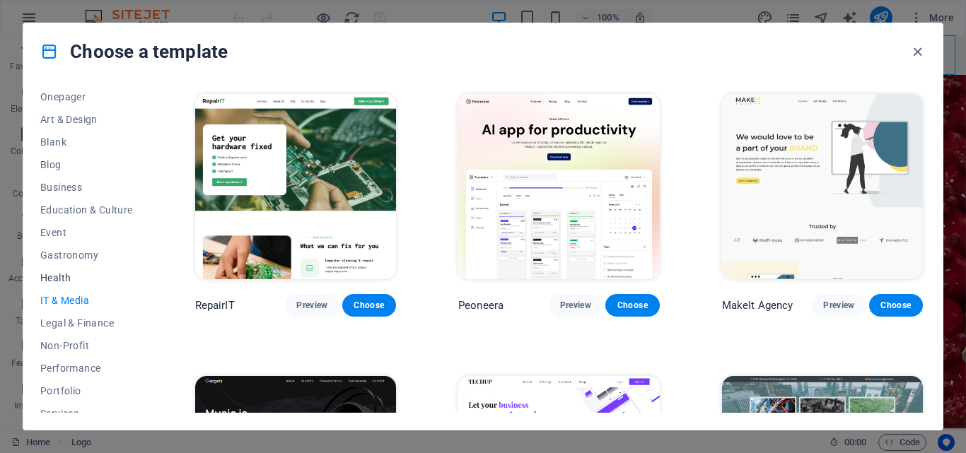
click at [70, 287] on button "Health" at bounding box center [86, 278] width 93 height 23
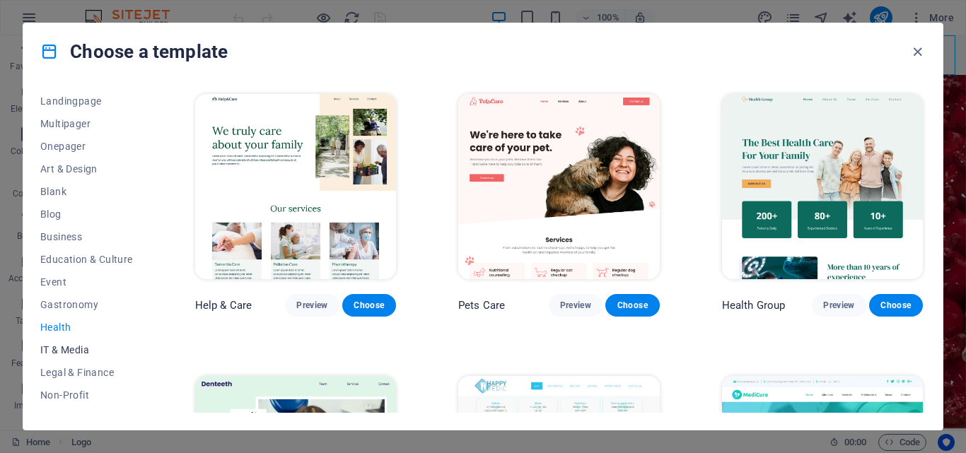
scroll to position [71, 0]
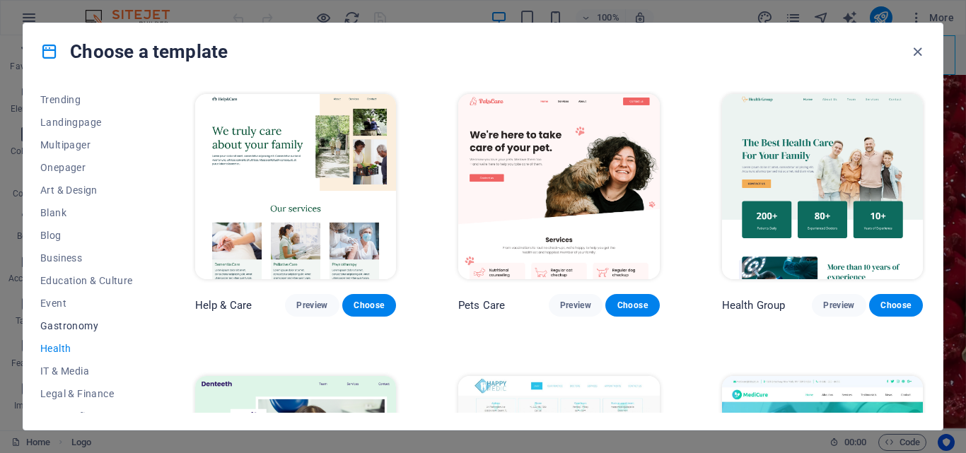
click at [85, 330] on span "Gastronomy" at bounding box center [86, 325] width 93 height 11
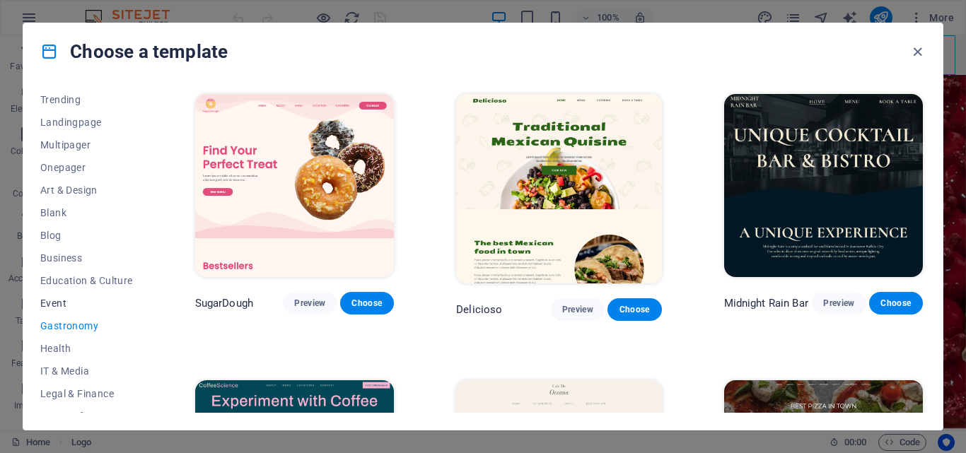
click at [64, 311] on button "Event" at bounding box center [86, 303] width 93 height 23
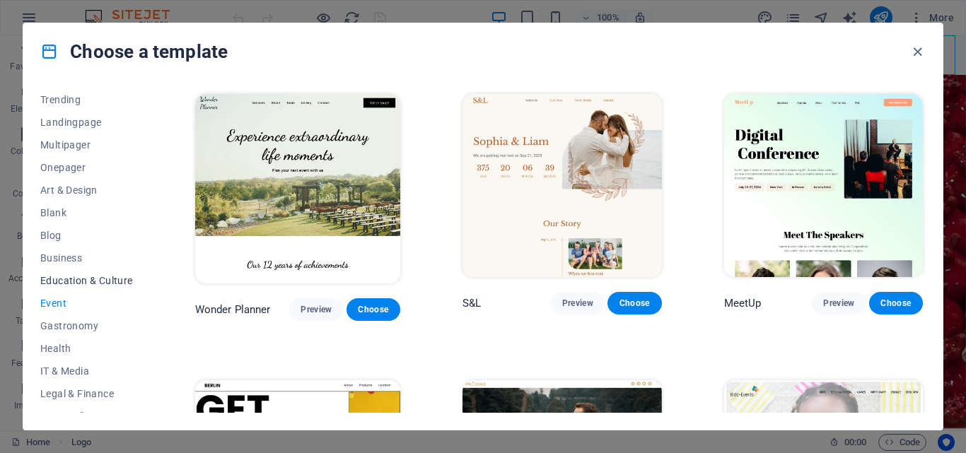
click at [70, 285] on span "Education & Culture" at bounding box center [86, 280] width 93 height 11
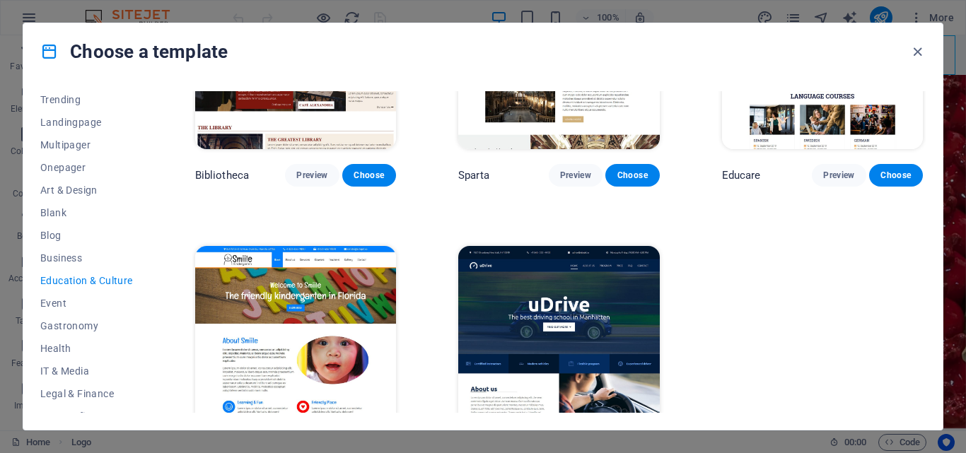
scroll to position [463, 0]
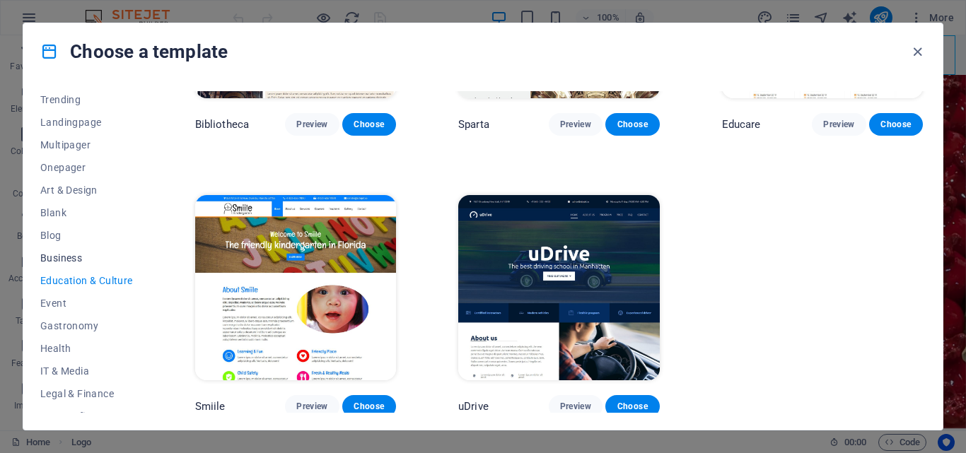
click at [52, 260] on span "Business" at bounding box center [86, 258] width 93 height 11
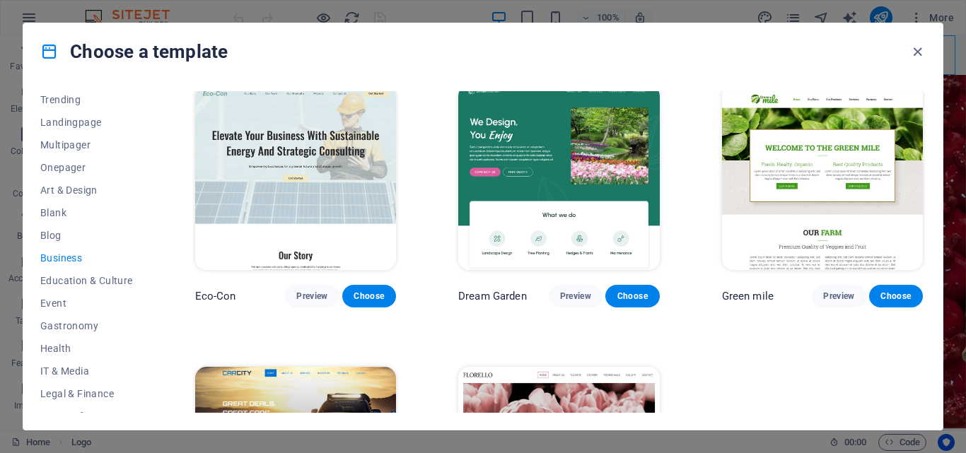
click at [265, 67] on div "Choose a template" at bounding box center [483, 51] width 920 height 57
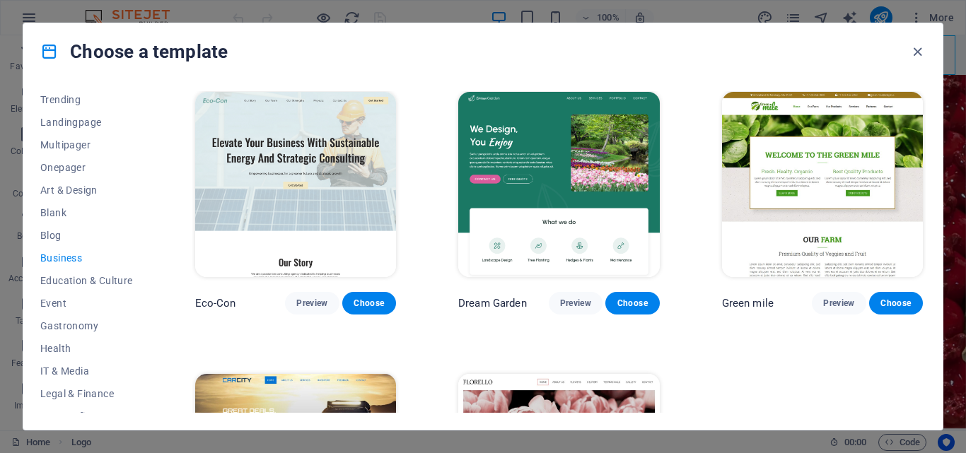
scroll to position [0, 0]
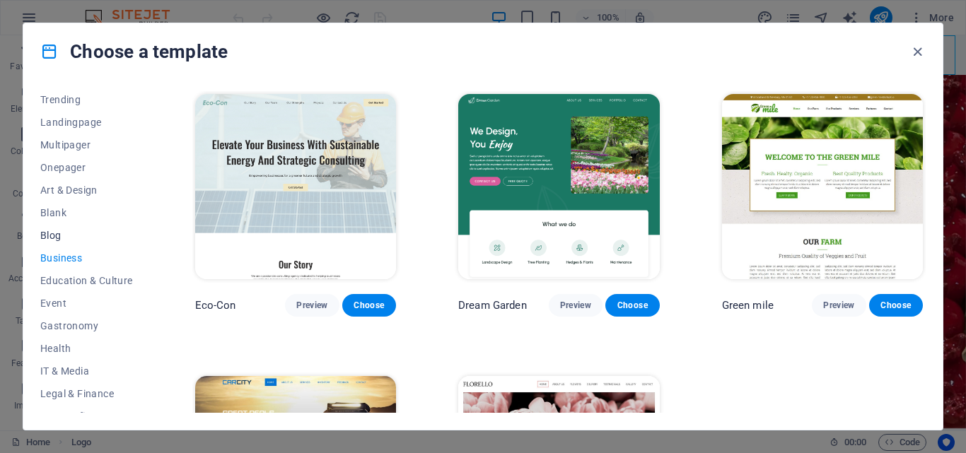
click at [47, 234] on span "Blog" at bounding box center [86, 235] width 93 height 11
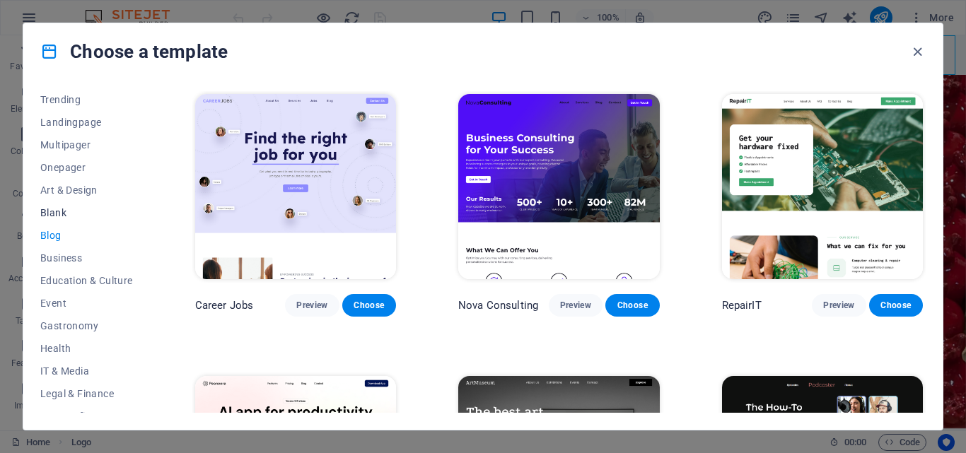
click at [52, 221] on button "Blank" at bounding box center [86, 213] width 93 height 23
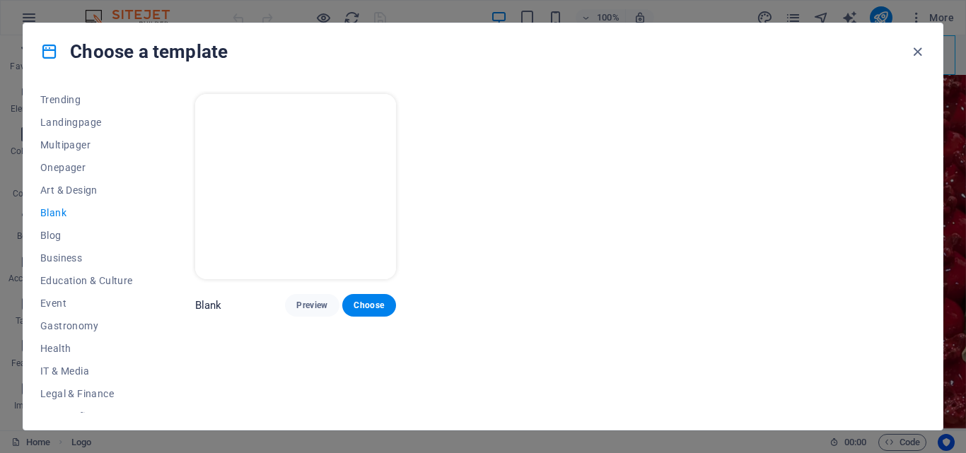
click at [69, 202] on button "Blank" at bounding box center [86, 213] width 93 height 23
click at [69, 192] on span "Art & Design" at bounding box center [86, 190] width 93 height 11
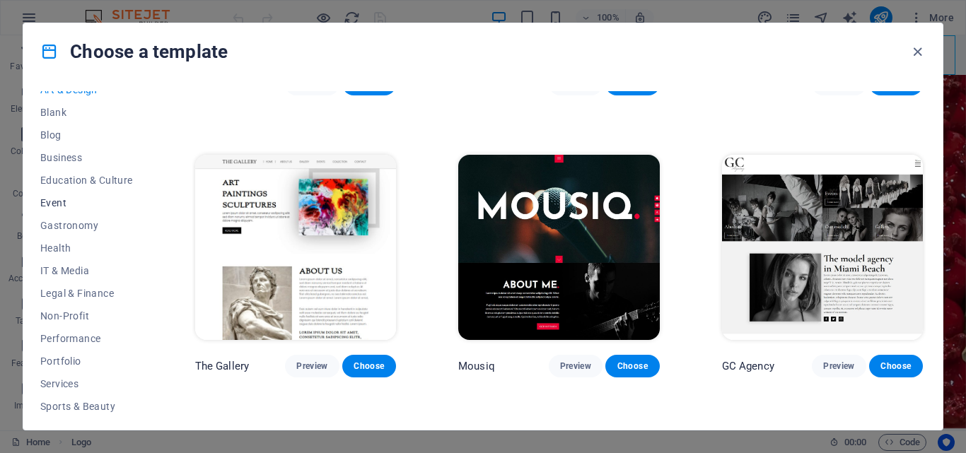
scroll to position [244, 0]
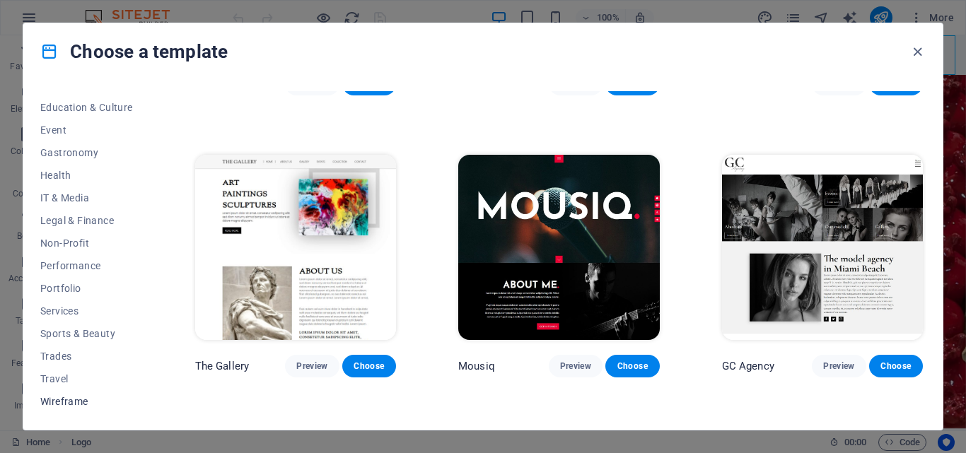
click at [59, 396] on span "Wireframe" at bounding box center [86, 401] width 93 height 11
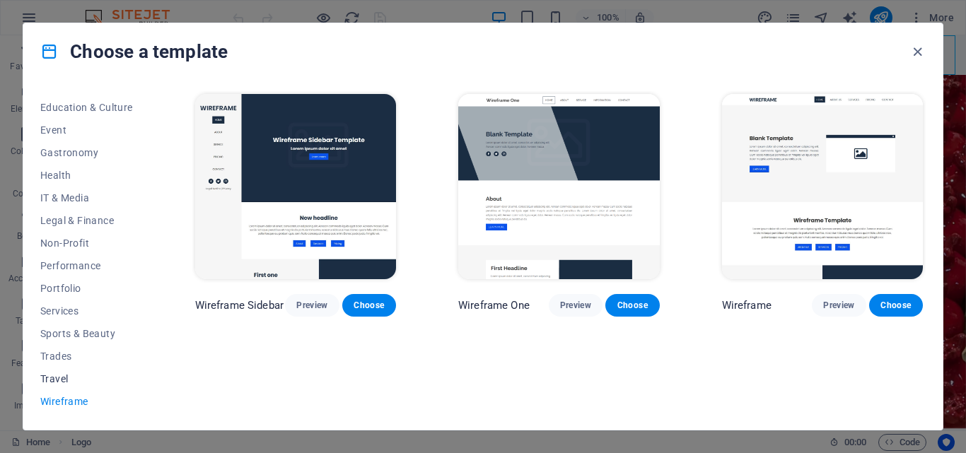
click at [52, 378] on span "Travel" at bounding box center [86, 379] width 93 height 11
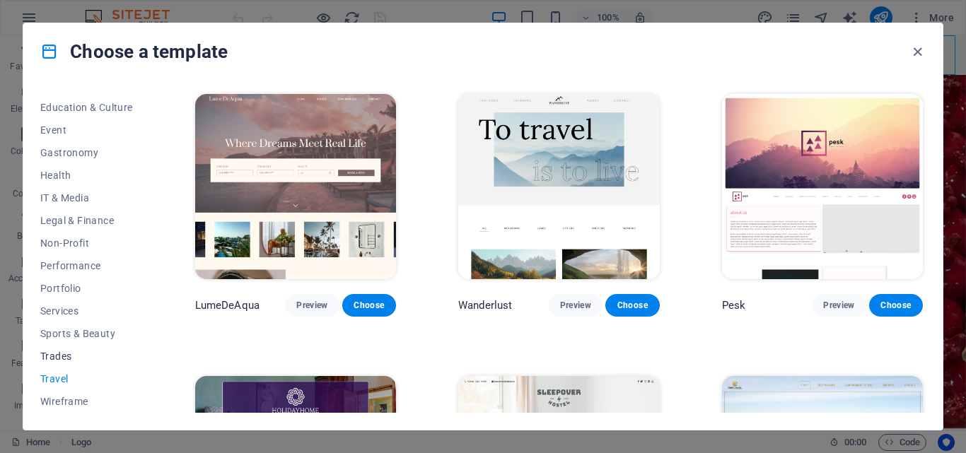
click at [52, 355] on span "Trades" at bounding box center [86, 356] width 93 height 11
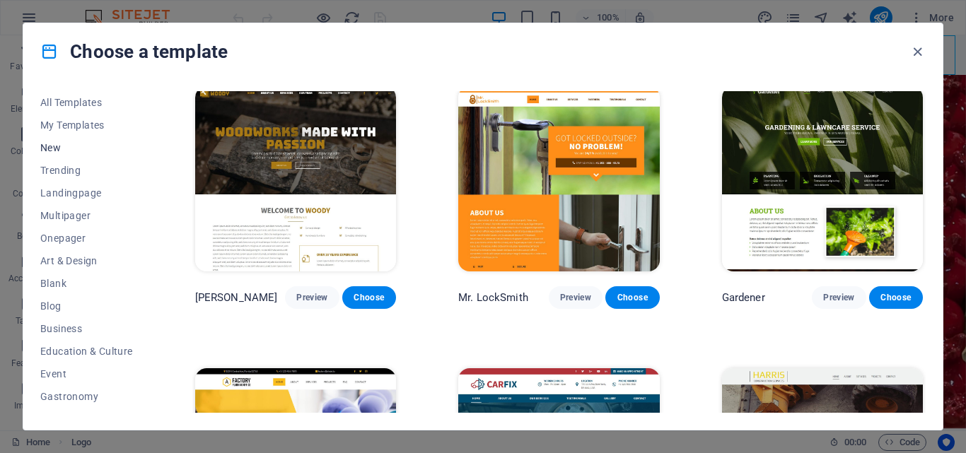
click at [42, 142] on span "New" at bounding box center [86, 147] width 93 height 11
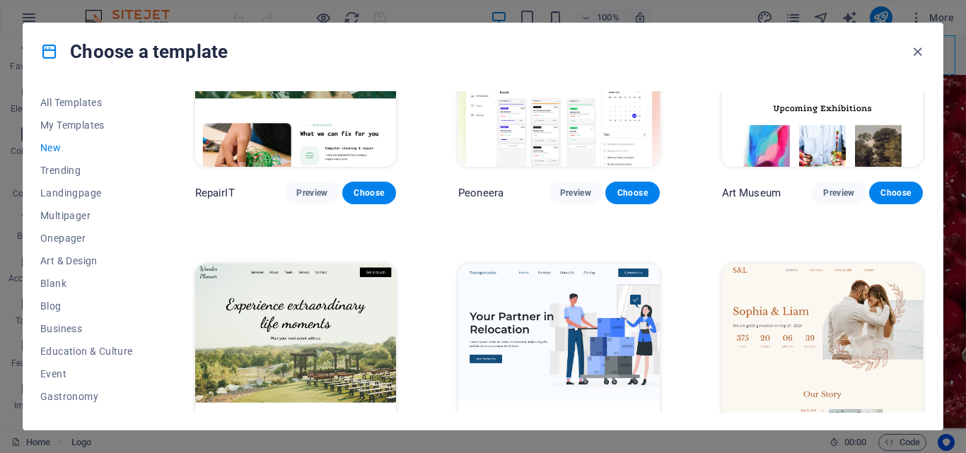
scroll to position [394, 0]
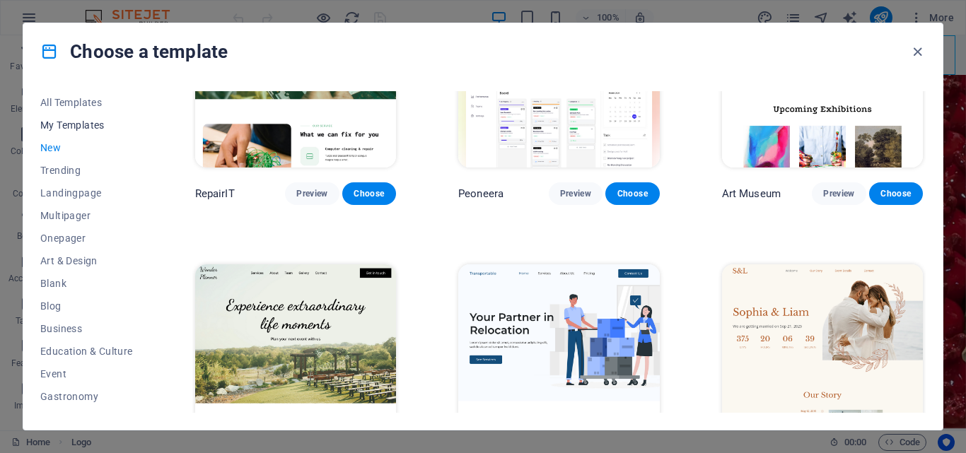
click at [71, 127] on span "My Templates" at bounding box center [86, 125] width 93 height 11
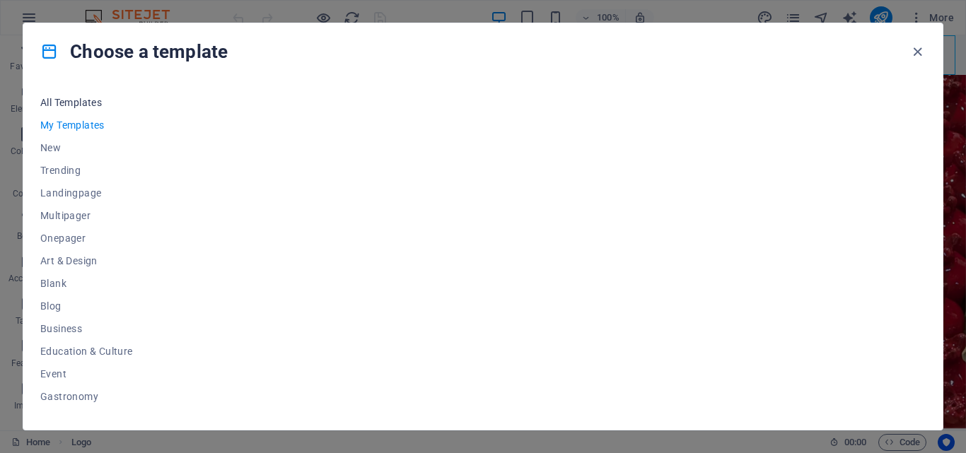
click at [79, 108] on span "All Templates" at bounding box center [86, 102] width 93 height 11
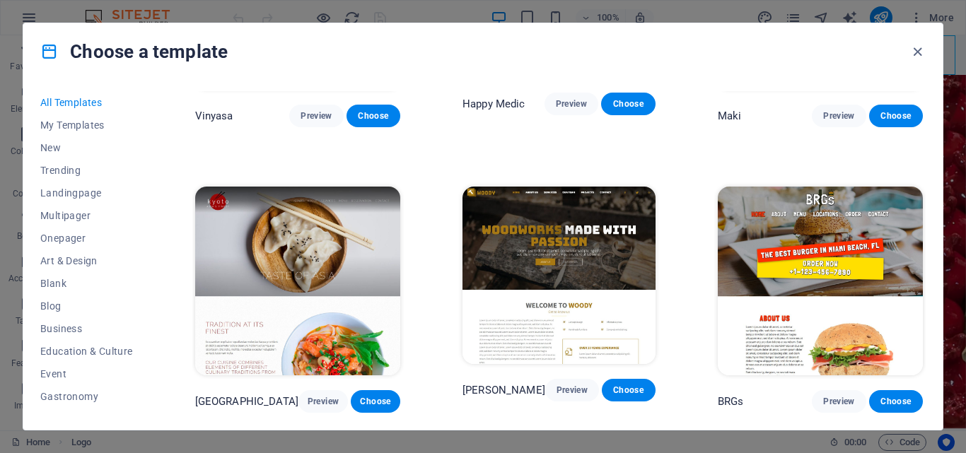
scroll to position [6420, 0]
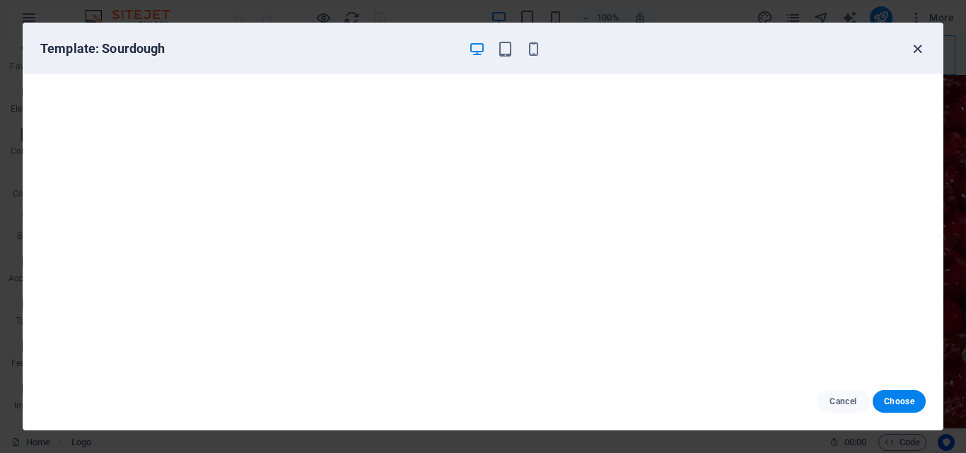
click at [914, 45] on icon "button" at bounding box center [918, 49] width 16 height 16
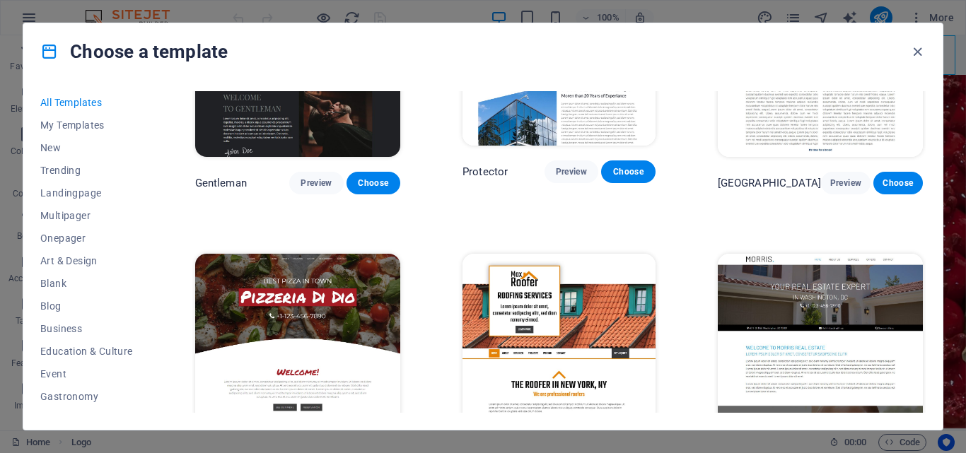
scroll to position [5854, 0]
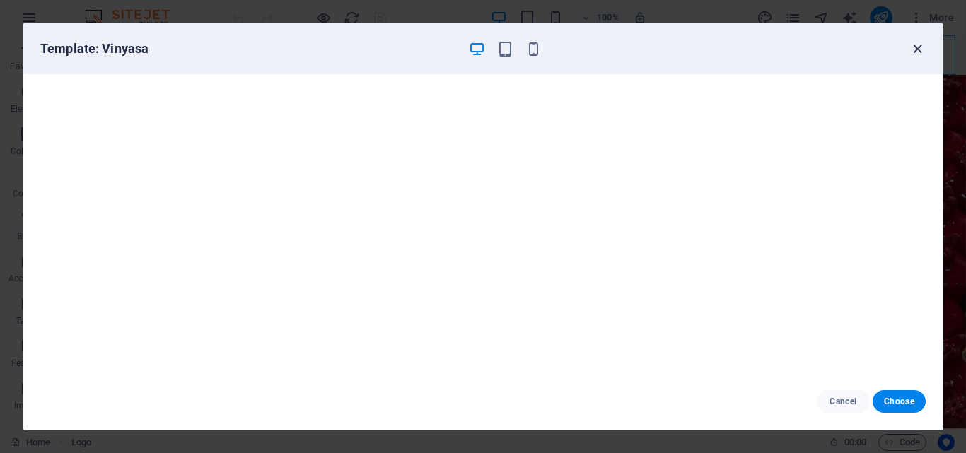
click at [918, 50] on icon "button" at bounding box center [918, 49] width 16 height 16
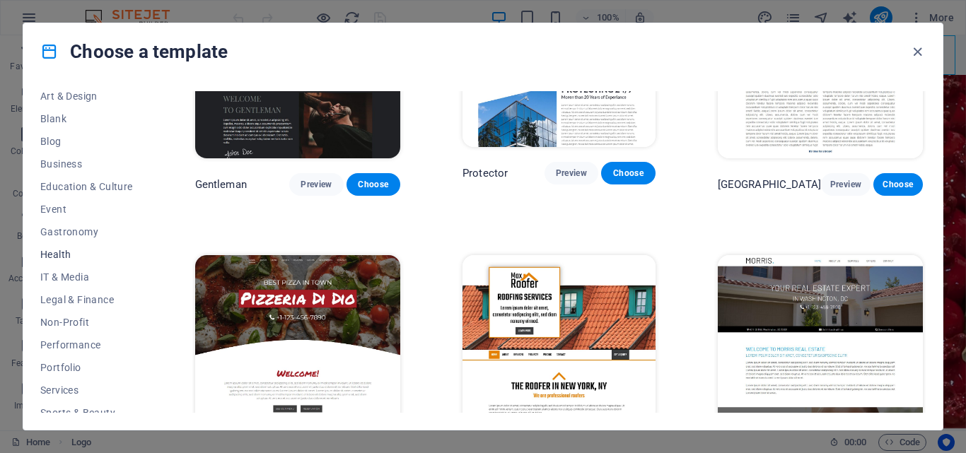
scroll to position [32, 0]
click at [77, 222] on button "Art & Design" at bounding box center [86, 229] width 93 height 23
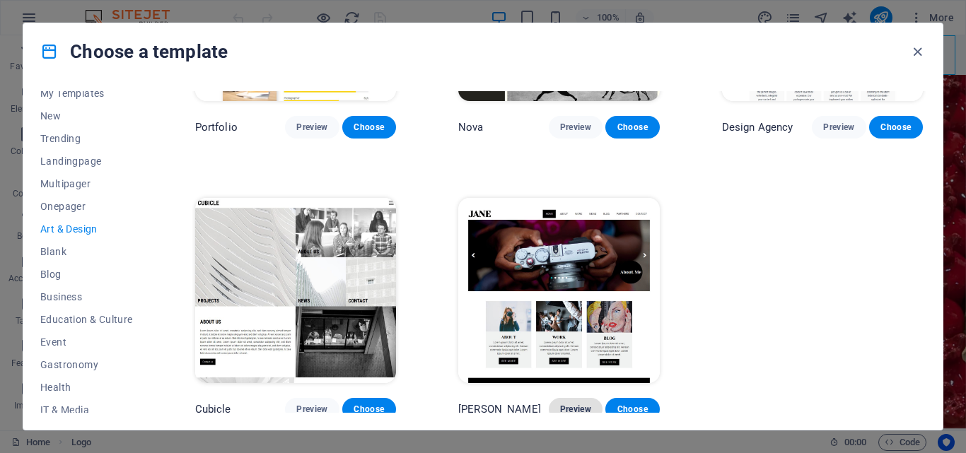
click at [579, 404] on span "Preview" at bounding box center [575, 409] width 31 height 11
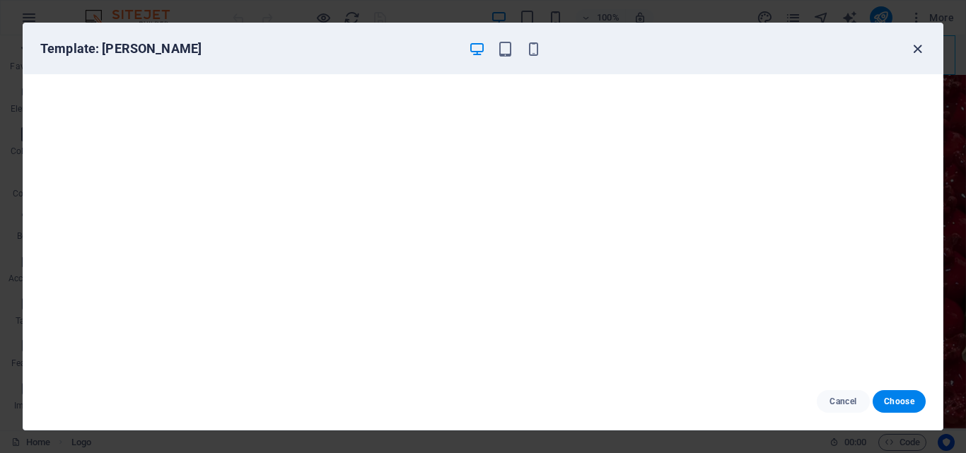
click at [916, 52] on icon "button" at bounding box center [918, 49] width 16 height 16
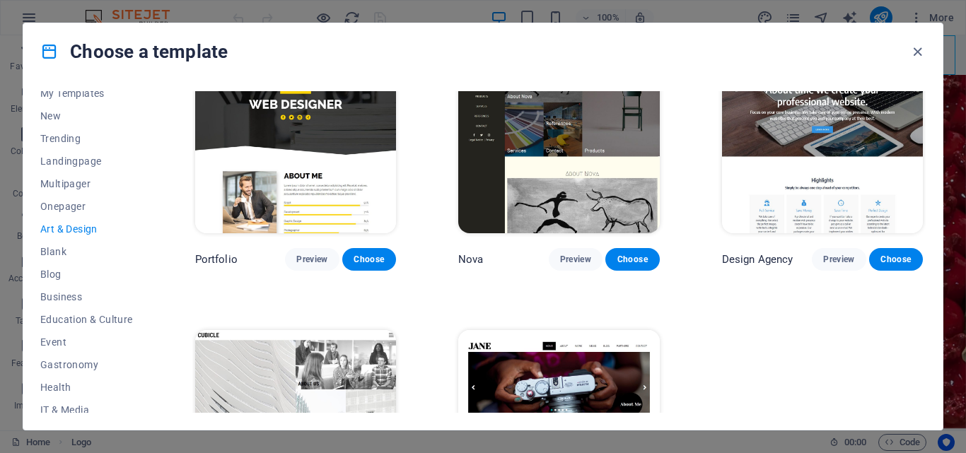
scroll to position [742, 0]
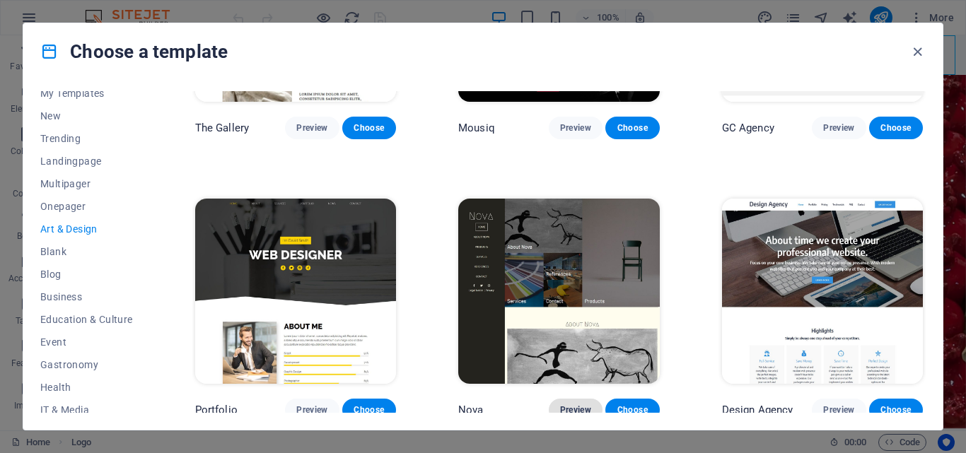
click at [581, 405] on span "Preview" at bounding box center [575, 410] width 31 height 11
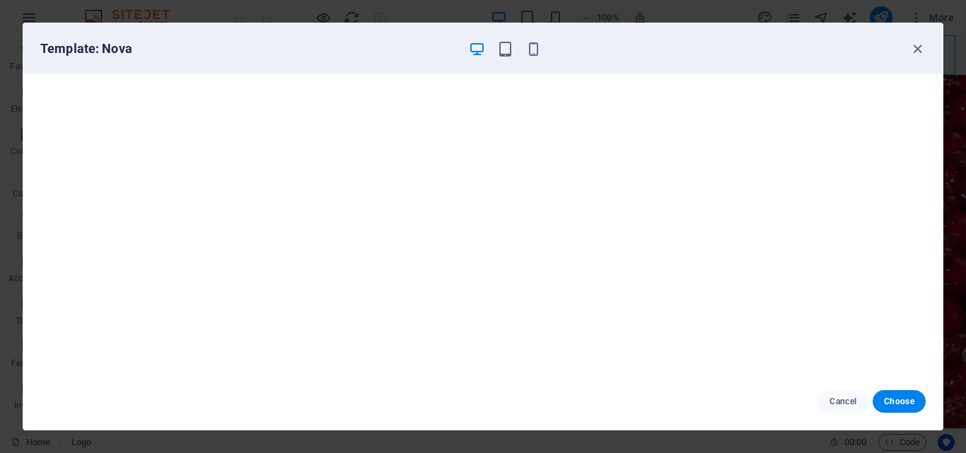
scroll to position [4, 0]
click at [833, 400] on span "Cancel" at bounding box center [843, 401] width 30 height 11
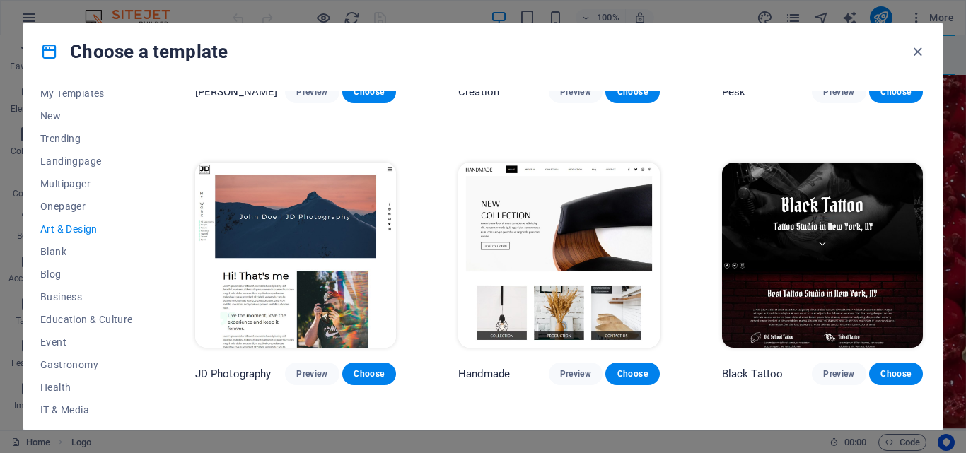
scroll to position [178, 0]
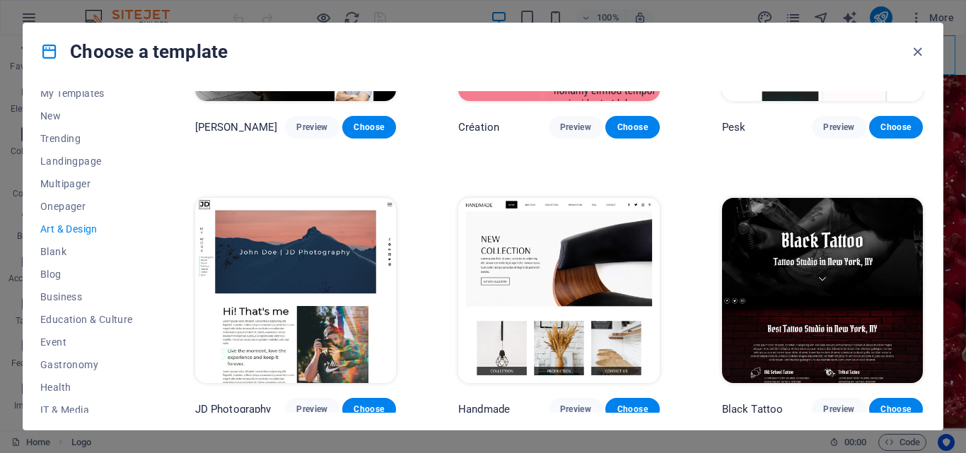
click at [589, 260] on img at bounding box center [558, 290] width 201 height 185
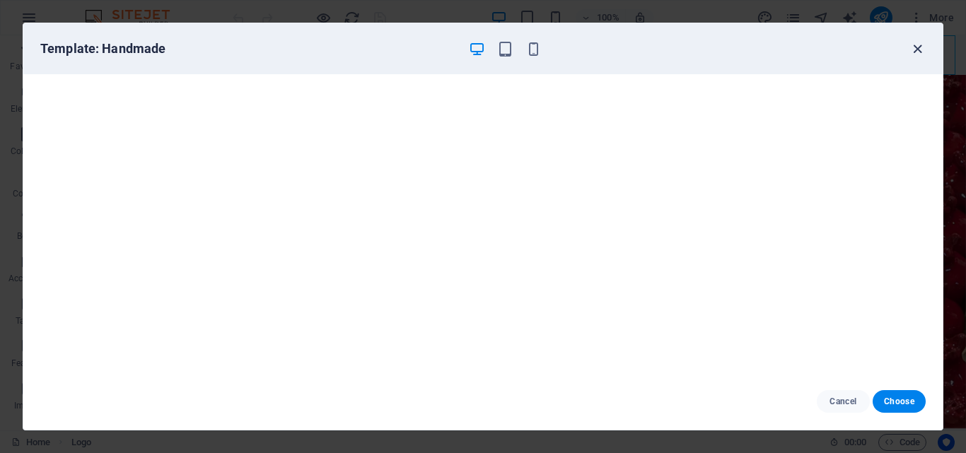
click at [918, 43] on icon "button" at bounding box center [918, 49] width 16 height 16
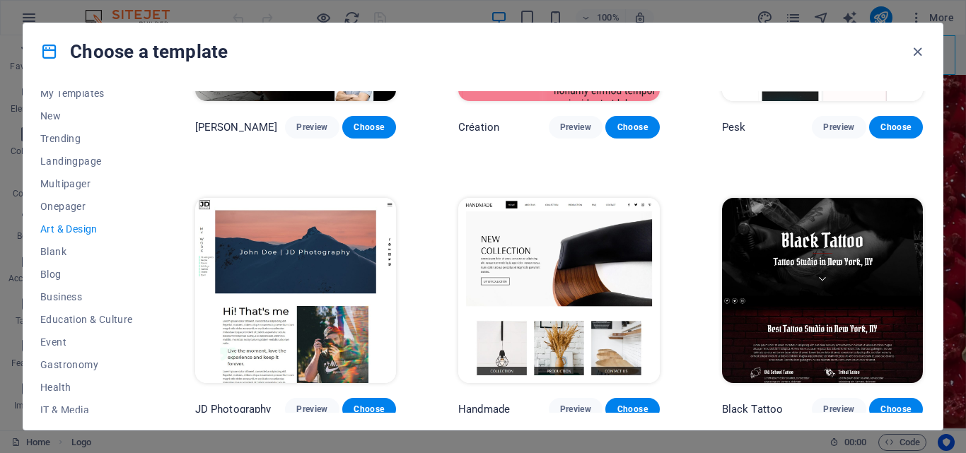
scroll to position [0, 0]
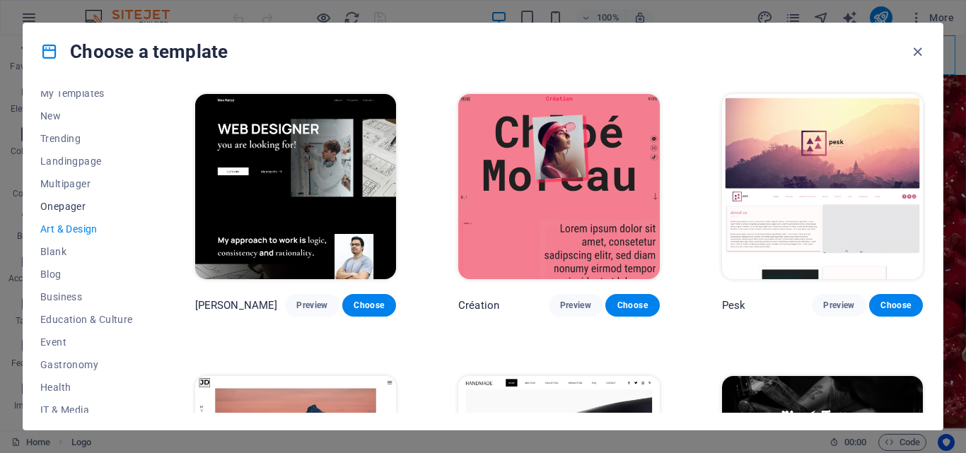
click at [78, 205] on span "Onepager" at bounding box center [86, 206] width 93 height 11
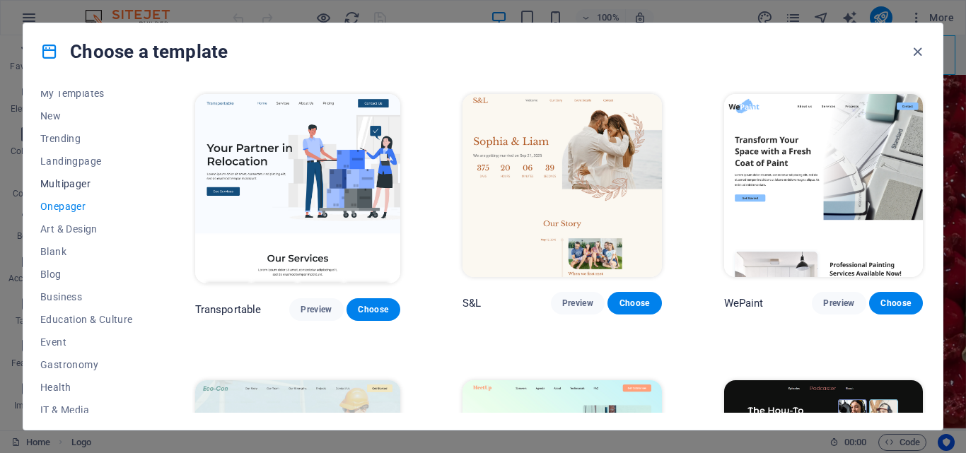
click at [79, 193] on button "Multipager" at bounding box center [86, 184] width 93 height 23
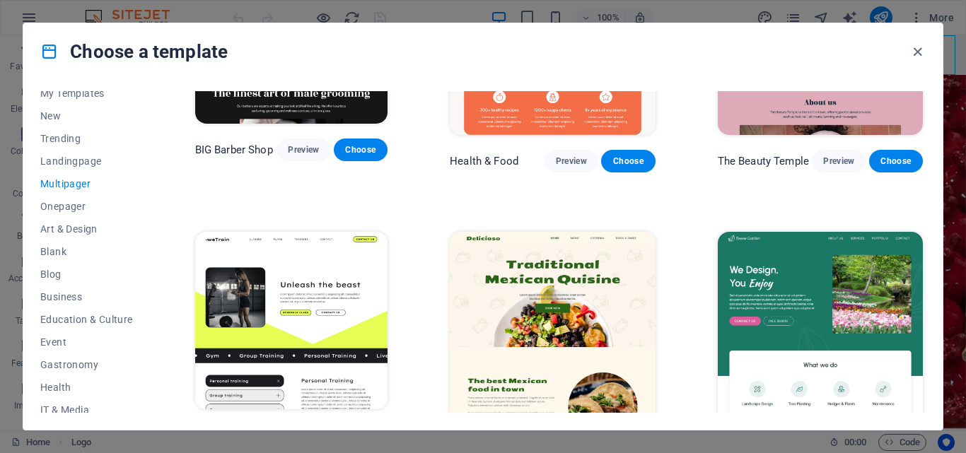
scroll to position [1061, 0]
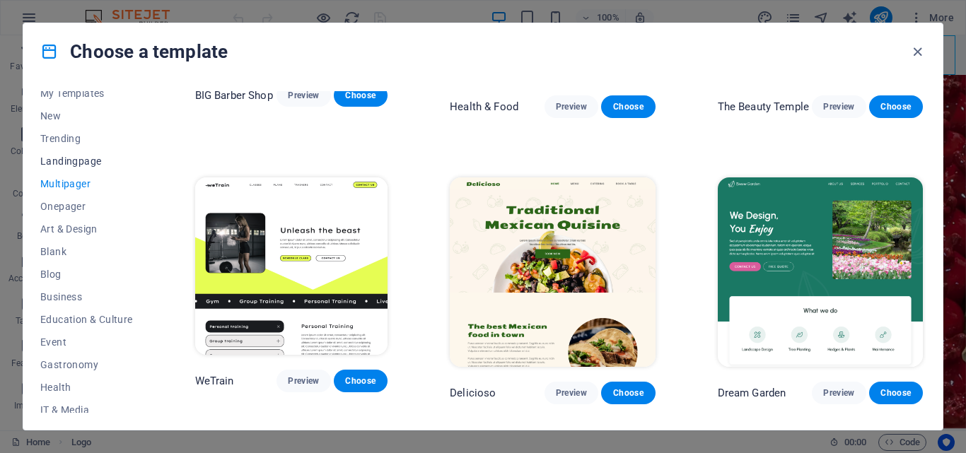
click at [61, 161] on span "Landingpage" at bounding box center [86, 161] width 93 height 11
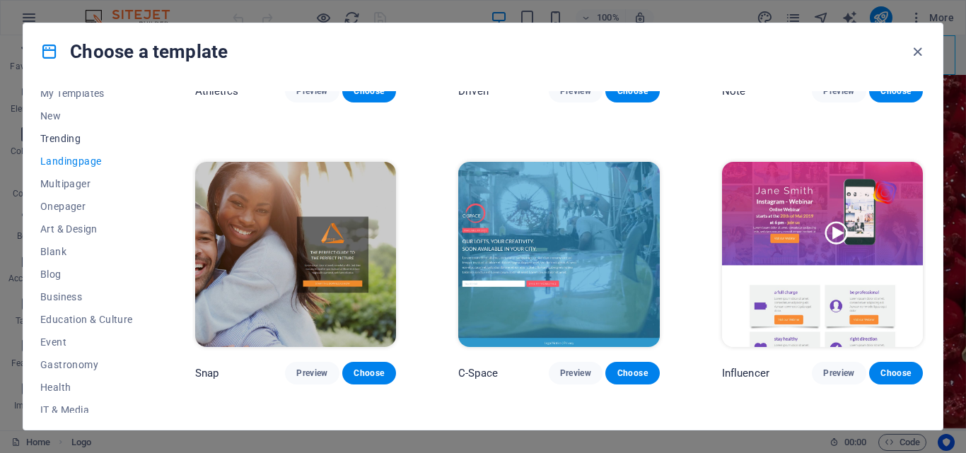
click at [68, 146] on button "Trending" at bounding box center [86, 138] width 93 height 23
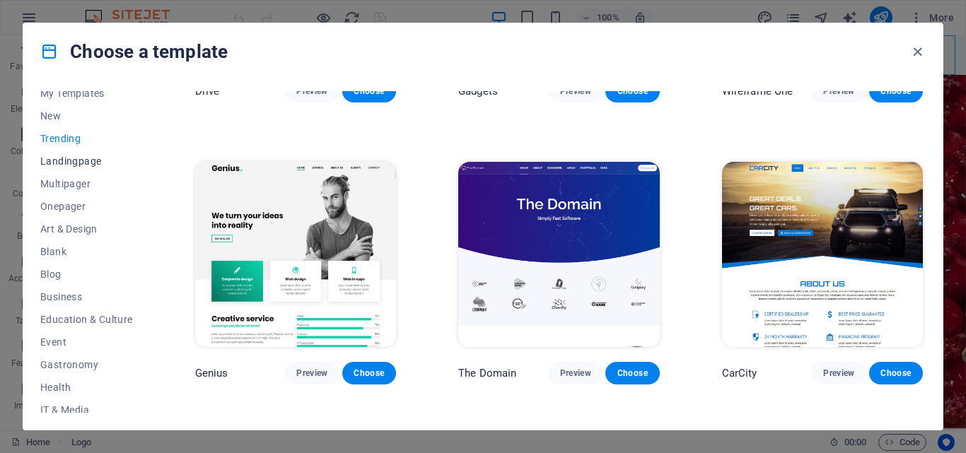
click at [74, 156] on span "Landingpage" at bounding box center [86, 161] width 93 height 11
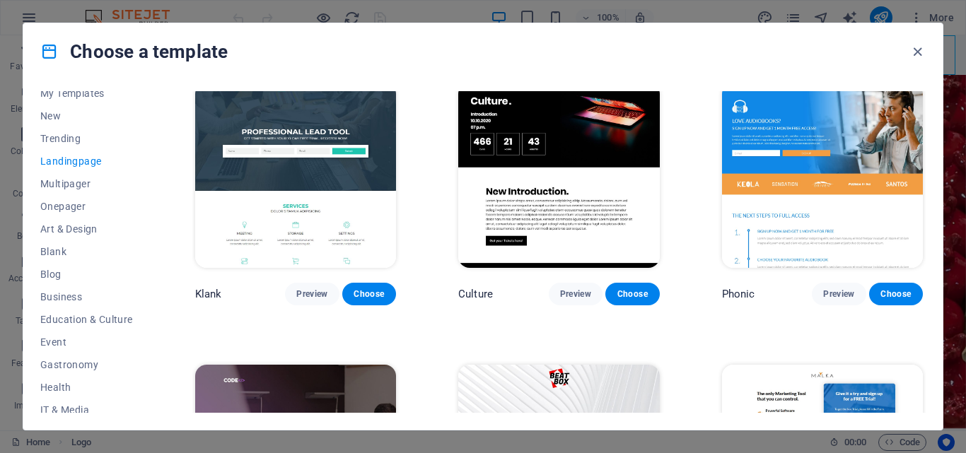
scroll to position [0, 0]
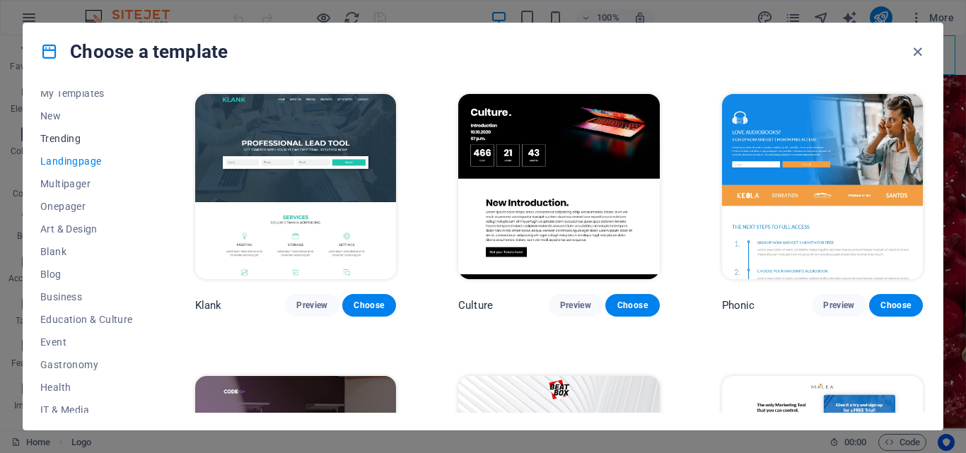
click at [78, 133] on span "Trending" at bounding box center [86, 138] width 93 height 11
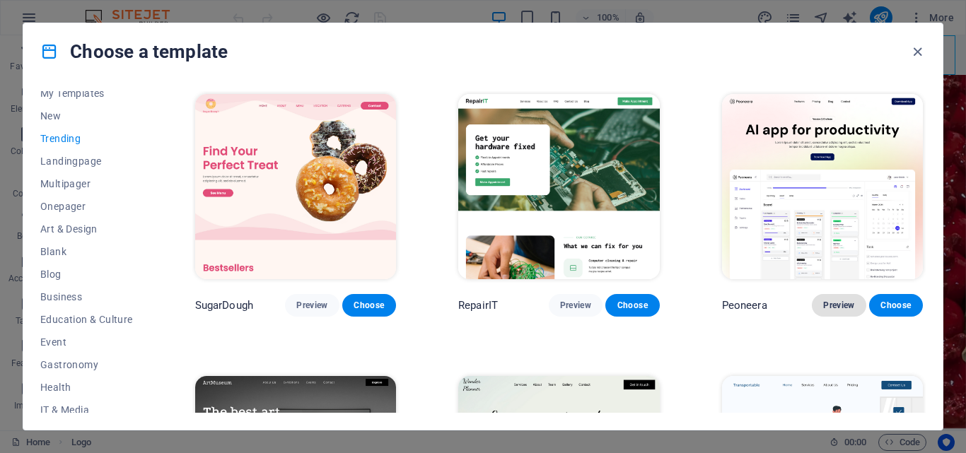
click at [833, 301] on span "Preview" at bounding box center [838, 305] width 31 height 11
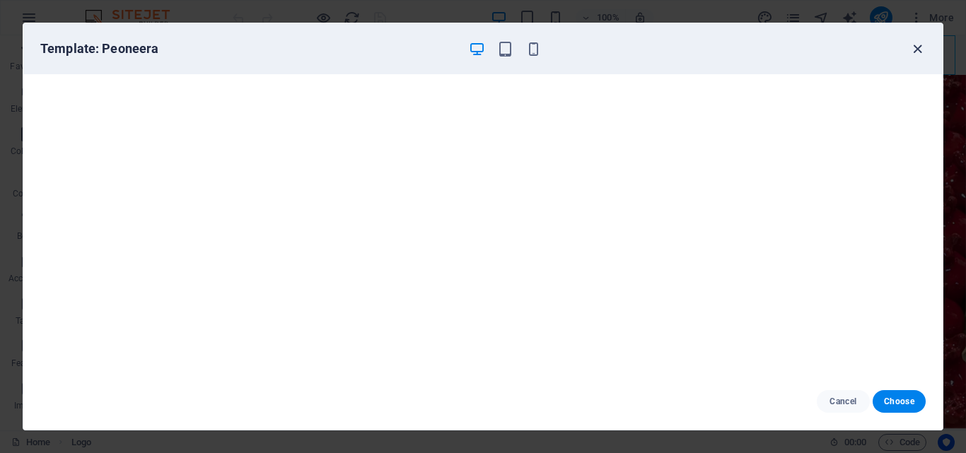
click at [923, 46] on icon "button" at bounding box center [918, 49] width 16 height 16
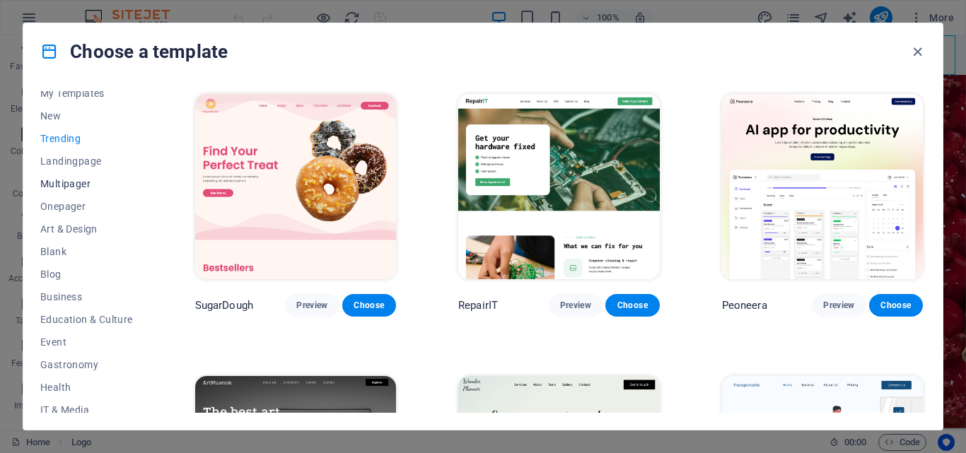
click at [86, 183] on span "Multipager" at bounding box center [86, 183] width 93 height 11
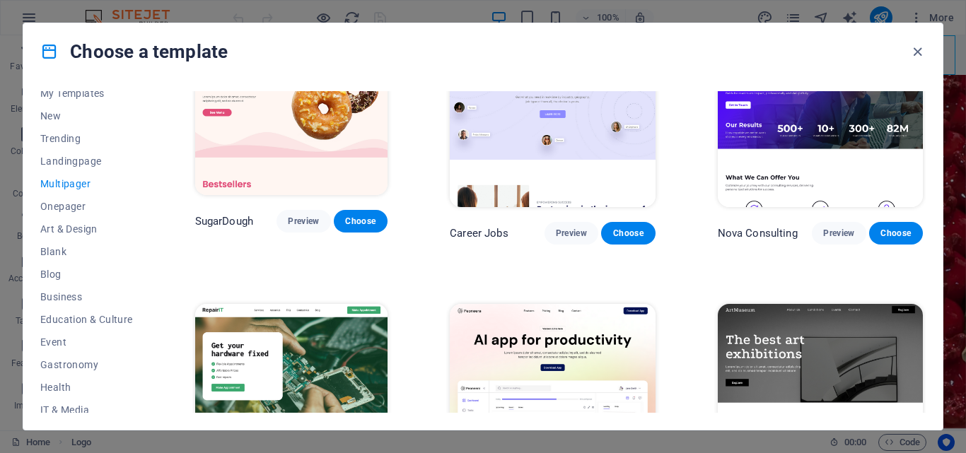
scroll to position [141, 0]
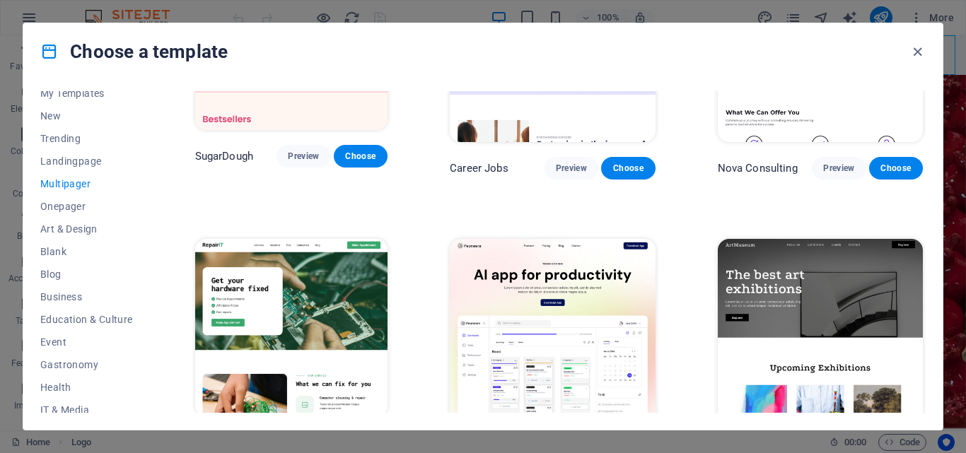
click at [774, 284] on img at bounding box center [820, 334] width 205 height 190
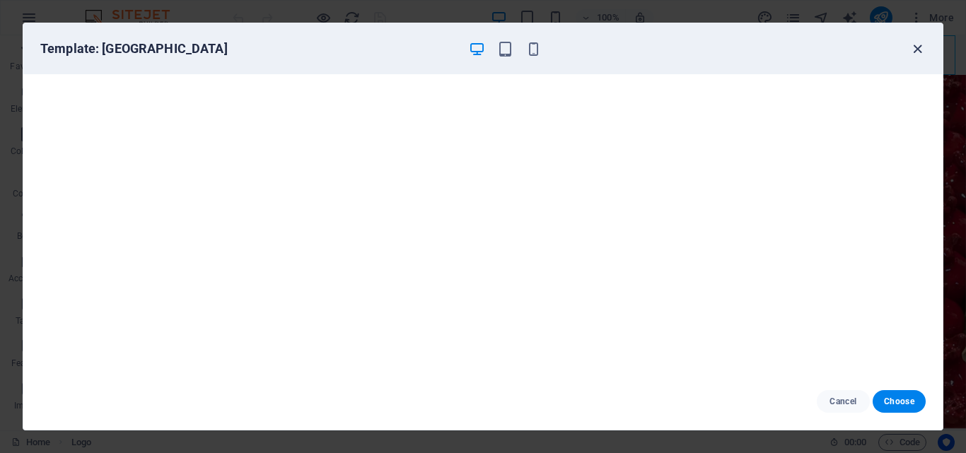
click at [919, 51] on icon "button" at bounding box center [918, 49] width 16 height 16
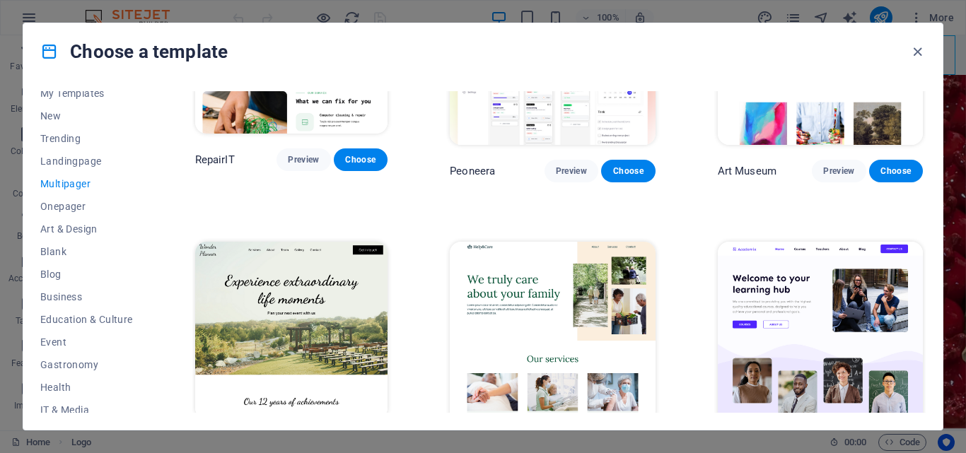
scroll to position [283, 0]
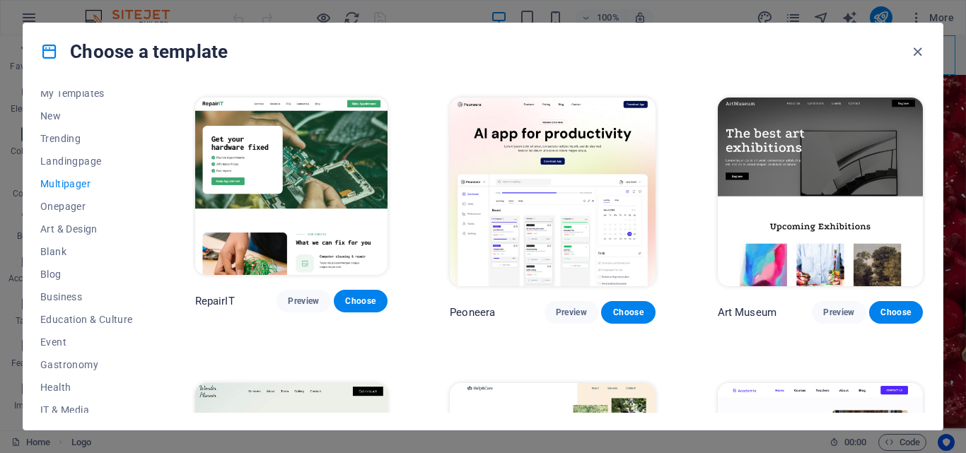
click at [528, 215] on img at bounding box center [552, 193] width 205 height 190
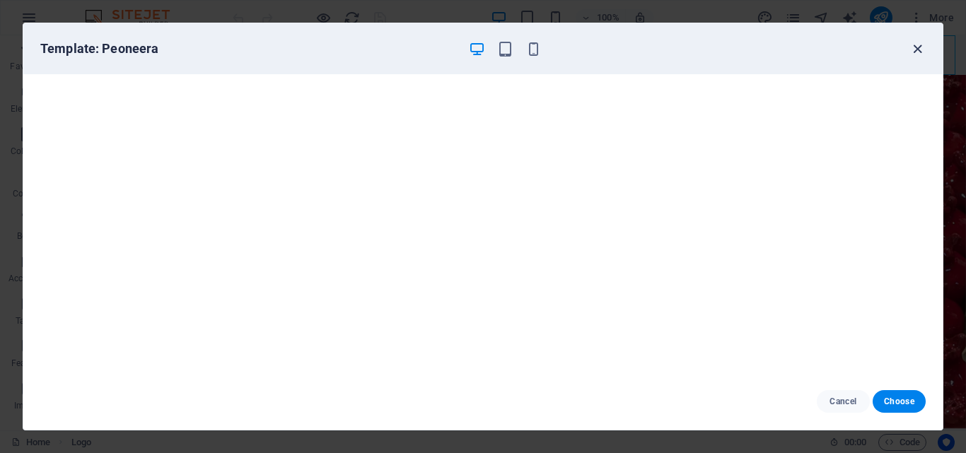
click at [916, 49] on icon "button" at bounding box center [918, 49] width 16 height 16
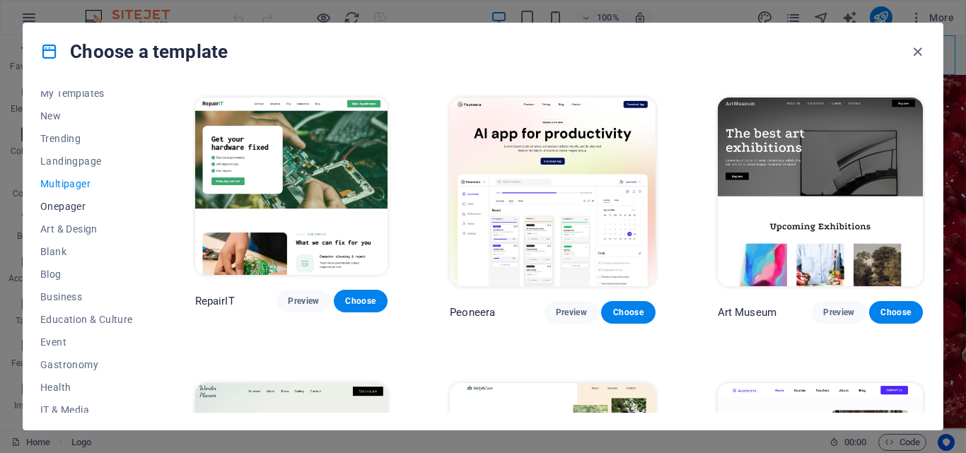
click at [59, 207] on span "Onepager" at bounding box center [86, 206] width 93 height 11
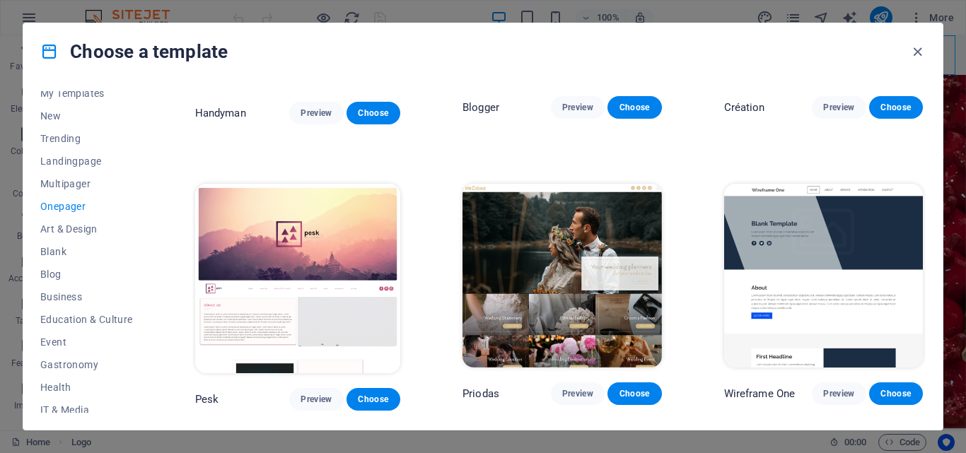
scroll to position [1627, 0]
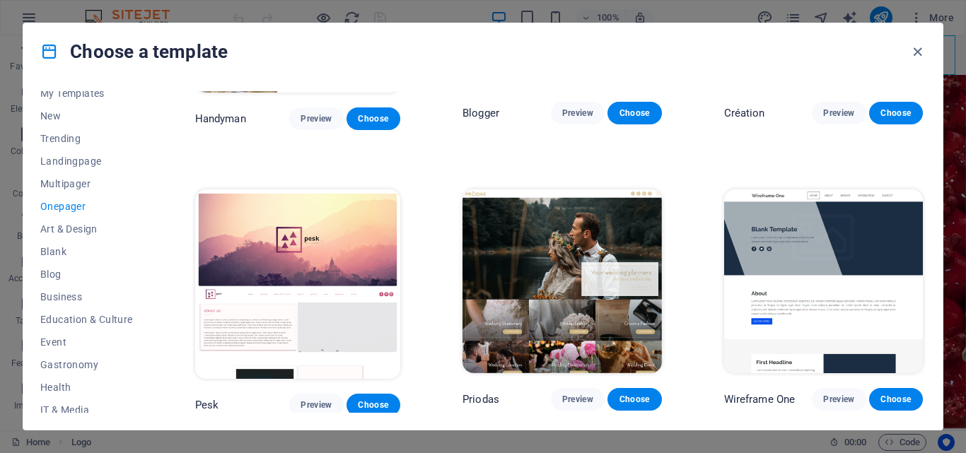
click at [567, 248] on img at bounding box center [562, 281] width 199 height 183
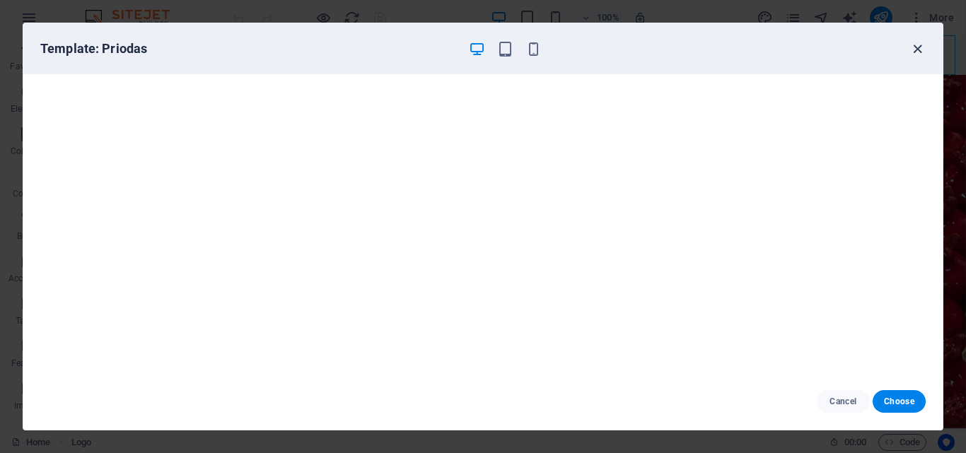
drag, startPoint x: 566, startPoint y: 248, endPoint x: 920, endPoint y: 50, distance: 405.7
click at [920, 50] on icon "button" at bounding box center [918, 49] width 16 height 16
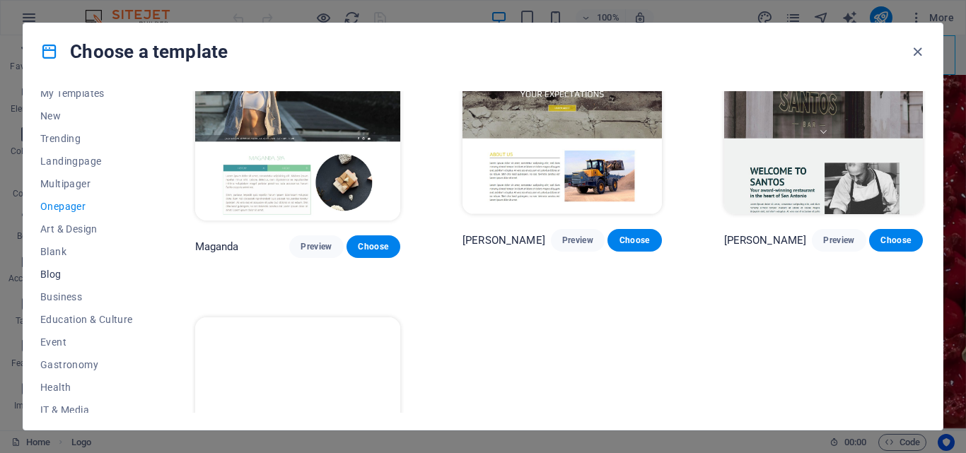
scroll to position [244, 0]
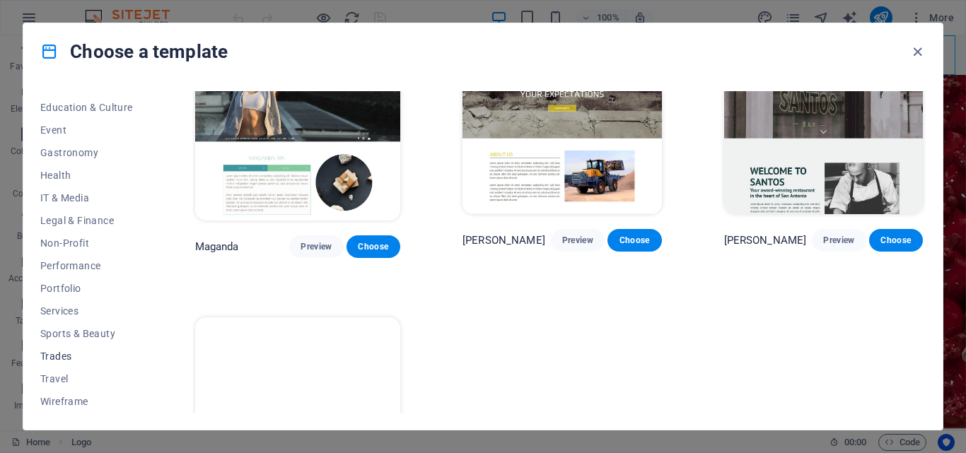
click at [51, 354] on span "Trades" at bounding box center [86, 356] width 93 height 11
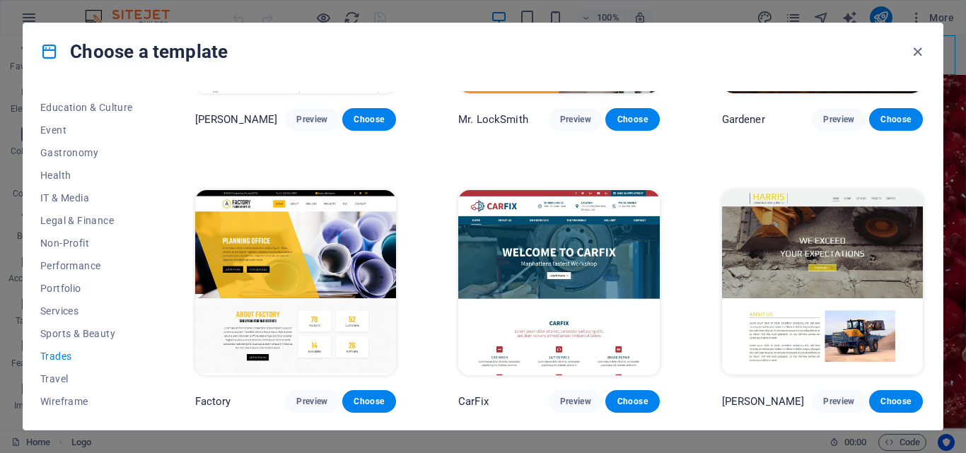
scroll to position [463, 0]
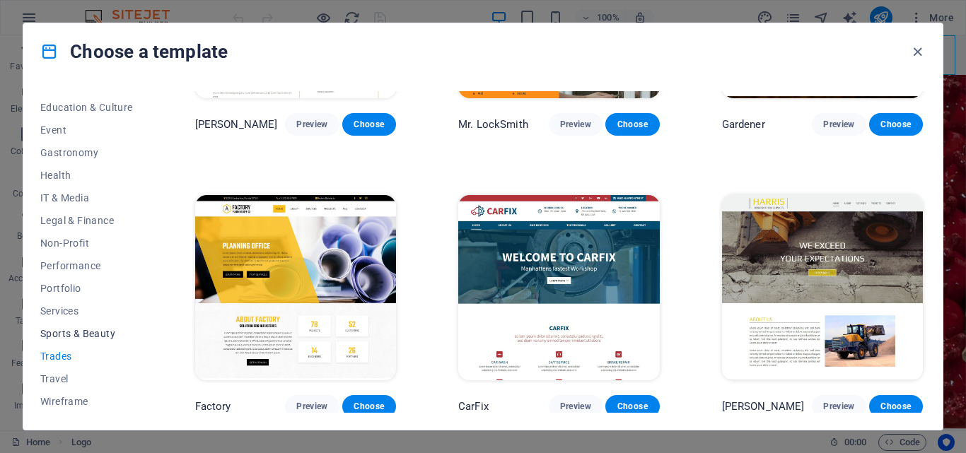
click at [88, 325] on button "Sports & Beauty" at bounding box center [86, 334] width 93 height 23
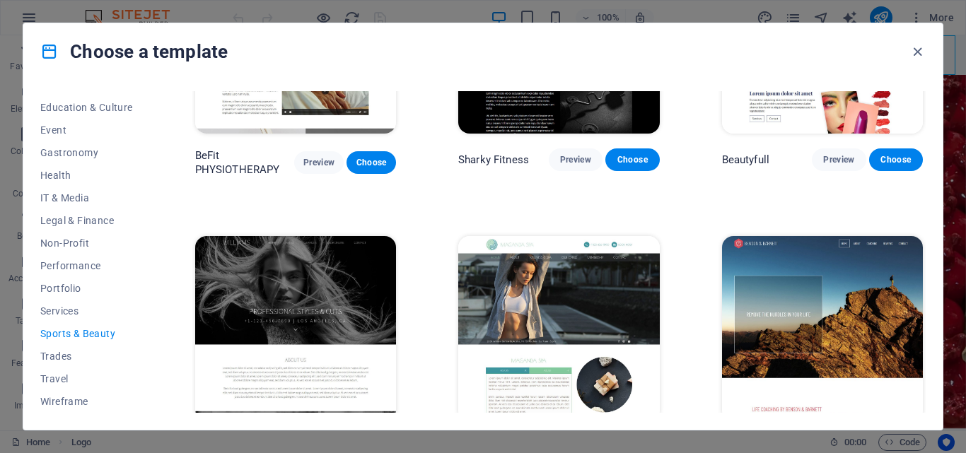
scroll to position [1036, 0]
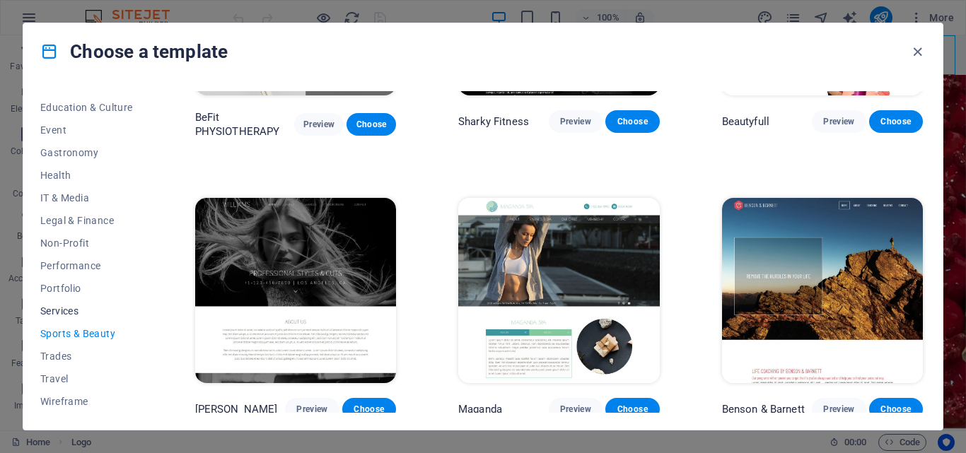
click at [62, 313] on span "Services" at bounding box center [86, 311] width 93 height 11
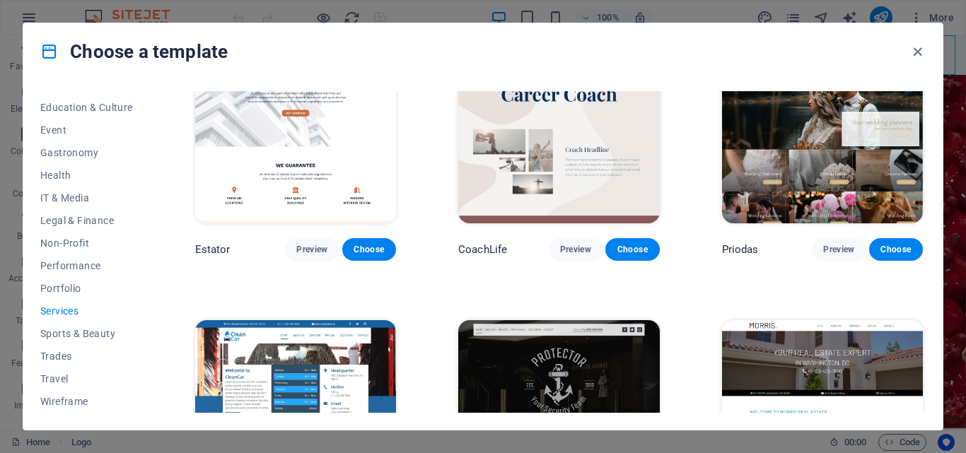
scroll to position [920, 0]
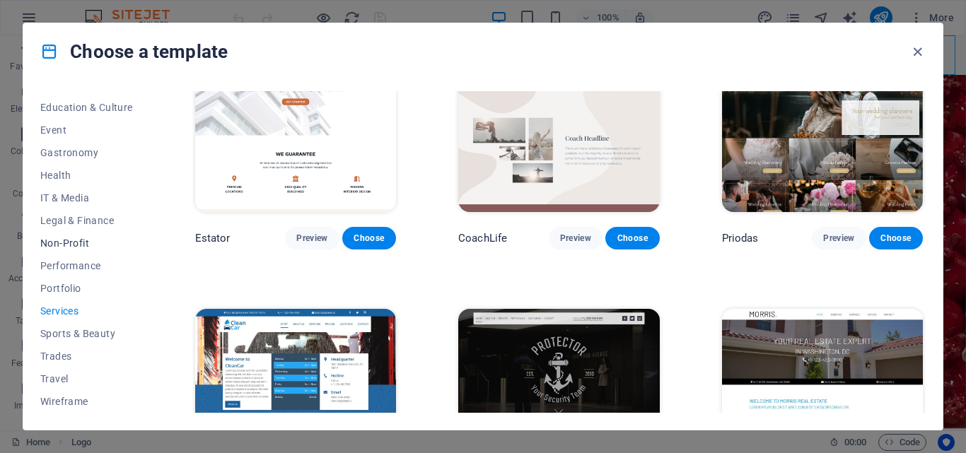
click at [82, 247] on span "Non-Profit" at bounding box center [86, 243] width 93 height 11
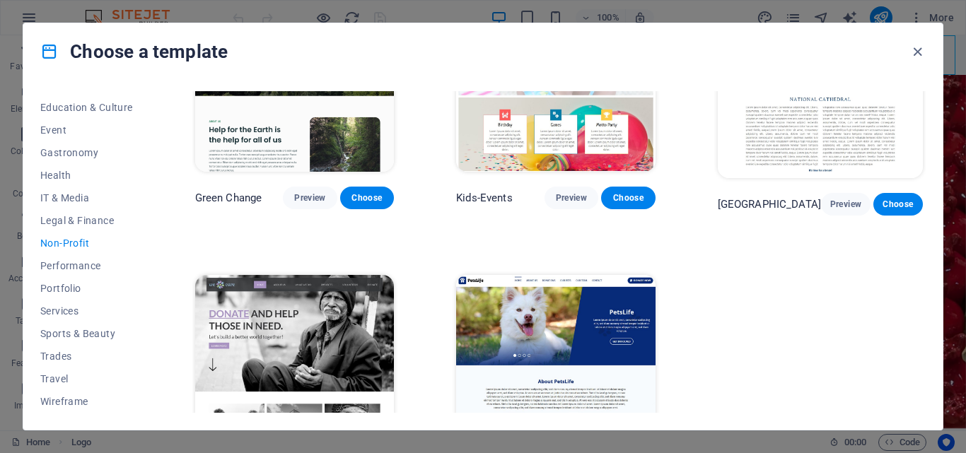
scroll to position [189, 0]
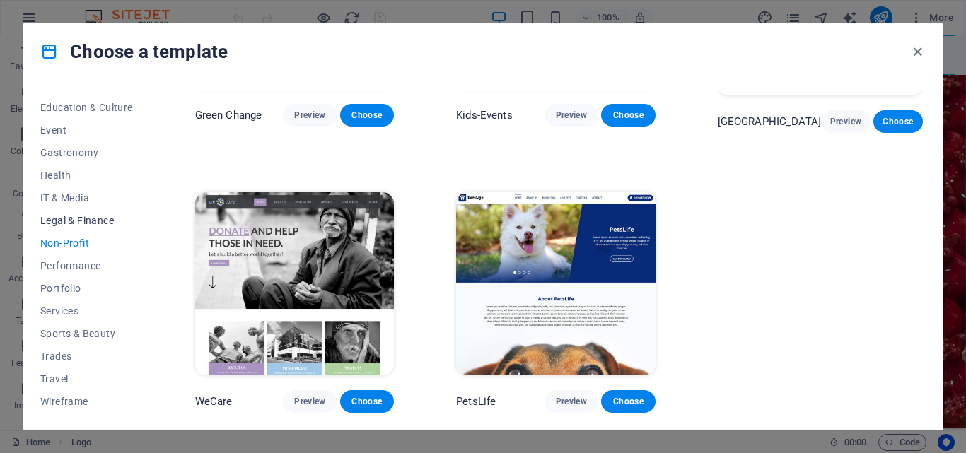
click at [110, 224] on span "Legal & Finance" at bounding box center [86, 220] width 93 height 11
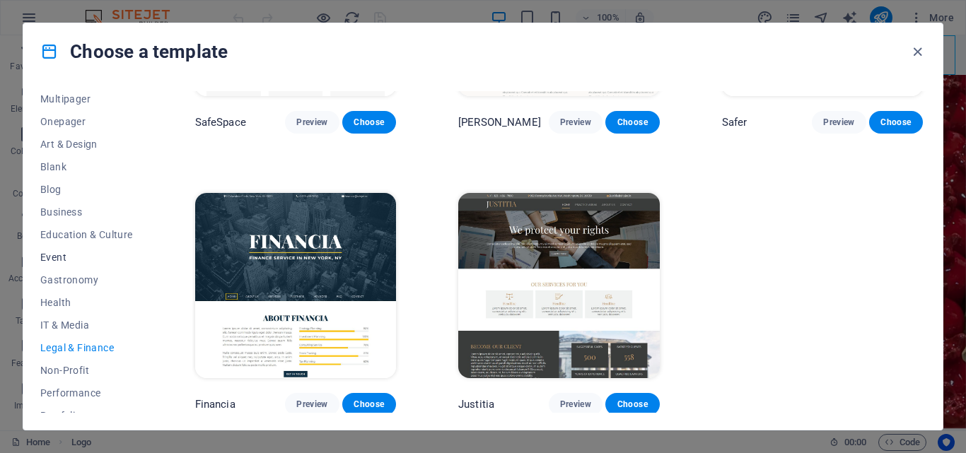
scroll to position [32, 0]
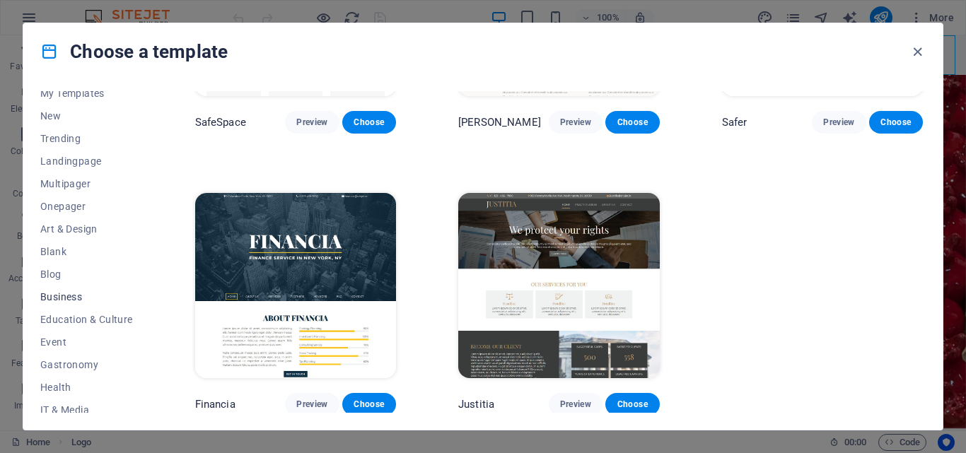
click at [71, 304] on button "Business" at bounding box center [86, 297] width 93 height 23
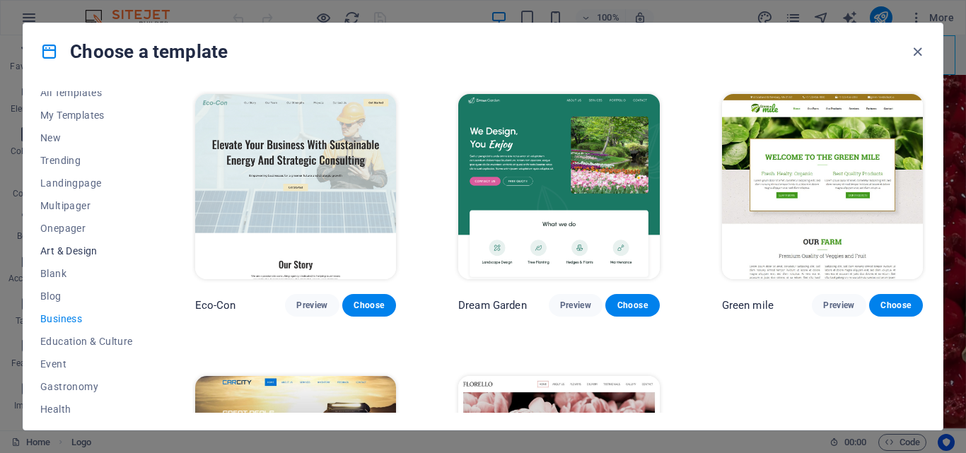
scroll to position [0, 0]
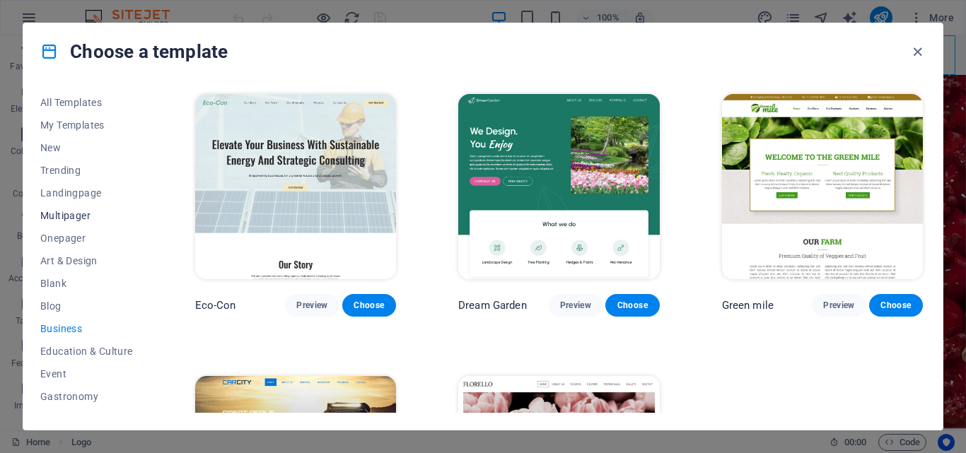
click at [62, 220] on span "Multipager" at bounding box center [86, 215] width 93 height 11
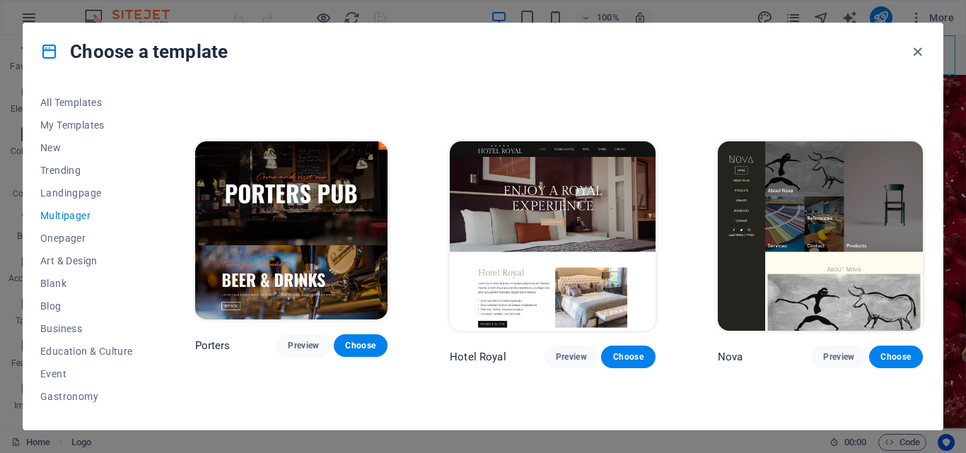
scroll to position [5376, 0]
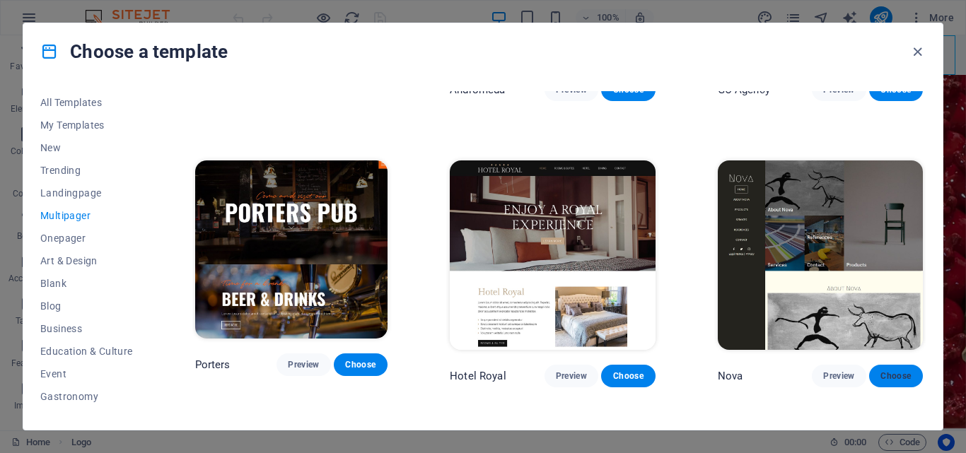
click at [886, 371] on span "Choose" at bounding box center [896, 376] width 31 height 11
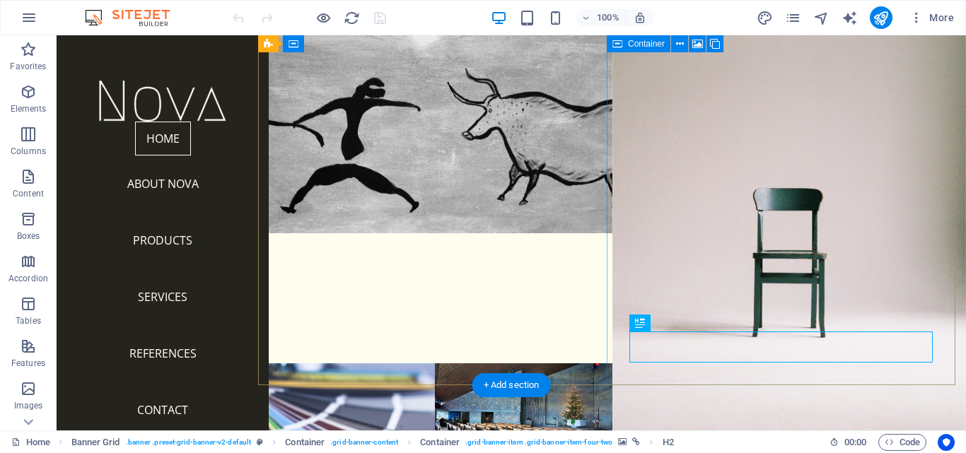
scroll to position [45, 0]
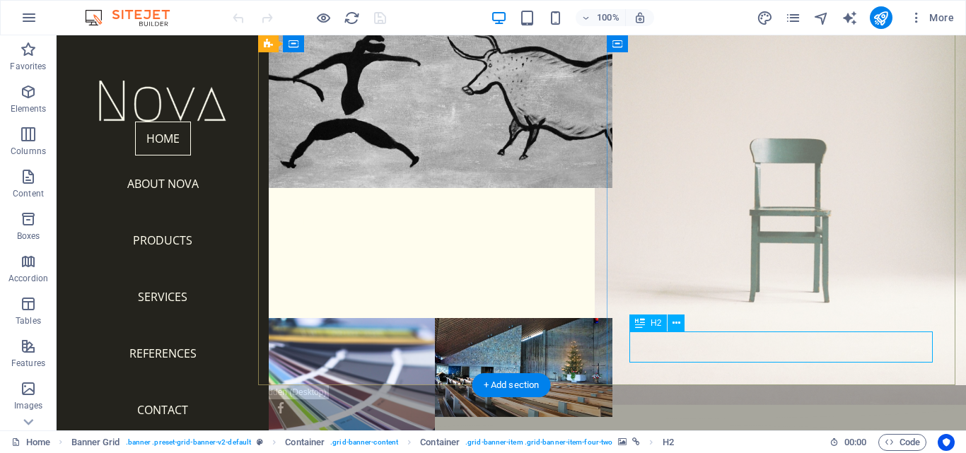
click at [730, 403] on div "Products" at bounding box center [790, 418] width 354 height 31
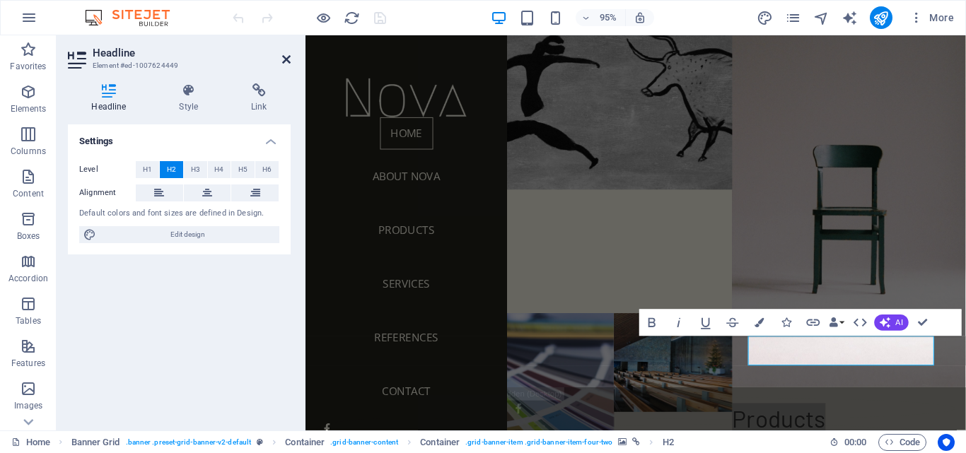
click at [287, 56] on icon at bounding box center [286, 59] width 8 height 11
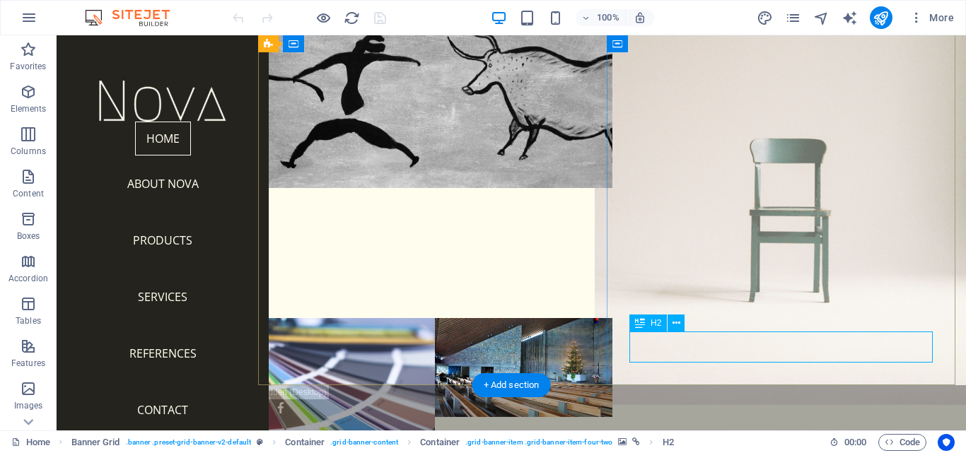
click at [722, 403] on div "Products" at bounding box center [790, 418] width 354 height 31
click at [787, 212] on figure at bounding box center [789, 187] width 390 height 435
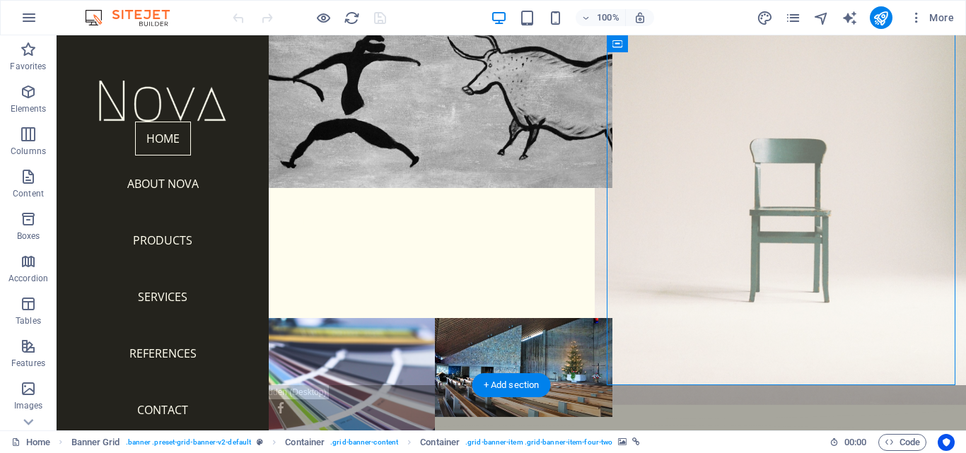
click at [787, 212] on figure at bounding box center [789, 187] width 390 height 435
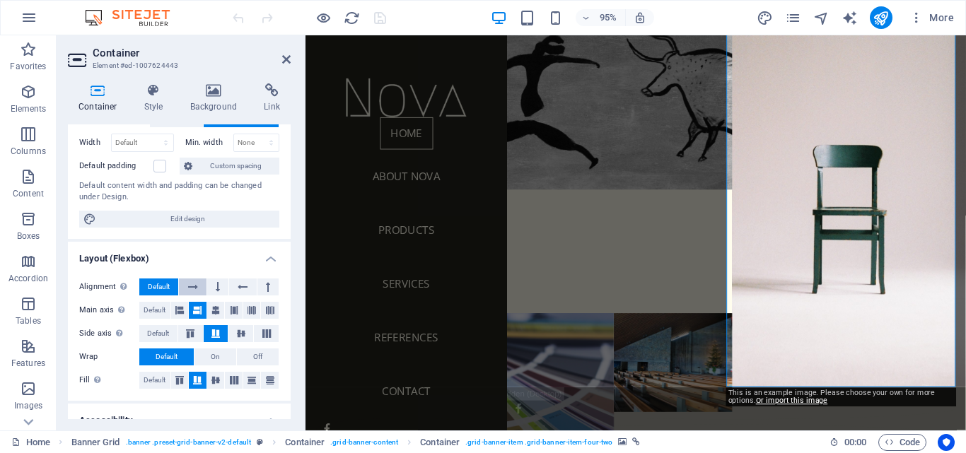
scroll to position [277, 0]
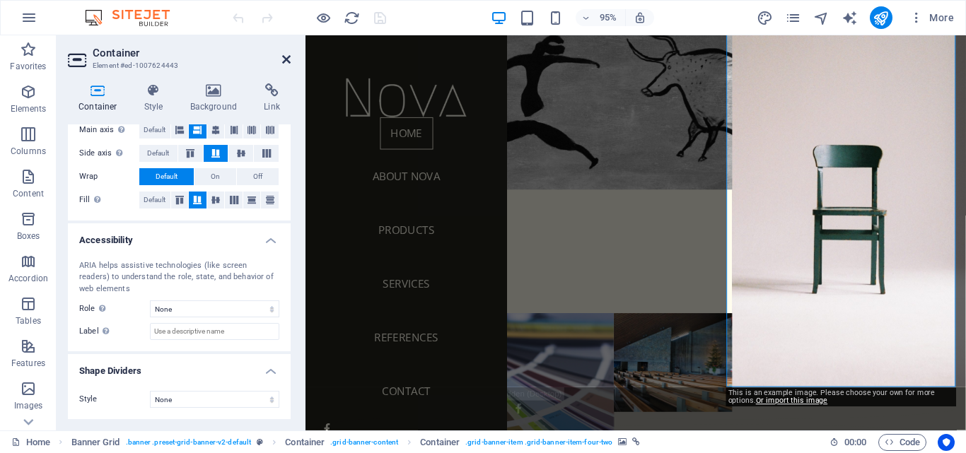
click at [287, 60] on icon at bounding box center [286, 59] width 8 height 11
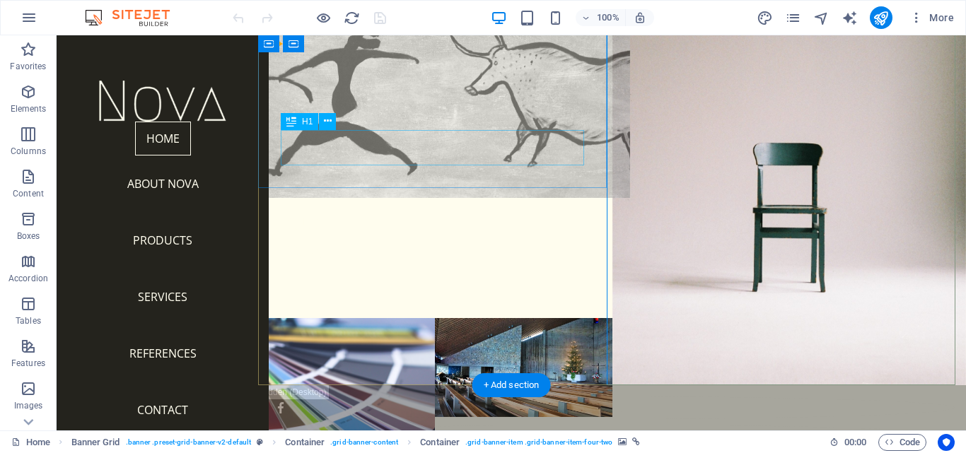
click at [344, 236] on div "NOVA" at bounding box center [435, 253] width 354 height 35
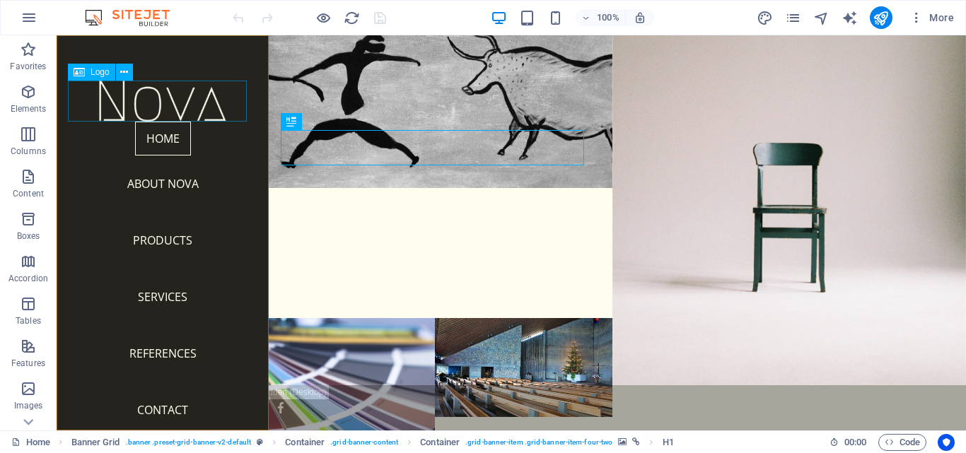
click at [204, 93] on div at bounding box center [163, 101] width 190 height 41
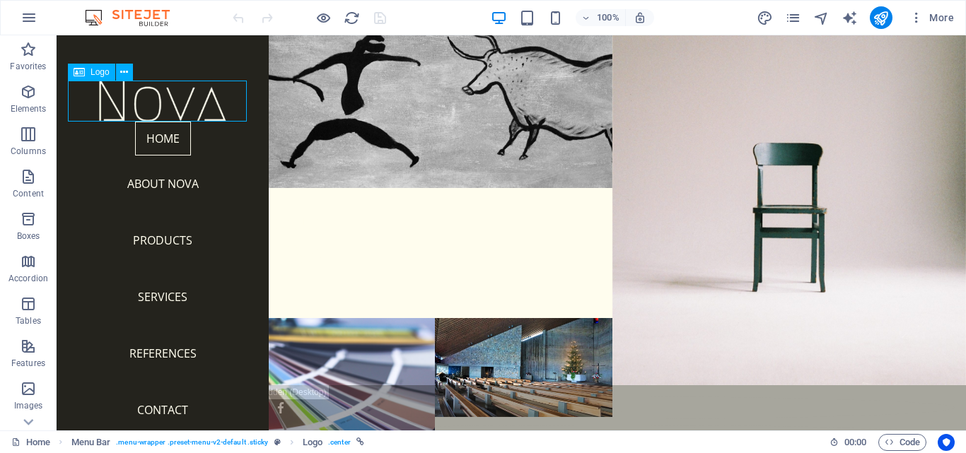
click at [212, 98] on div at bounding box center [163, 101] width 190 height 41
select select "px"
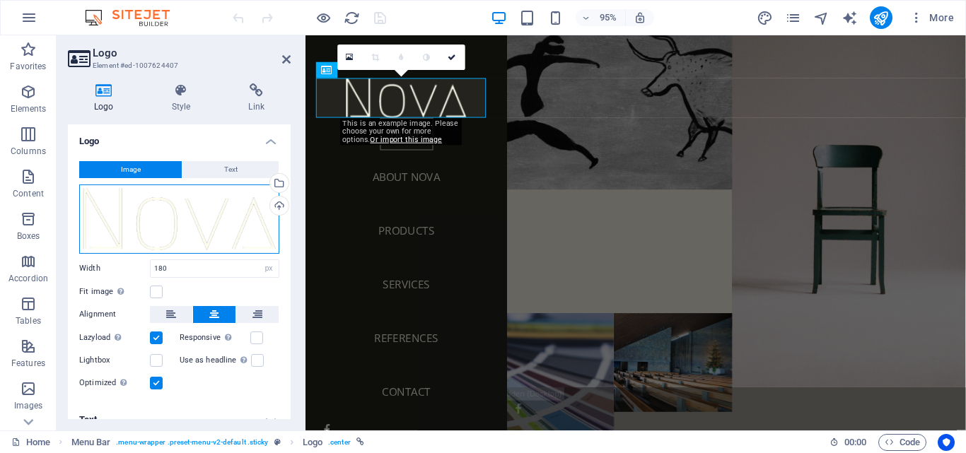
click at [261, 222] on div "Drag files here, click to choose files or select files from Files or our free s…" at bounding box center [179, 219] width 200 height 69
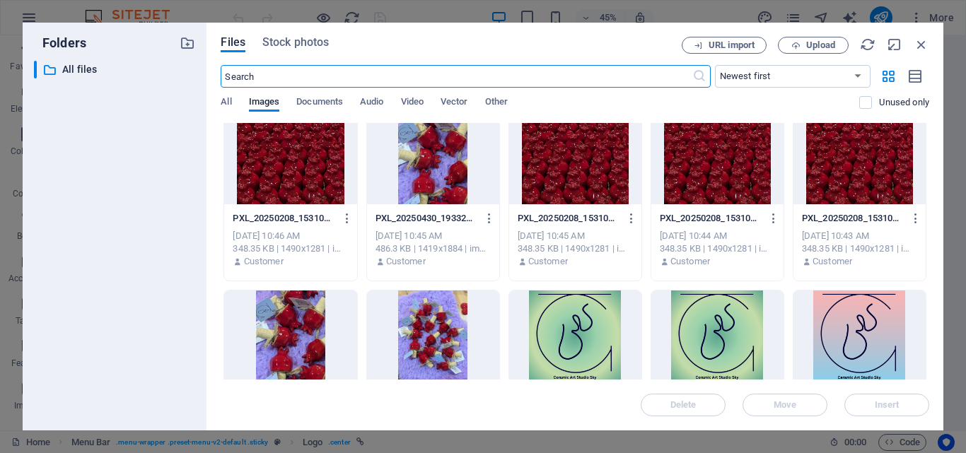
scroll to position [0, 0]
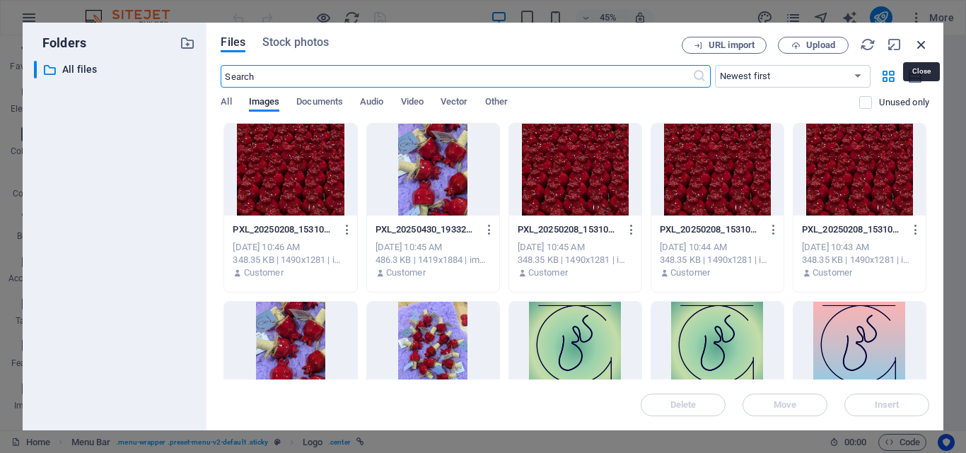
click at [925, 45] on icon "button" at bounding box center [922, 45] width 16 height 16
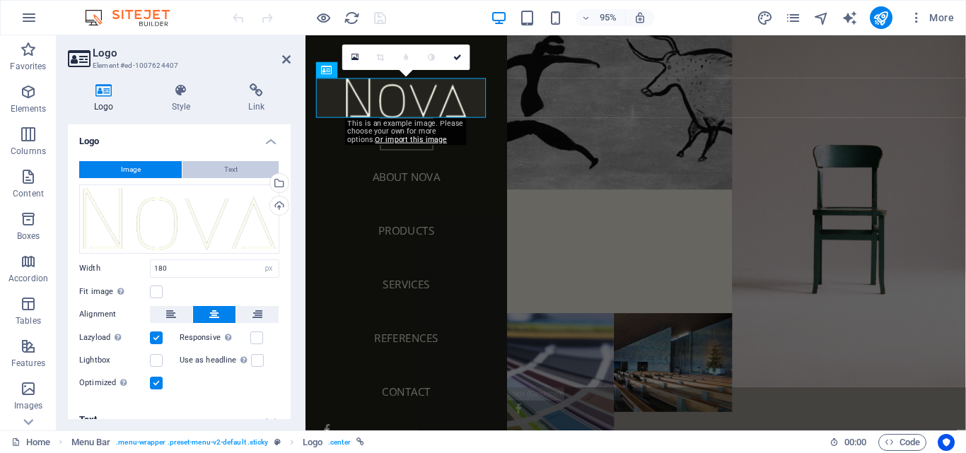
click at [219, 172] on button "Text" at bounding box center [231, 169] width 96 height 17
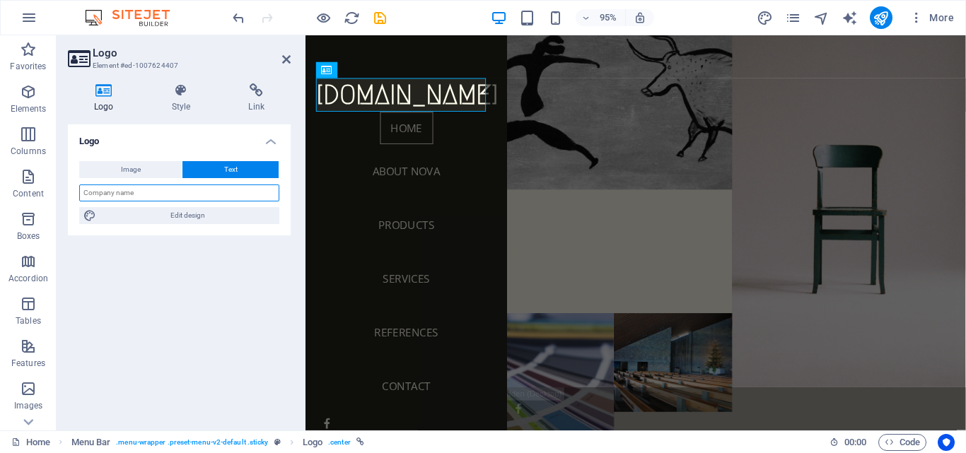
click at [217, 190] on input "text" at bounding box center [179, 193] width 200 height 17
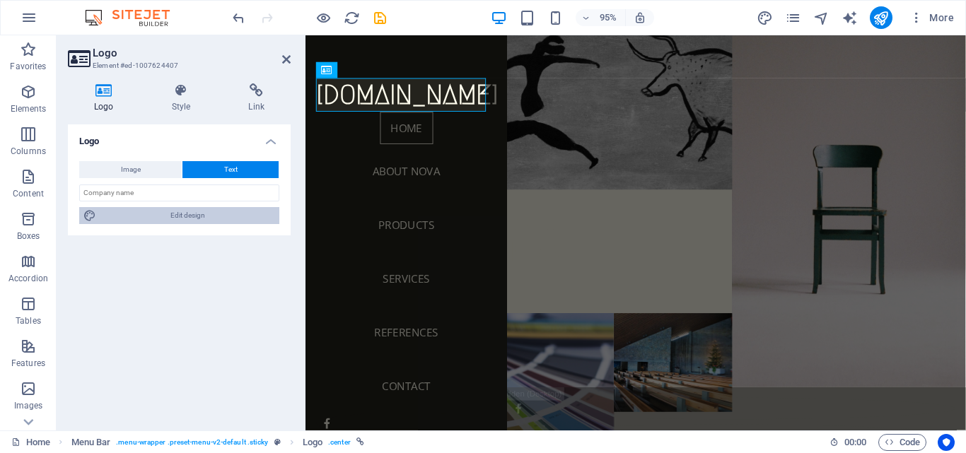
drag, startPoint x: 201, startPoint y: 217, endPoint x: 399, endPoint y: 404, distance: 272.2
click at [201, 217] on span "Edit design" at bounding box center [187, 215] width 175 height 17
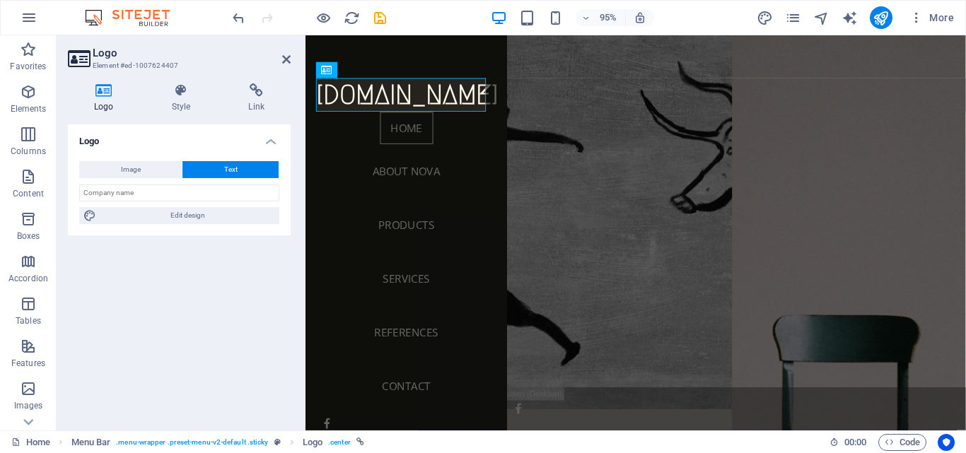
select select "px"
select select "700"
select select "px"
select select "rem"
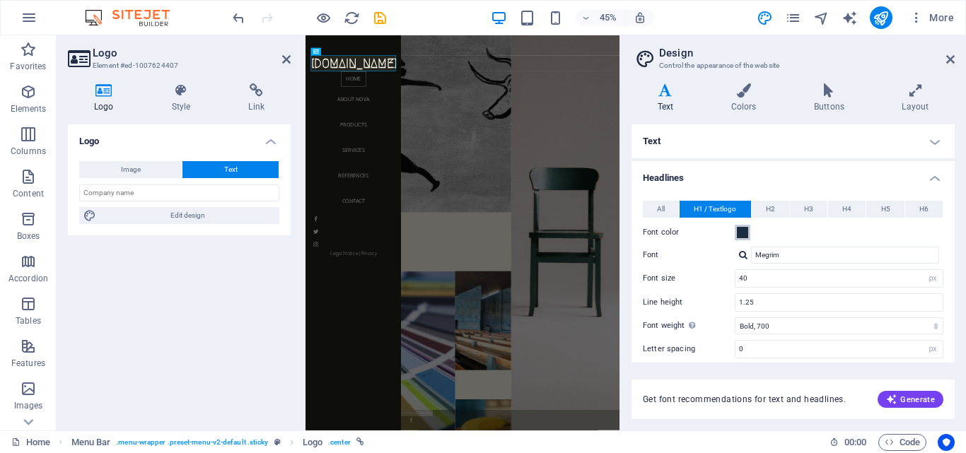
click at [740, 231] on span at bounding box center [742, 232] width 11 height 11
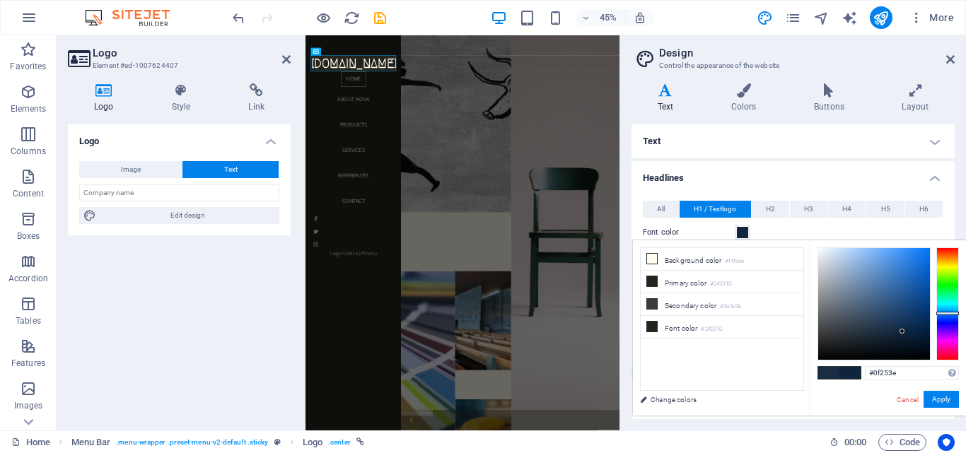
click at [903, 332] on div at bounding box center [874, 304] width 112 height 112
click at [909, 330] on div at bounding box center [874, 304] width 112 height 112
click at [915, 325] on div at bounding box center [874, 304] width 112 height 112
type input "#0a2a4e"
click at [937, 396] on button "Apply" at bounding box center [941, 399] width 35 height 17
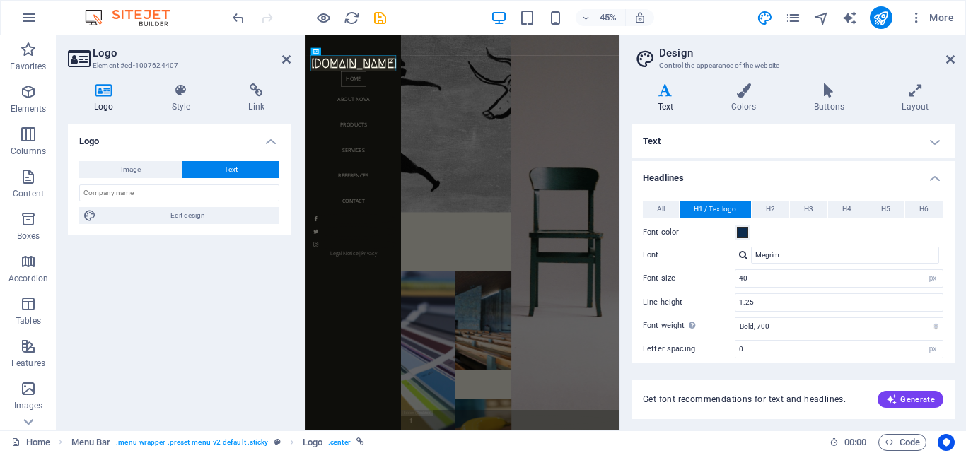
click at [735, 207] on span "H1 / Textlogo" at bounding box center [715, 209] width 42 height 17
click at [662, 204] on span "All" at bounding box center [661, 209] width 8 height 17
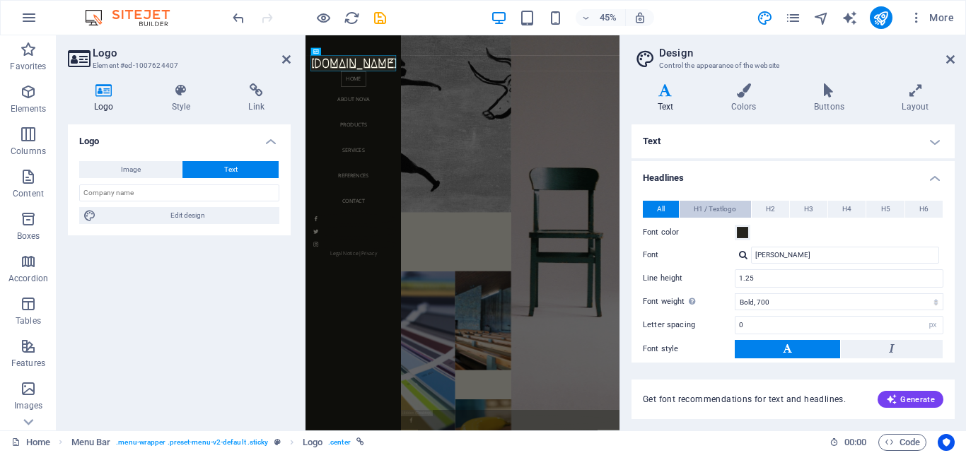
click at [709, 210] on span "H1 / Textlogo" at bounding box center [715, 209] width 42 height 17
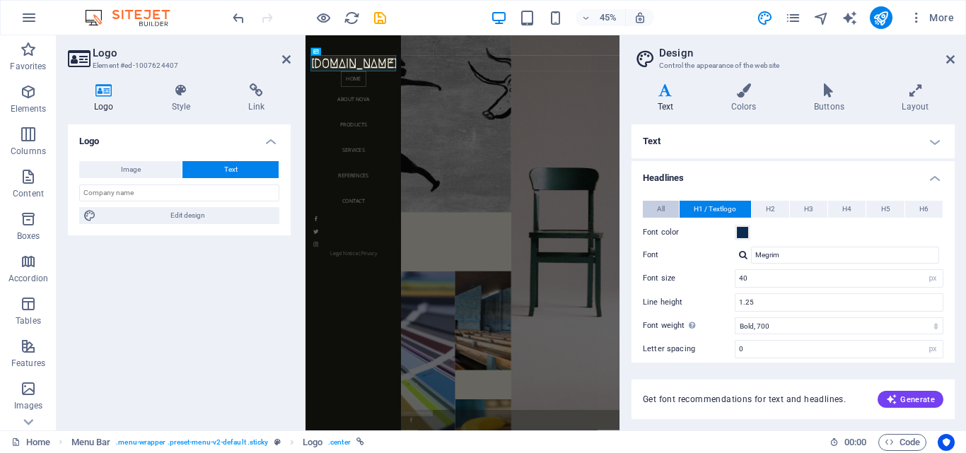
click at [647, 207] on button "All" at bounding box center [661, 209] width 36 height 17
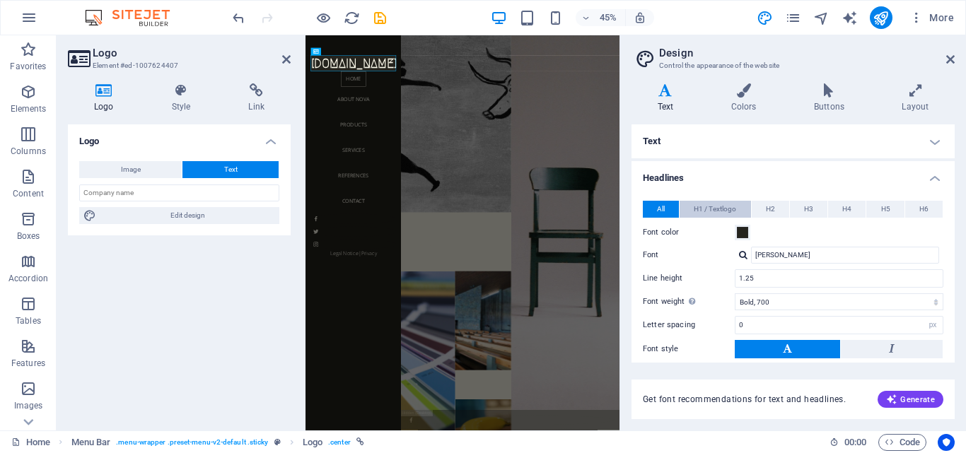
click at [712, 209] on span "H1 / Textlogo" at bounding box center [715, 209] width 42 height 17
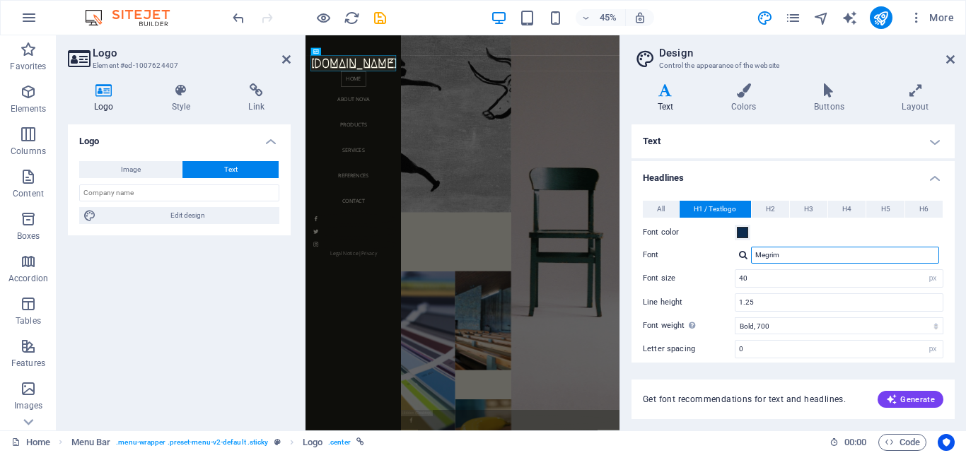
click at [801, 261] on input "Megrim" at bounding box center [845, 255] width 188 height 17
click at [741, 255] on div at bounding box center [743, 254] width 8 height 9
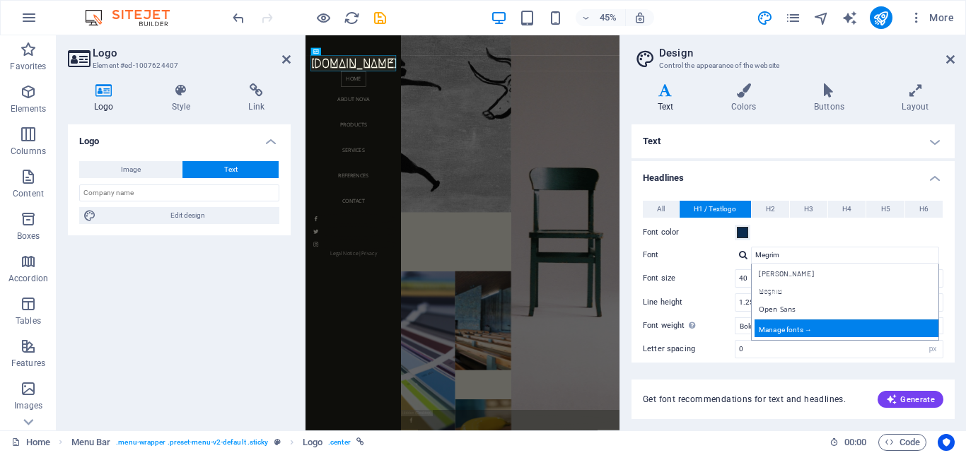
click at [797, 321] on div "Manage fonts →" at bounding box center [848, 329] width 187 height 18
select select "popularity"
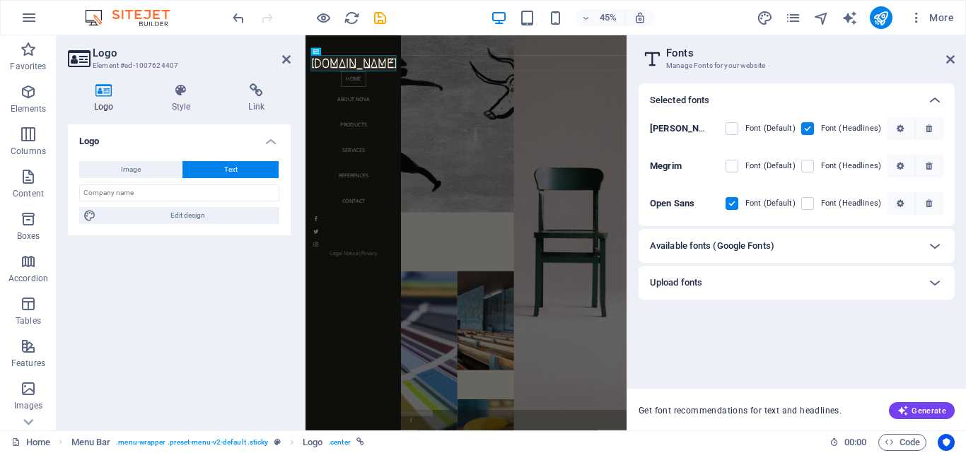
click at [770, 167] on label "Font (Default)" at bounding box center [771, 166] width 50 height 17
click at [0, 0] on input "checkbox" at bounding box center [0, 0] width 0 height 0
click at [776, 130] on label "Font (Default)" at bounding box center [771, 128] width 50 height 17
click at [0, 0] on input "checkbox" at bounding box center [0, 0] width 0 height 0
click at [827, 129] on label "Font (Headlines)" at bounding box center [851, 128] width 60 height 17
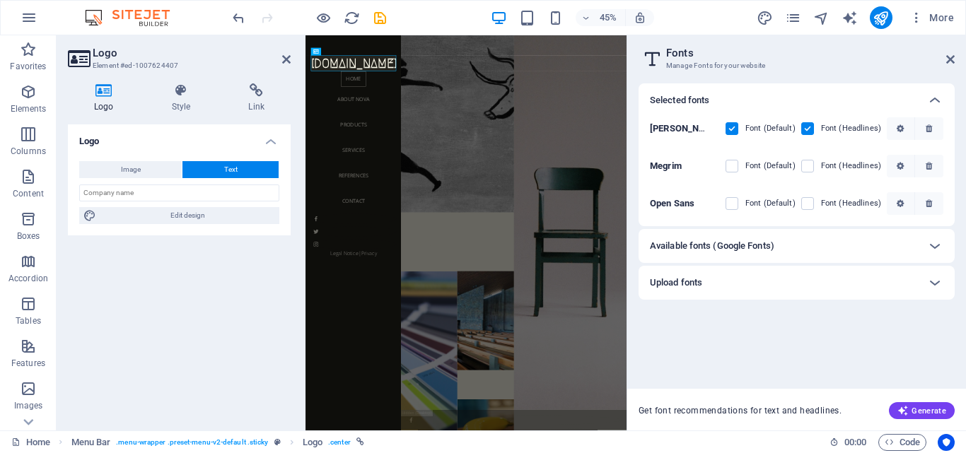
click at [0, 0] on input "checkbox" at bounding box center [0, 0] width 0 height 0
click at [771, 125] on label "Font (Default)" at bounding box center [771, 128] width 50 height 17
click at [0, 0] on input "checkbox" at bounding box center [0, 0] width 0 height 0
click at [767, 165] on label "Font (Default)" at bounding box center [771, 166] width 50 height 17
click at [0, 0] on input "checkbox" at bounding box center [0, 0] width 0 height 0
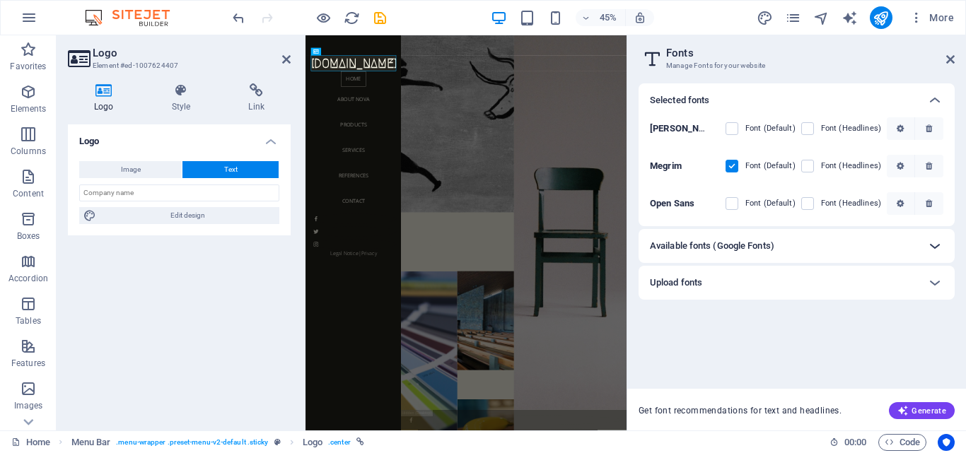
click at [828, 248] on div "Available fonts (Google Fonts)" at bounding box center [784, 246] width 268 height 17
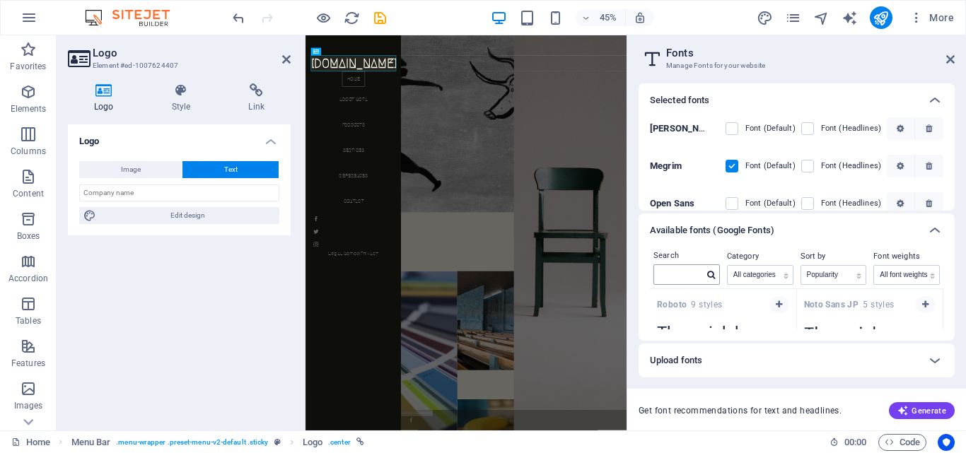
click at [715, 278] on icon at bounding box center [711, 275] width 8 height 8
click at [709, 274] on icon at bounding box center [711, 275] width 8 height 8
click at [780, 308] on icon "button" at bounding box center [779, 309] width 6 height 8
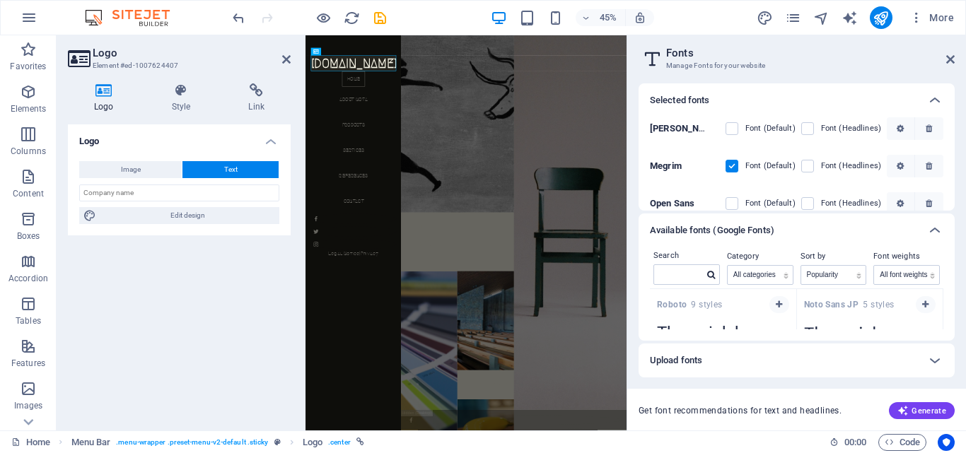
click at [943, 64] on header "Fonts Manage Fonts for your website" at bounding box center [798, 53] width 313 height 37
click at [953, 62] on icon at bounding box center [951, 59] width 8 height 11
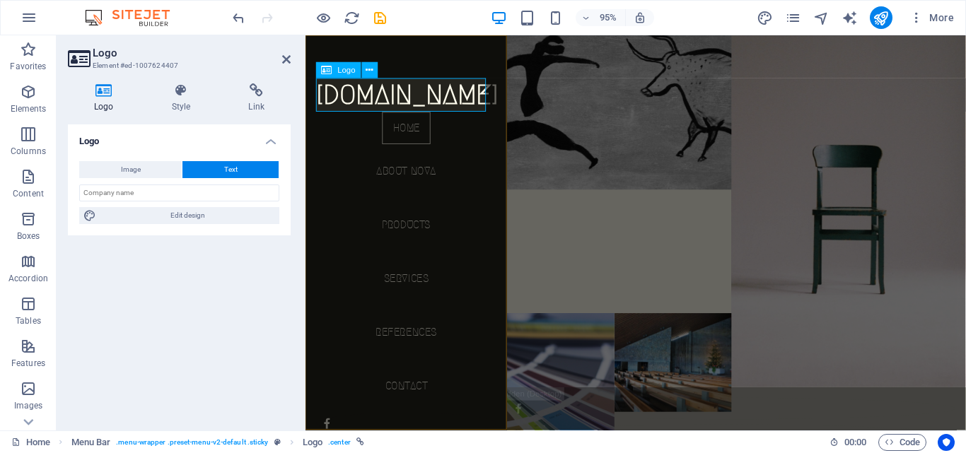
click at [465, 100] on div "[DOMAIN_NAME]" at bounding box center [412, 98] width 190 height 35
drag, startPoint x: 209, startPoint y: 211, endPoint x: 231, endPoint y: 192, distance: 28.6
click at [231, 192] on div "Image Text Drag files here, click to choose files or select files from Files or…" at bounding box center [179, 193] width 223 height 86
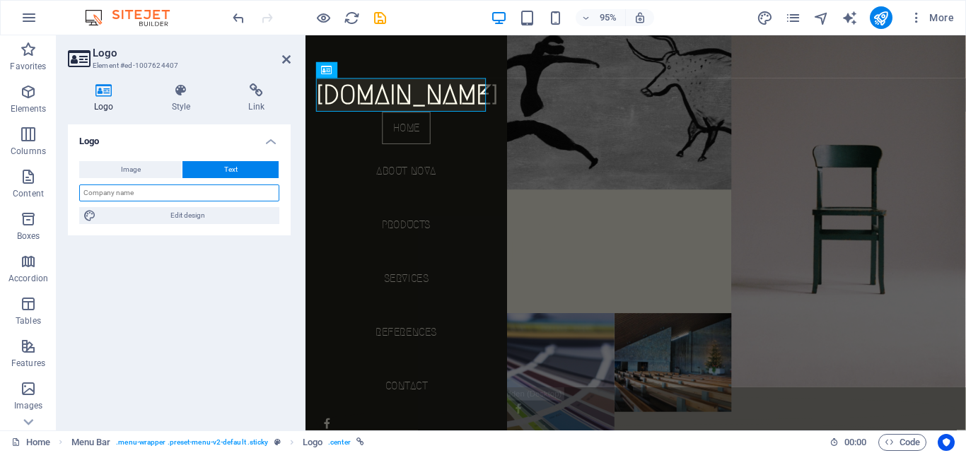
click at [231, 192] on input "text" at bounding box center [179, 193] width 200 height 17
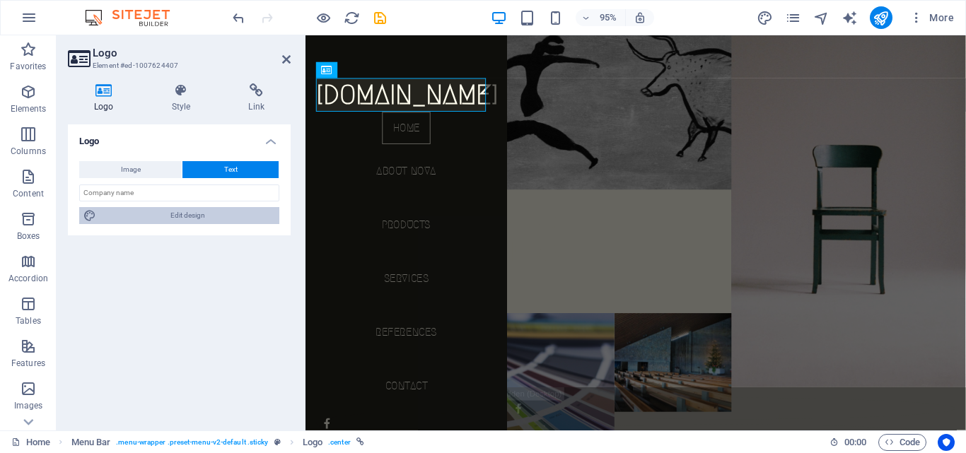
click at [226, 222] on span "Edit design" at bounding box center [187, 215] width 175 height 17
select select "px"
select select "300"
select select "px"
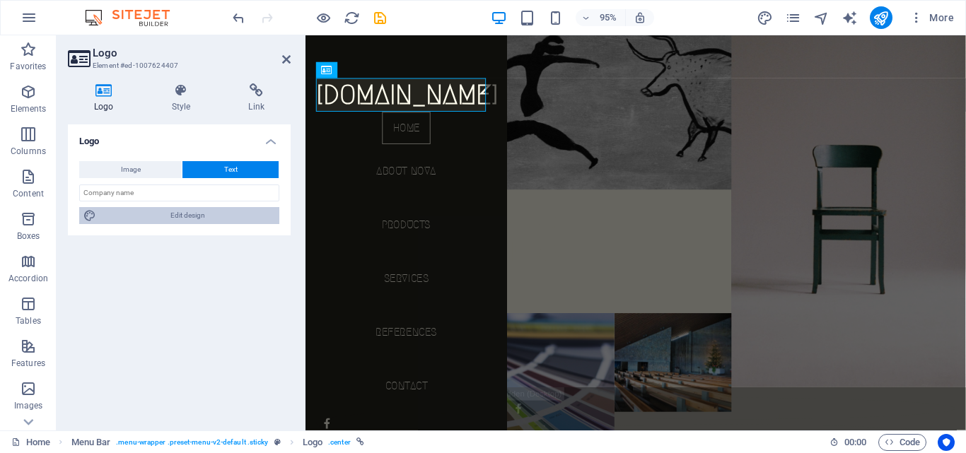
select select "700"
select select "px"
select select "rem"
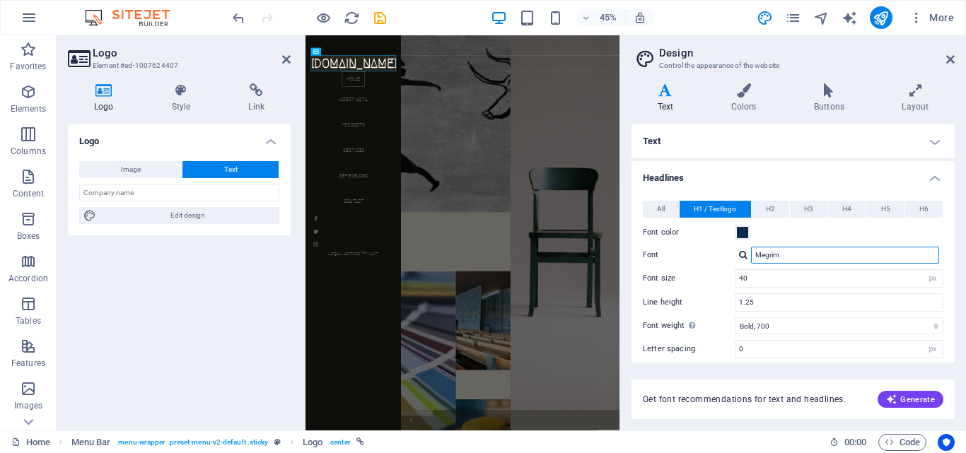
drag, startPoint x: 789, startPoint y: 258, endPoint x: 755, endPoint y: 258, distance: 34.0
click at [755, 258] on input "Megrim" at bounding box center [845, 255] width 188 height 17
click at [748, 254] on div at bounding box center [743, 254] width 8 height 9
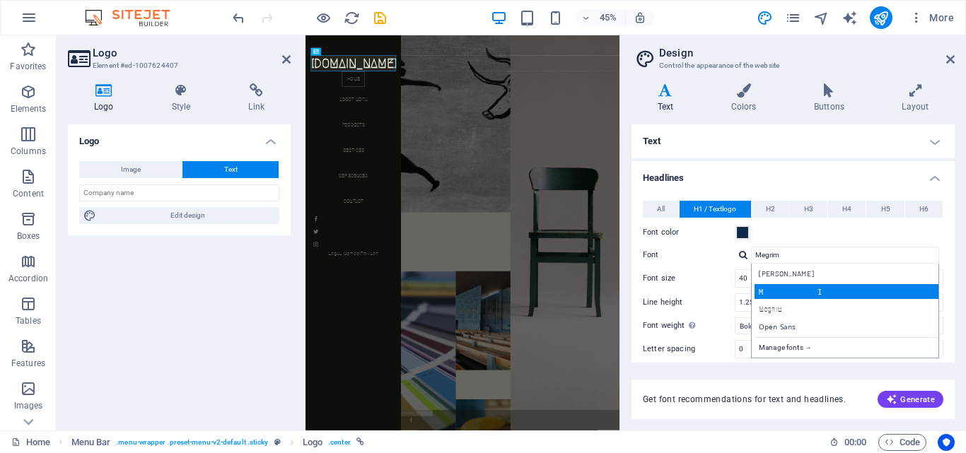
click at [816, 293] on div "Material Icons" at bounding box center [848, 291] width 187 height 15
type input "Material Icons"
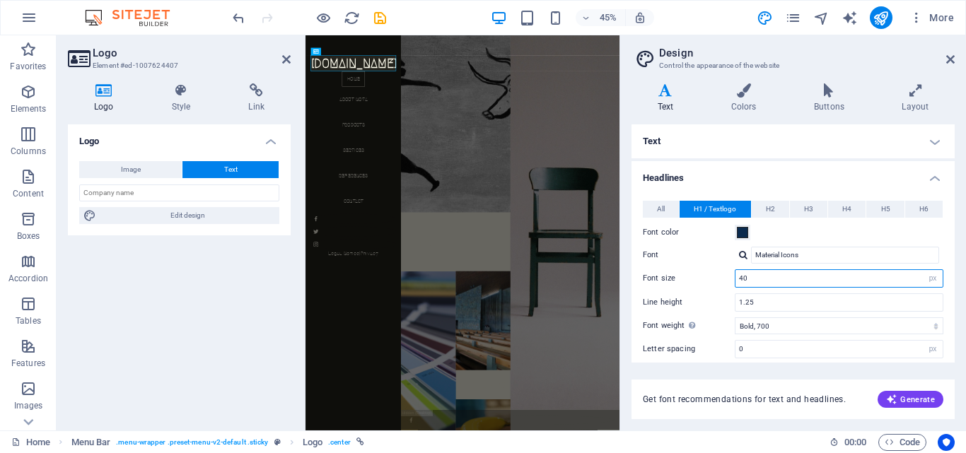
click at [814, 275] on input "40" at bounding box center [839, 278] width 207 height 17
click at [744, 236] on span at bounding box center [742, 232] width 11 height 11
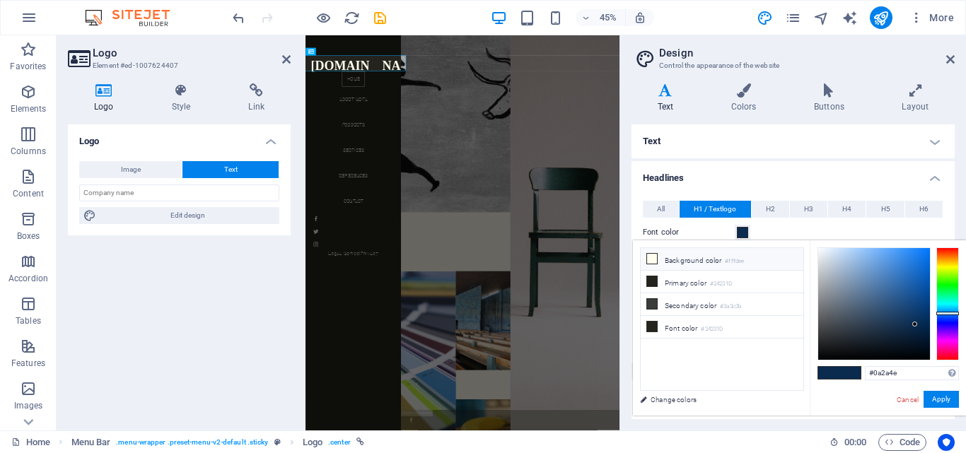
click at [680, 260] on li "Background color #fffdee" at bounding box center [722, 259] width 163 height 23
type input "#fffdee"
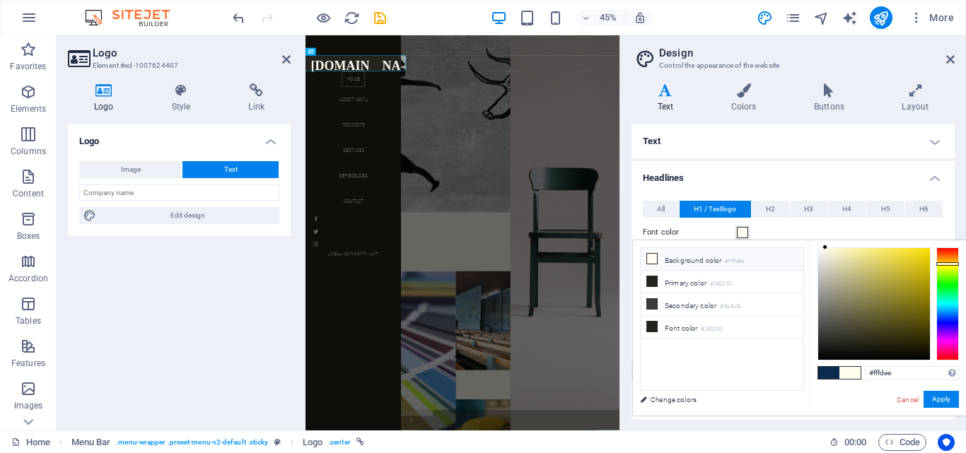
click at [780, 179] on h4 "Headlines" at bounding box center [793, 173] width 323 height 25
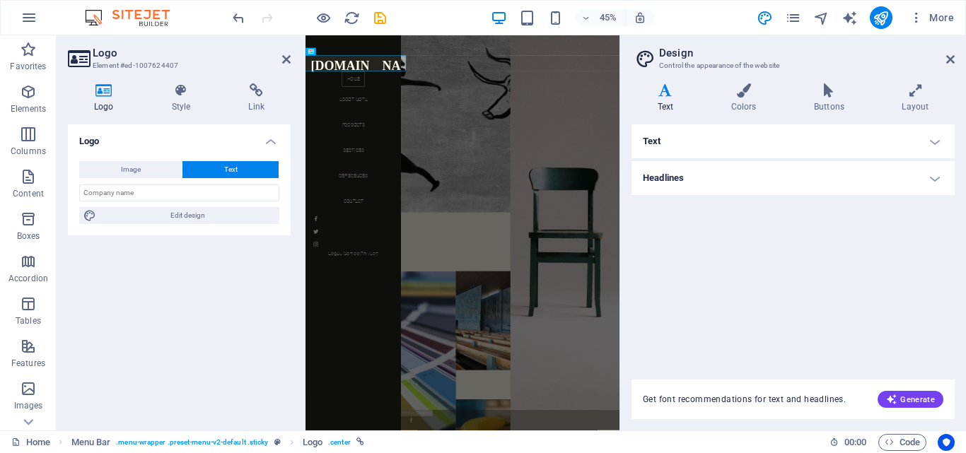
click at [715, 142] on h4 "Text" at bounding box center [793, 142] width 323 height 34
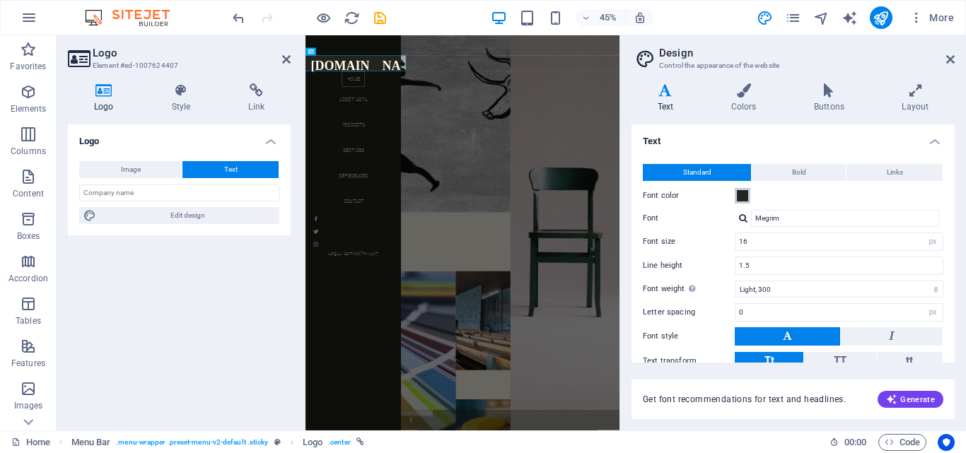
click at [744, 197] on span at bounding box center [742, 195] width 11 height 11
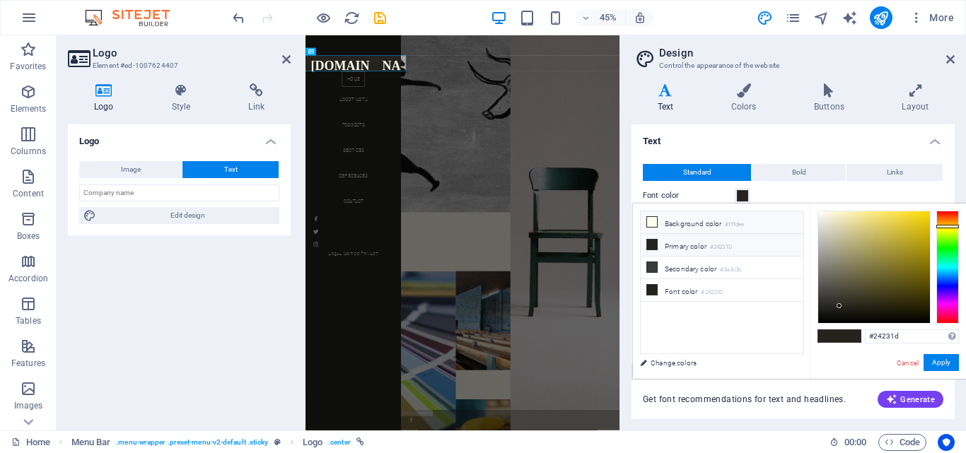
click at [671, 223] on li "Background color #fffdee" at bounding box center [722, 223] width 163 height 23
type input "#fffdee"
click at [942, 361] on button "Apply" at bounding box center [941, 362] width 35 height 17
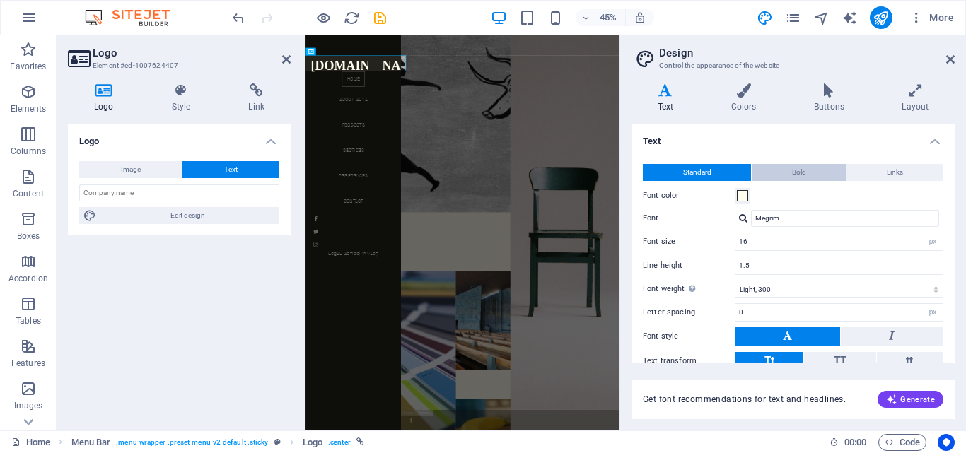
click at [798, 168] on span "Bold" at bounding box center [799, 172] width 14 height 17
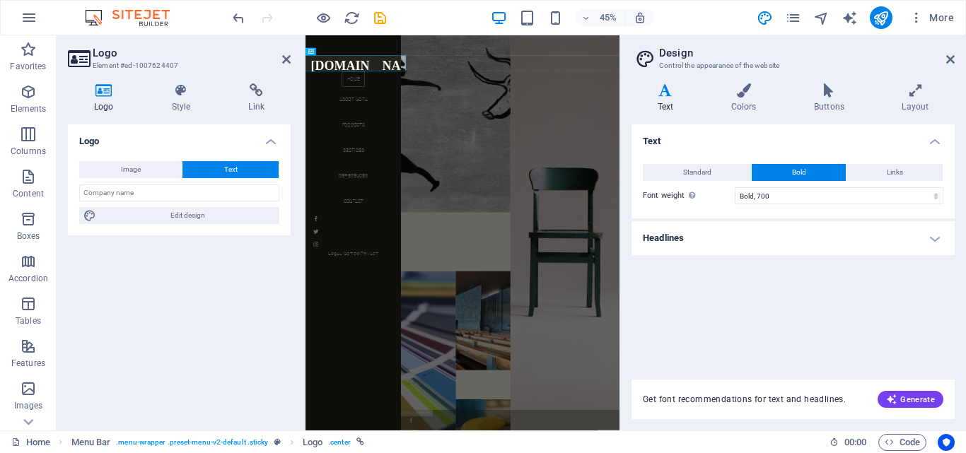
drag, startPoint x: 750, startPoint y: 141, endPoint x: 709, endPoint y: 141, distance: 41.0
click at [725, 141] on h4 "Text" at bounding box center [793, 137] width 323 height 25
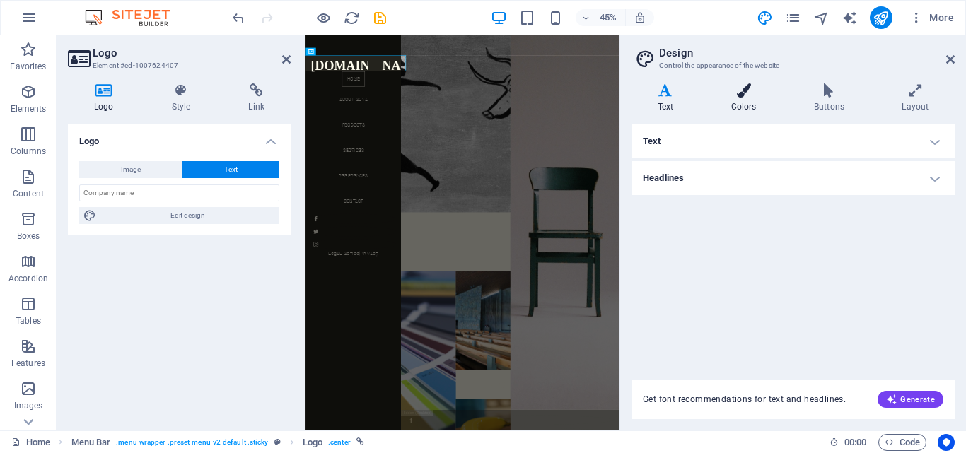
click at [753, 94] on icon at bounding box center [743, 90] width 77 height 14
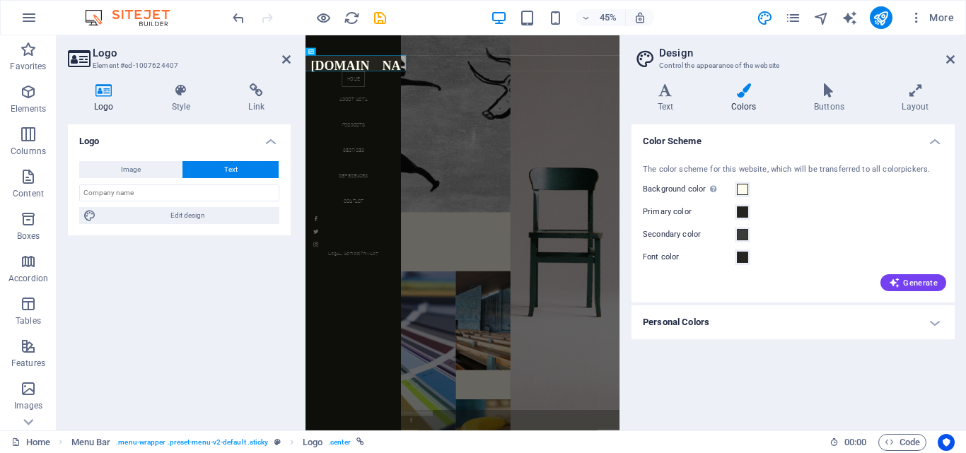
click at [785, 369] on div "Color Scheme The color scheme for this website, which will be transferred to al…" at bounding box center [793, 272] width 323 height 295
click at [108, 282] on div "Logo Image Text Drag files here, click to choose files or select files from Fil…" at bounding box center [179, 272] width 223 height 295
click at [952, 57] on icon at bounding box center [951, 59] width 8 height 11
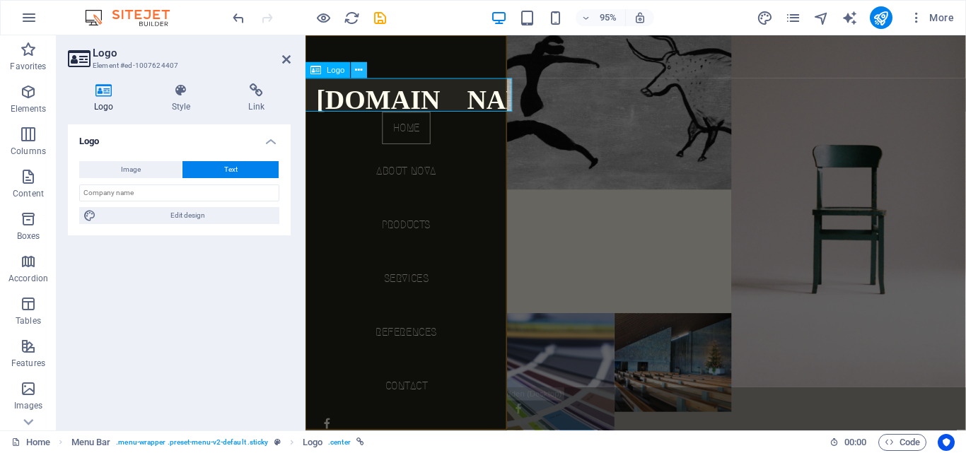
click at [355, 71] on icon at bounding box center [358, 70] width 7 height 14
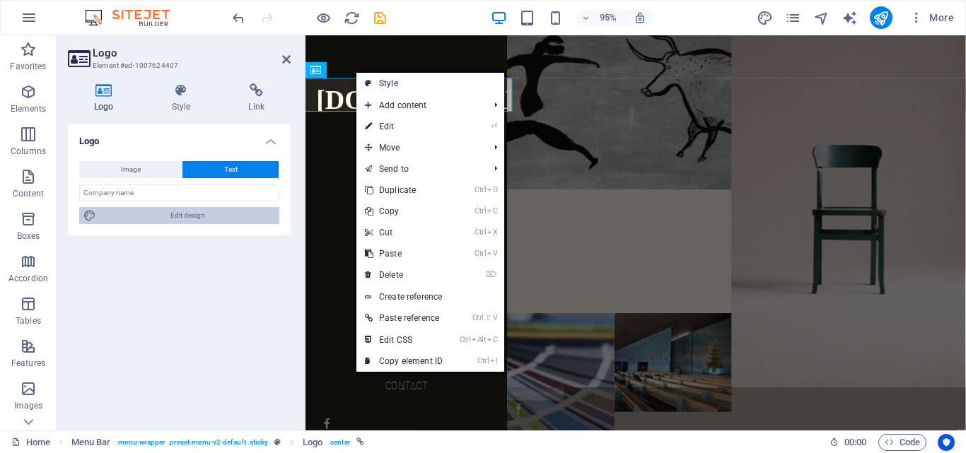
click at [253, 214] on span "Edit design" at bounding box center [187, 215] width 175 height 17
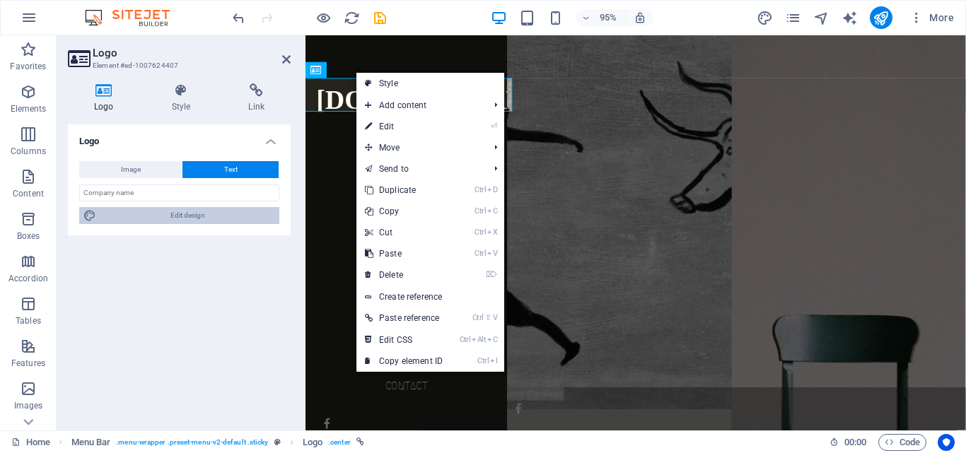
select select "px"
select select "700"
select select "px"
select select "rem"
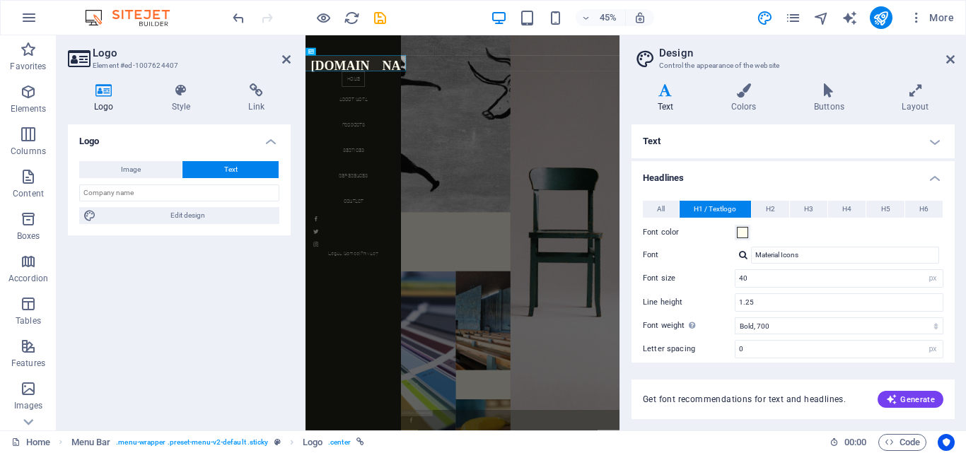
click at [823, 122] on div "Text Colors Buttons Layout Text Standard Bold Links Font color Font Megrim Font…" at bounding box center [793, 251] width 323 height 336
click at [748, 230] on span at bounding box center [742, 232] width 11 height 11
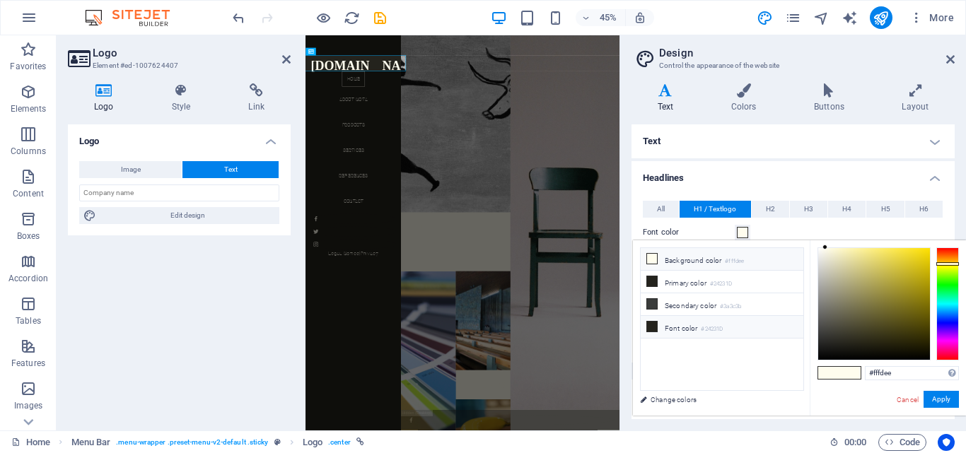
click at [649, 323] on icon at bounding box center [652, 327] width 10 height 10
click at [826, 372] on span at bounding box center [828, 373] width 21 height 12
click at [654, 303] on icon at bounding box center [652, 304] width 10 height 10
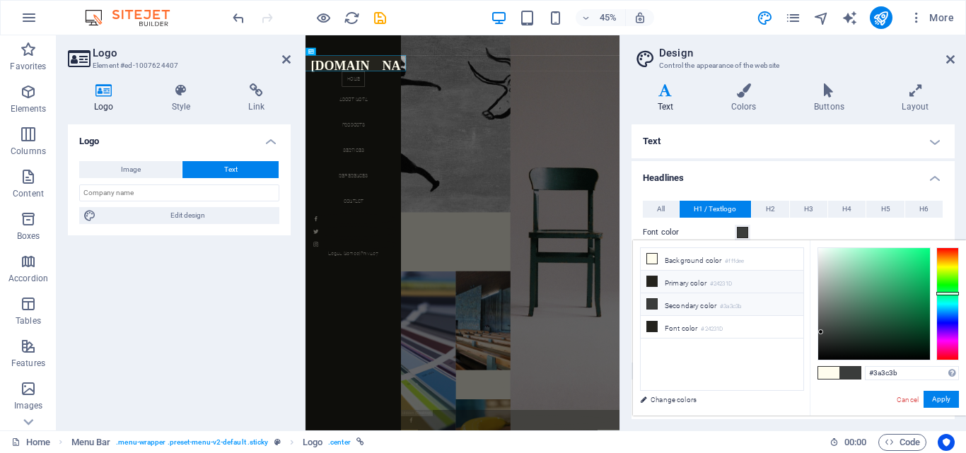
click at [647, 283] on span at bounding box center [652, 281] width 11 height 11
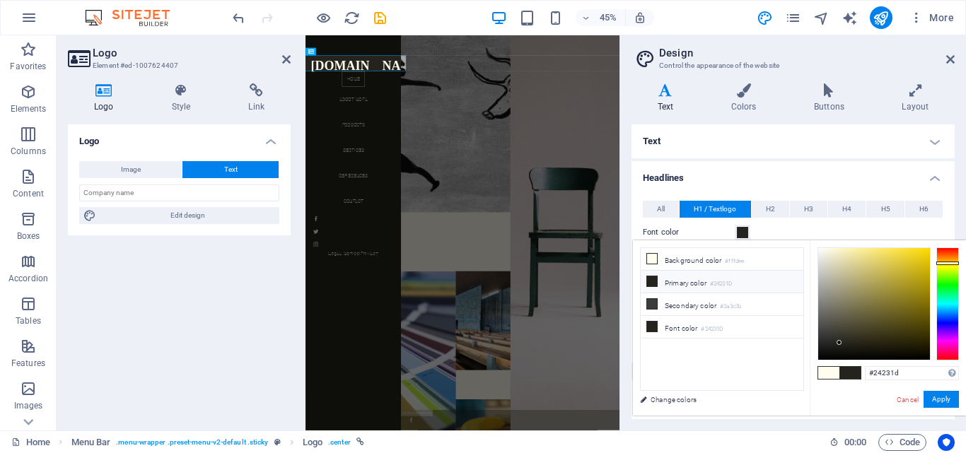
type input "#f6f5ed"
click at [822, 251] on div at bounding box center [874, 304] width 112 height 112
click at [940, 395] on button "Apply" at bounding box center [941, 399] width 35 height 17
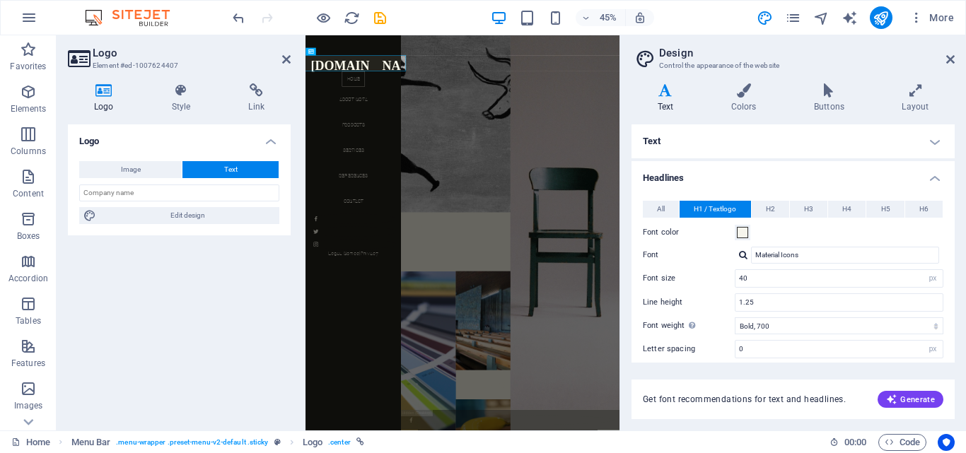
click at [655, 323] on label "Font weight To display the font weight correctly, it may need to be enabled. Ma…" at bounding box center [689, 326] width 92 height 17
click at [735, 323] on select "Thin, 100 Extra-light, 200 Light, 300 Regular, 400 Medium, 500 Semi-bold, 600 B…" at bounding box center [839, 326] width 209 height 17
click at [629, 212] on div "Variants Text Colors Buttons Layout Text Standard Bold Links Font color Font Me…" at bounding box center [793, 251] width 346 height 359
click at [659, 212] on span "All" at bounding box center [661, 209] width 8 height 17
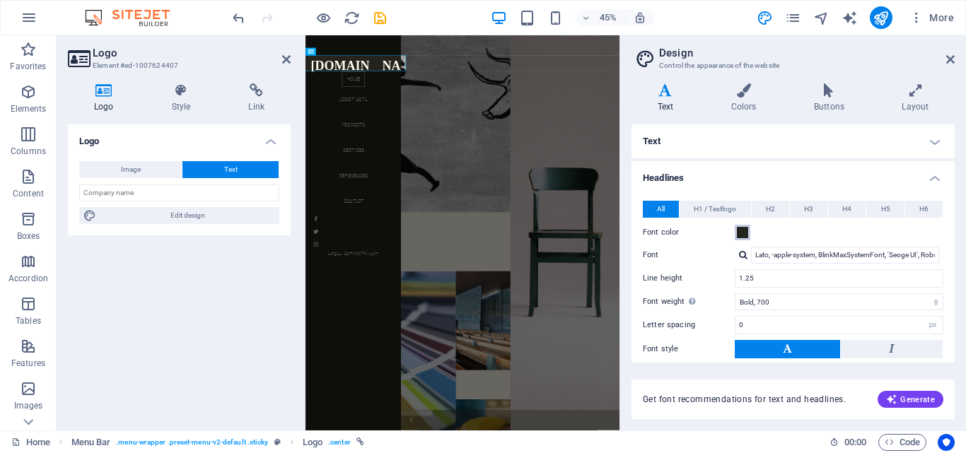
click at [739, 235] on span at bounding box center [742, 232] width 11 height 11
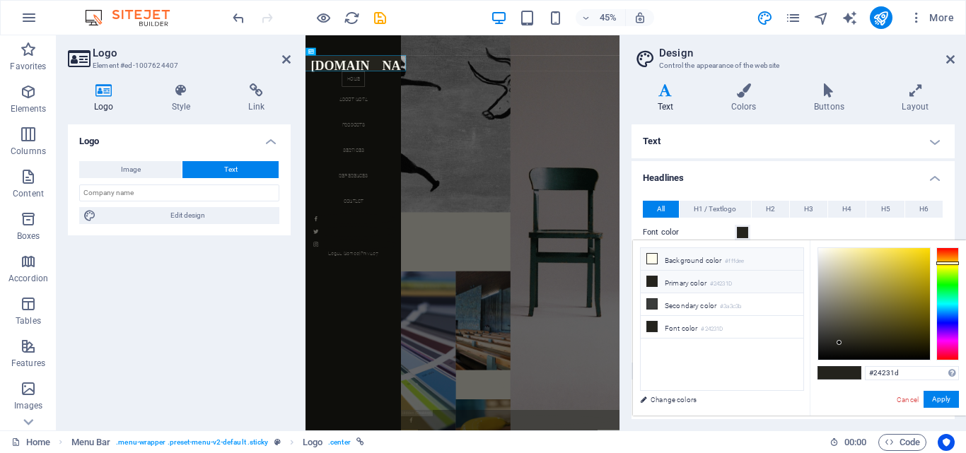
click at [657, 253] on span at bounding box center [652, 258] width 11 height 11
type input "#fffdee"
click at [927, 396] on button "Apply" at bounding box center [941, 399] width 35 height 17
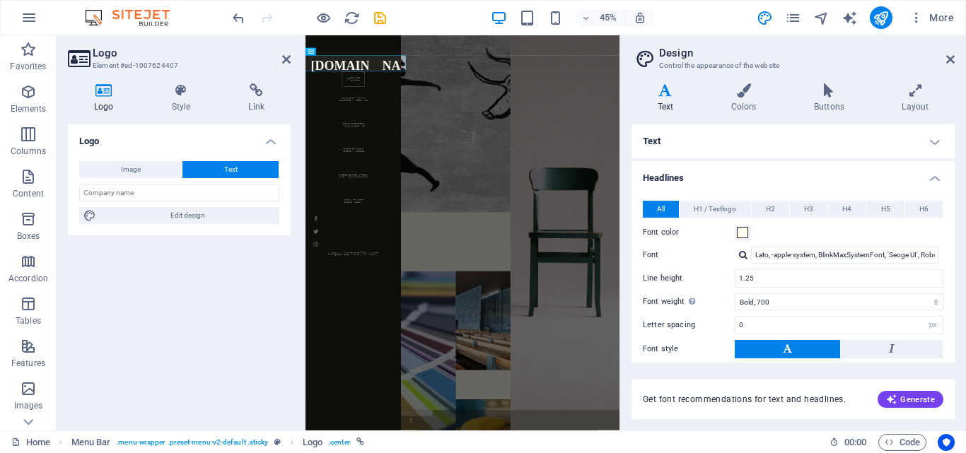
click at [717, 154] on h4 "Text" at bounding box center [793, 142] width 323 height 34
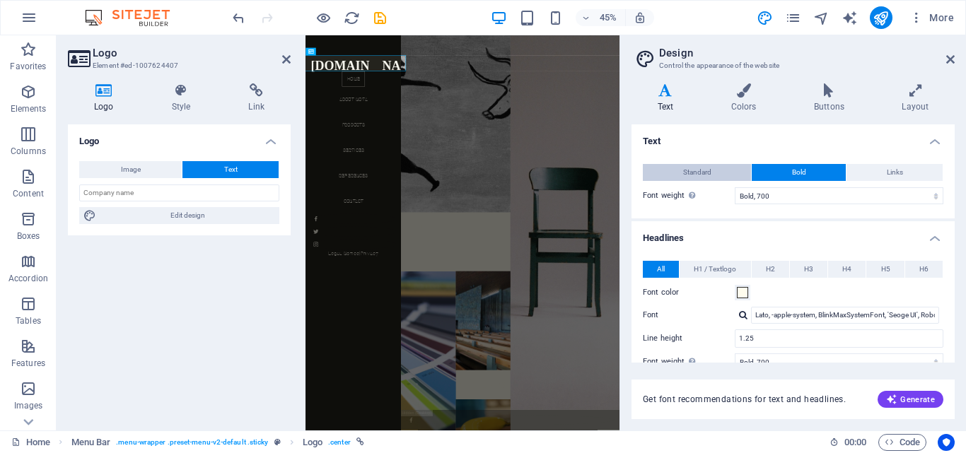
click at [709, 167] on span "Standard" at bounding box center [697, 172] width 28 height 17
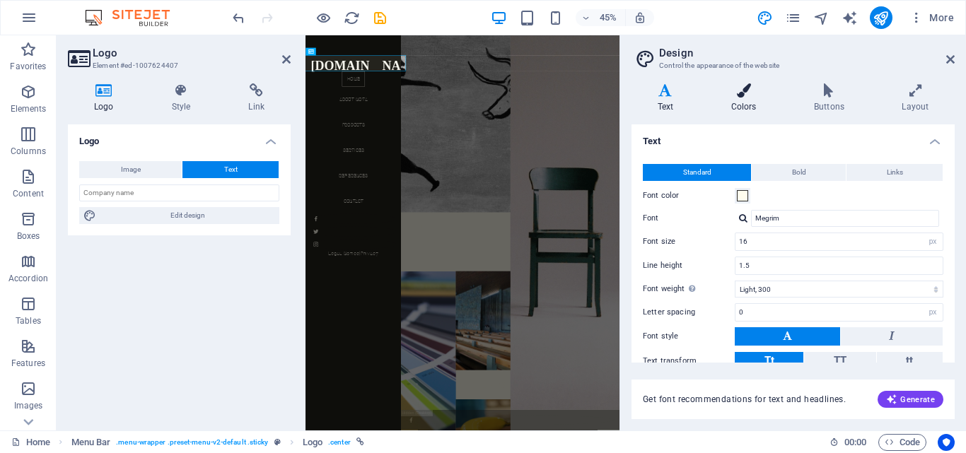
click at [739, 100] on h4 "Colors" at bounding box center [746, 98] width 83 height 30
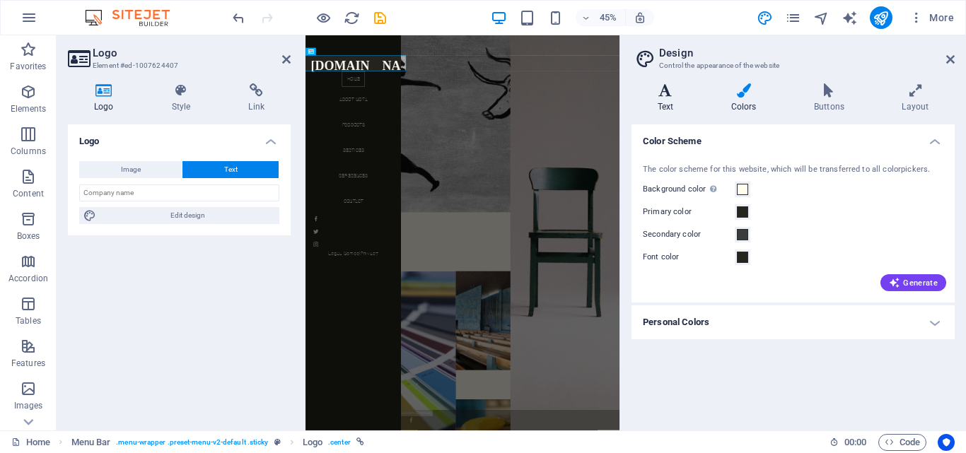
click at [671, 110] on h4 "Text" at bounding box center [669, 98] width 74 height 30
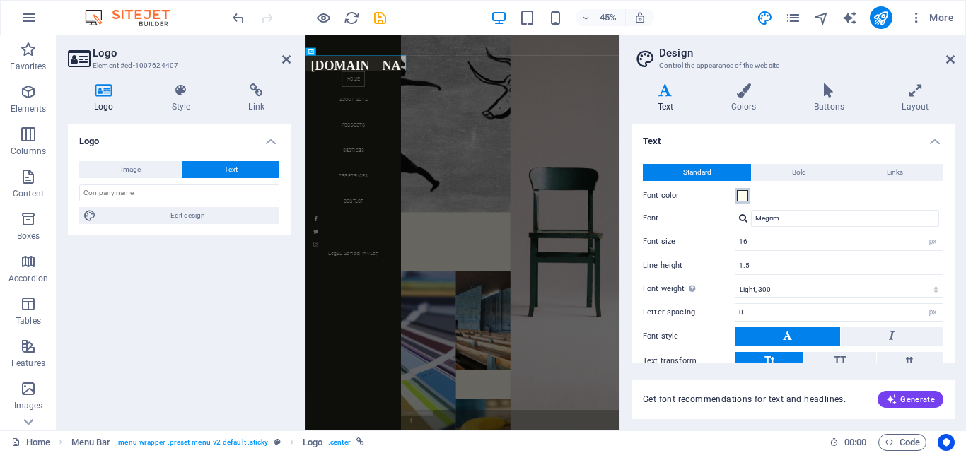
click at [744, 196] on span at bounding box center [742, 195] width 11 height 11
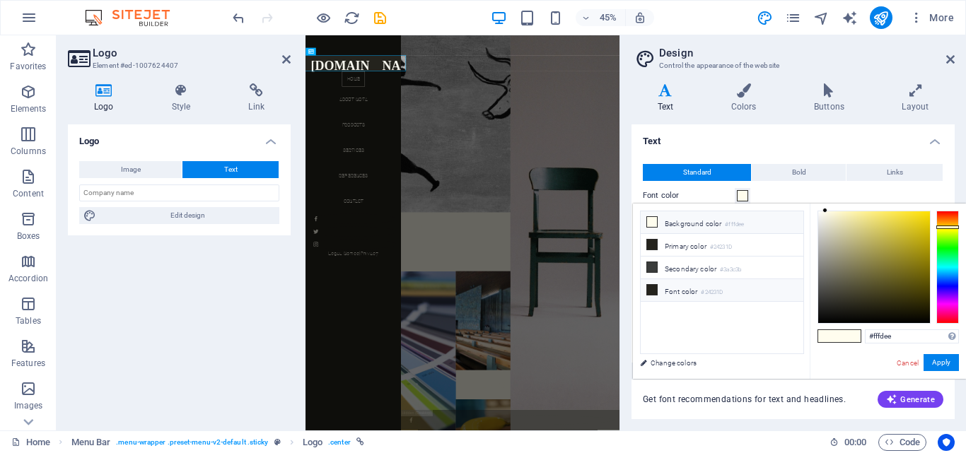
click at [655, 290] on icon at bounding box center [652, 290] width 10 height 10
click at [821, 337] on span at bounding box center [828, 336] width 21 height 12
type input "#fffdee"
click at [941, 366] on button "Apply" at bounding box center [941, 362] width 35 height 17
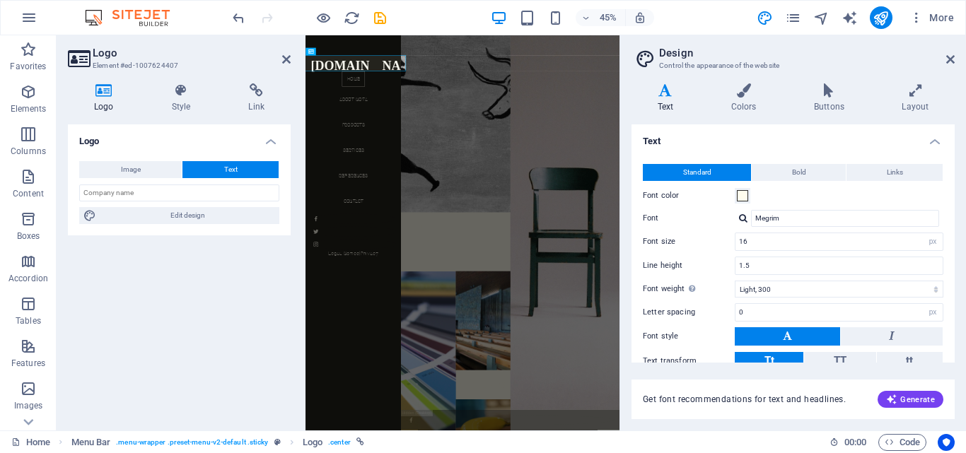
click at [663, 88] on icon at bounding box center [666, 90] width 68 height 14
click at [805, 173] on button "Bold" at bounding box center [799, 172] width 94 height 17
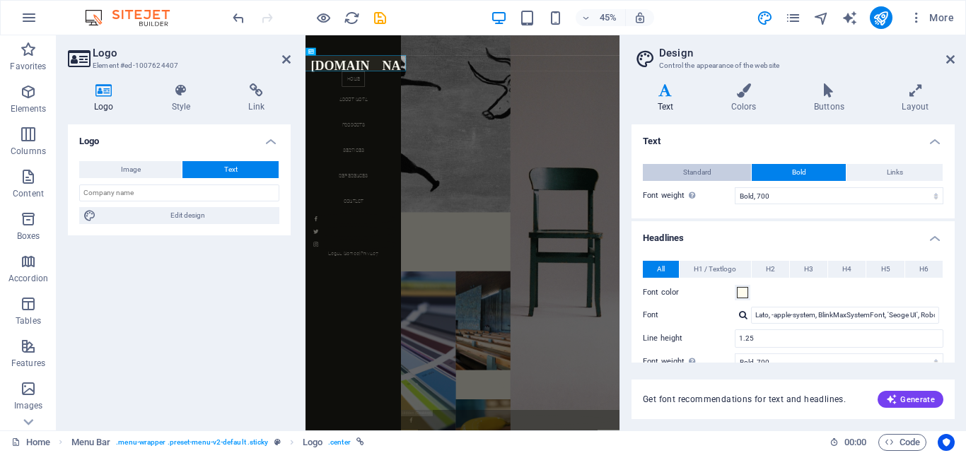
click at [720, 171] on button "Standard" at bounding box center [697, 172] width 108 height 17
click at [732, 102] on h4 "Colors" at bounding box center [746, 98] width 83 height 30
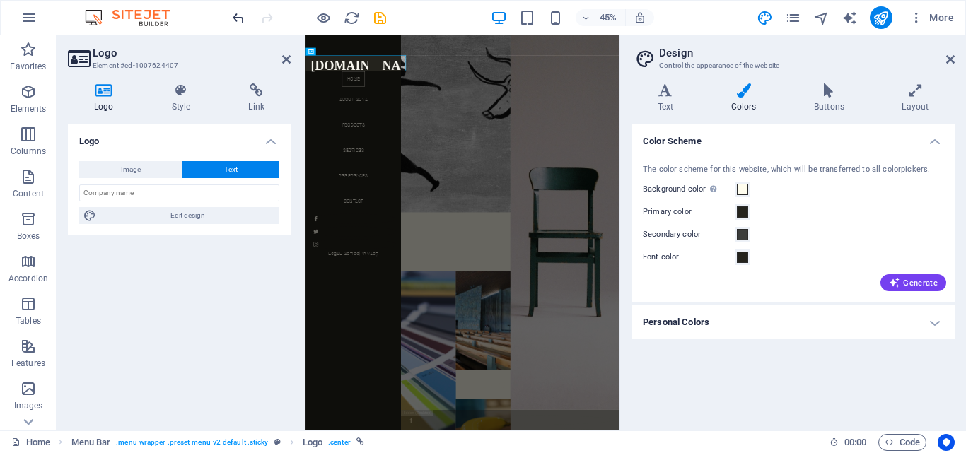
click at [233, 17] on icon "undo" at bounding box center [239, 18] width 16 height 16
click at [238, 13] on icon "undo" at bounding box center [239, 18] width 16 height 16
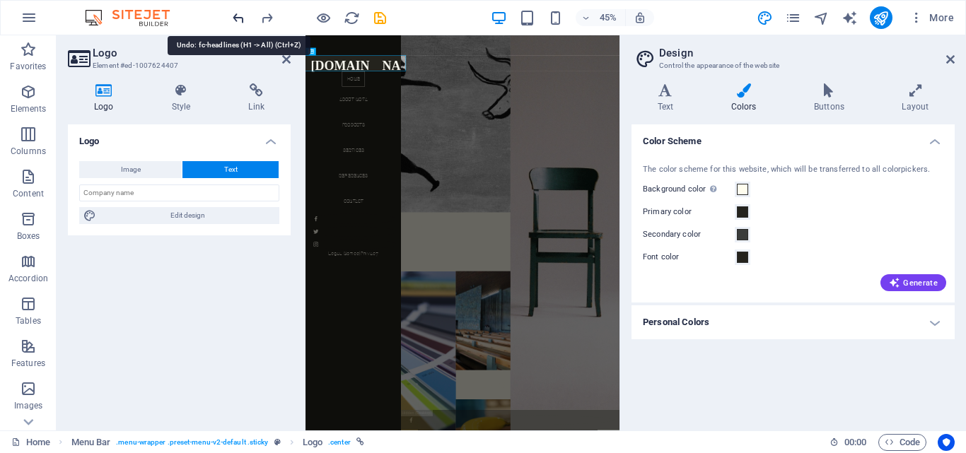
click at [238, 13] on icon "undo" at bounding box center [239, 18] width 16 height 16
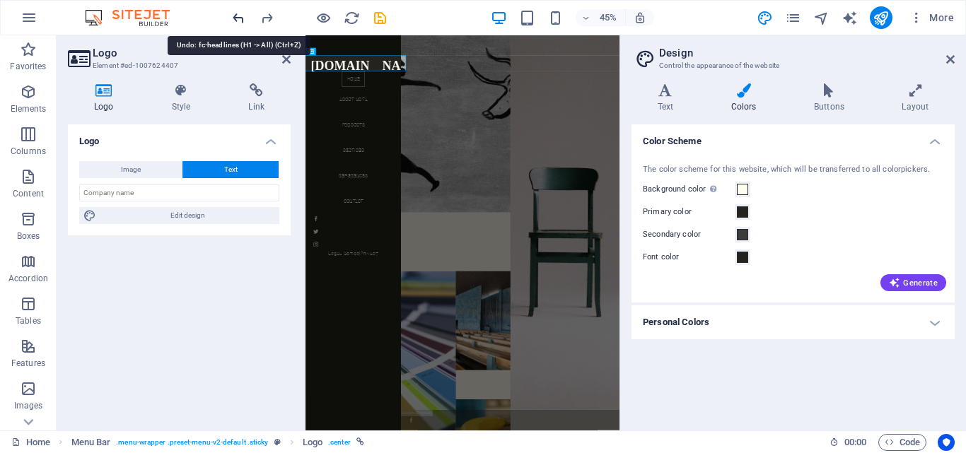
click at [238, 13] on icon "undo" at bounding box center [239, 18] width 16 height 16
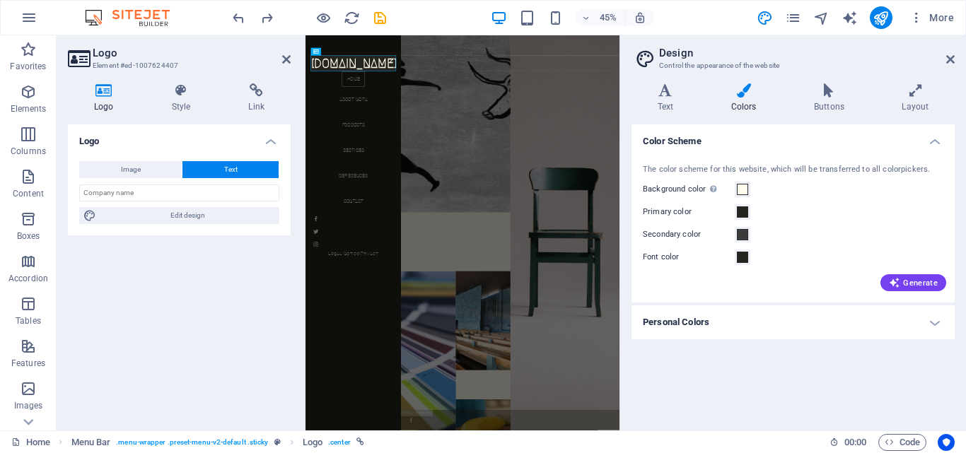
click at [958, 58] on aside "Design Control the appearance of the website Variants Text Colors Buttons Layou…" at bounding box center [793, 232] width 347 height 395
click at [949, 60] on icon at bounding box center [951, 59] width 8 height 11
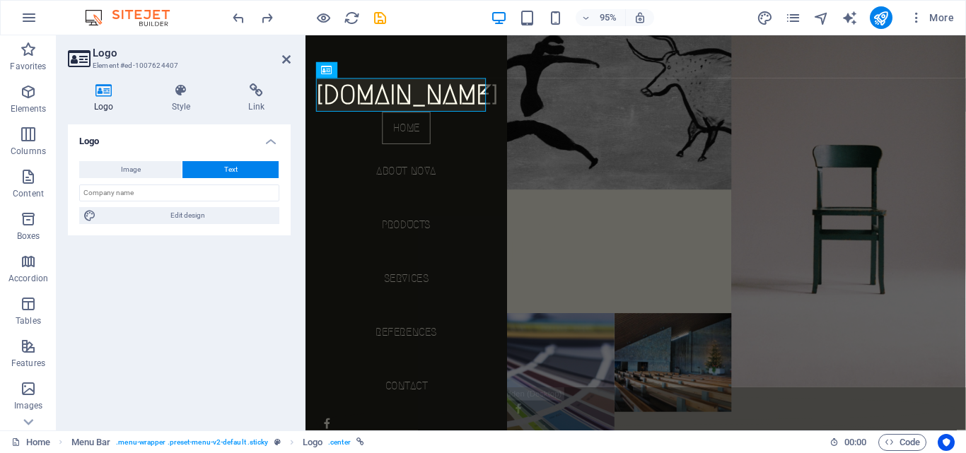
click at [301, 54] on aside "Logo Element #ed-1007624407 Logo Style Link Logo Image Text Drag files here, cl…" at bounding box center [181, 232] width 249 height 395
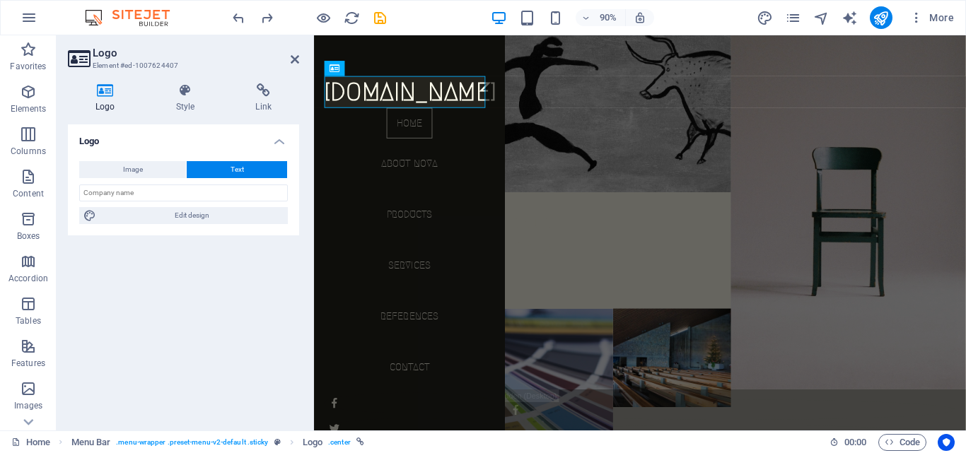
click at [289, 59] on h2 "Logo" at bounding box center [196, 53] width 207 height 13
drag, startPoint x: 292, startPoint y: 55, endPoint x: 245, endPoint y: 18, distance: 59.4
click at [292, 55] on icon at bounding box center [295, 59] width 8 height 11
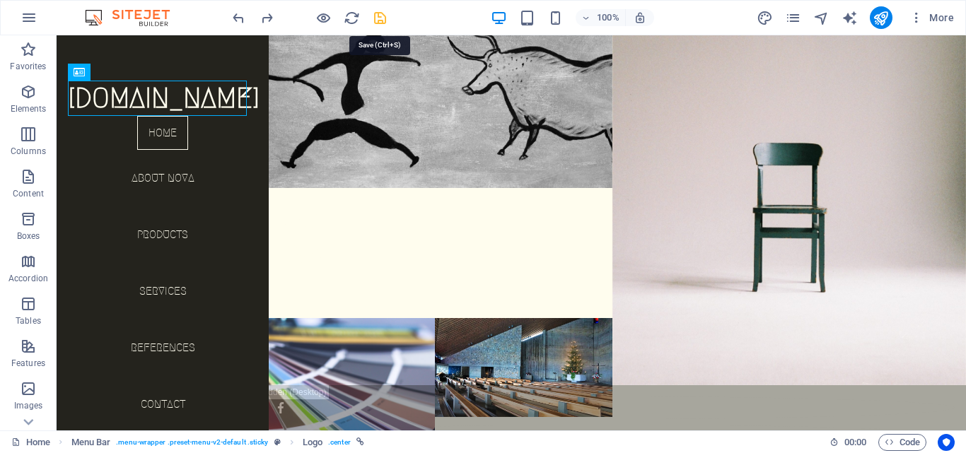
click at [383, 16] on icon "save" at bounding box center [380, 18] width 16 height 16
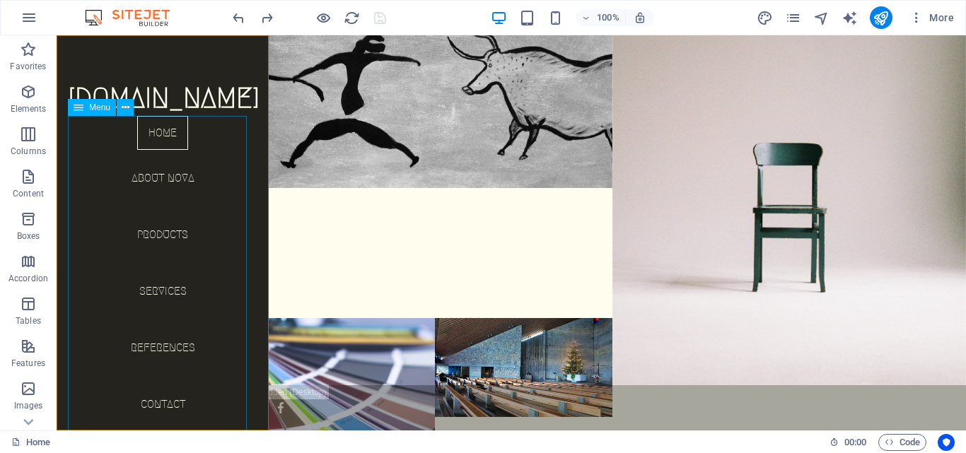
click at [153, 175] on nav "Home About Nova Products Services References Contact" at bounding box center [163, 274] width 190 height 317
click at [432, 23] on div "100% More" at bounding box center [595, 17] width 730 height 23
click at [170, 13] on img at bounding box center [134, 17] width 106 height 17
click at [137, 22] on img at bounding box center [134, 17] width 106 height 17
click at [371, 21] on div at bounding box center [309, 17] width 158 height 23
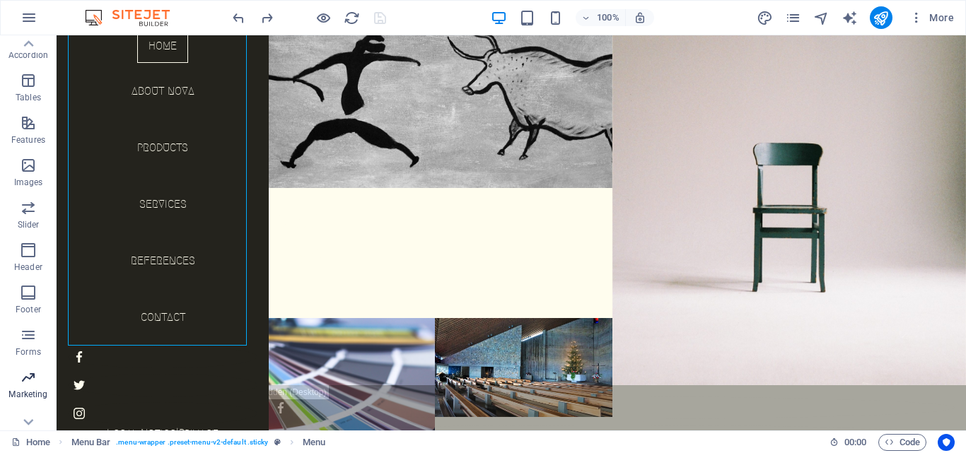
scroll to position [241, 0]
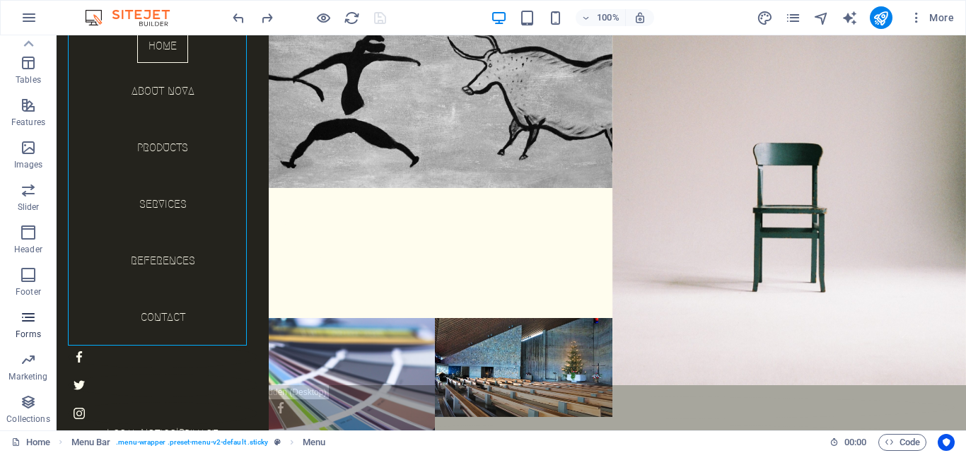
click at [20, 311] on icon "button" at bounding box center [28, 317] width 17 height 17
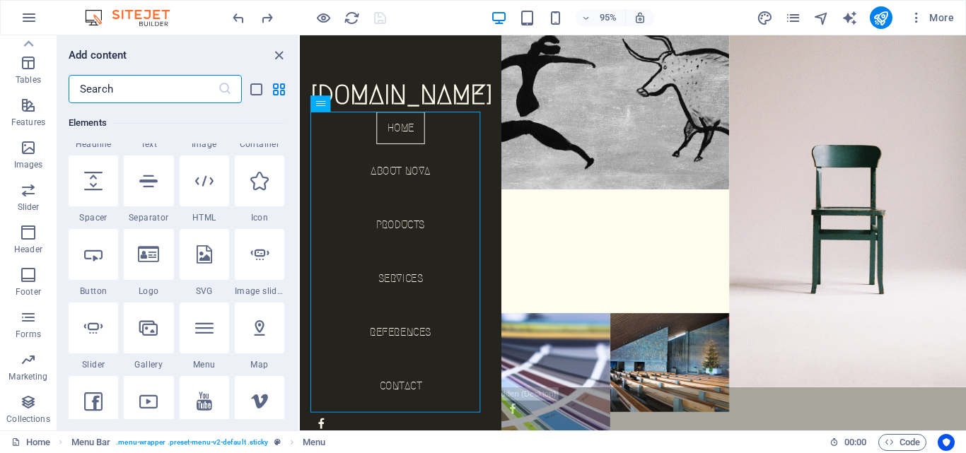
scroll to position [0, 0]
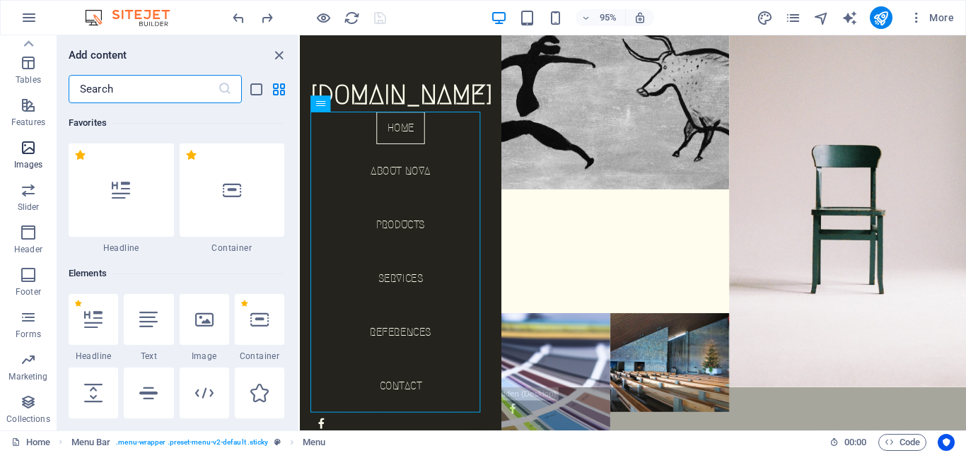
click at [11, 143] on span "Images" at bounding box center [28, 156] width 57 height 34
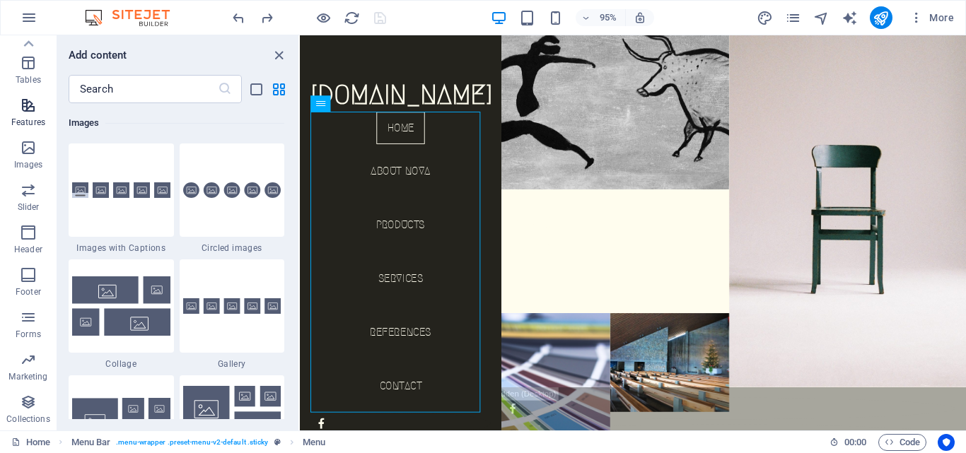
click at [20, 108] on icon "button" at bounding box center [28, 105] width 17 height 17
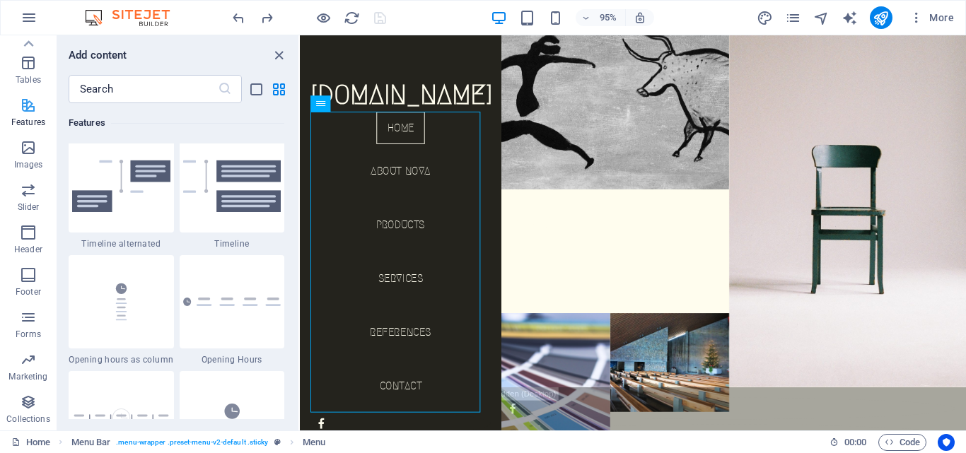
scroll to position [5514, 0]
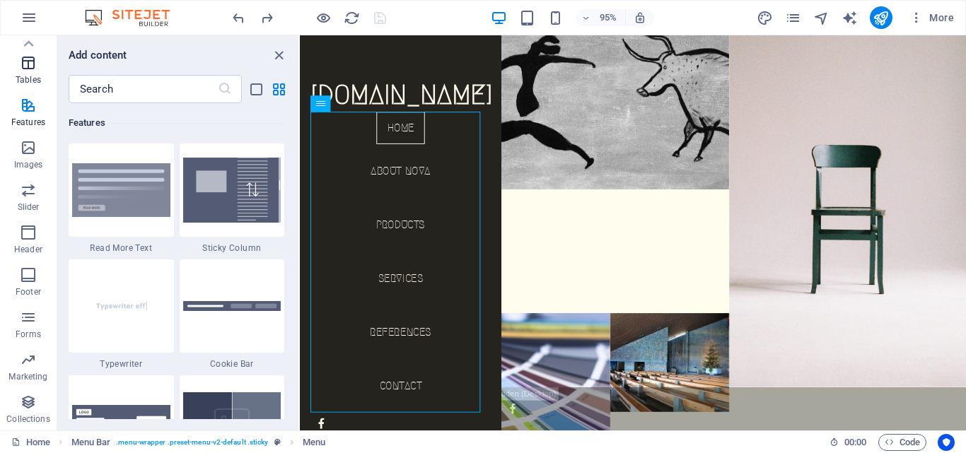
click at [26, 62] on icon "button" at bounding box center [28, 62] width 17 height 17
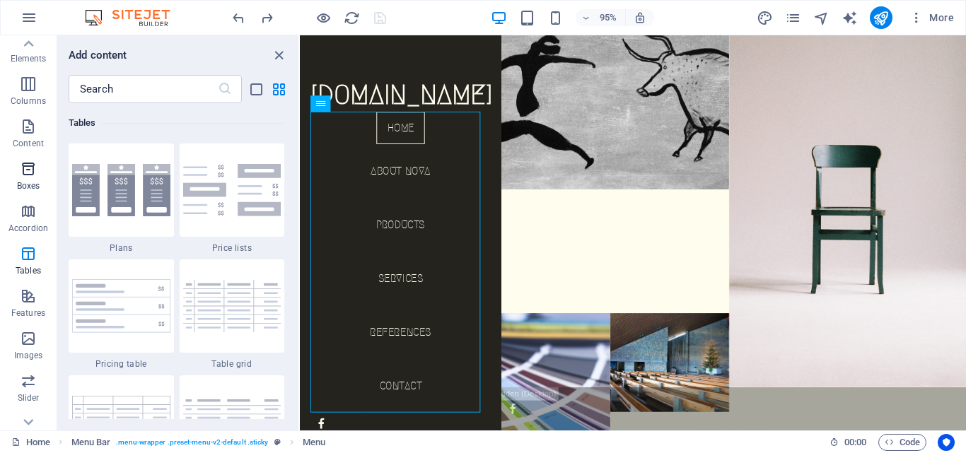
scroll to position [0, 0]
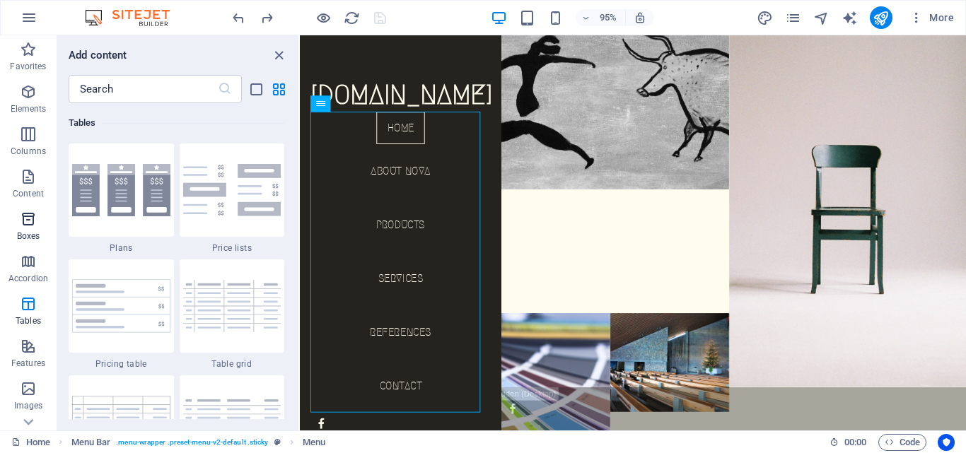
click at [28, 221] on icon "button" at bounding box center [28, 219] width 17 height 17
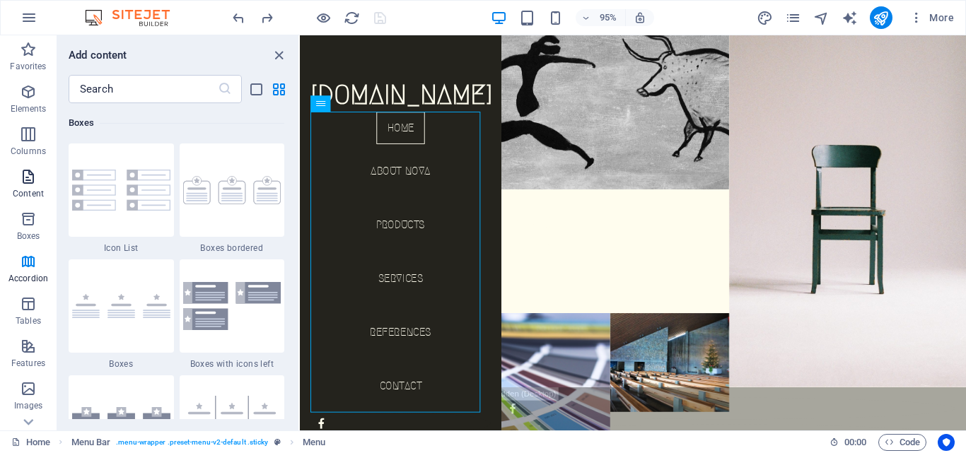
scroll to position [3902, 0]
click at [36, 186] on span "Content" at bounding box center [28, 185] width 57 height 34
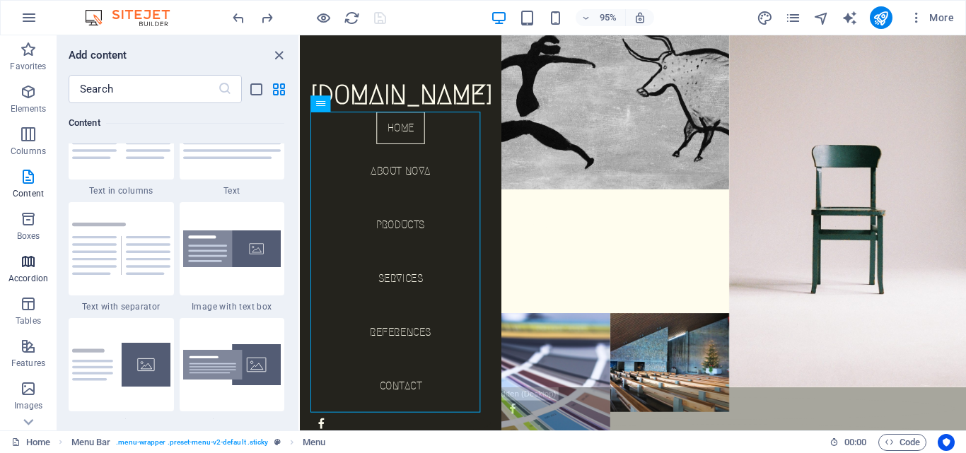
scroll to position [2475, 0]
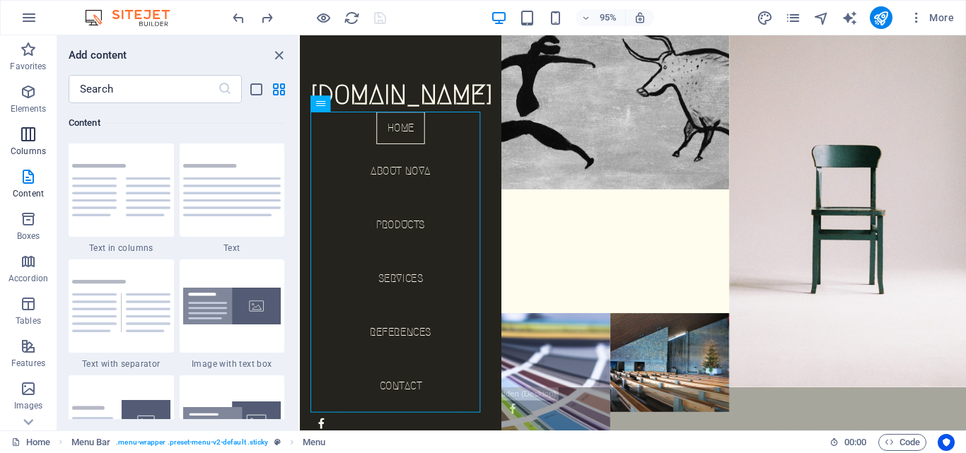
click at [28, 137] on icon "button" at bounding box center [28, 134] width 17 height 17
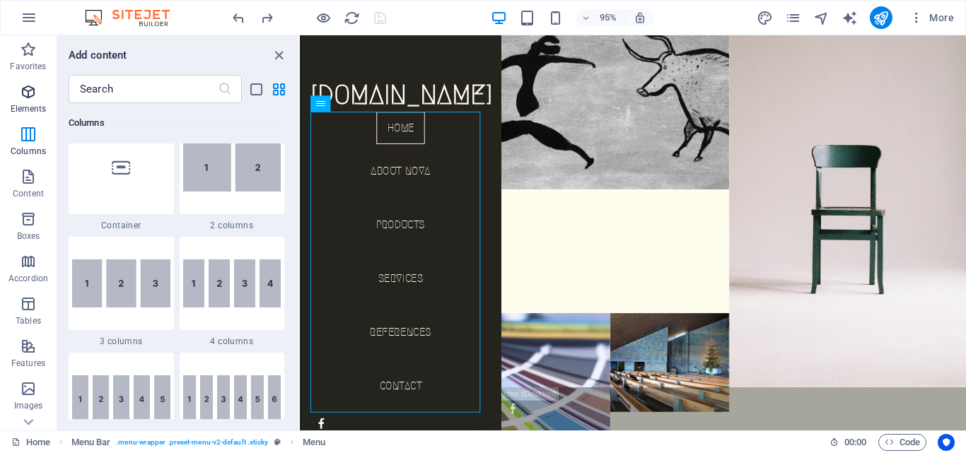
scroll to position [700, 0]
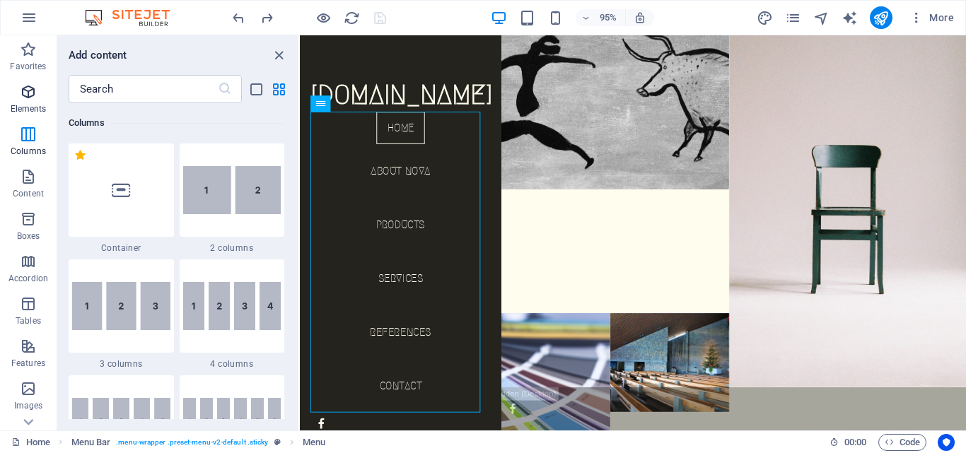
click at [35, 98] on icon "button" at bounding box center [28, 91] width 17 height 17
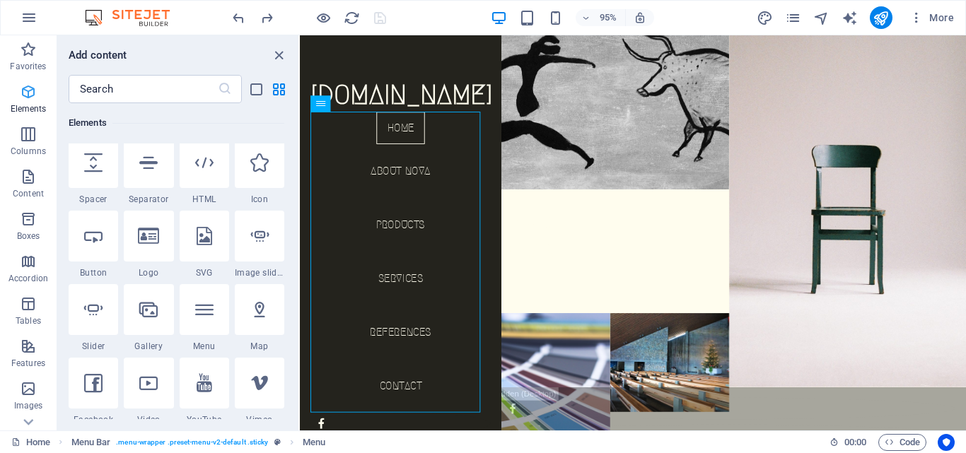
scroll to position [151, 0]
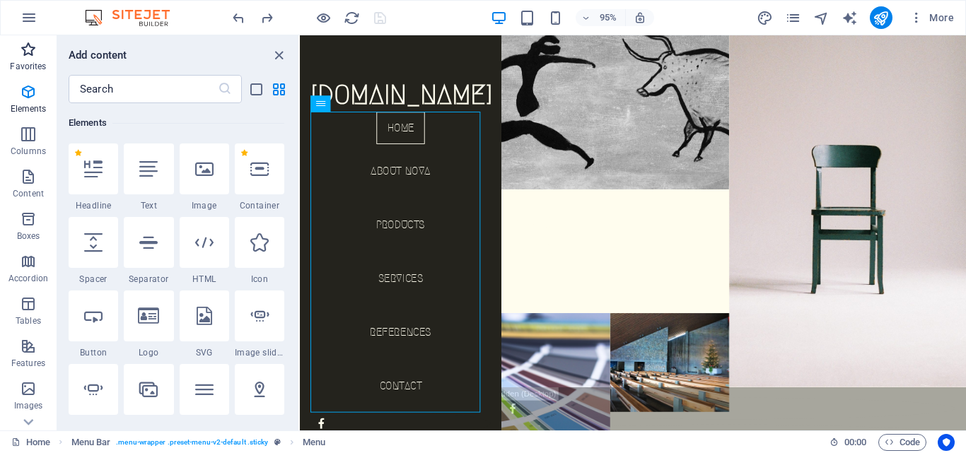
click at [30, 54] on icon "button" at bounding box center [28, 49] width 17 height 17
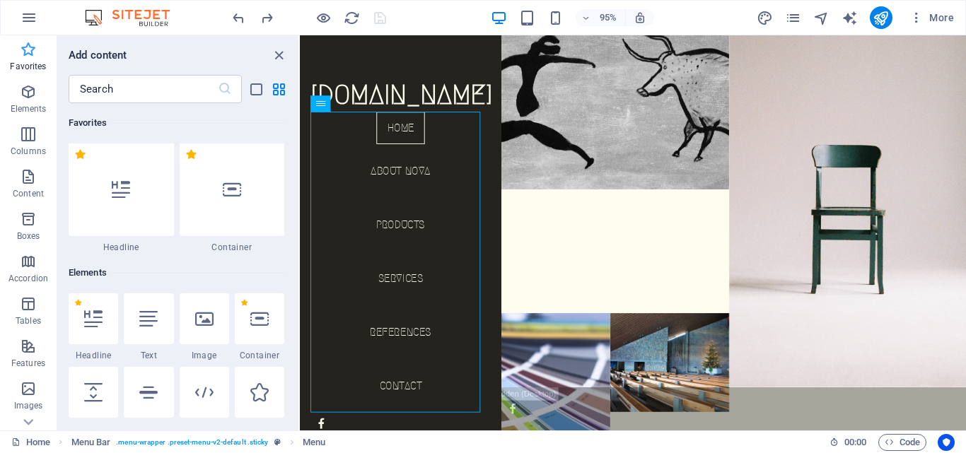
scroll to position [0, 0]
click at [23, 265] on icon "button" at bounding box center [28, 261] width 17 height 17
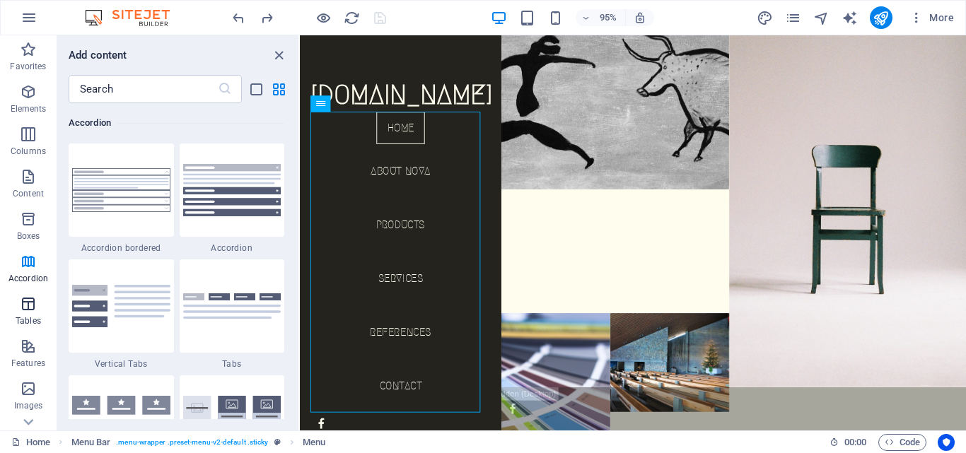
click at [33, 318] on p "Tables" at bounding box center [28, 321] width 25 height 11
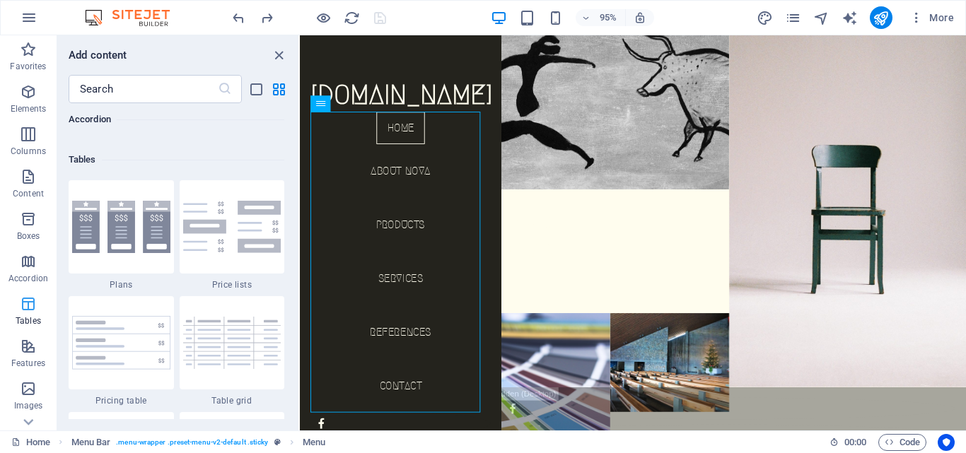
scroll to position [4900, 0]
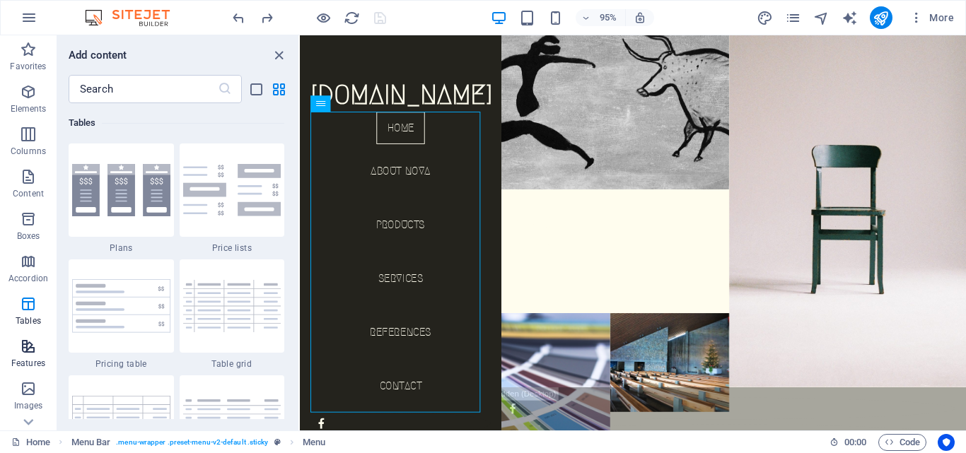
click at [31, 350] on icon "button" at bounding box center [28, 346] width 17 height 17
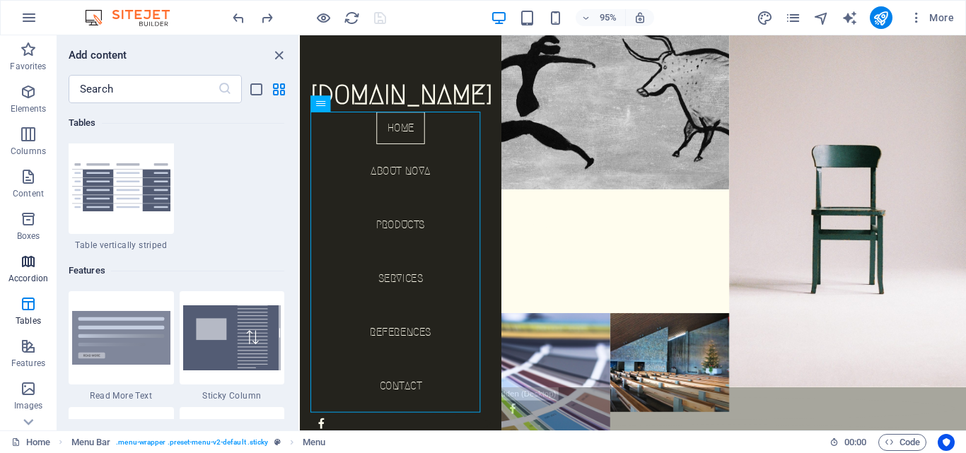
scroll to position [5161, 0]
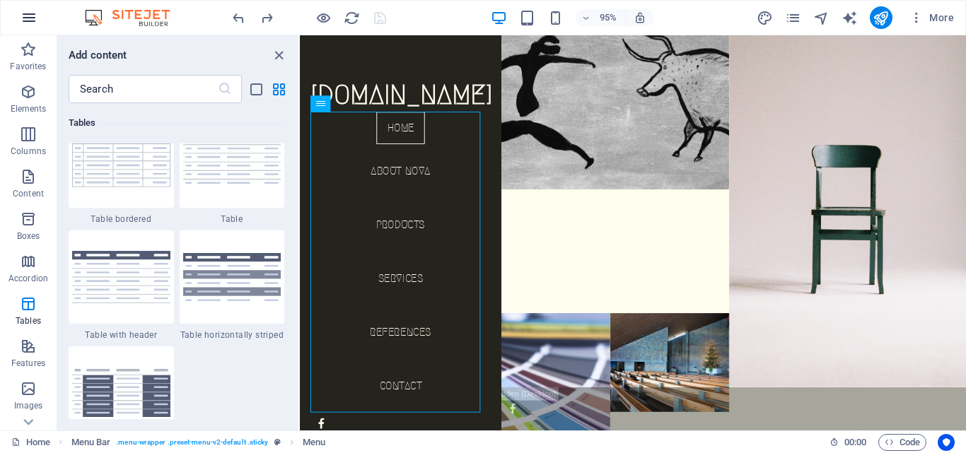
click at [31, 16] on icon "button" at bounding box center [29, 17] width 17 height 17
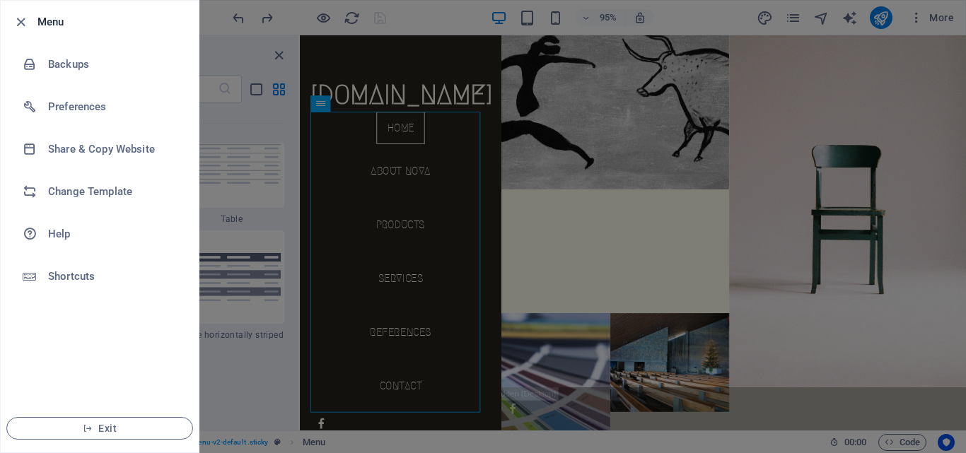
click at [209, 35] on div at bounding box center [483, 226] width 966 height 453
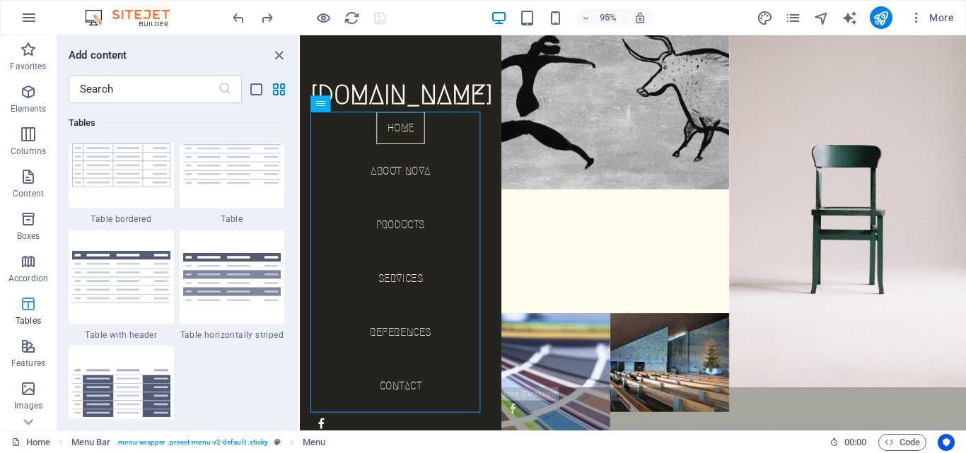
scroll to position [241, 0]
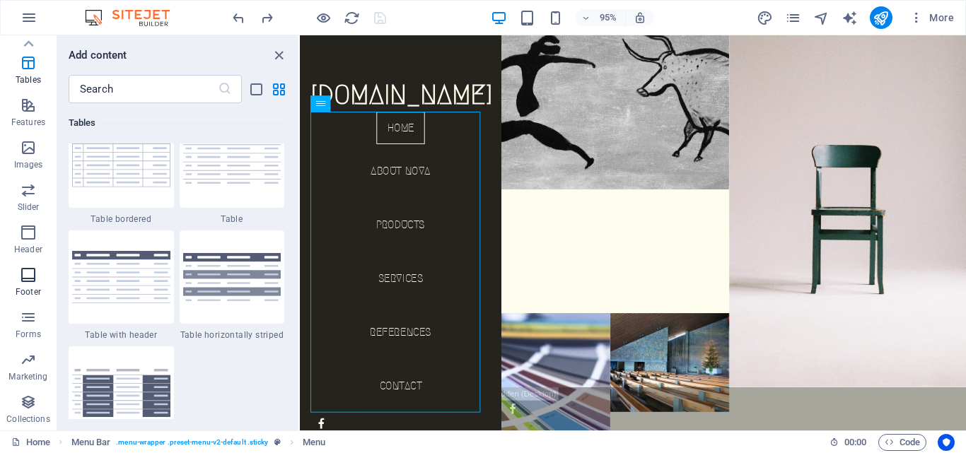
drag, startPoint x: 30, startPoint y: 310, endPoint x: 30, endPoint y: 302, distance: 7.8
click at [30, 309] on icon "button" at bounding box center [28, 317] width 17 height 17
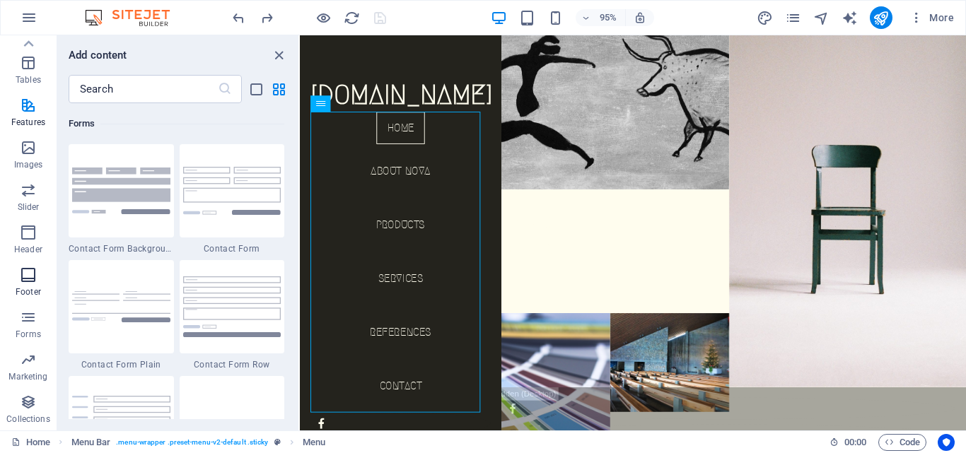
scroll to position [10328, 0]
click at [37, 238] on span "Header" at bounding box center [28, 241] width 57 height 34
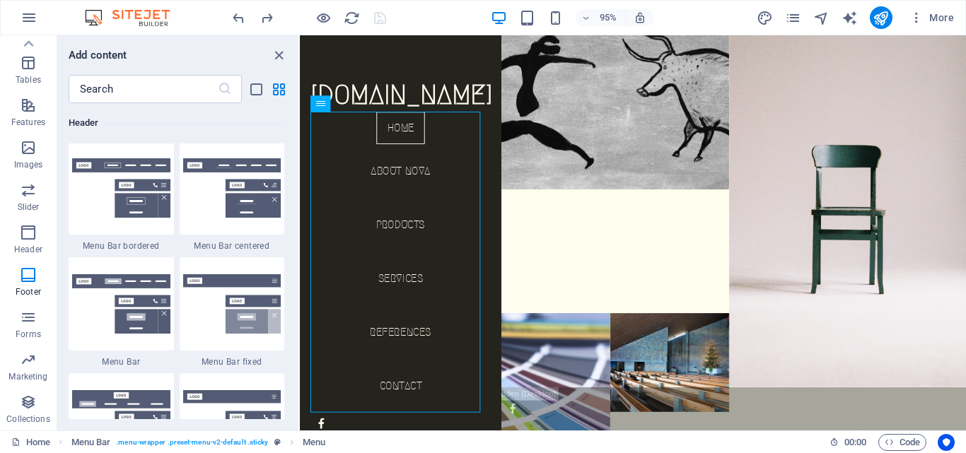
scroll to position [8519, 0]
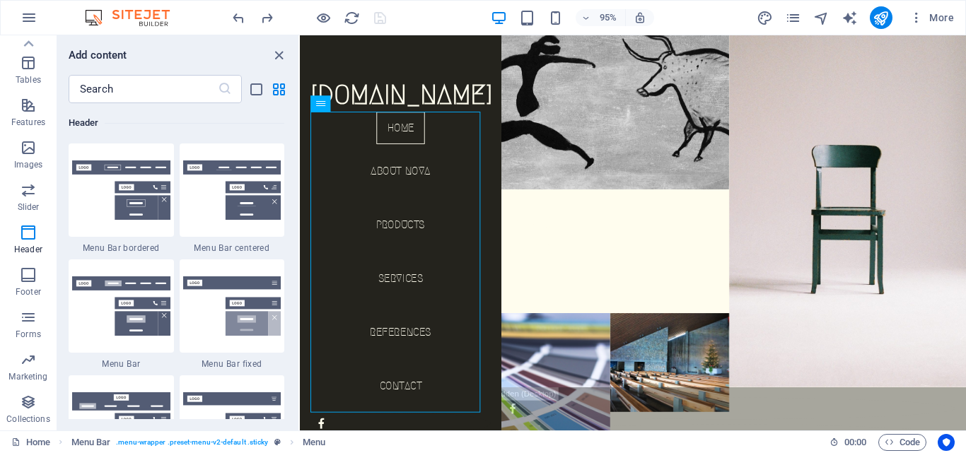
click at [188, 18] on div "95% More" at bounding box center [483, 18] width 965 height 34
click at [29, 399] on icon "button" at bounding box center [28, 402] width 17 height 17
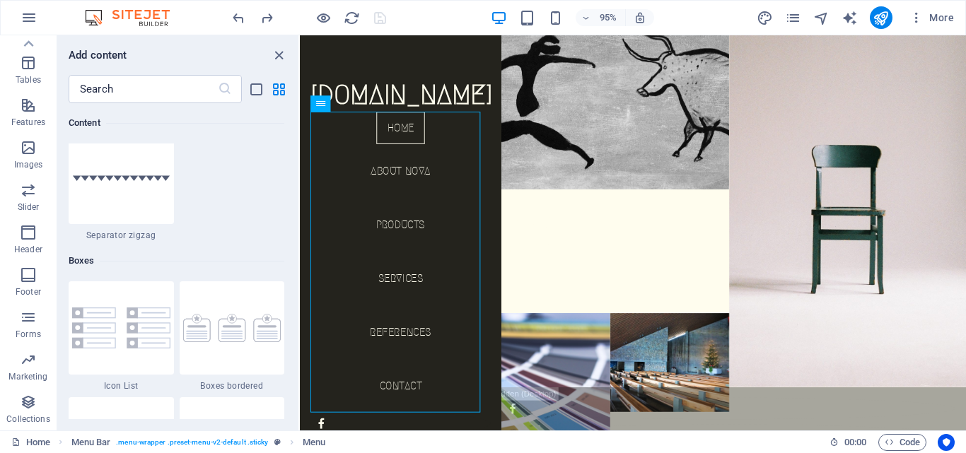
scroll to position [3749, 0]
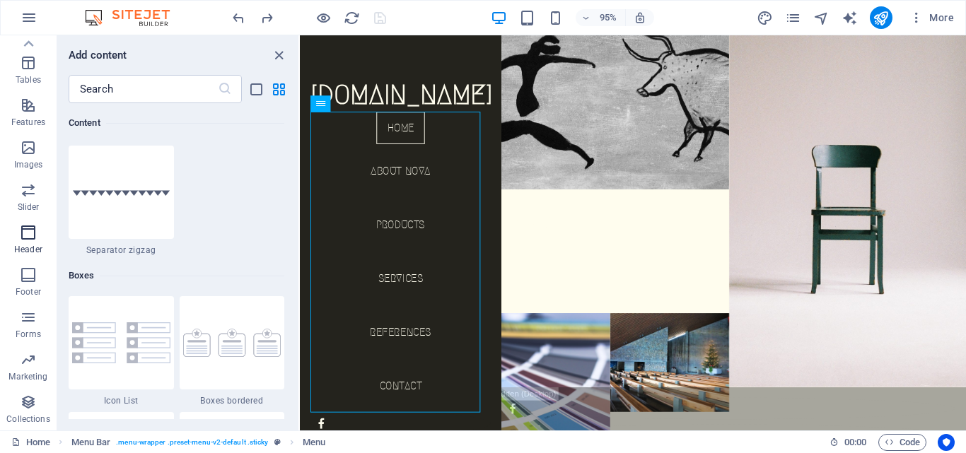
click at [47, 255] on span "Header" at bounding box center [28, 241] width 57 height 34
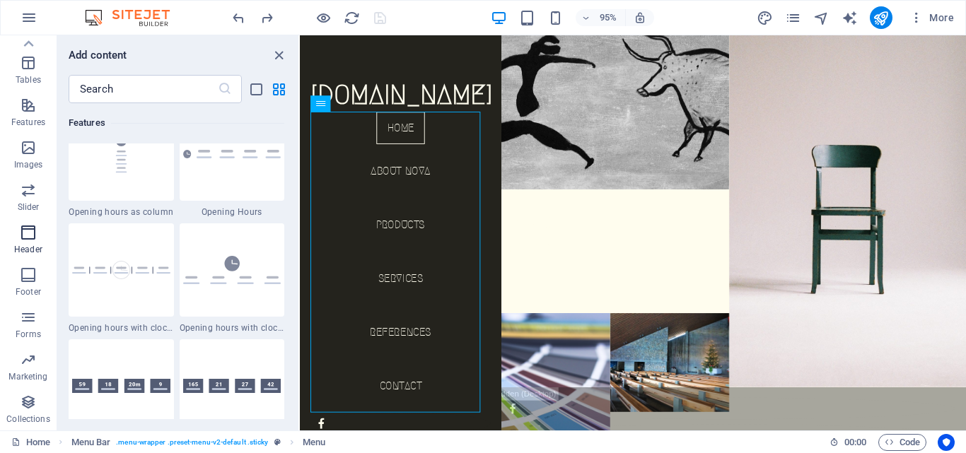
scroll to position [8519, 0]
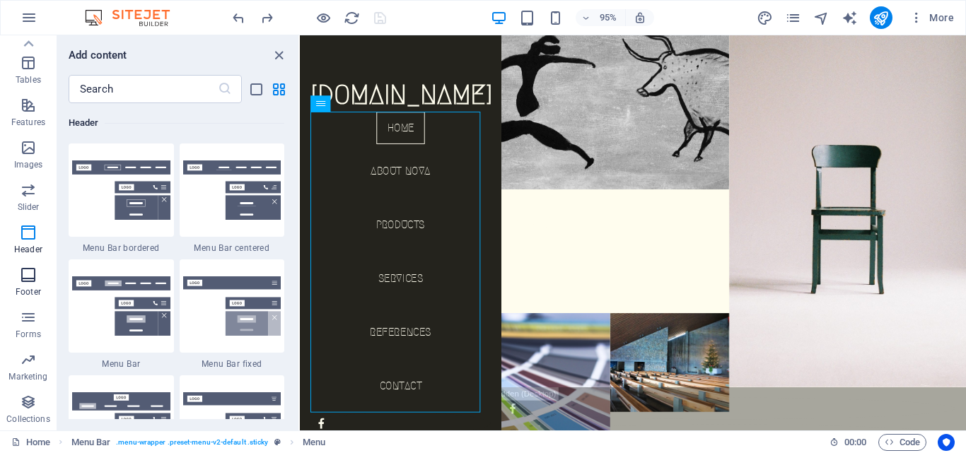
click at [30, 277] on icon "button" at bounding box center [28, 275] width 17 height 17
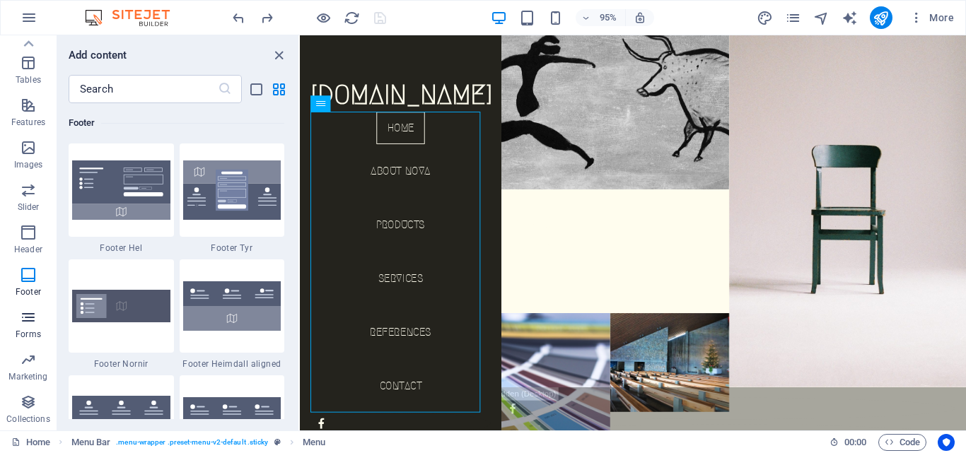
click at [24, 312] on icon "button" at bounding box center [28, 317] width 17 height 17
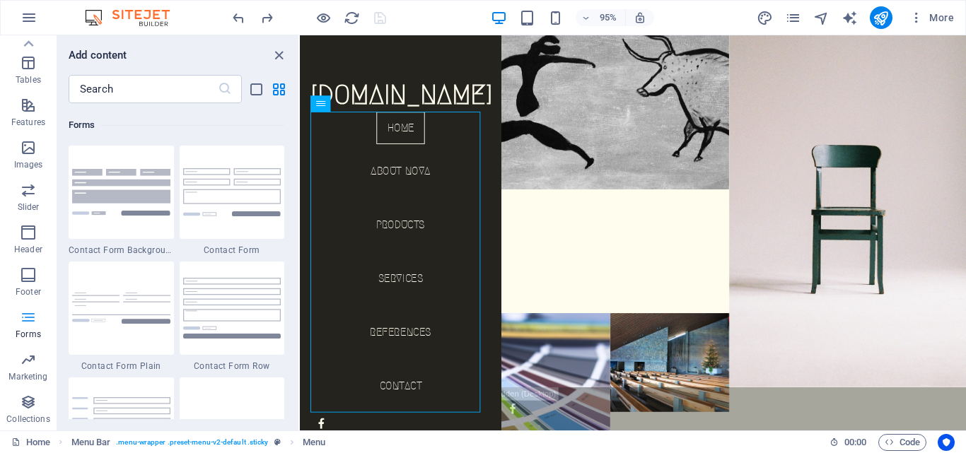
scroll to position [10328, 0]
click at [31, 186] on icon "button" at bounding box center [28, 190] width 17 height 17
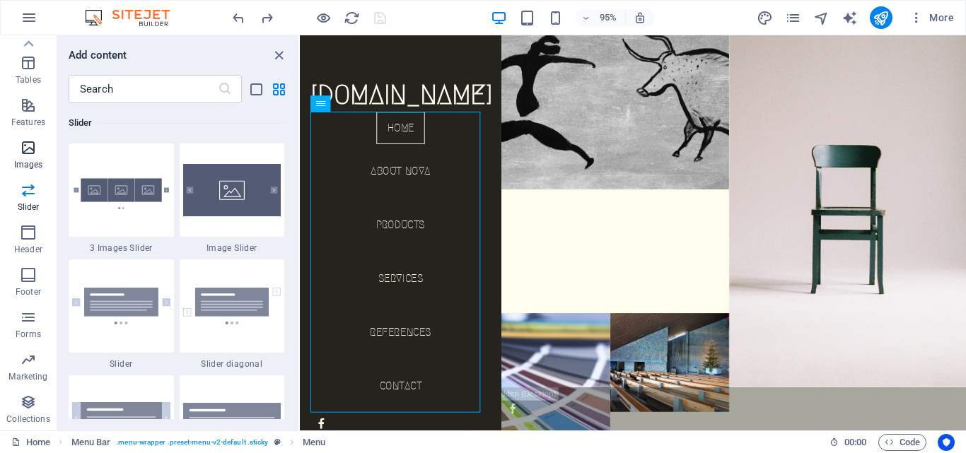
click at [26, 160] on p "Images" at bounding box center [28, 164] width 29 height 11
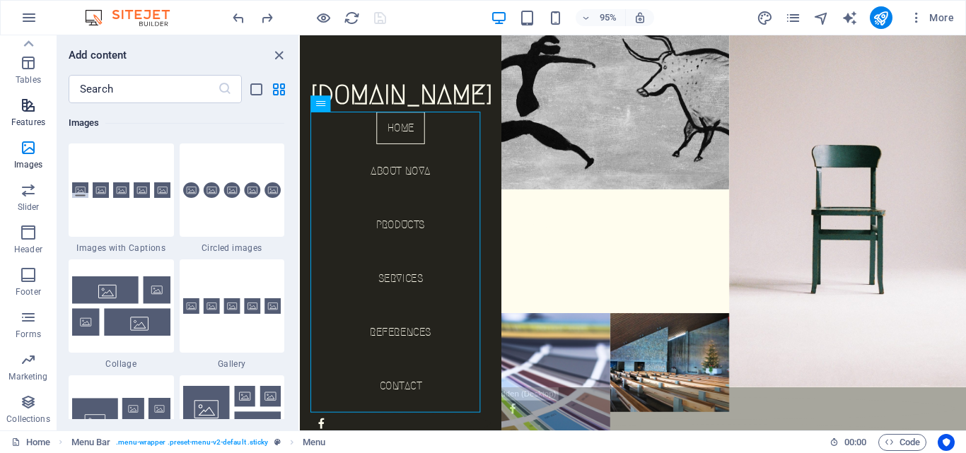
click at [26, 103] on icon "button" at bounding box center [28, 105] width 17 height 17
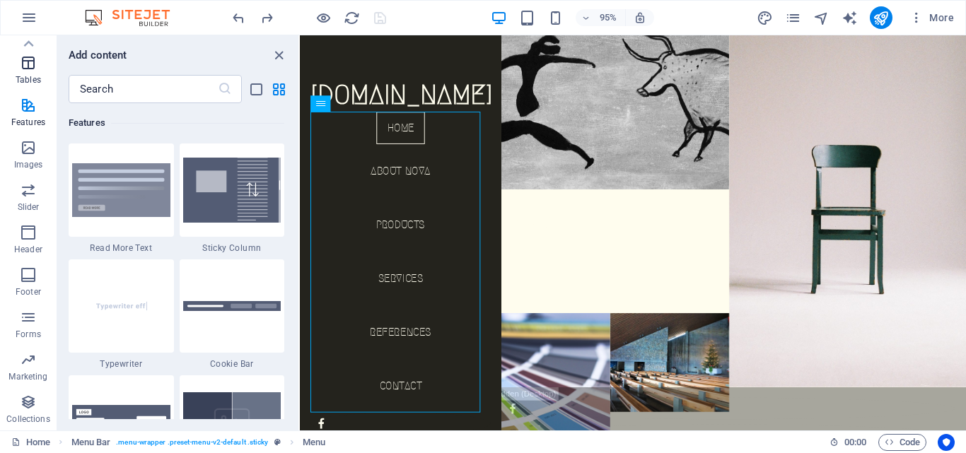
click at [25, 65] on icon "button" at bounding box center [28, 62] width 17 height 17
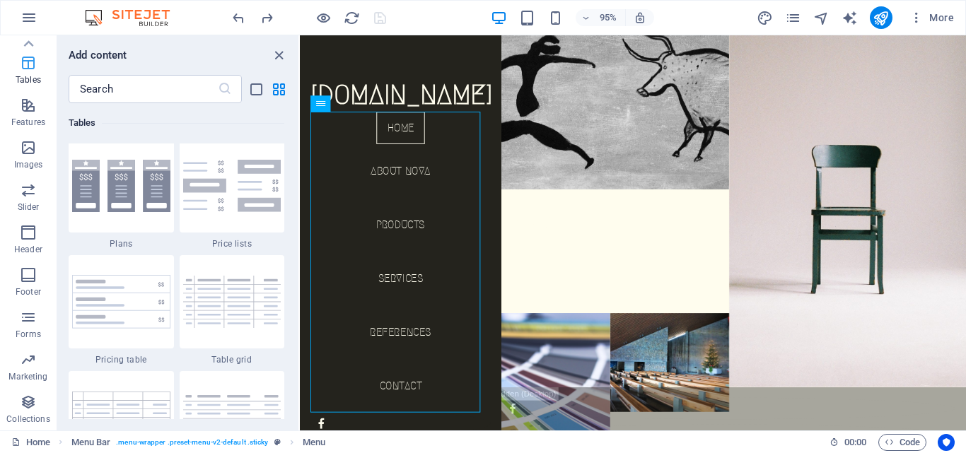
scroll to position [4900, 0]
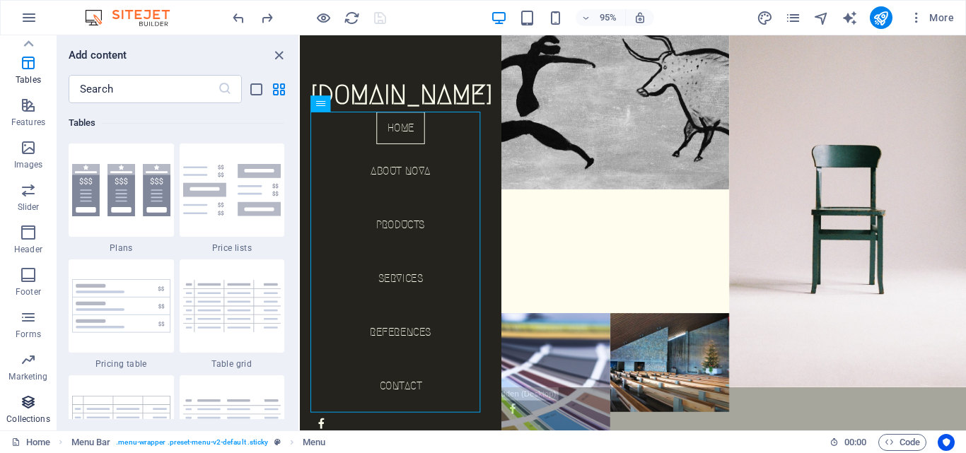
click at [22, 410] on icon "button" at bounding box center [28, 402] width 17 height 17
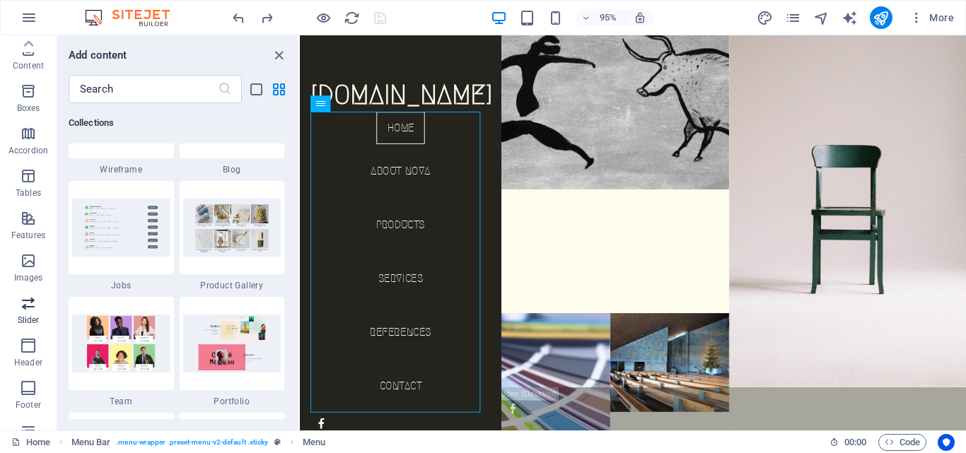
scroll to position [241, 0]
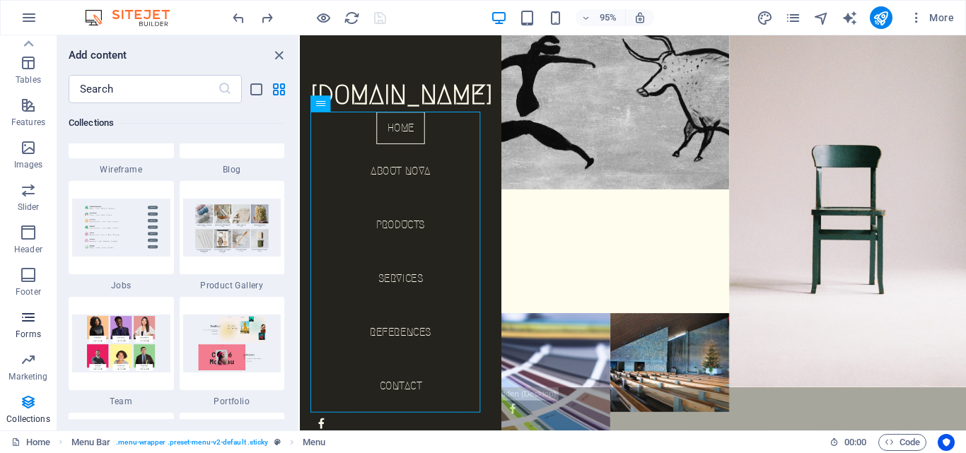
click at [31, 311] on icon "button" at bounding box center [28, 317] width 17 height 17
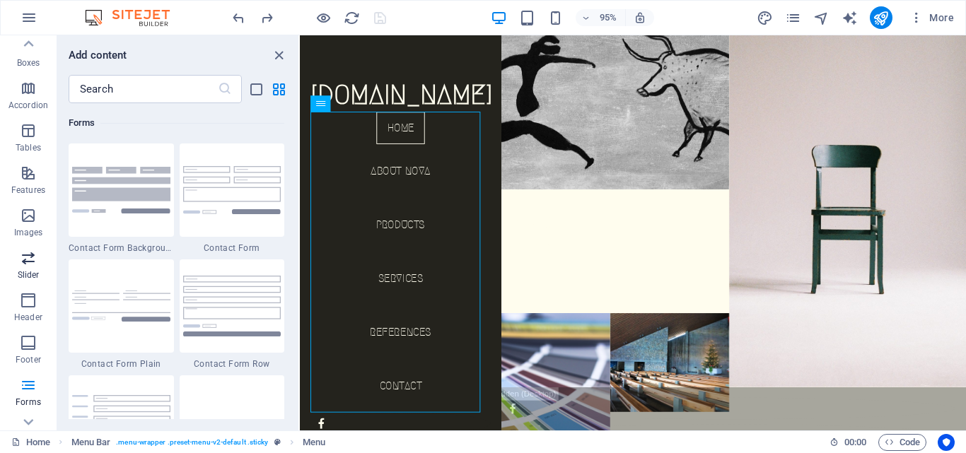
scroll to position [100, 0]
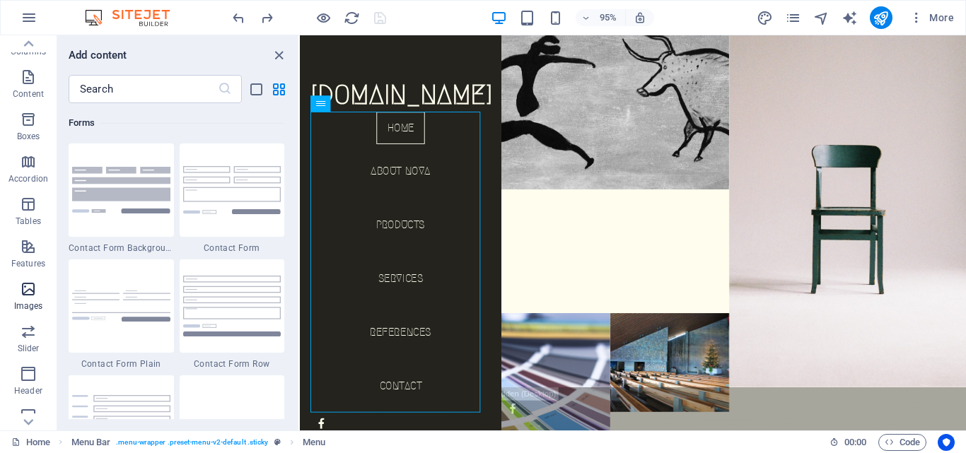
click at [33, 294] on icon "button" at bounding box center [28, 289] width 17 height 17
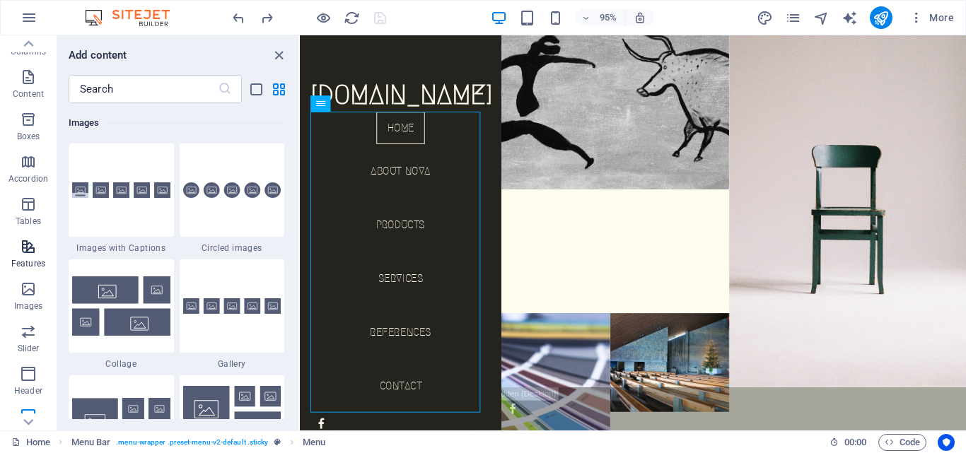
click at [29, 253] on icon "button" at bounding box center [28, 246] width 17 height 17
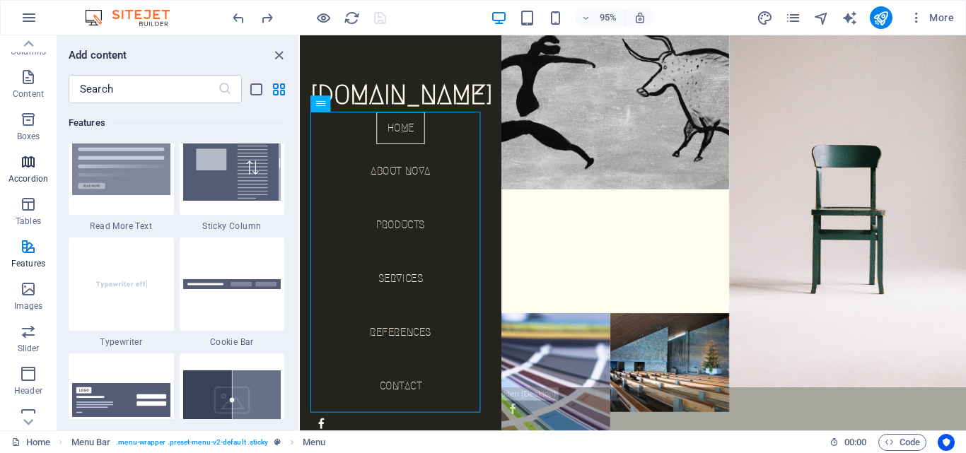
scroll to position [5514, 0]
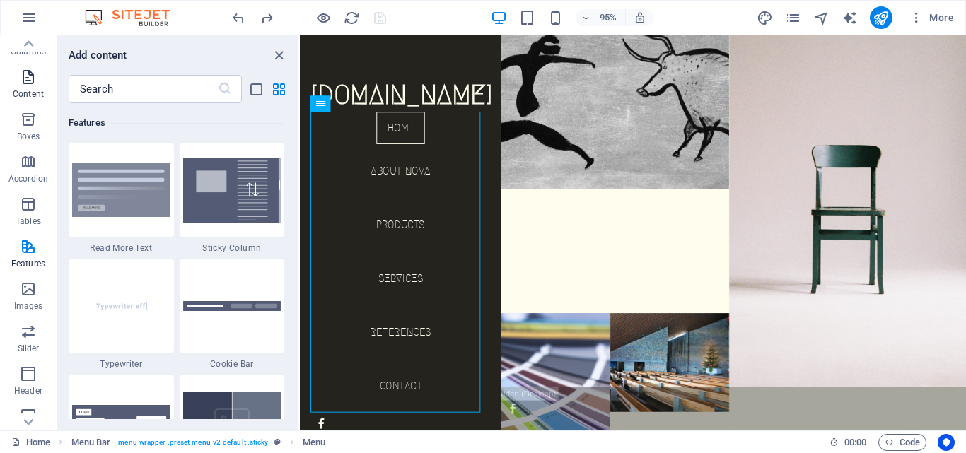
click at [35, 87] on span "Content" at bounding box center [28, 86] width 57 height 34
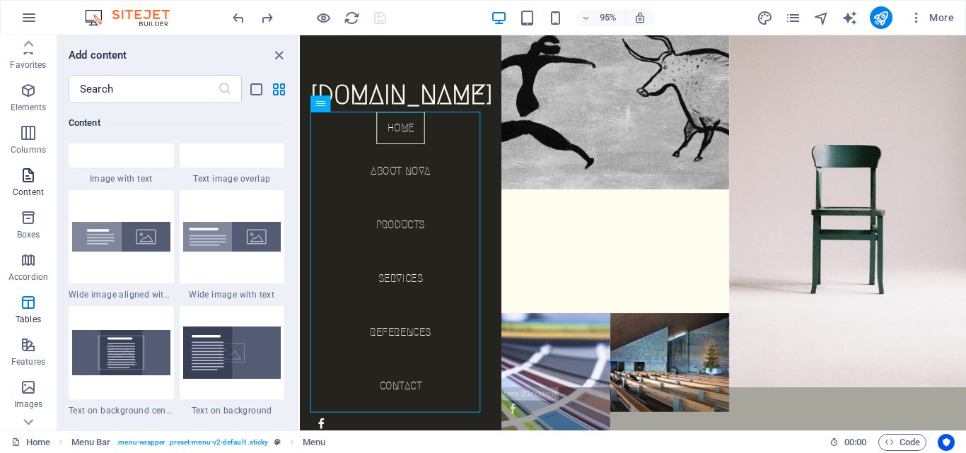
scroll to position [0, 0]
click at [33, 231] on p "Boxes" at bounding box center [28, 236] width 23 height 11
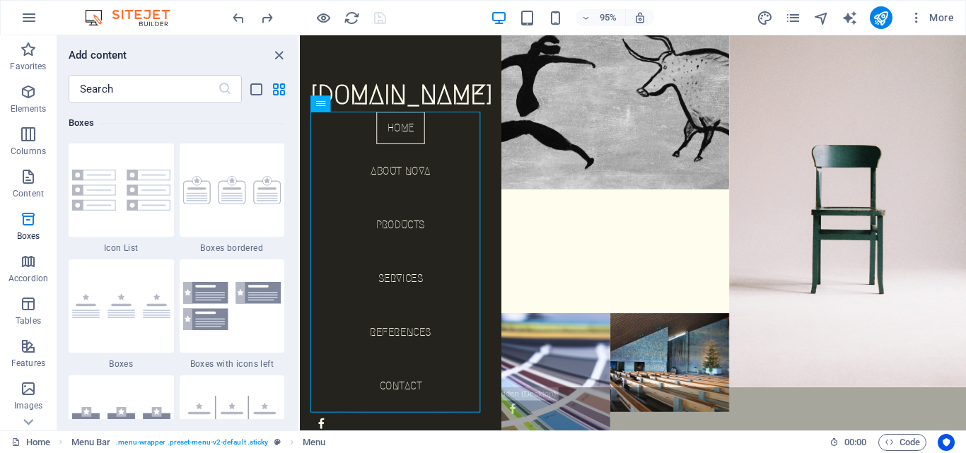
scroll to position [3902, 0]
click at [18, 140] on span "Columns" at bounding box center [28, 143] width 57 height 34
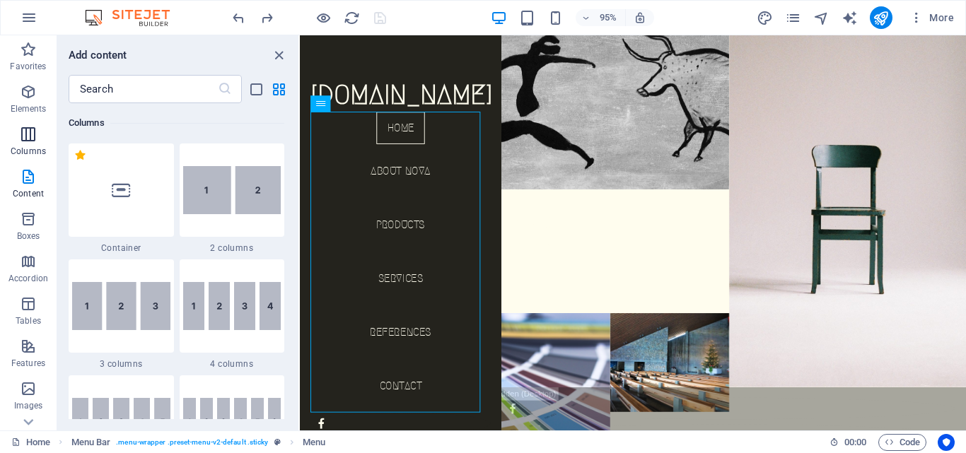
scroll to position [700, 0]
click at [63, 9] on div "95% More" at bounding box center [483, 18] width 965 height 34
click at [35, 43] on icon "button" at bounding box center [28, 49] width 17 height 17
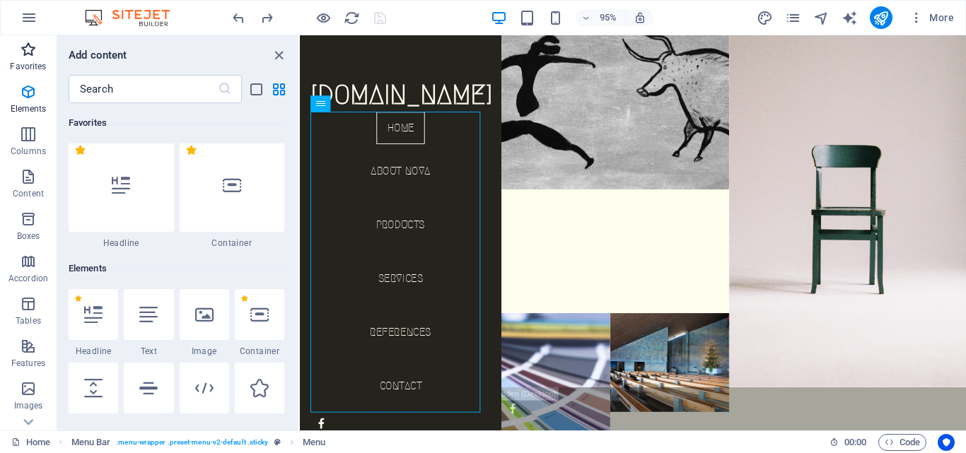
scroll to position [0, 0]
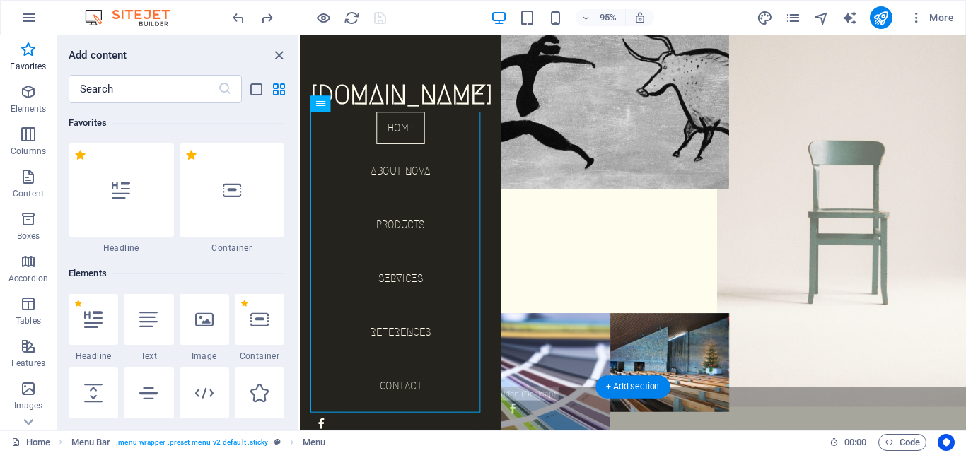
click at [939, 173] on figure at bounding box center [876, 199] width 275 height 458
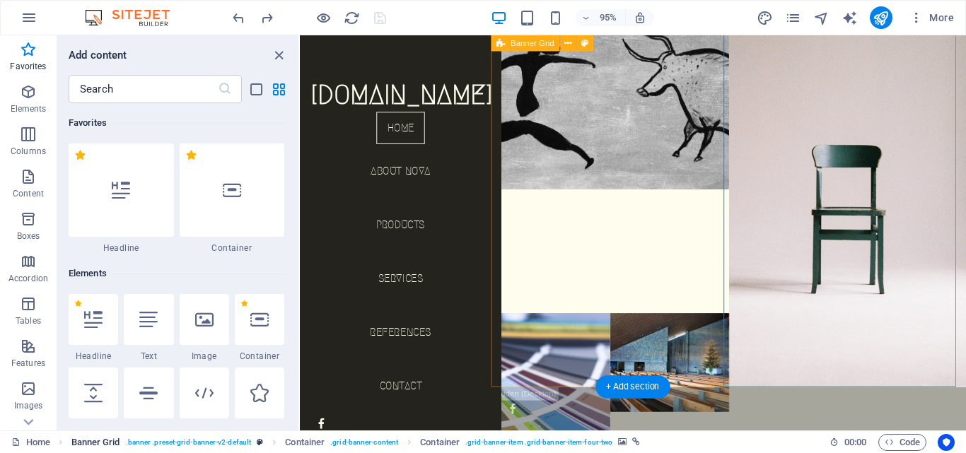
click at [239, 439] on span ". banner .preset-grid-banner-v2-default" at bounding box center [189, 442] width 126 height 17
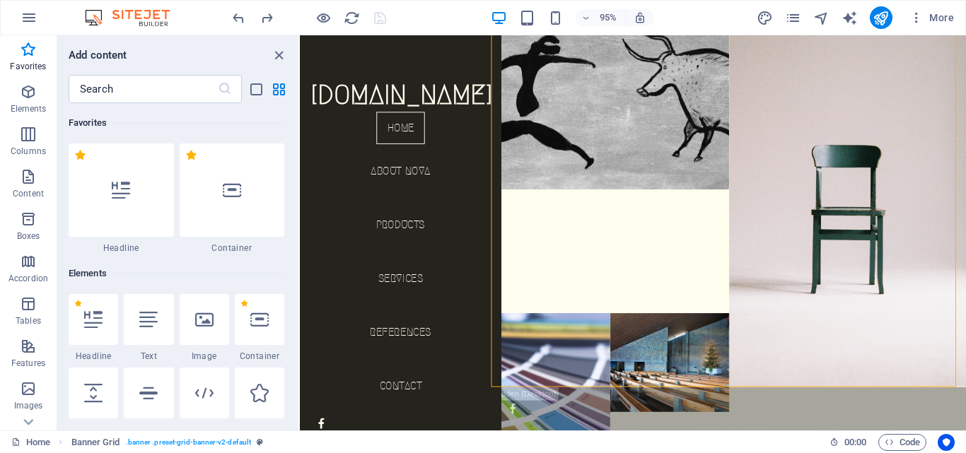
click at [338, 439] on div "Home Banner Grid . banner .preset-grid-banner-v2-default" at bounding box center [414, 442] width 807 height 17
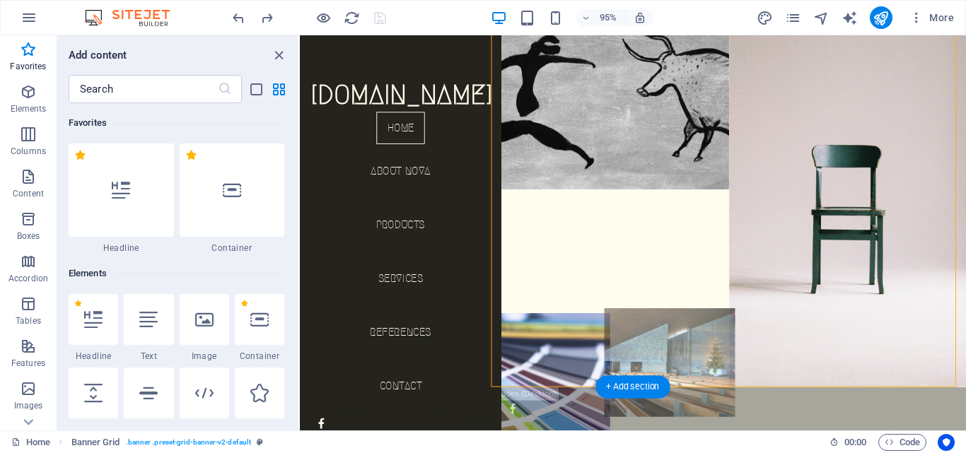
click at [664, 323] on figure at bounding box center [688, 380] width 137 height 115
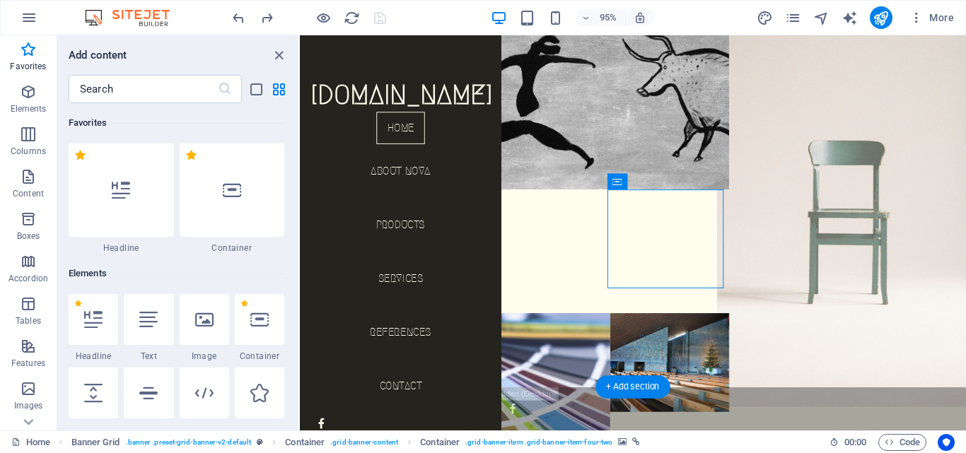
click at [848, 226] on figure at bounding box center [876, 199] width 275 height 458
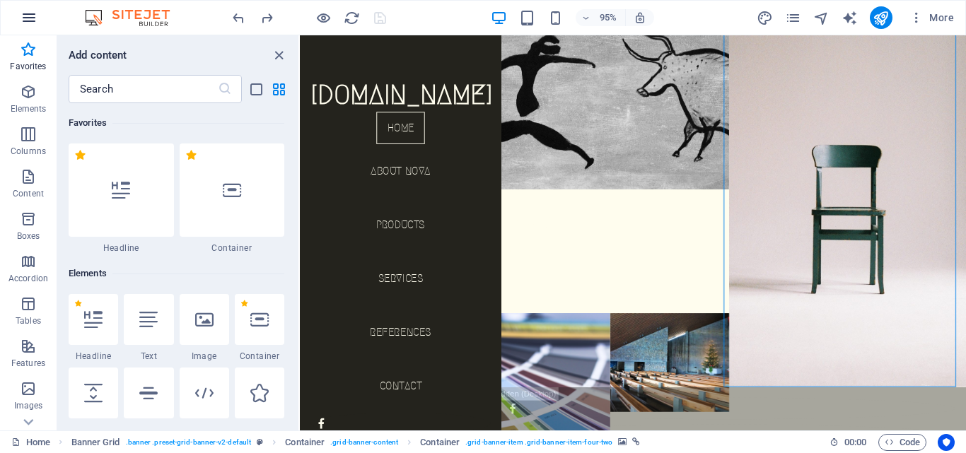
click at [33, 13] on icon "button" at bounding box center [29, 17] width 17 height 17
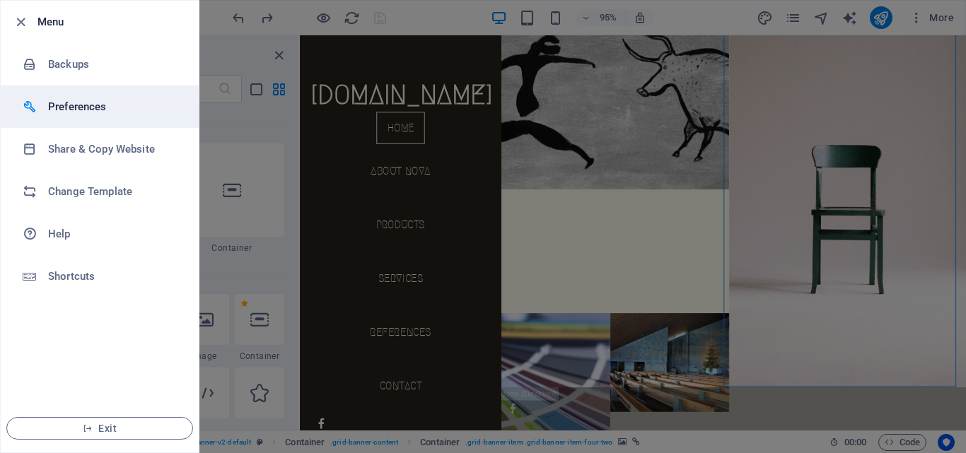
click at [99, 115] on h6 "Preferences" at bounding box center [113, 106] width 131 height 17
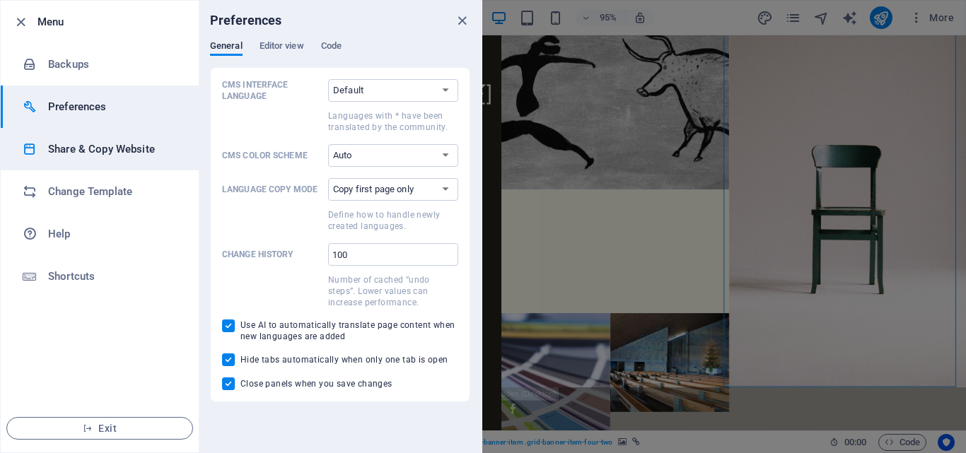
click at [109, 160] on li "Share & Copy Website" at bounding box center [100, 149] width 198 height 42
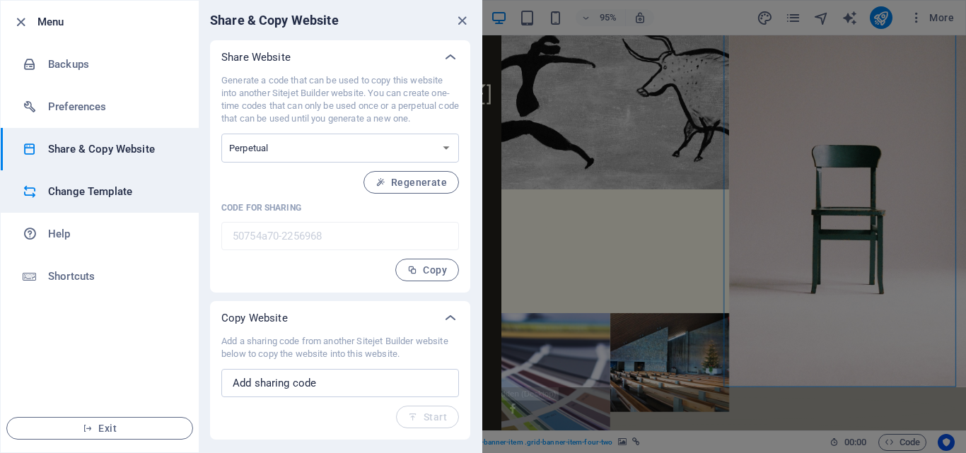
click at [109, 198] on h6 "Change Template" at bounding box center [113, 191] width 131 height 17
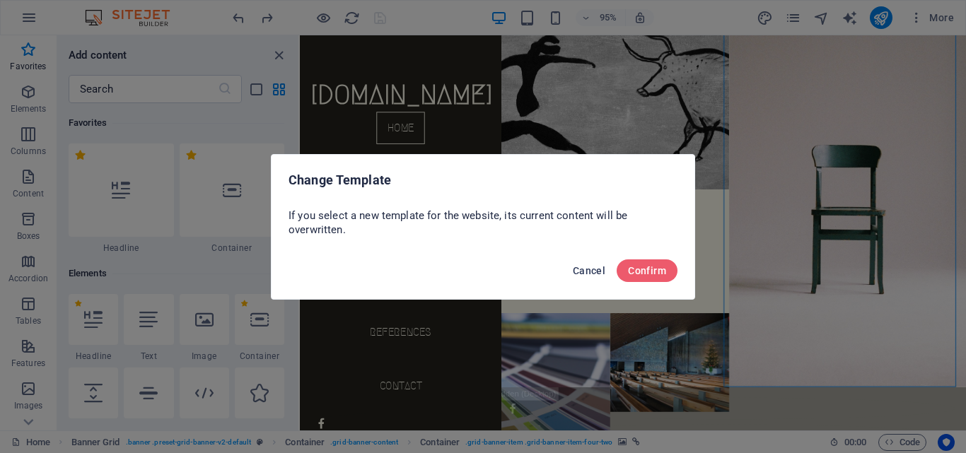
click at [591, 276] on span "Cancel" at bounding box center [589, 270] width 33 height 11
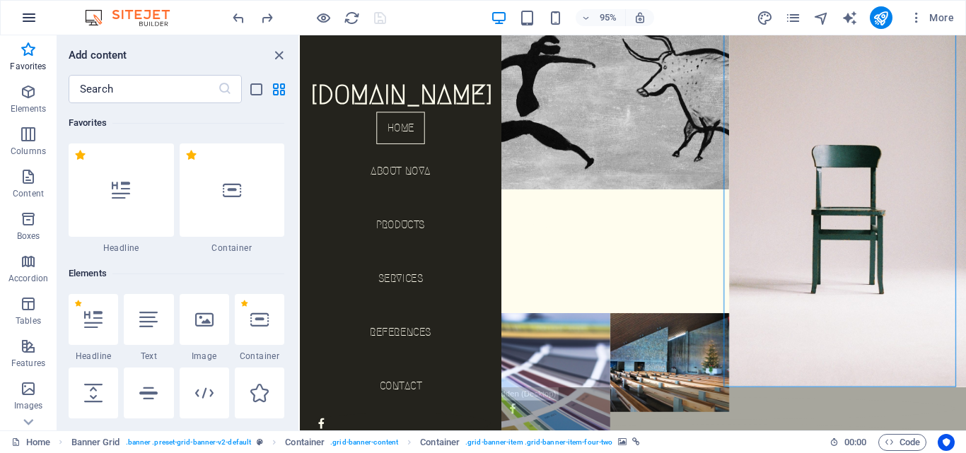
click at [29, 15] on icon "button" at bounding box center [29, 17] width 17 height 17
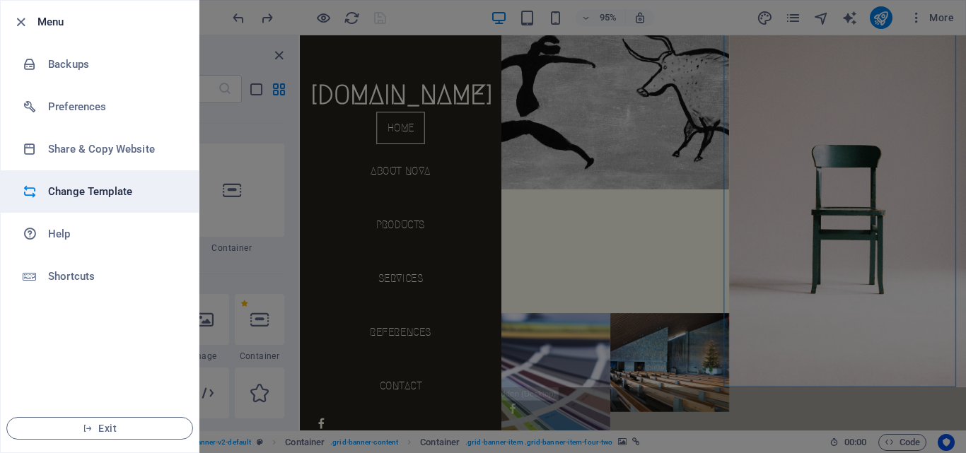
click at [139, 196] on h6 "Change Template" at bounding box center [113, 191] width 131 height 17
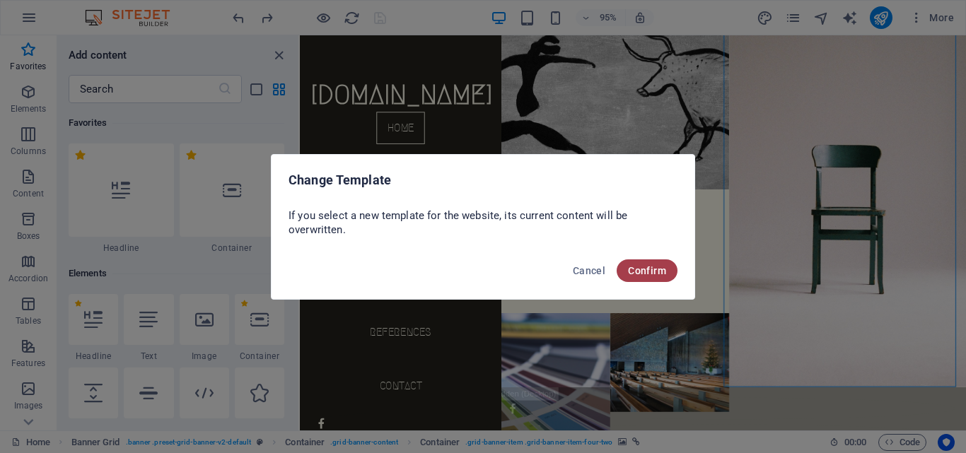
click at [639, 269] on span "Confirm" at bounding box center [647, 270] width 38 height 11
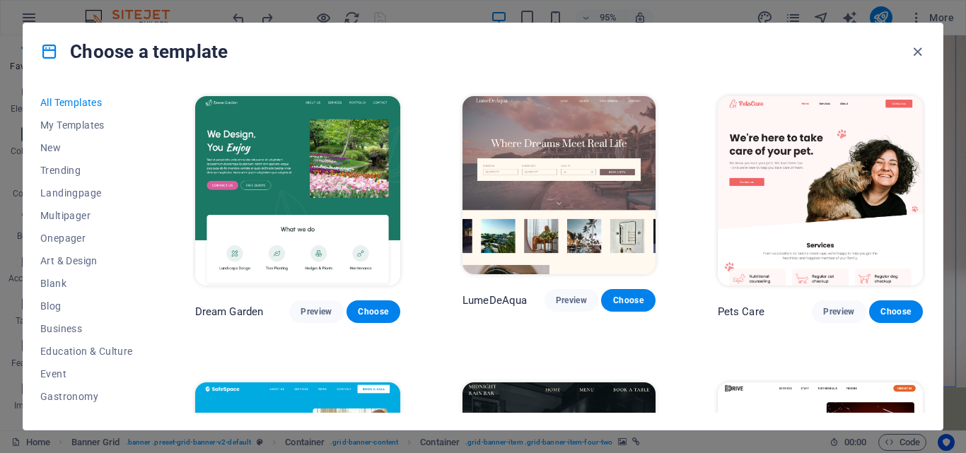
scroll to position [2193, 0]
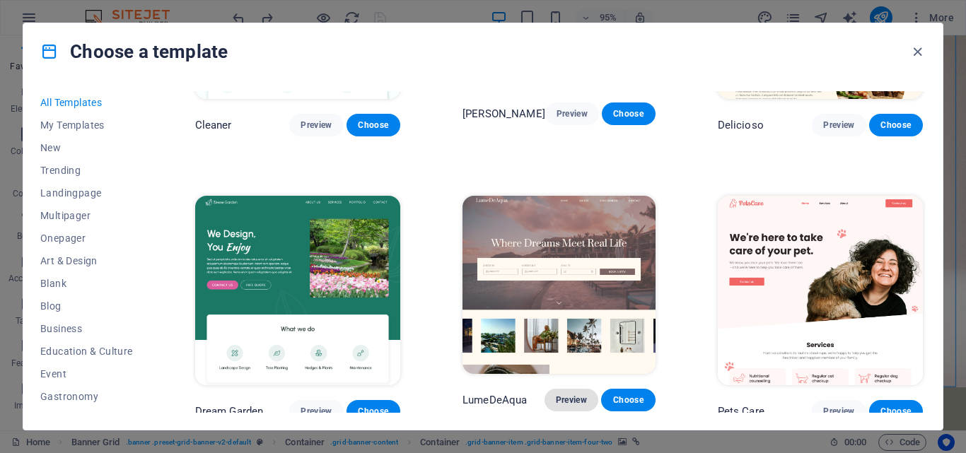
click at [571, 389] on button "Preview" at bounding box center [572, 400] width 54 height 23
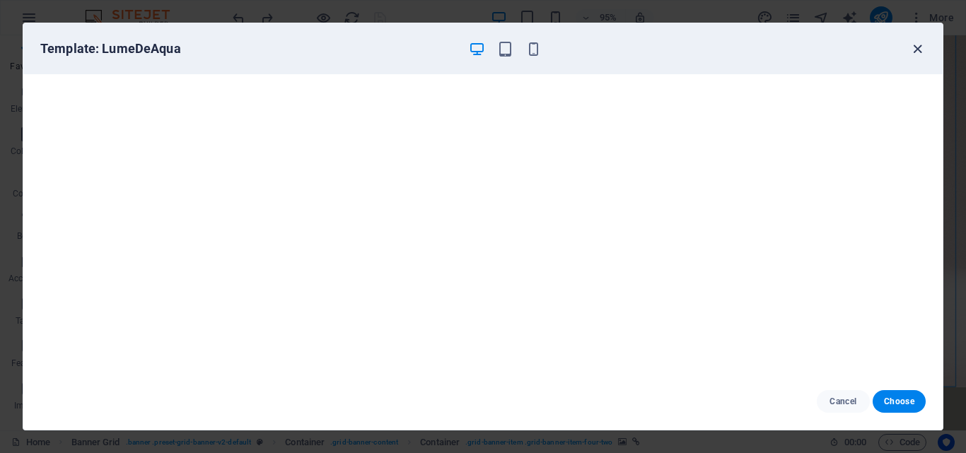
click at [913, 50] on icon "button" at bounding box center [918, 49] width 16 height 16
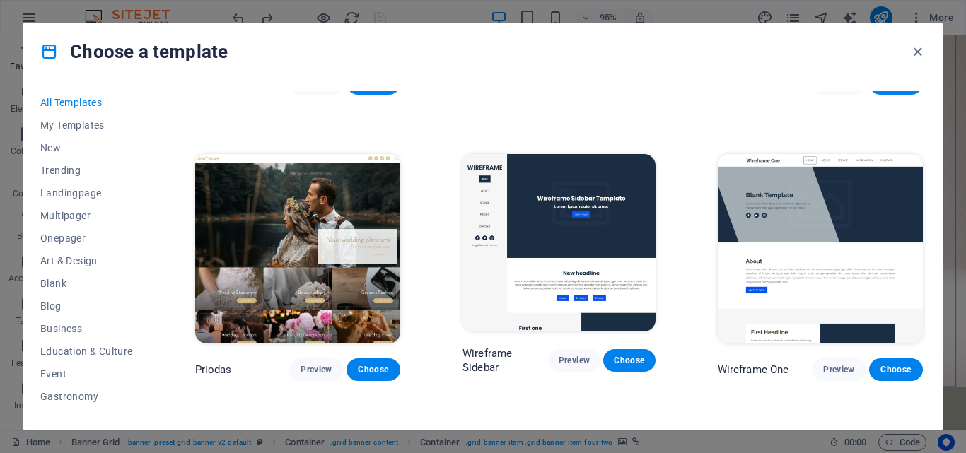
scroll to position [4740, 0]
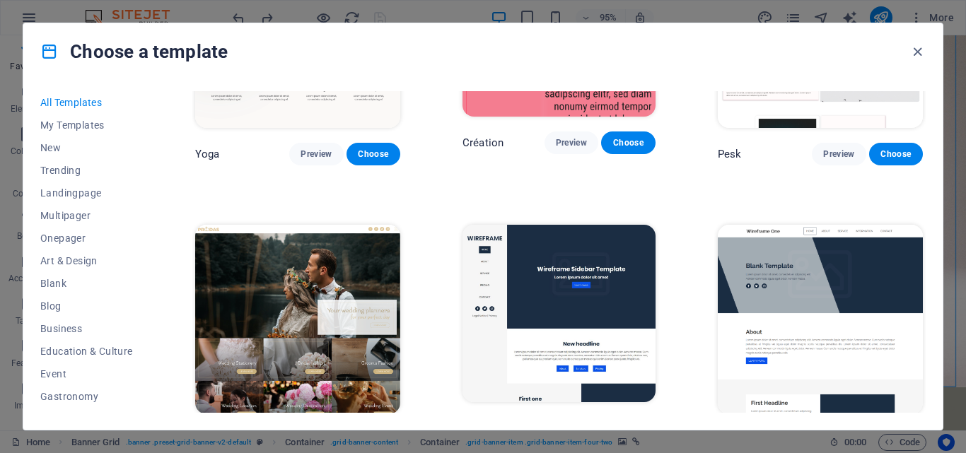
click at [308, 429] on button "Preview" at bounding box center [316, 440] width 54 height 23
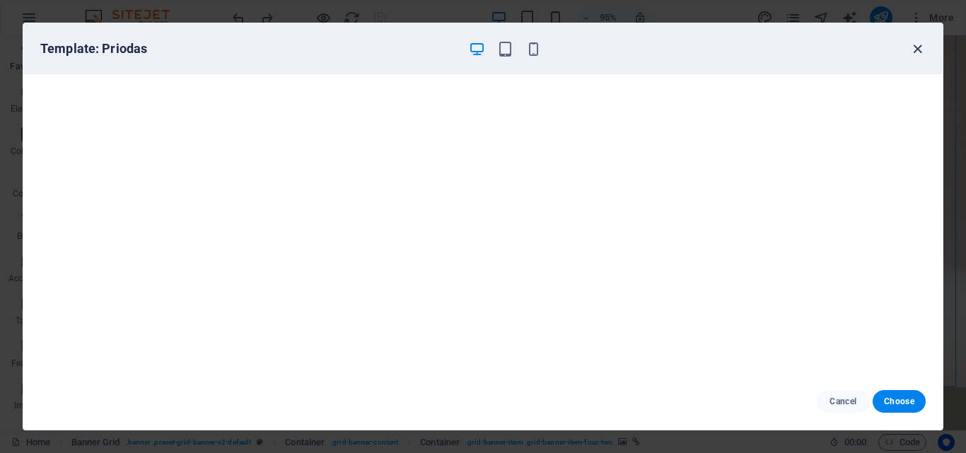
click at [918, 52] on icon "button" at bounding box center [918, 49] width 16 height 16
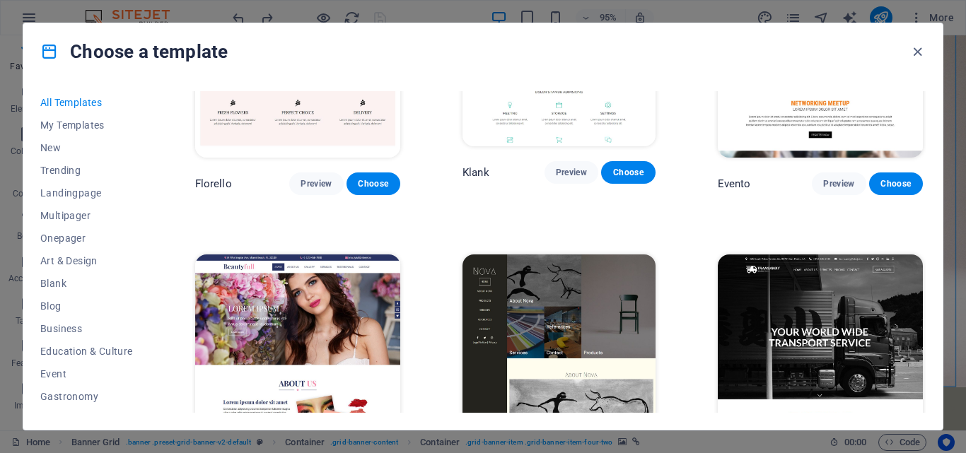
scroll to position [10965, 0]
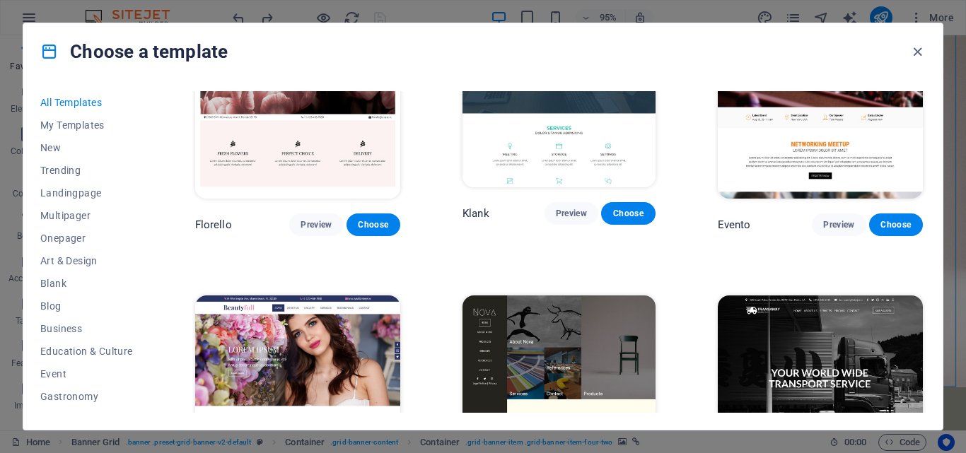
drag, startPoint x: 566, startPoint y: 322, endPoint x: 568, endPoint y: 342, distance: 19.9
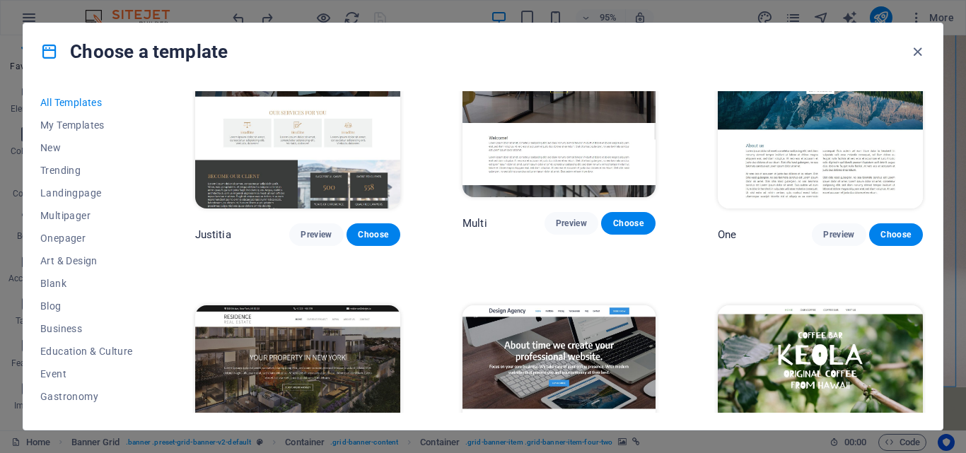
scroll to position [11885, 0]
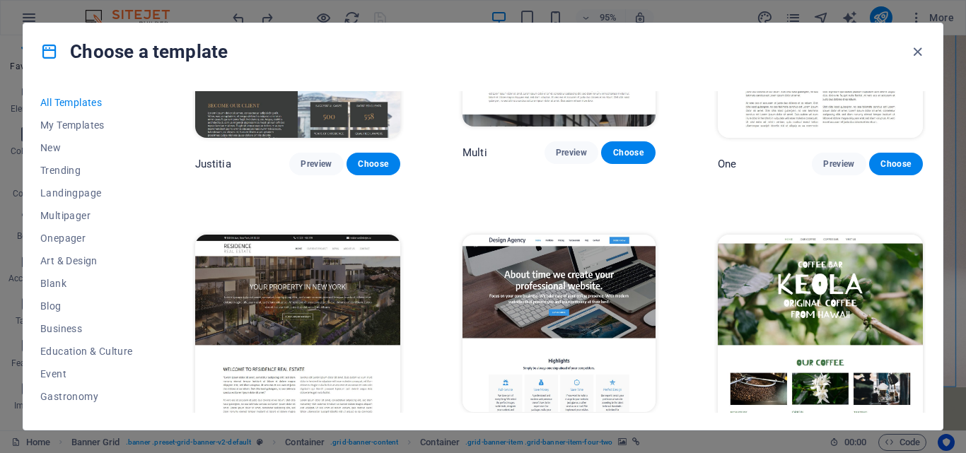
click at [828, 445] on span "Preview" at bounding box center [838, 450] width 31 height 11
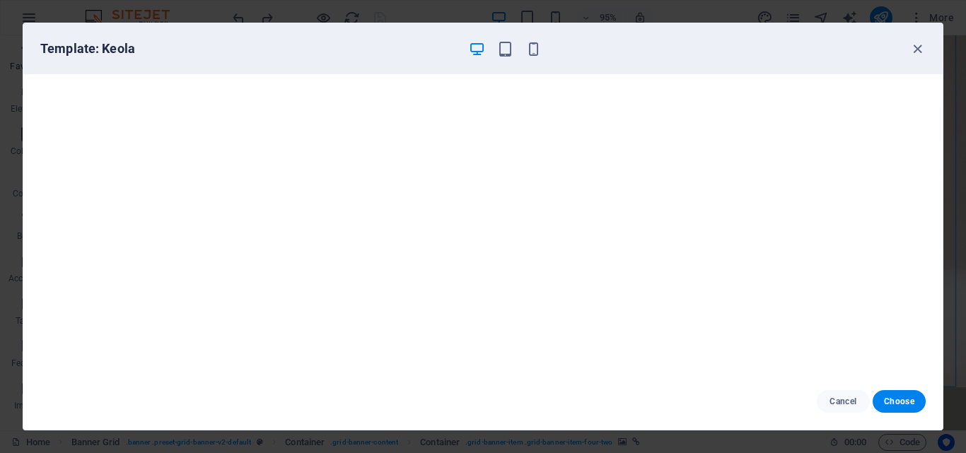
scroll to position [4, 0]
click at [918, 52] on icon "button" at bounding box center [918, 49] width 16 height 16
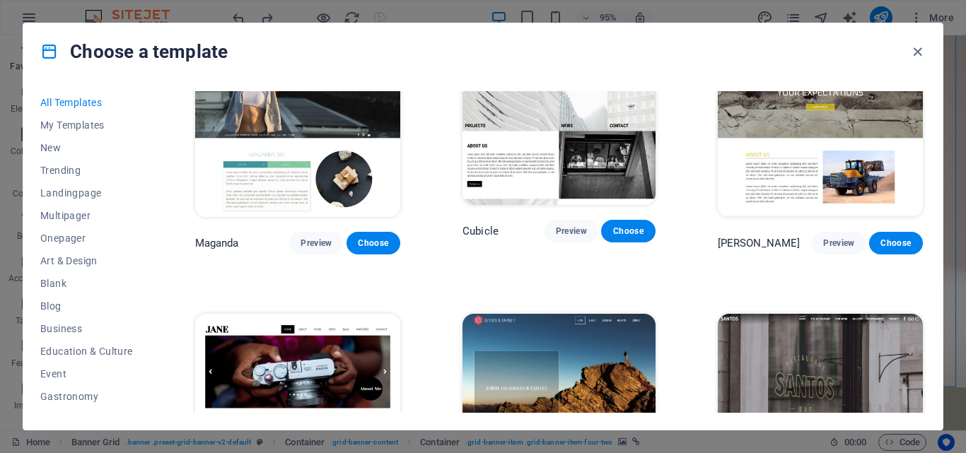
scroll to position [12663, 0]
